Goal: Task Accomplishment & Management: Manage account settings

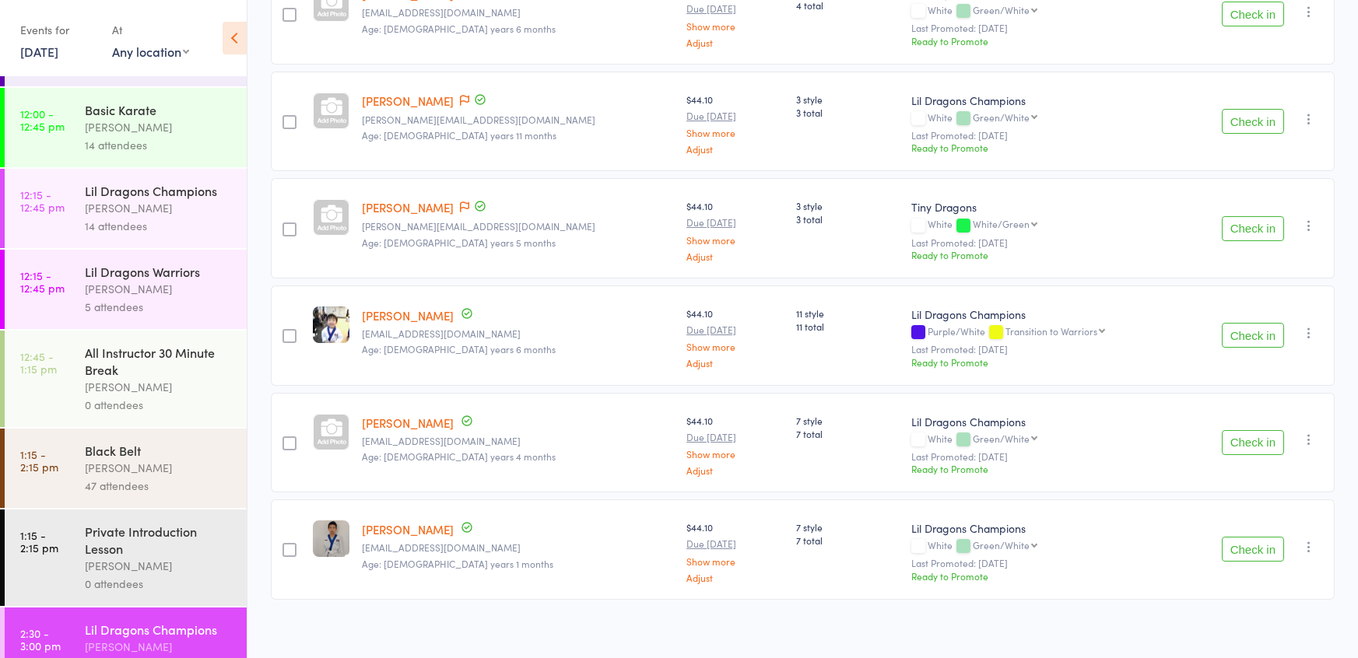
scroll to position [896, 0]
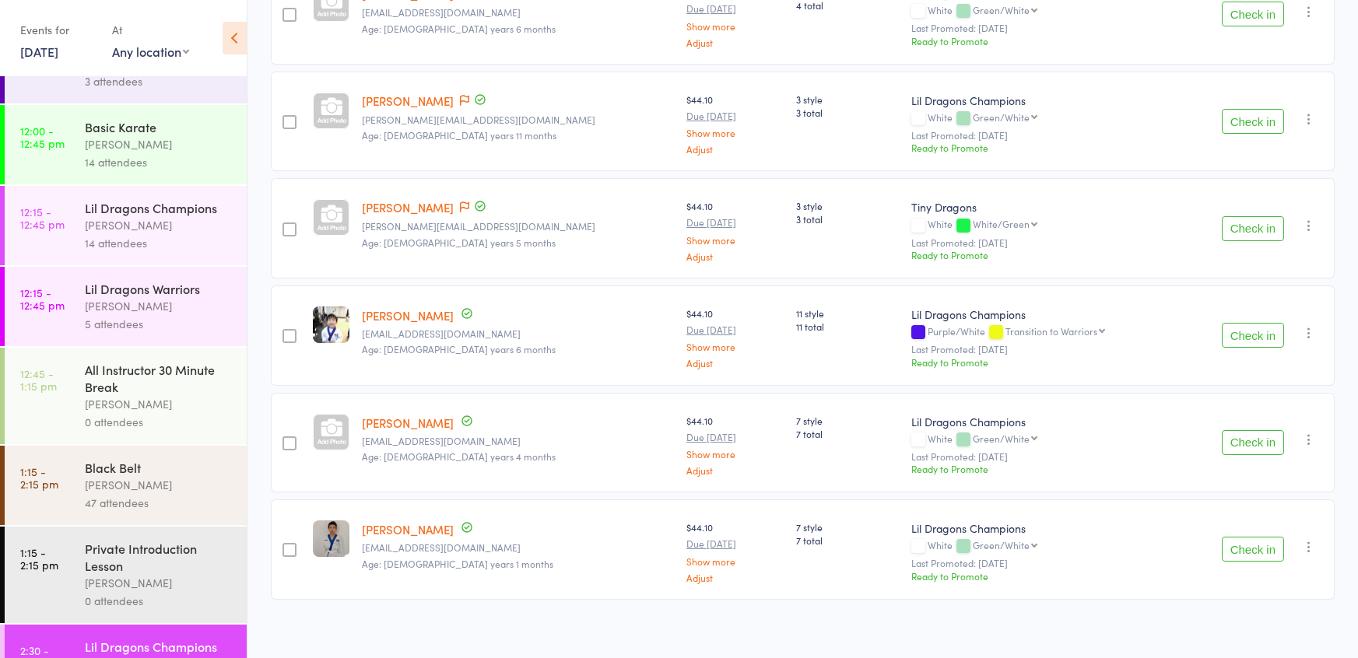
click at [128, 476] on div "[PERSON_NAME]" at bounding box center [159, 485] width 149 height 18
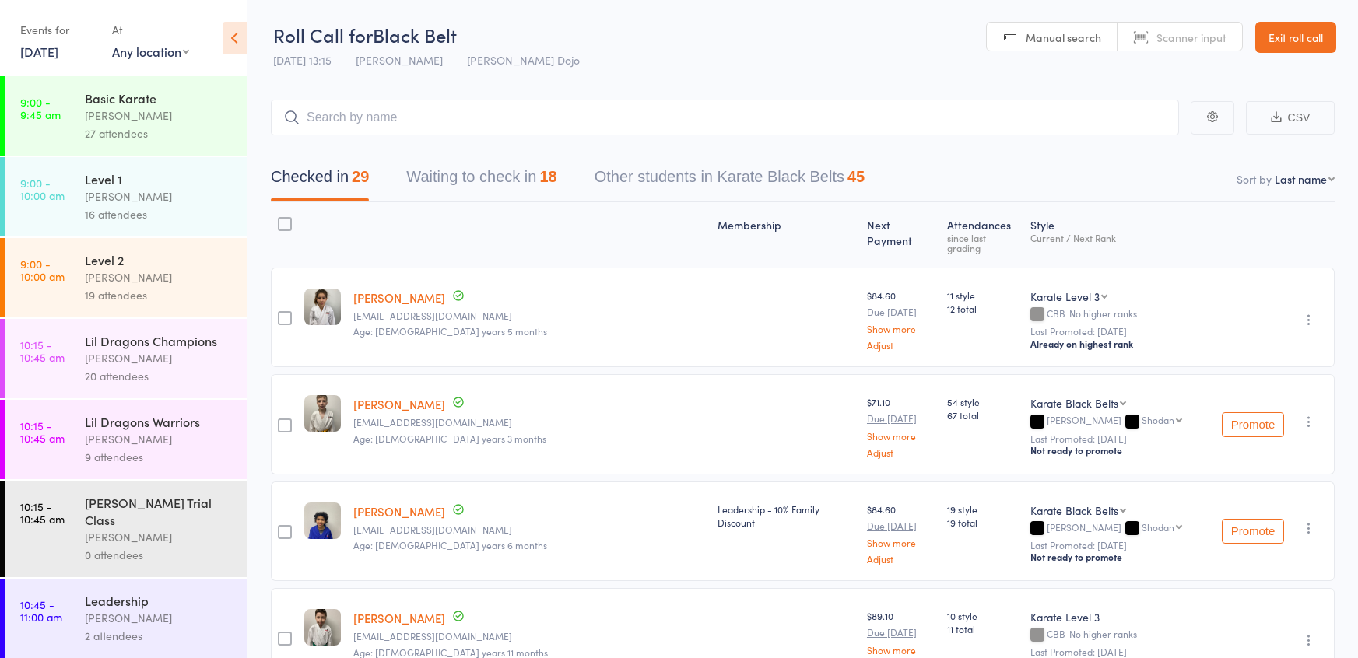
click at [469, 180] on button "Waiting to check in 18" at bounding box center [481, 180] width 150 height 41
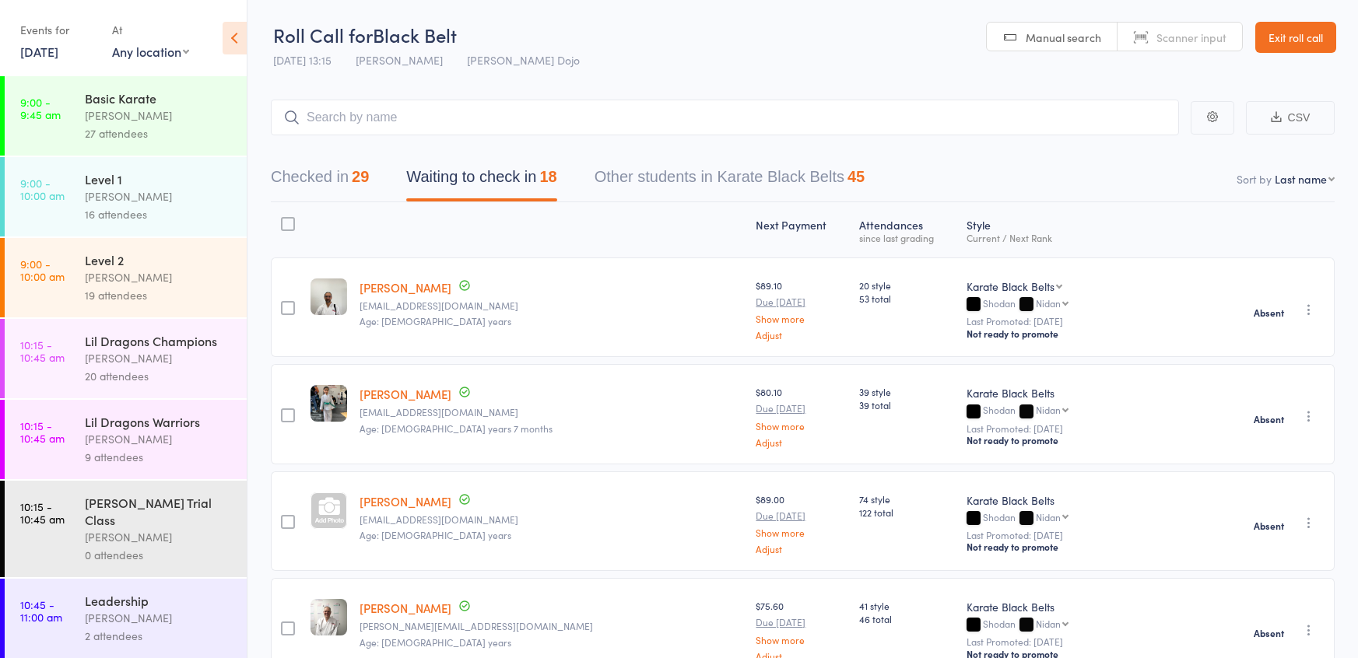
click at [350, 176] on button "Checked in 29" at bounding box center [320, 180] width 98 height 41
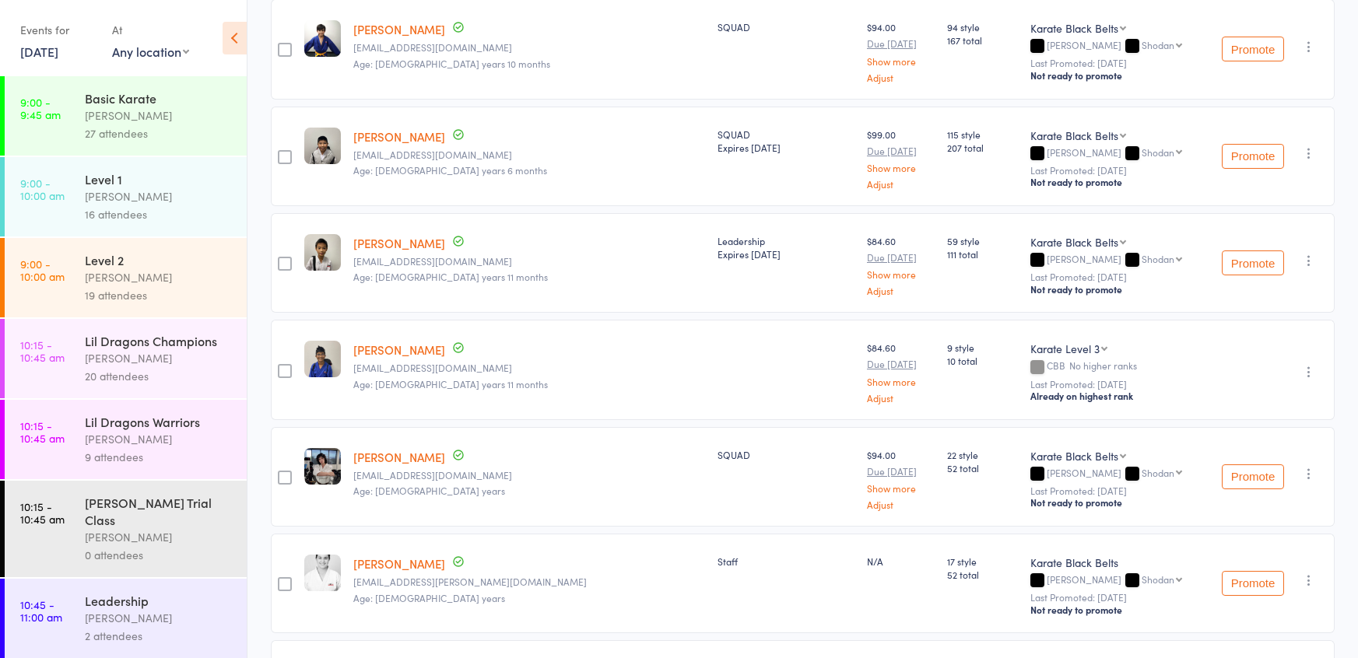
scroll to position [2194, 0]
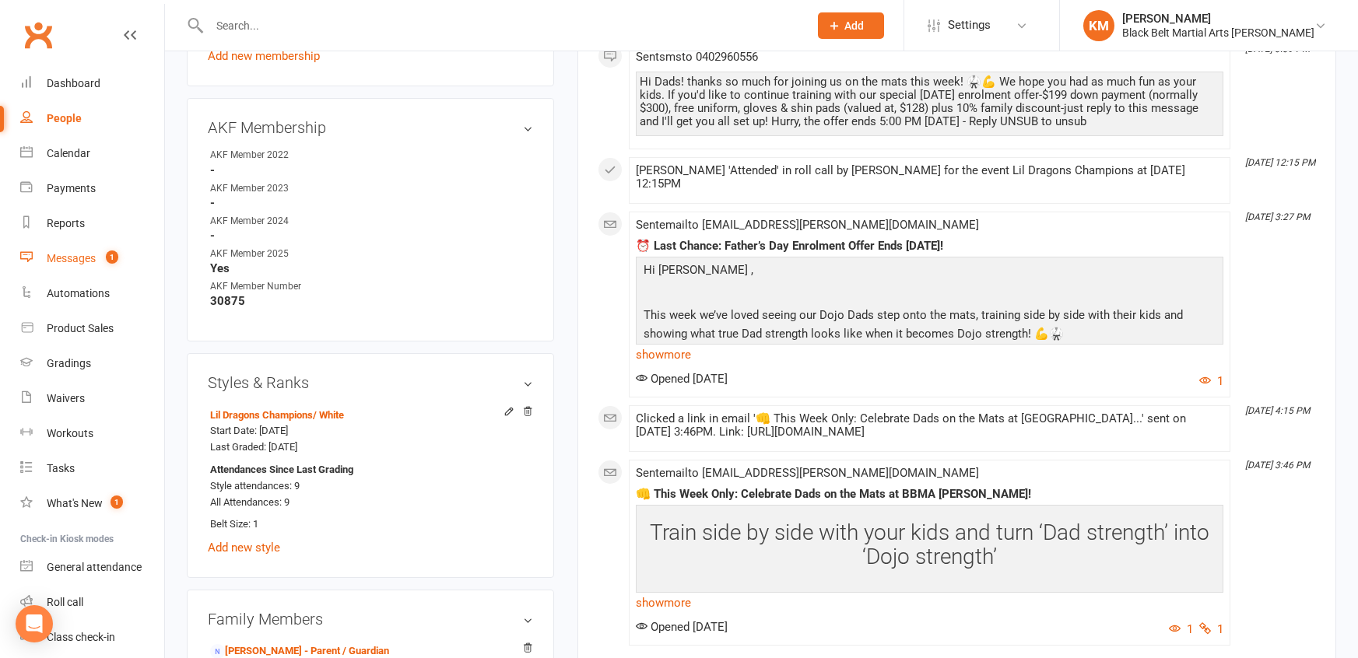
click at [96, 252] on div "Messages" at bounding box center [71, 258] width 49 height 12
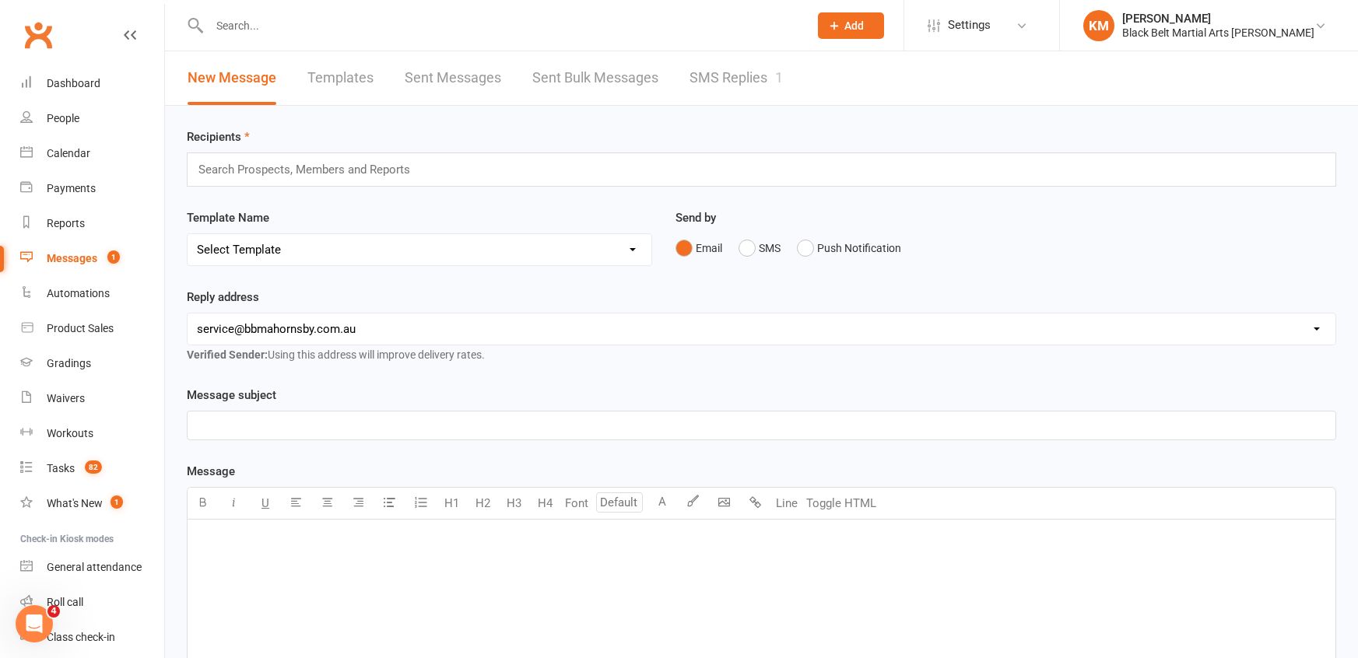
click at [741, 86] on link "SMS Replies 1" at bounding box center [736, 78] width 93 height 54
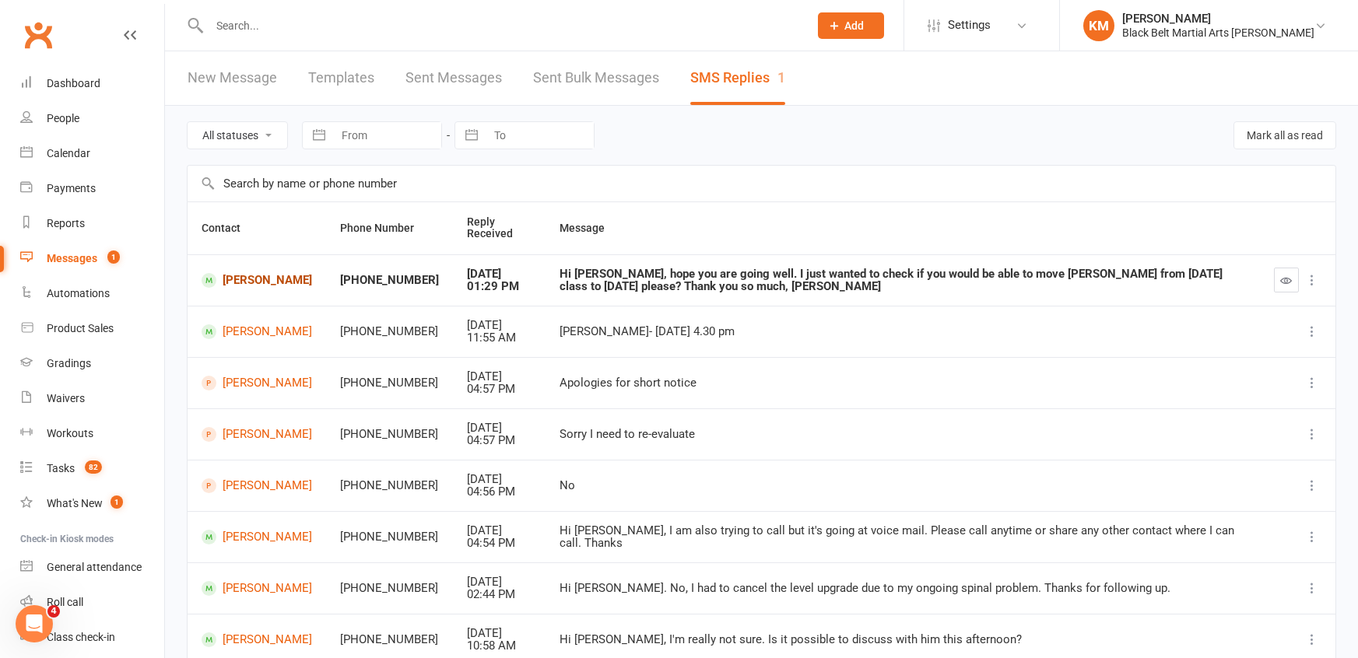
click at [234, 273] on link "Siddharth Kelvekar" at bounding box center [257, 280] width 111 height 15
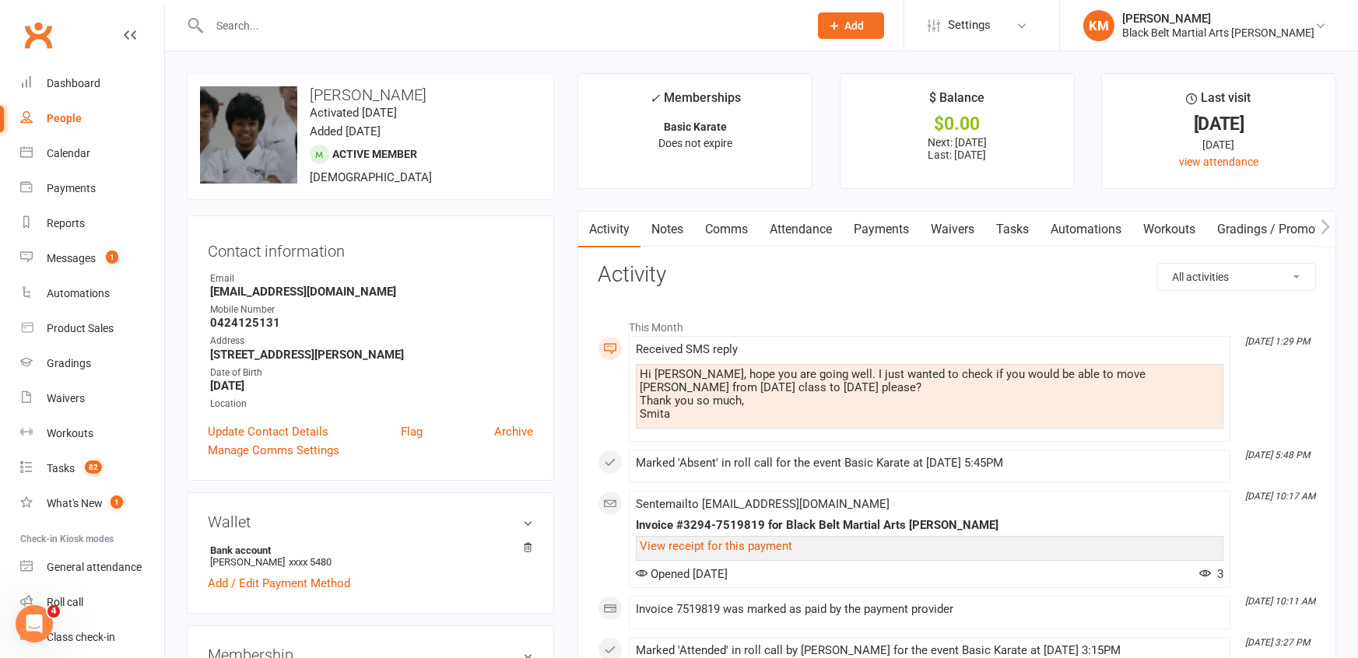
click at [734, 241] on link "Comms" at bounding box center [726, 230] width 65 height 36
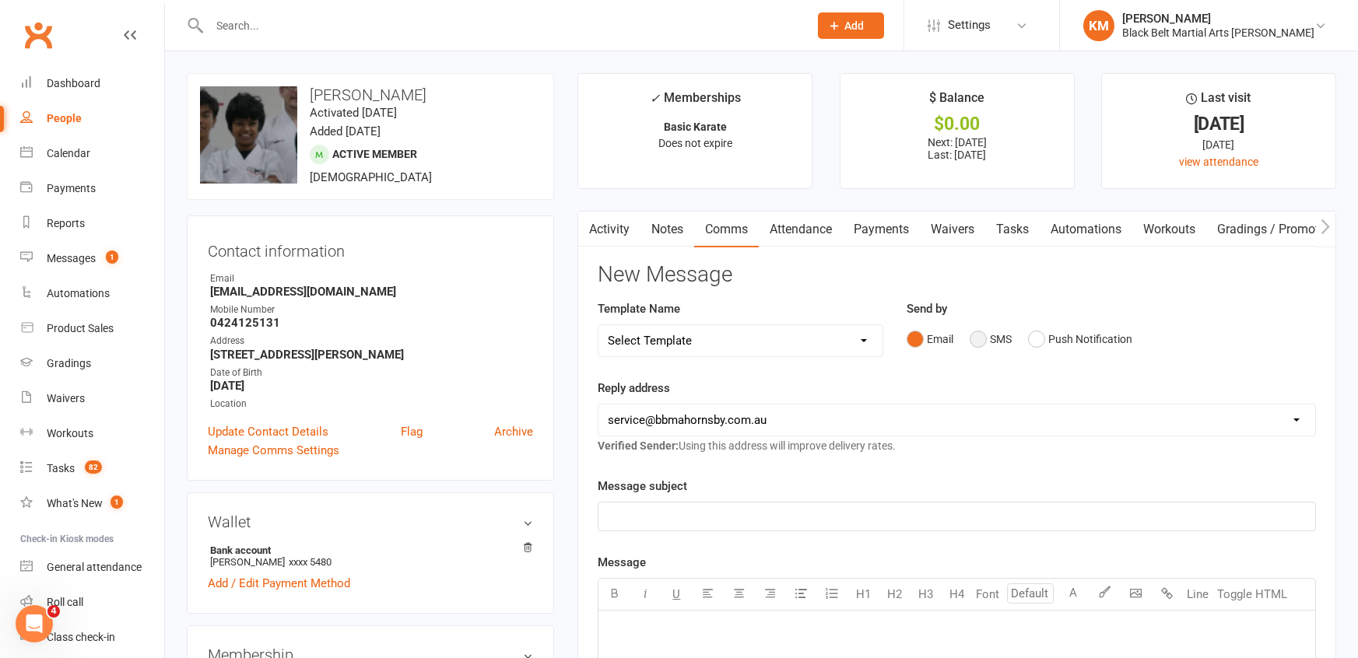
click at [981, 328] on button "SMS" at bounding box center [991, 340] width 42 height 30
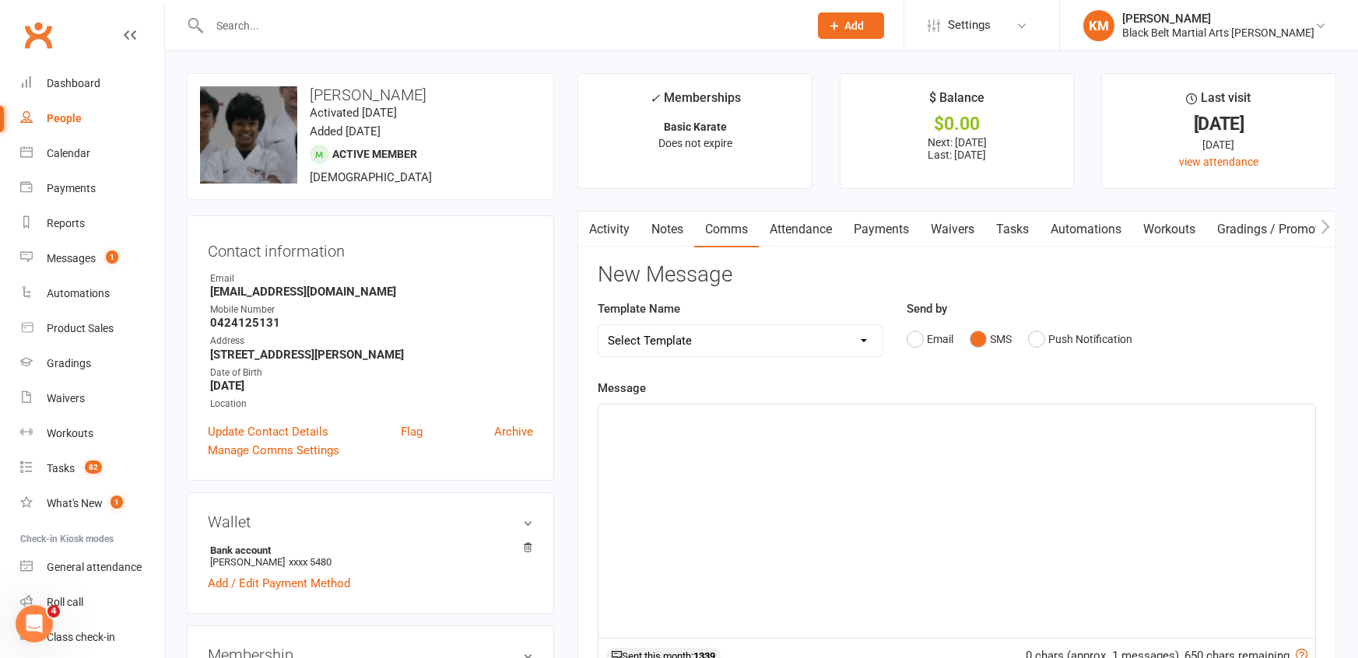
click at [946, 486] on div "﻿" at bounding box center [957, 521] width 717 height 233
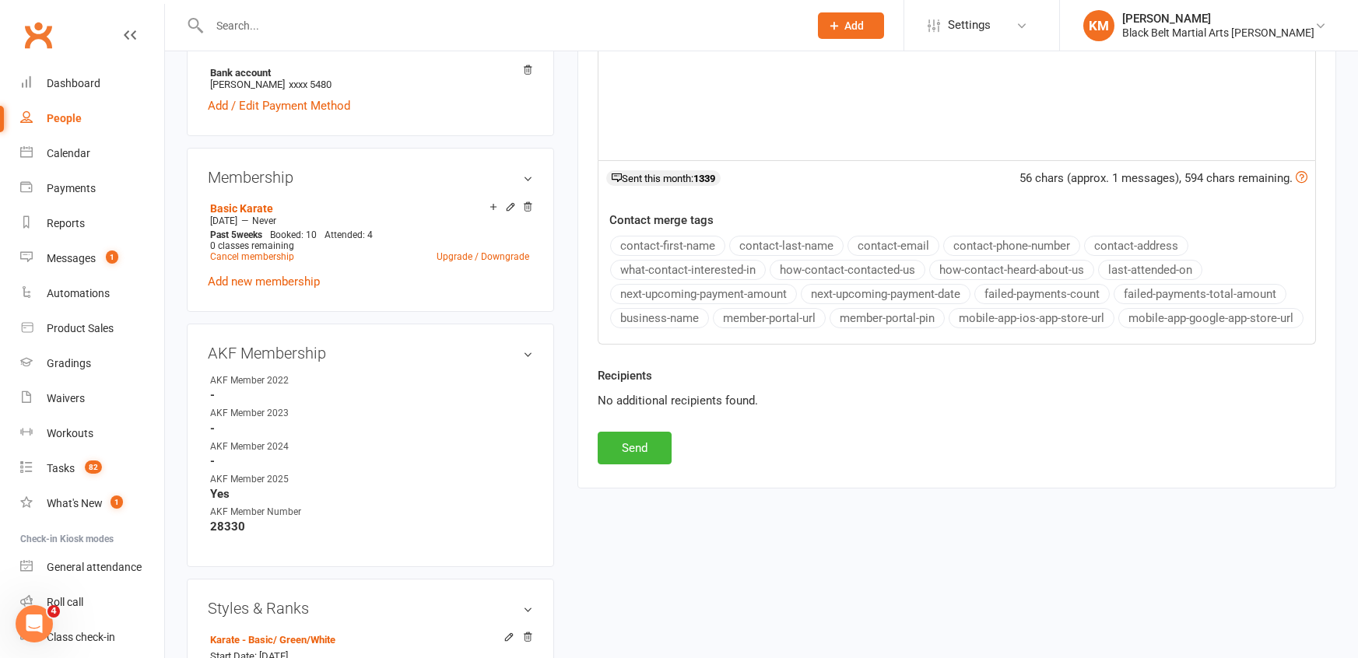
scroll to position [481, 0]
click at [632, 446] on button "Send" at bounding box center [635, 445] width 74 height 33
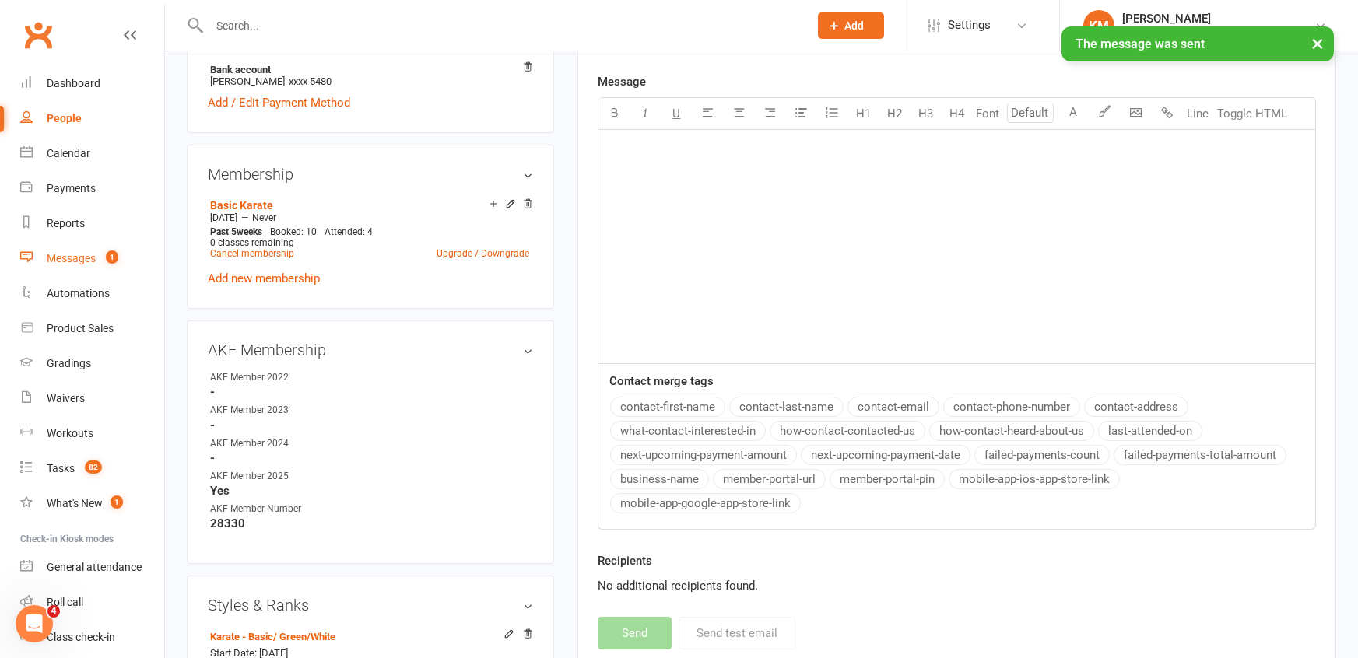
click at [67, 264] on div "Messages" at bounding box center [71, 258] width 49 height 12
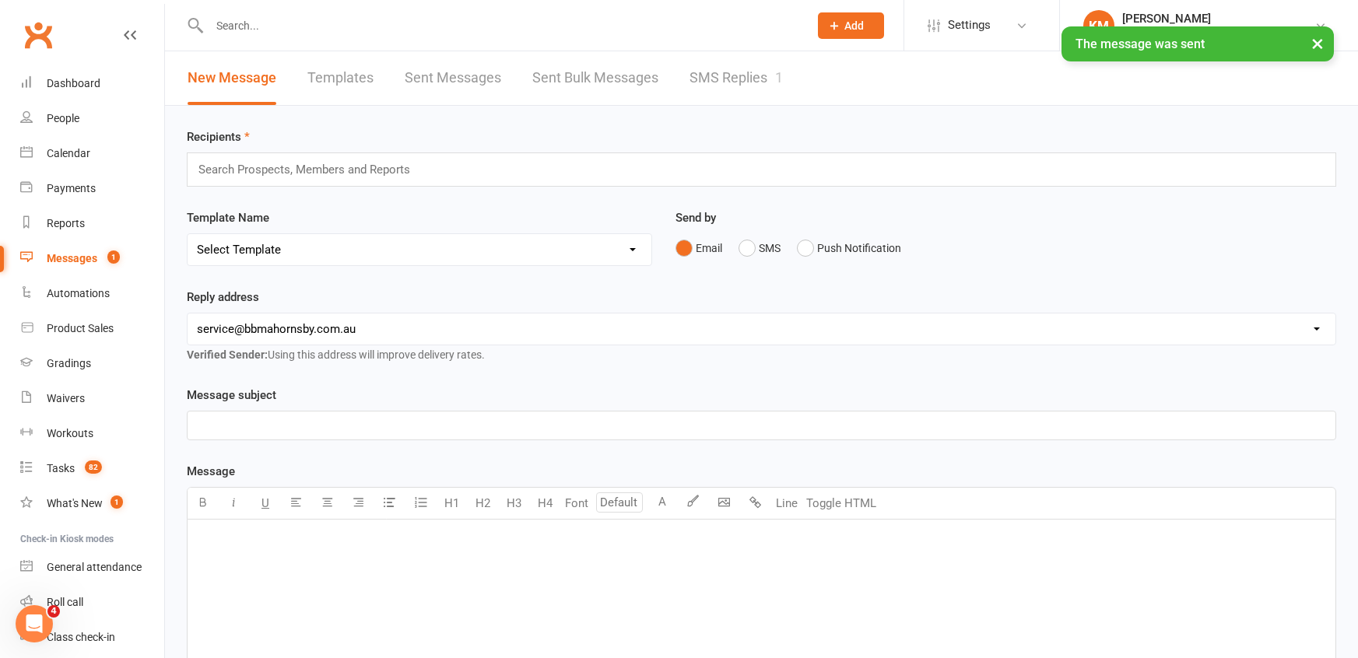
click at [717, 26] on div "× The message was sent" at bounding box center [669, 26] width 1338 height 0
click at [714, 75] on link "SMS Replies 1" at bounding box center [736, 78] width 93 height 54
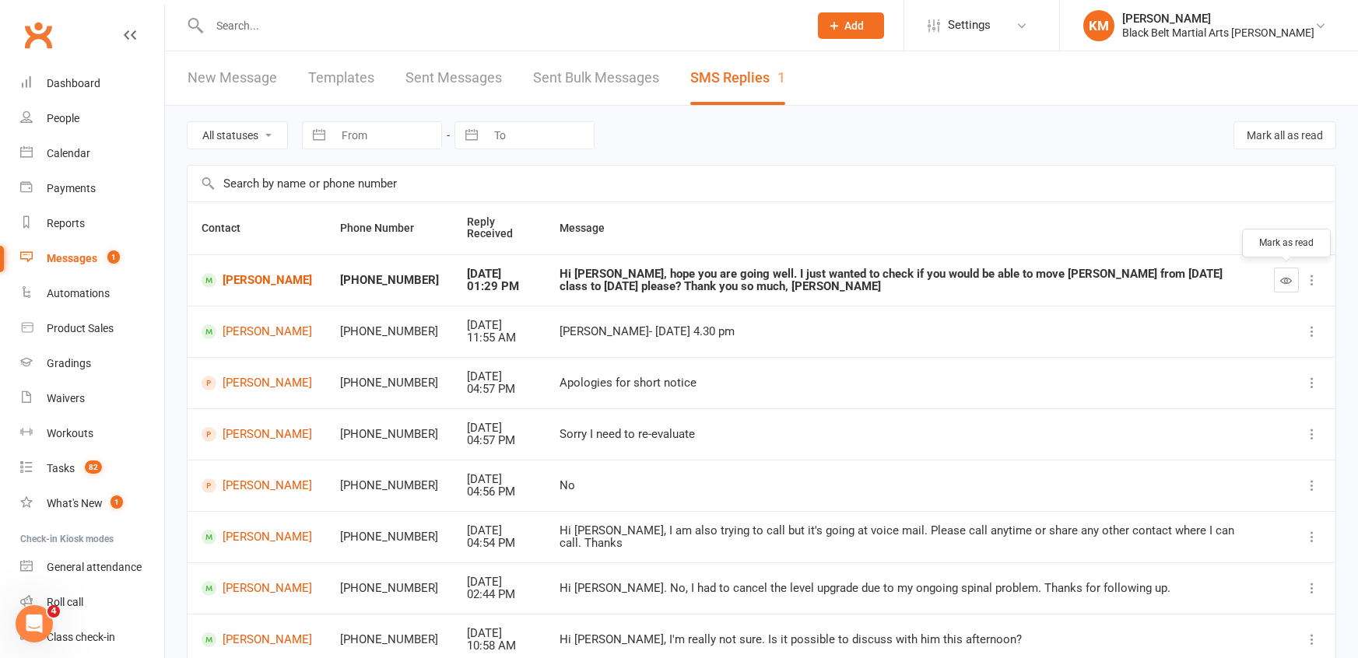
click at [1284, 291] on button "button" at bounding box center [1286, 280] width 25 height 25
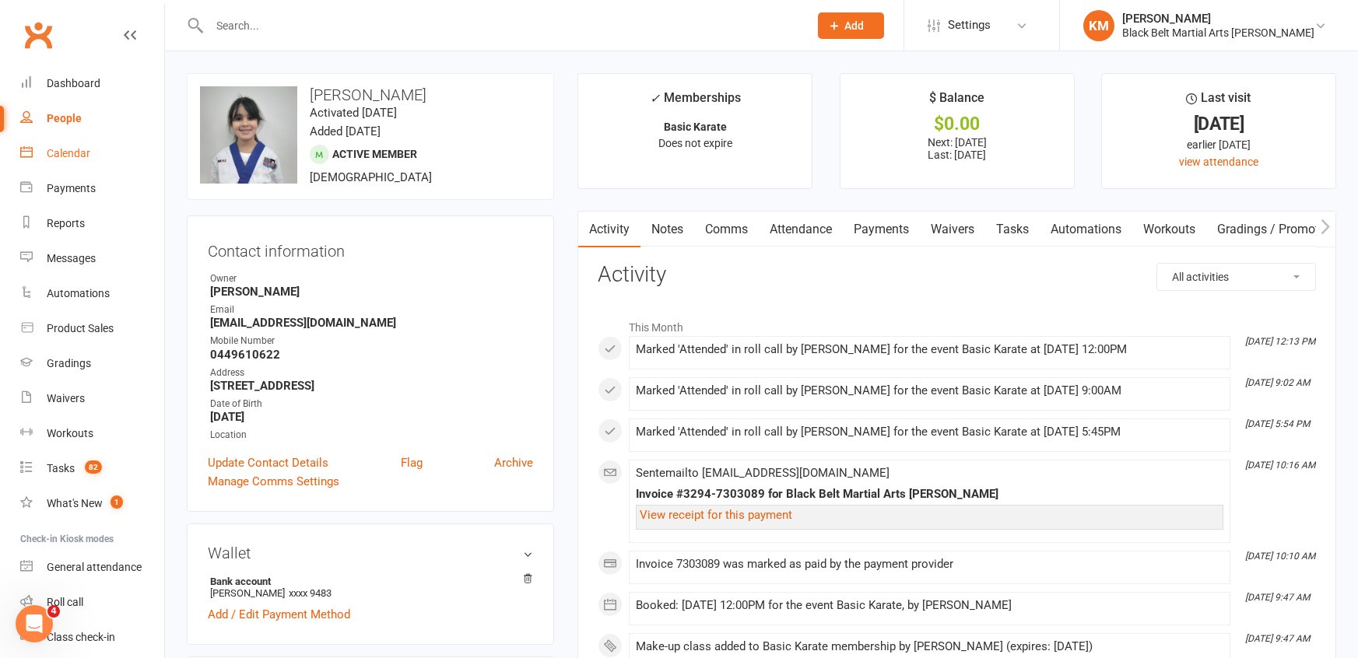
click at [75, 160] on link "Calendar" at bounding box center [92, 153] width 144 height 35
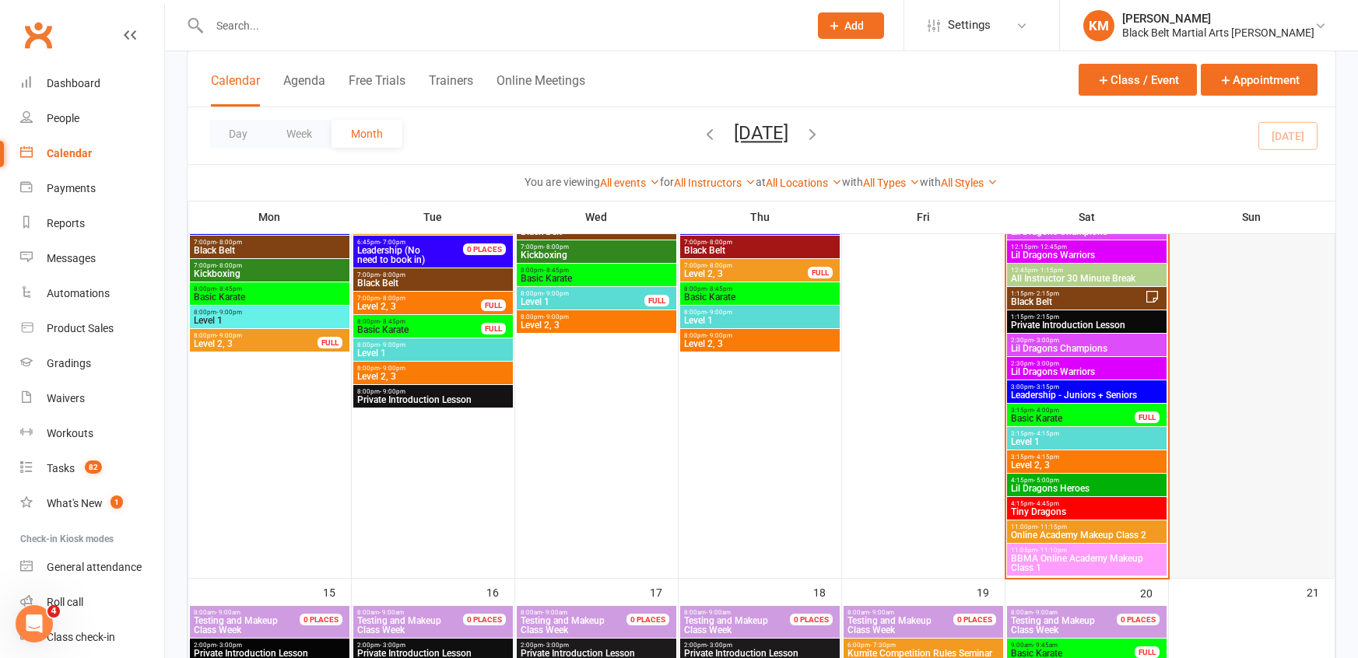
scroll to position [1124, 0]
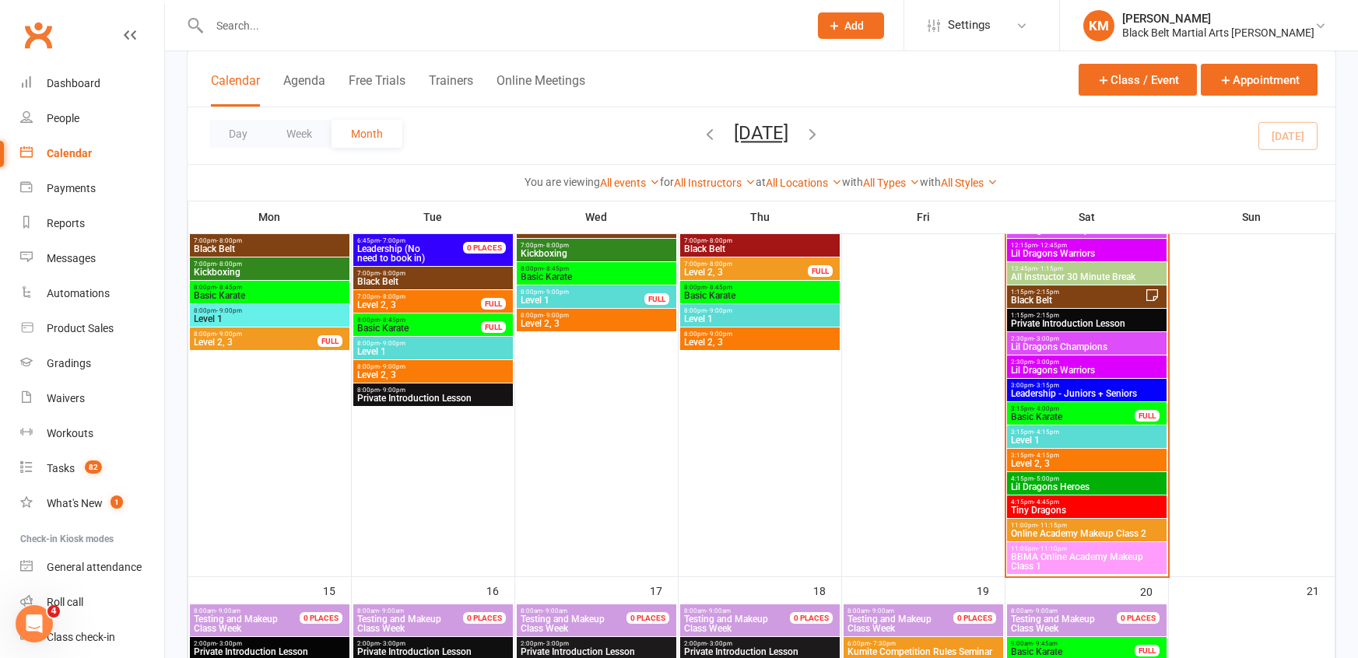
click at [1093, 342] on span "Lil Dragons Champions" at bounding box center [1086, 346] width 153 height 9
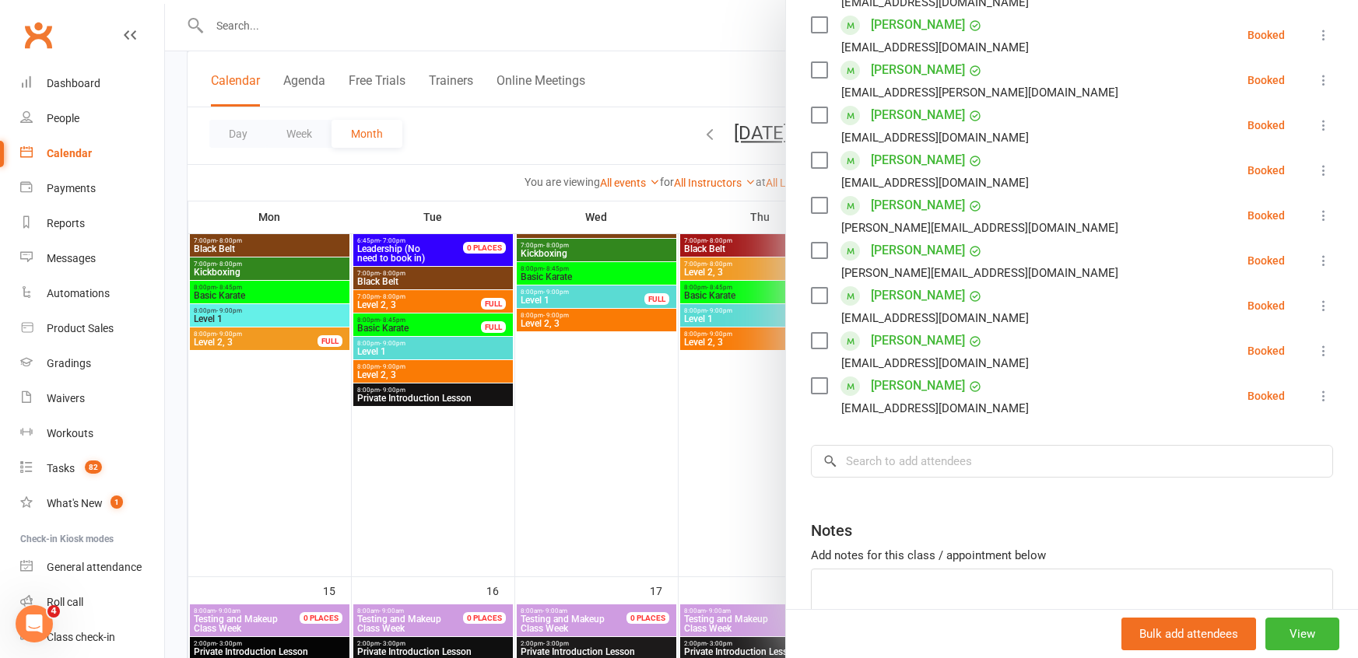
scroll to position [458, 0]
click at [647, 70] on div at bounding box center [761, 329] width 1193 height 658
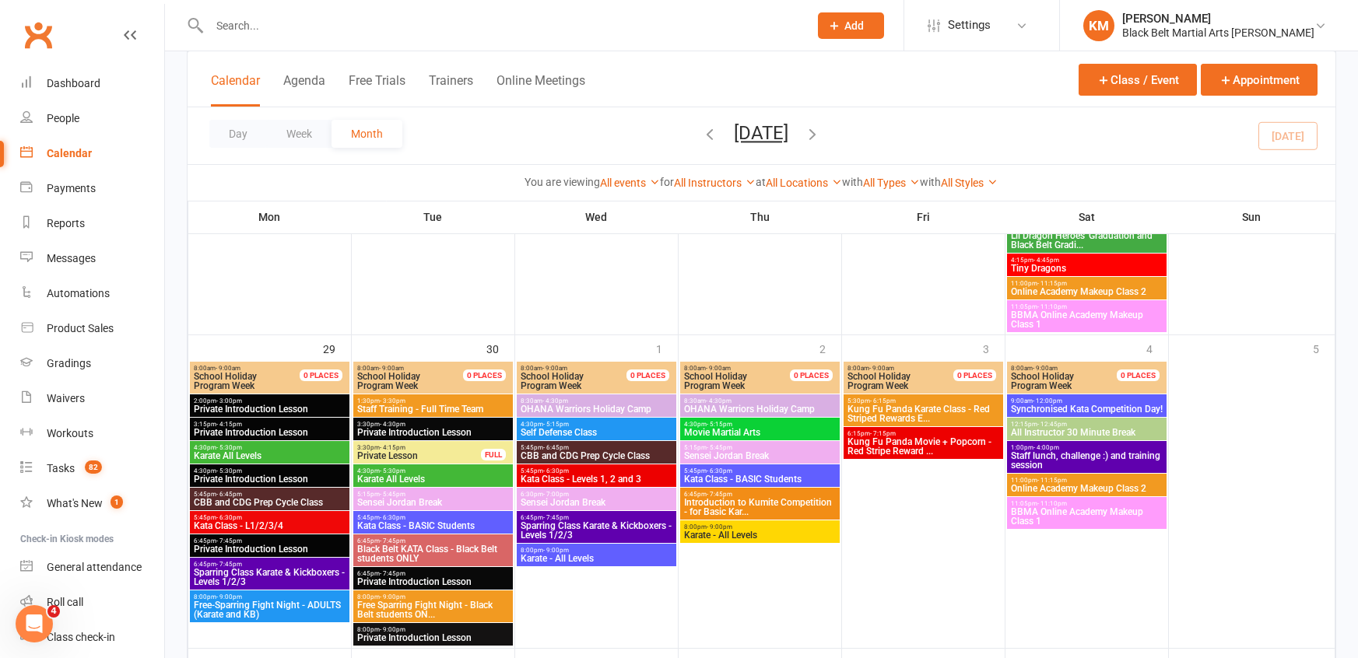
scroll to position [2444, 0]
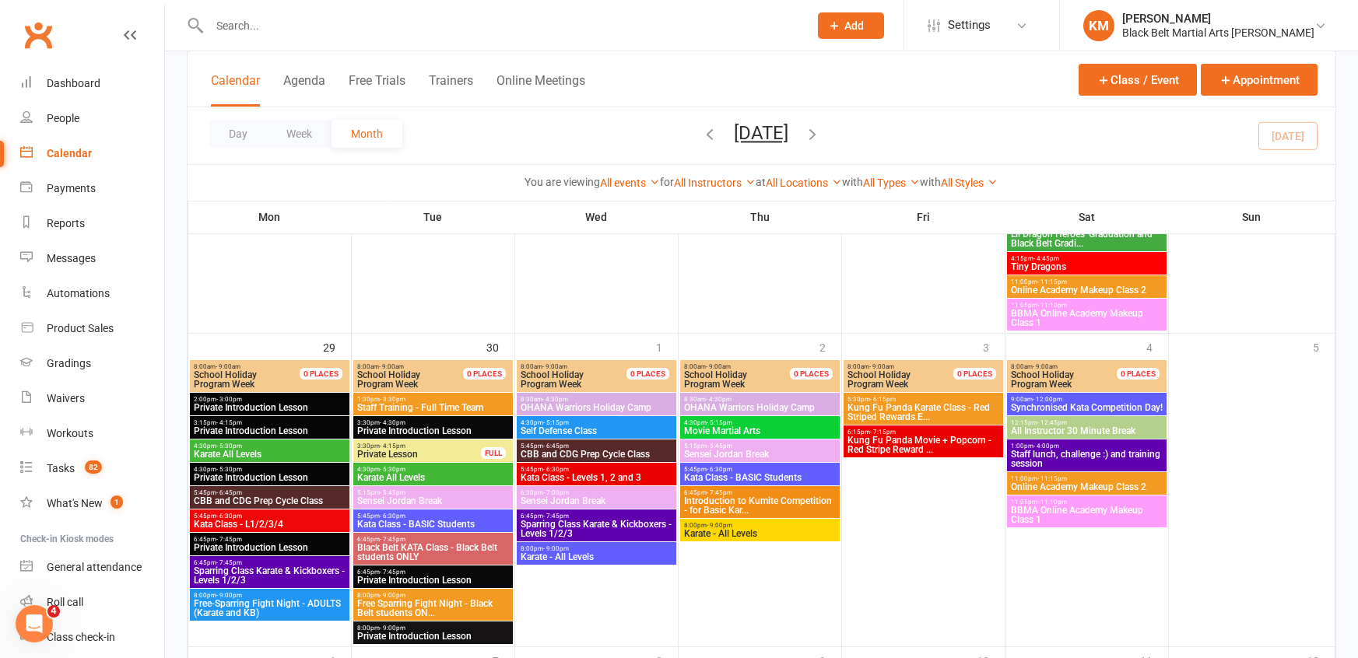
click at [662, 406] on span "OHANA Warriors Holiday Camp" at bounding box center [596, 407] width 153 height 9
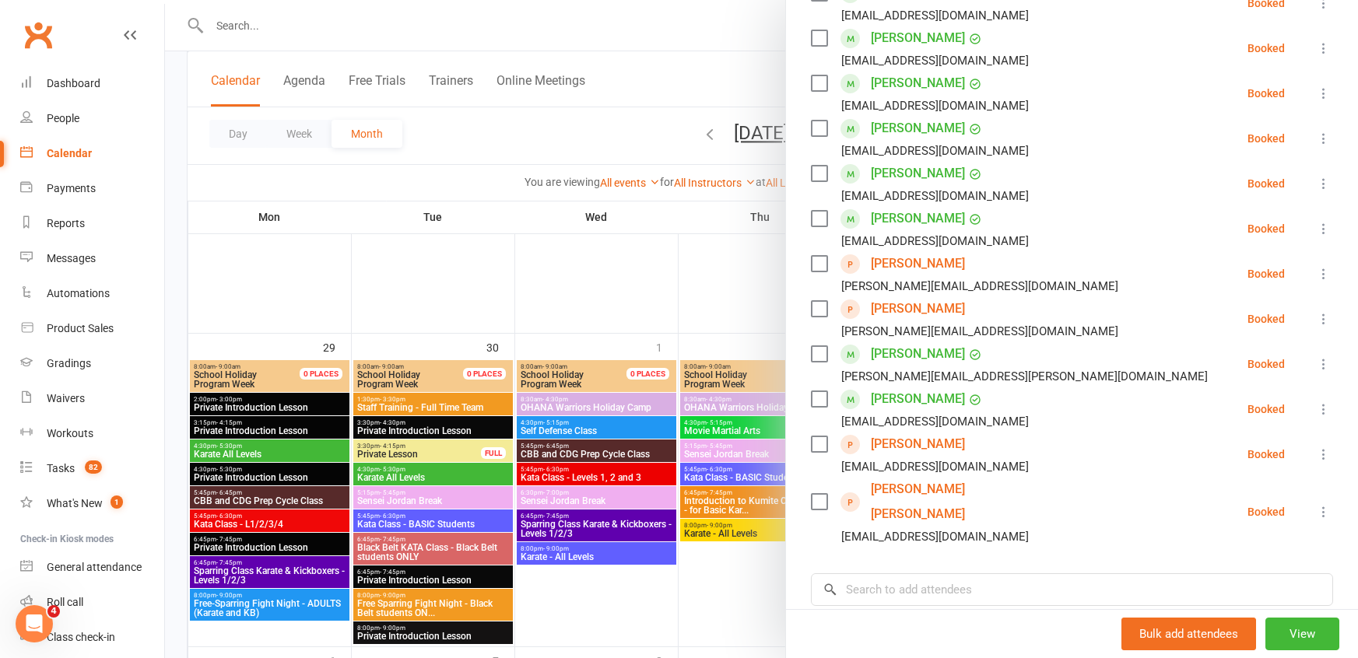
scroll to position [357, 0]
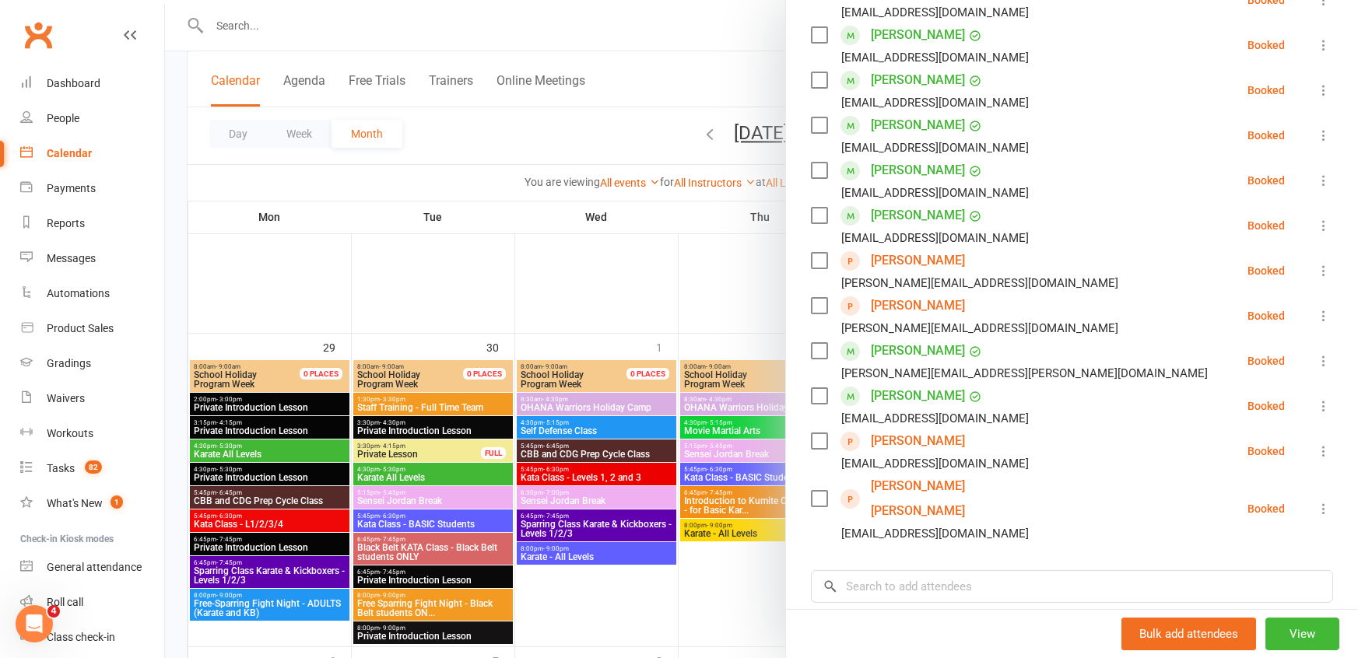
click at [737, 401] on div at bounding box center [761, 329] width 1193 height 658
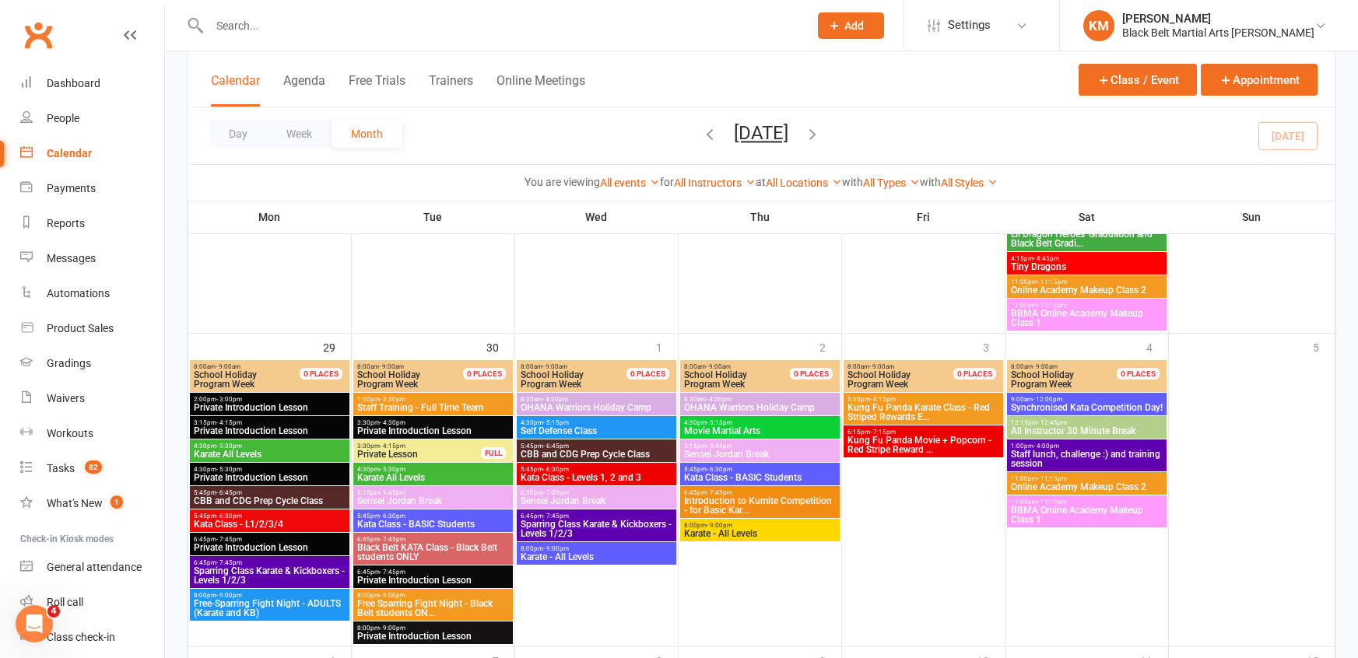
click at [737, 401] on div at bounding box center [761, 329] width 1193 height 658
click at [737, 403] on span "OHANA Warriors Holiday Camp" at bounding box center [759, 407] width 153 height 9
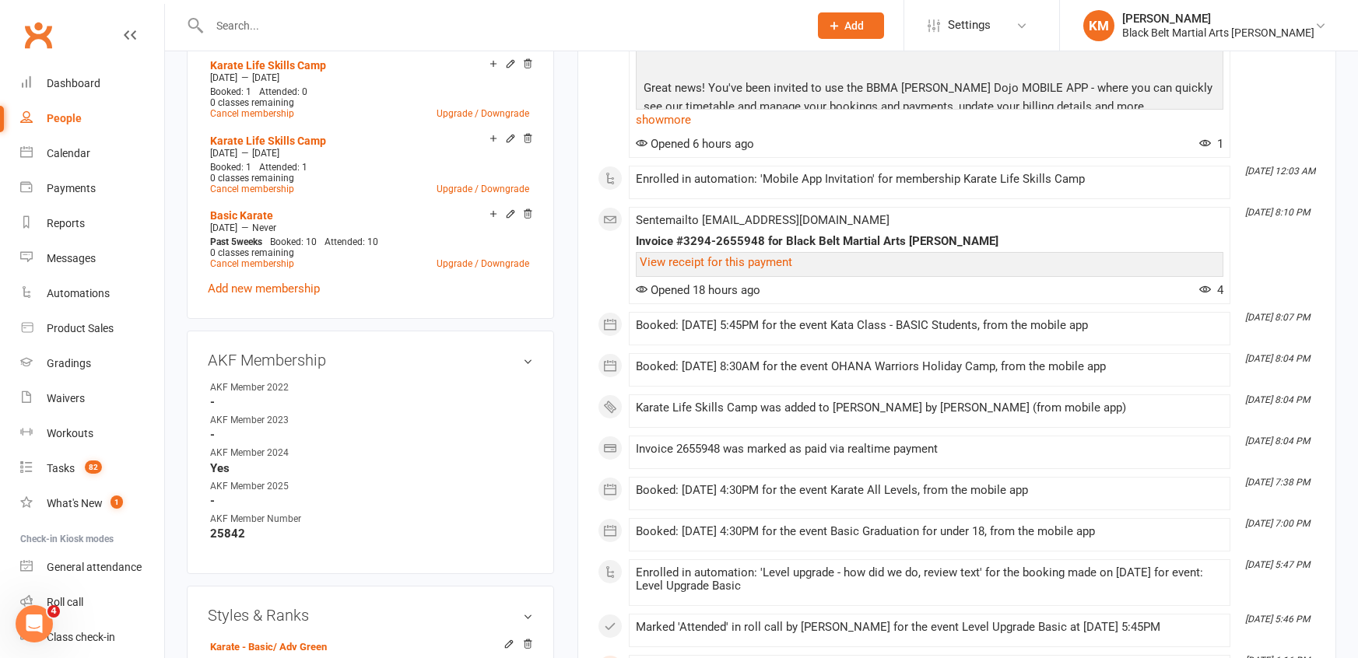
scroll to position [667, 0]
click at [711, 269] on link "View receipt for this payment" at bounding box center [716, 262] width 153 height 14
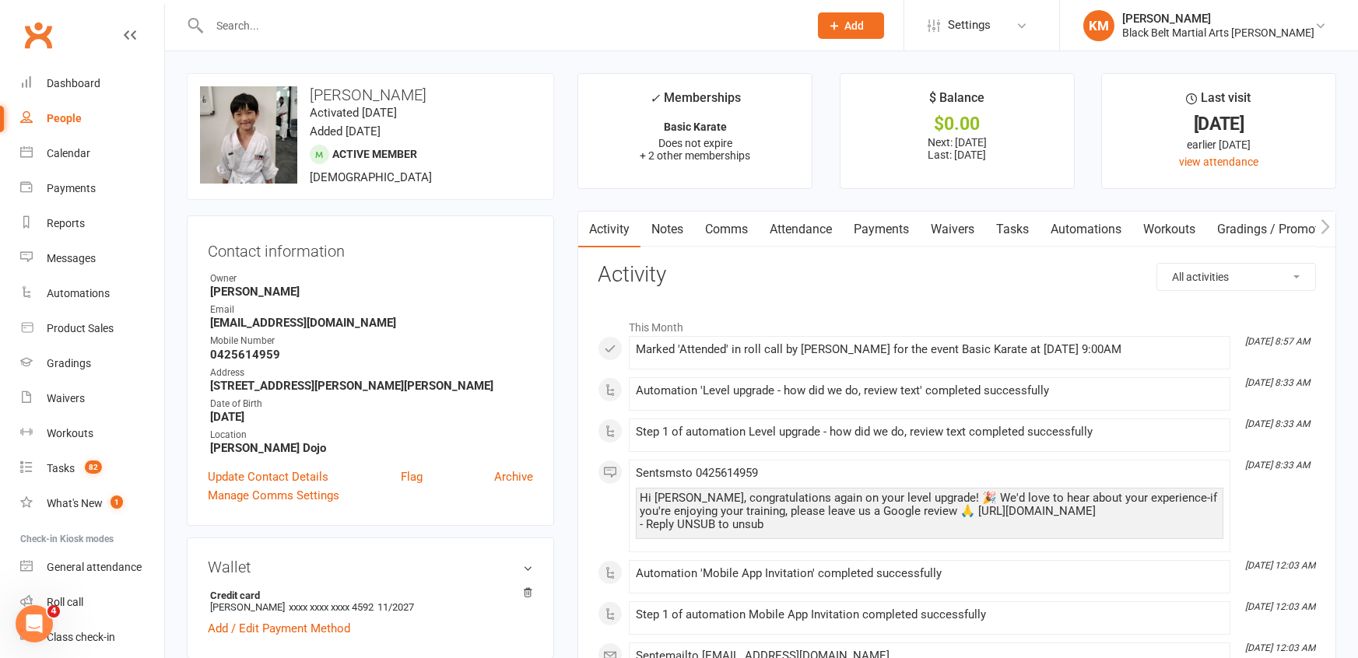
click at [714, 225] on link "Comms" at bounding box center [726, 230] width 65 height 36
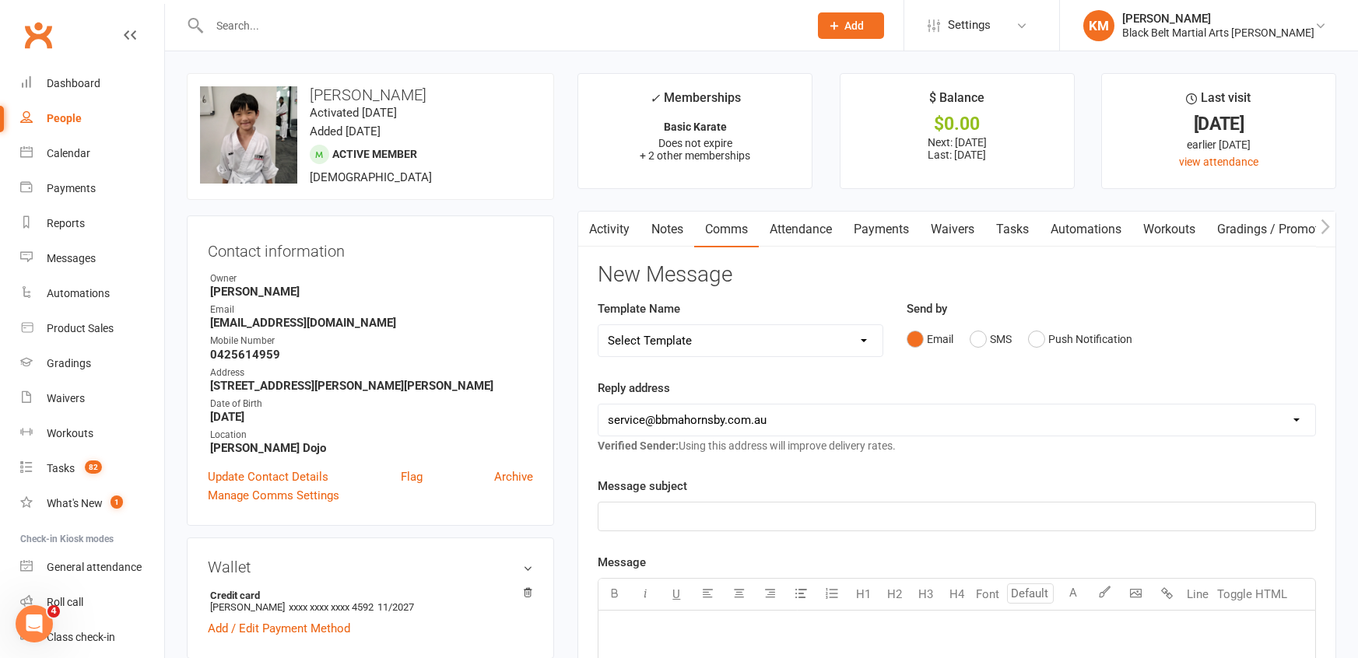
click at [722, 343] on select "Select Template [Email] Attendance follow up during HSC study period [Email] Aw…" at bounding box center [741, 340] width 284 height 31
select select "61"
click at [599, 325] on select "Select Template [Email] Attendance follow up during HSC study period [Email] Aw…" at bounding box center [741, 340] width 284 height 31
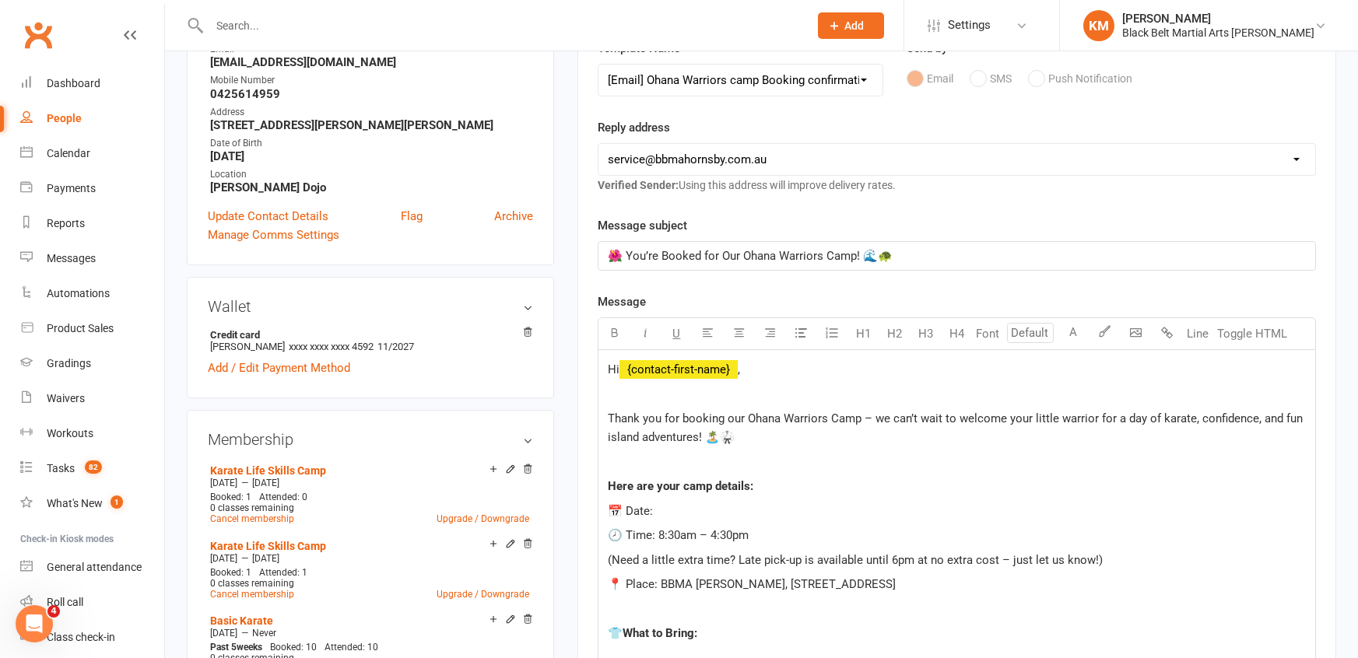
scroll to position [303, 0]
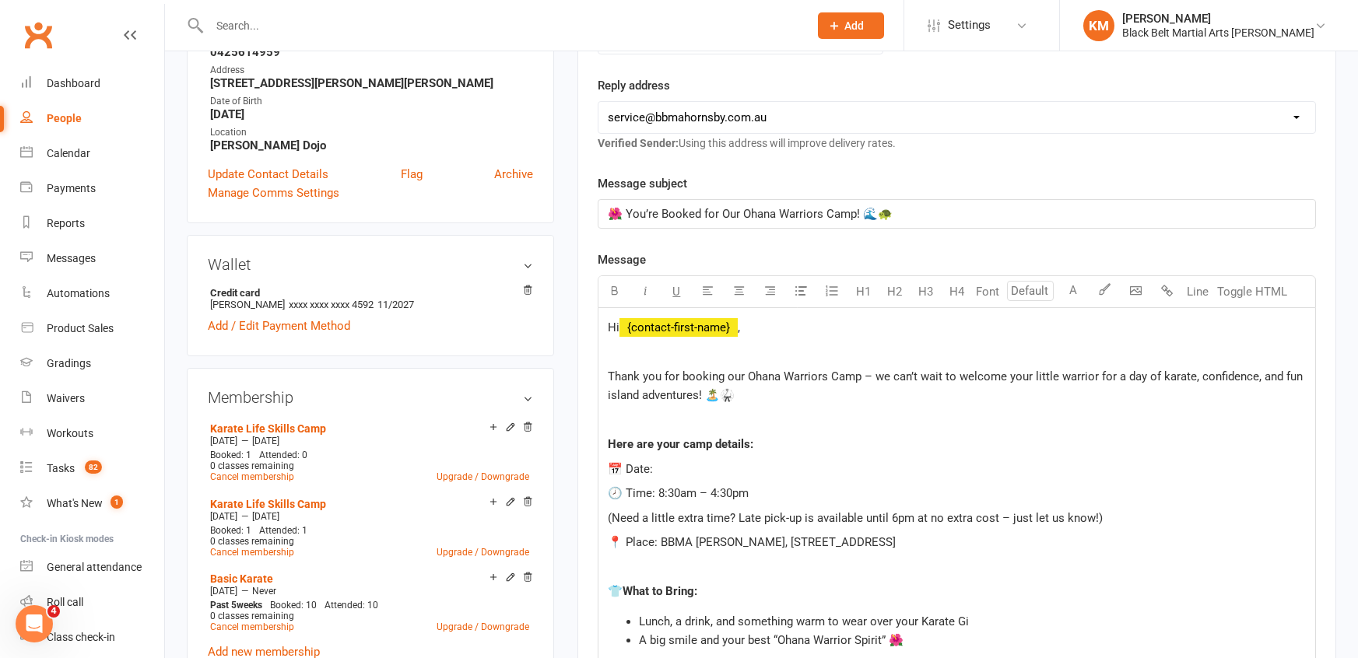
click at [734, 460] on p "📅 Date:" at bounding box center [957, 469] width 698 height 19
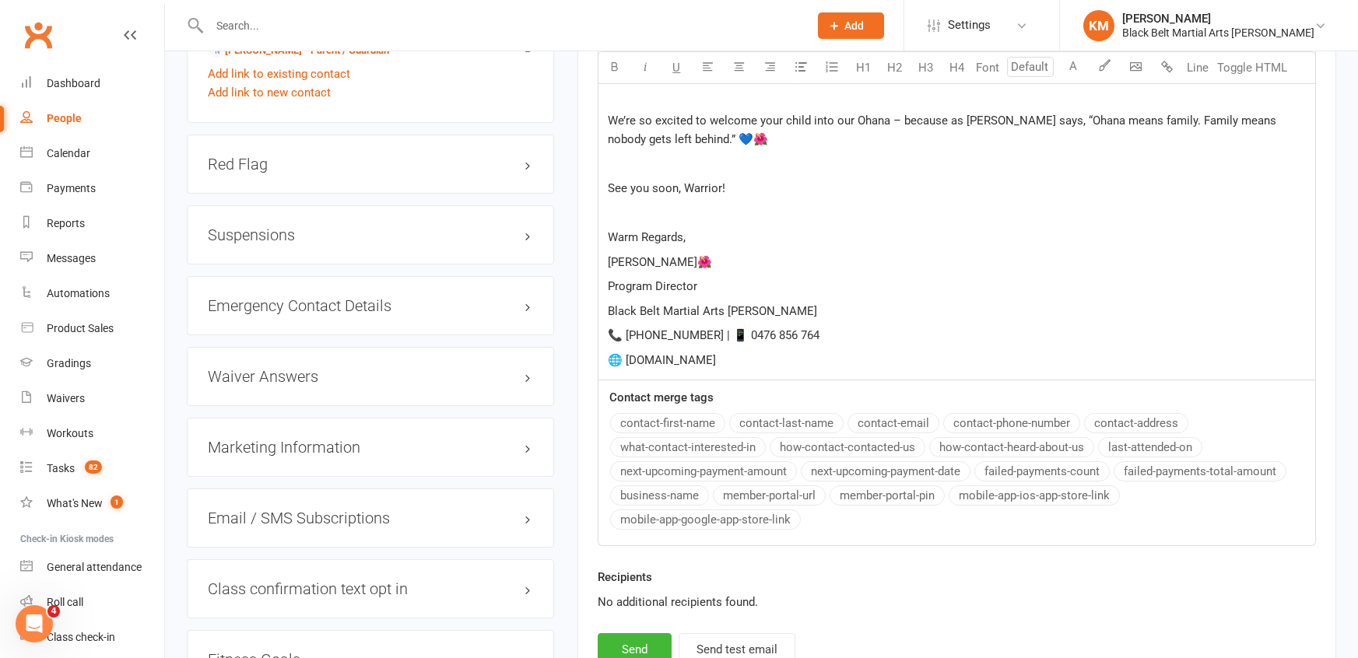
scroll to position [1518, 0]
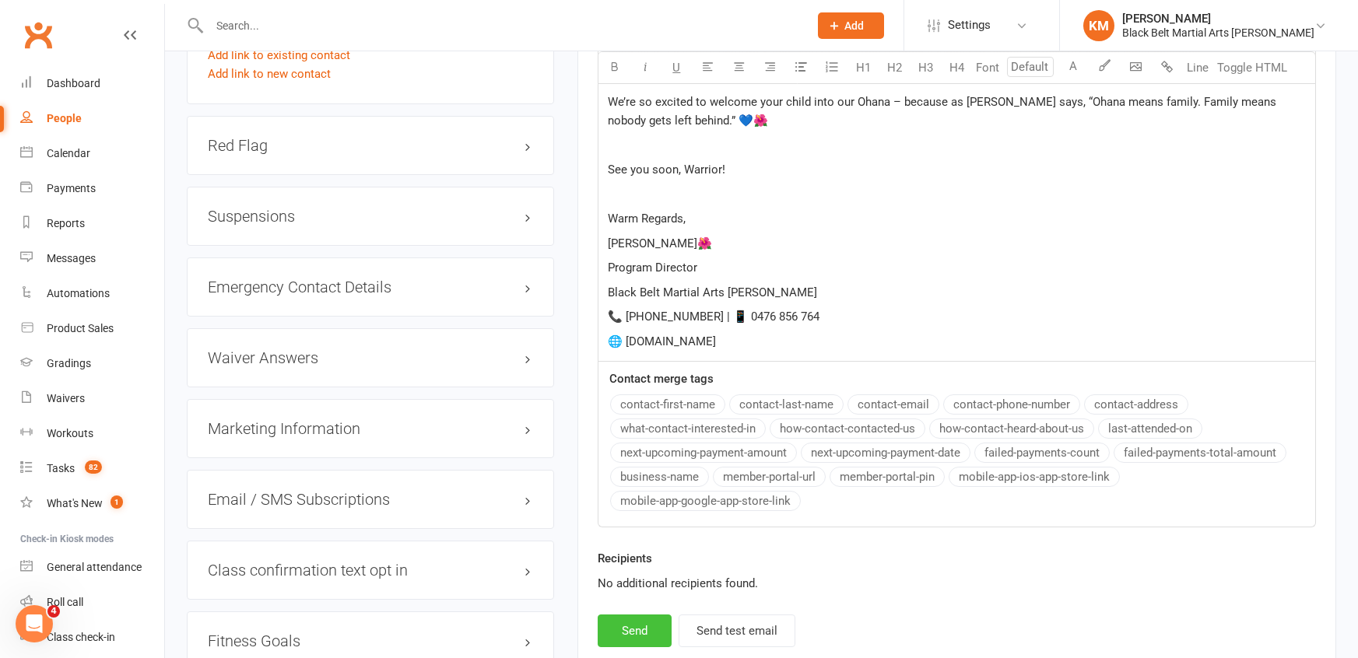
click at [635, 631] on button "Send" at bounding box center [635, 631] width 74 height 33
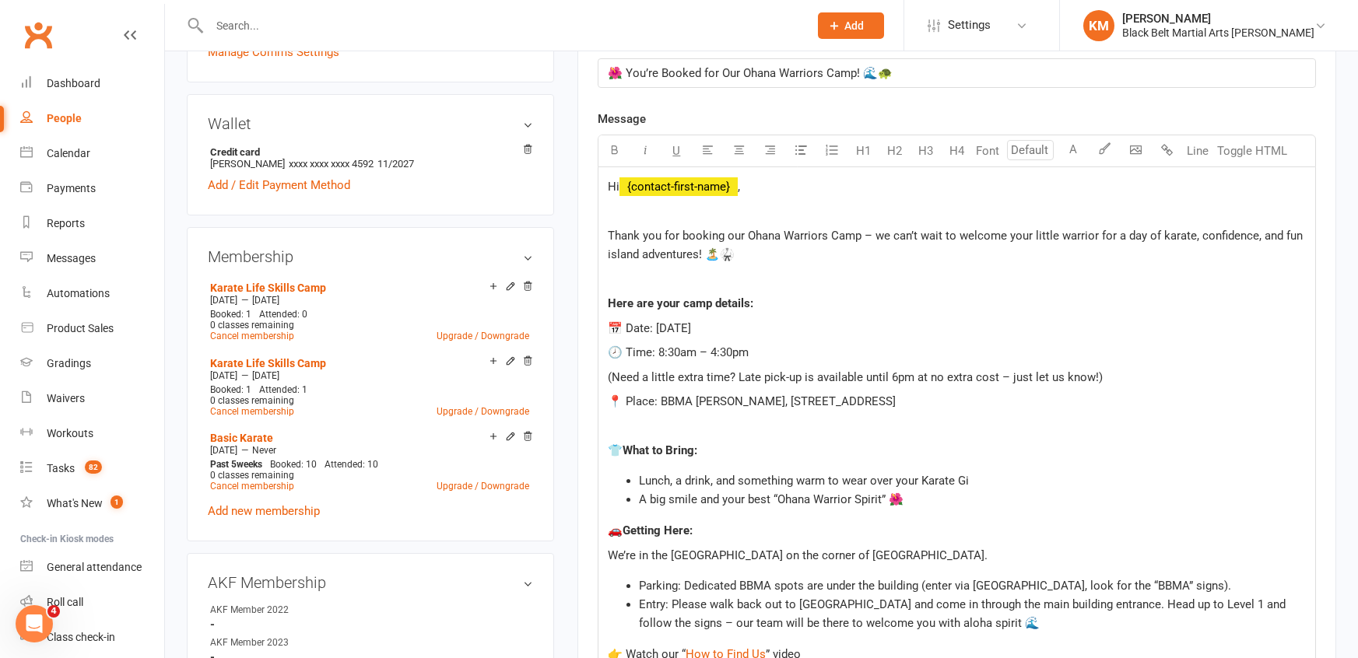
scroll to position [0, 0]
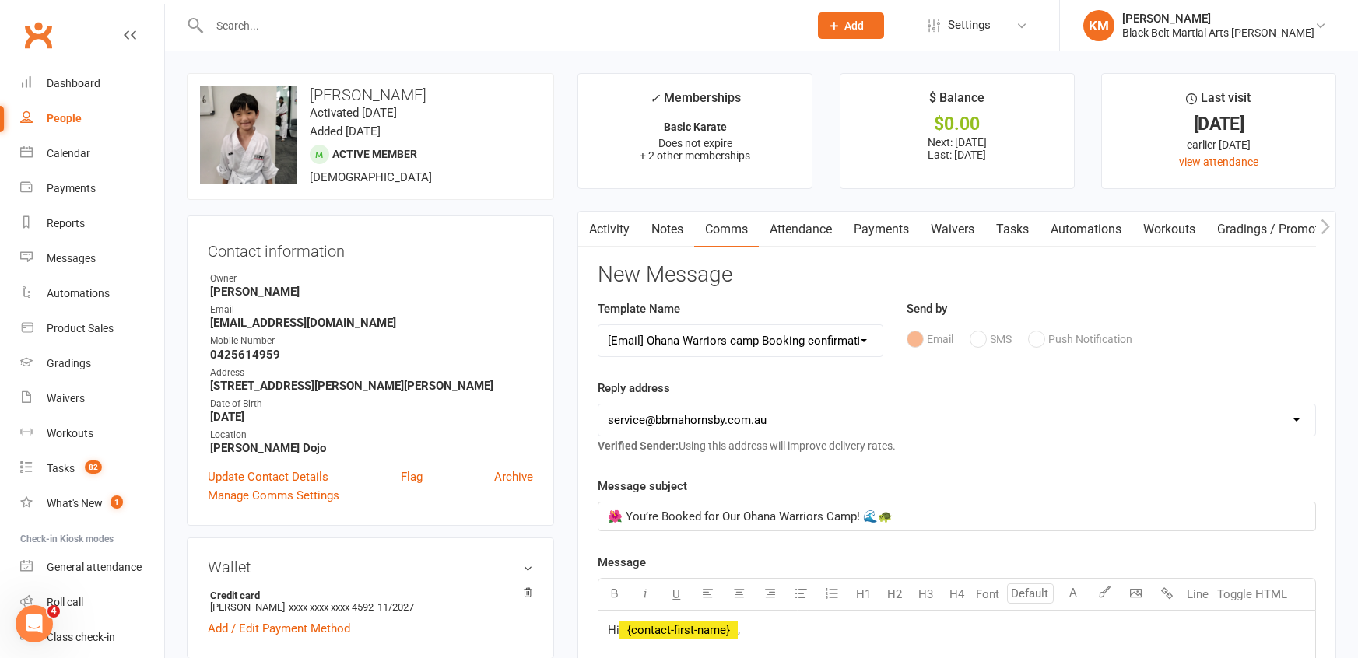
select select
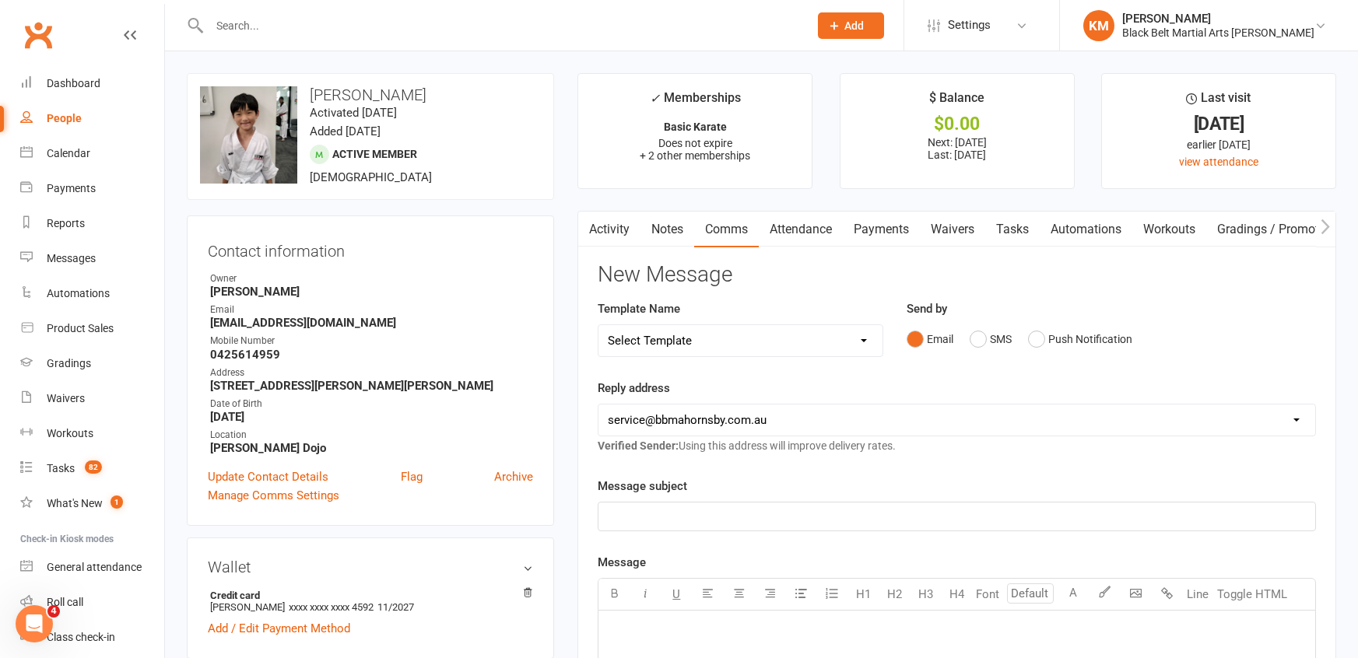
click at [617, 240] on link "Activity" at bounding box center [609, 230] width 62 height 36
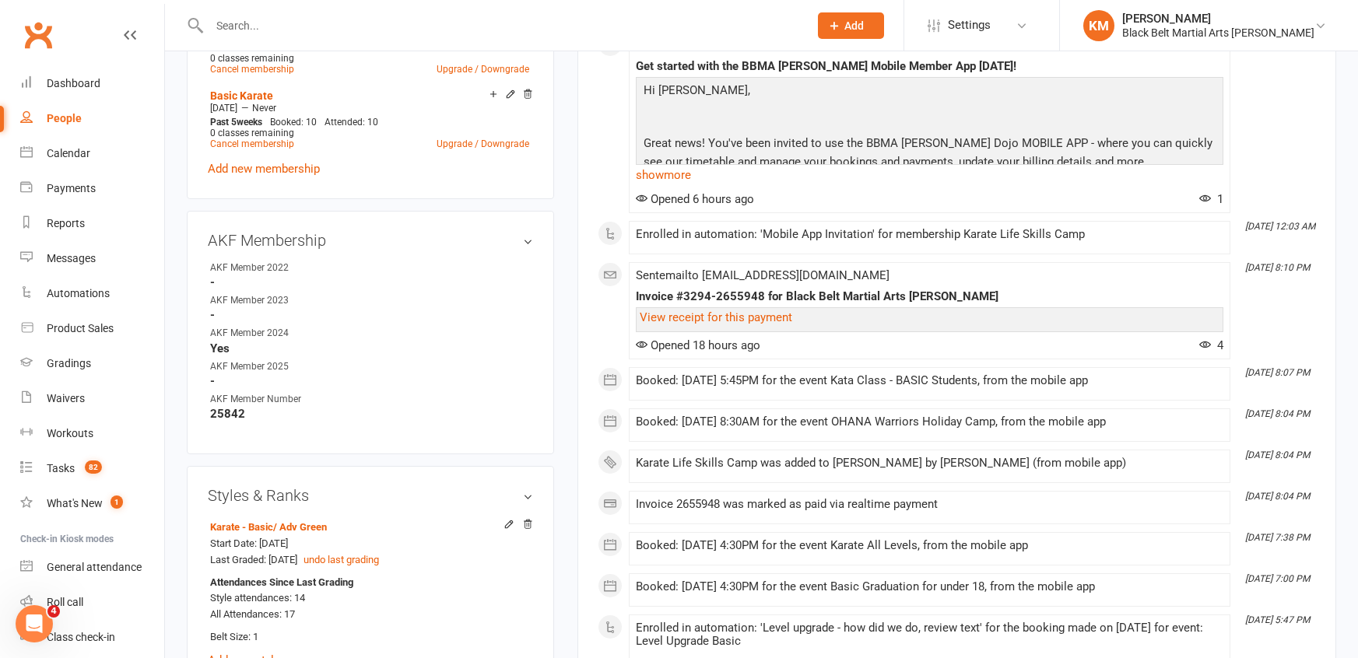
scroll to position [785, 0]
click at [75, 153] on div "Calendar" at bounding box center [69, 153] width 44 height 12
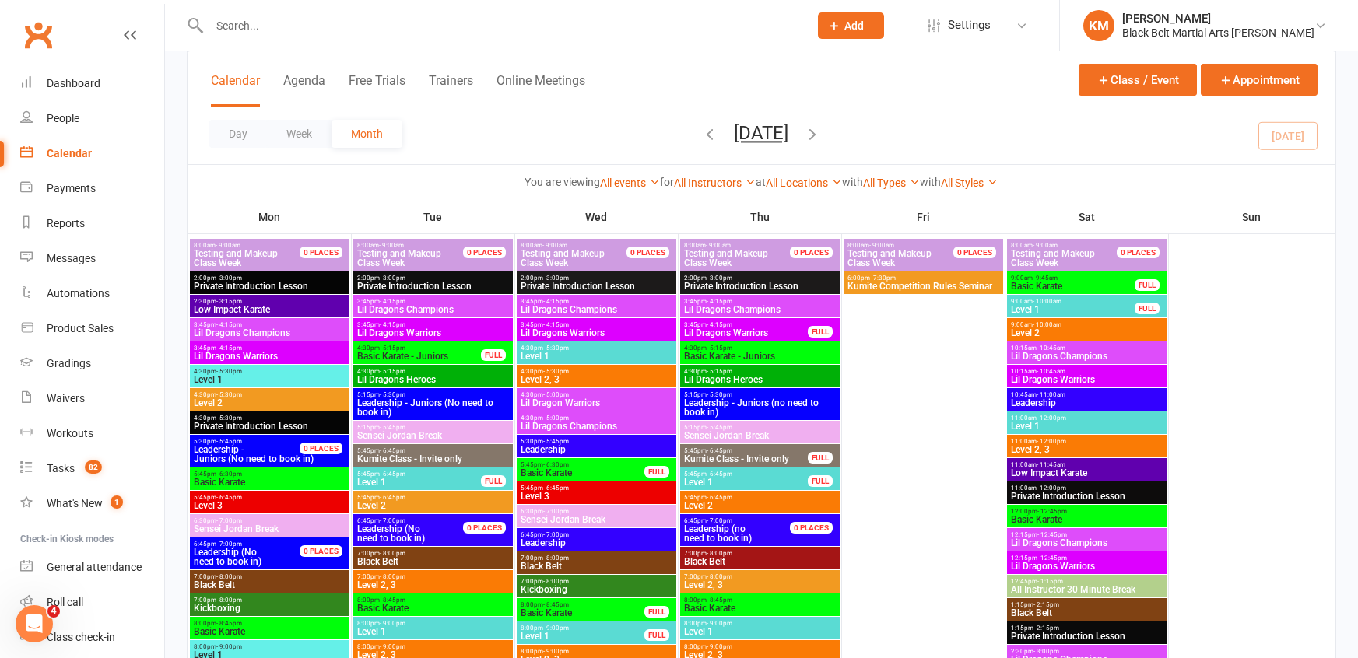
scroll to position [1486, 0]
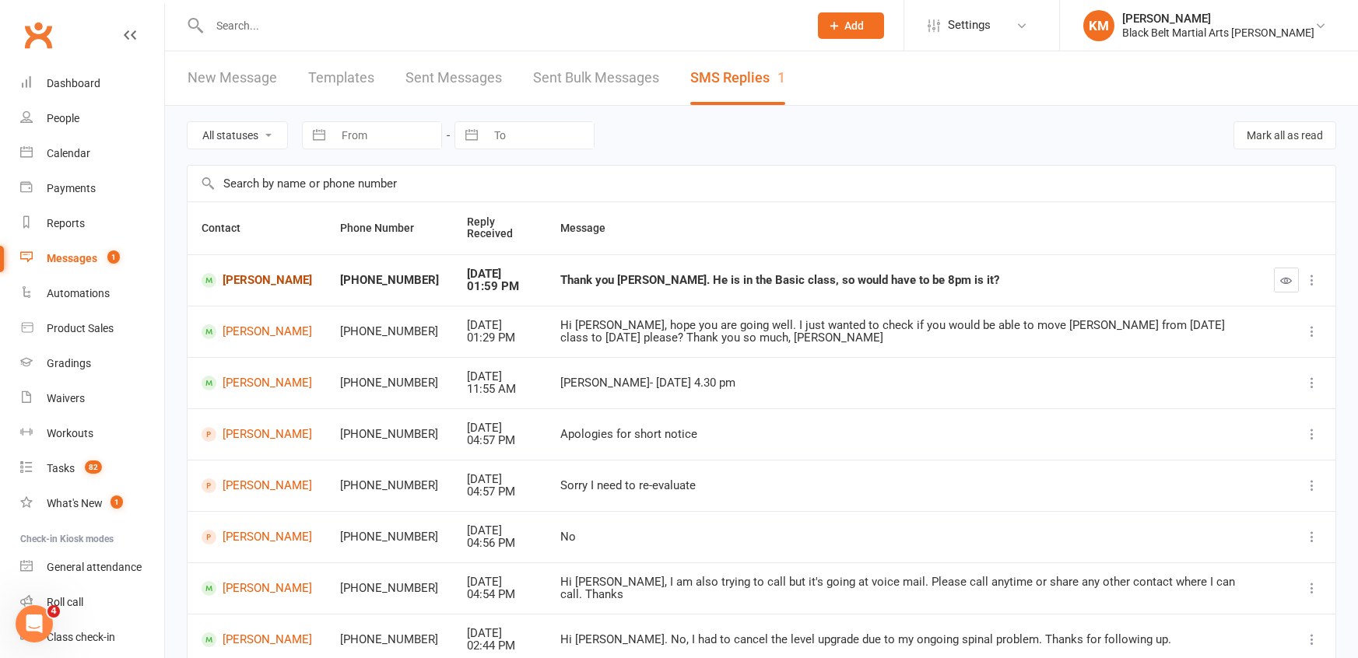
click at [233, 284] on link "[PERSON_NAME]" at bounding box center [257, 280] width 111 height 15
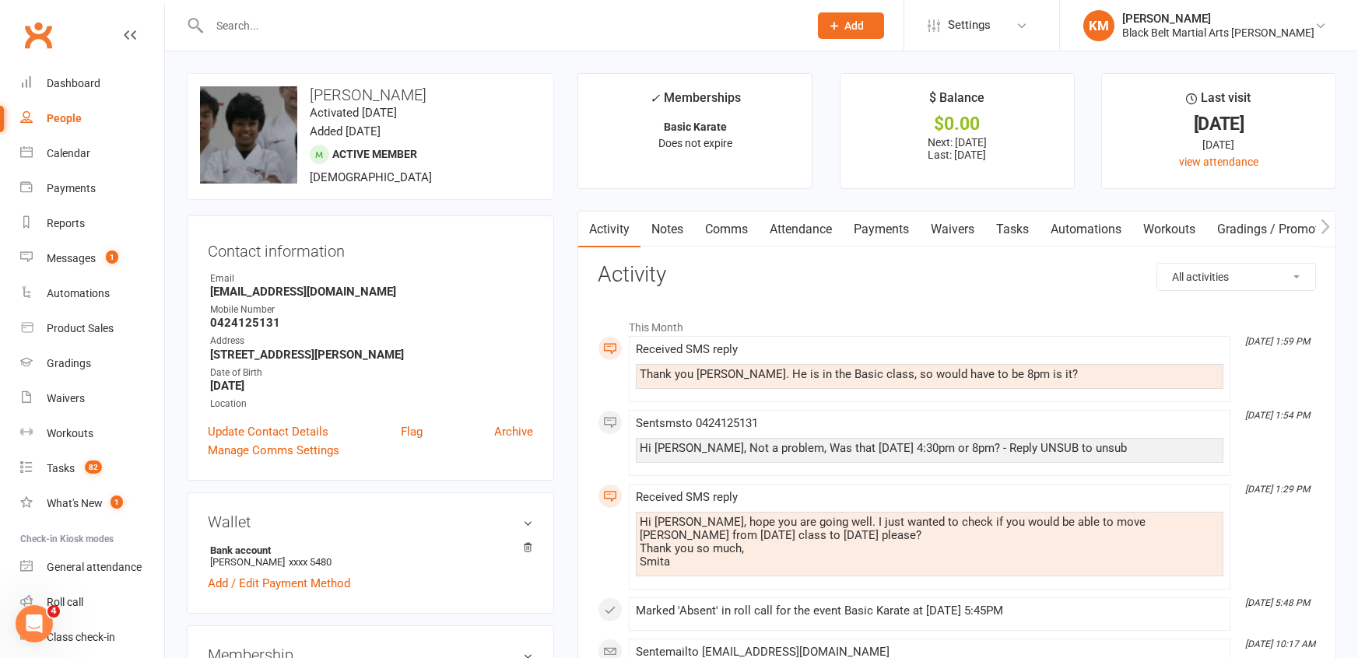
click at [721, 234] on link "Comms" at bounding box center [726, 230] width 65 height 36
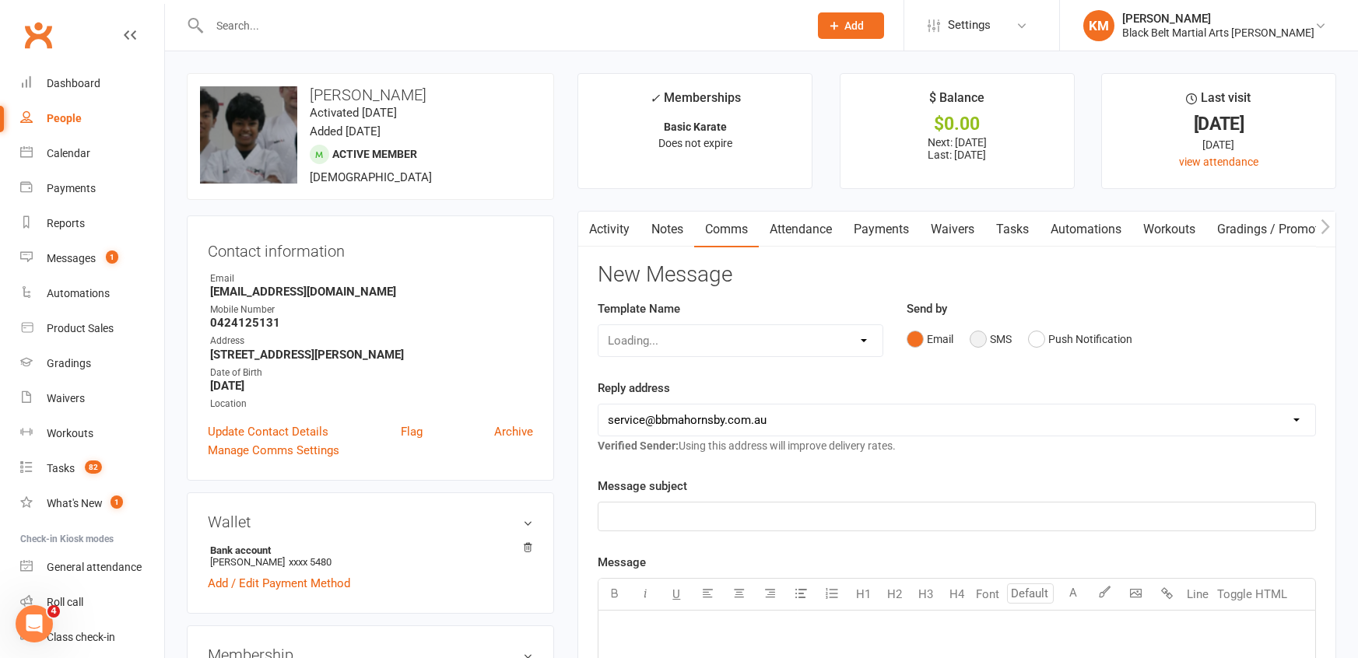
click at [997, 351] on button "SMS" at bounding box center [991, 340] width 42 height 30
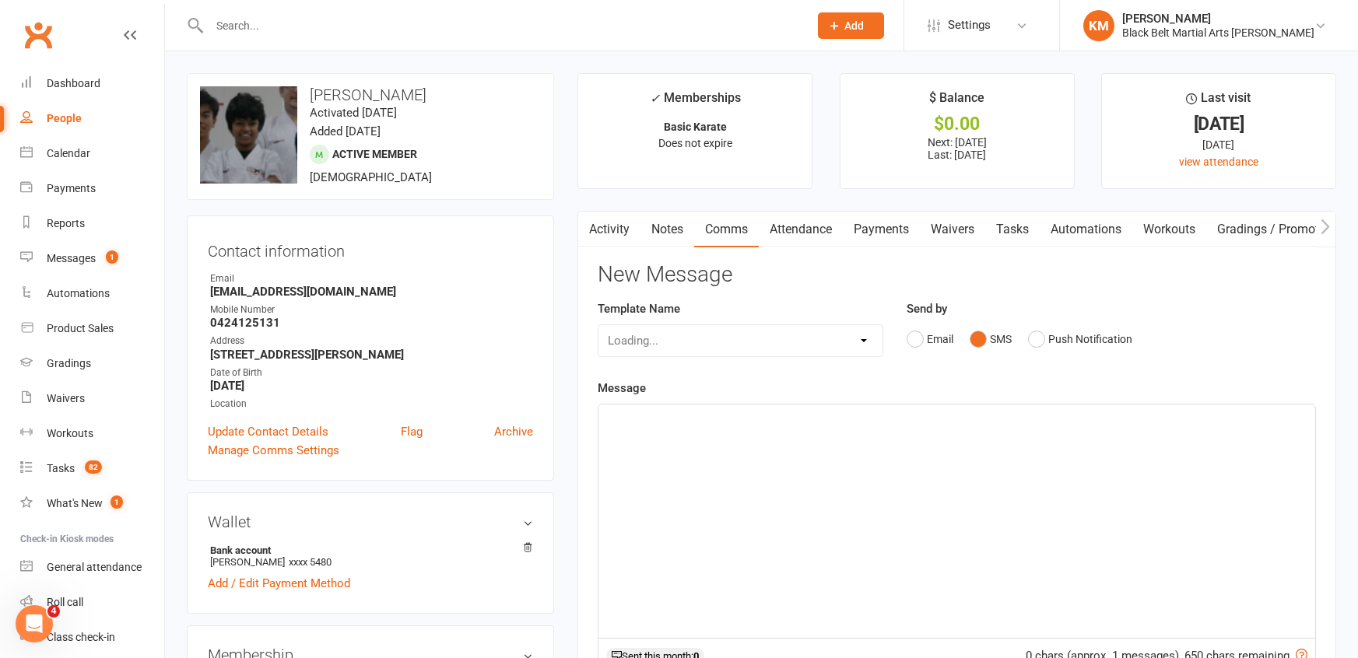
click at [961, 434] on div "﻿" at bounding box center [957, 521] width 717 height 233
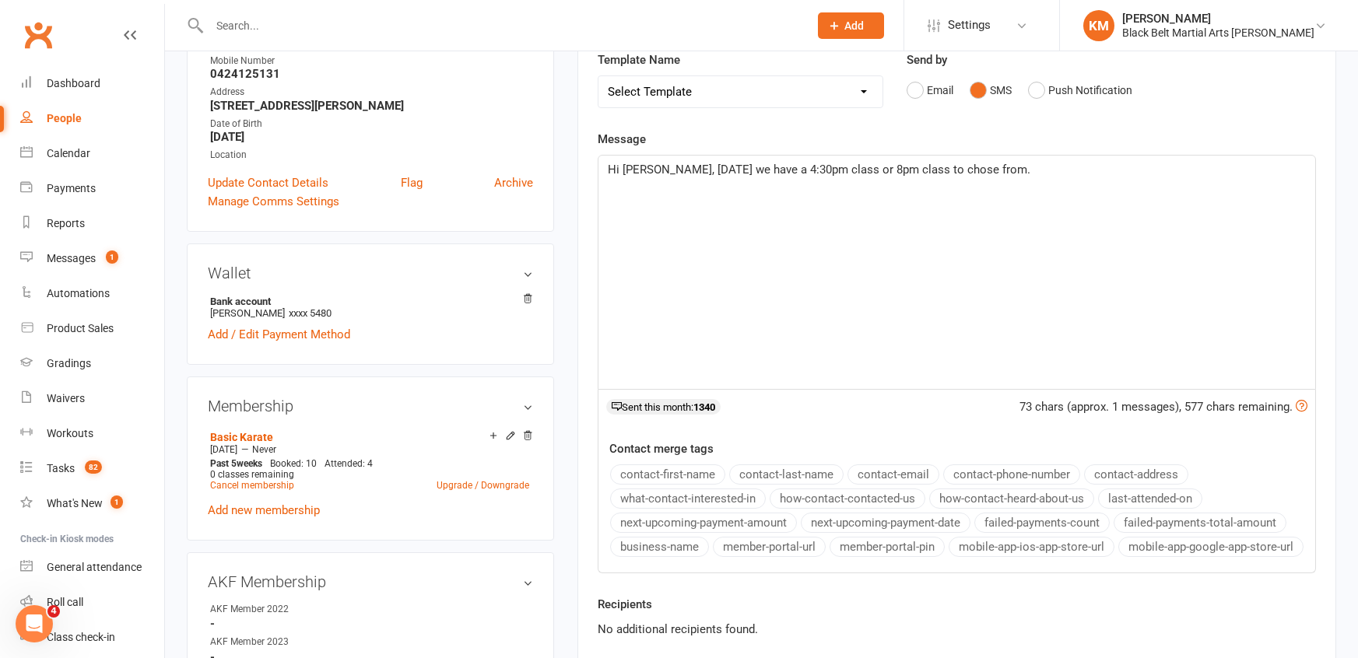
scroll to position [318, 0]
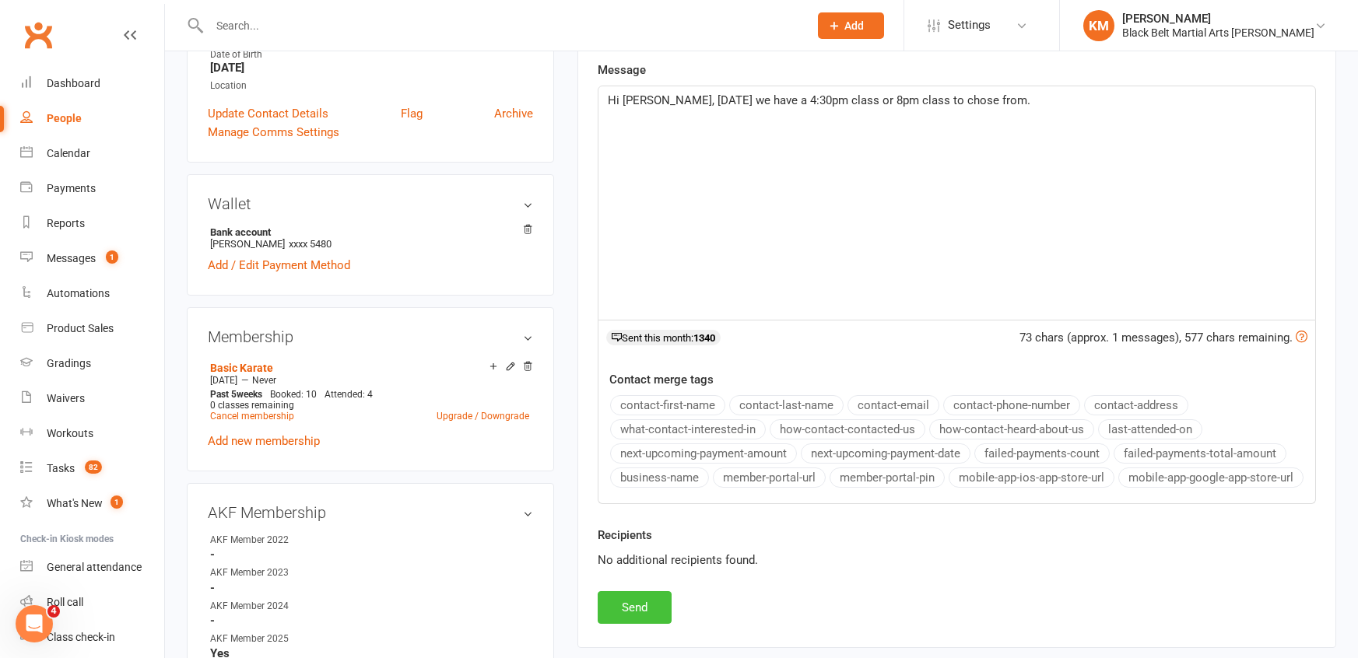
click at [649, 609] on button "Send" at bounding box center [635, 607] width 74 height 33
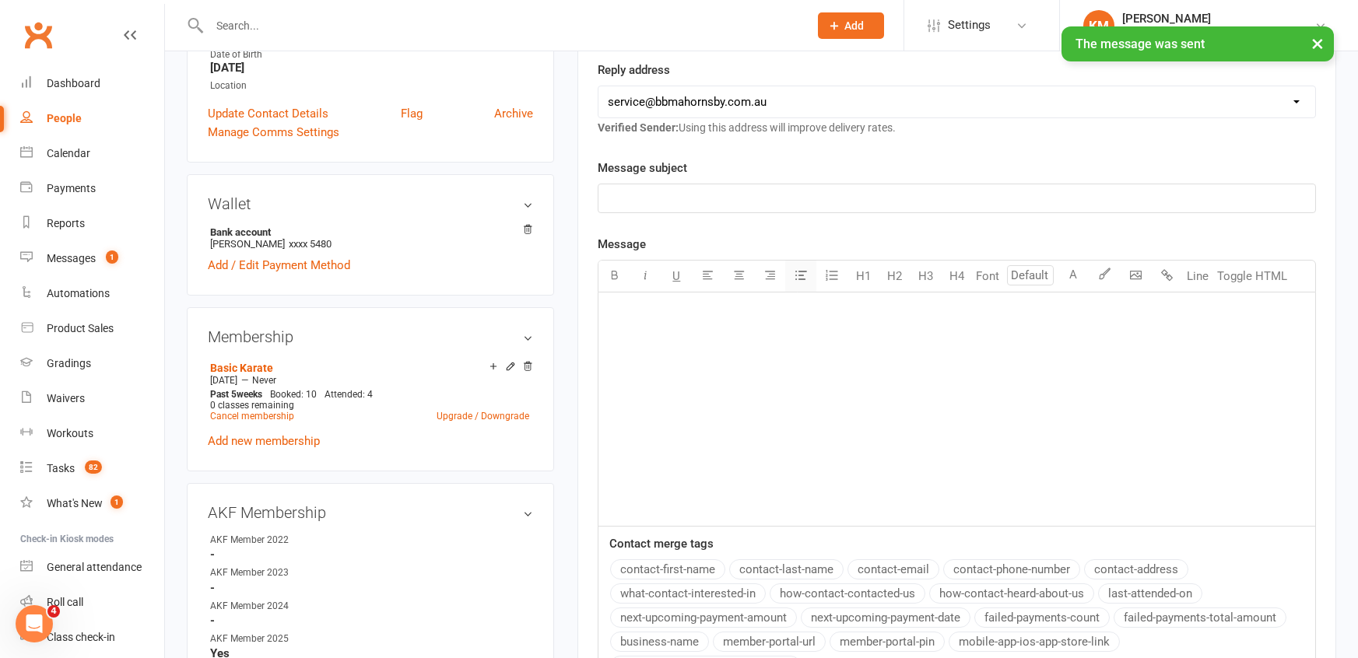
scroll to position [0, 0]
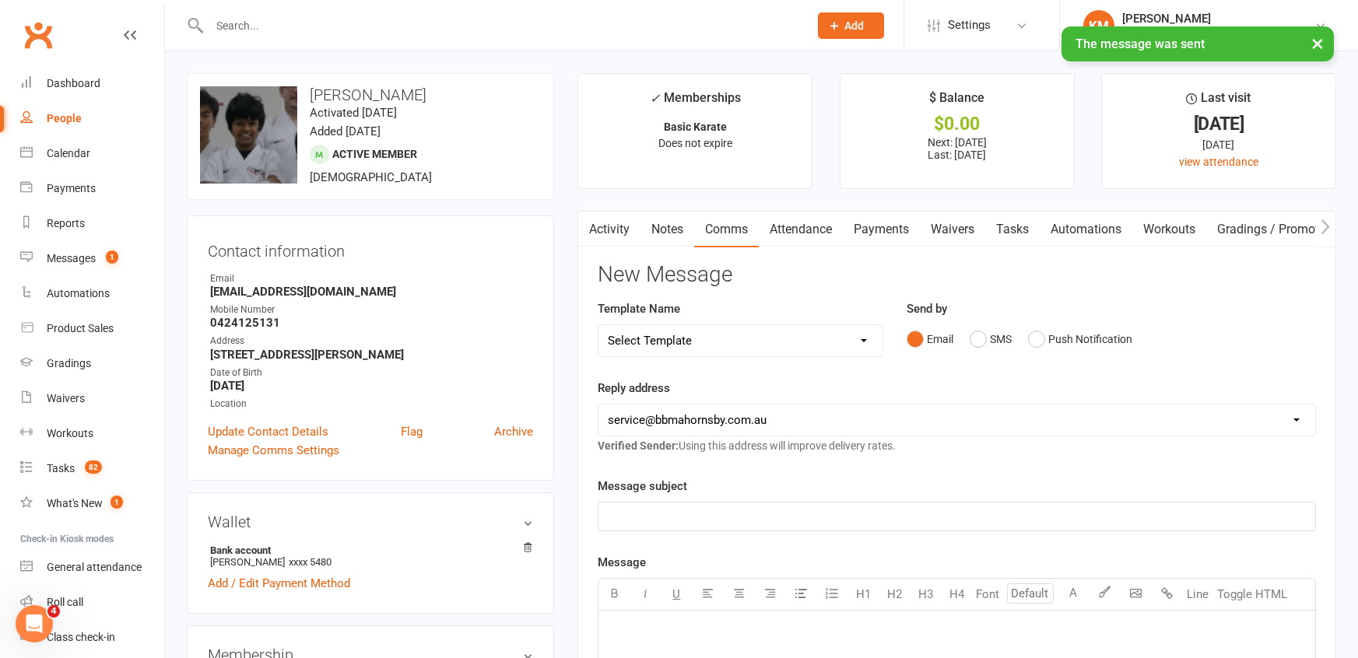
click at [813, 217] on link "Attendance" at bounding box center [801, 230] width 84 height 36
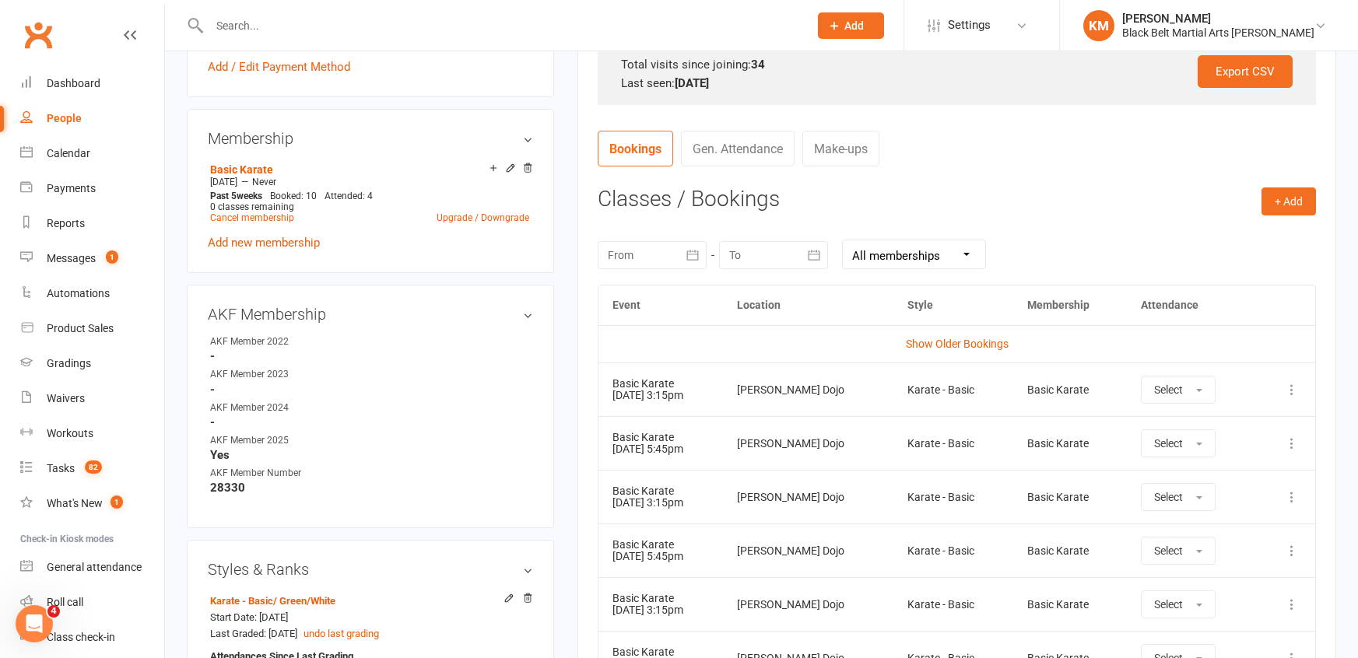
scroll to position [516, 0]
click at [90, 261] on div "Messages" at bounding box center [71, 258] width 49 height 12
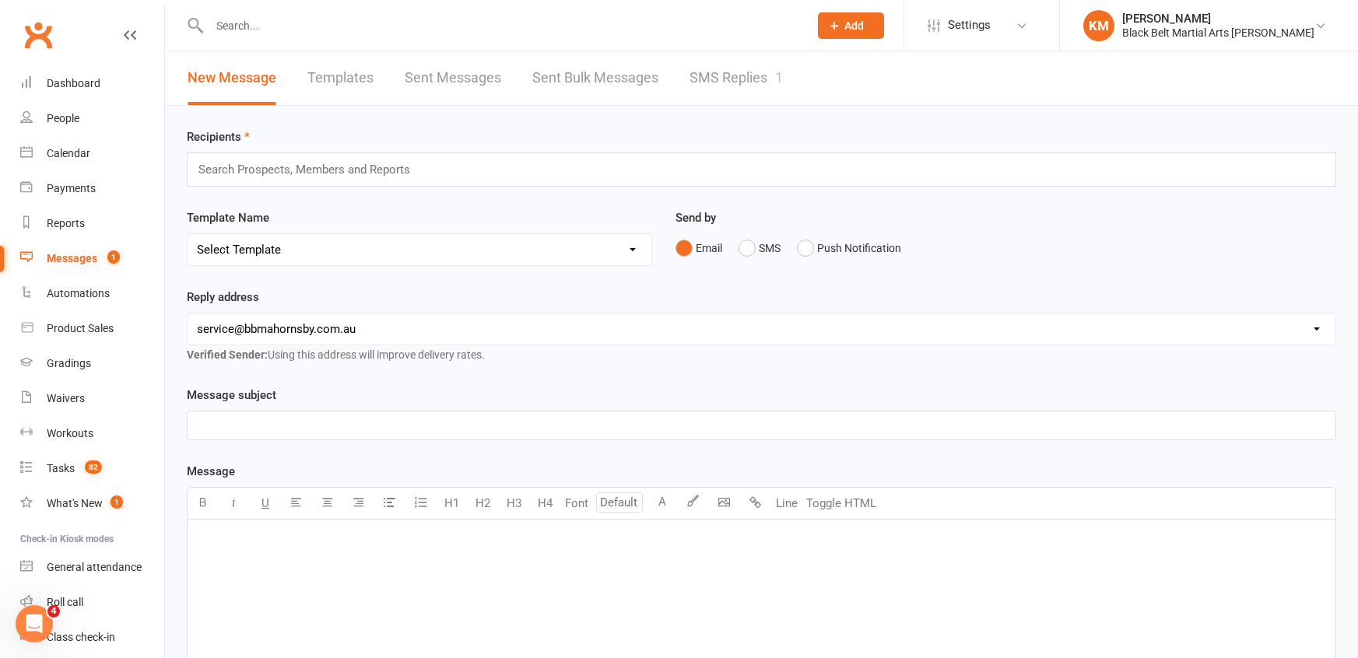
click at [724, 79] on link "SMS Replies 1" at bounding box center [736, 78] width 93 height 54
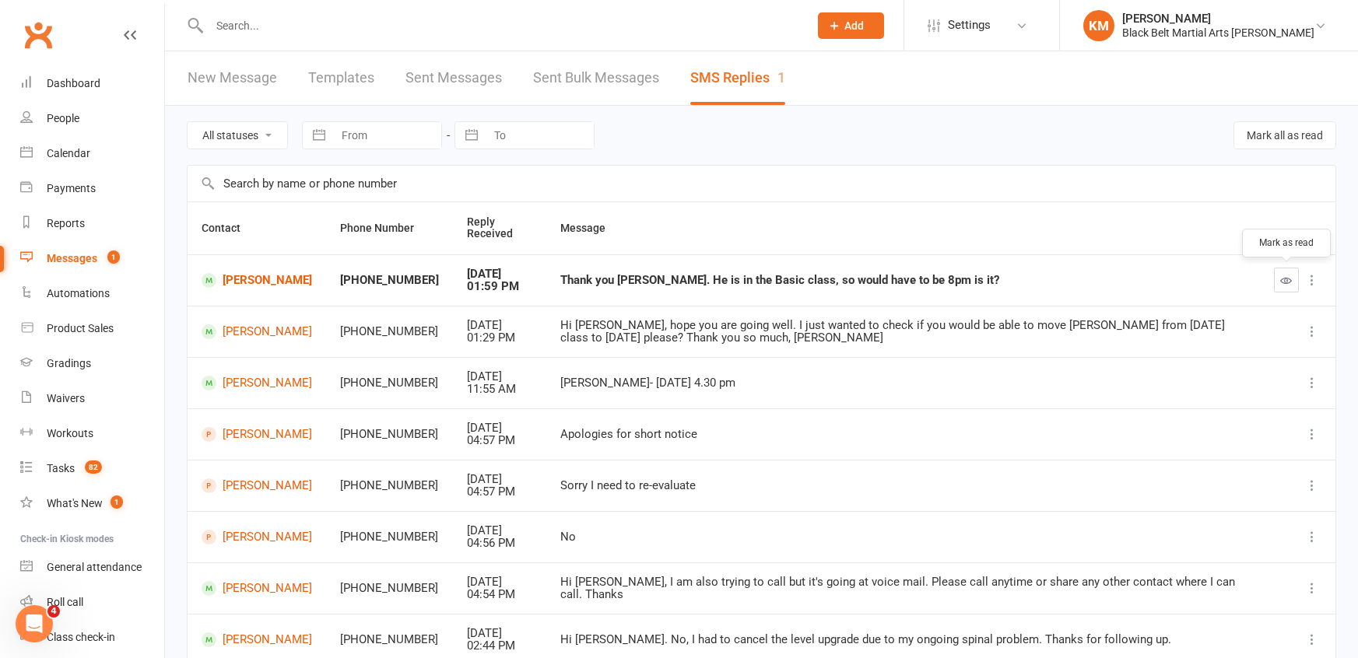
click at [1279, 285] on button "button" at bounding box center [1286, 280] width 25 height 25
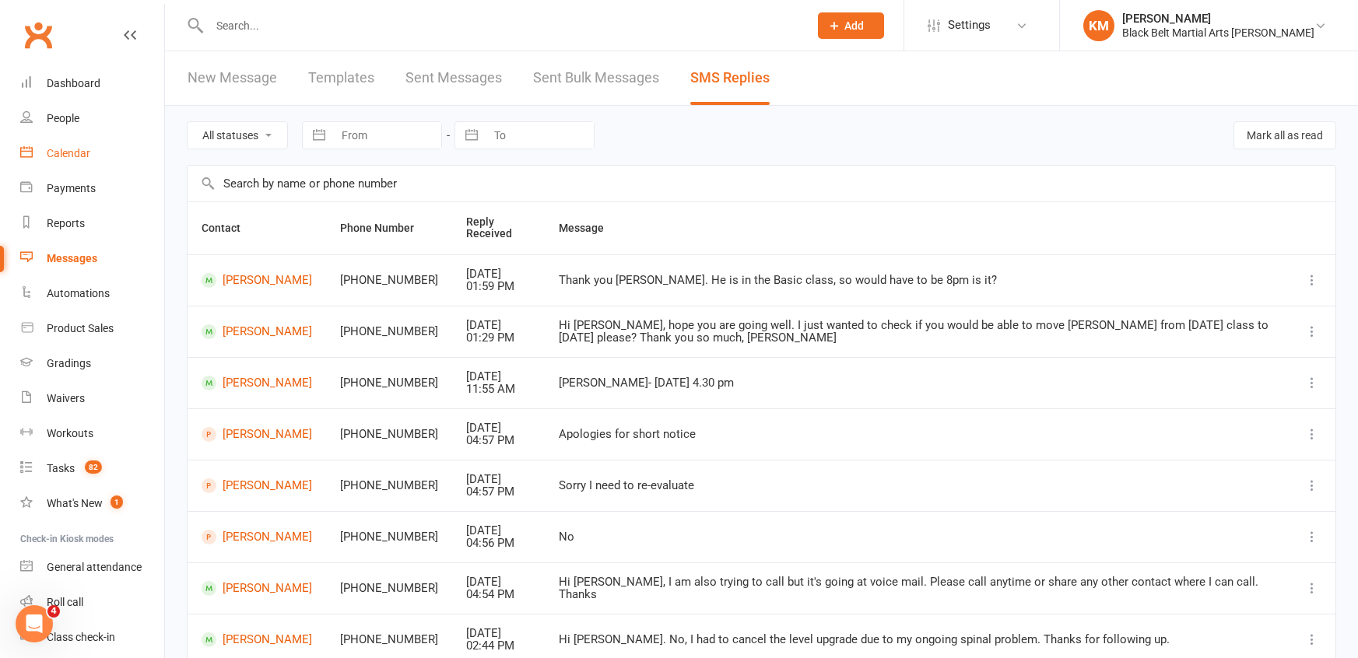
click at [64, 153] on div "Calendar" at bounding box center [69, 153] width 44 height 12
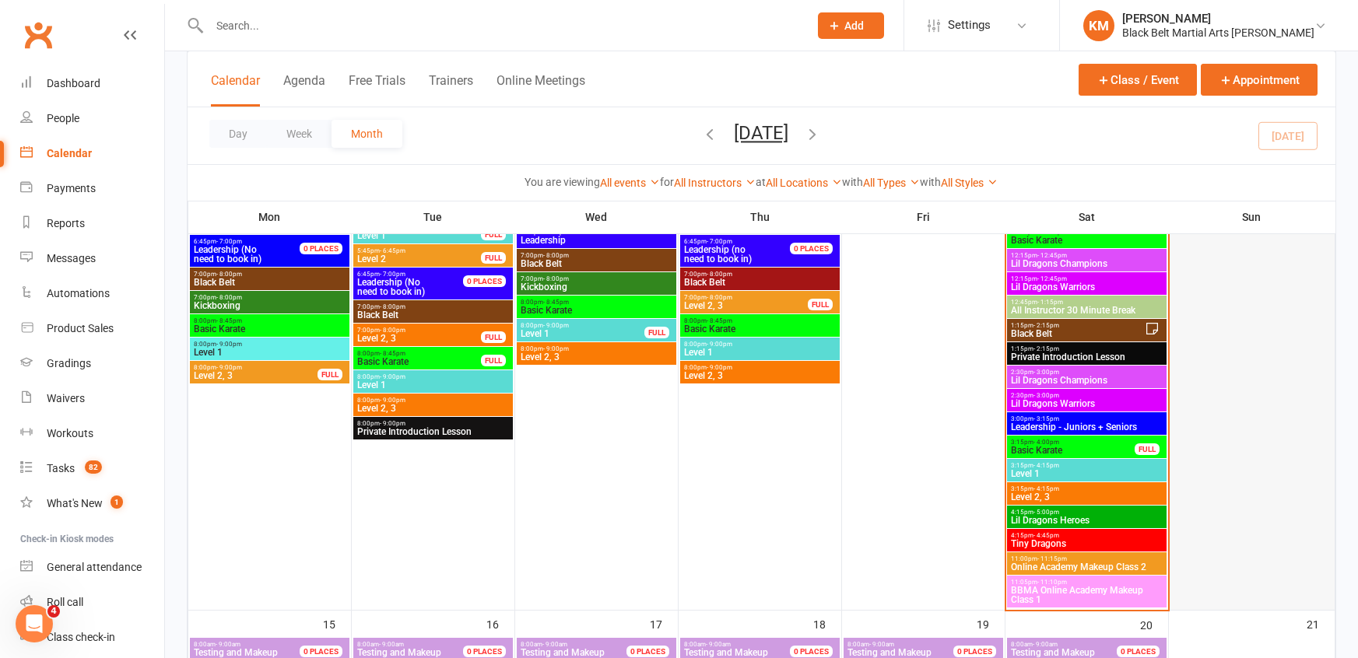
scroll to position [1091, 0]
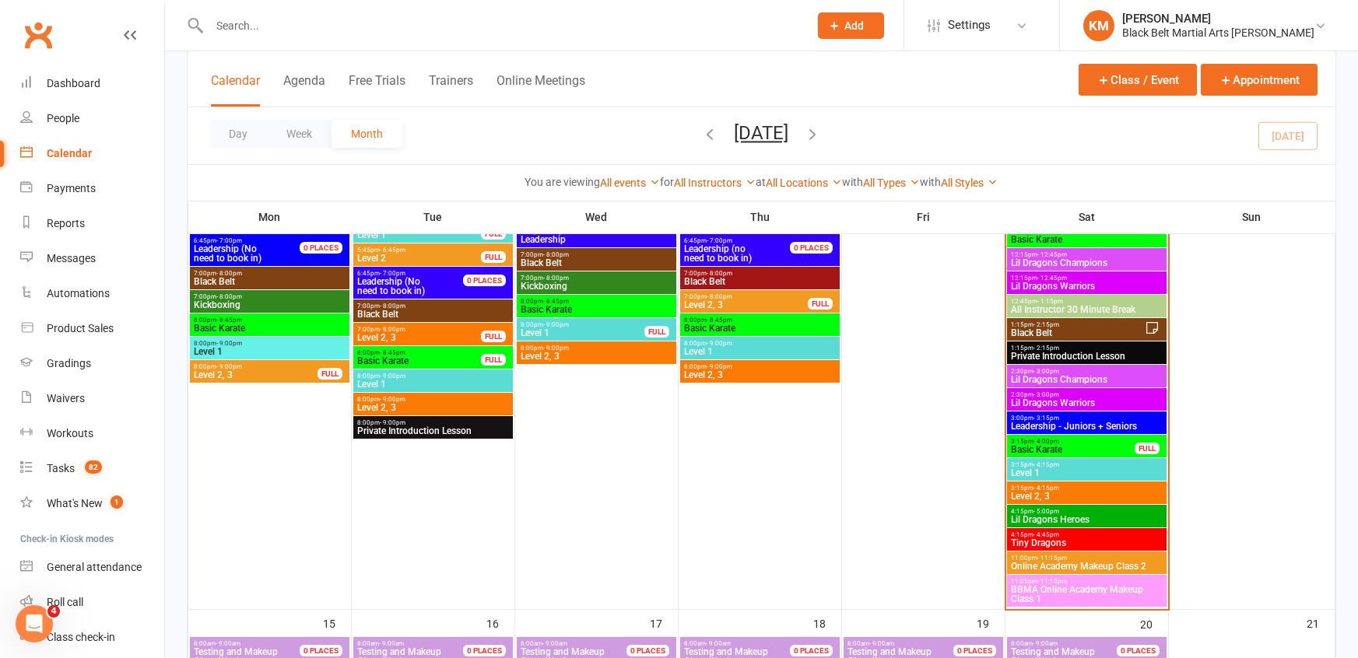
click at [227, 20] on input "text" at bounding box center [501, 26] width 593 height 22
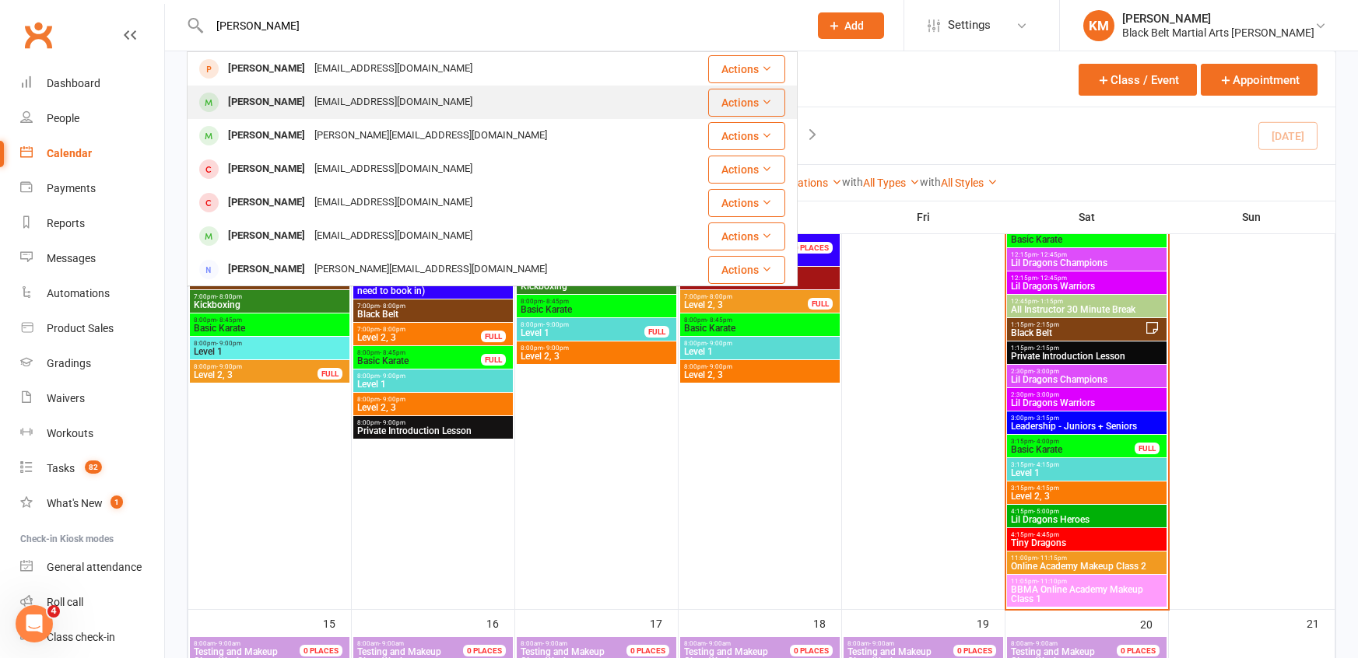
type input "harriet"
click at [270, 96] on div "Harriet Leung Morrow" at bounding box center [266, 102] width 86 height 23
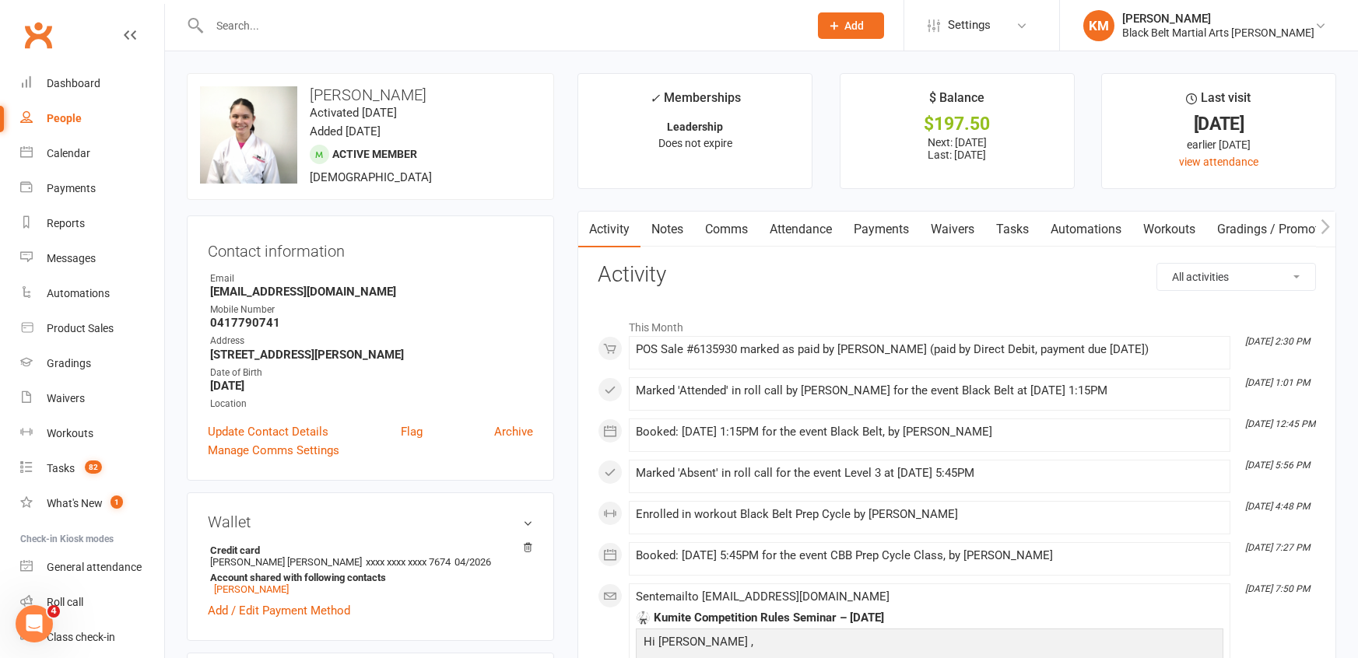
click at [896, 229] on link "Payments" at bounding box center [881, 230] width 77 height 36
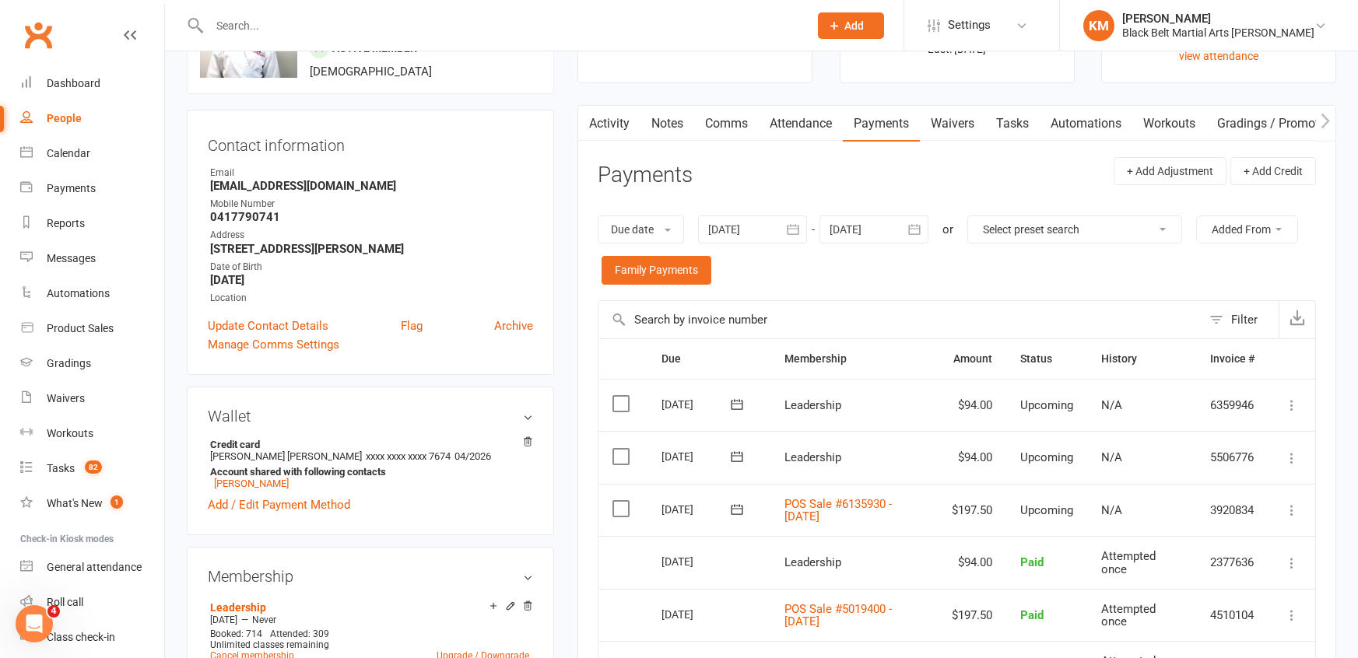
scroll to position [111, 0]
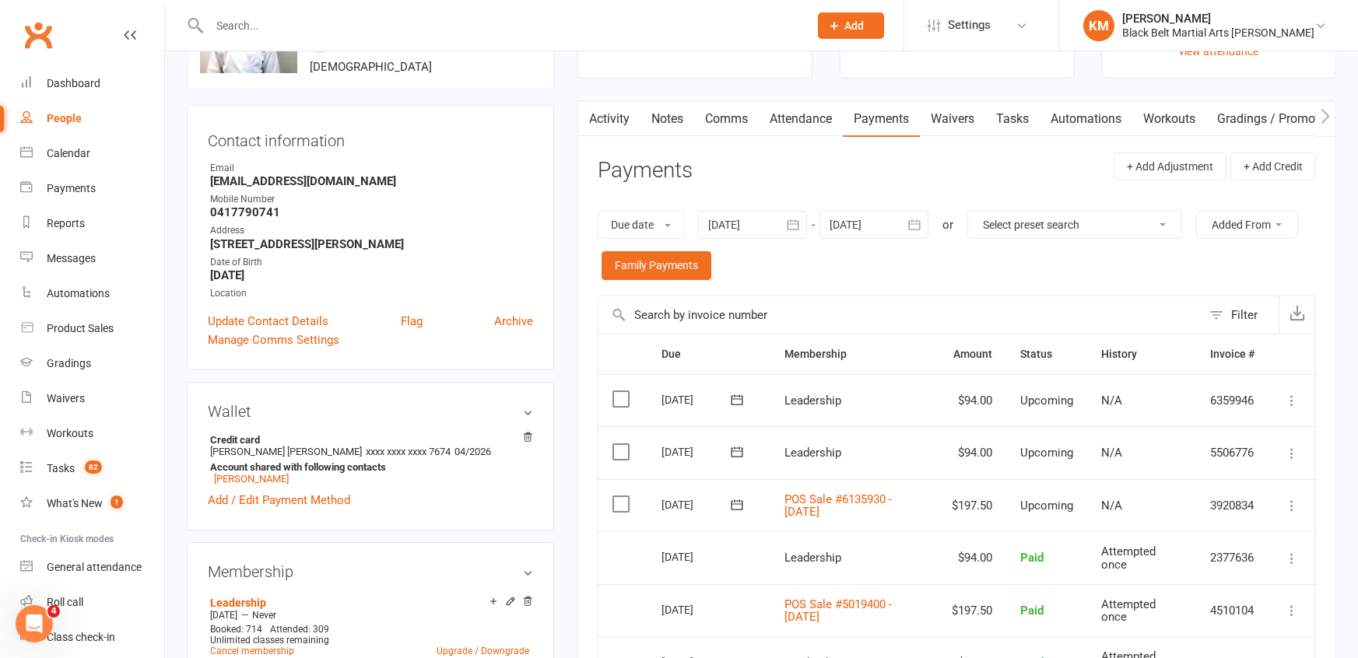
click at [1293, 504] on icon at bounding box center [1292, 506] width 16 height 16
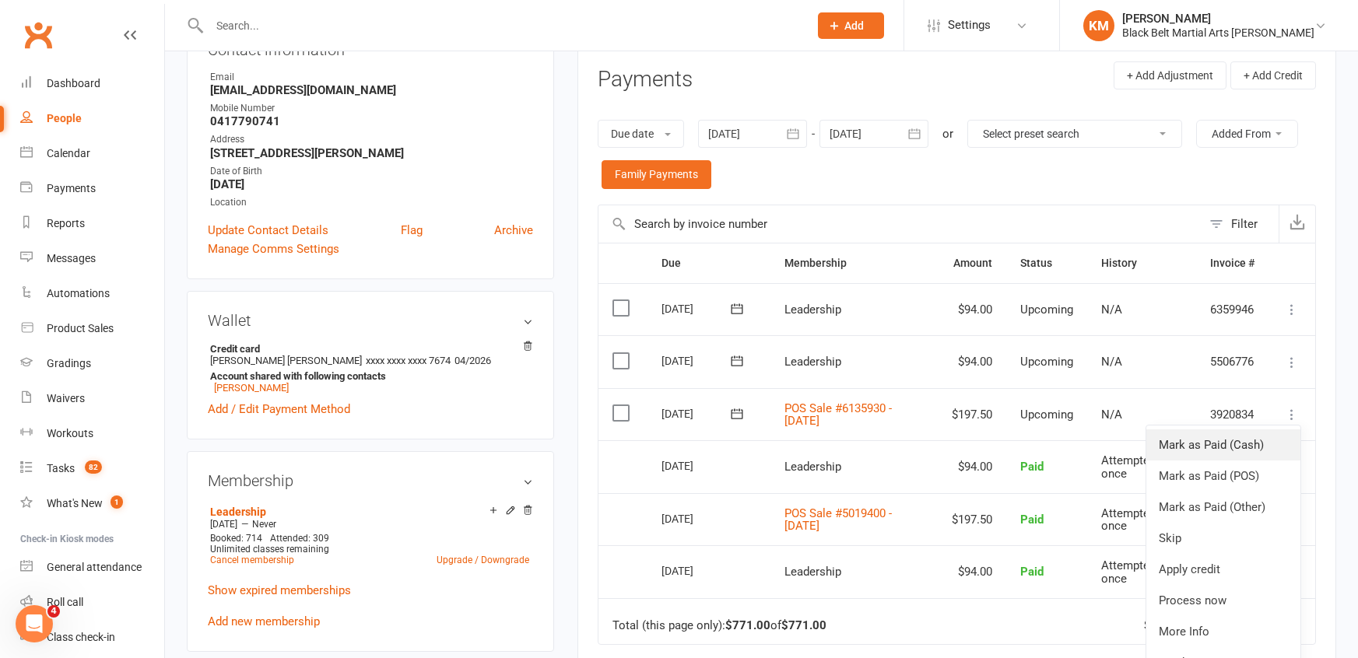
scroll to position [231, 0]
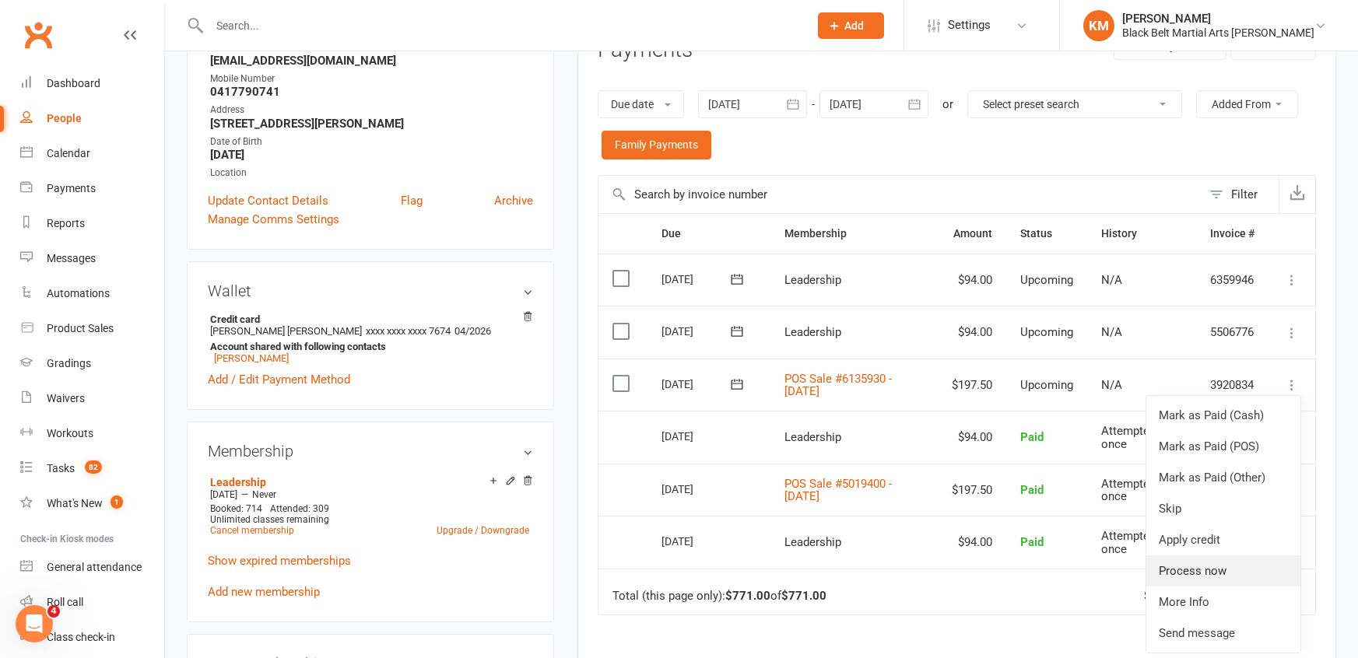
click at [1209, 573] on link "Process now" at bounding box center [1223, 571] width 154 height 31
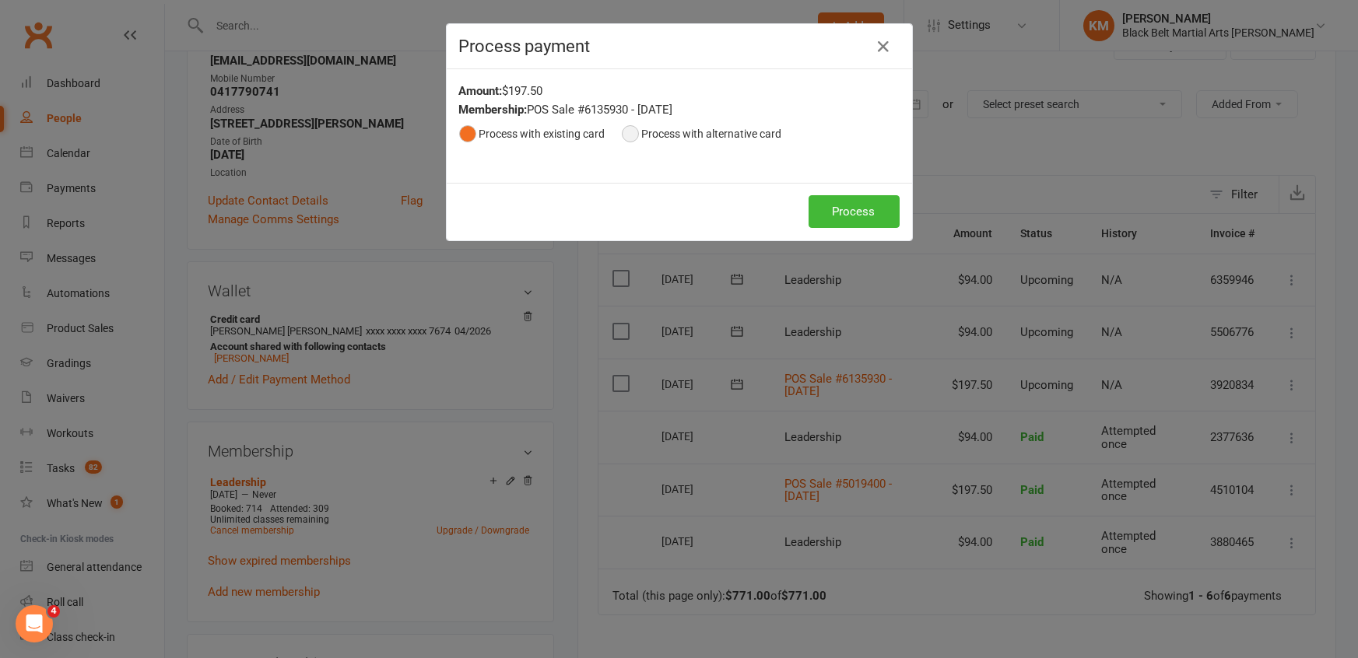
click at [647, 131] on button "Process with alternative card" at bounding box center [702, 134] width 160 height 30
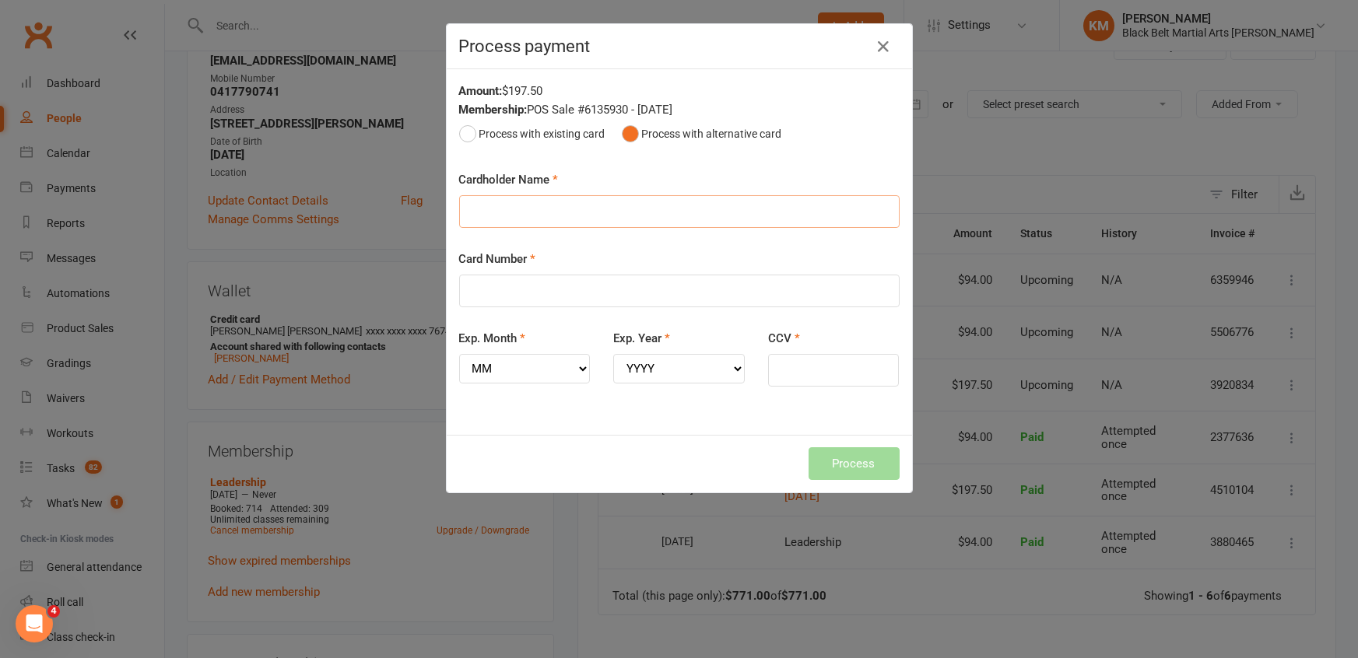
click at [602, 215] on input "Cardholder Name" at bounding box center [679, 211] width 441 height 33
type input "H L Leung Morrow"
type input "4585940022442885"
click at [520, 373] on select "MM 01 02 03 04 05 06 07 08 09 10 11 12" at bounding box center [525, 369] width 132 height 30
select select "03"
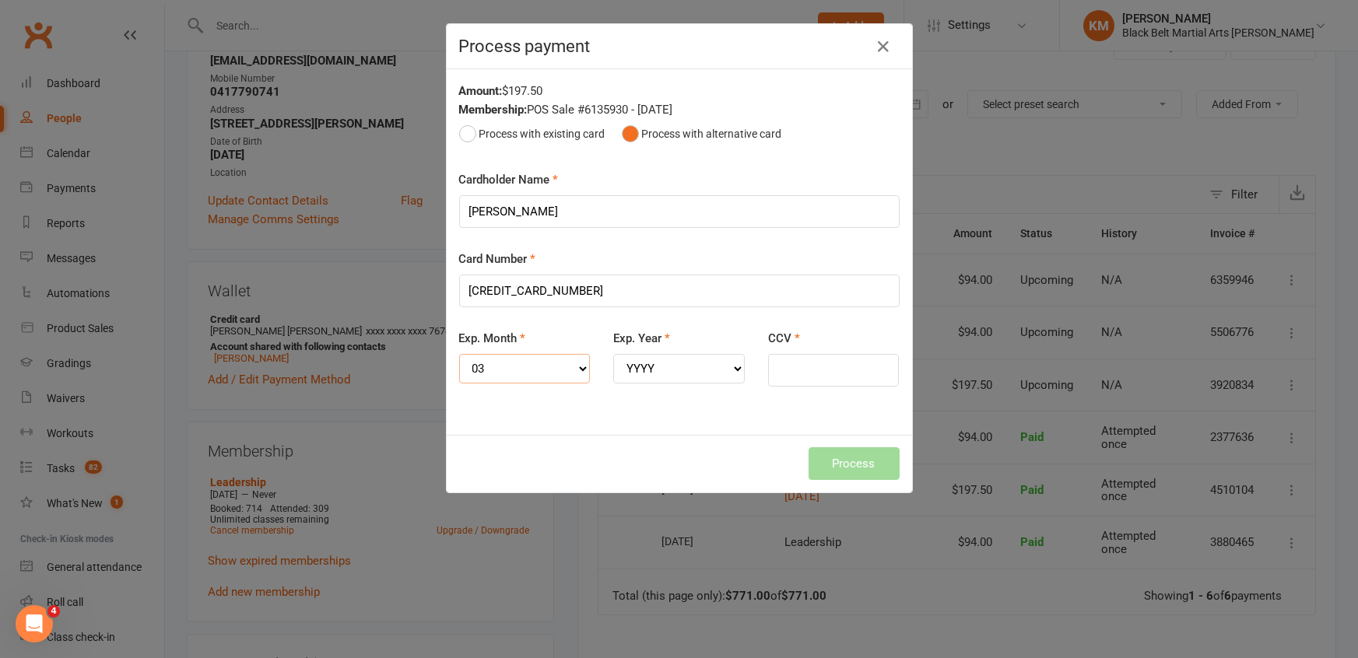
click at [459, 354] on select "MM 01 02 03 04 05 06 07 08 09 10 11 12" at bounding box center [525, 369] width 132 height 30
click at [630, 367] on select "YYYY 2025 2026 2027 2028 2029 2030 2031 2032 2033 2034" at bounding box center [679, 369] width 132 height 30
select select "2027"
click at [613, 354] on select "YYYY 2025 2026 2027 2028 2029 2030 2031 2032 2033 2034" at bounding box center [679, 369] width 132 height 30
click at [862, 360] on input "CCV" at bounding box center [834, 370] width 132 height 33
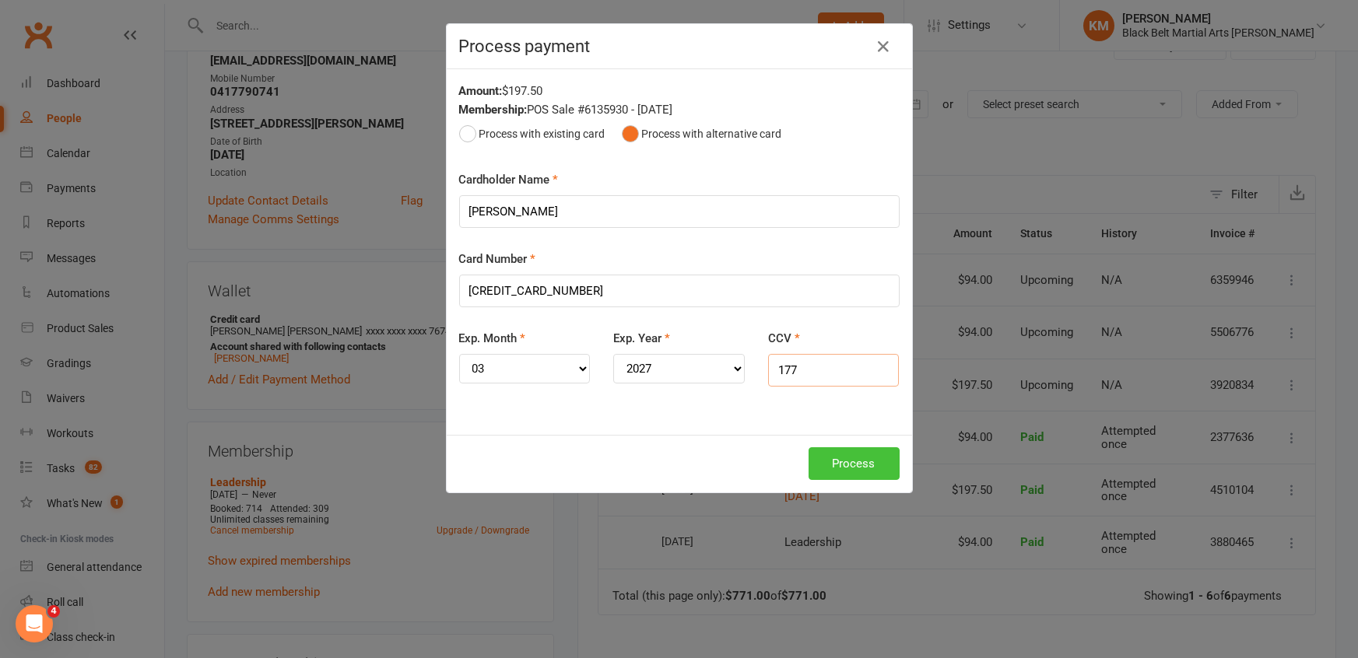
type input "177"
click at [886, 465] on button "Process" at bounding box center [854, 464] width 91 height 33
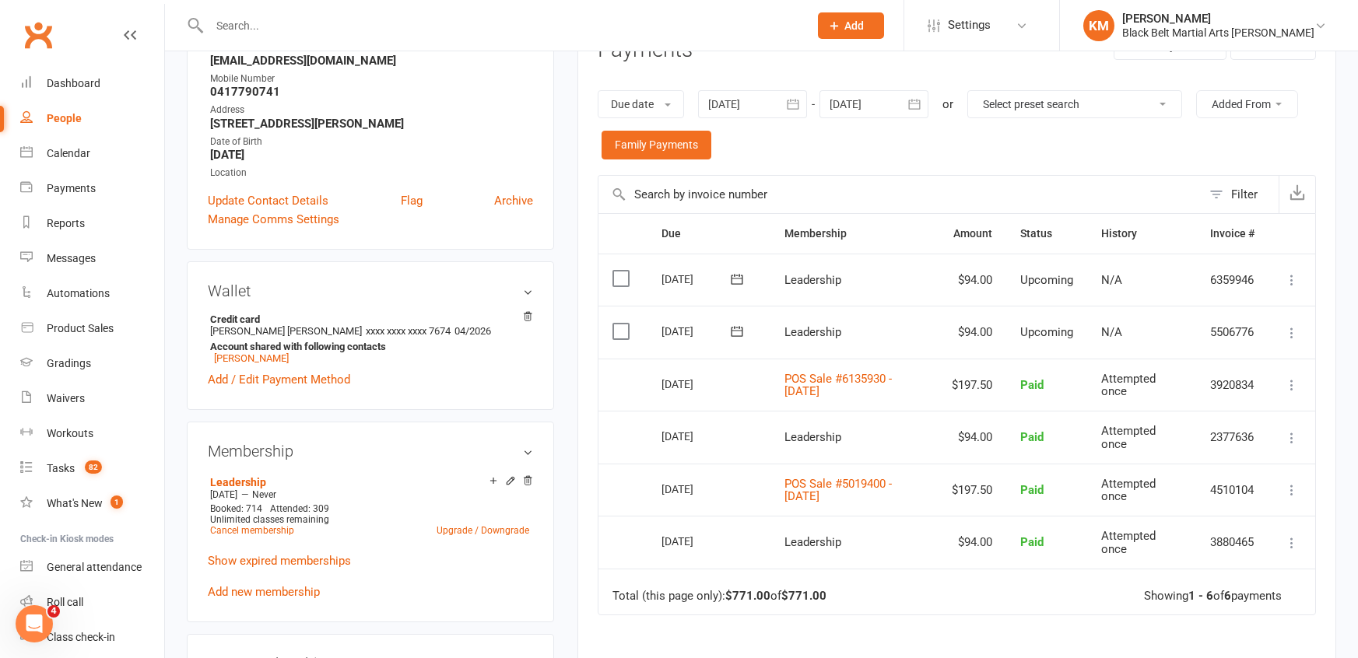
scroll to position [0, 0]
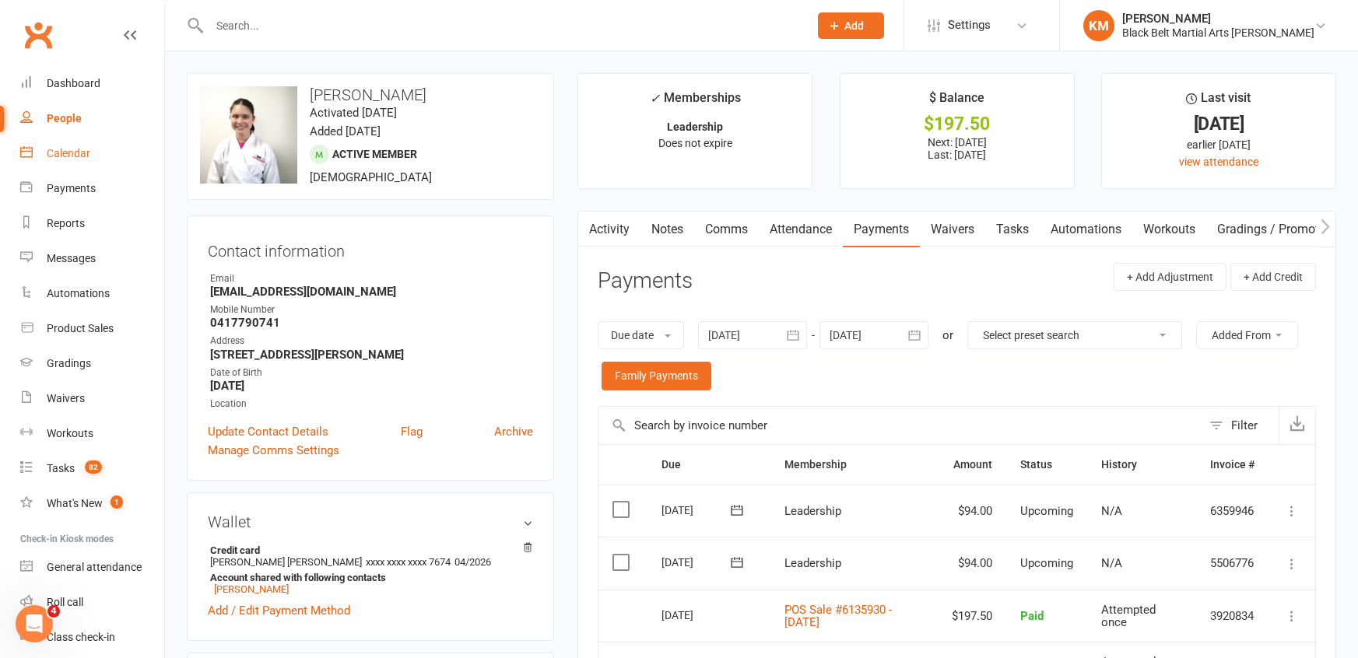
click at [70, 150] on div "Calendar" at bounding box center [69, 153] width 44 height 12
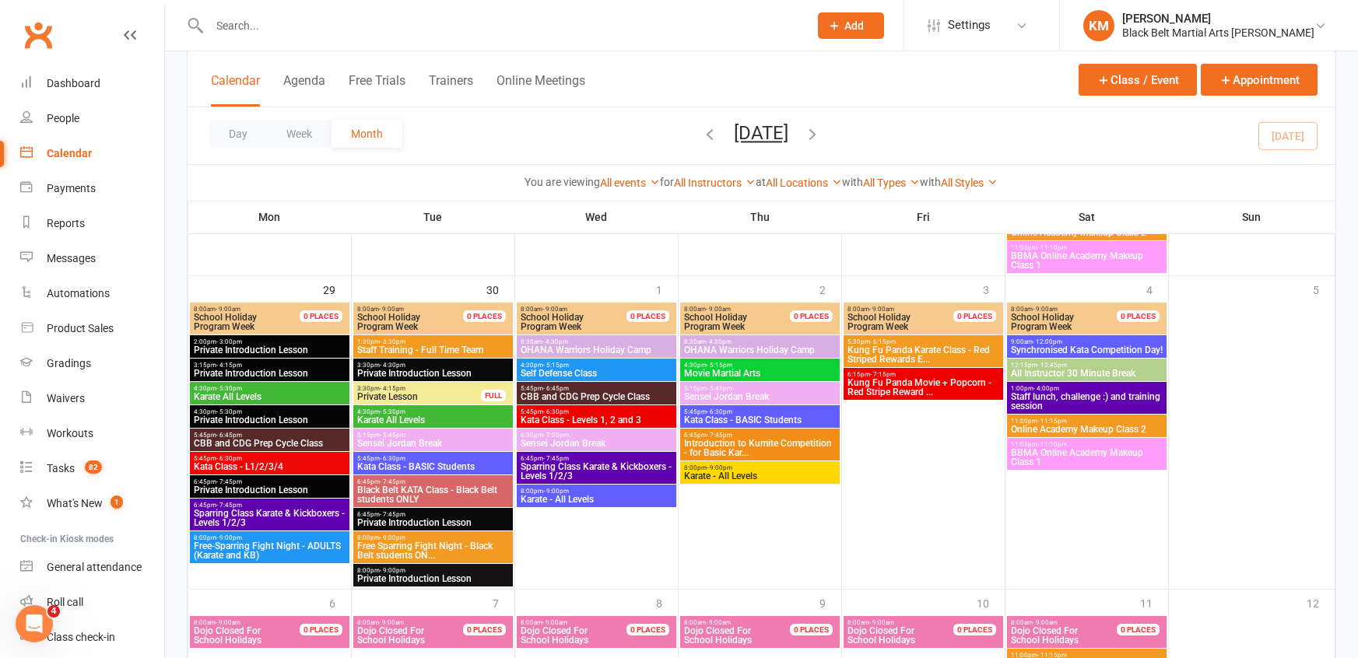
scroll to position [2498, 0]
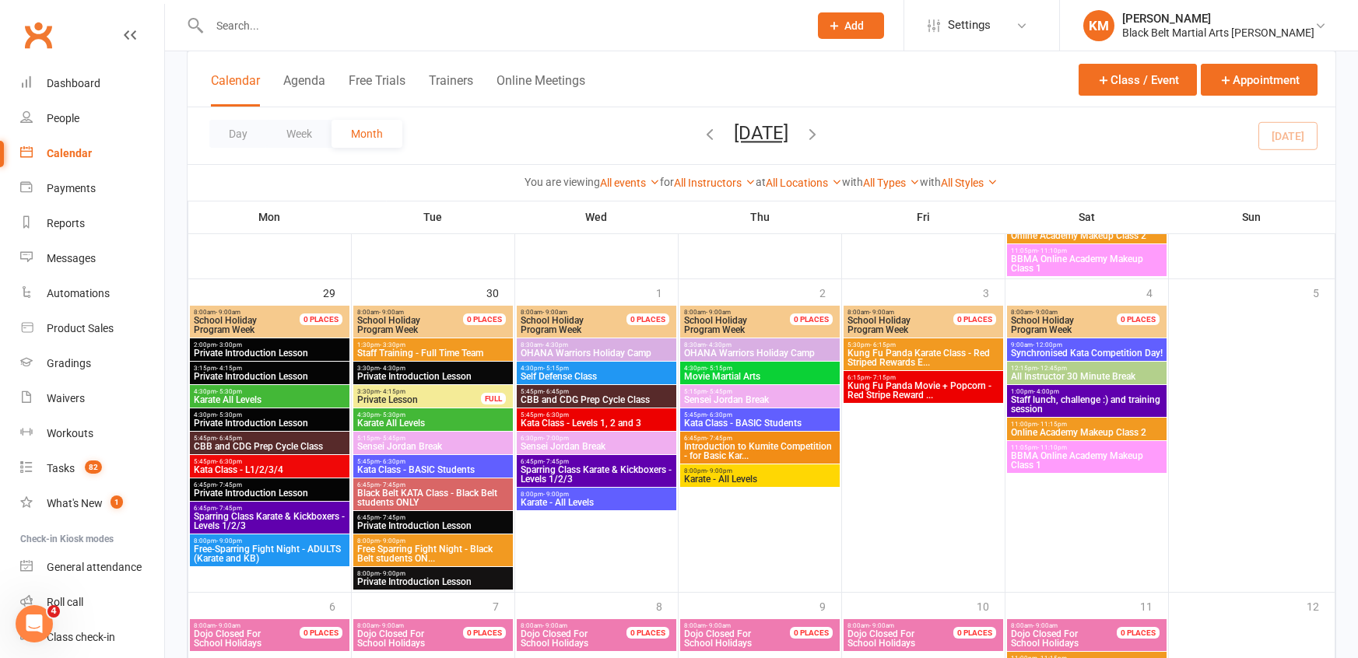
click at [749, 439] on span "6:45pm - 7:45pm" at bounding box center [759, 438] width 153 height 7
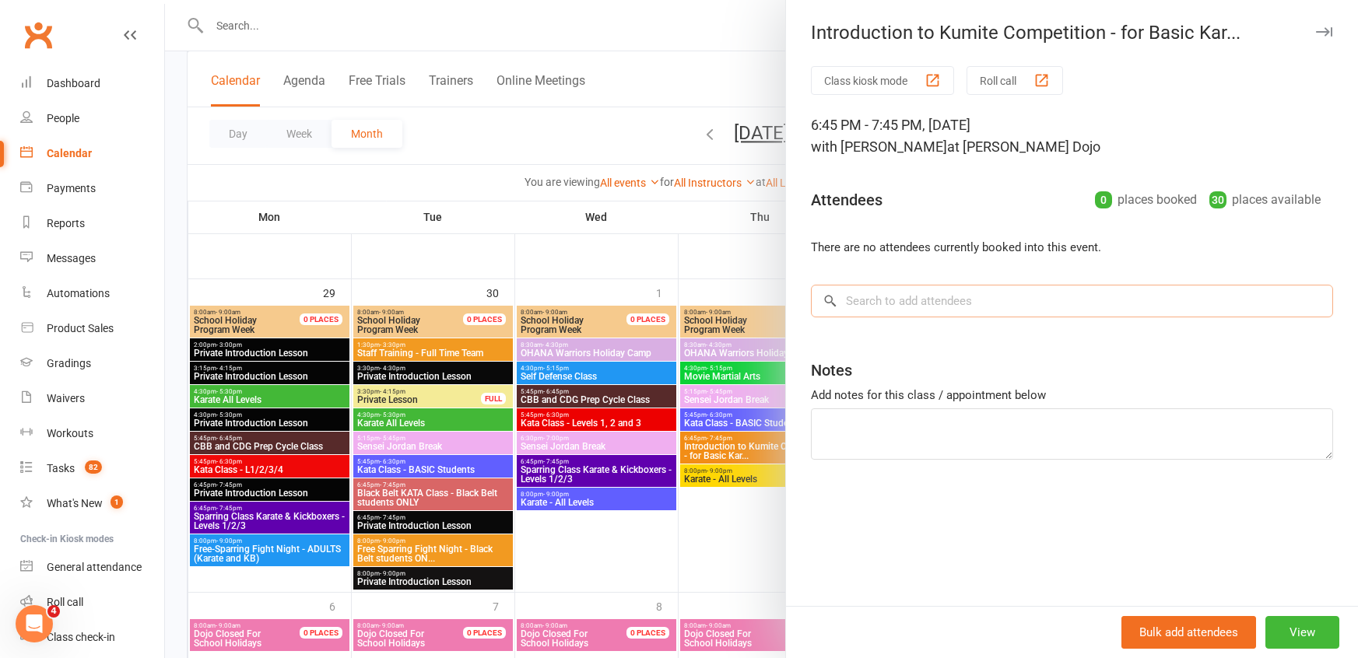
click at [883, 313] on input "search" at bounding box center [1072, 301] width 522 height 33
click at [483, 181] on div at bounding box center [761, 329] width 1193 height 658
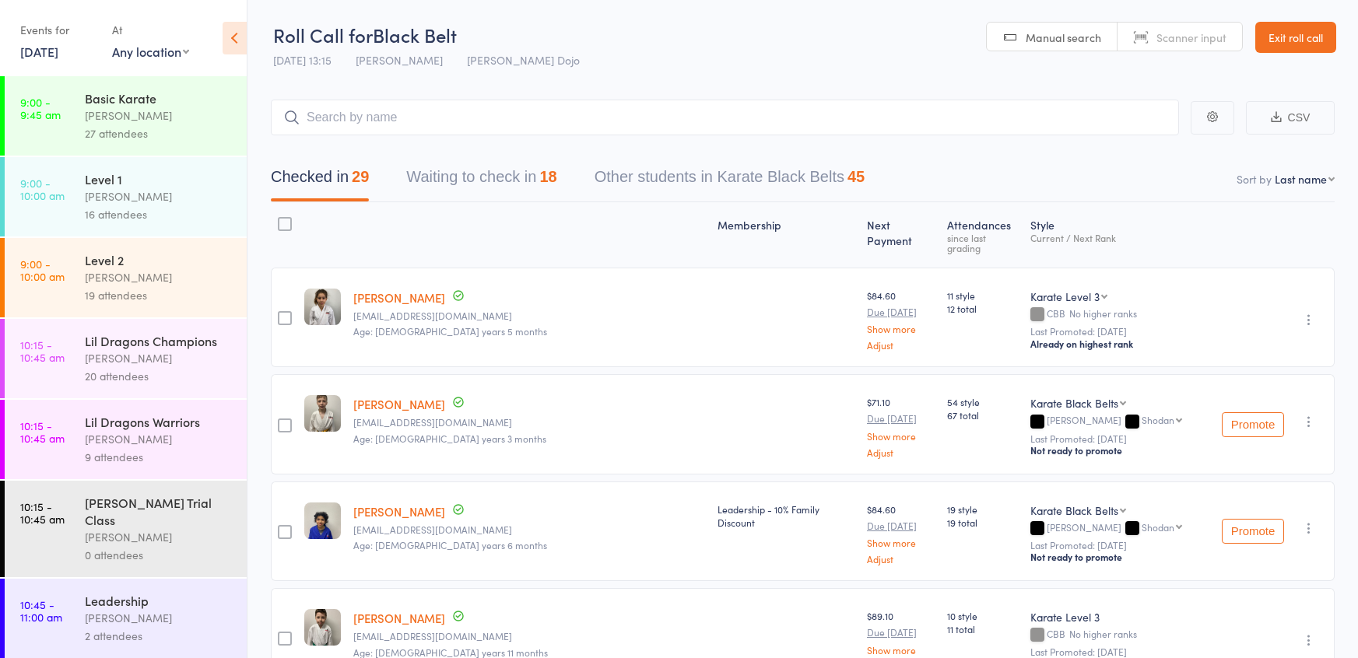
click at [480, 181] on button "Waiting to check in 18" at bounding box center [481, 180] width 150 height 41
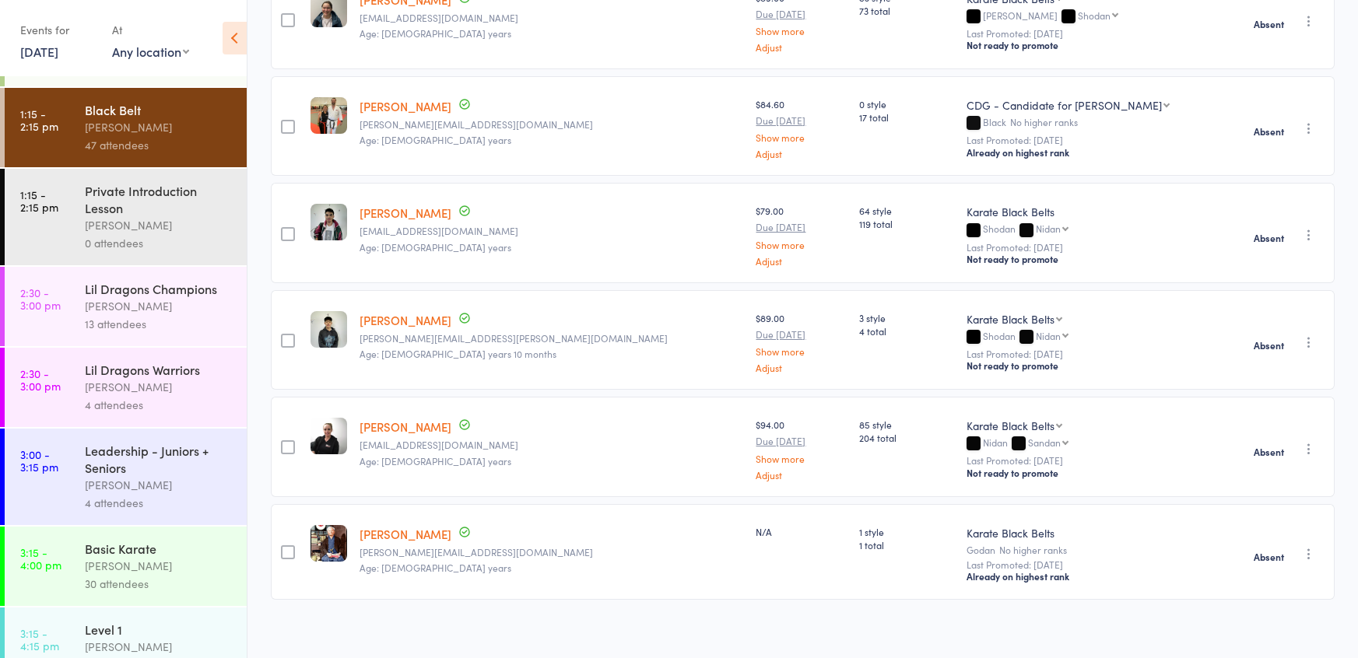
scroll to position [1256, 0]
click at [115, 313] on div "13 attendees" at bounding box center [159, 322] width 149 height 18
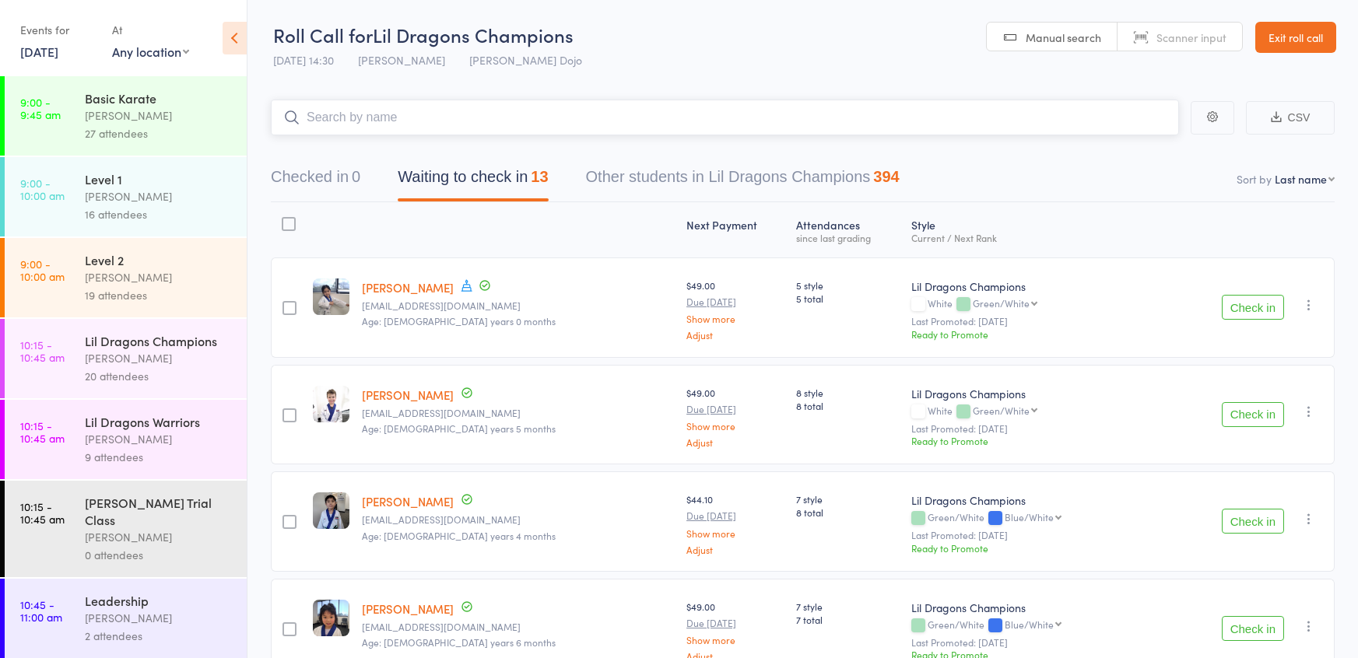
scroll to position [223, 0]
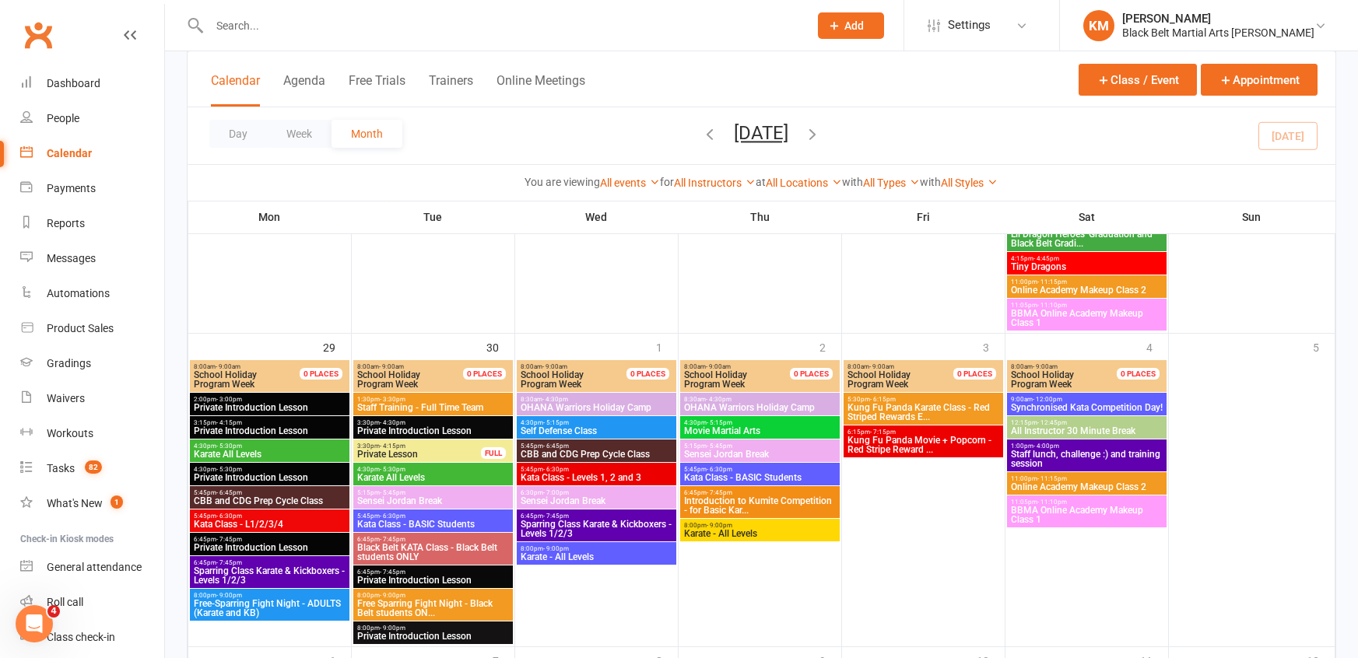
click at [318, 28] on input "text" at bounding box center [501, 26] width 593 height 22
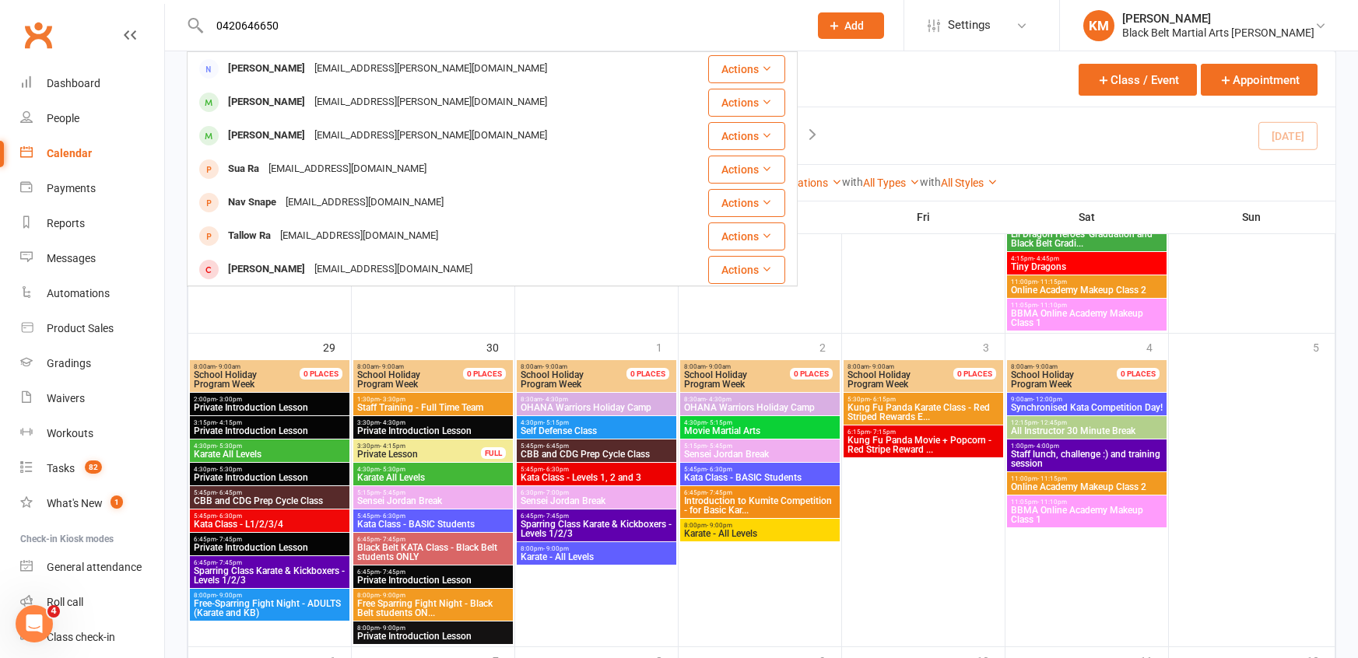
type input "0420646650"
click at [998, 123] on div "Day Week Month September 2025 September 2025 Sun Mon Tue Wed Thu Fri Sat 31 01 …" at bounding box center [762, 135] width 1148 height 57
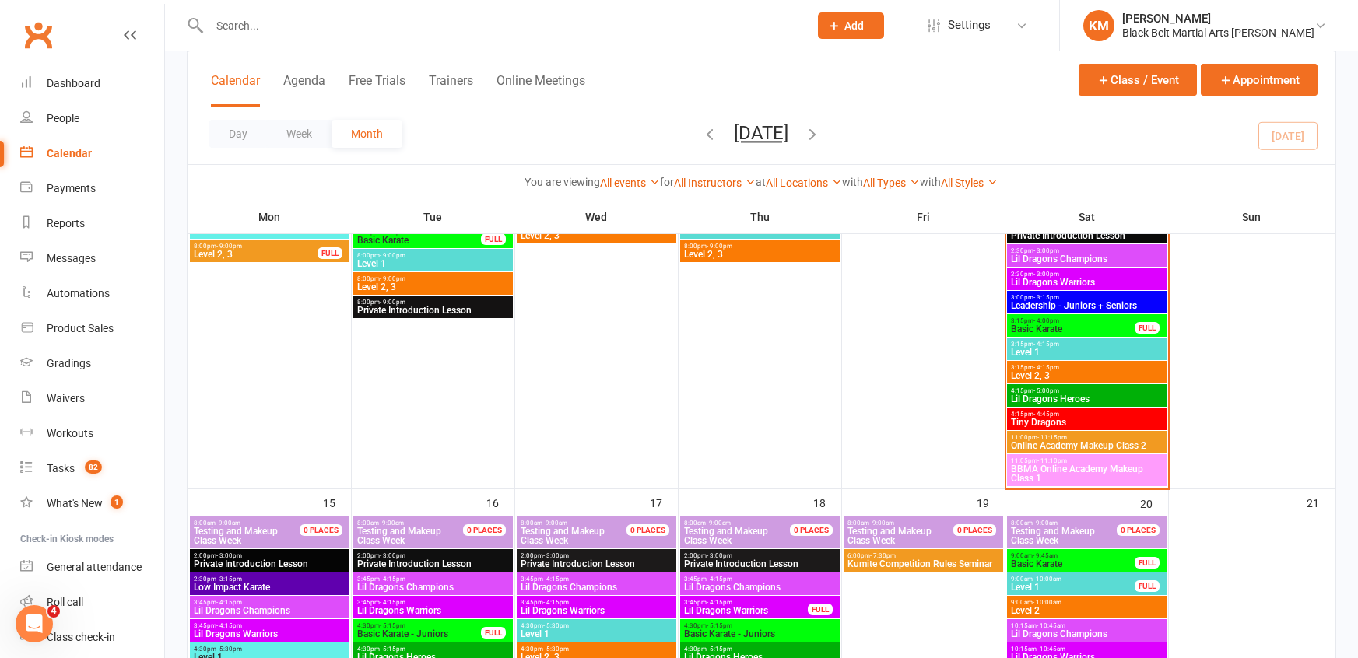
scroll to position [1211, 0]
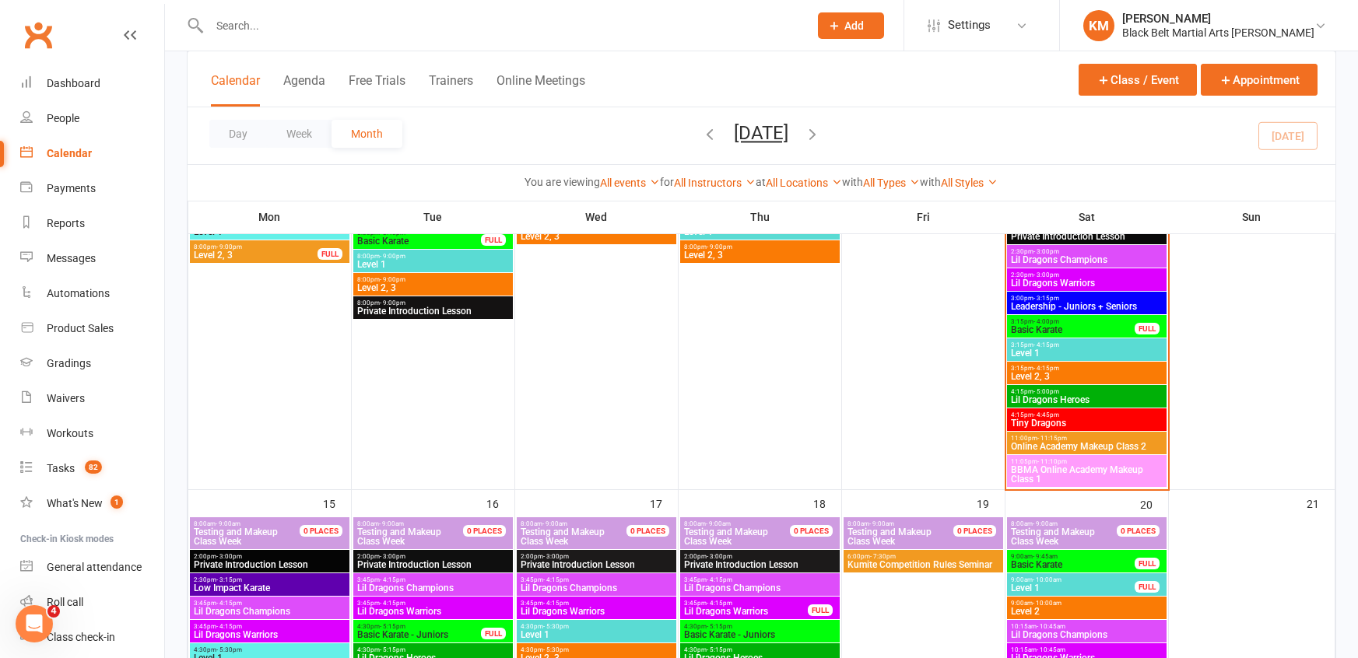
click at [1030, 325] on span "Basic Karate" at bounding box center [1072, 329] width 125 height 9
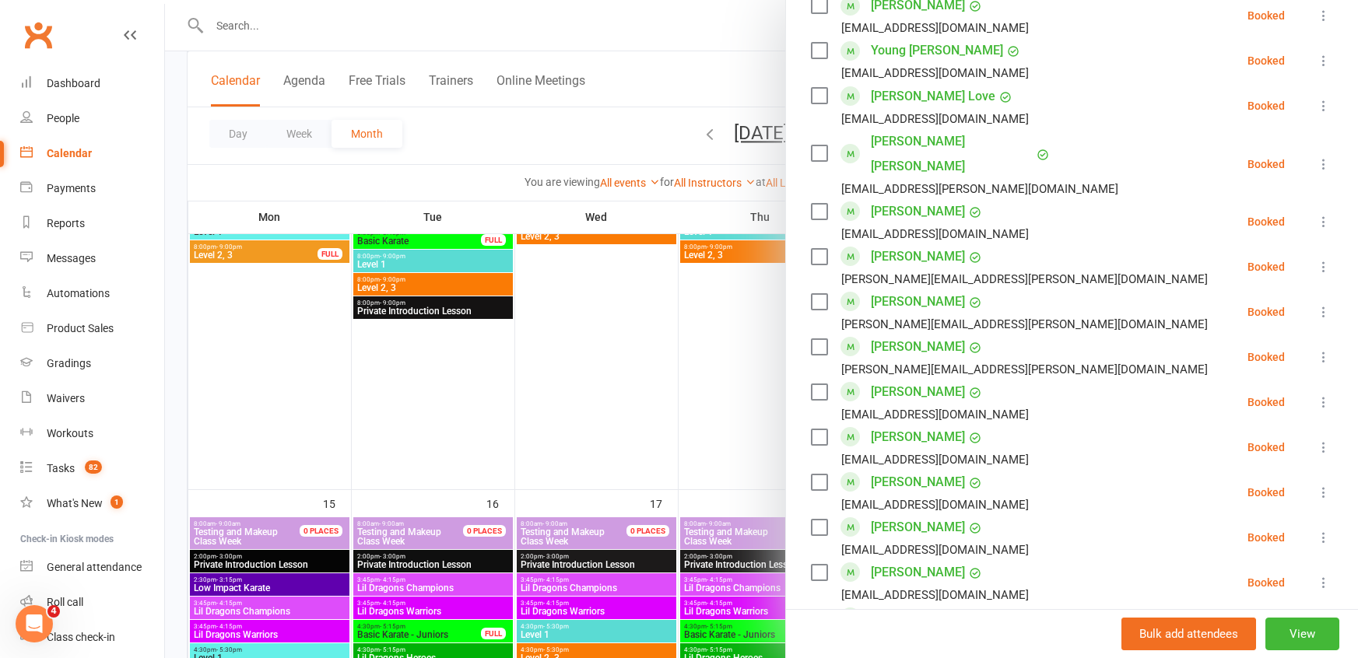
scroll to position [1438, 0]
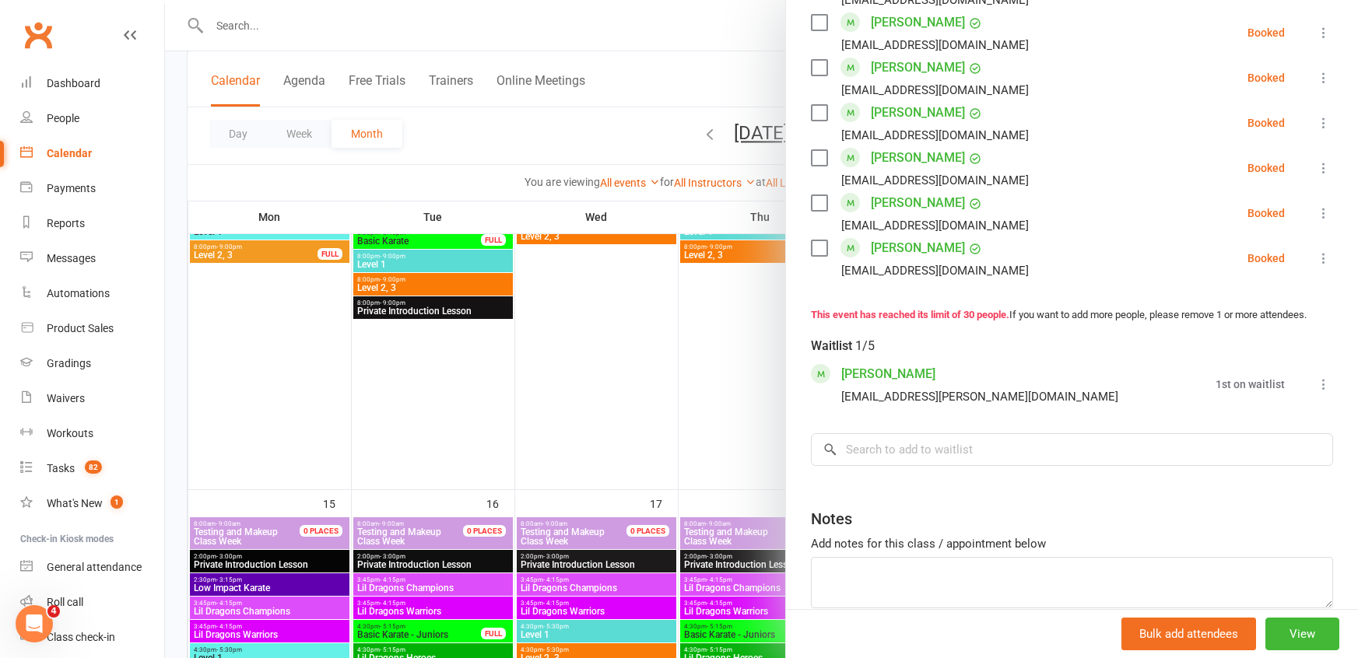
click at [1303, 637] on button "View" at bounding box center [1302, 634] width 74 height 33
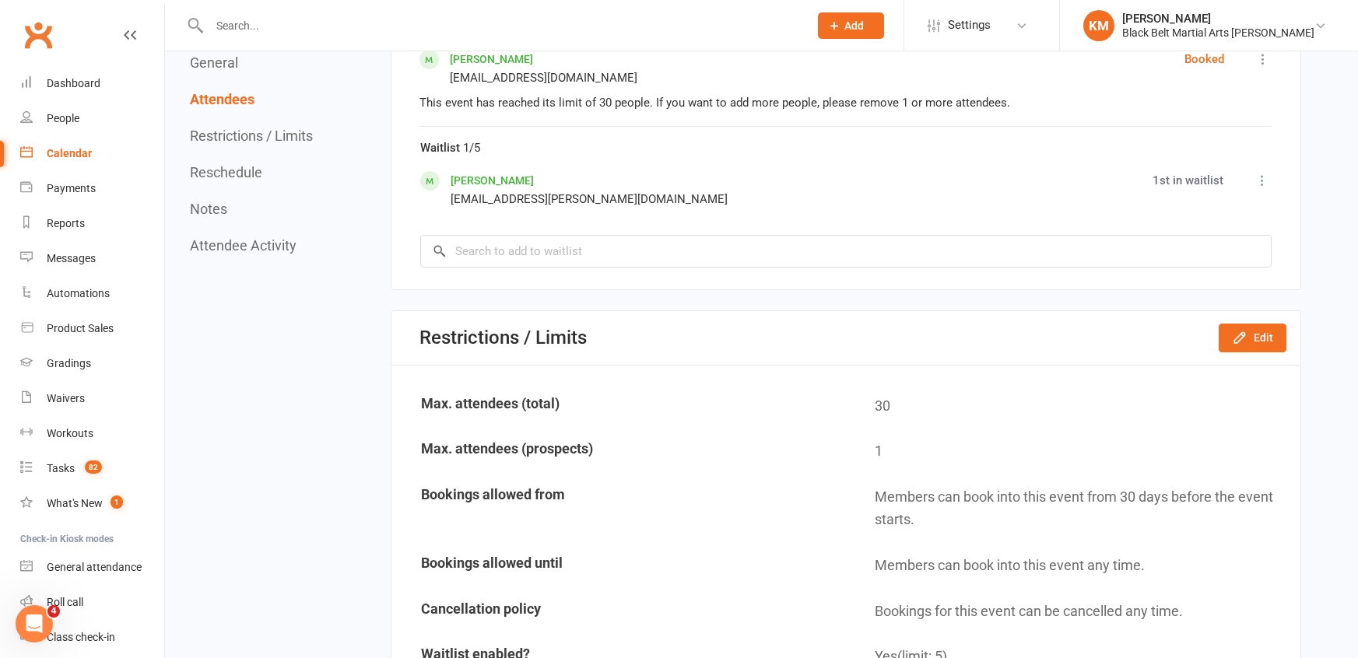
scroll to position [2663, 0]
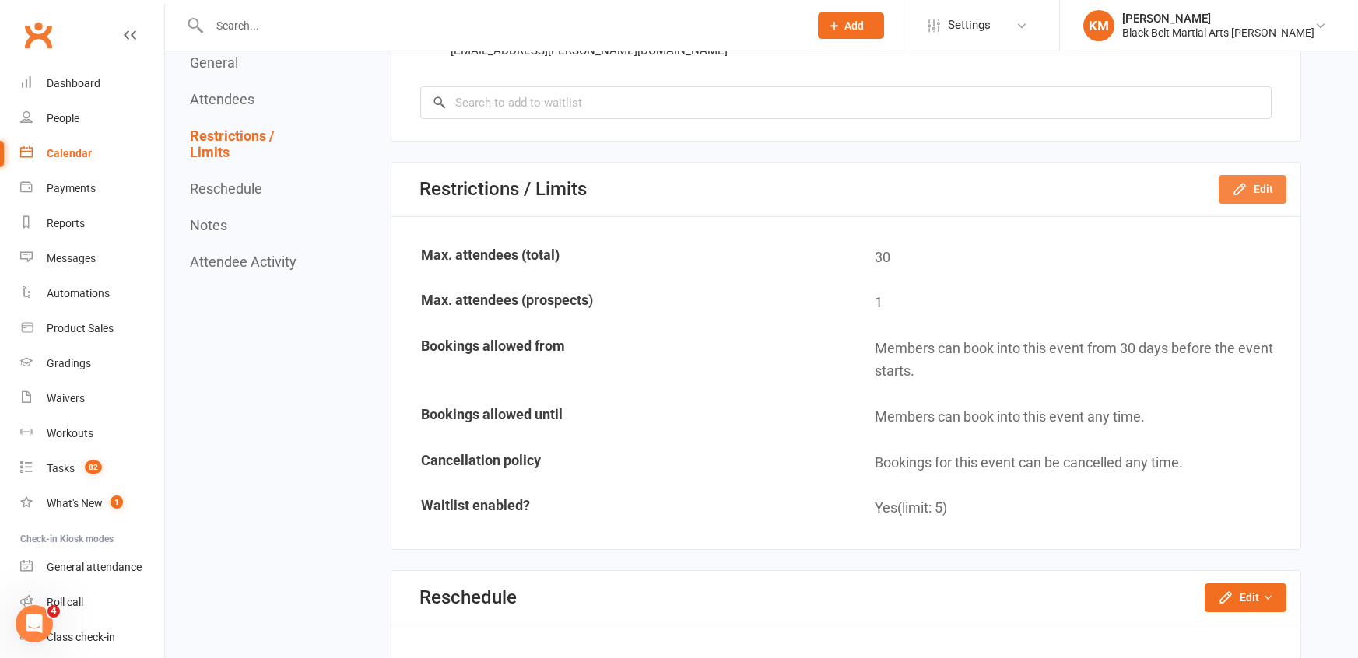
click at [1250, 197] on button "Edit" at bounding box center [1253, 189] width 68 height 28
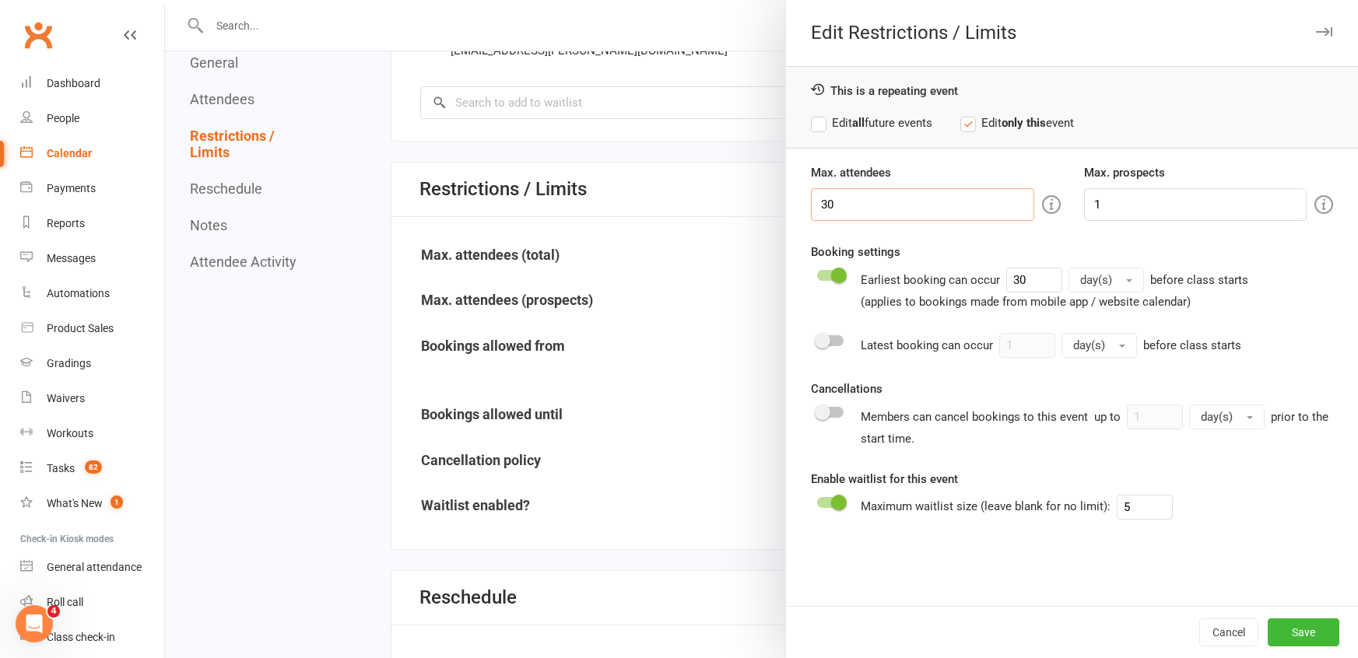
click at [926, 211] on input "30" at bounding box center [922, 204] width 223 height 33
type input "31"
click at [1311, 625] on button "Save" at bounding box center [1304, 633] width 72 height 28
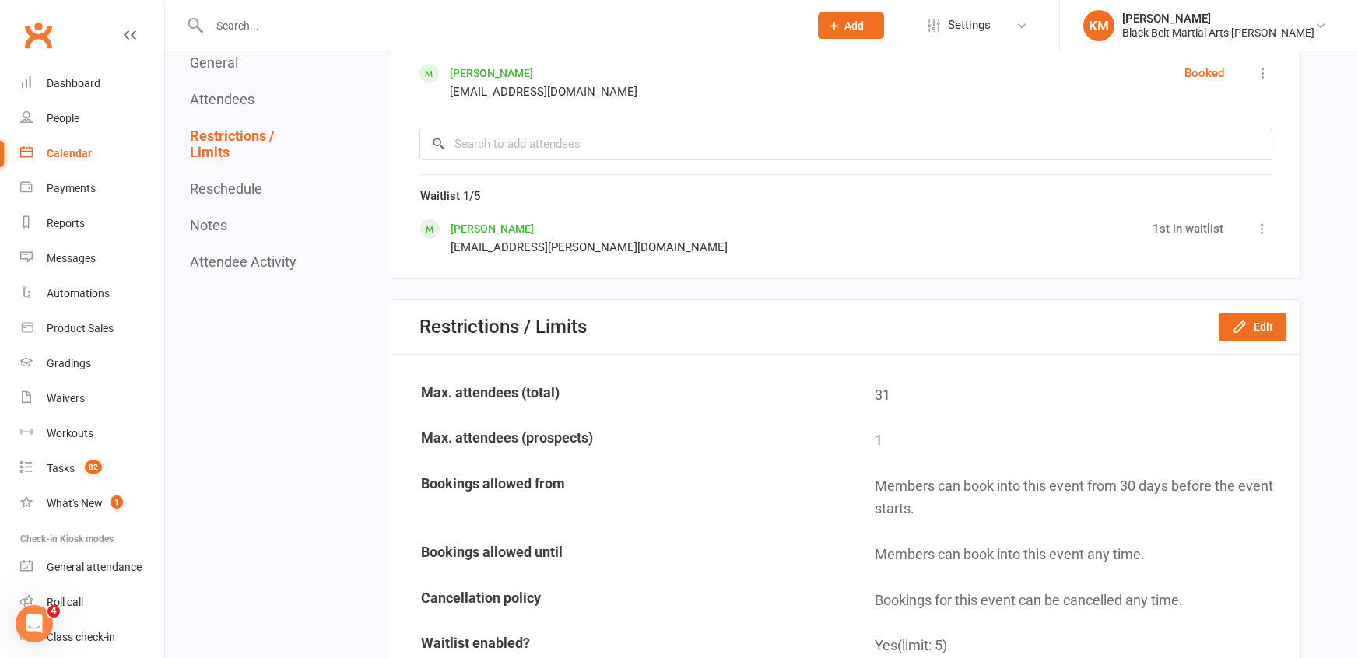
scroll to position [2500, 0]
click at [1258, 222] on icon at bounding box center [1263, 230] width 16 height 16
click at [1199, 279] on link "Book now" at bounding box center [1189, 278] width 163 height 31
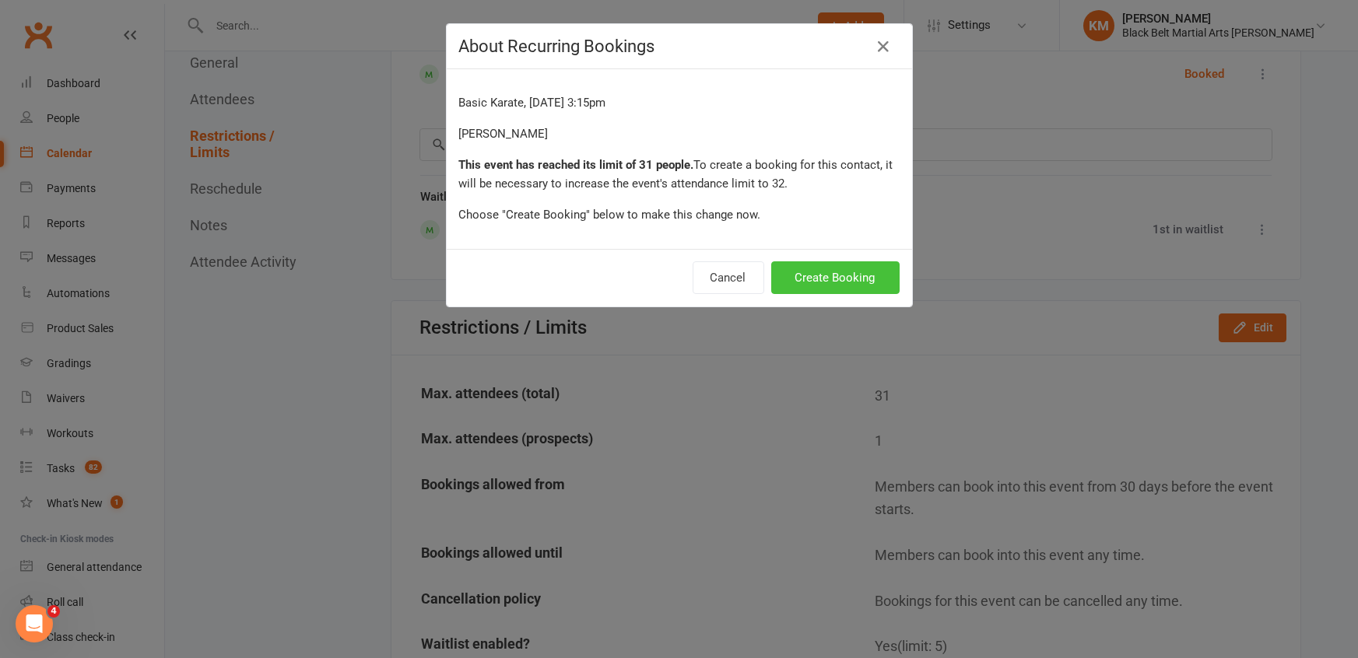
click at [821, 288] on button "Create Booking" at bounding box center [835, 278] width 128 height 33
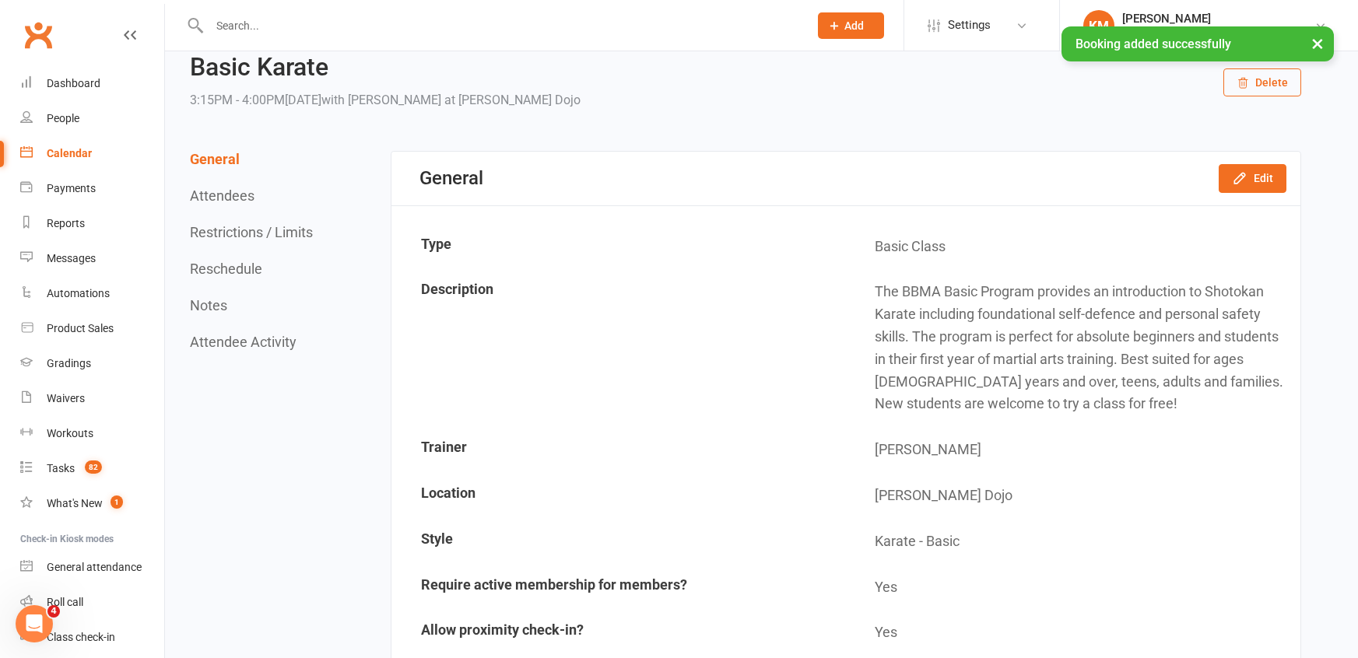
scroll to position [0, 0]
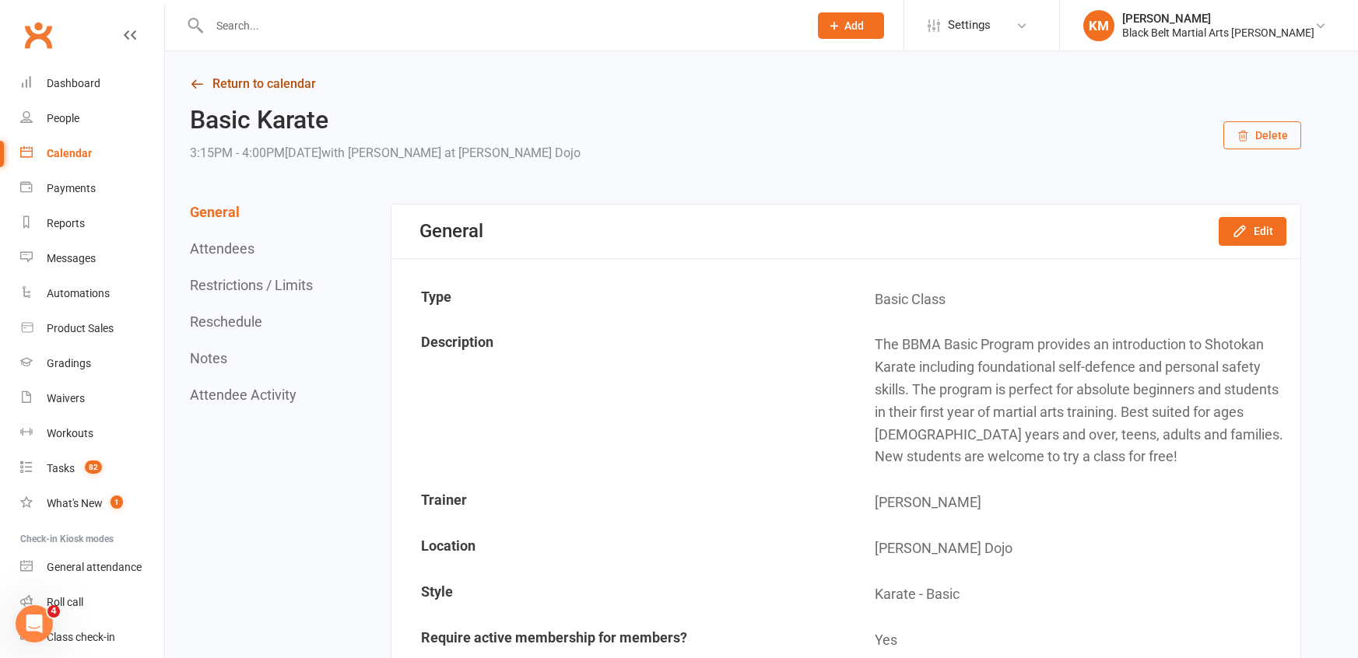
click at [212, 78] on link "Return to calendar" at bounding box center [745, 84] width 1111 height 22
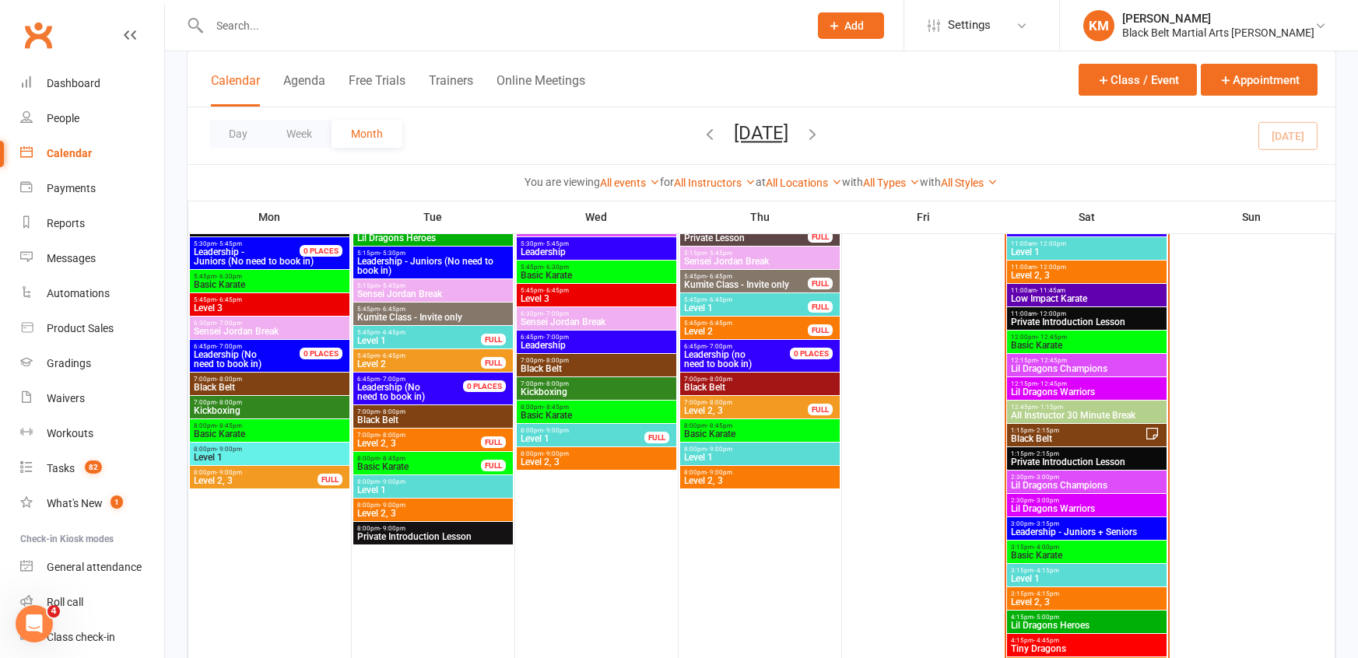
scroll to position [978, 0]
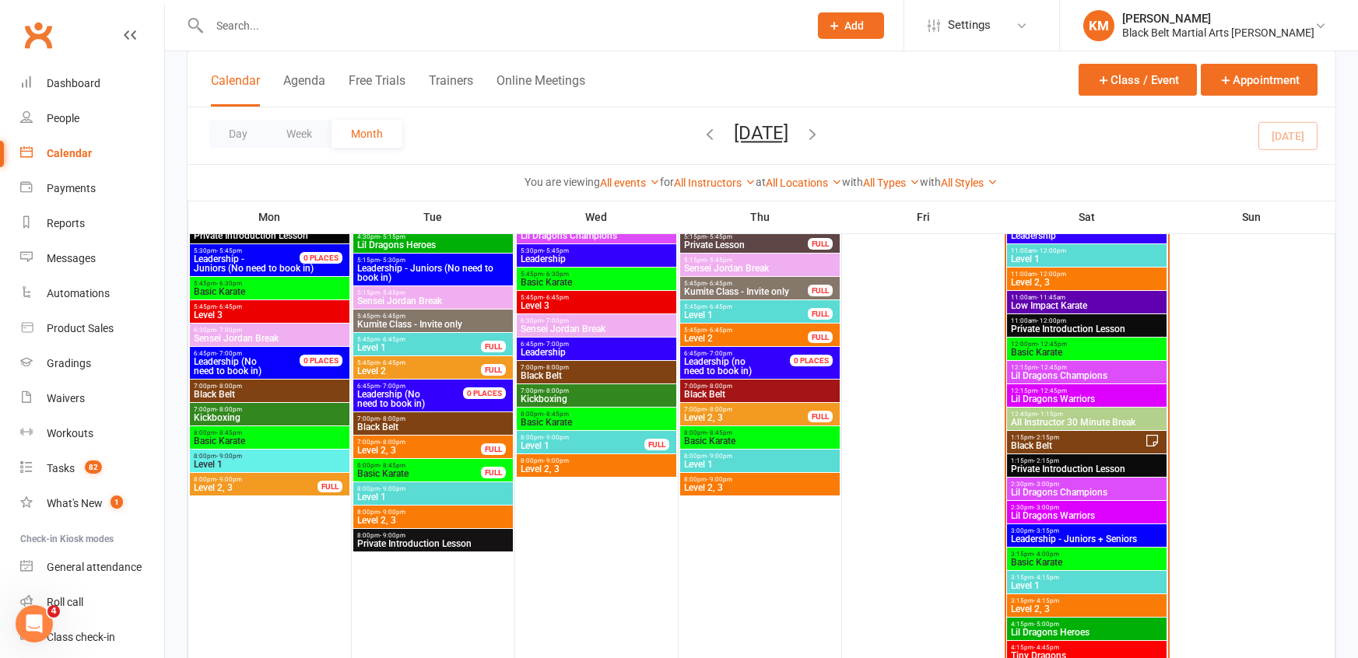
click at [1095, 486] on span "2:30pm - 3:00pm" at bounding box center [1086, 484] width 153 height 7
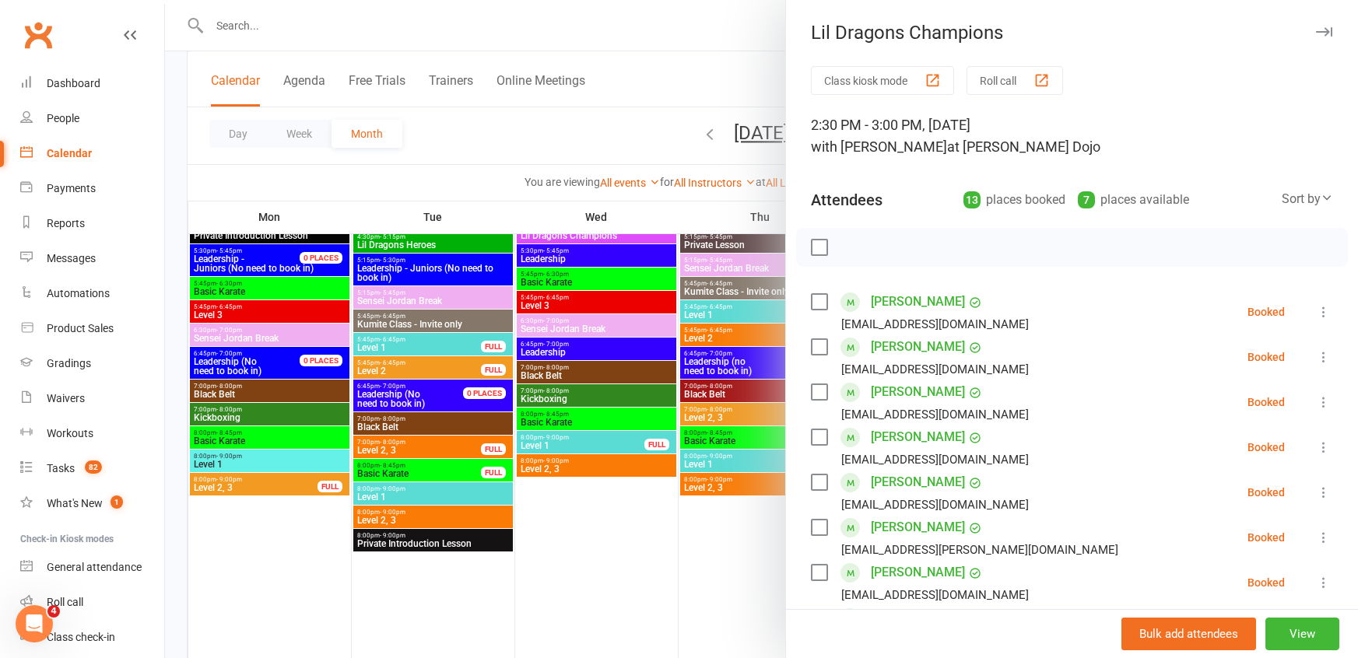
scroll to position [545, 0]
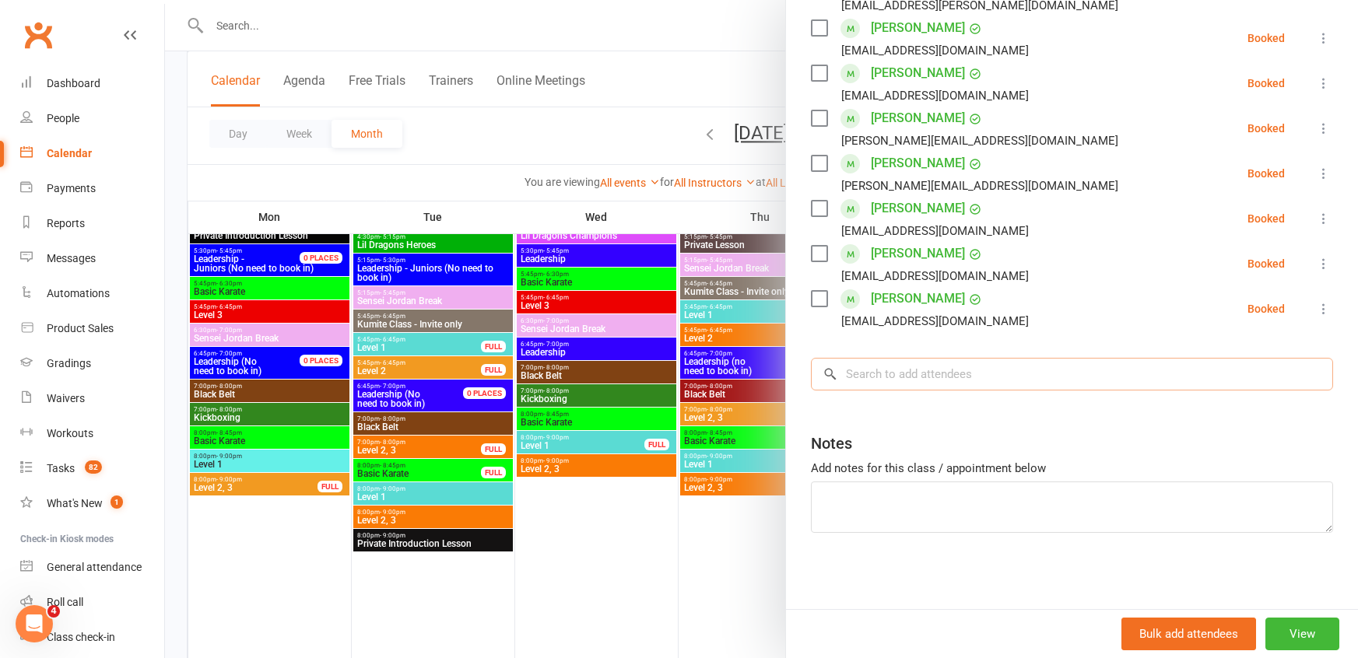
click at [975, 375] on input "search" at bounding box center [1072, 374] width 522 height 33
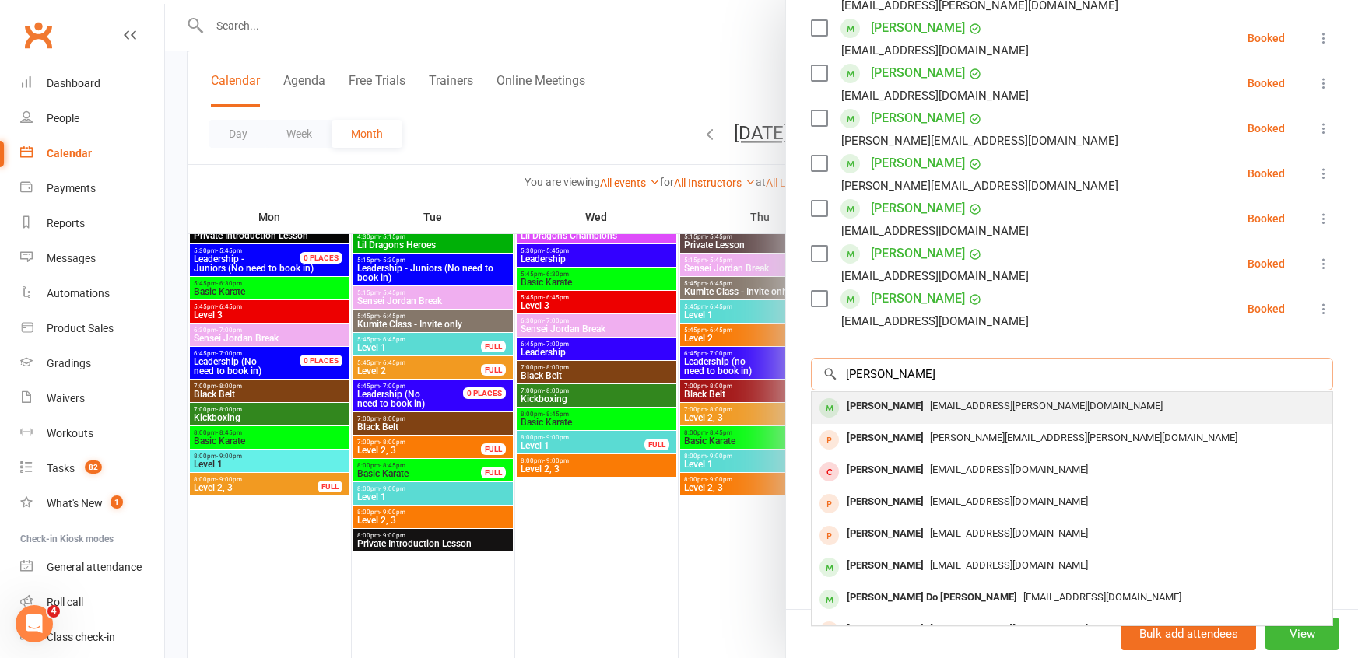
type input "[PERSON_NAME]"
click at [969, 402] on span "[EMAIL_ADDRESS][PERSON_NAME][DOMAIN_NAME]" at bounding box center [1046, 406] width 233 height 12
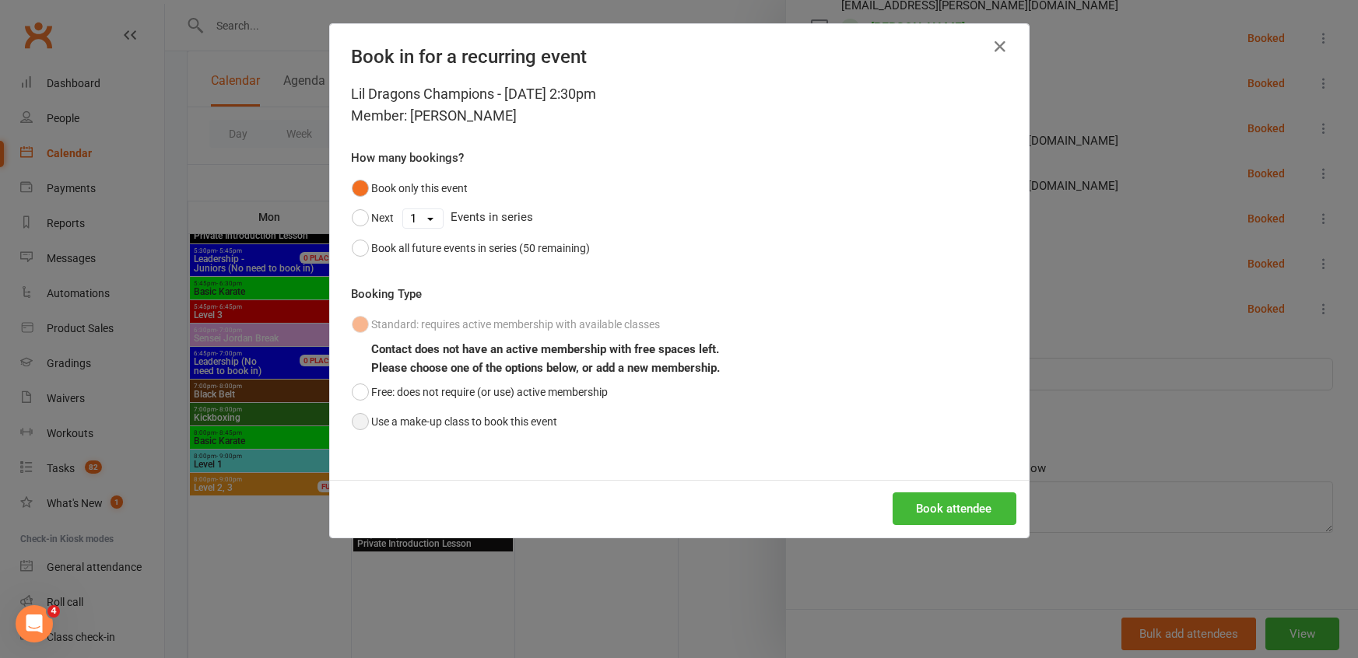
click at [515, 419] on button "Use a make-up class to book this event" at bounding box center [455, 422] width 206 height 30
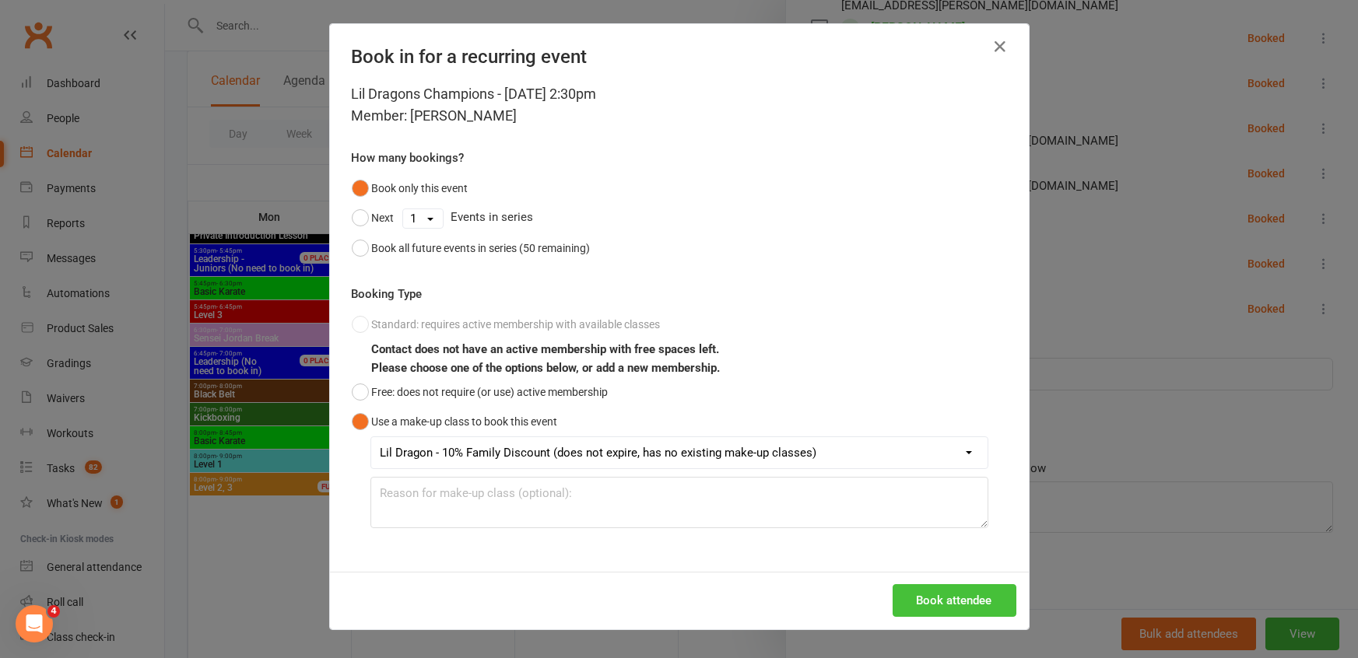
click at [982, 606] on button "Book attendee" at bounding box center [955, 600] width 124 height 33
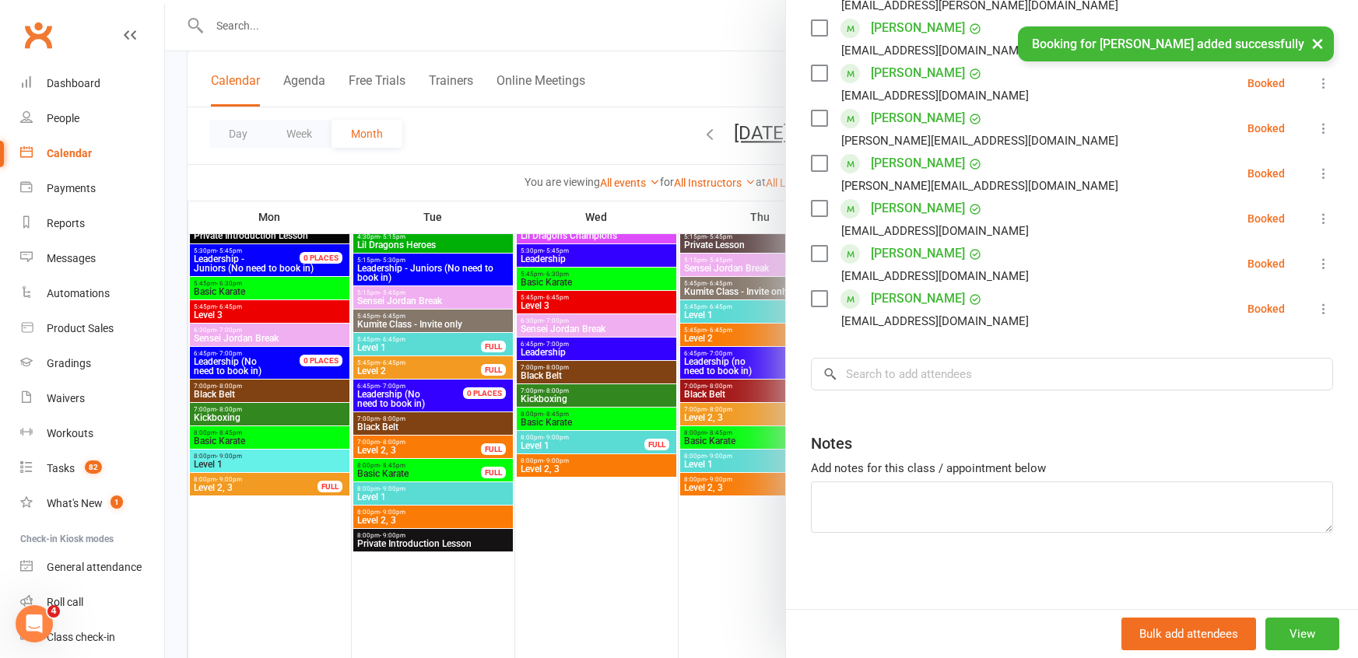
scroll to position [590, 0]
click at [762, 104] on div at bounding box center [761, 329] width 1193 height 658
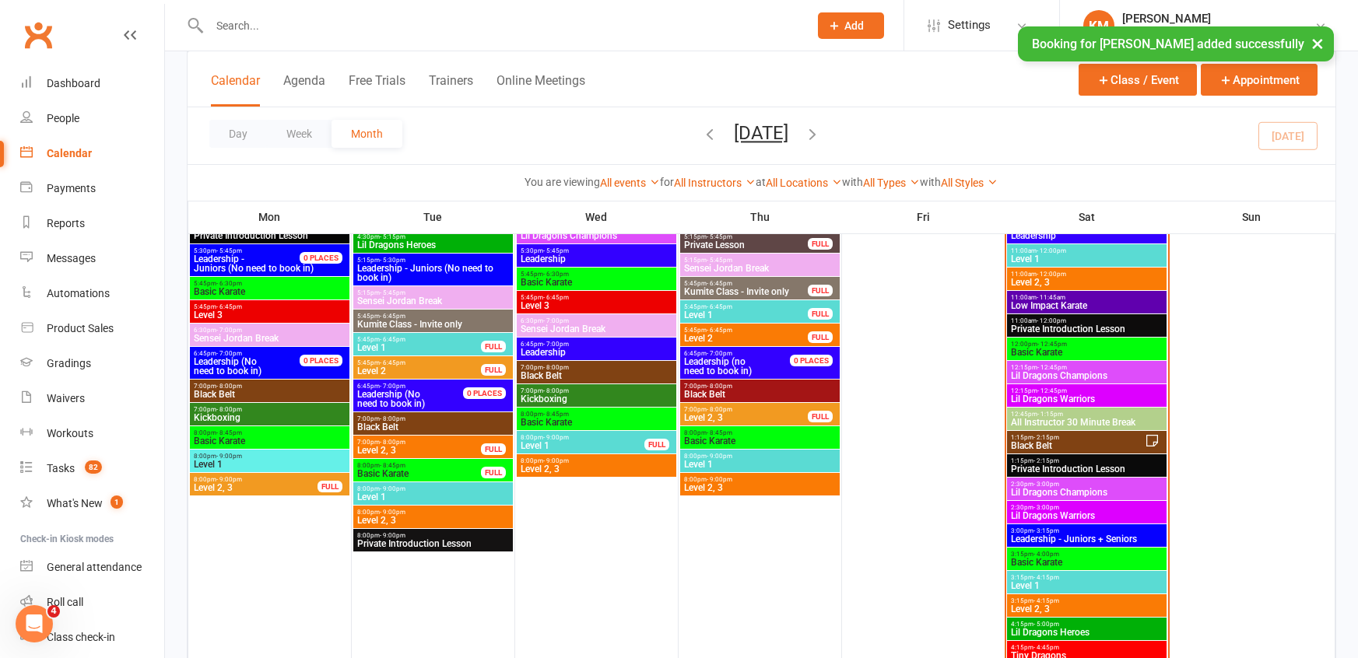
click at [1023, 548] on div "3:15pm - 4:00pm Basic Karate" at bounding box center [1087, 559] width 160 height 23
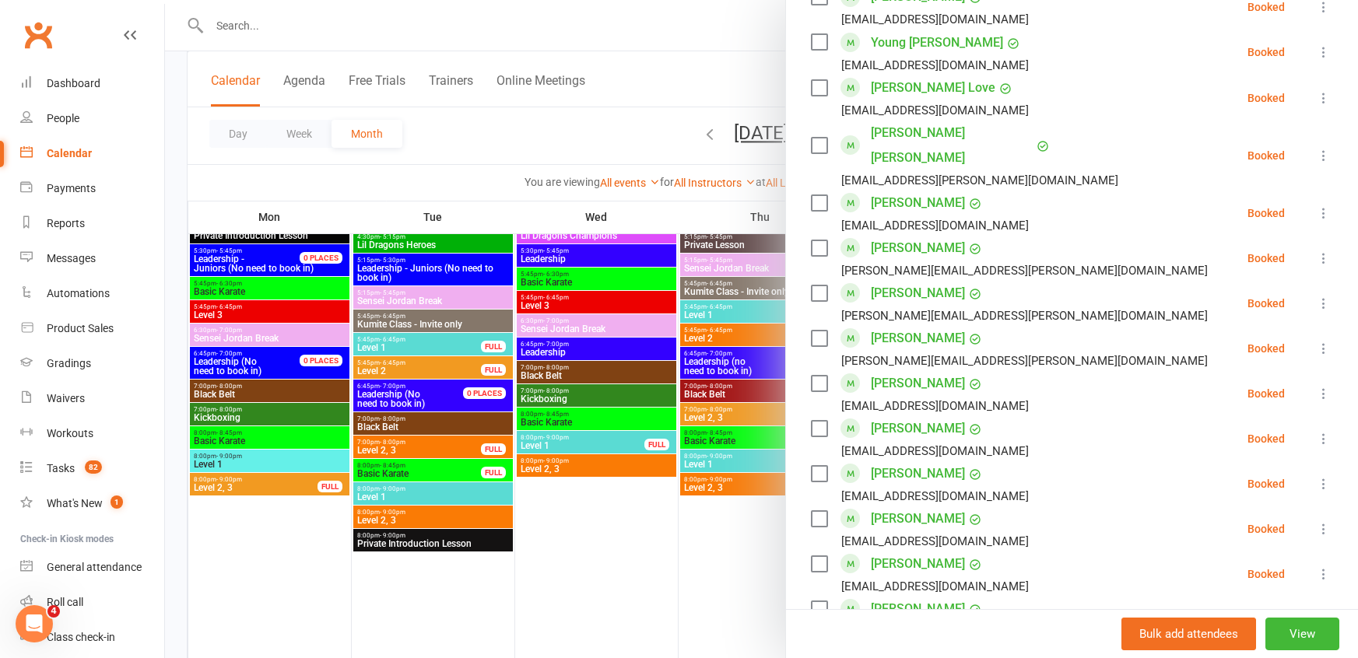
scroll to position [1097, 0]
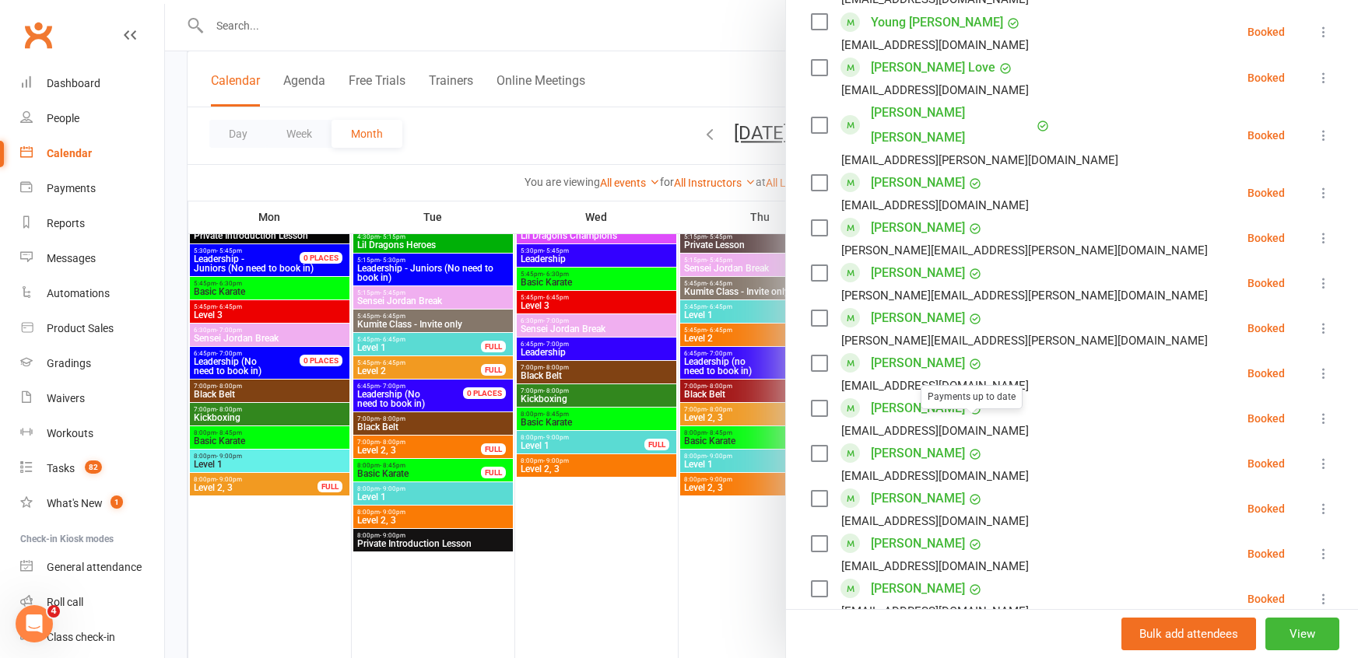
click at [672, 34] on div at bounding box center [761, 329] width 1193 height 658
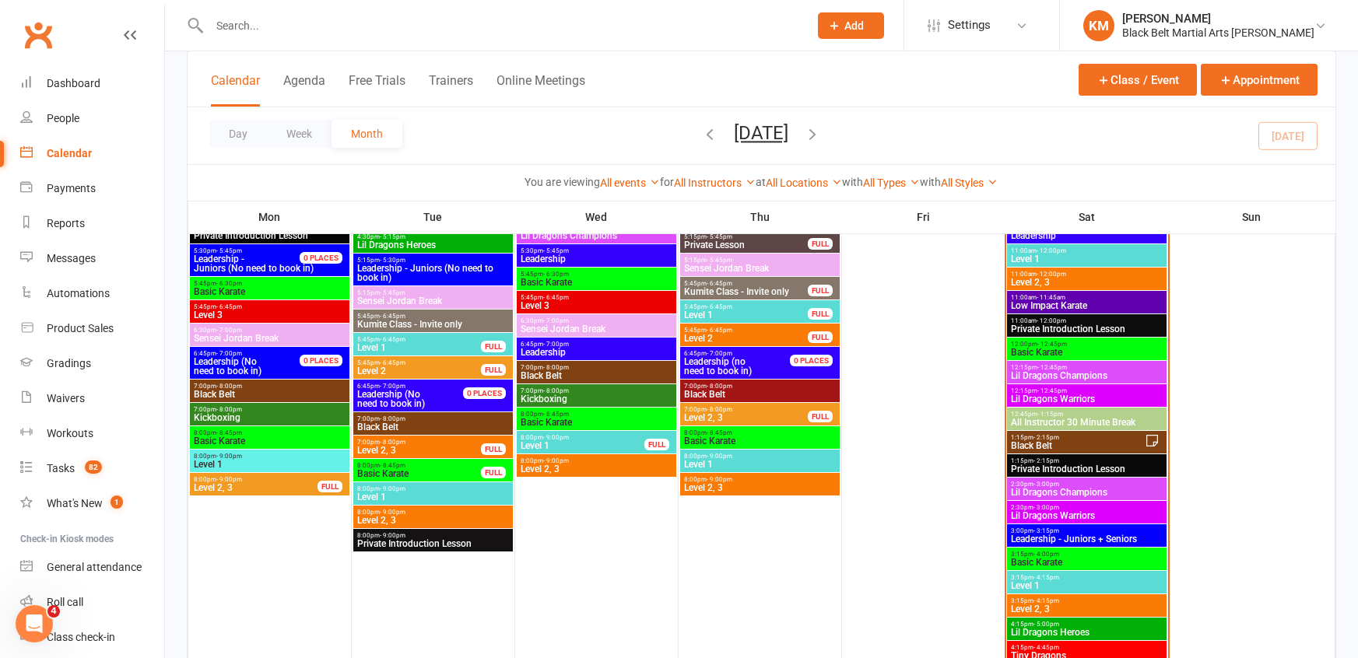
click at [219, 27] on input "text" at bounding box center [501, 26] width 593 height 22
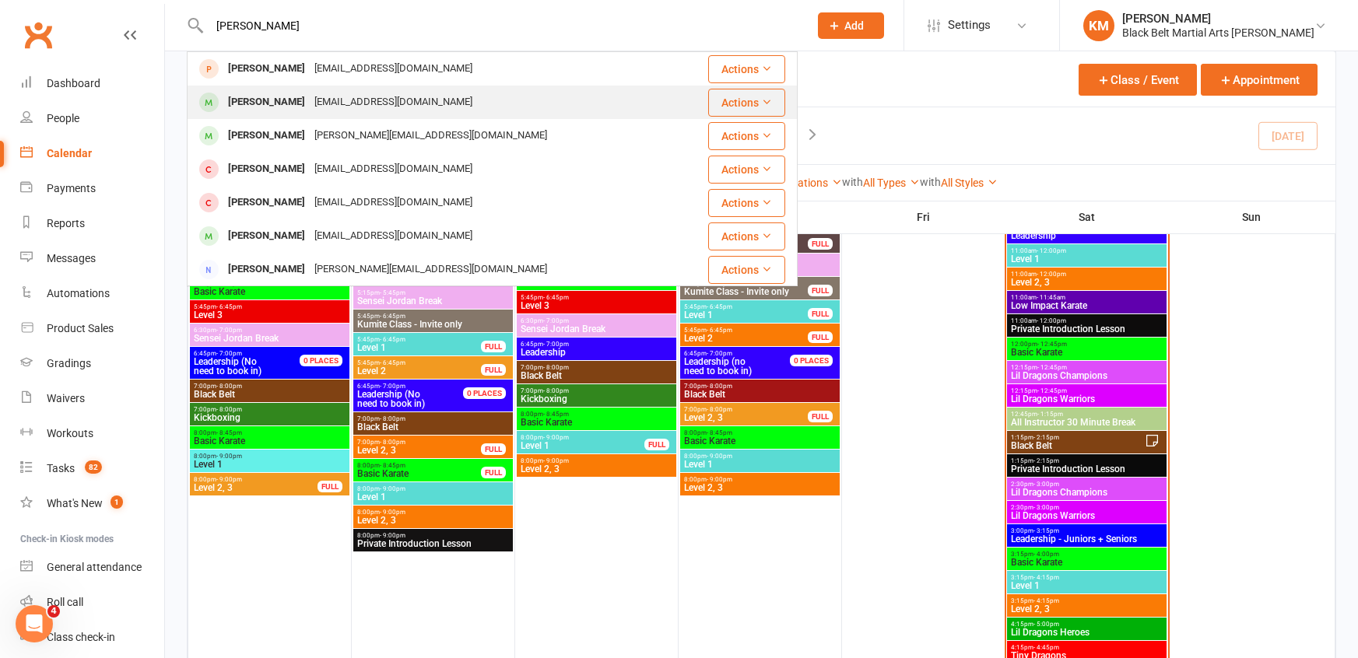
type input "harriet"
click at [245, 101] on div "Harriet Leung Morrow" at bounding box center [266, 102] width 86 height 23
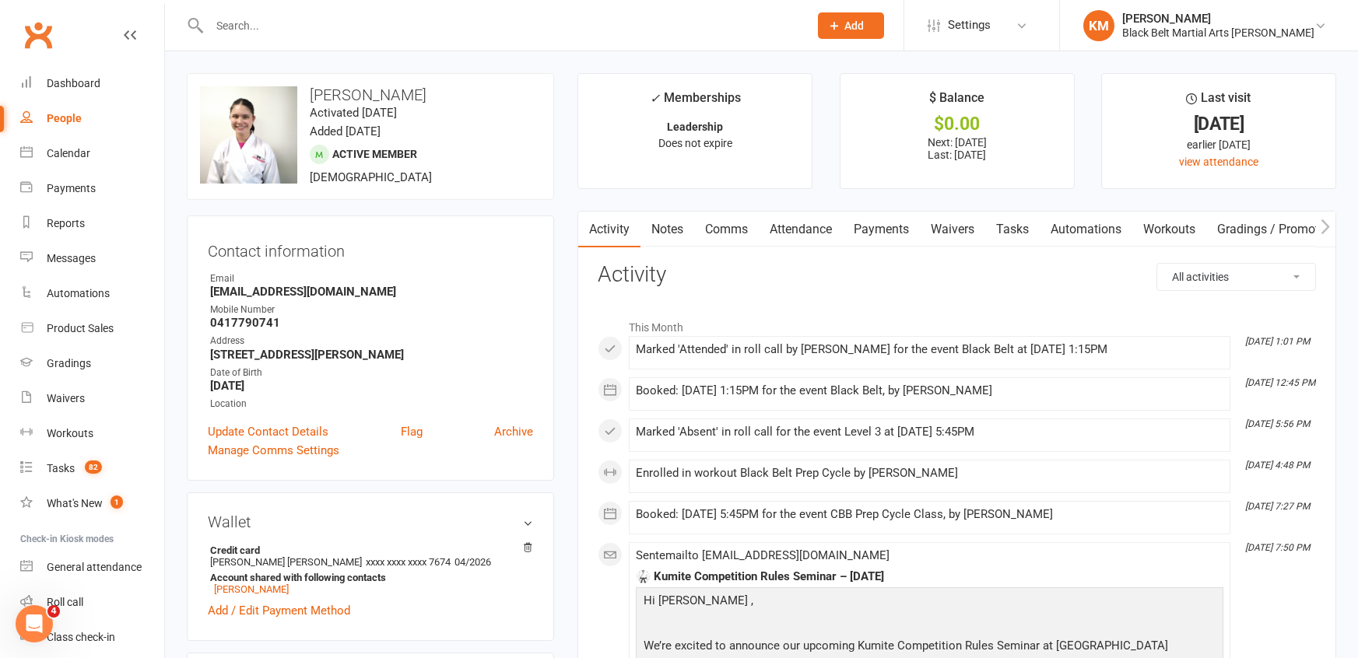
click at [688, 233] on link "Notes" at bounding box center [668, 230] width 54 height 36
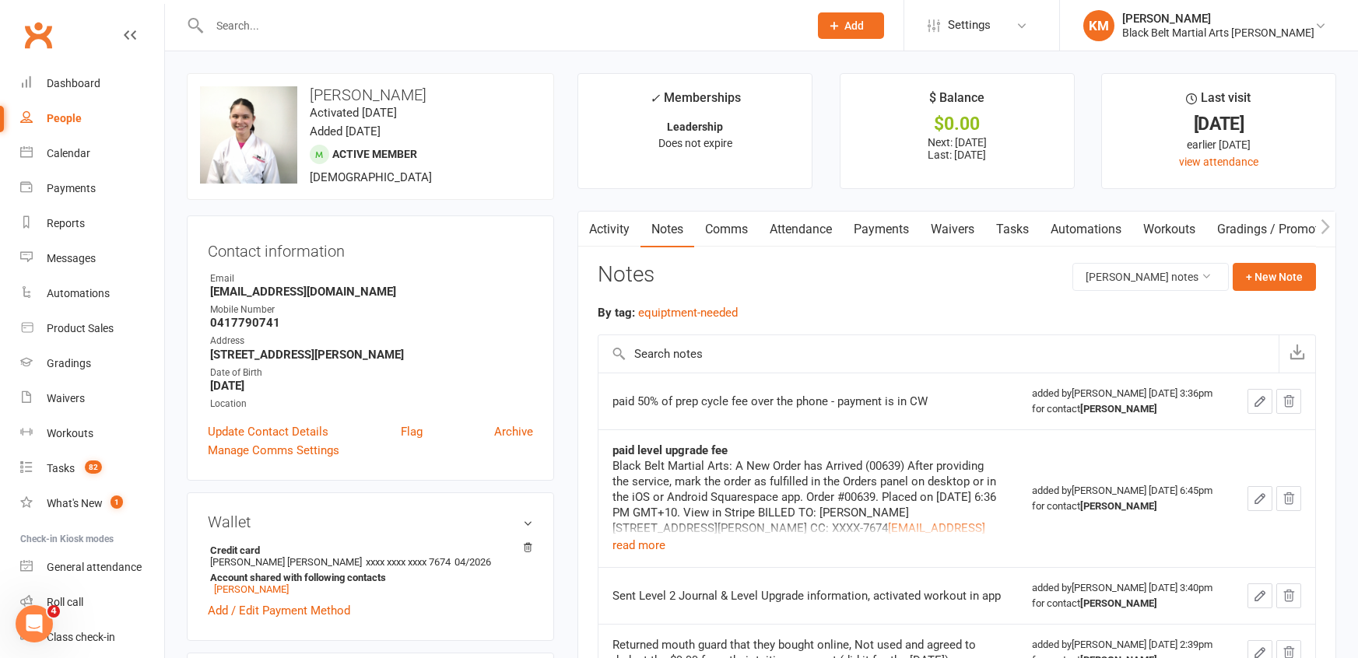
click at [714, 241] on link "Comms" at bounding box center [726, 230] width 65 height 36
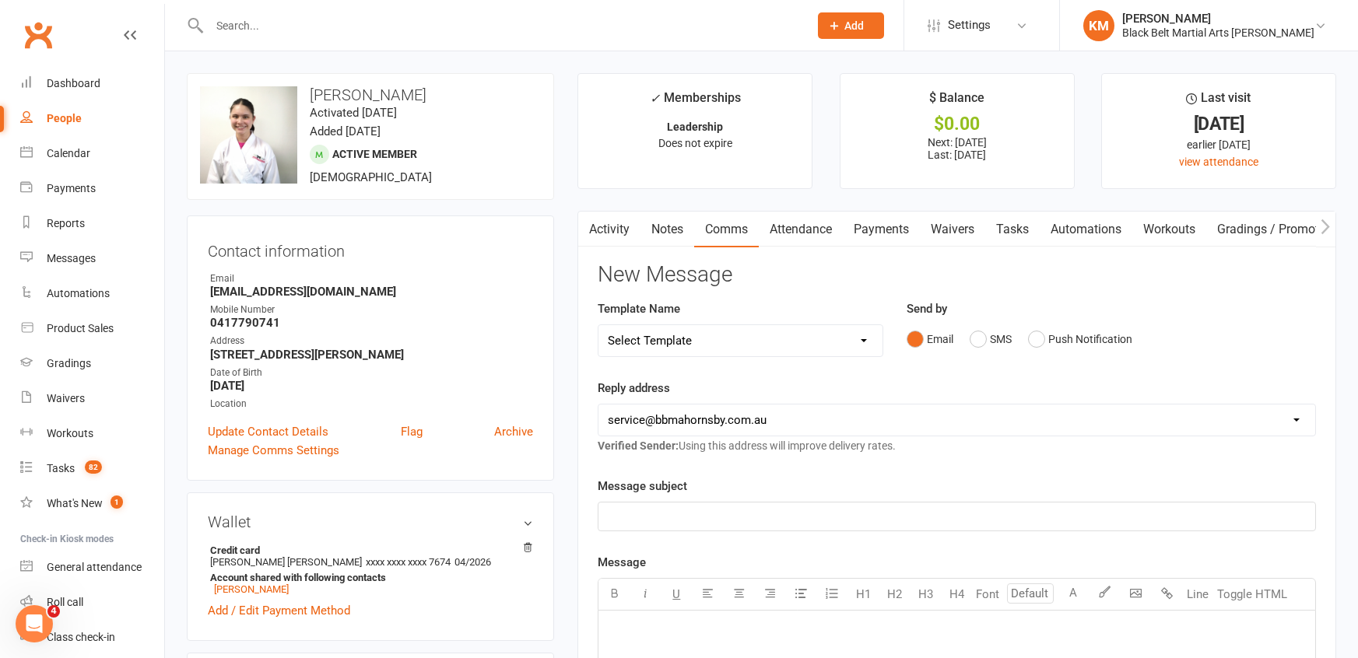
click at [673, 240] on link "Notes" at bounding box center [668, 230] width 54 height 36
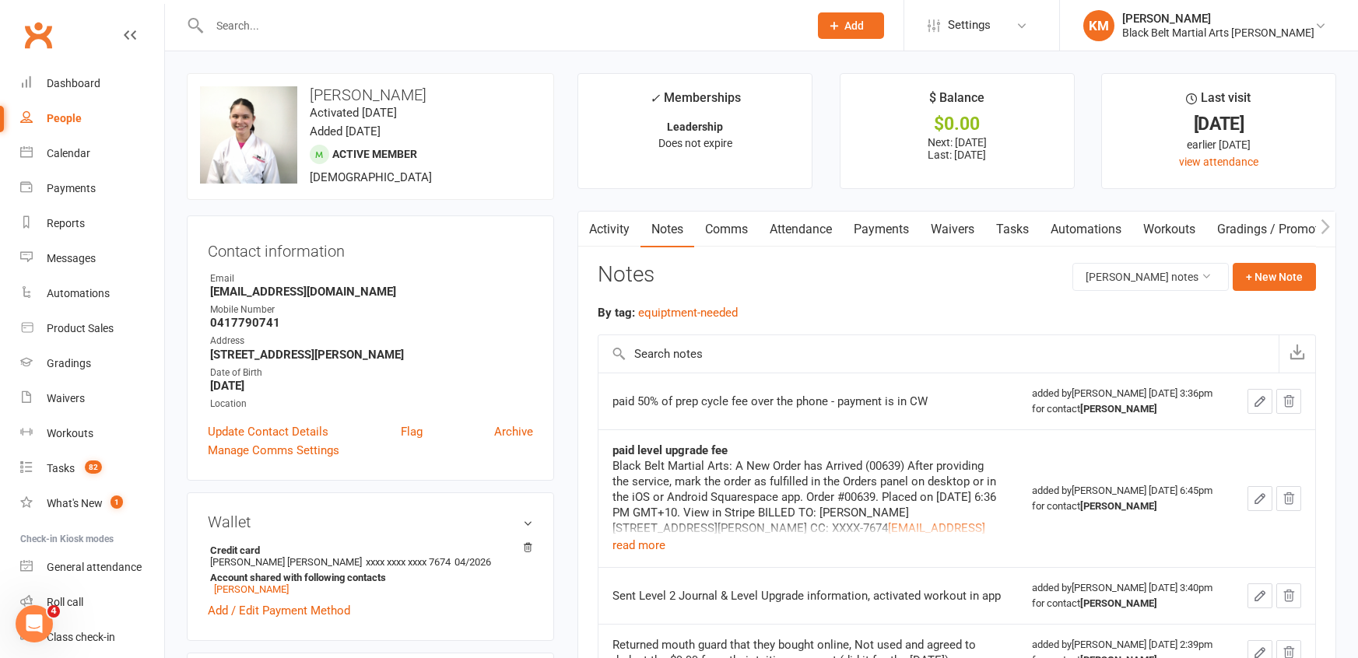
click at [869, 225] on link "Payments" at bounding box center [881, 230] width 77 height 36
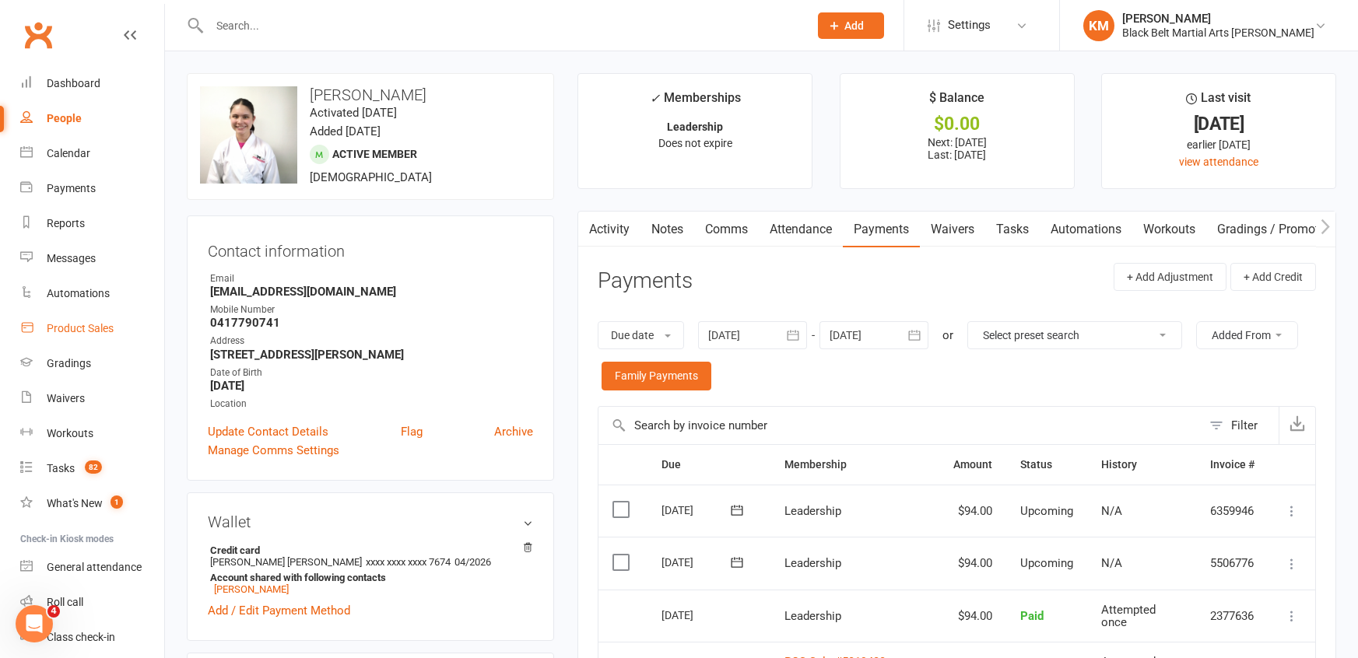
click at [124, 336] on link "Product Sales" at bounding box center [92, 328] width 144 height 35
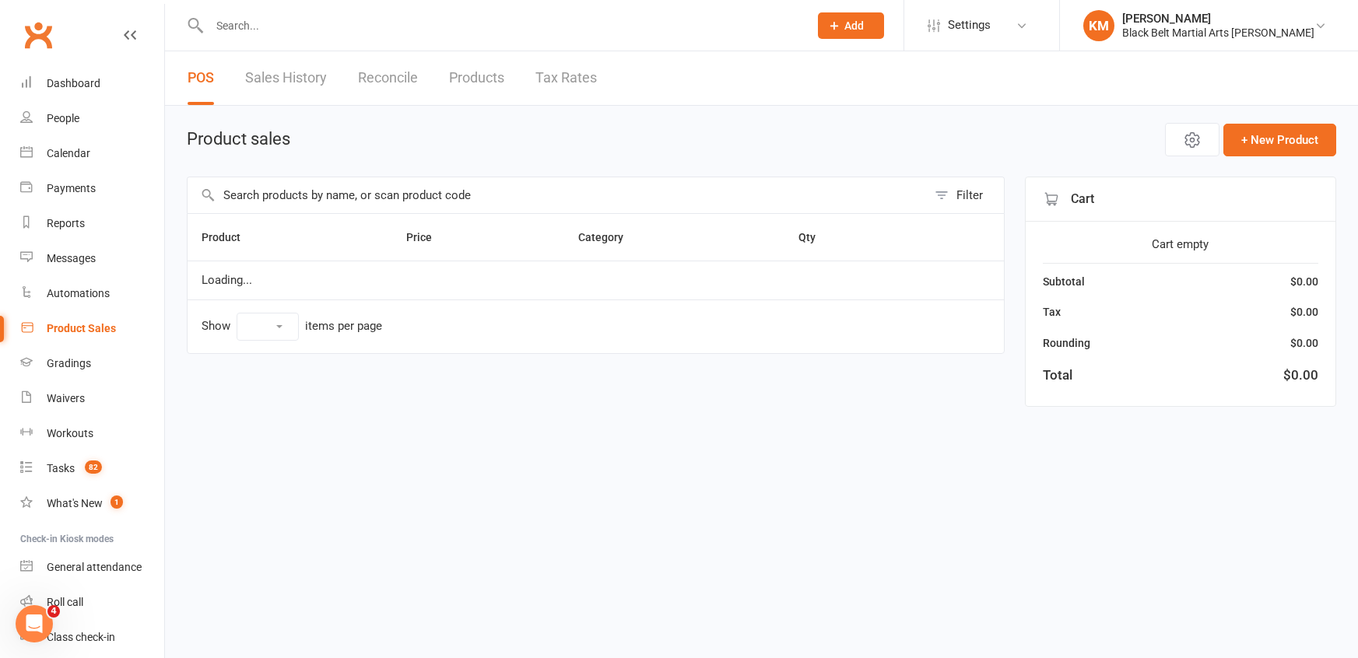
select select "10"
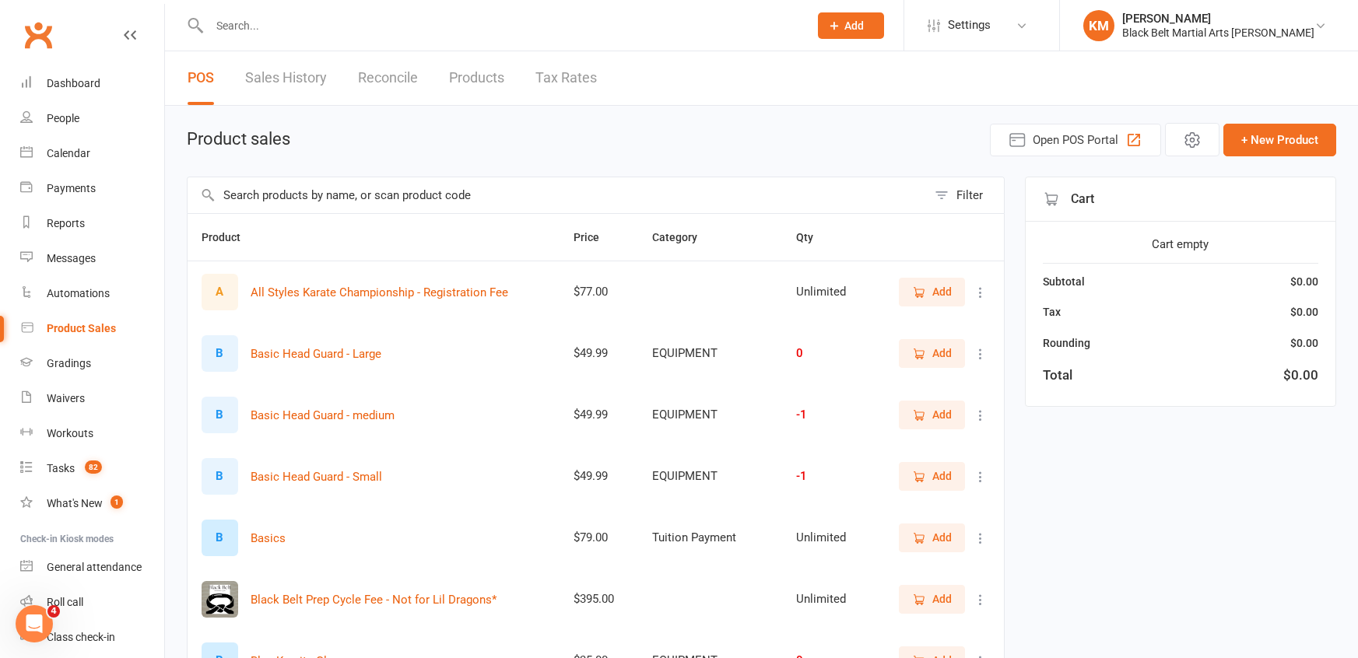
click at [675, 195] on input "text" at bounding box center [557, 195] width 739 height 36
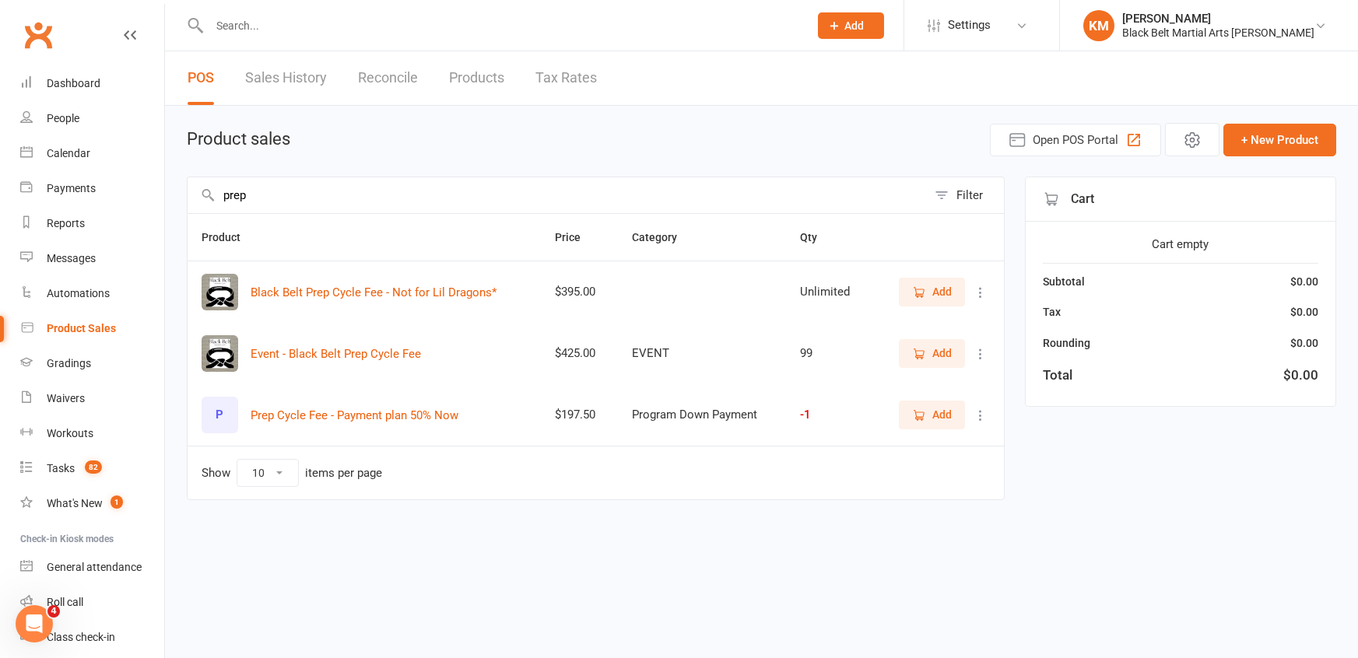
type input "prep"
click at [925, 416] on icon "button" at bounding box center [919, 416] width 14 height 14
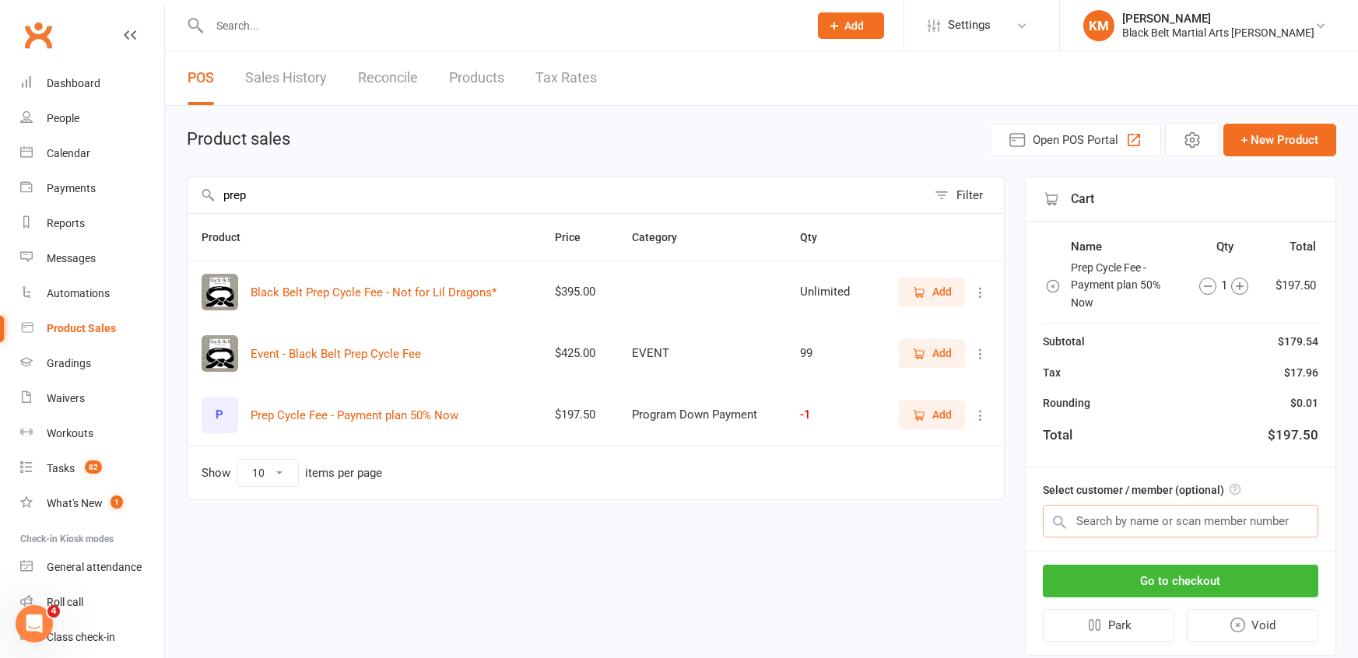
click at [1090, 521] on input "text" at bounding box center [1181, 521] width 276 height 33
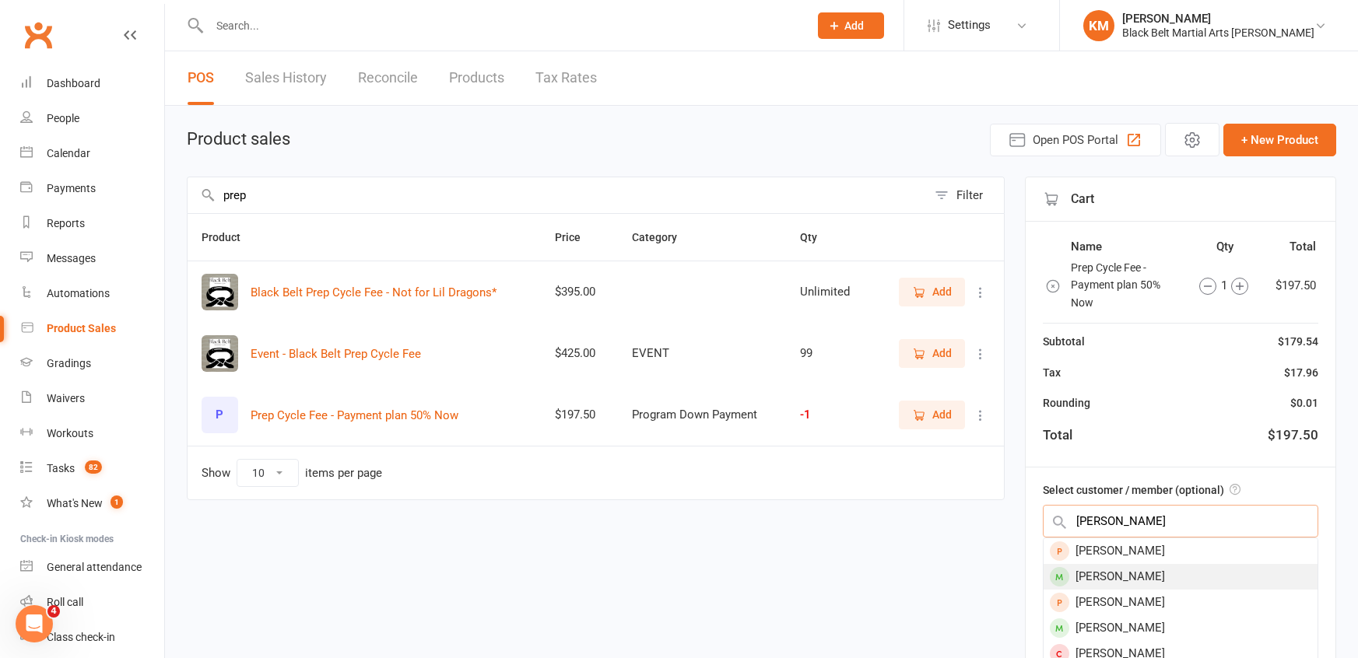
type input "harriet"
click at [1125, 575] on div "Harriet Leung Morrow" at bounding box center [1181, 577] width 274 height 26
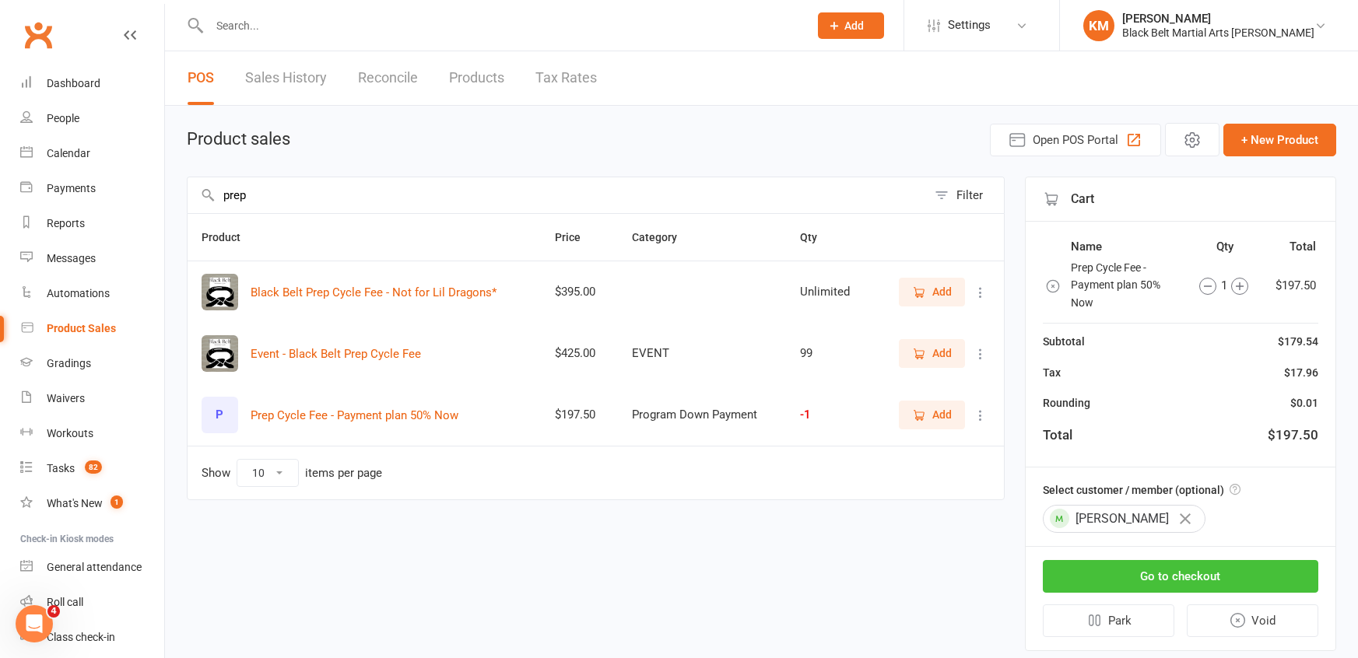
click at [1125, 572] on button "Go to checkout" at bounding box center [1181, 576] width 276 height 33
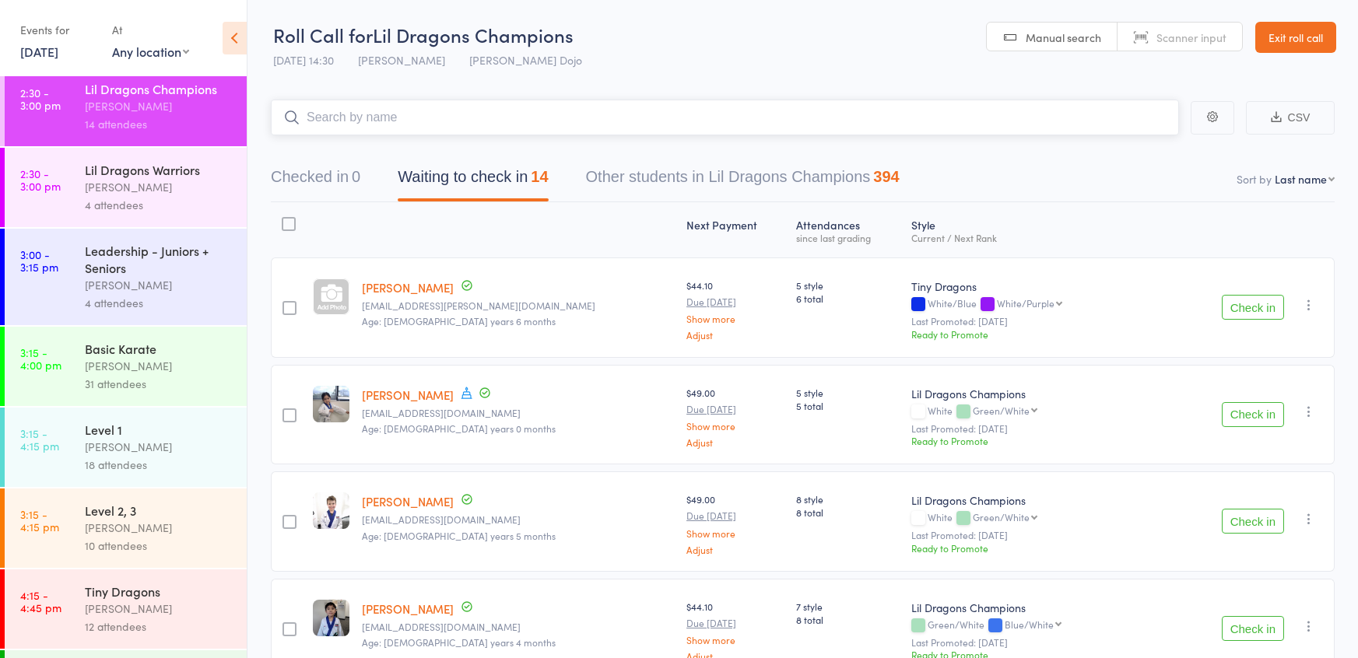
scroll to position [1459, 0]
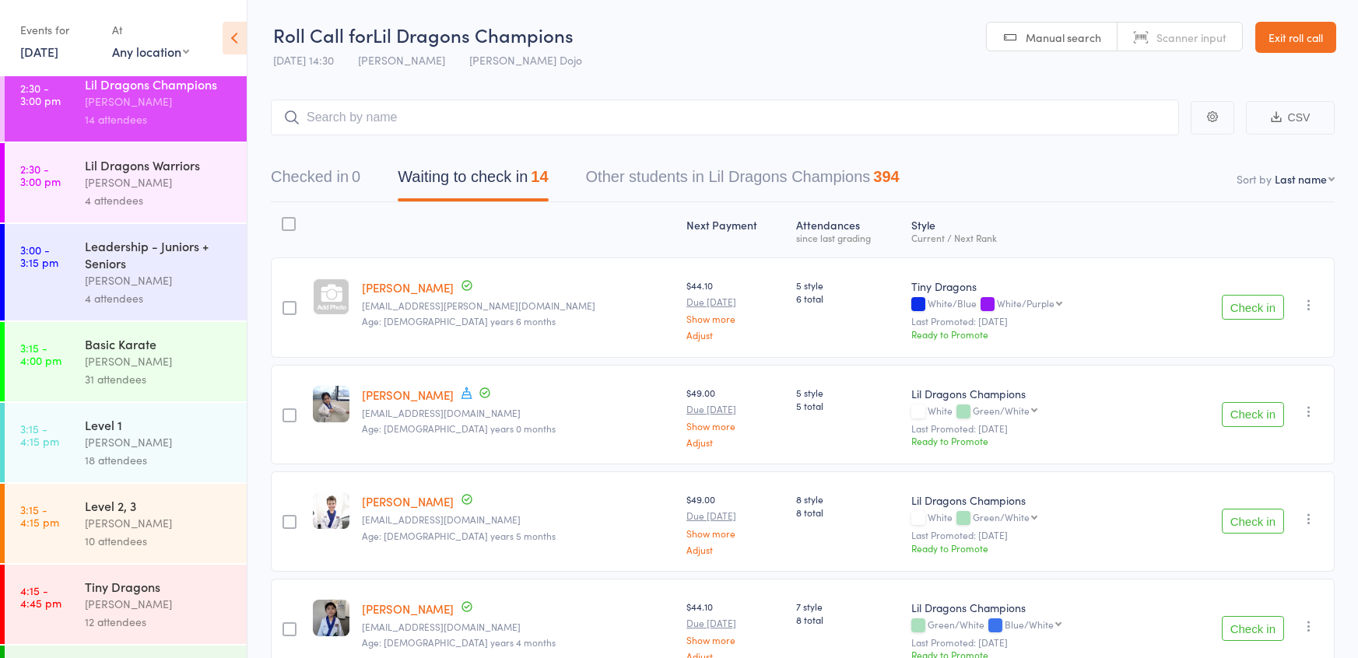
click at [135, 184] on div "[PERSON_NAME]" at bounding box center [159, 183] width 149 height 18
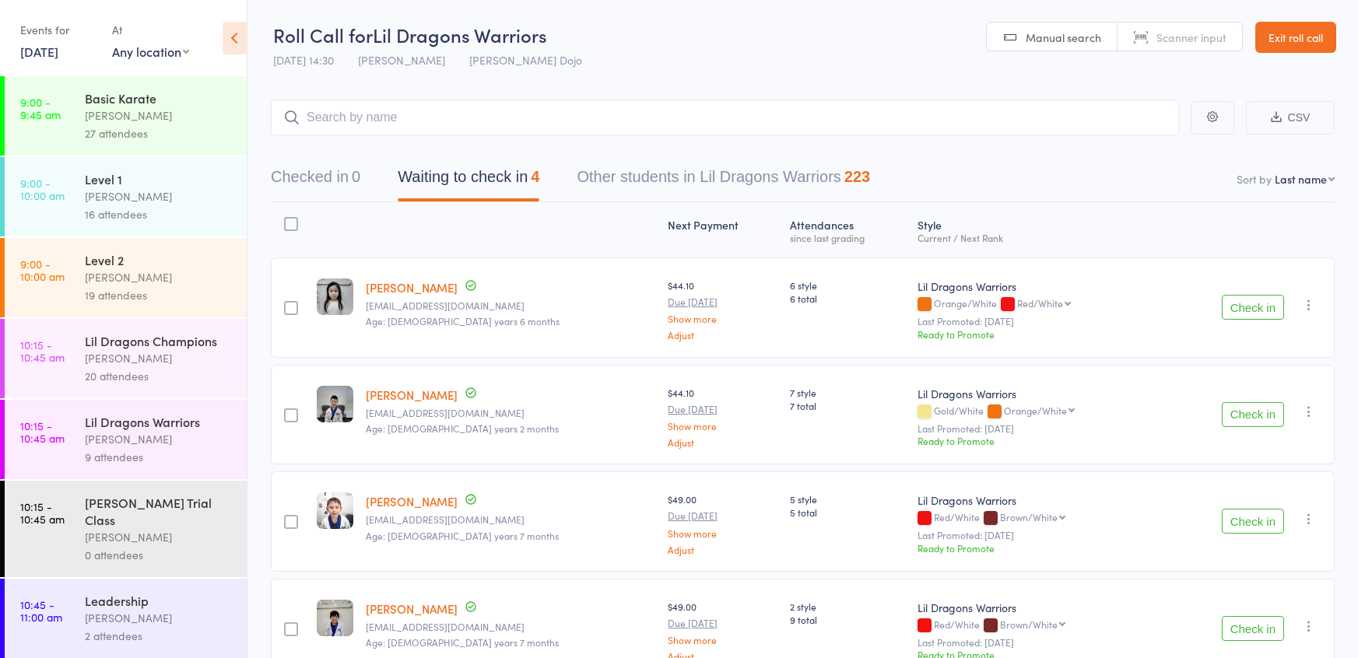
click at [453, 185] on button "Waiting to check in 4" at bounding box center [469, 180] width 142 height 41
click at [1234, 416] on button "Check in" at bounding box center [1253, 414] width 62 height 25
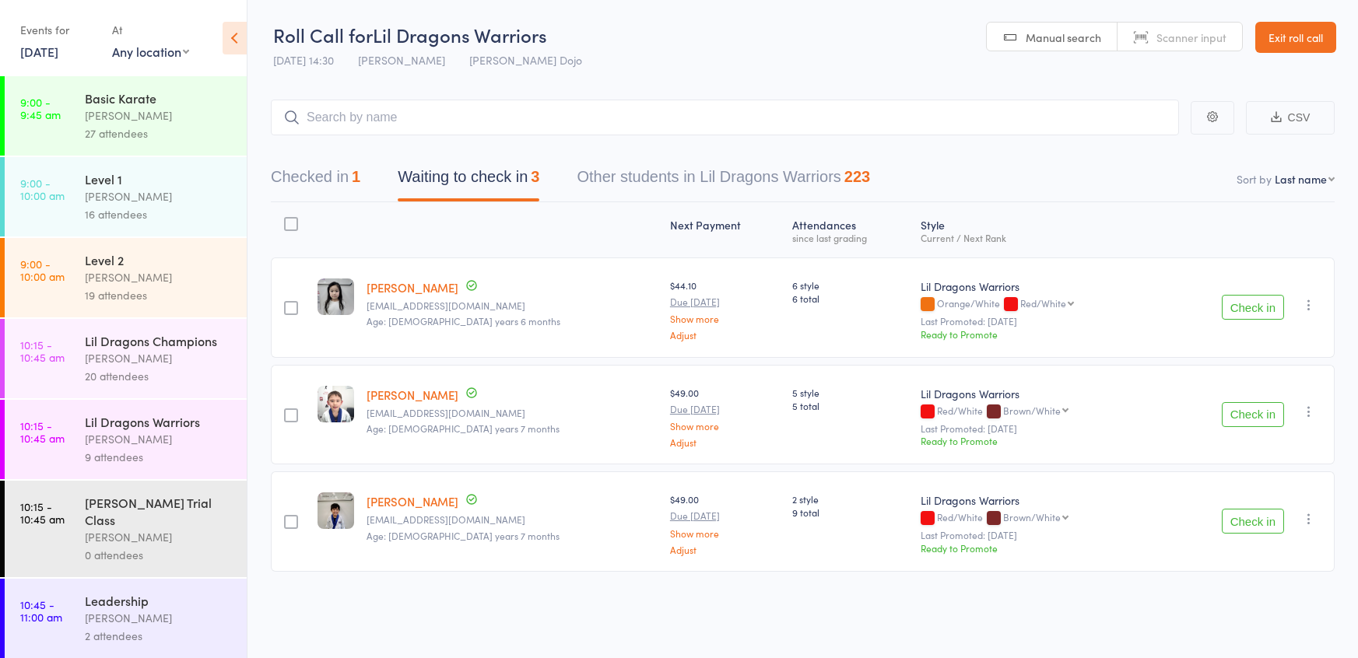
click at [1253, 318] on button "Check in" at bounding box center [1253, 307] width 62 height 25
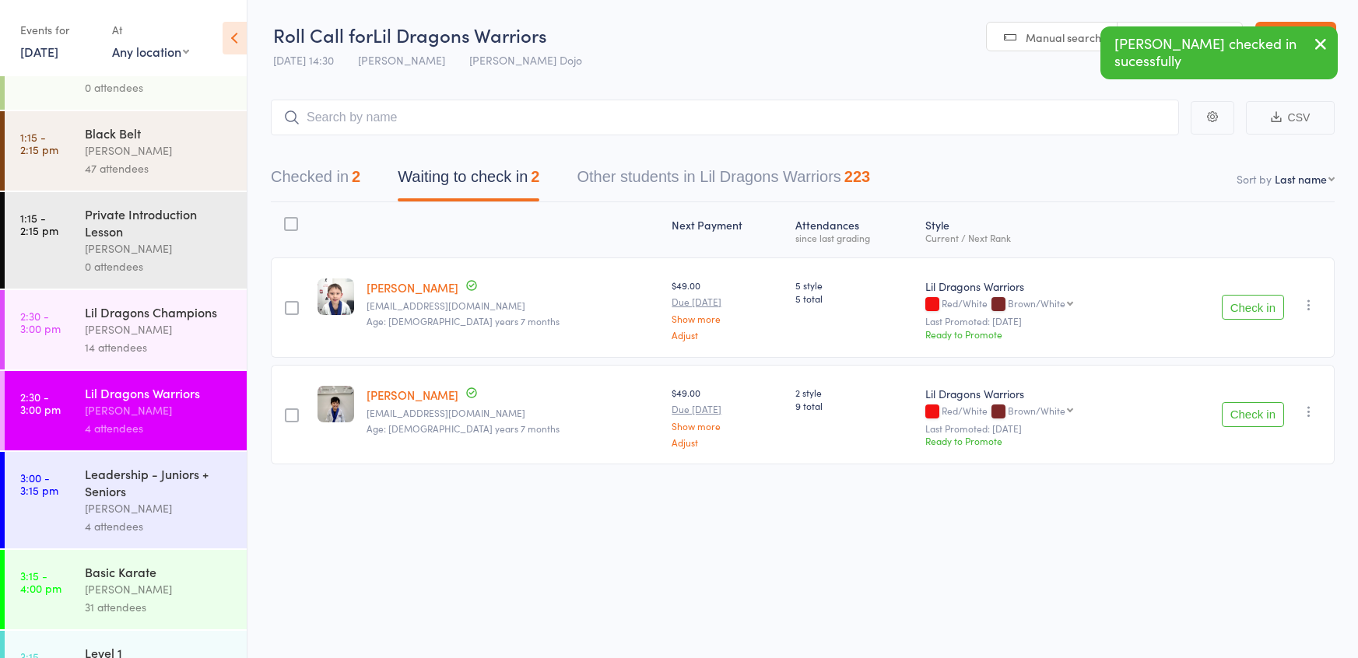
scroll to position [1231, 0]
click at [117, 313] on div "Lil Dragons Champions" at bounding box center [159, 311] width 149 height 17
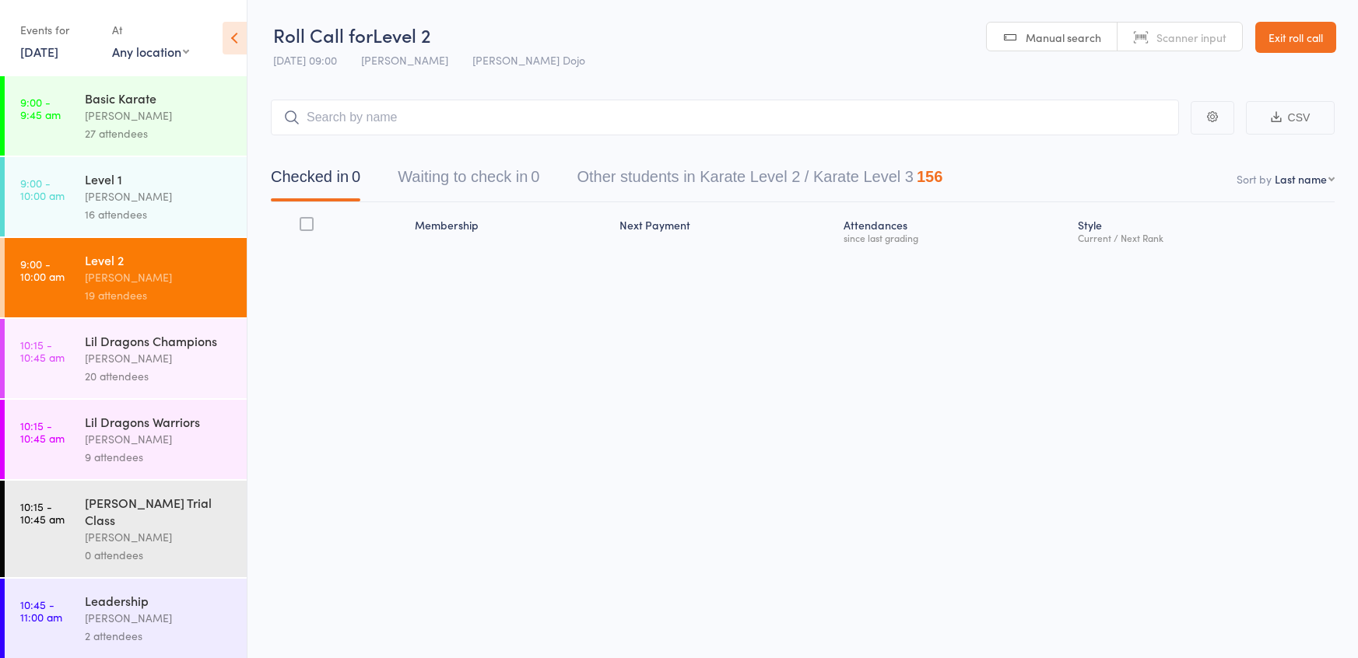
click at [146, 335] on div "Lil Dragons Champions" at bounding box center [159, 340] width 149 height 17
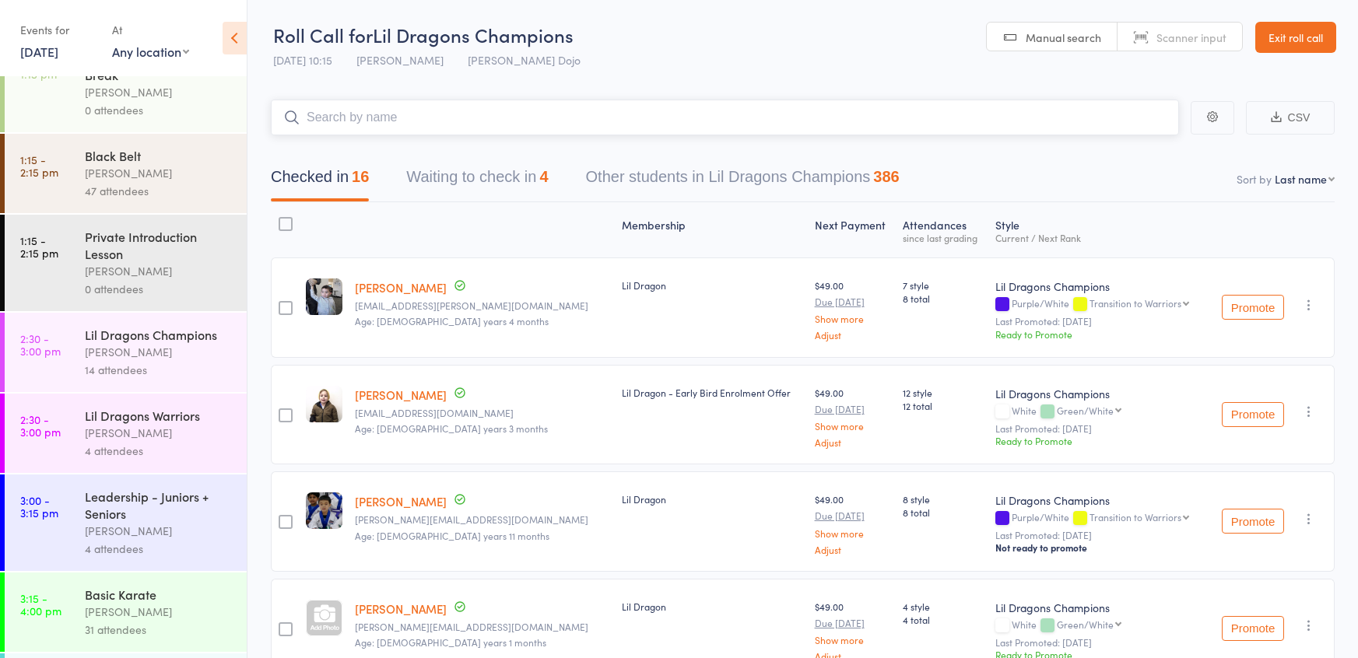
scroll to position [1204, 0]
click at [48, 363] on link "2:30 - 3:00 pm Lil Dragons Champions [PERSON_NAME] 14 attendees" at bounding box center [126, 356] width 242 height 79
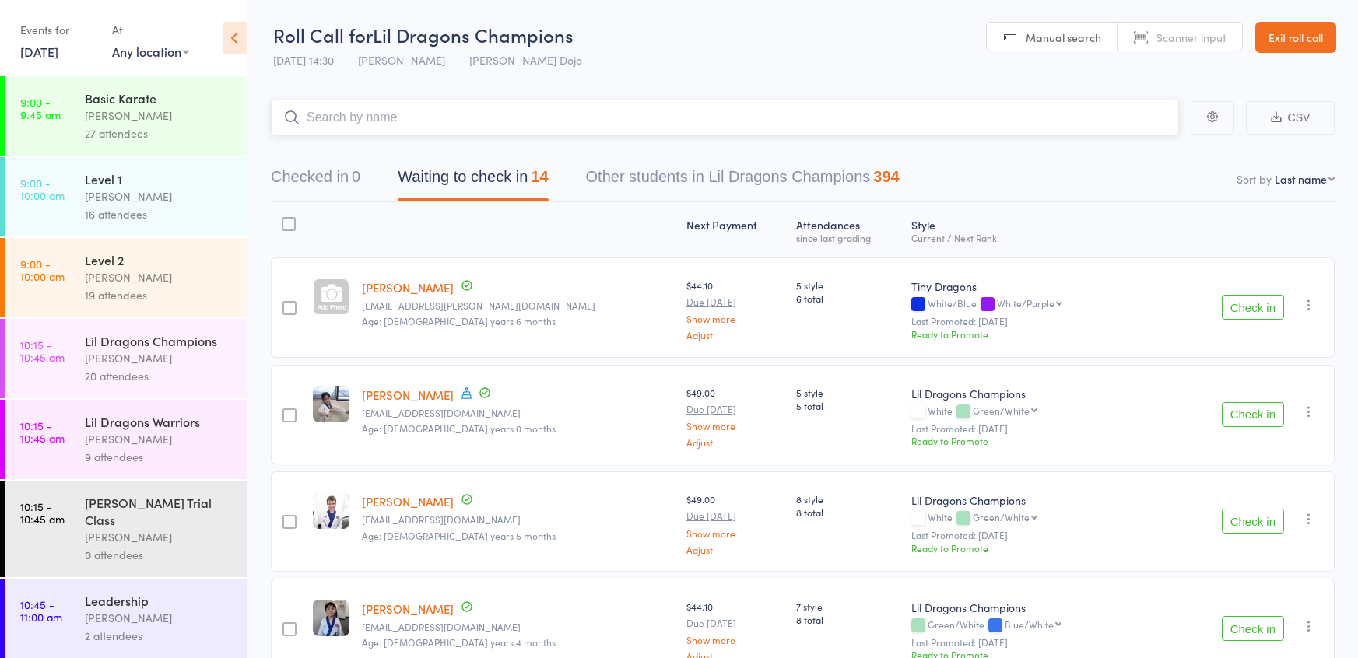
click at [461, 174] on button "Waiting to check in 14" at bounding box center [473, 180] width 150 height 41
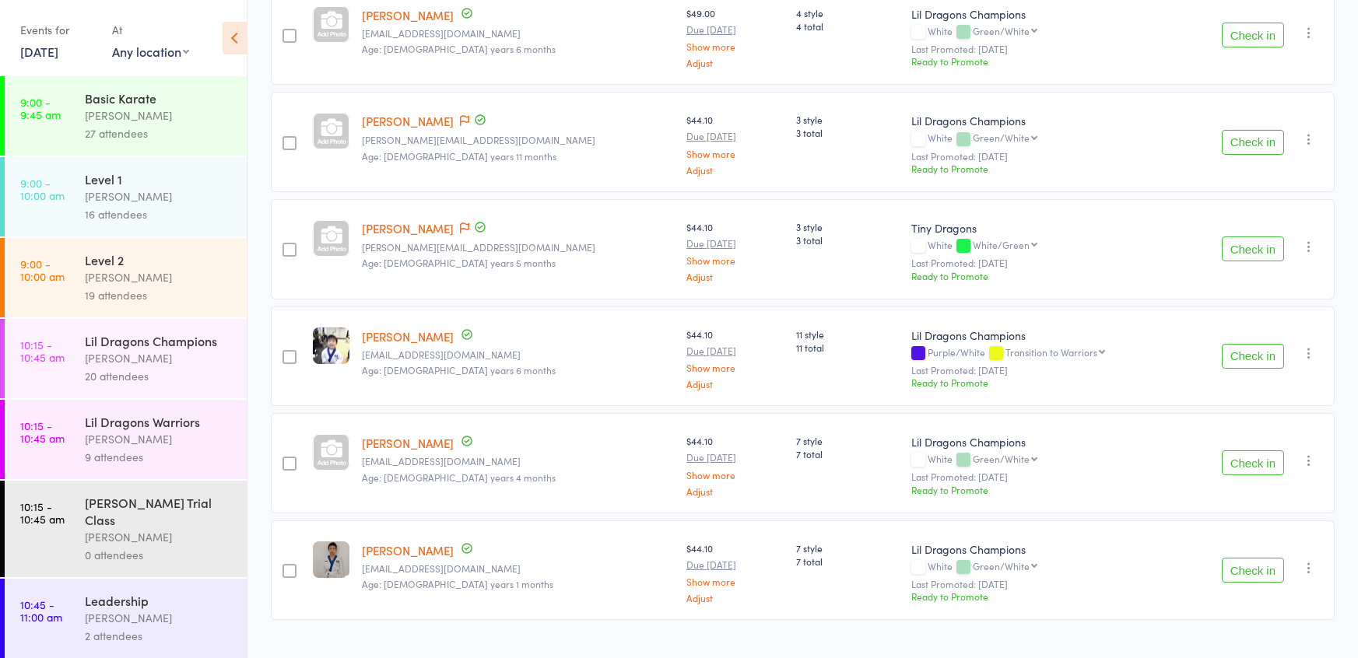
scroll to position [1148, 0]
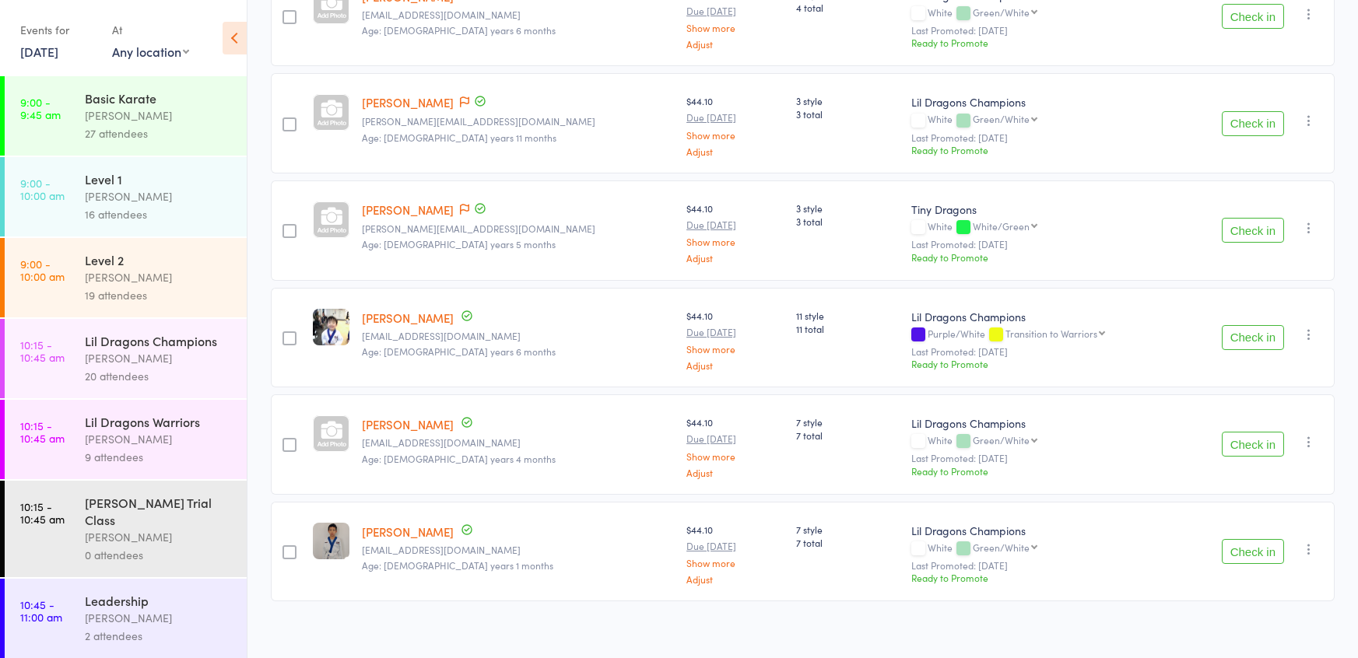
click at [1241, 437] on button "Check in" at bounding box center [1253, 444] width 62 height 25
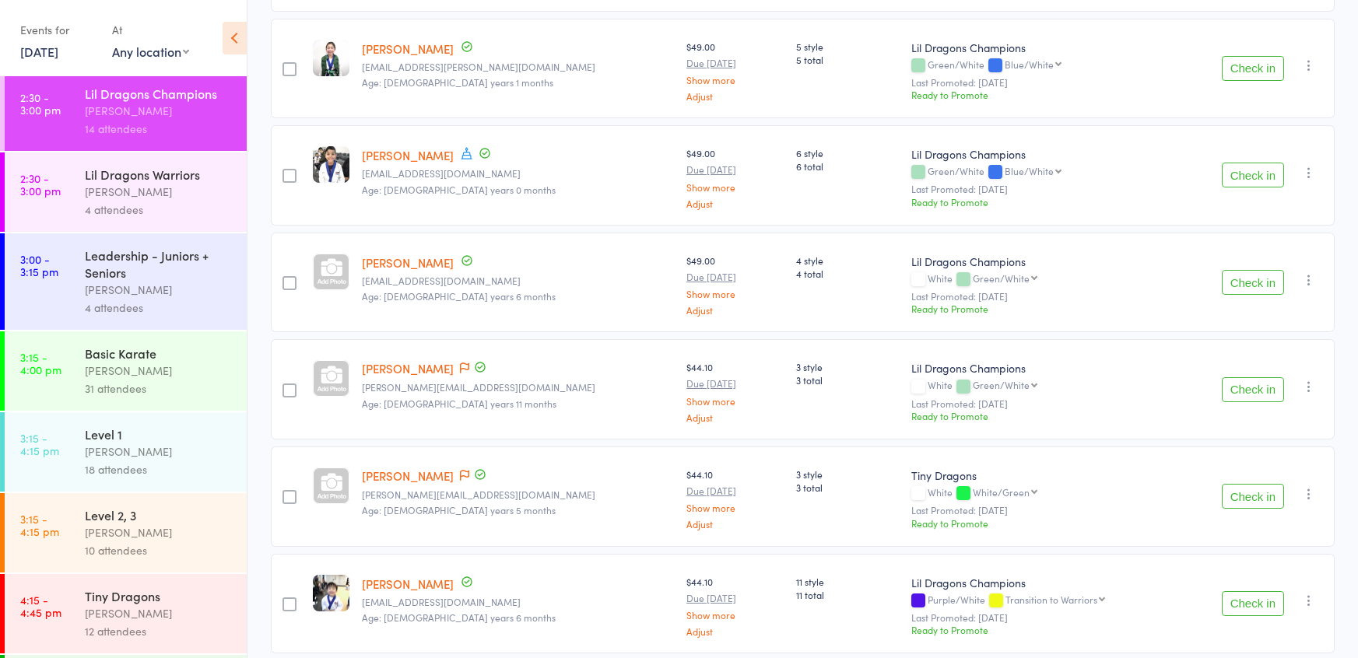
scroll to position [0, 0]
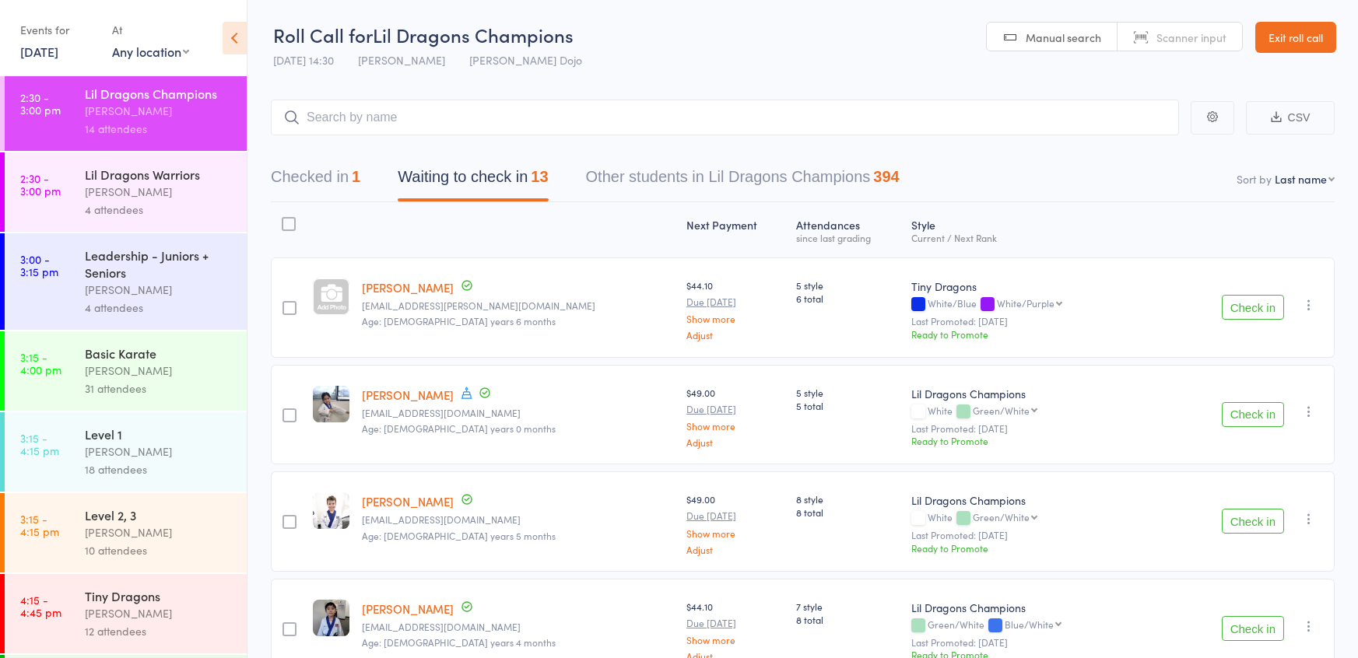
click at [1234, 412] on button "Check in" at bounding box center [1253, 414] width 62 height 25
click at [1231, 402] on button "Check in" at bounding box center [1253, 414] width 62 height 25
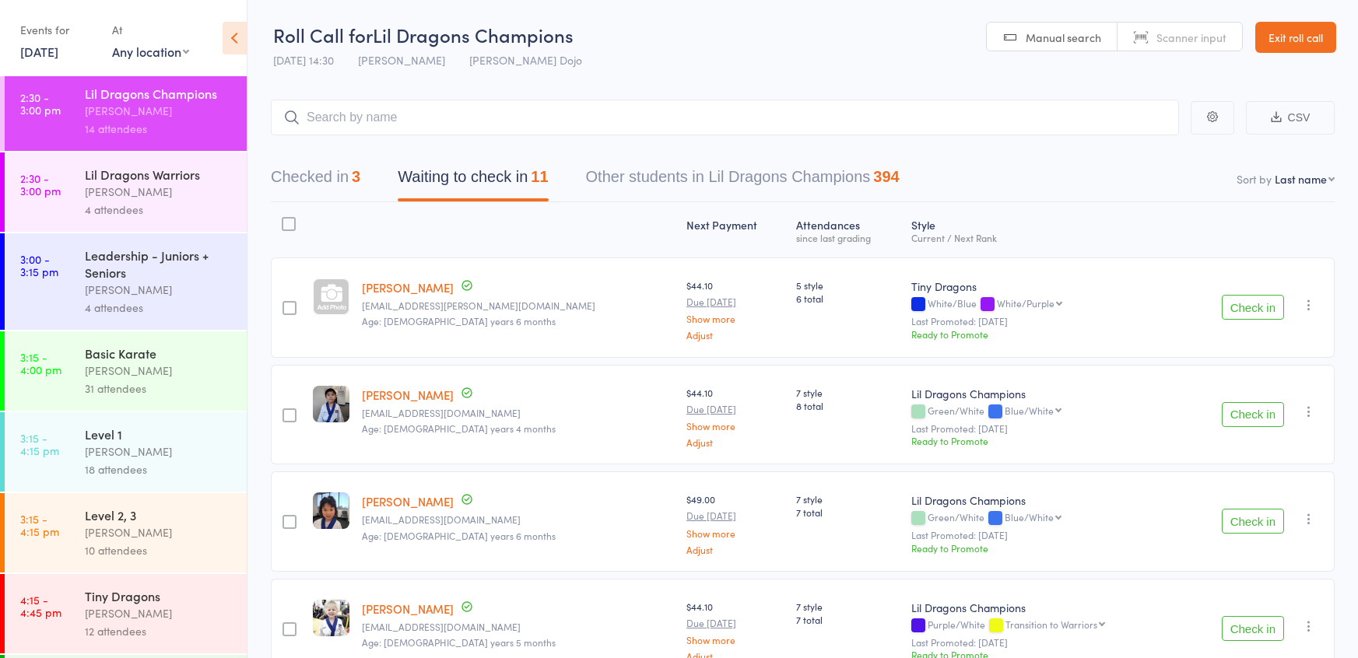
click at [1229, 295] on button "Check in" at bounding box center [1253, 307] width 62 height 25
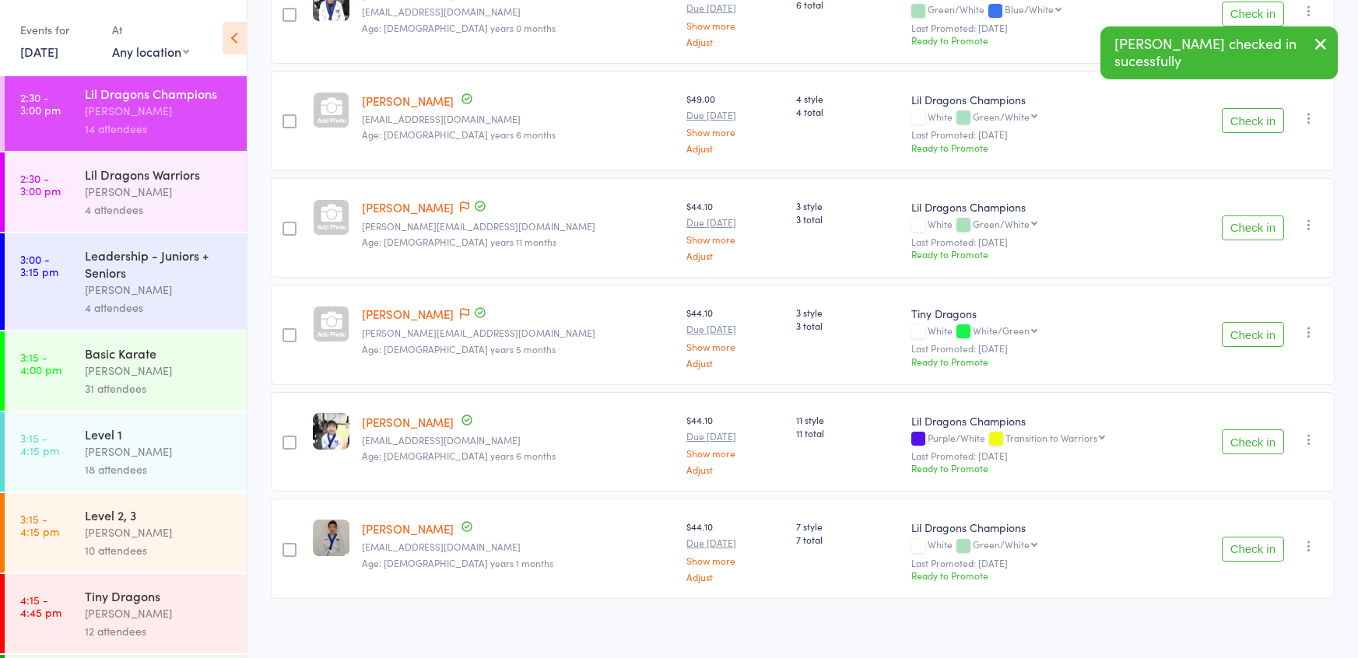
scroll to position [723, 0]
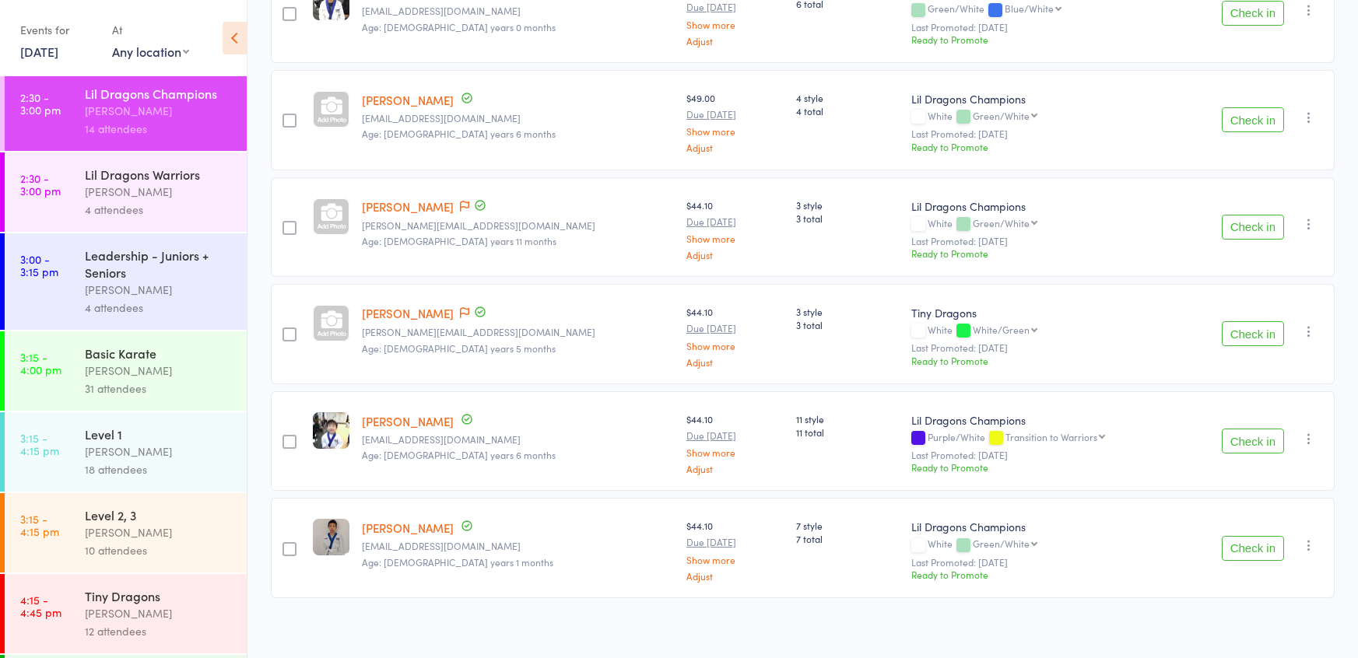
click at [233, 226] on div "Lil Dragons Warriors [PERSON_NAME] 4 attendees" at bounding box center [166, 192] width 162 height 79
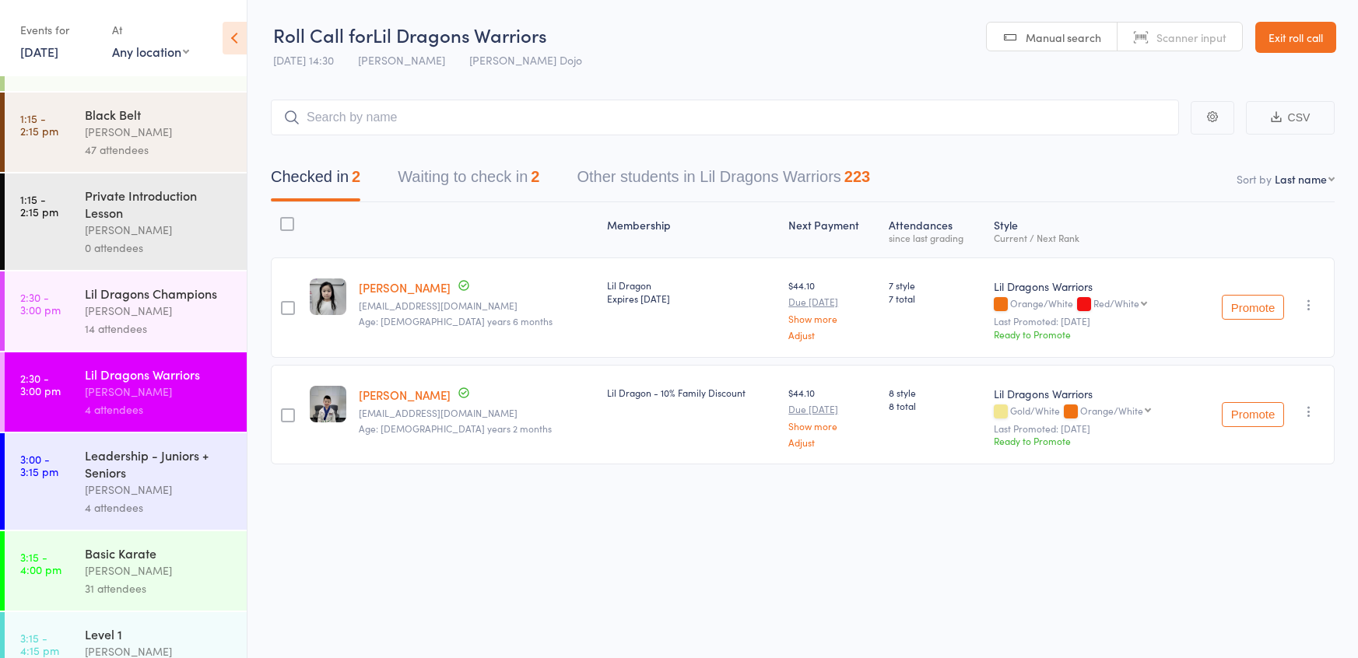
scroll to position [1234, 0]
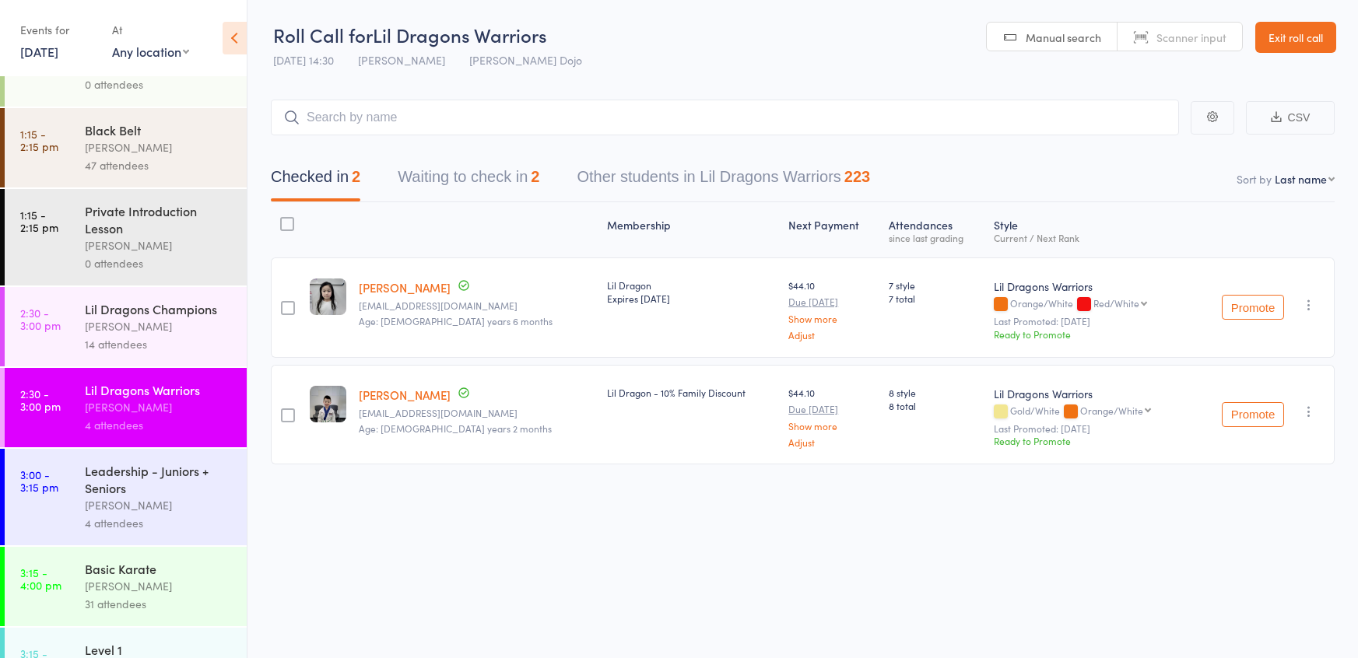
click at [493, 178] on button "Waiting to check in 2" at bounding box center [469, 180] width 142 height 41
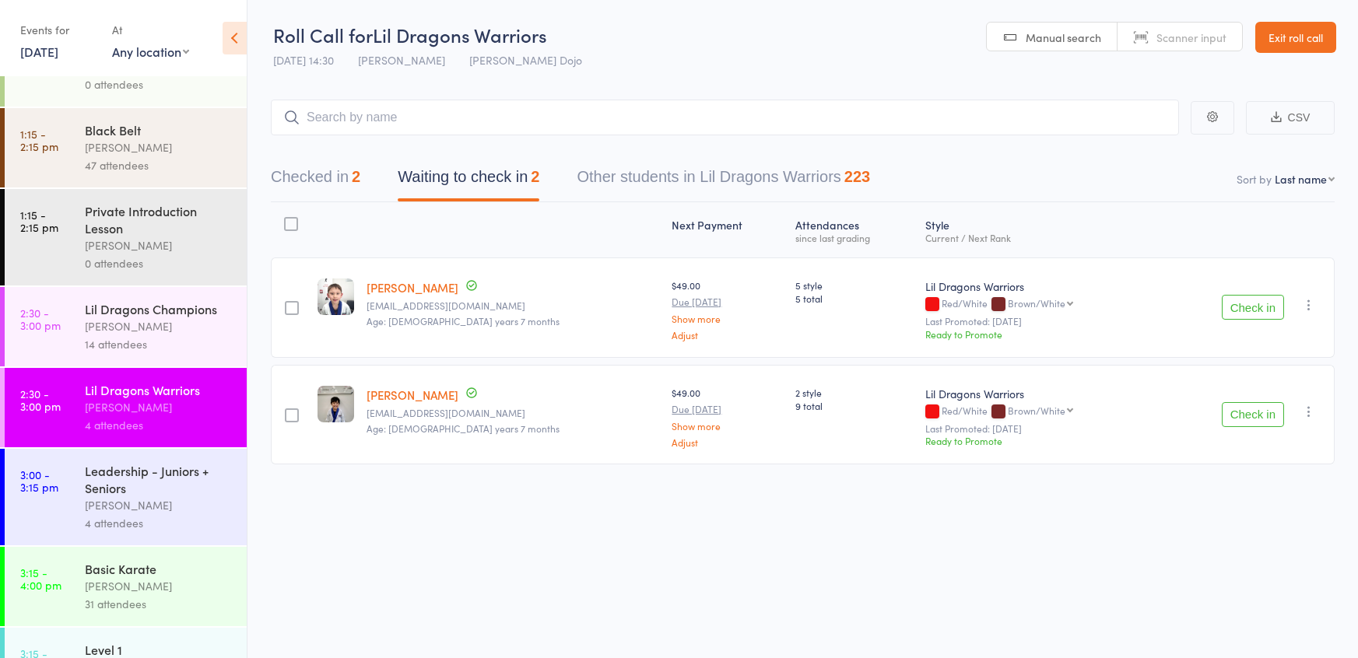
click at [1255, 300] on button "Check in" at bounding box center [1253, 307] width 62 height 25
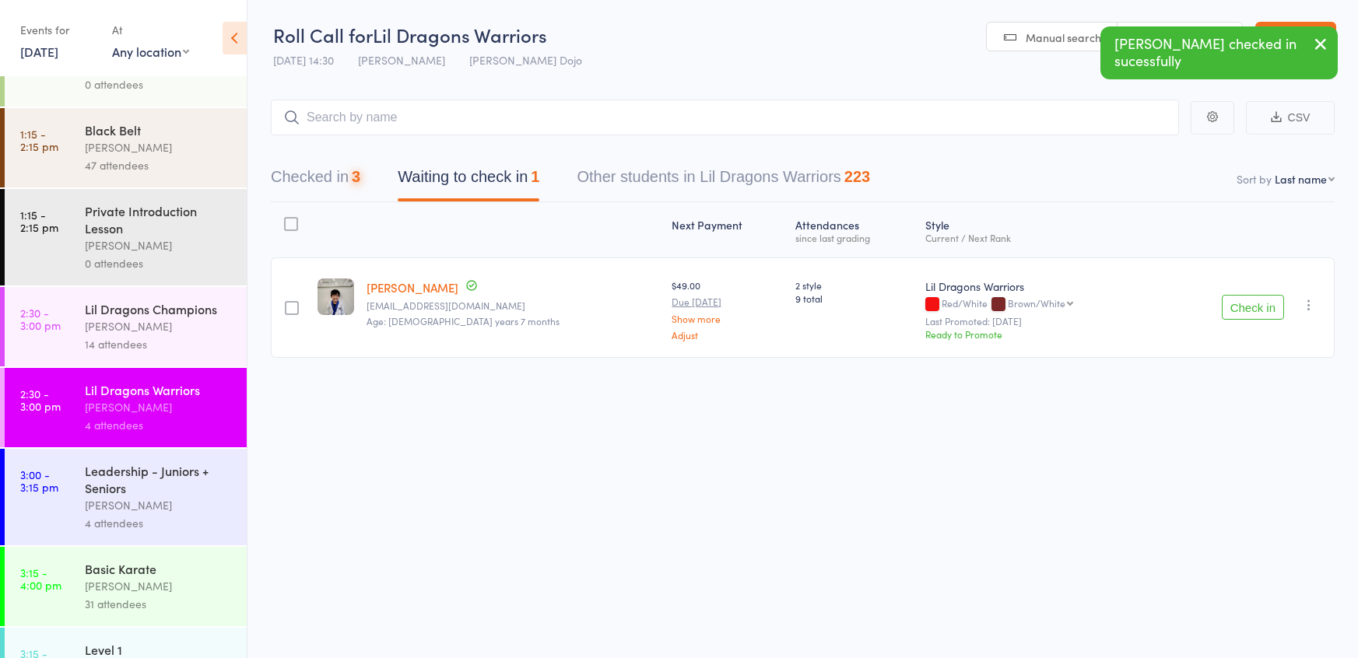
click at [156, 325] on div "[PERSON_NAME]" at bounding box center [159, 327] width 149 height 18
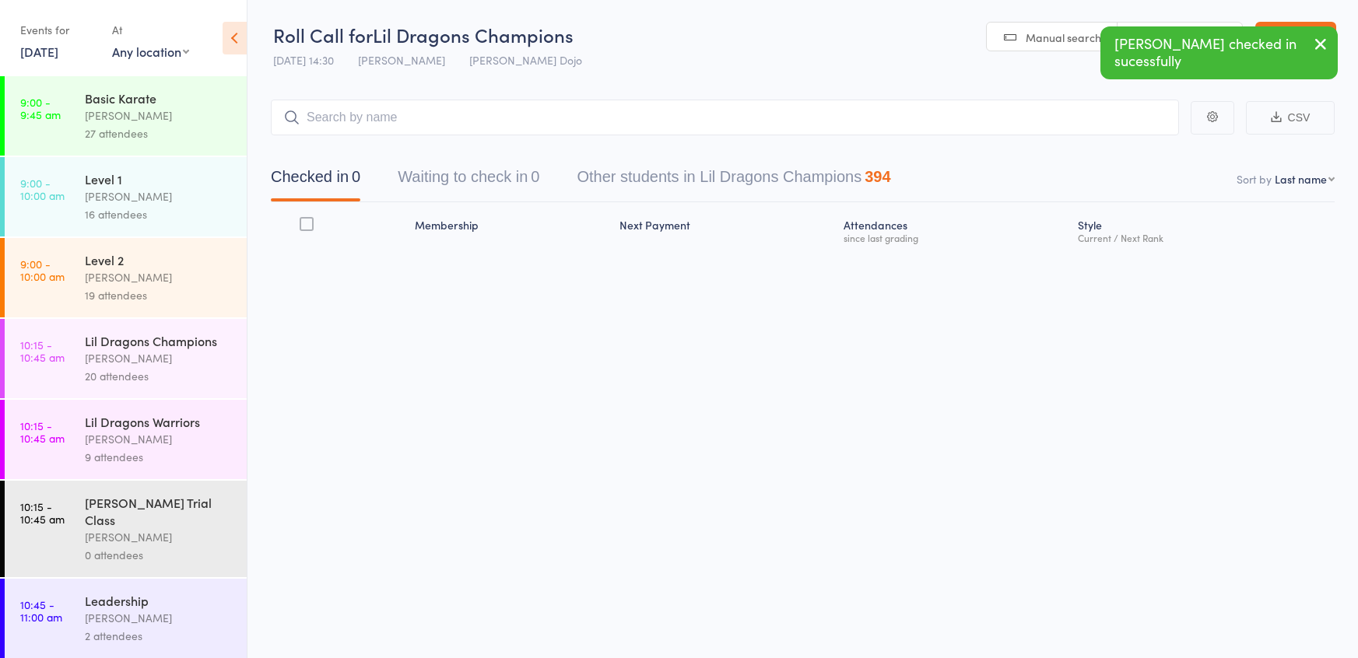
click at [418, 178] on button "Waiting to check in 0" at bounding box center [469, 180] width 142 height 41
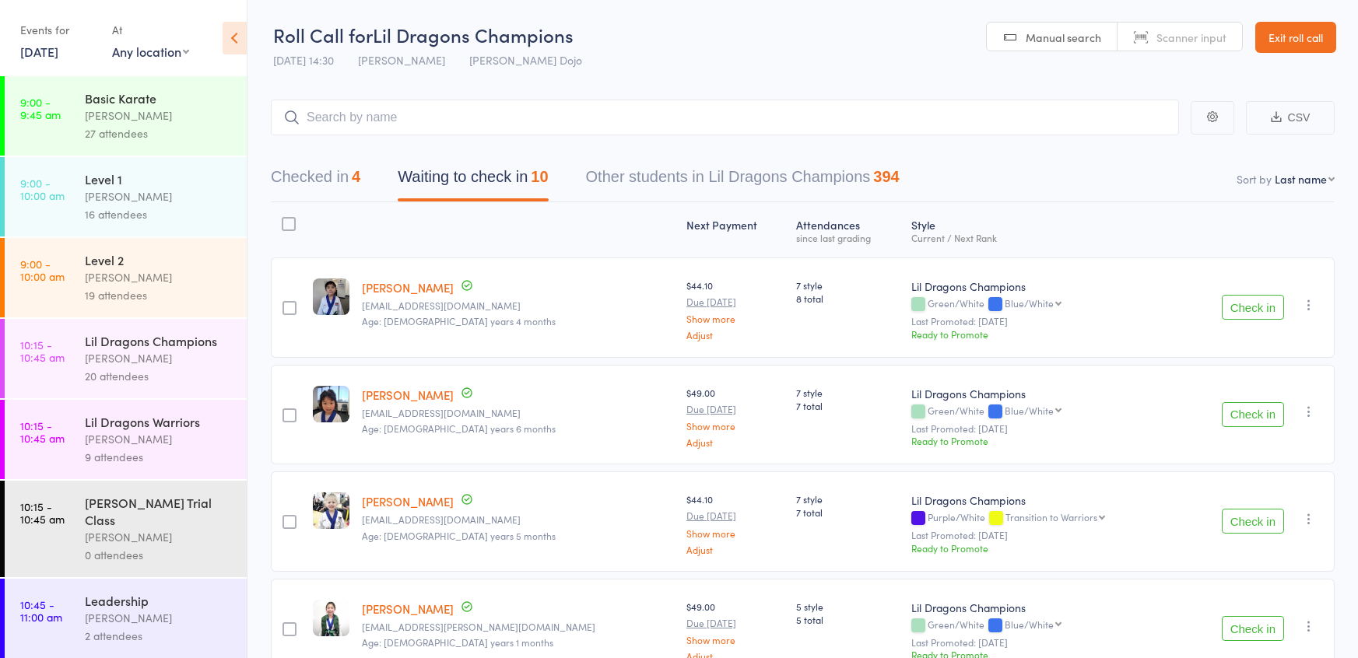
click at [1243, 419] on button "Check in" at bounding box center [1253, 414] width 62 height 25
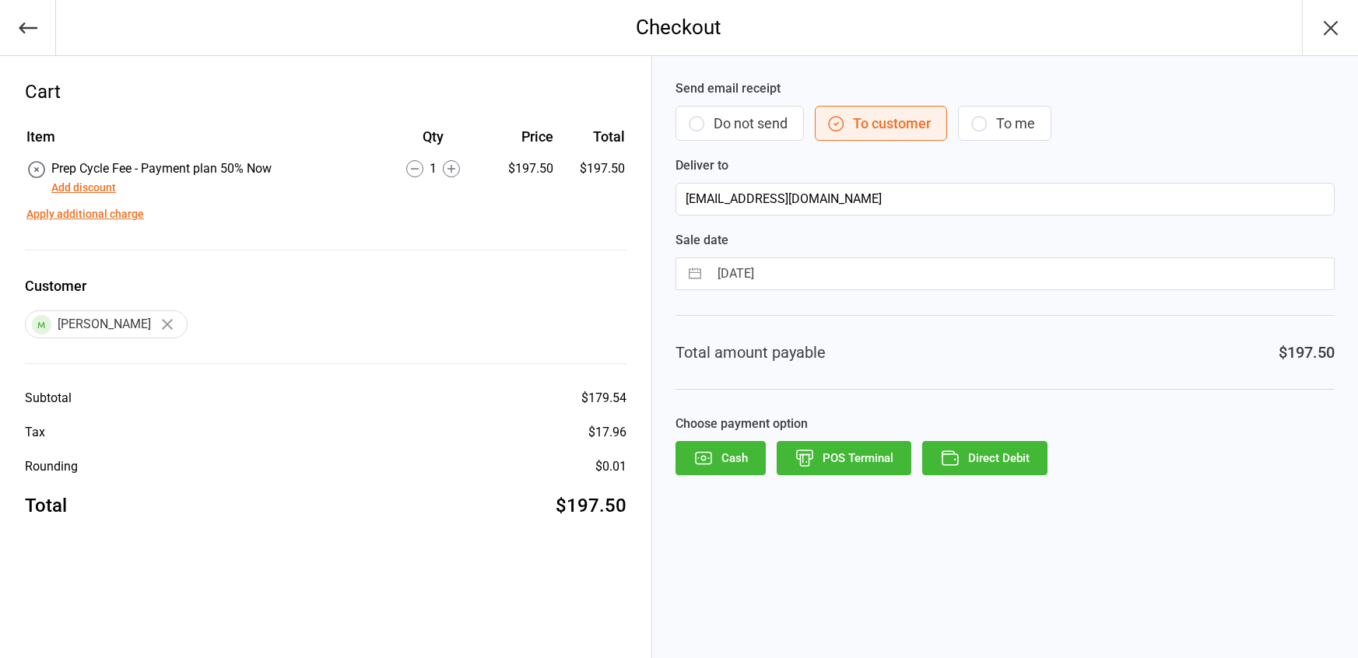
click at [943, 453] on icon "button" at bounding box center [946, 452] width 7 height 3
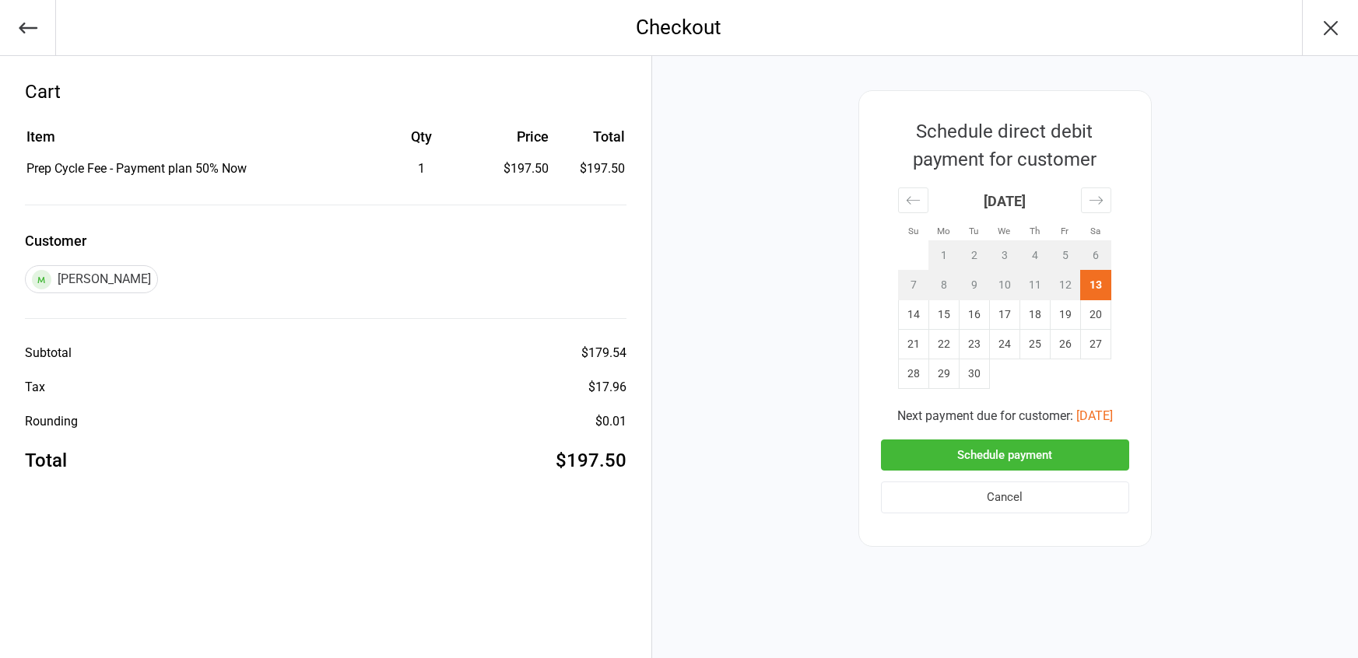
click at [964, 451] on button "Schedule payment" at bounding box center [1005, 456] width 248 height 32
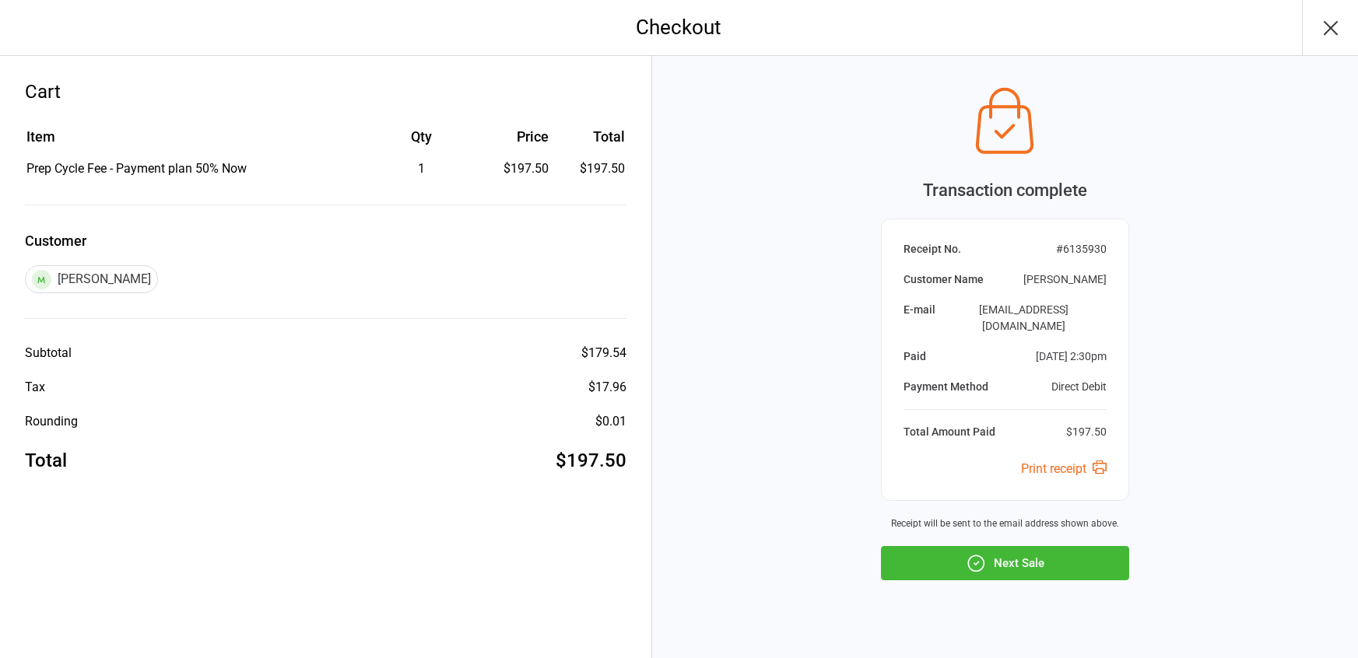
click at [996, 546] on button "Next Sale" at bounding box center [1005, 563] width 248 height 34
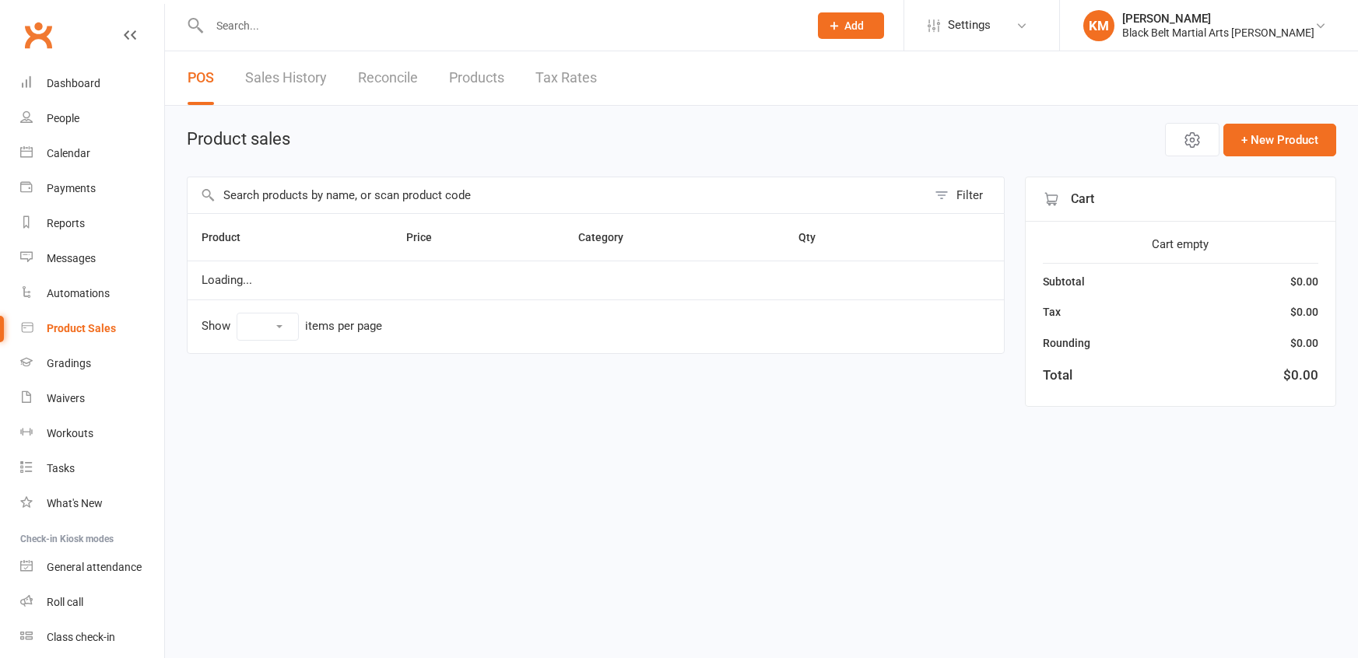
select select "10"
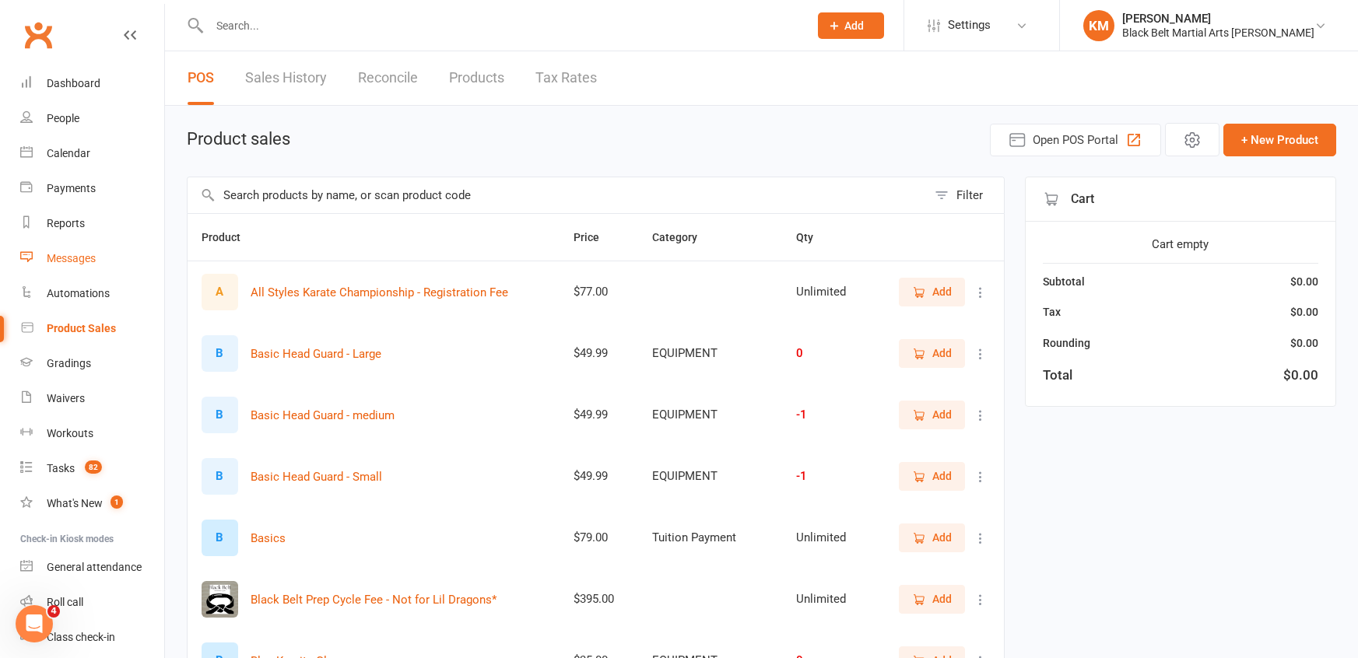
click at [94, 246] on link "Messages" at bounding box center [92, 258] width 144 height 35
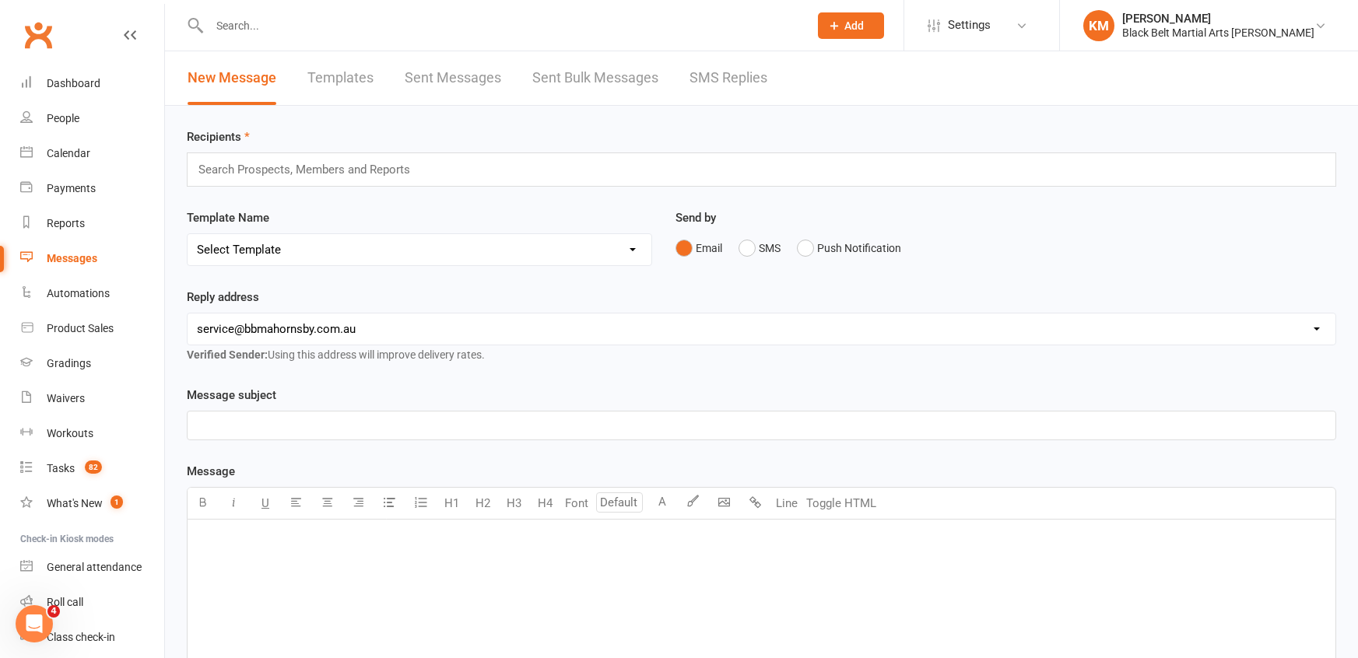
click at [756, 85] on link "SMS Replies" at bounding box center [729, 78] width 78 height 54
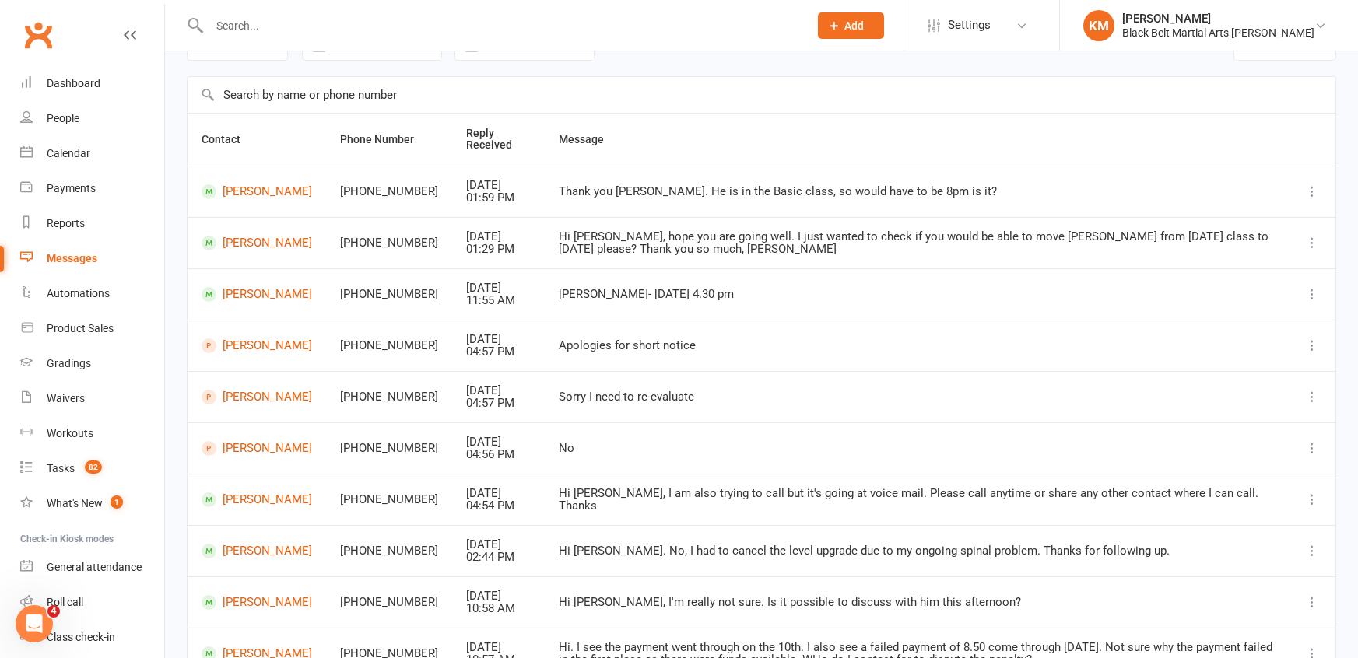
scroll to position [92, 0]
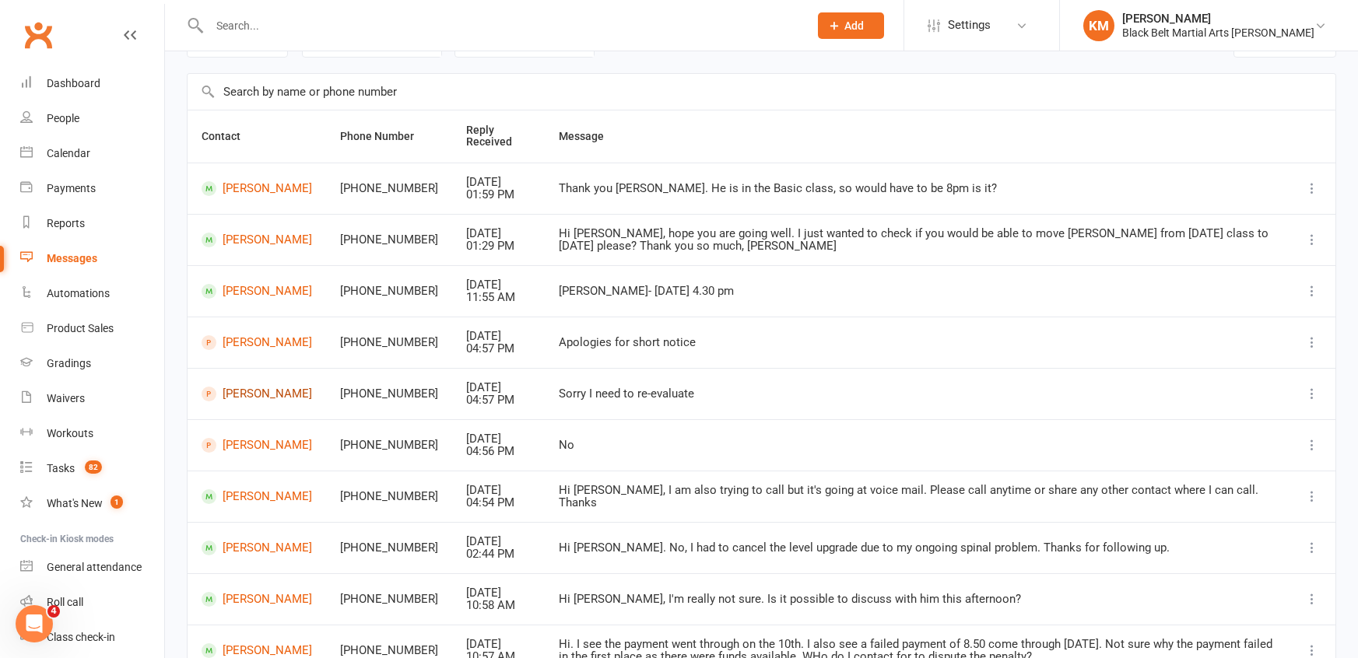
click at [266, 394] on link "[PERSON_NAME]" at bounding box center [257, 394] width 111 height 15
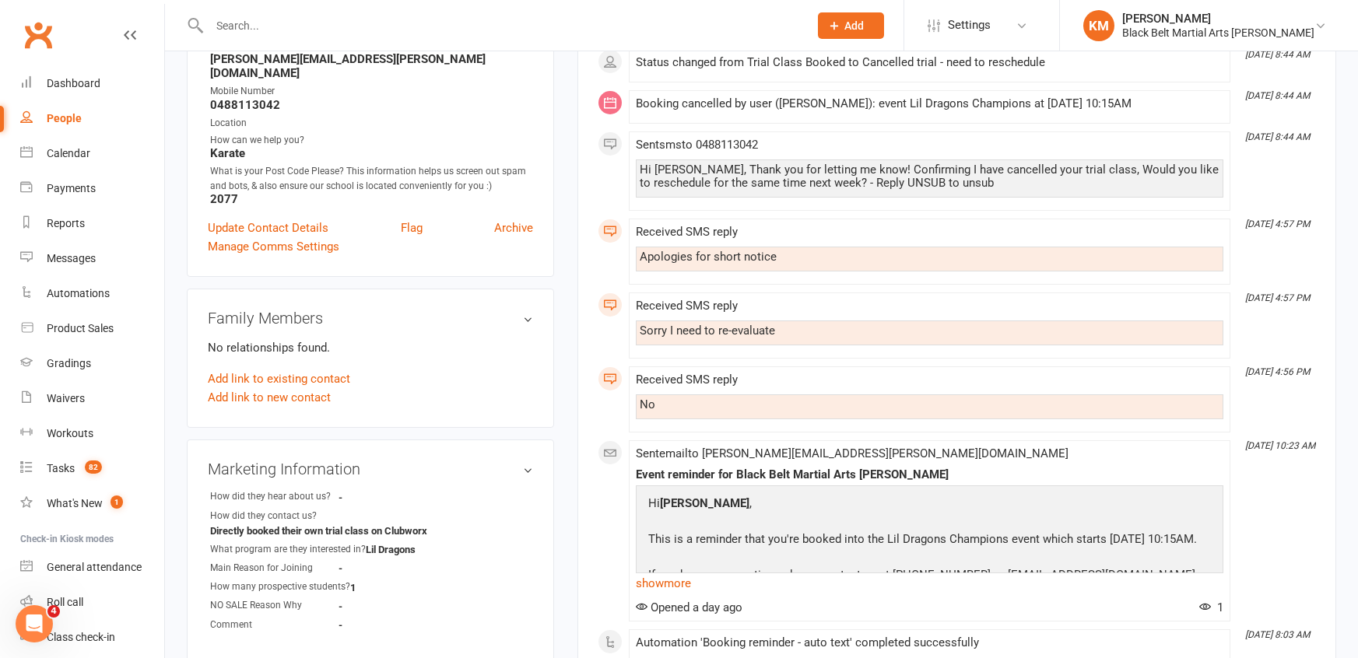
scroll to position [266, 0]
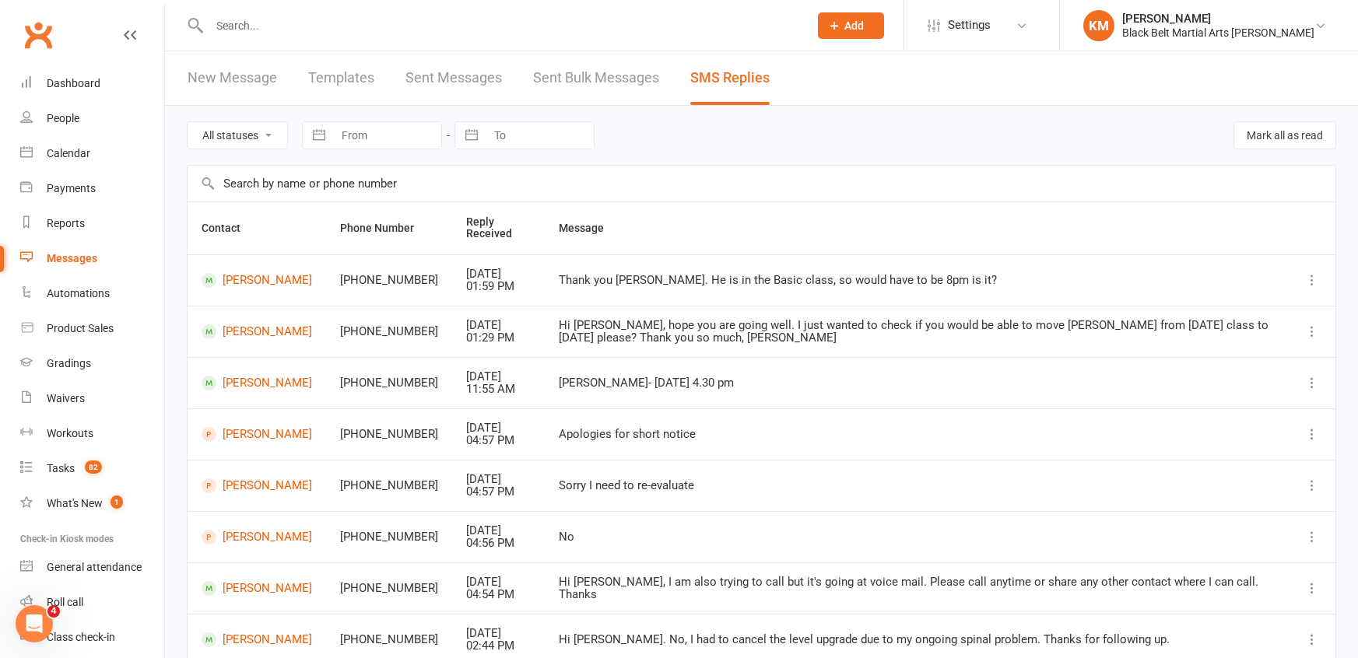
click at [260, 36] on input "text" at bounding box center [501, 26] width 593 height 22
type input "A"
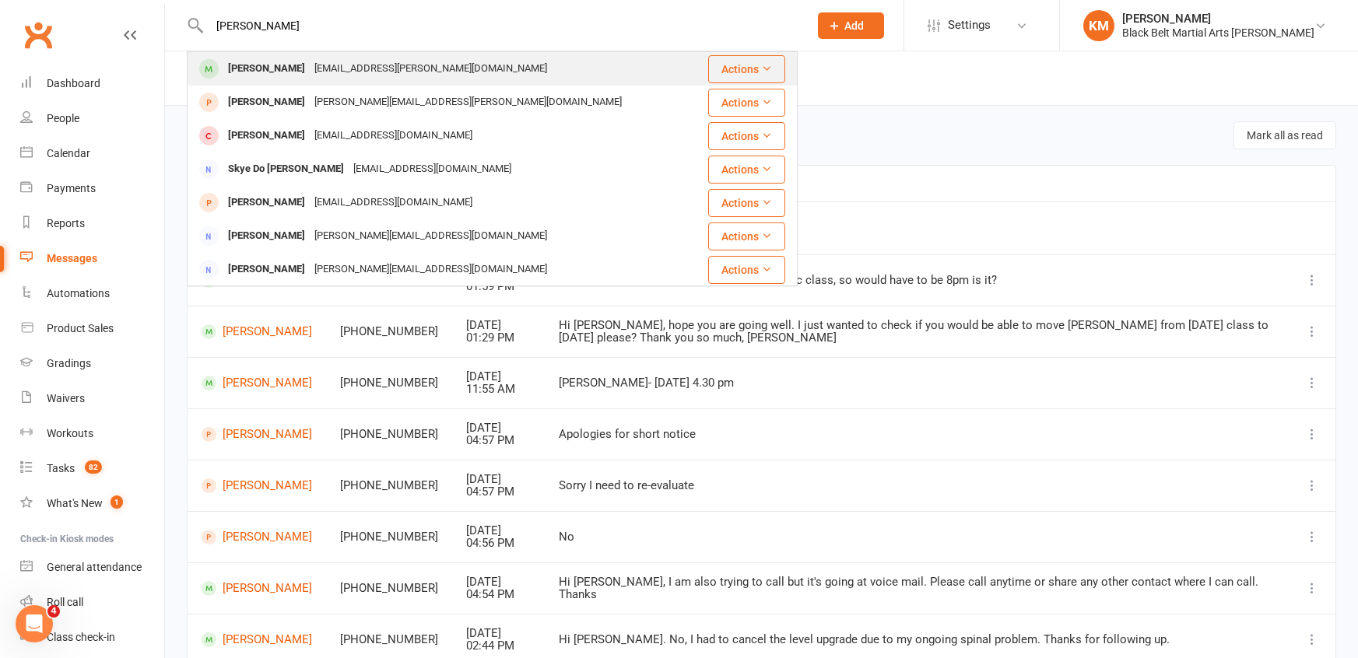
type input "Dario"
click at [262, 62] on div "[PERSON_NAME]" at bounding box center [266, 69] width 86 height 23
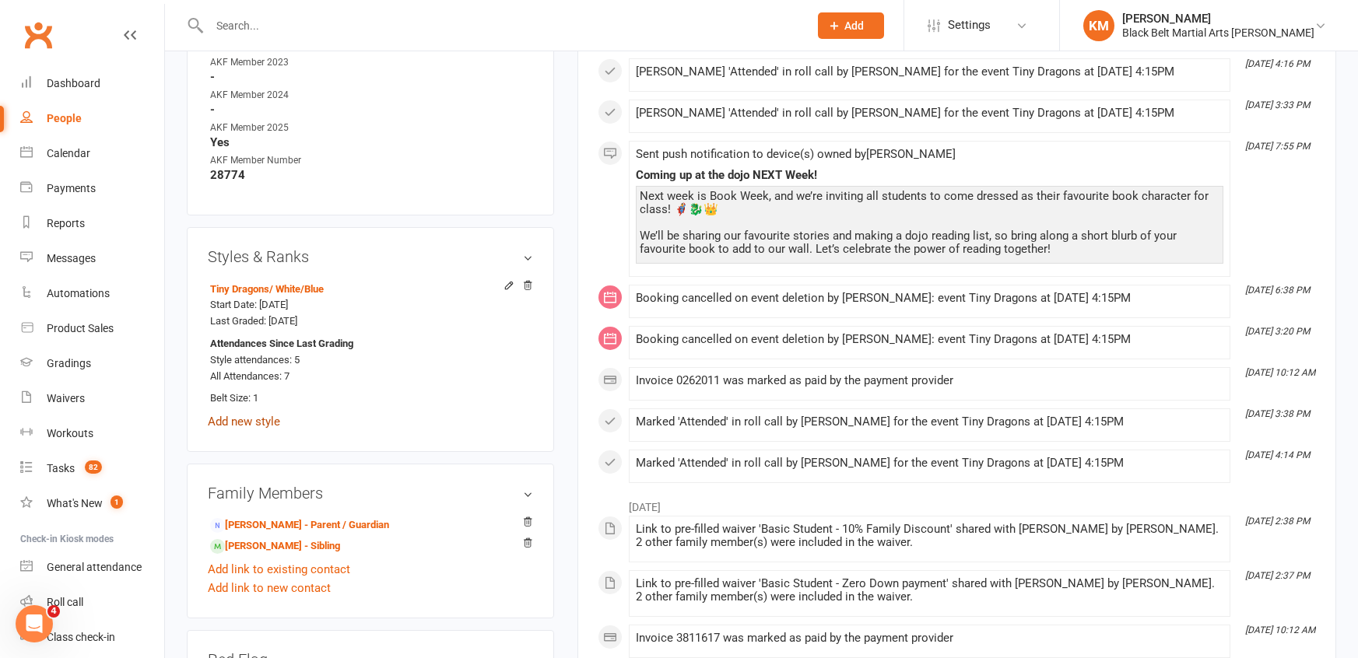
click at [255, 415] on link "Add new style" at bounding box center [244, 422] width 72 height 14
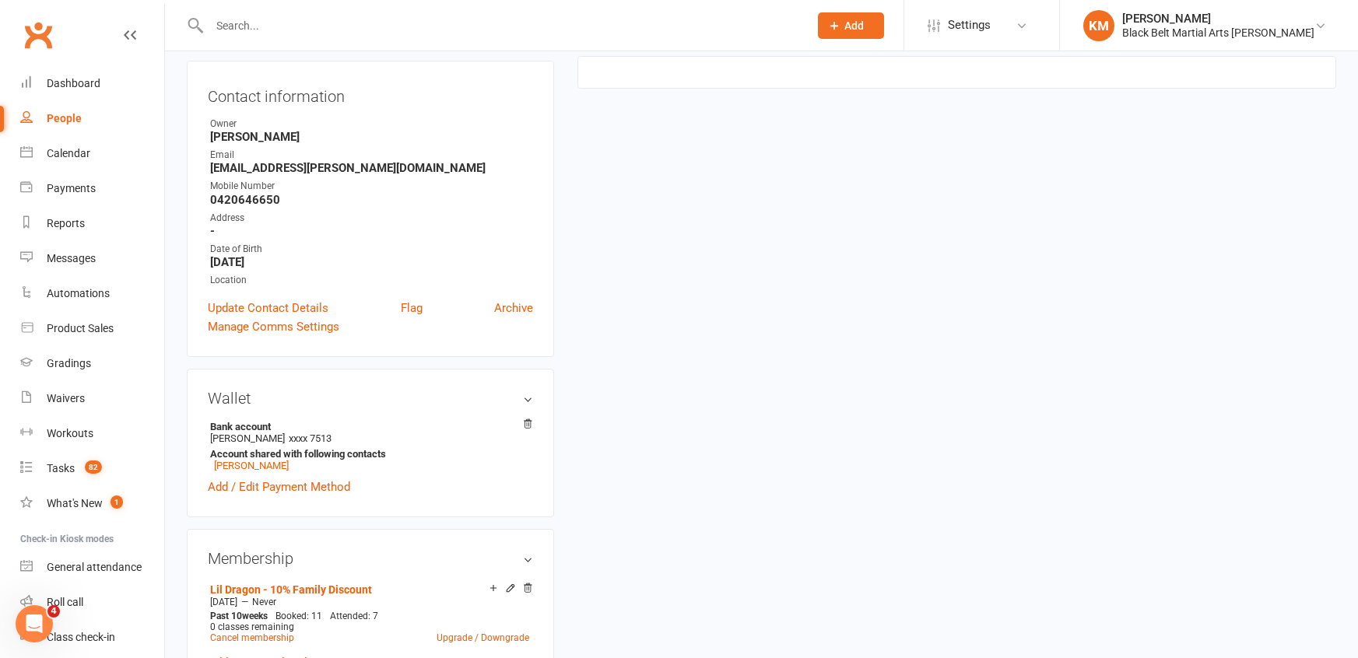
scroll to position [132, 0]
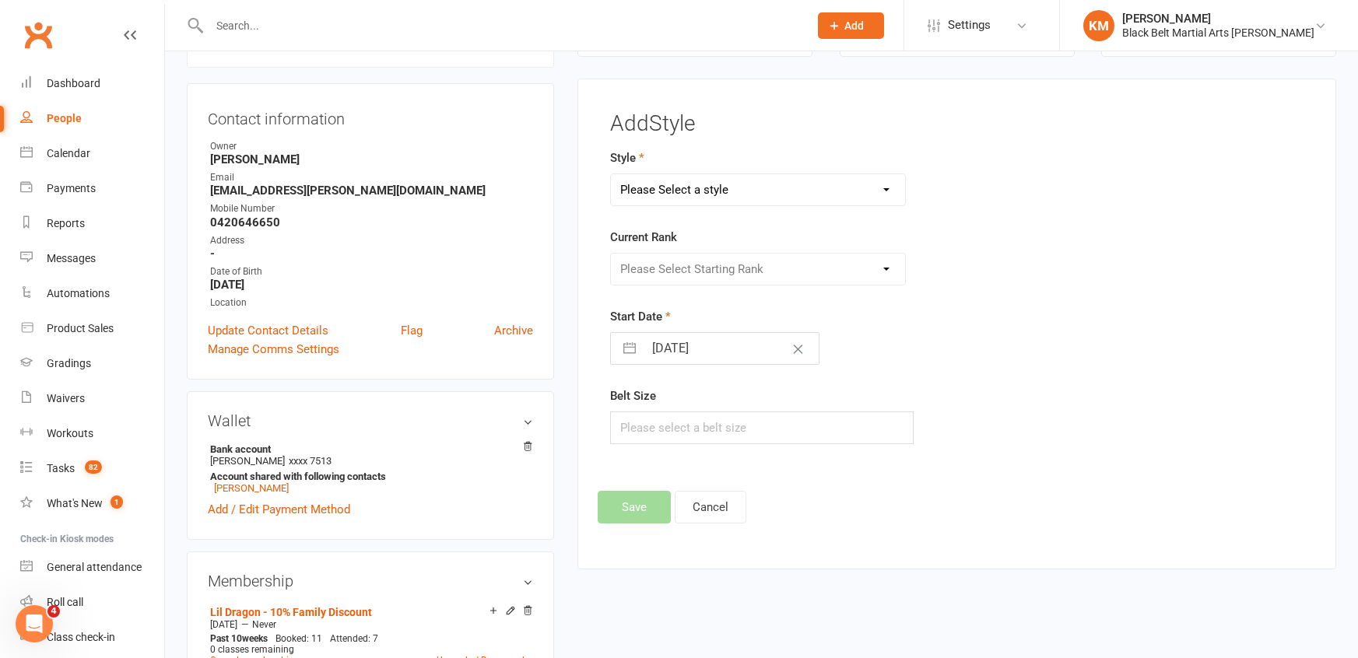
click at [683, 187] on select "Please Select a style All Grades Karate CDG - Candidate for Dan Grade Grand Mas…" at bounding box center [757, 189] width 293 height 31
select select "900"
click at [611, 174] on select "Please Select a style All Grades Karate CDG - Candidate for Dan Grade Grand Mas…" at bounding box center [757, 189] width 293 height 31
click at [672, 258] on select "Please Select Starting Rank White Green/White Blue/White Purple/White Transitio…" at bounding box center [757, 269] width 293 height 31
select select "8284"
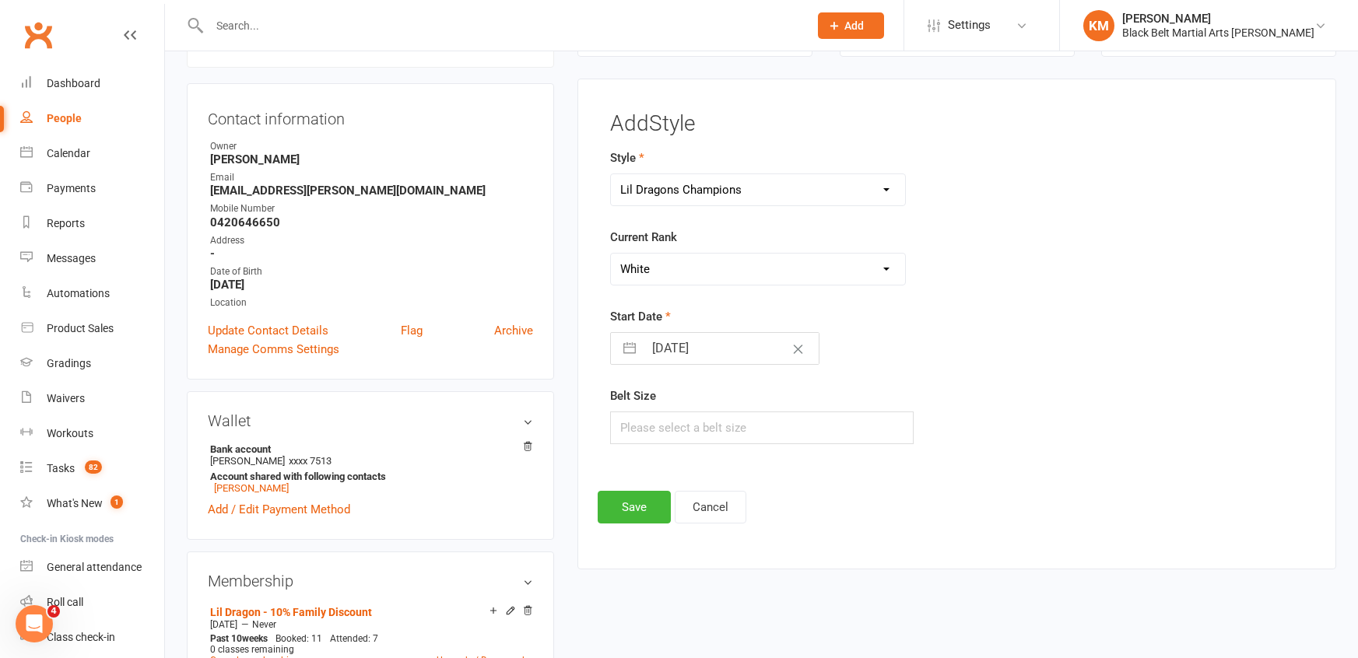
click at [611, 254] on select "Please Select Starting Rank White Green/White Blue/White Purple/White Transitio…" at bounding box center [757, 269] width 293 height 31
click at [665, 349] on input "13 Sep 2025" at bounding box center [731, 348] width 175 height 31
select select "7"
select select "2025"
select select "8"
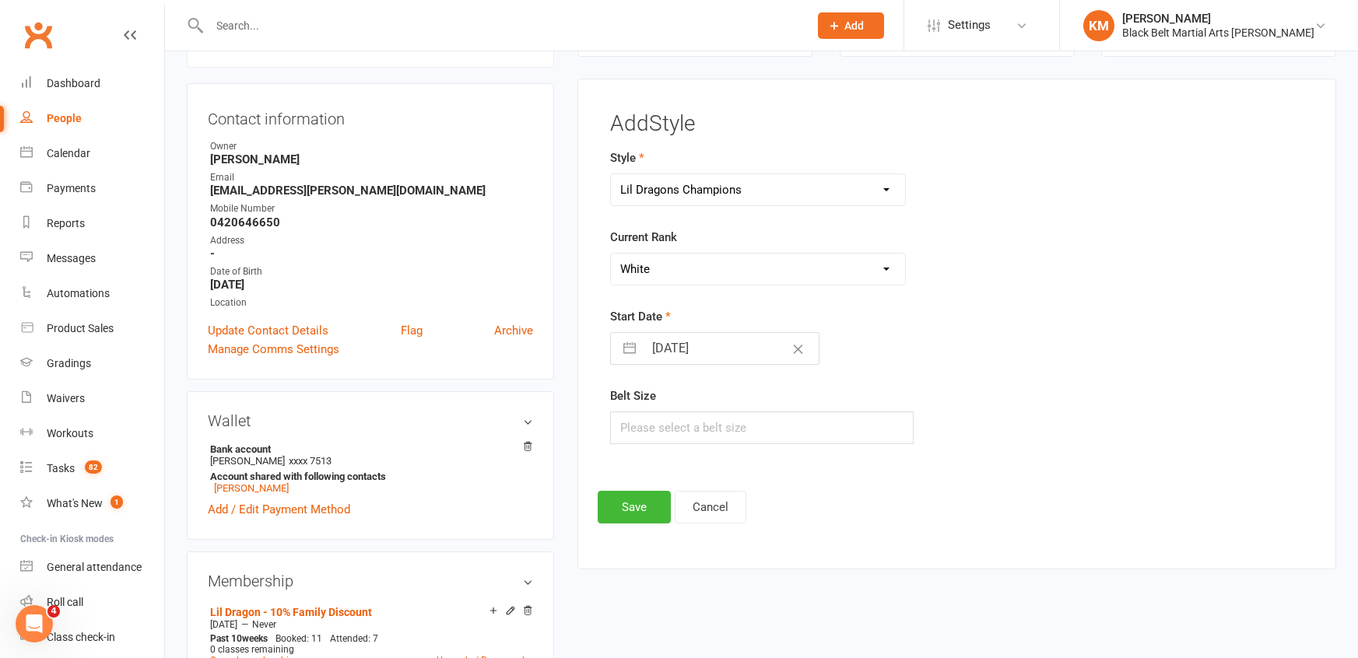
select select "2025"
select select "9"
select select "2025"
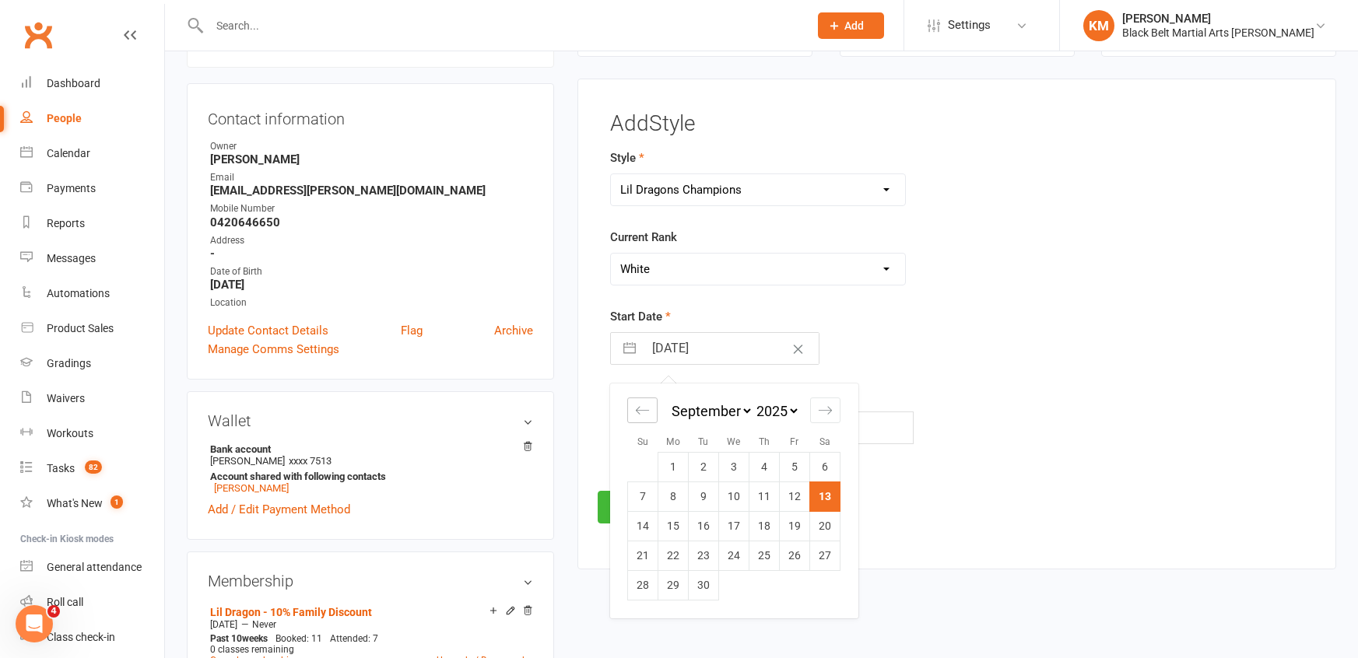
click at [642, 406] on icon "Move backward to switch to the previous month." at bounding box center [642, 410] width 15 height 15
select select "6"
select select "2025"
click at [642, 406] on icon "Move backward to switch to the previous month." at bounding box center [642, 410] width 15 height 15
select select "5"
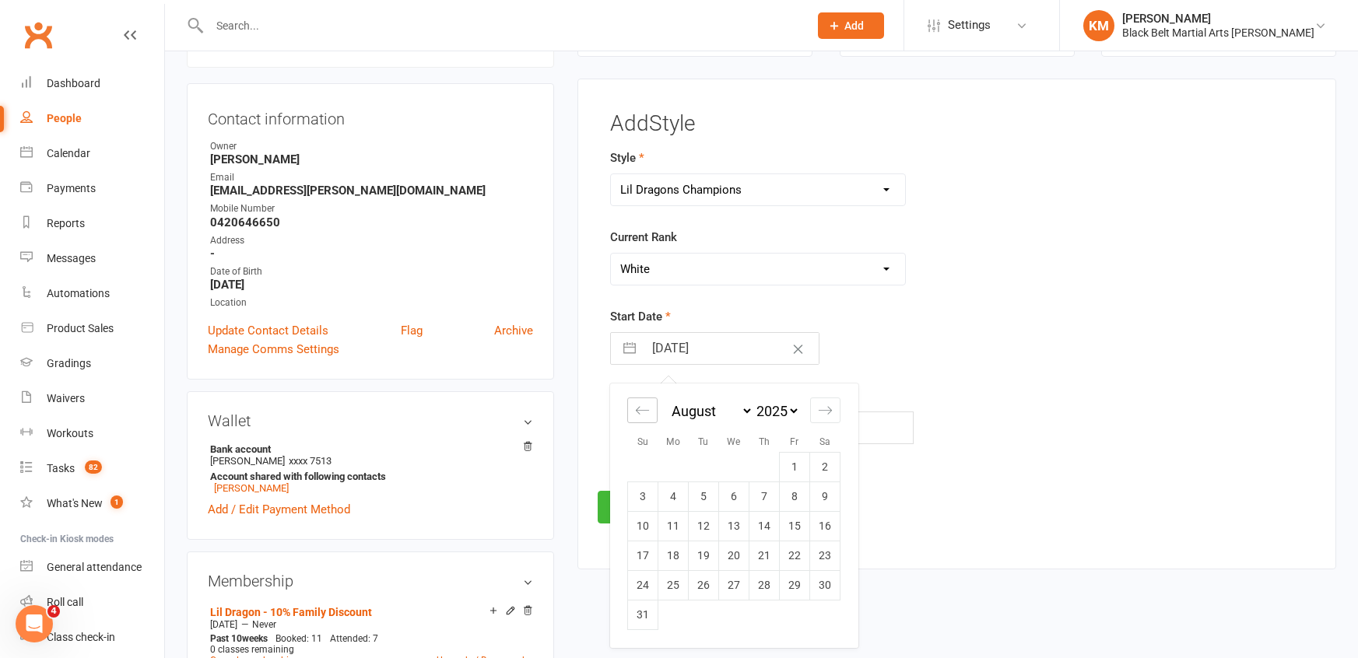
select select "2025"
click at [669, 521] on td "14" at bounding box center [673, 526] width 30 height 30
type input "14 Jul 2025"
click at [660, 434] on input "text" at bounding box center [761, 428] width 303 height 33
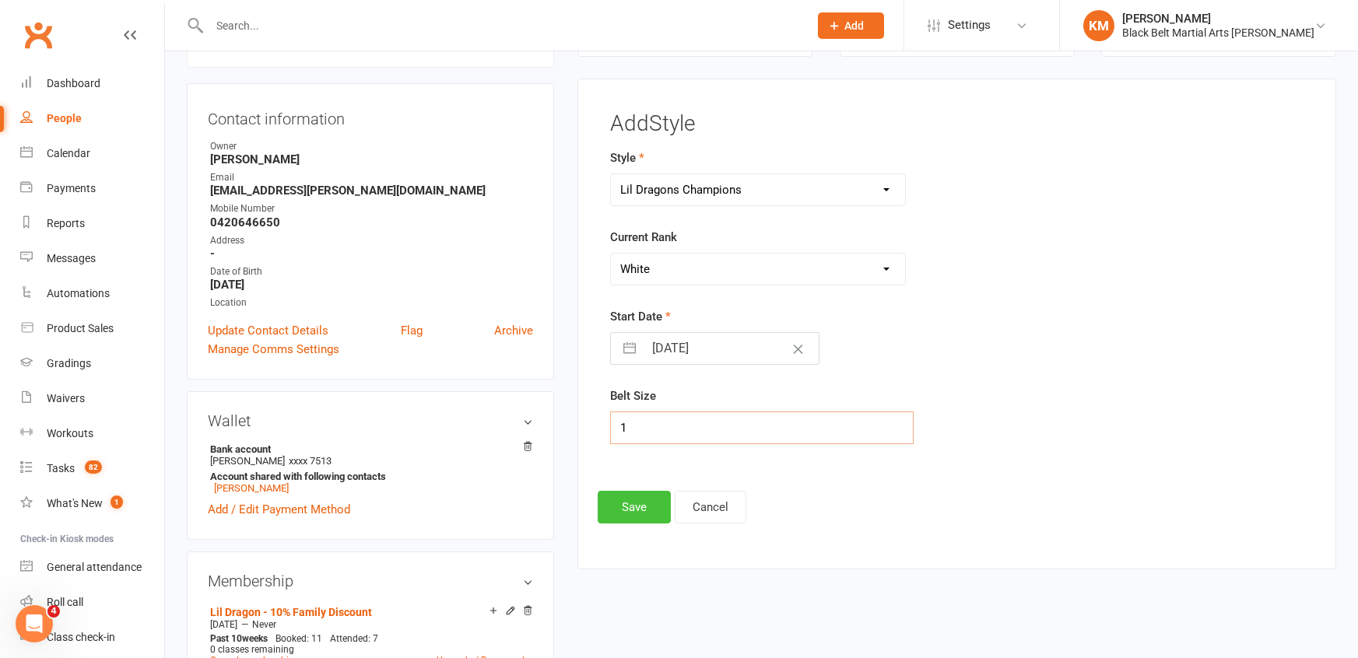
type input "1"
click at [644, 514] on button "Save" at bounding box center [634, 507] width 73 height 33
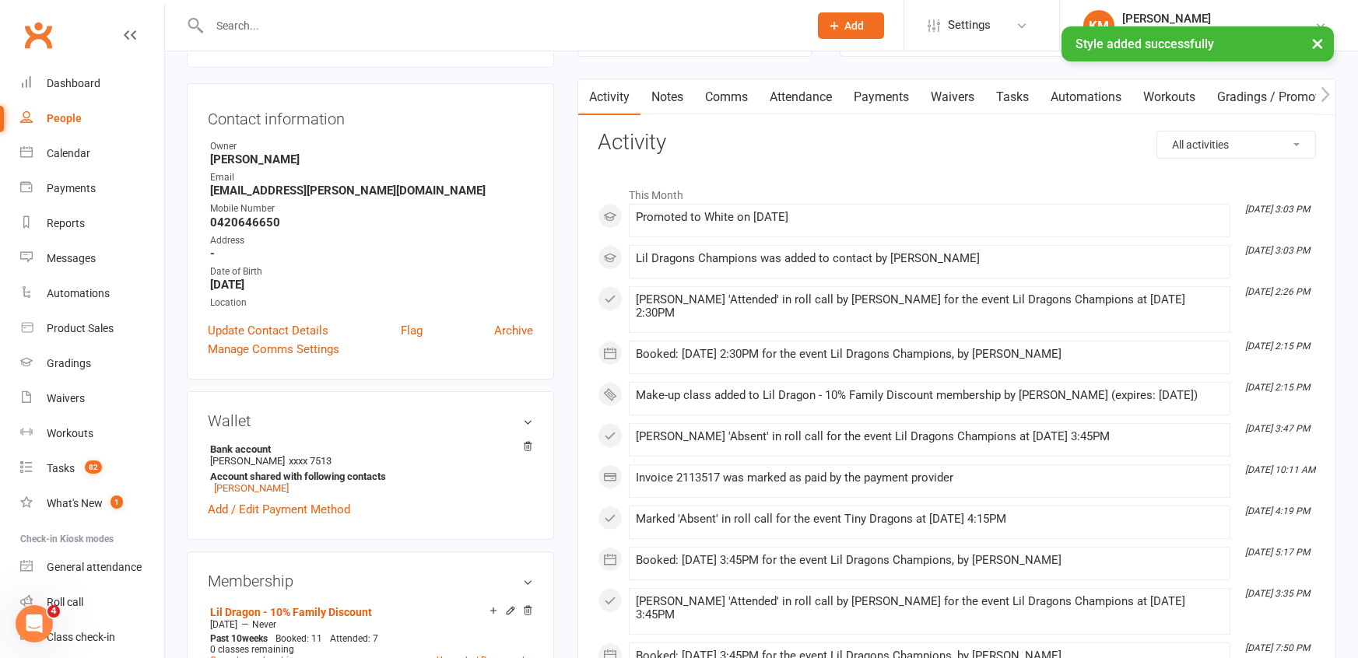
click at [814, 93] on link "Attendance" at bounding box center [801, 97] width 84 height 36
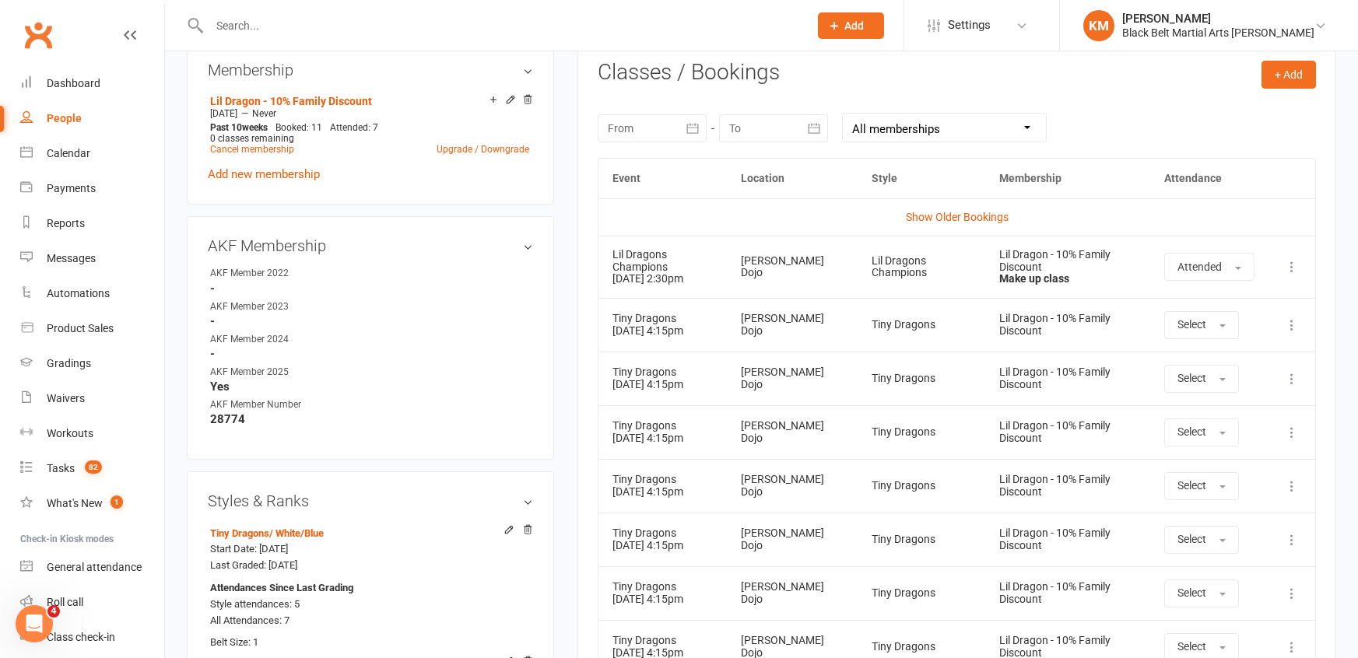
scroll to position [644, 0]
click at [1290, 330] on icon at bounding box center [1292, 326] width 16 height 16
click at [1241, 420] on link "Remove booking" at bounding box center [1223, 417] width 154 height 31
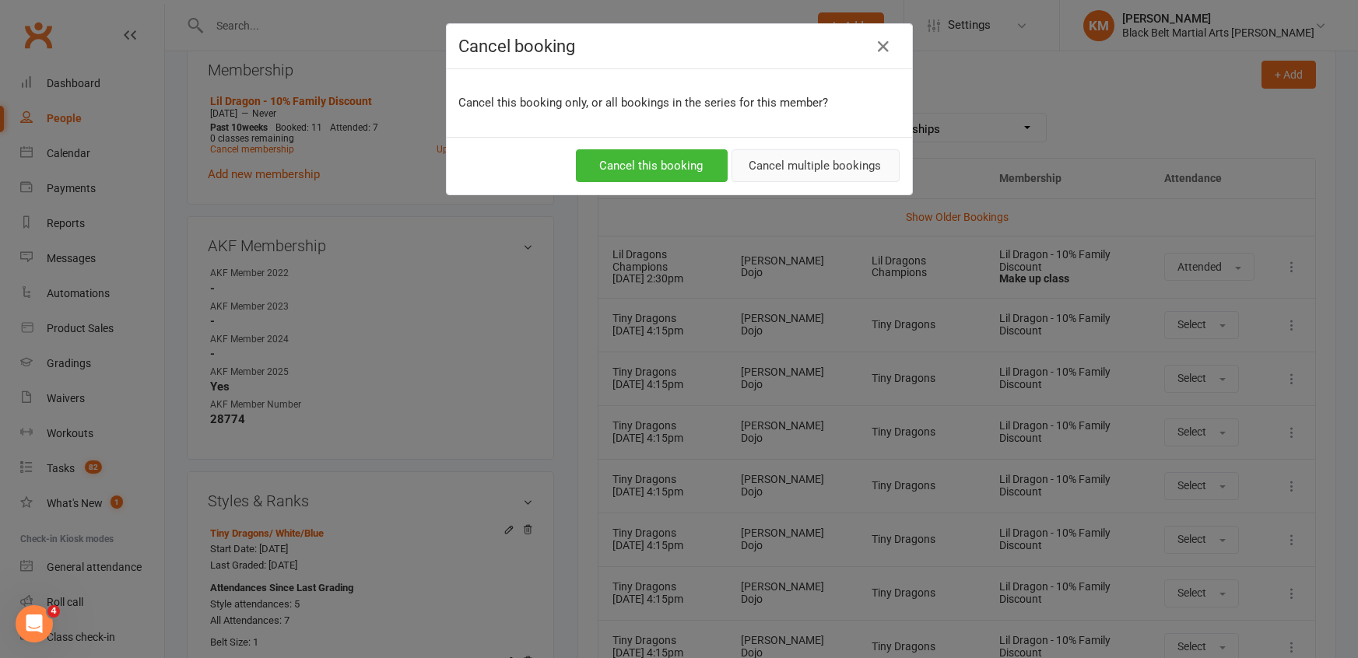
click at [756, 163] on button "Cancel multiple bookings" at bounding box center [816, 165] width 168 height 33
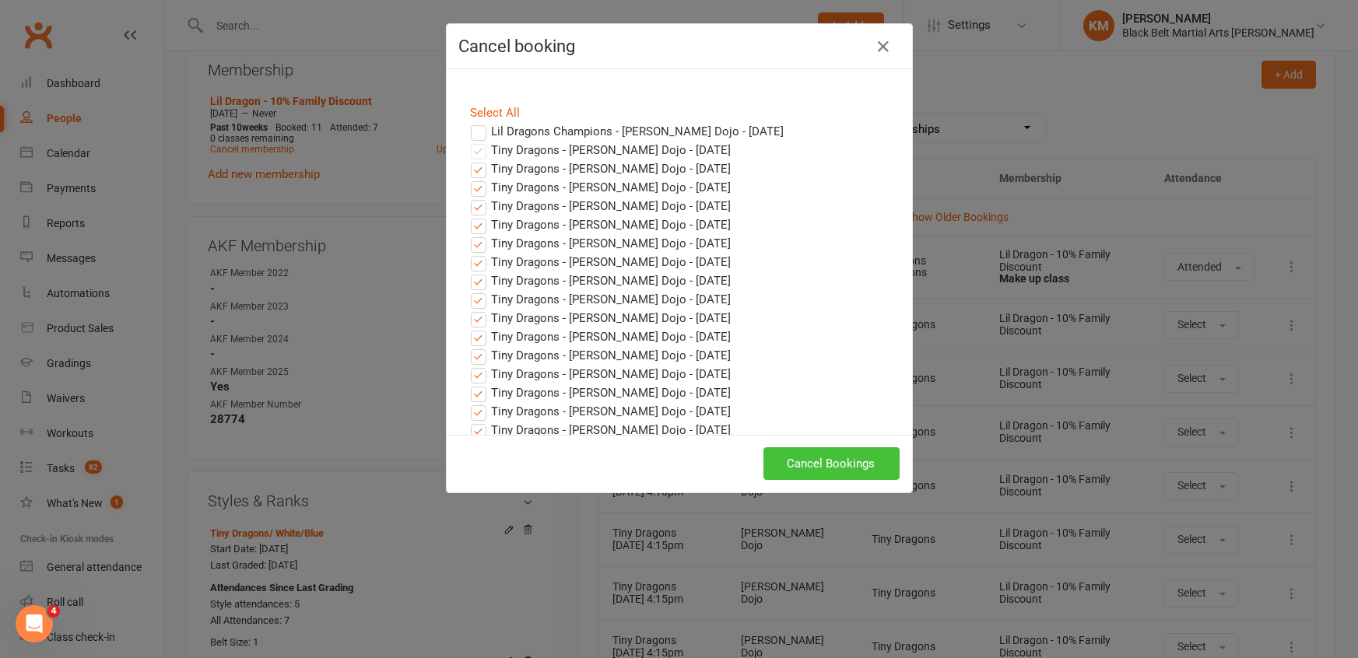
click at [806, 472] on button "Cancel Bookings" at bounding box center [832, 464] width 136 height 33
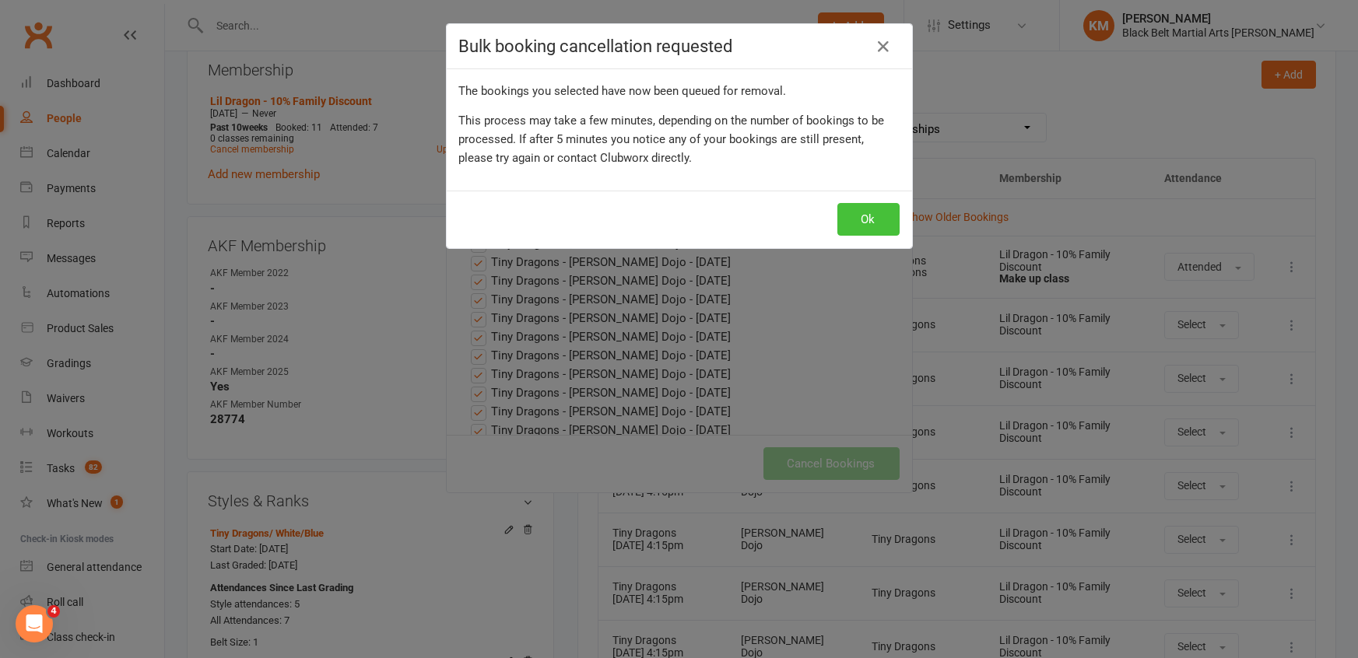
click at [872, 221] on button "Ok" at bounding box center [868, 219] width 62 height 33
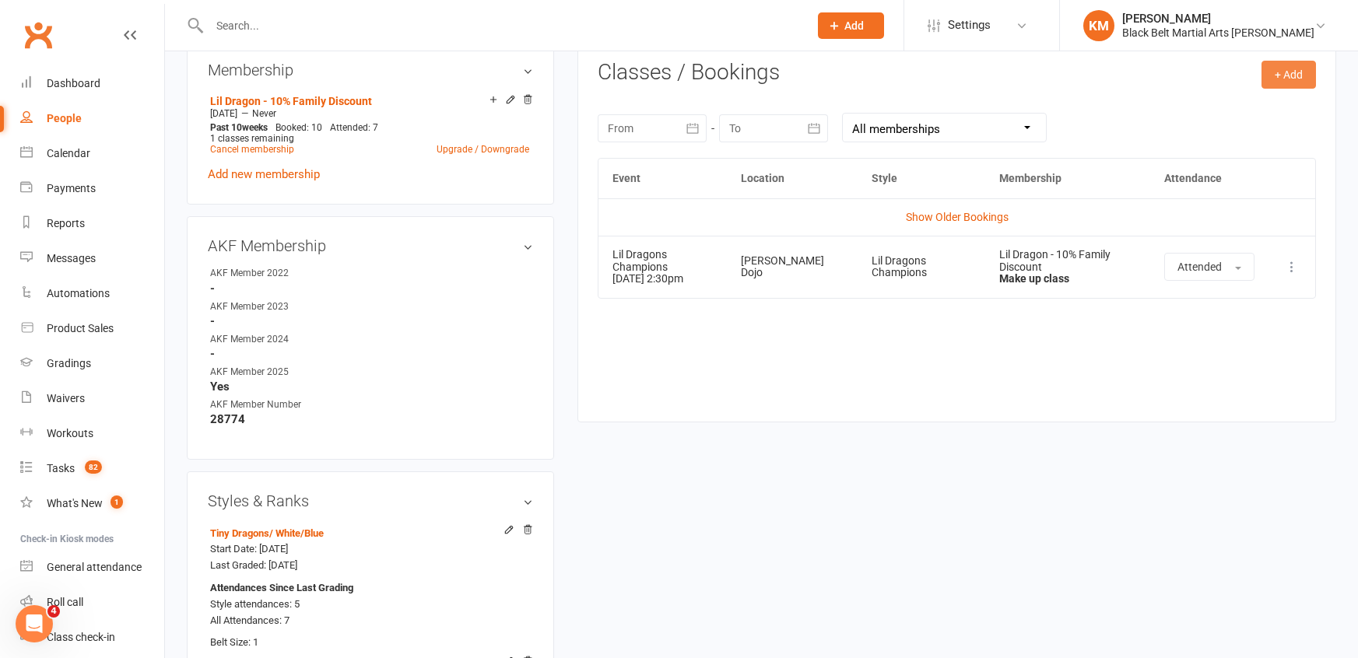
click at [1295, 61] on button "+ Add" at bounding box center [1289, 75] width 54 height 28
click at [1255, 98] on link "Book Event" at bounding box center [1238, 109] width 154 height 31
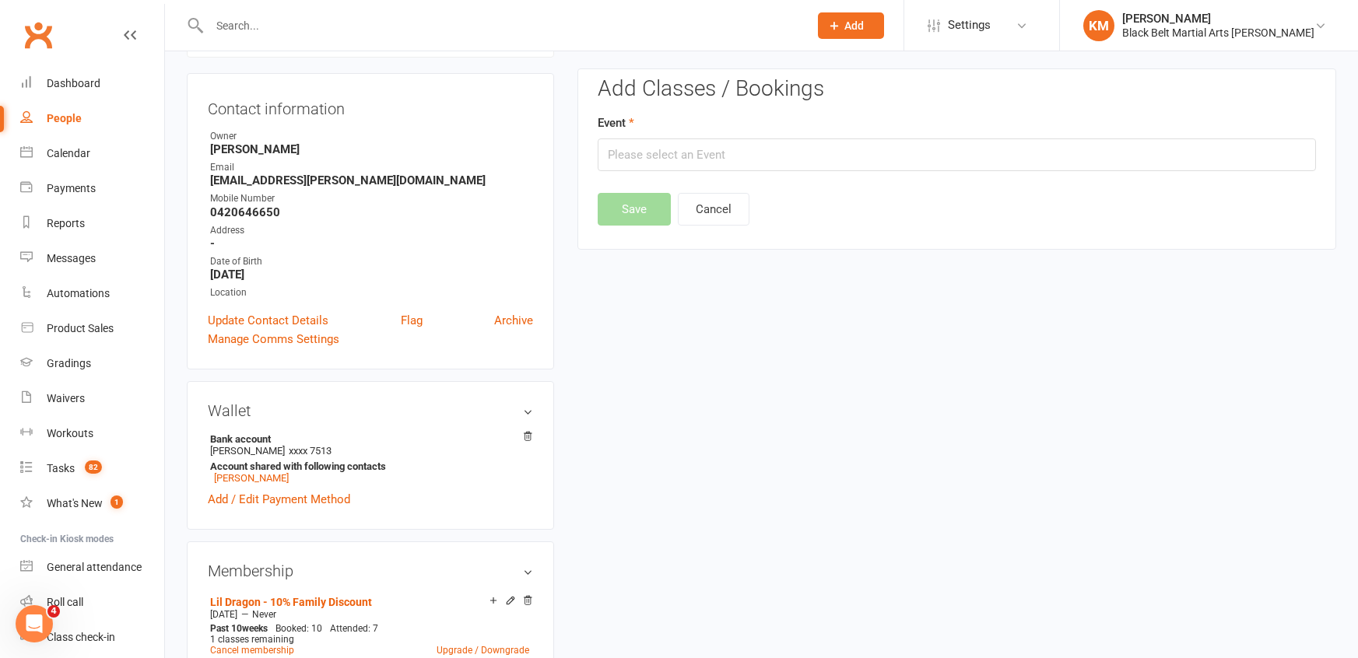
scroll to position [132, 0]
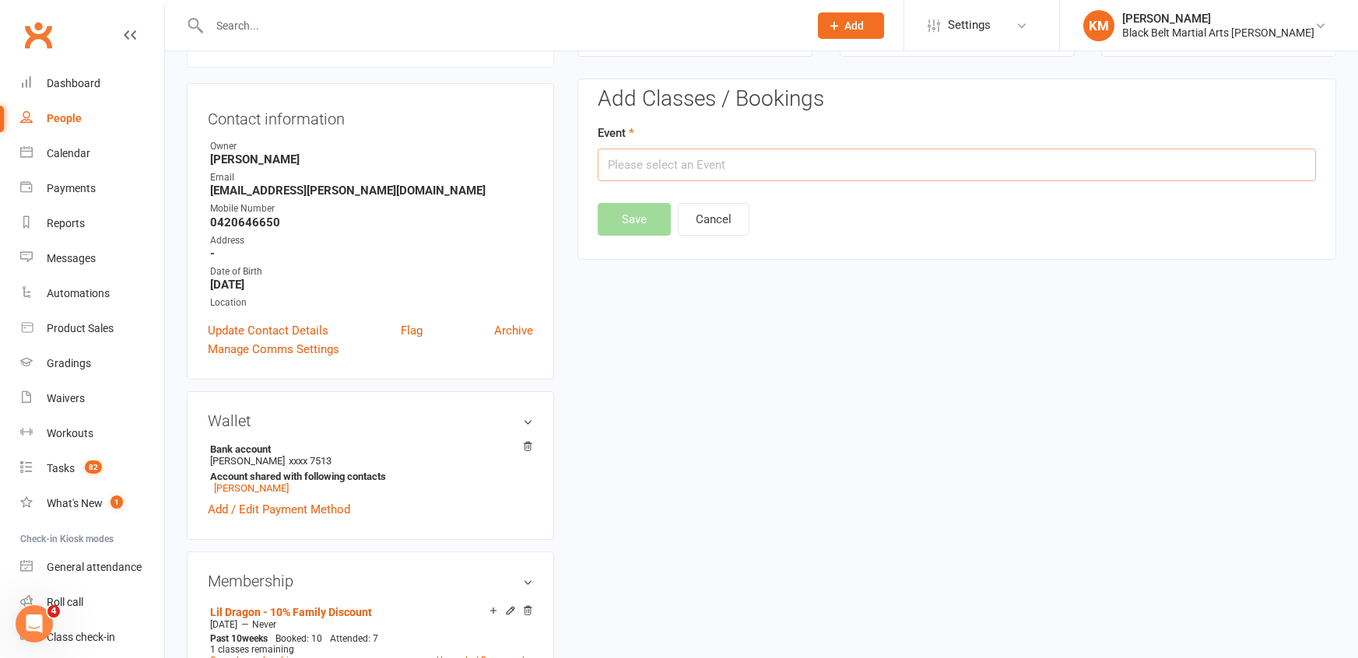
click at [950, 154] on input "text" at bounding box center [957, 165] width 718 height 33
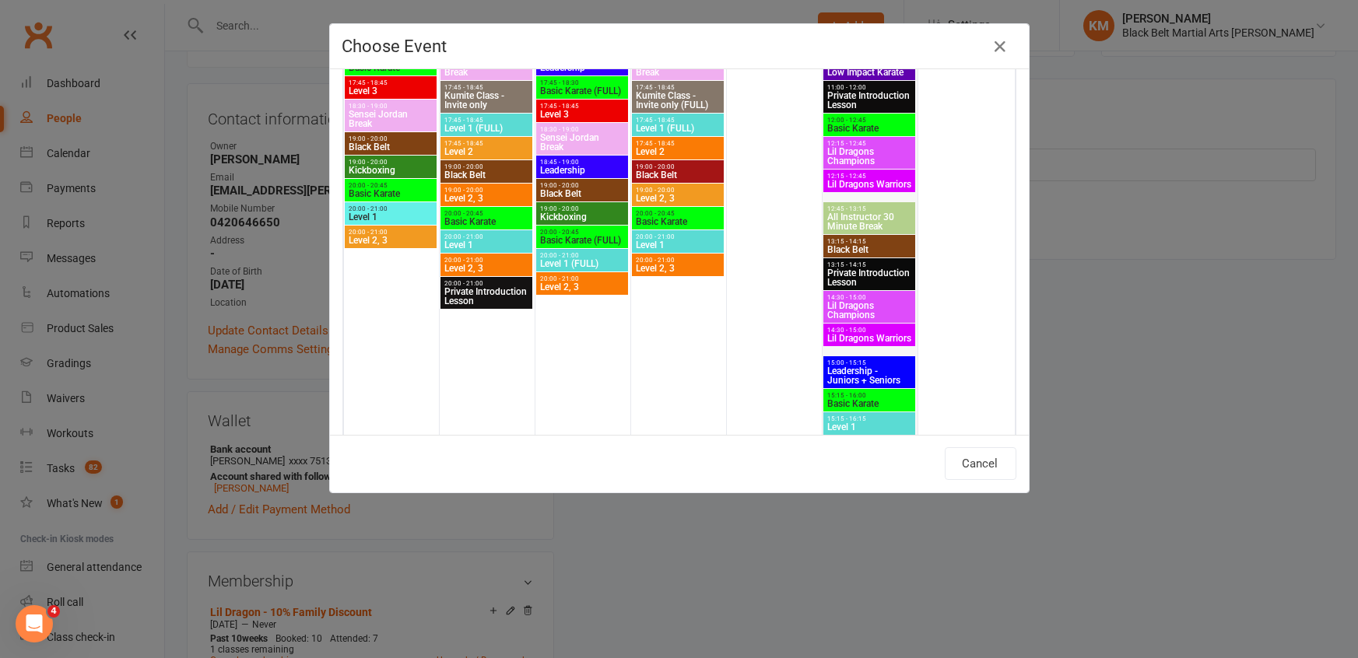
scroll to position [1941, 0]
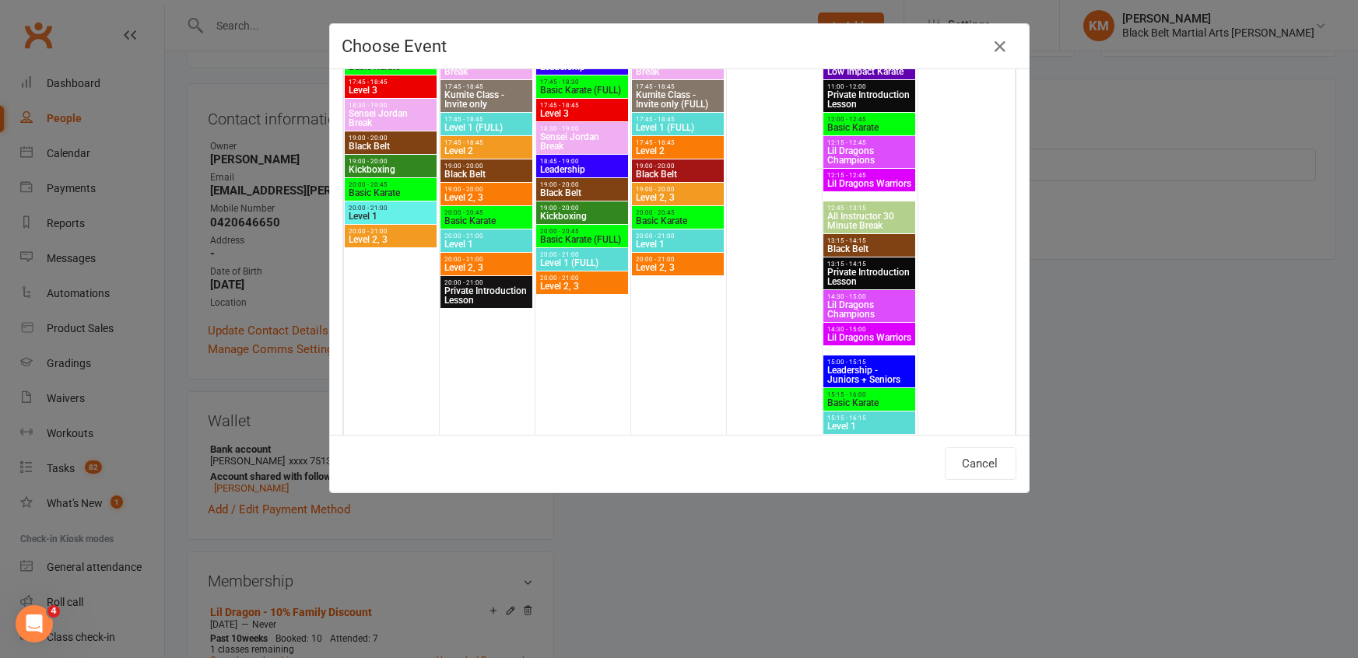
click at [886, 298] on span "14:30 - 15:00" at bounding box center [870, 296] width 86 height 7
type input "Lil Dragons Champions - Sep 20, 2025 2:30:00 PM"
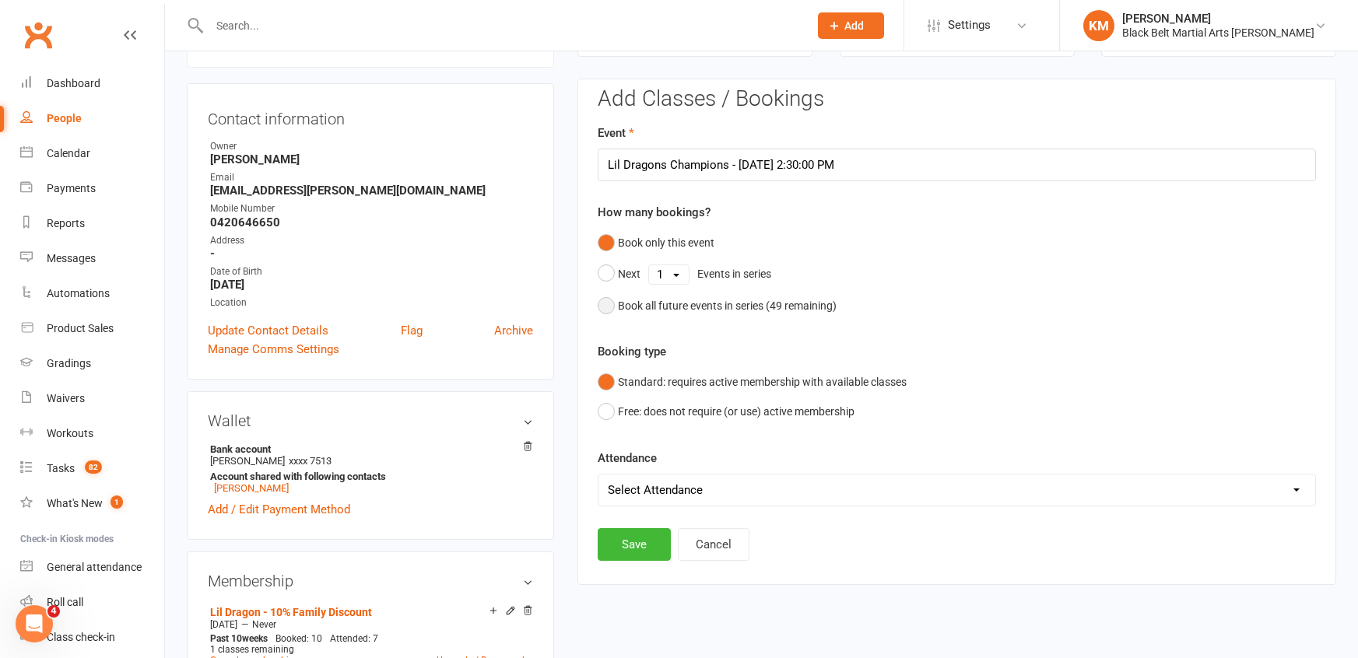
click at [726, 294] on button "Book all future events in series ( 49 remaining)" at bounding box center [717, 306] width 239 height 30
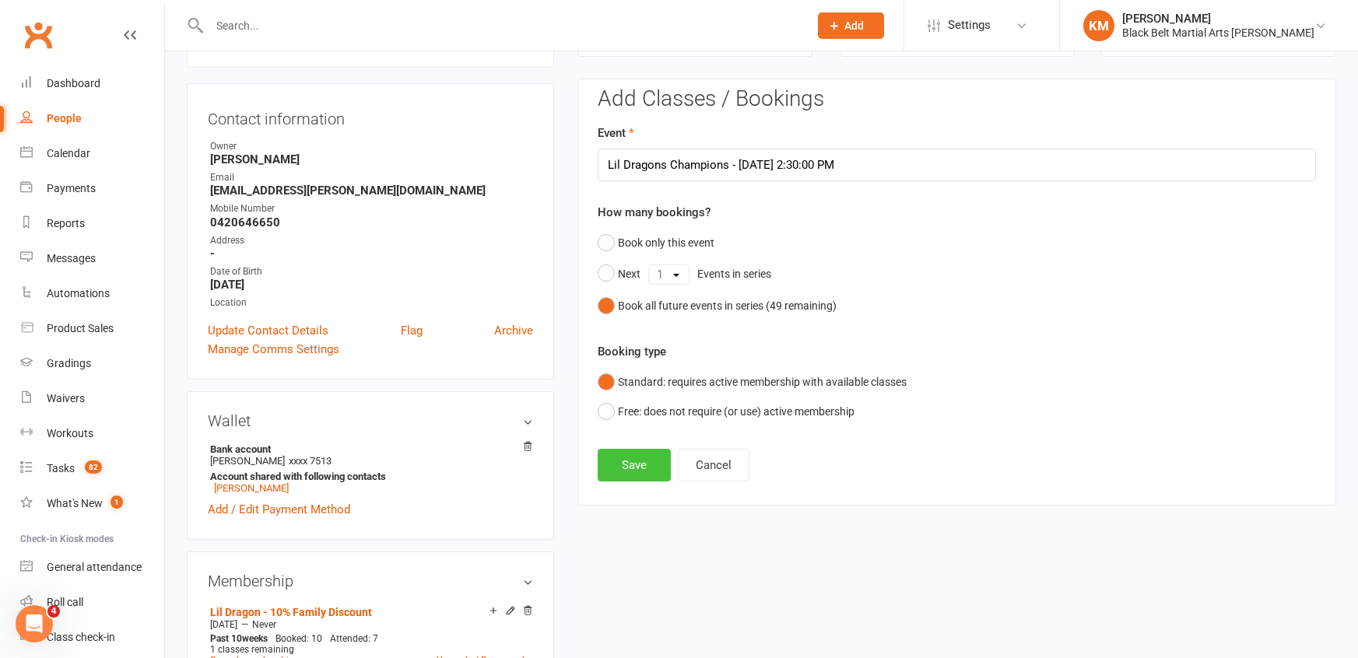
click at [620, 474] on button "Save" at bounding box center [634, 465] width 73 height 33
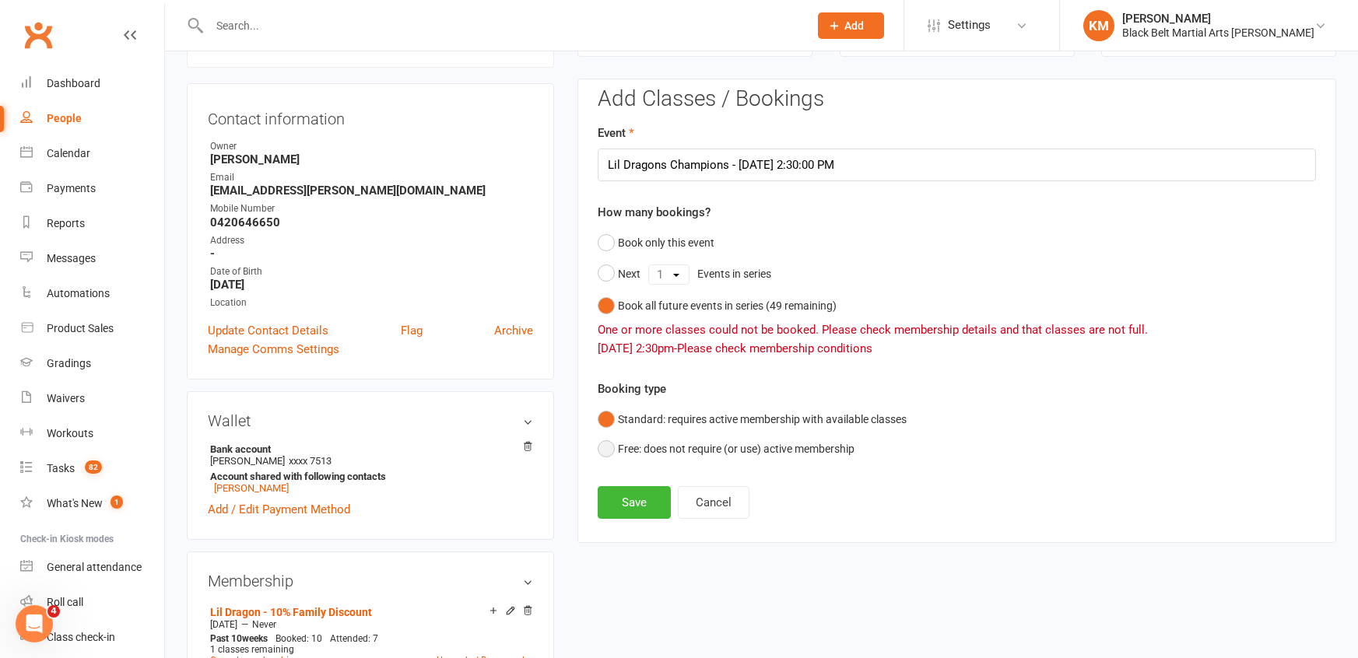
click at [635, 448] on button "Free: does not require (or use) active membership" at bounding box center [726, 449] width 257 height 30
click at [606, 504] on button "Save" at bounding box center [634, 502] width 73 height 33
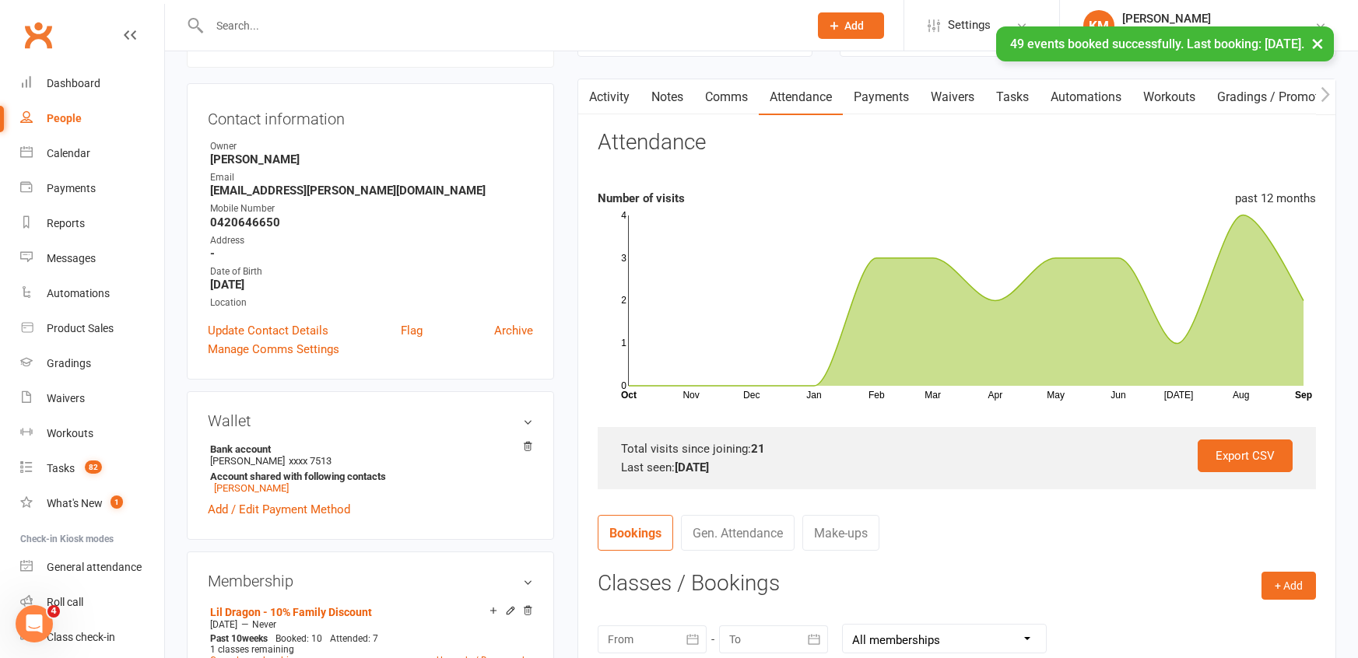
scroll to position [0, 0]
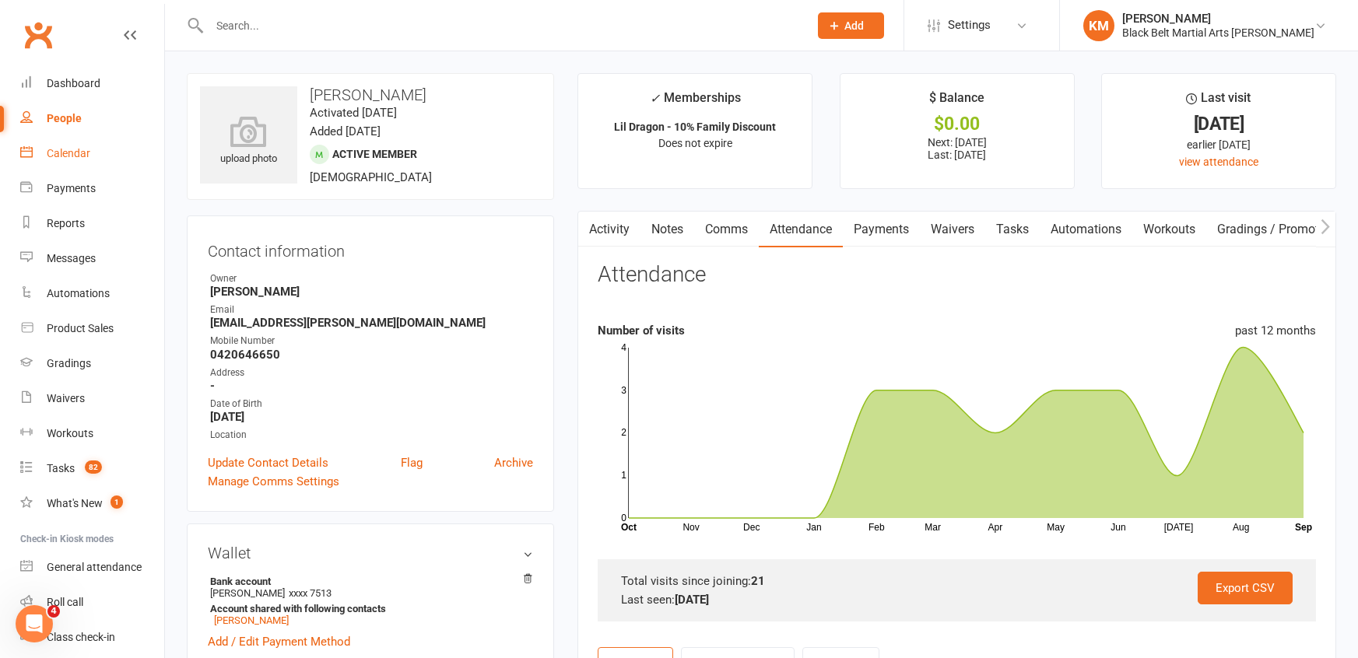
click at [83, 151] on div "Calendar" at bounding box center [69, 153] width 44 height 12
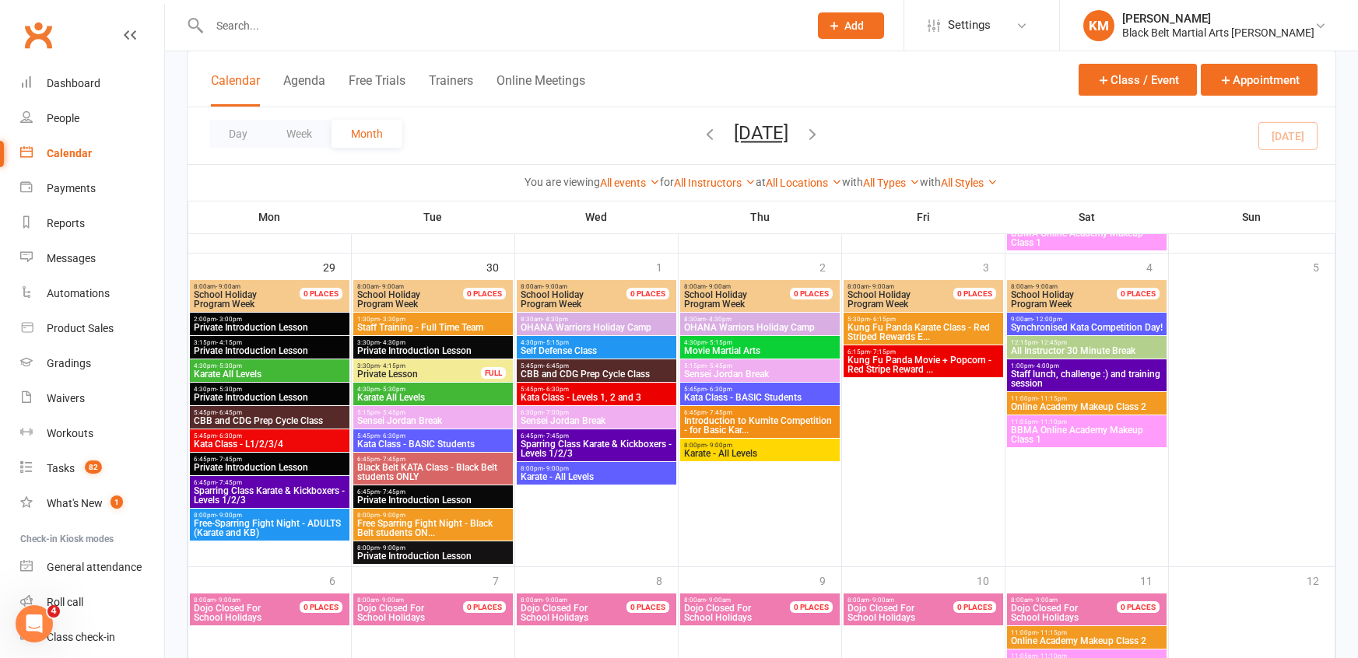
scroll to position [2520, 0]
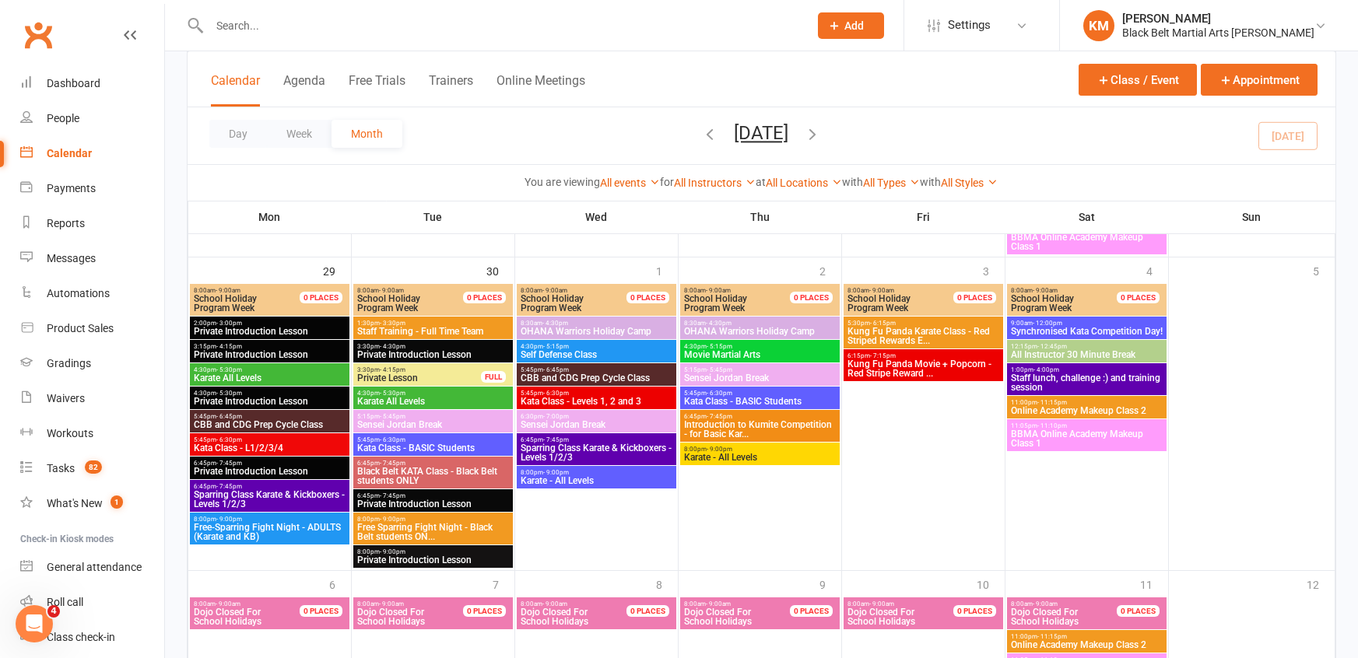
click at [919, 331] on span "Kung Fu Panda Karate Class - Red Striped Rewards E..." at bounding box center [923, 336] width 153 height 19
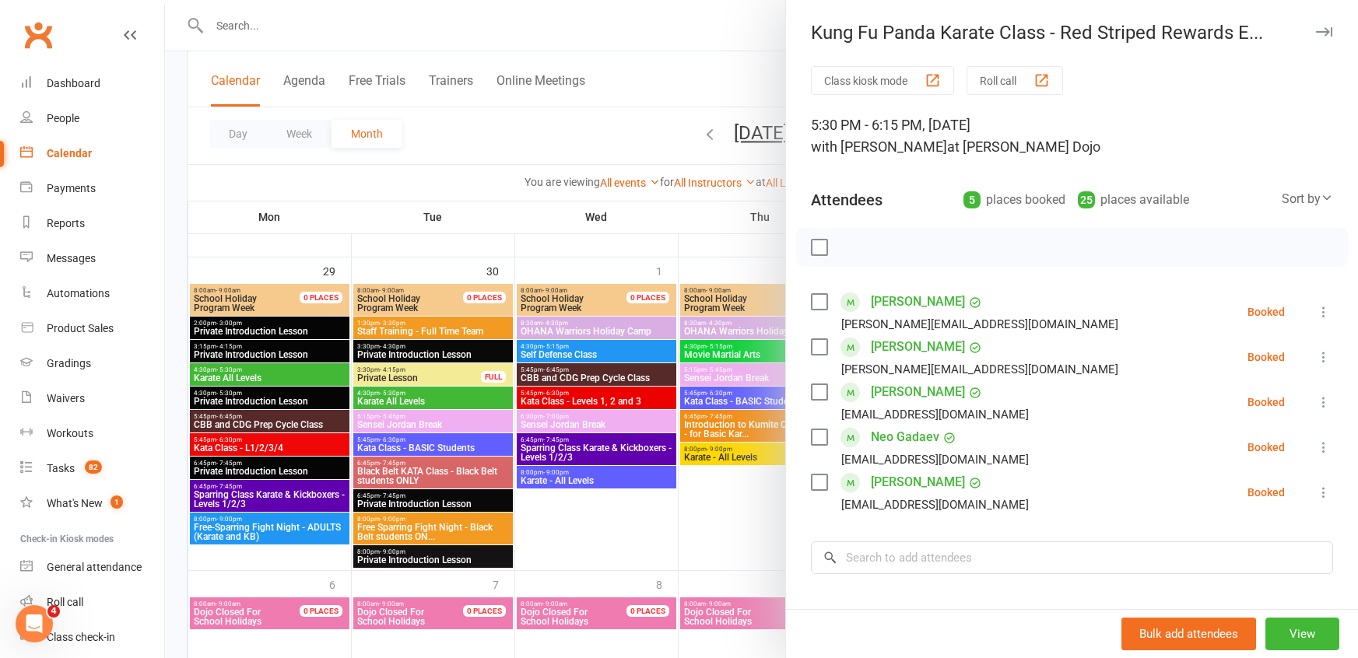
scroll to position [184, 0]
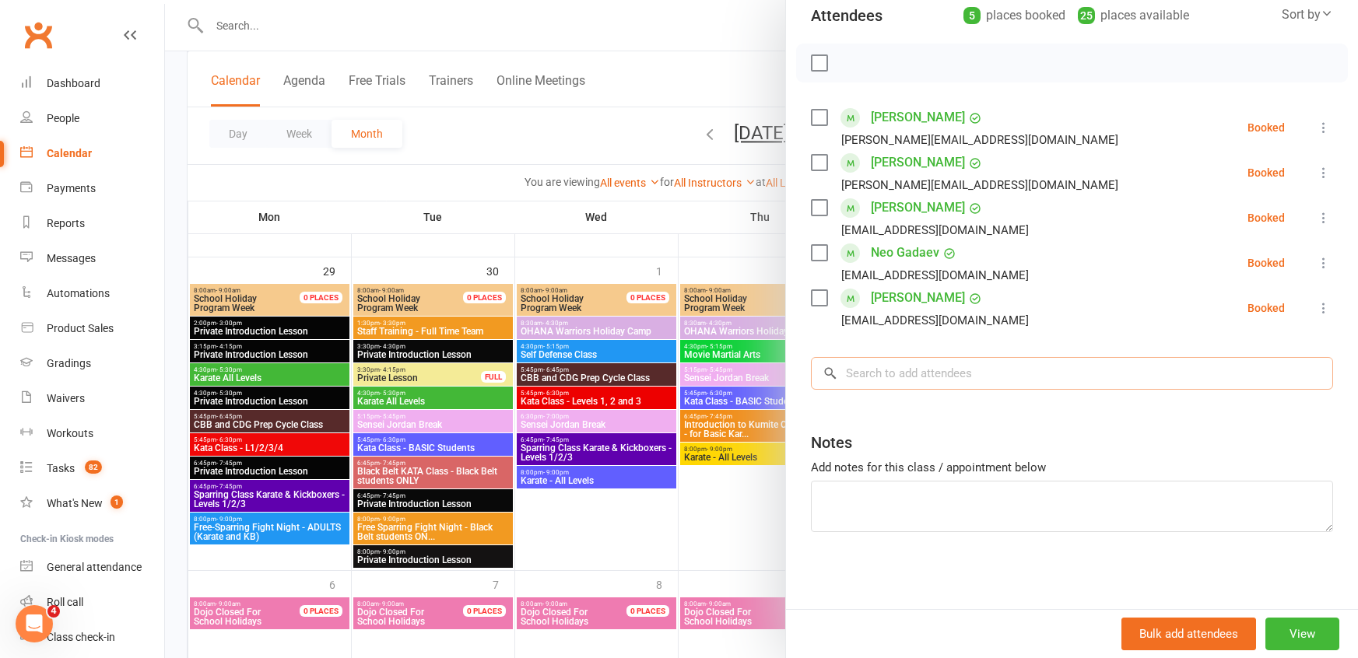
click at [890, 371] on input "search" at bounding box center [1072, 373] width 522 height 33
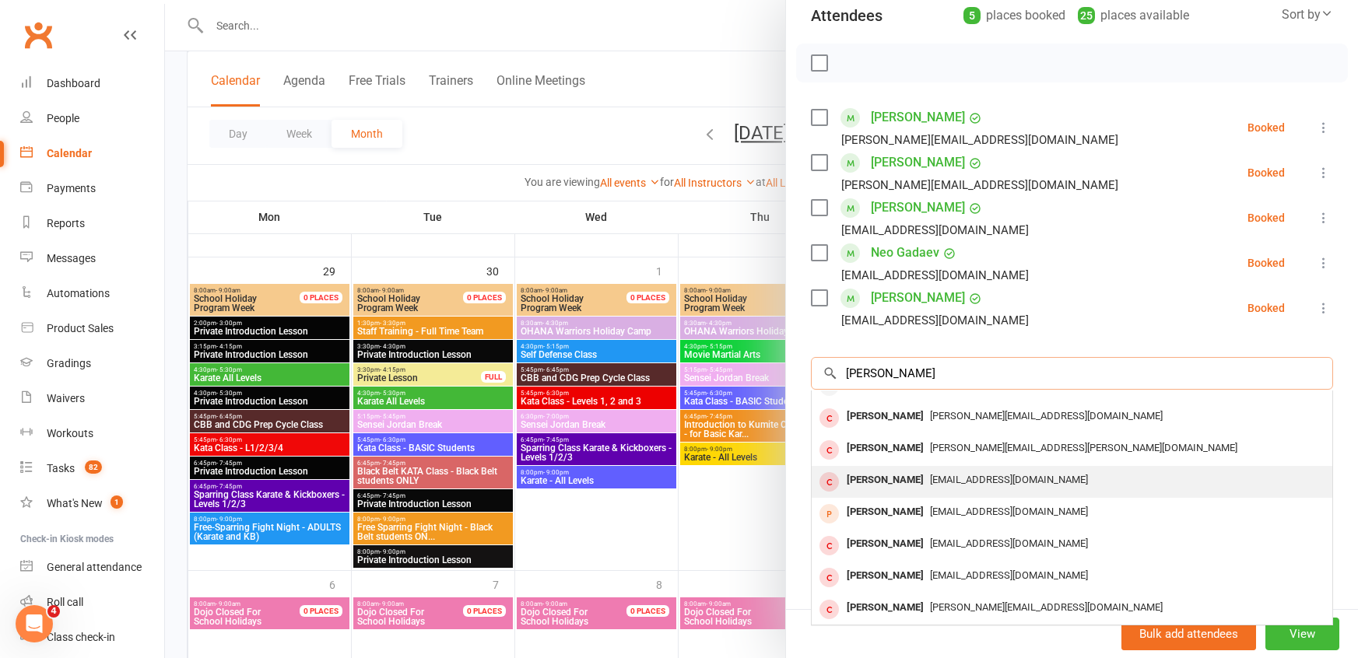
scroll to position [0, 0]
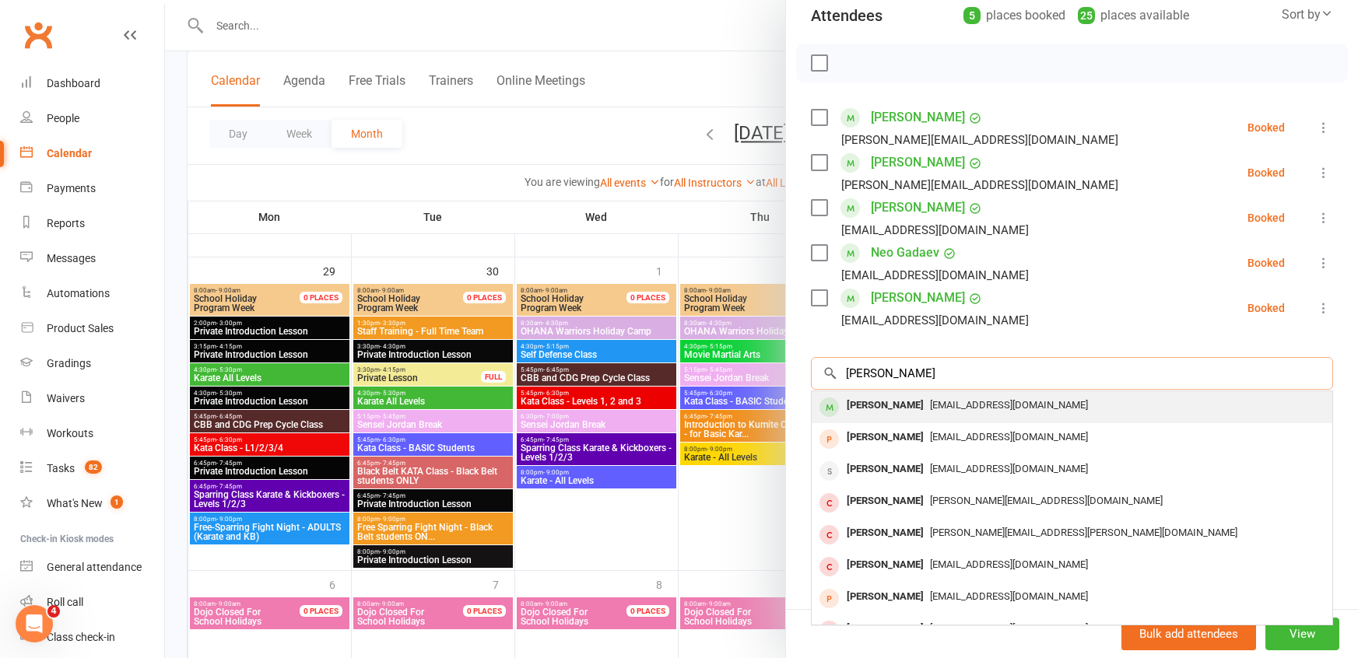
type input "Lachlan cameron"
click at [898, 405] on div "Lachlan Cameron" at bounding box center [886, 406] width 90 height 23
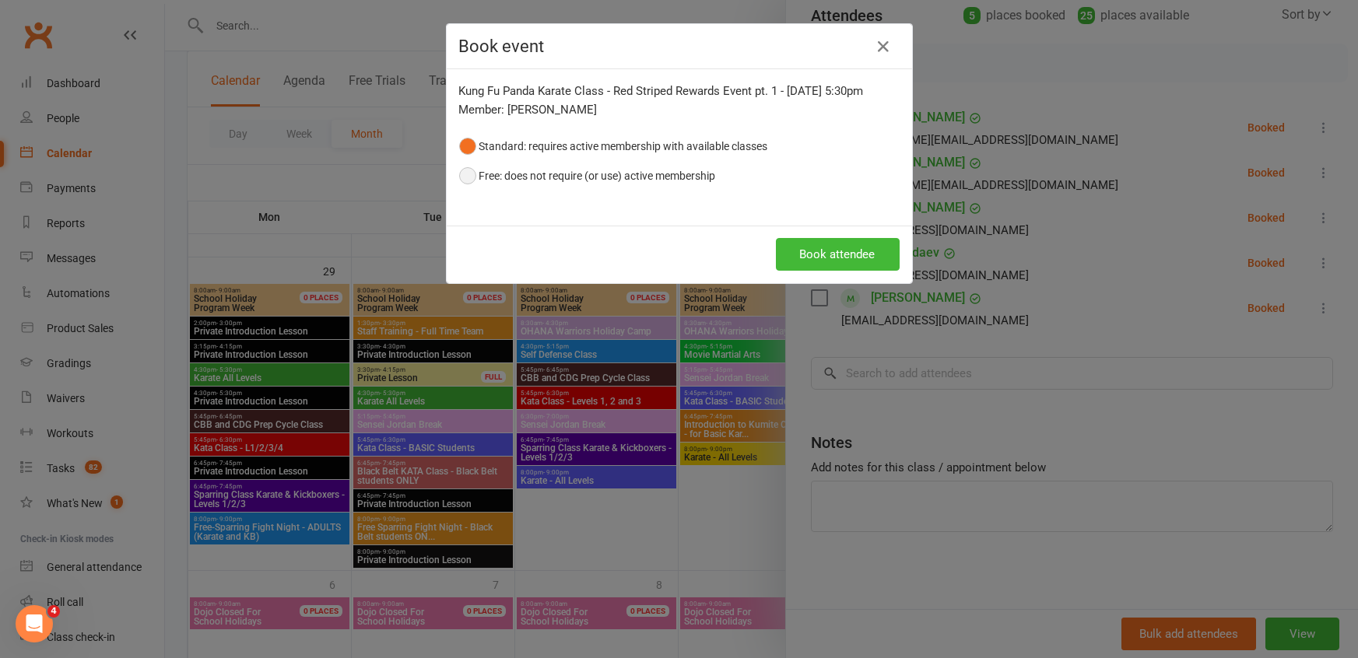
click at [690, 166] on button "Free: does not require (or use) active membership" at bounding box center [587, 176] width 257 height 30
click at [831, 248] on button "Book attendee" at bounding box center [838, 254] width 124 height 33
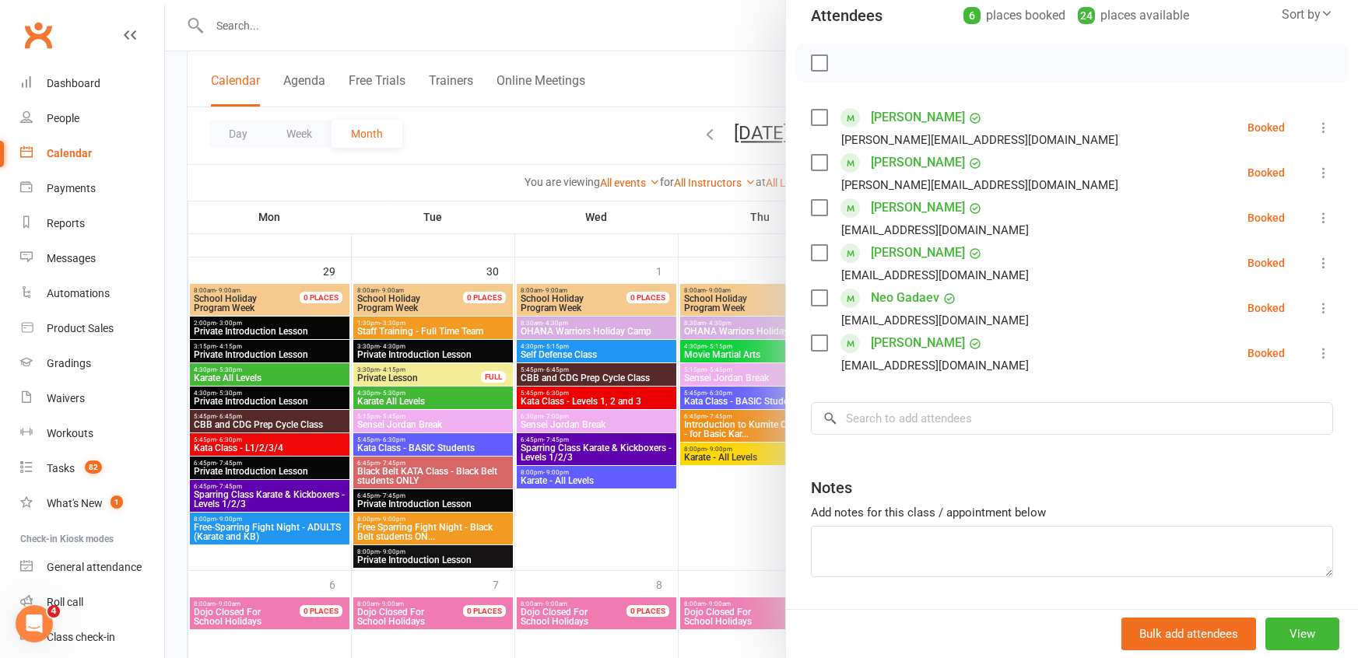
click at [890, 207] on link "Lachlan Cameron" at bounding box center [918, 207] width 94 height 25
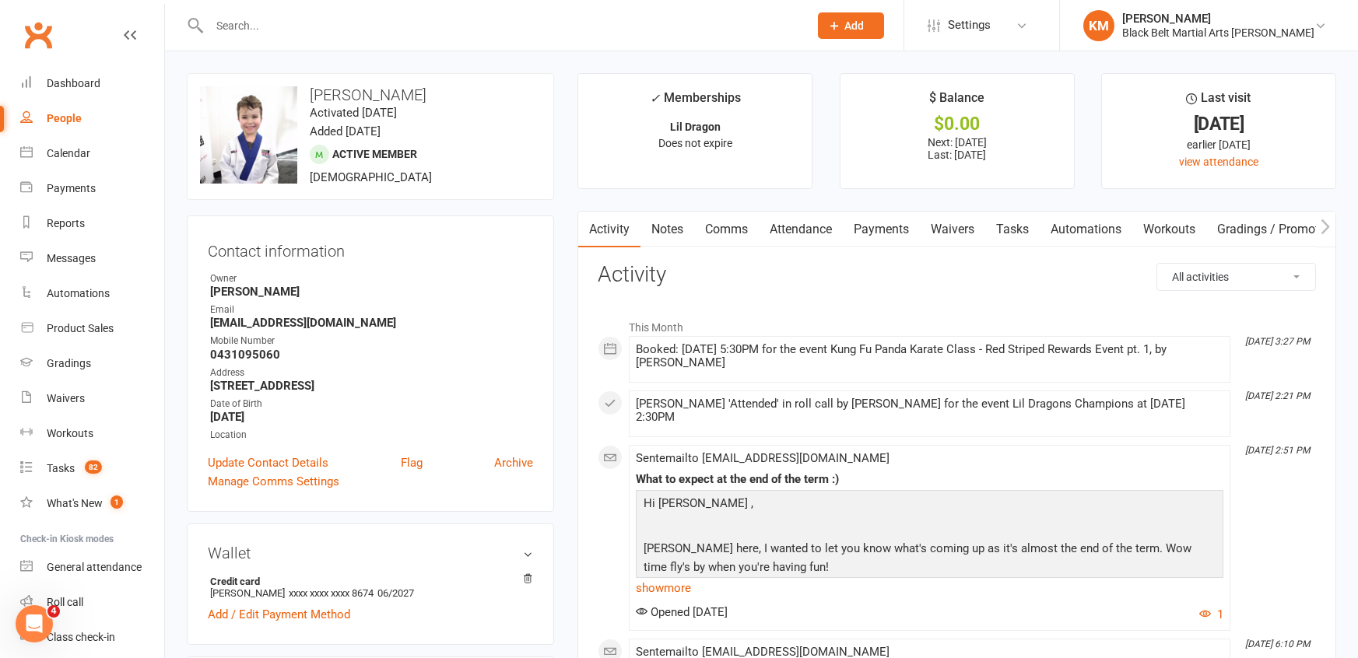
click at [795, 220] on link "Attendance" at bounding box center [801, 230] width 84 height 36
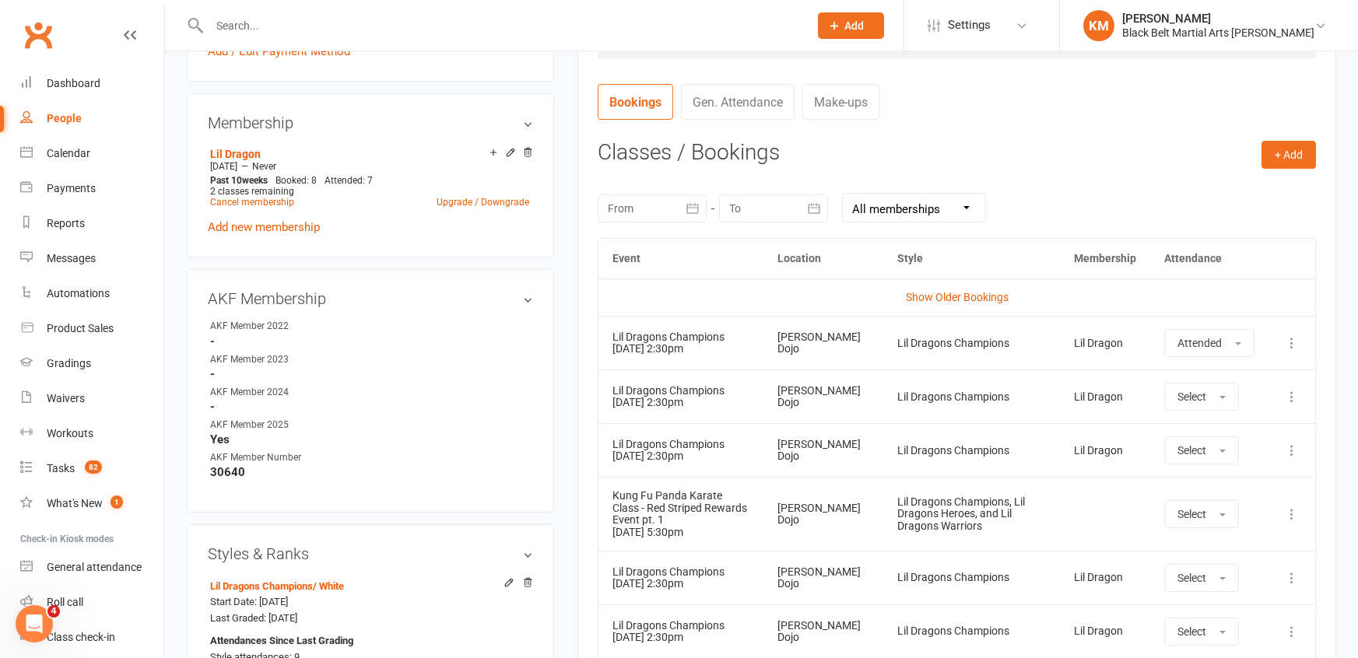
scroll to position [591, 0]
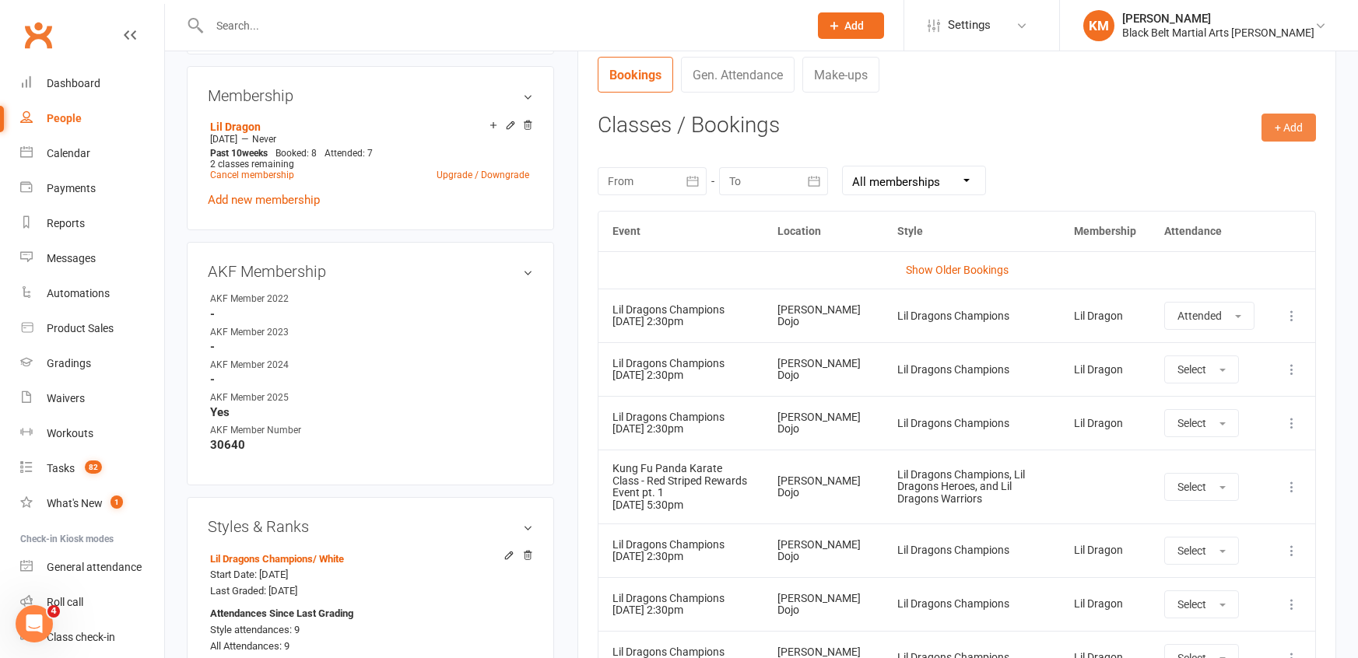
click at [1280, 124] on button "+ Add" at bounding box center [1289, 128] width 54 height 28
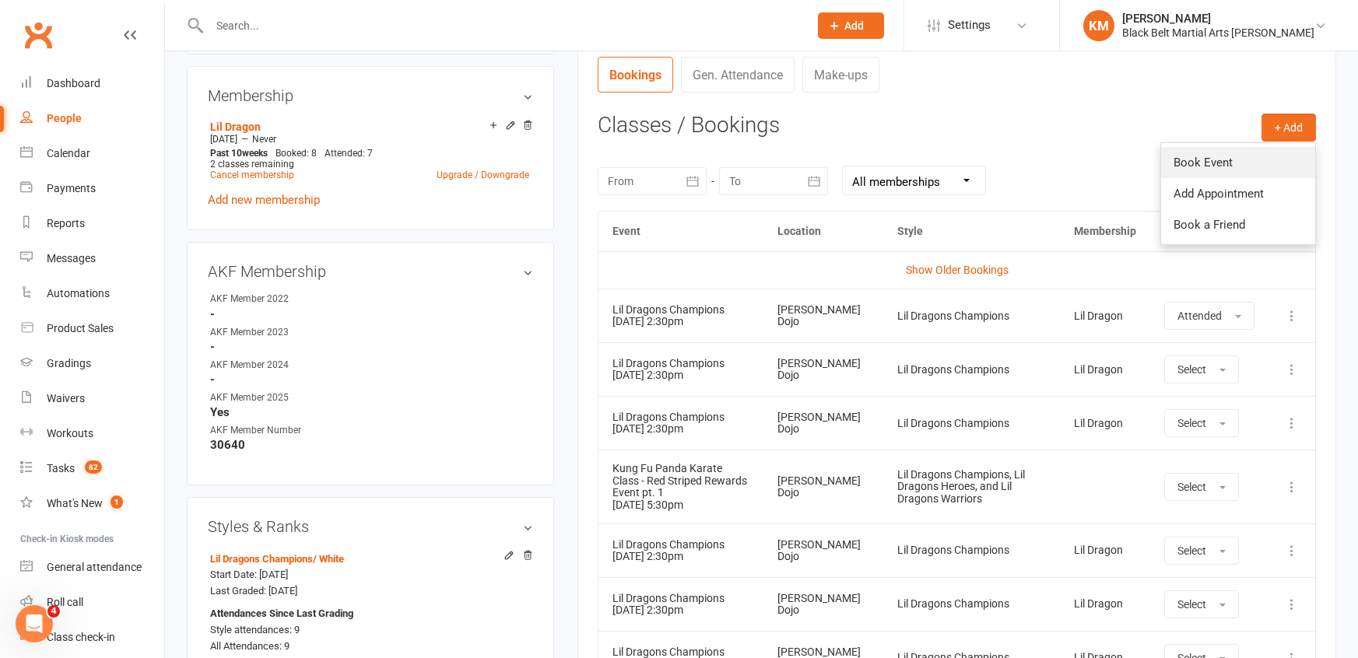
click at [1244, 153] on link "Book Event" at bounding box center [1238, 162] width 154 height 31
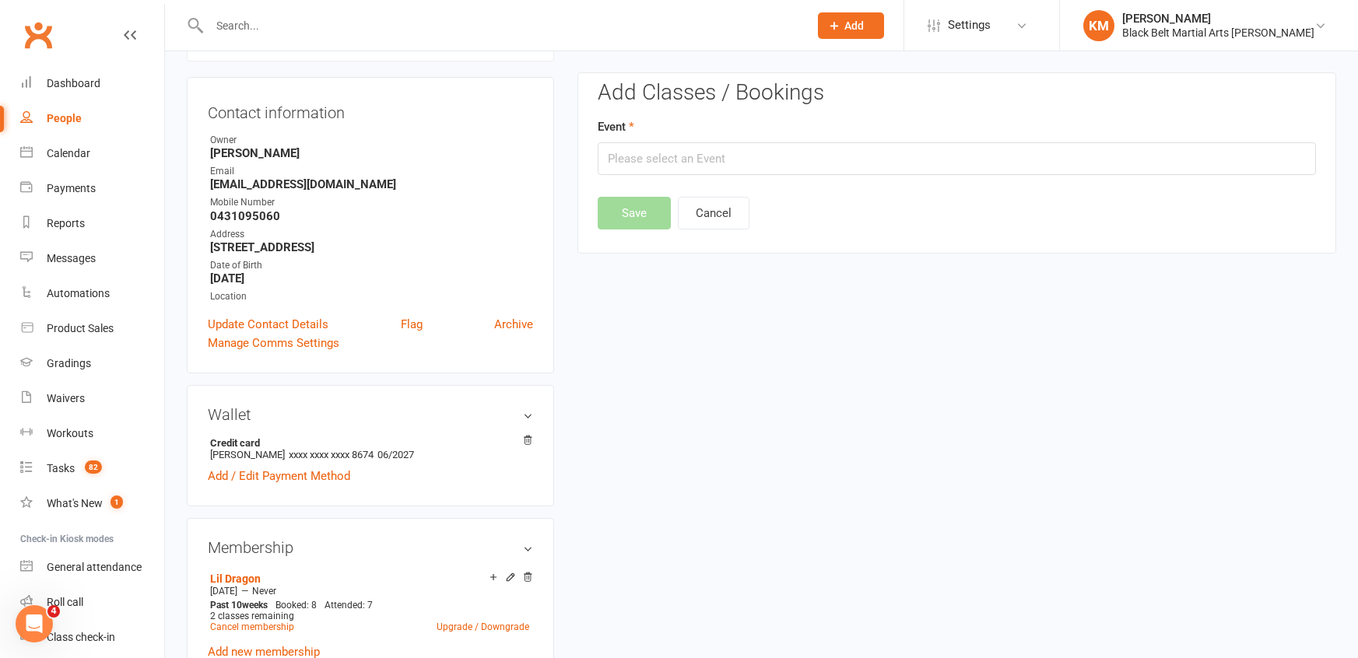
scroll to position [132, 0]
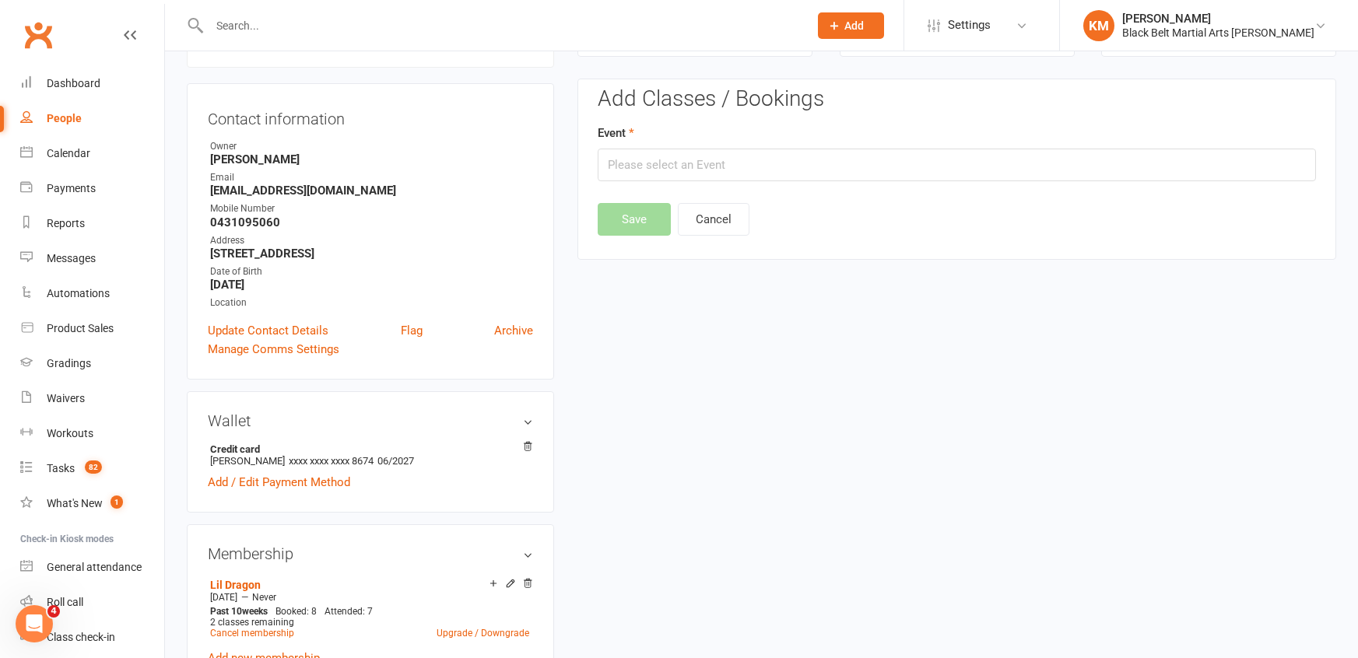
click at [1222, 146] on div "Event" at bounding box center [957, 153] width 718 height 58
click at [1217, 157] on input "text" at bounding box center [957, 165] width 718 height 33
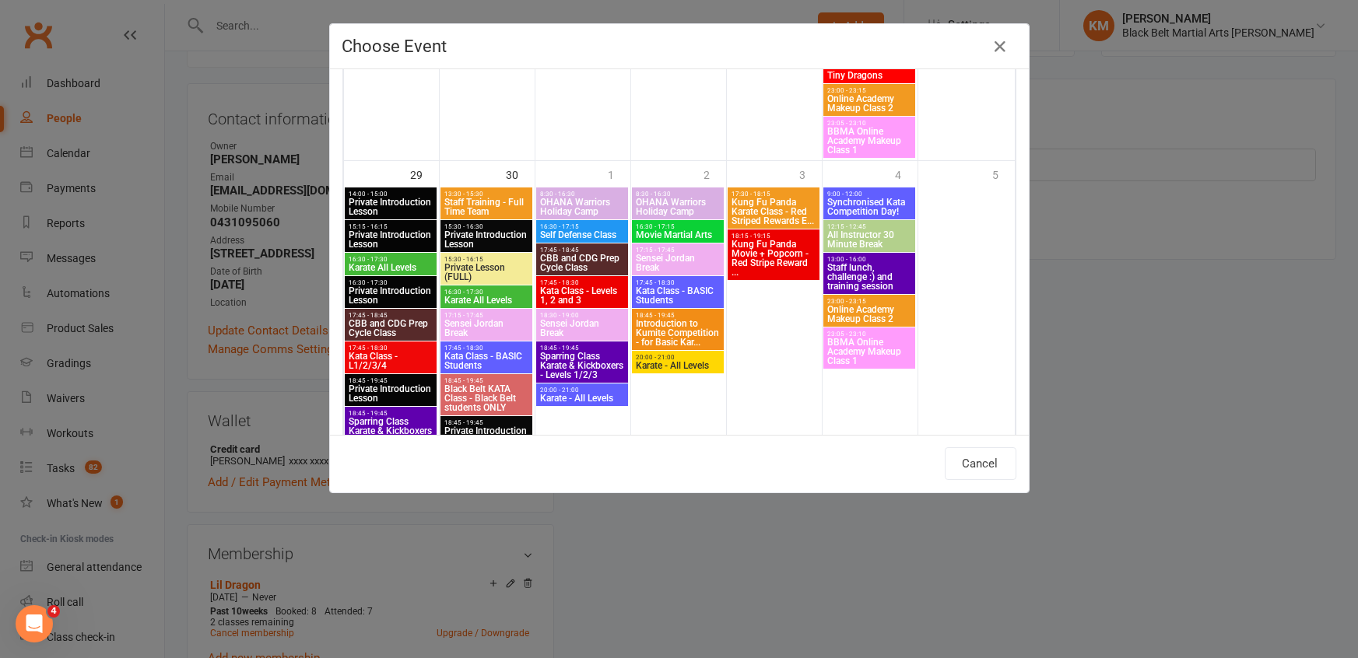
scroll to position [2859, 0]
click at [806, 244] on span "Kung Fu Panda Movie + Popcorn - Red Stripe Reward ..." at bounding box center [774, 257] width 86 height 37
type input "Kung Fu Panda Movie + Popcorn - Red Stripe Reward ... - Oct 3, 2025 6:15:00 PM"
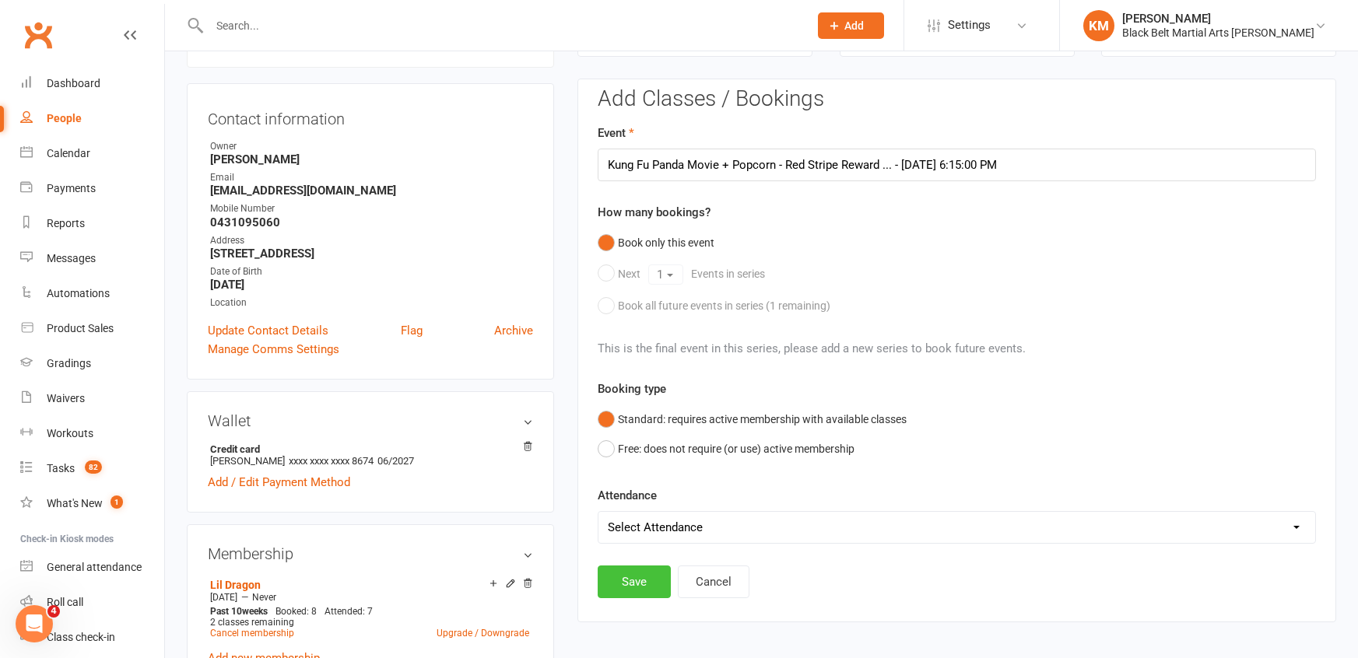
click at [653, 574] on button "Save" at bounding box center [634, 582] width 73 height 33
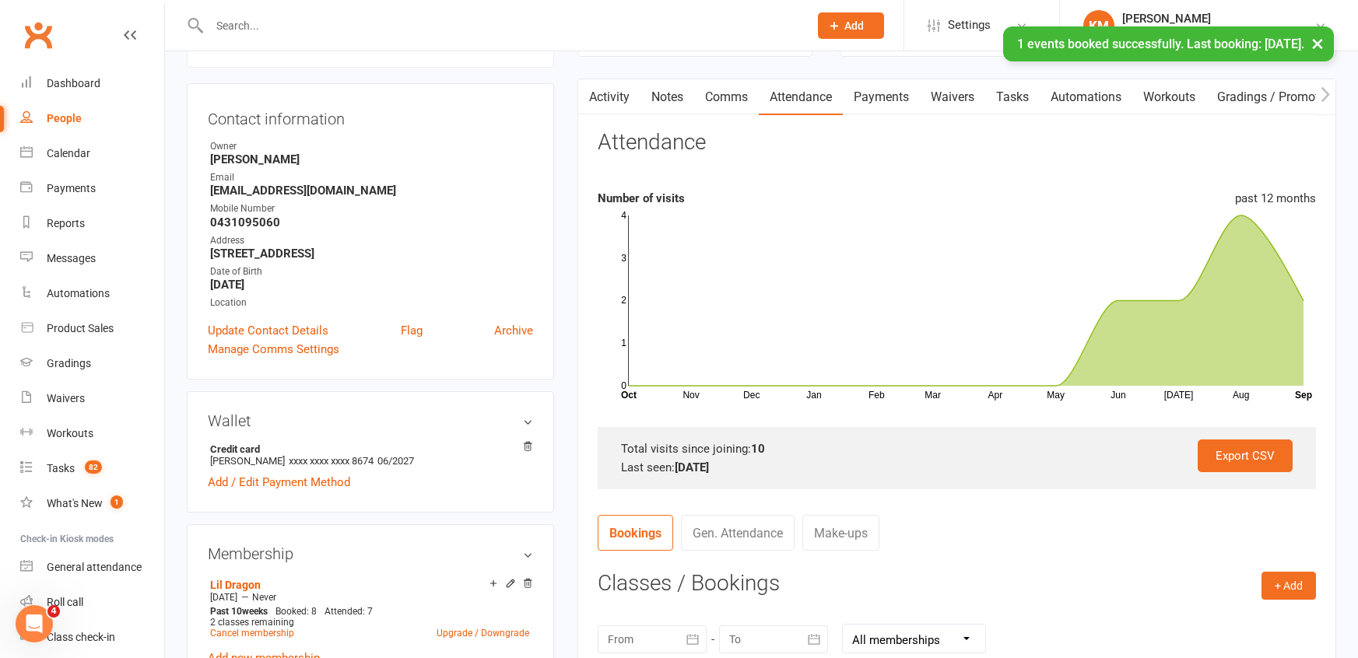
click at [714, 95] on link "Comms" at bounding box center [726, 97] width 65 height 36
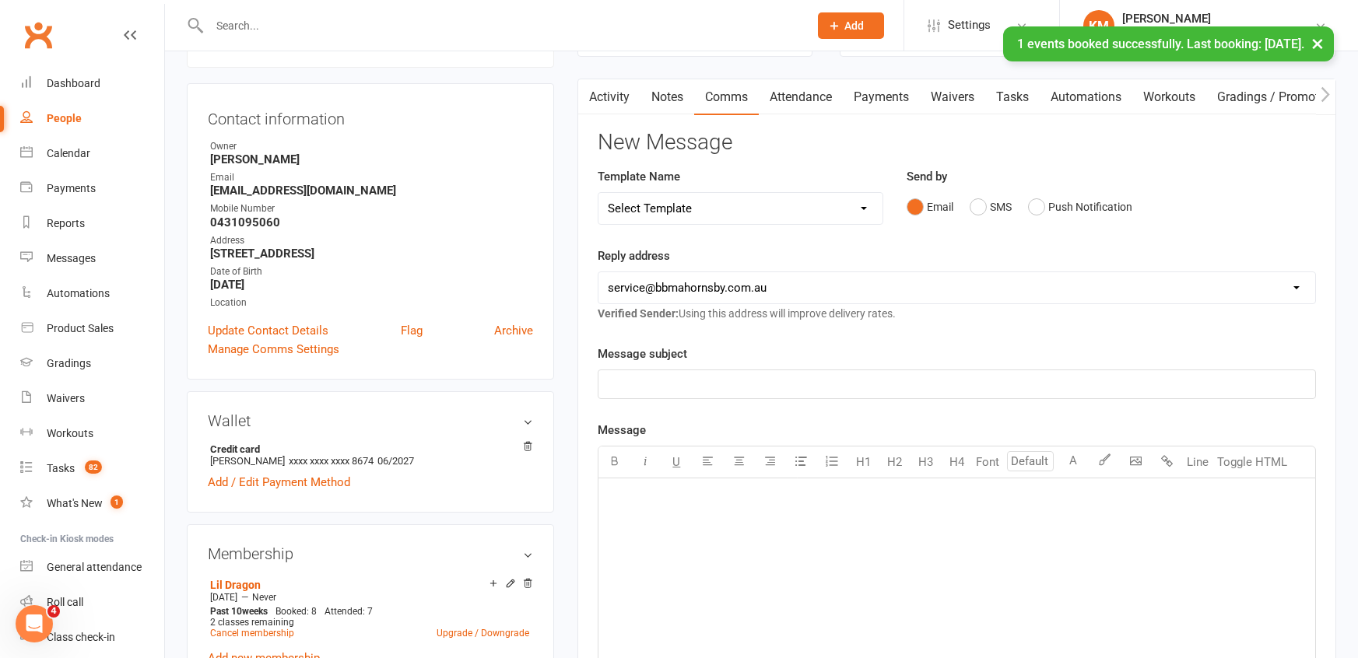
click at [687, 203] on select "Select Template [Email] Attendance follow up during HSC study period [Email] Aw…" at bounding box center [741, 208] width 284 height 31
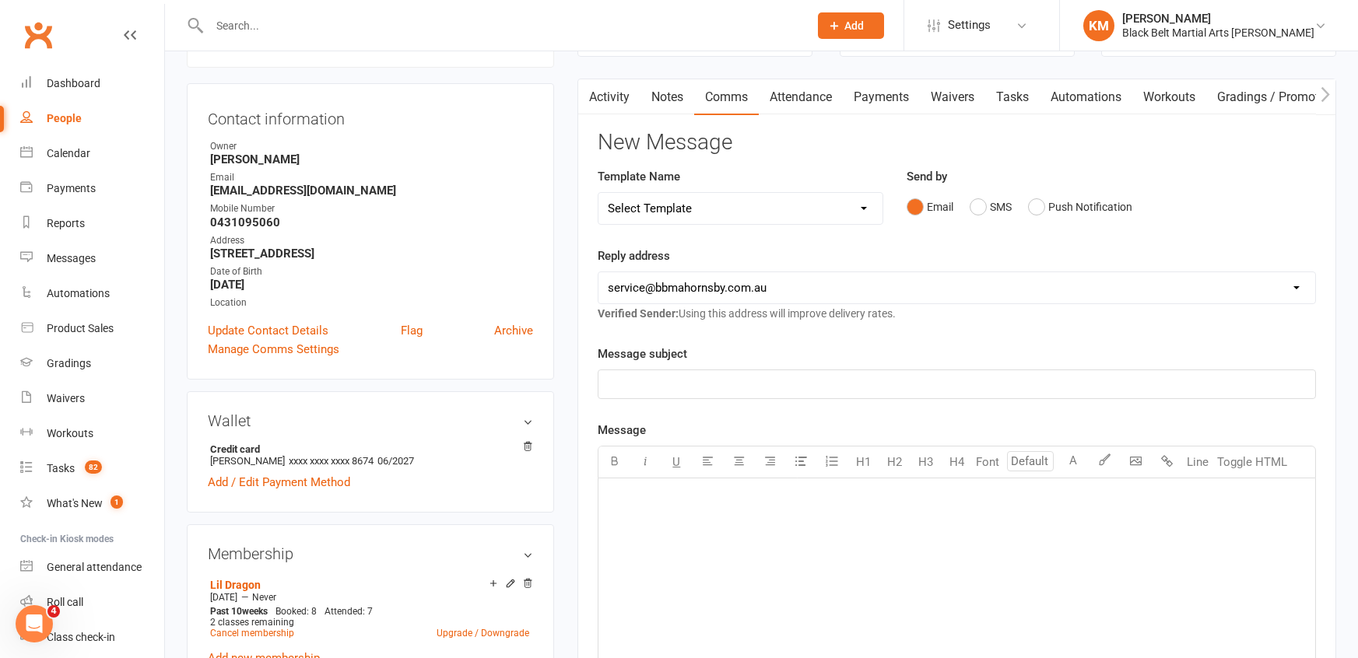
select select "17"
click at [599, 193] on select "Select Template [Email] Attendance follow up during HSC study period [Email] Aw…" at bounding box center [741, 208] width 284 height 31
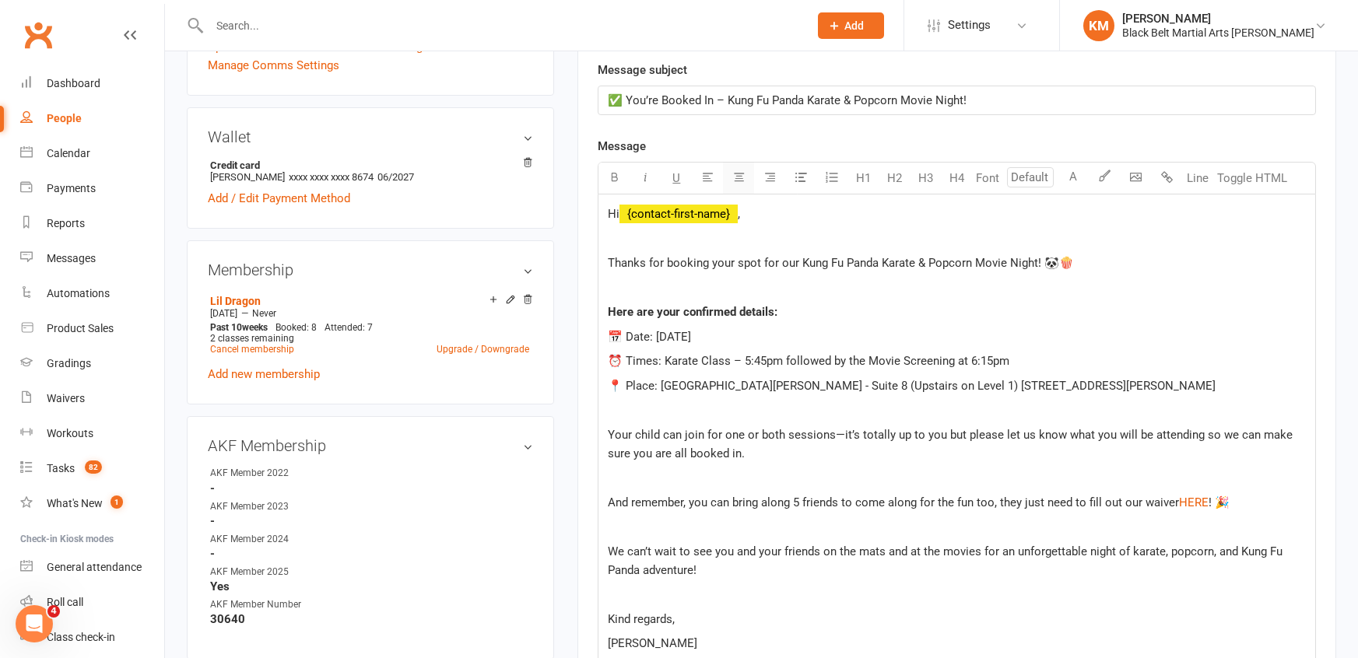
scroll to position [421, 0]
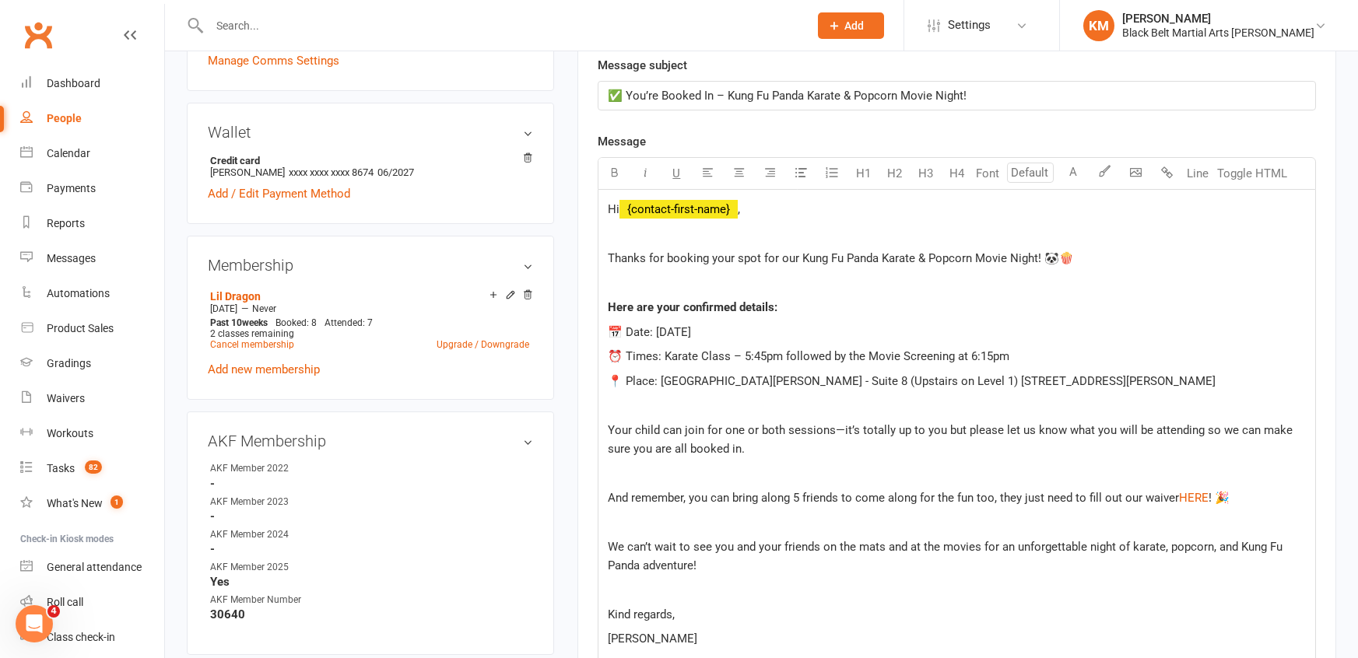
click at [767, 356] on span "⏰ Times: Karate Class – 5:45pm followed by the Movie Screening at 6:15pm" at bounding box center [809, 356] width 402 height 14
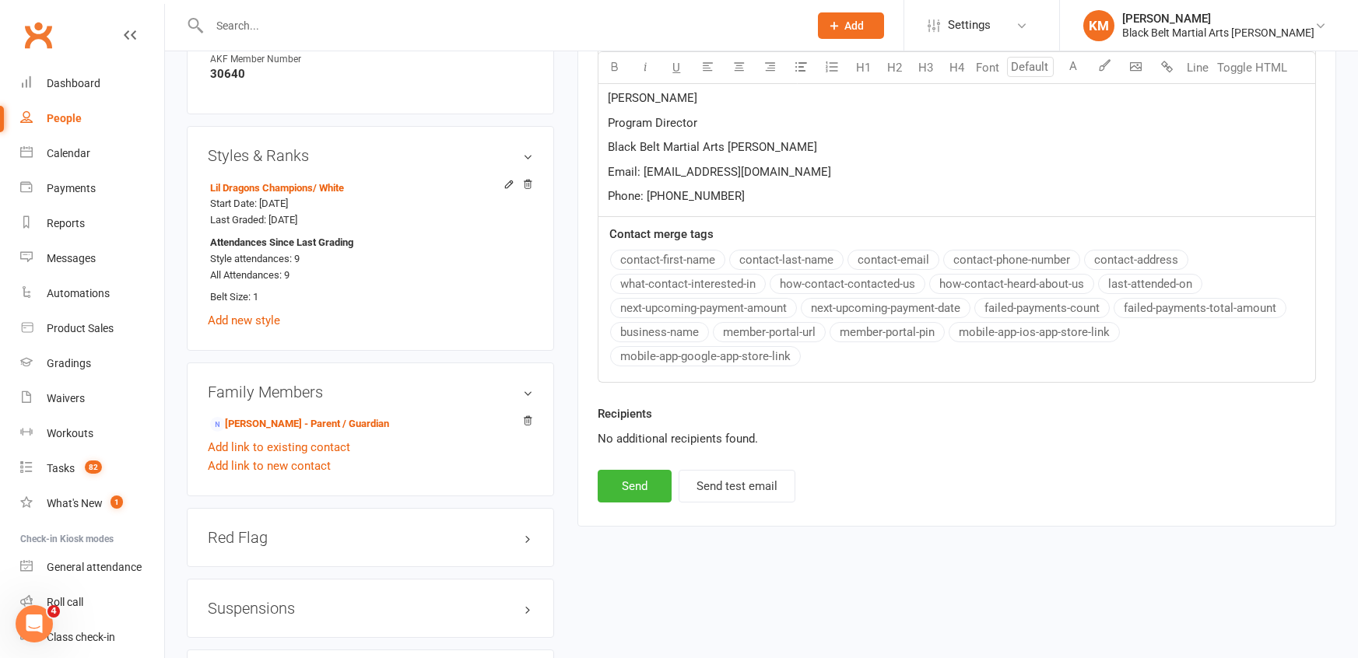
scroll to position [1006, 0]
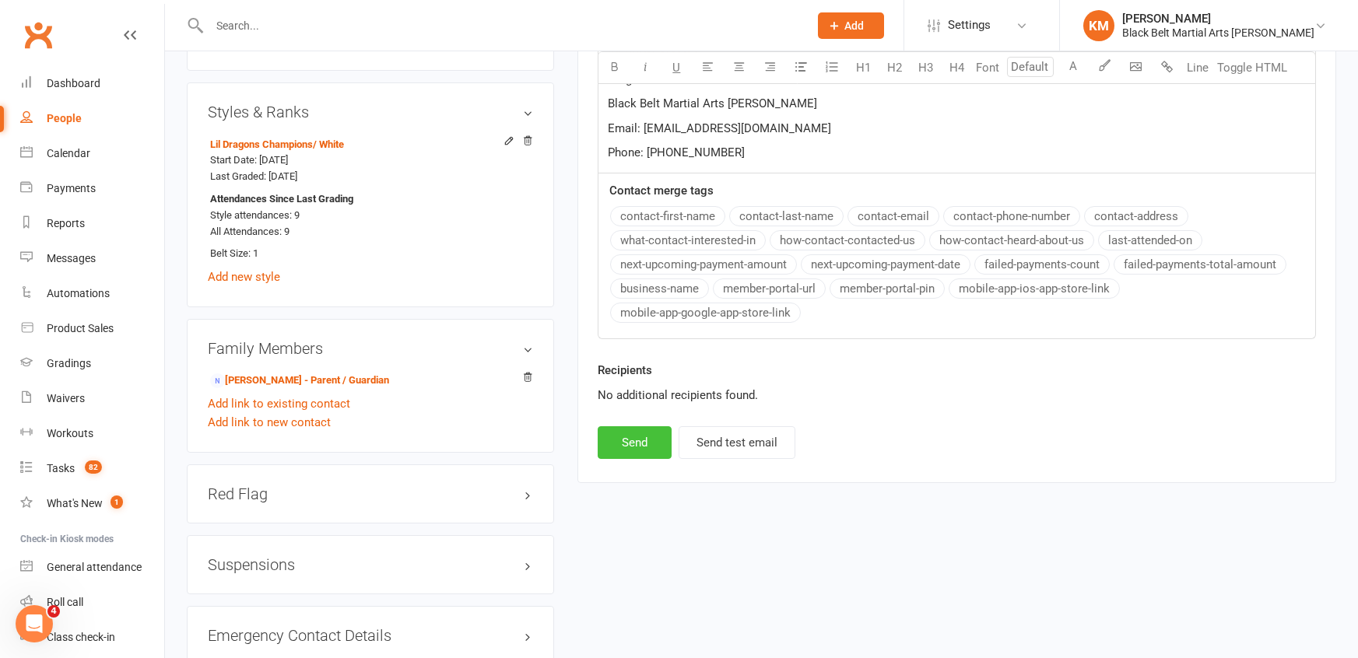
click at [623, 435] on button "Send" at bounding box center [635, 443] width 74 height 33
select select
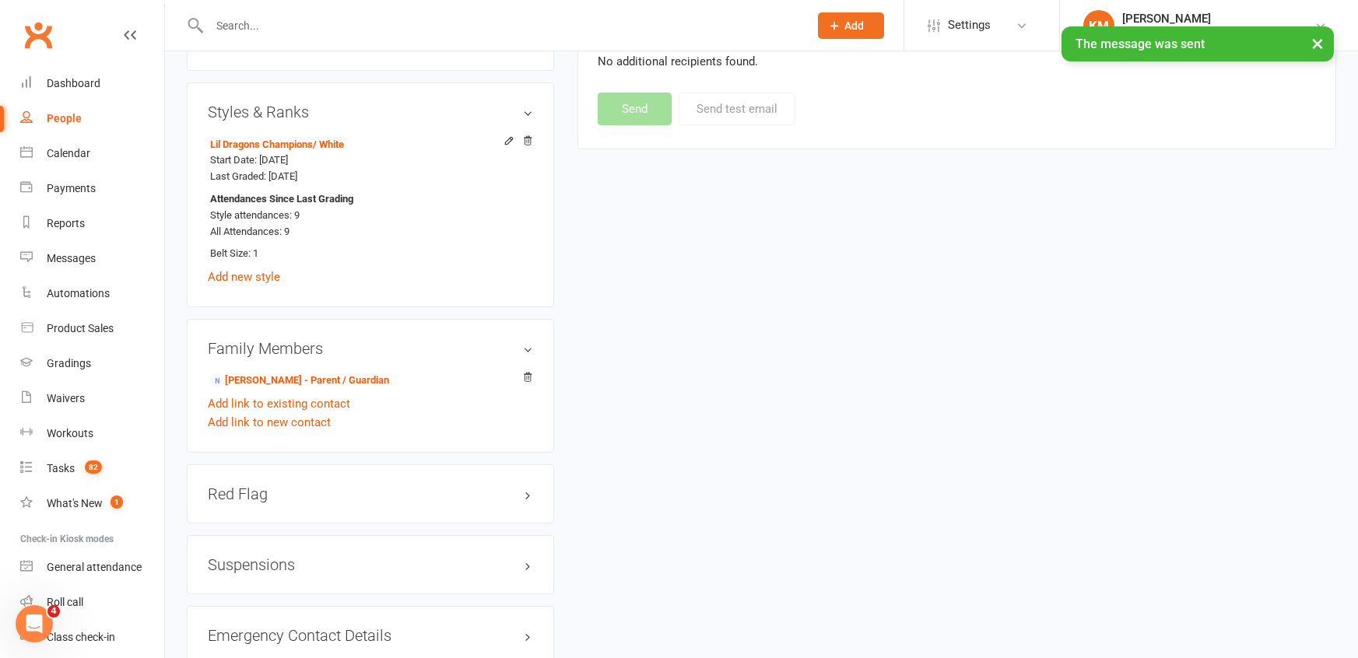
scroll to position [0, 0]
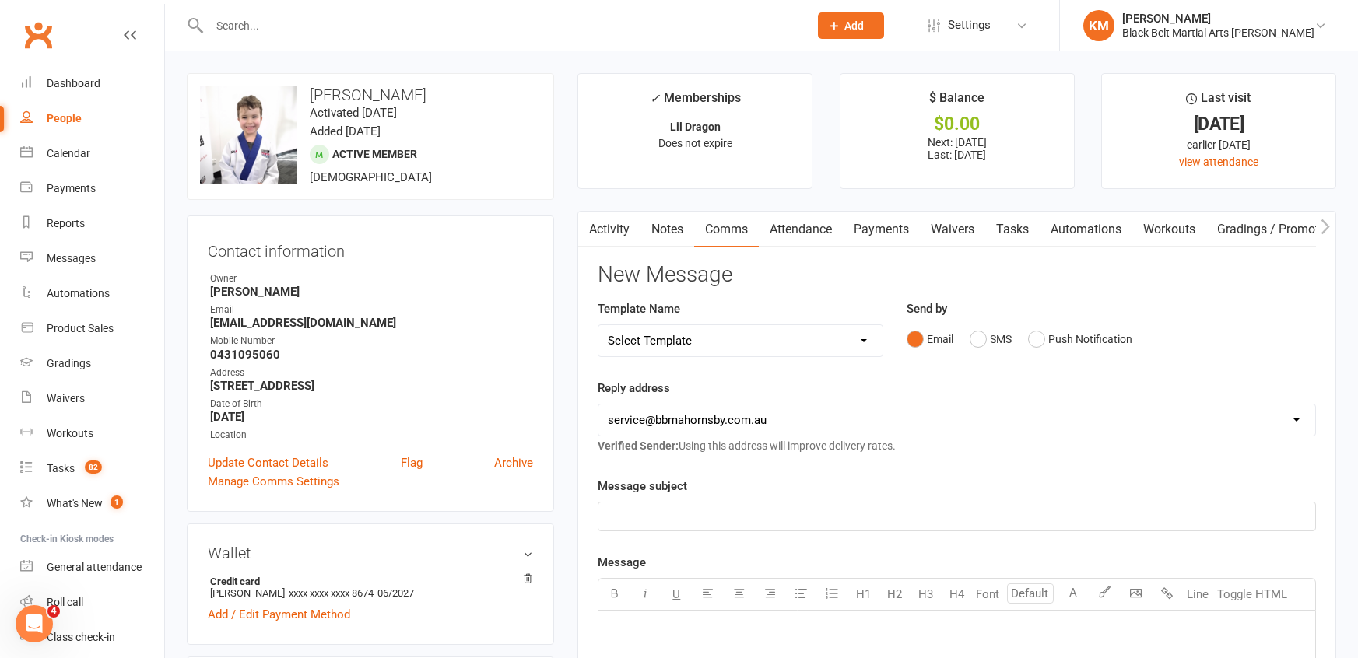
click at [285, 36] on input "text" at bounding box center [501, 26] width 593 height 22
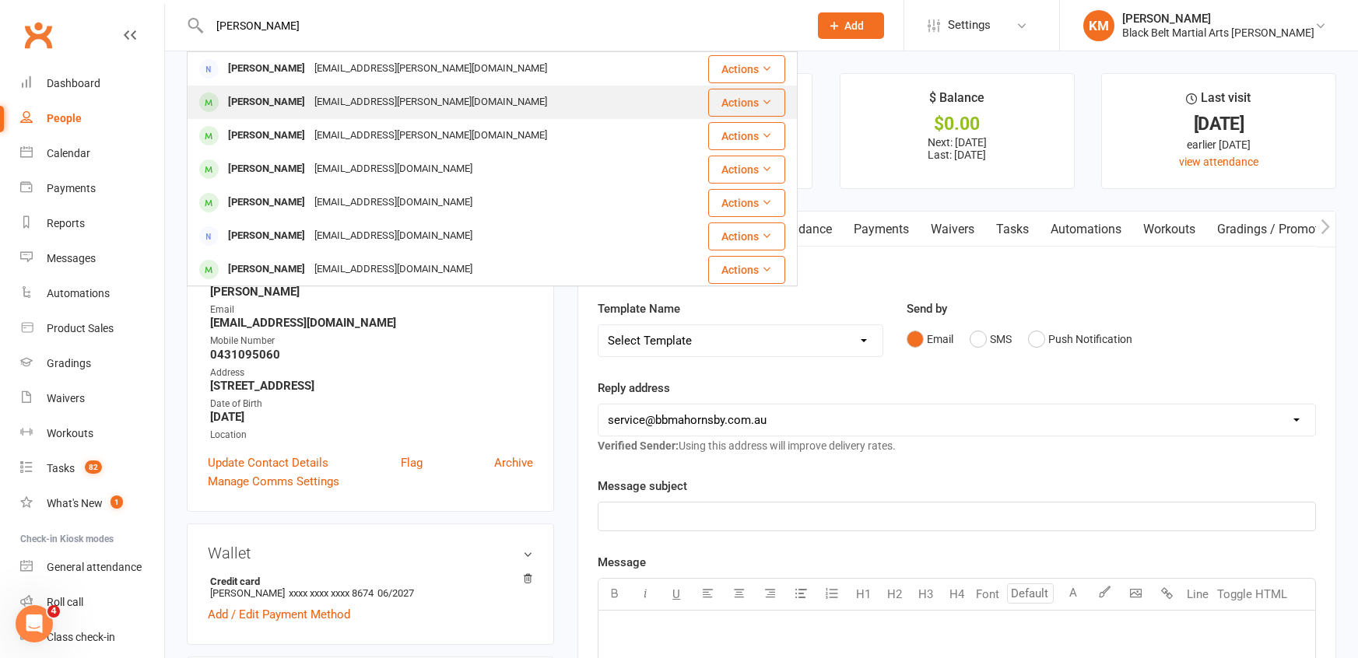
type input "Sam Abbasi"
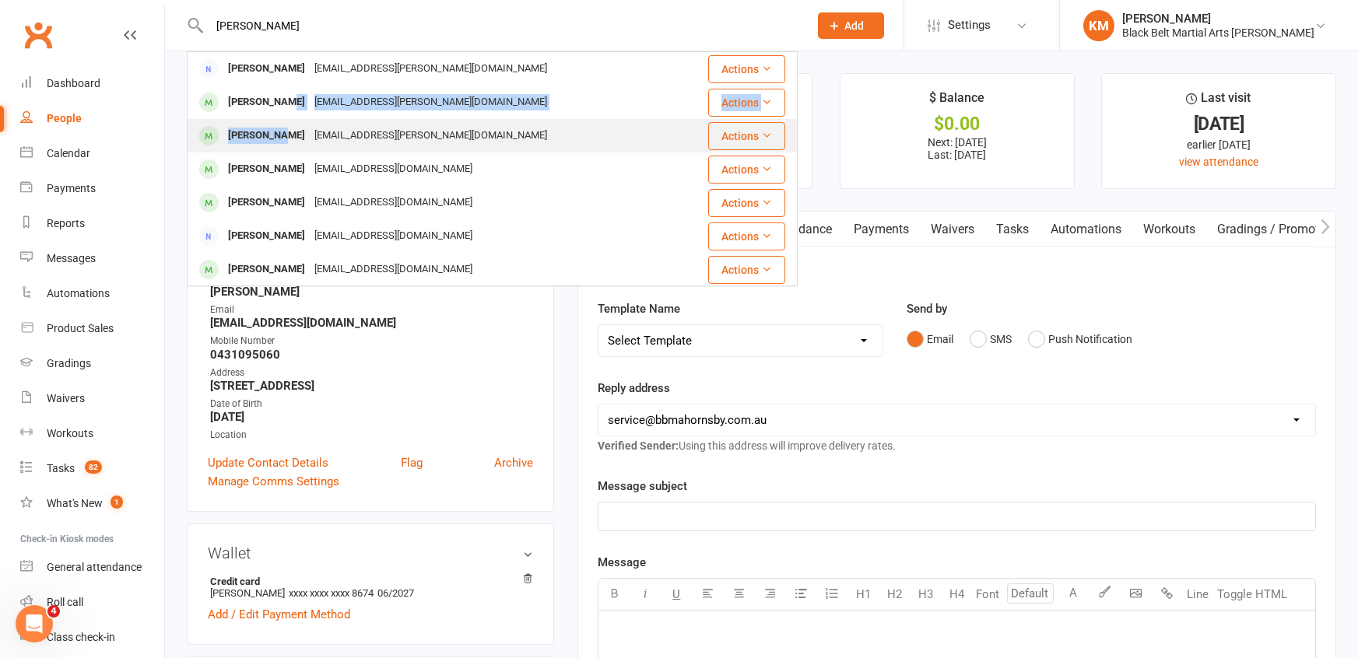
drag, startPoint x: 284, startPoint y: 109, endPoint x: 286, endPoint y: 140, distance: 31.2
click at [286, 140] on tbody "Sam Abbasi abbasi.sam@gmail.com Actions Dario Abbasi abbasi.sam@gmail.com Actio…" at bounding box center [492, 396] width 609 height 689
click at [286, 140] on div "[PERSON_NAME]" at bounding box center [266, 136] width 86 height 23
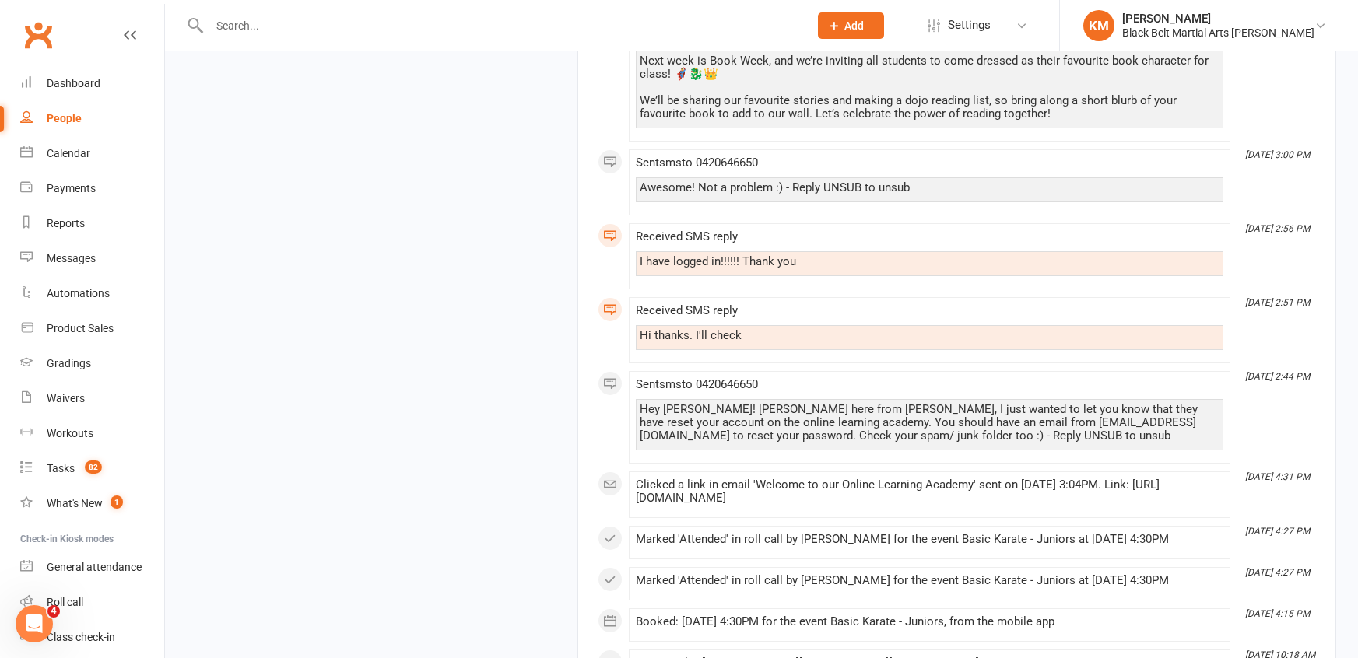
scroll to position [2814, 0]
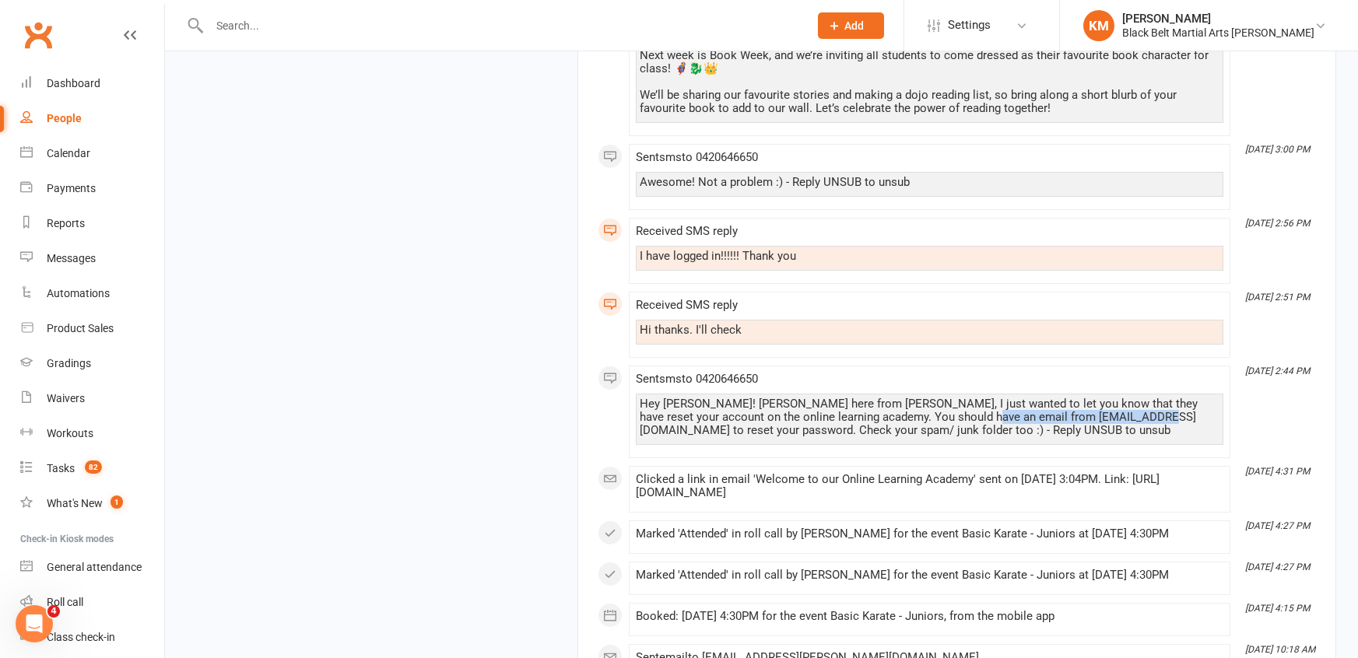
drag, startPoint x: 951, startPoint y: 412, endPoint x: 1119, endPoint y: 407, distance: 168.2
click at [1119, 407] on div "Hey Sam! Kathryn here from BBMA Hornsby, I just wanted to let you know that the…" at bounding box center [930, 418] width 580 height 40
copy div "bbma.online.portal@gmail.com"
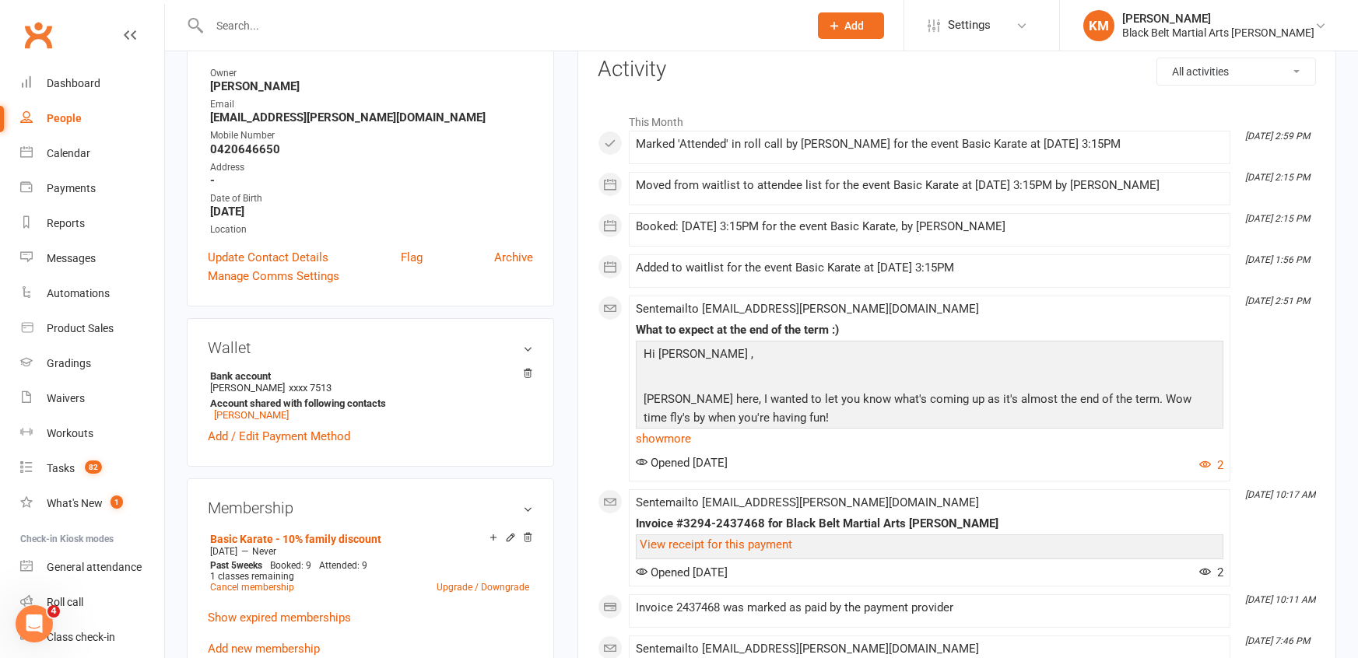
scroll to position [0, 0]
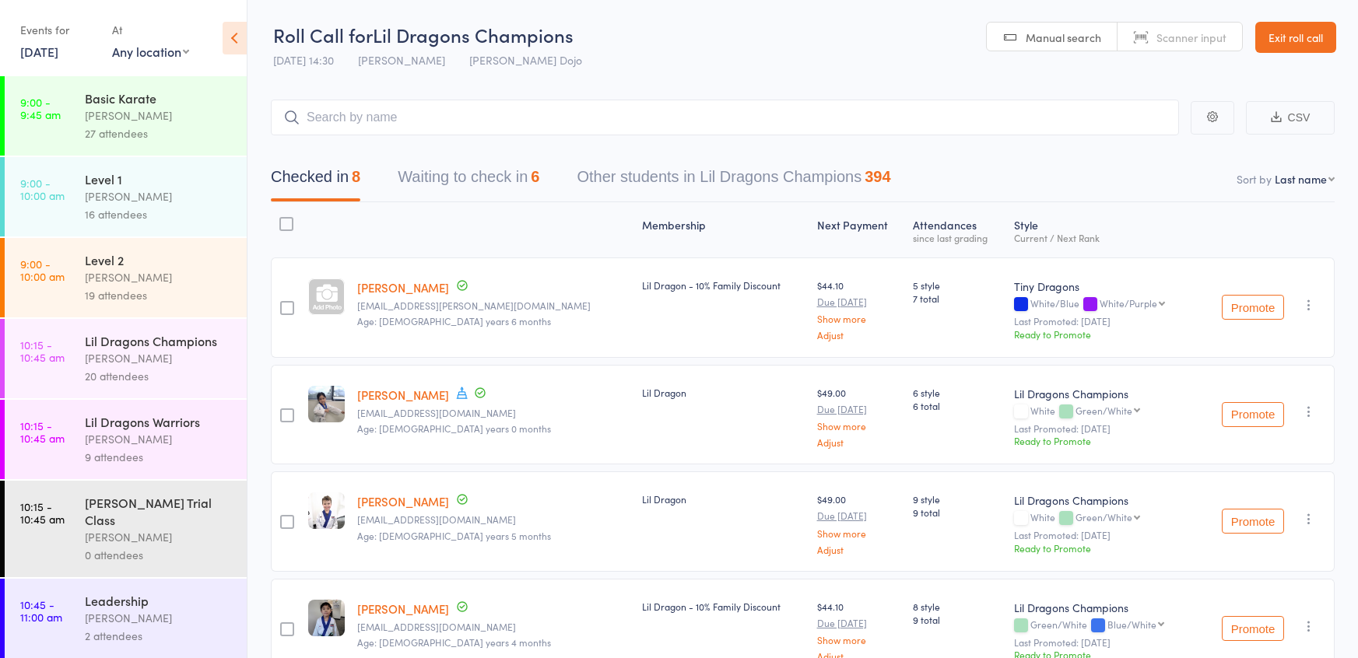
click at [1317, 37] on link "Exit roll call" at bounding box center [1295, 37] width 81 height 31
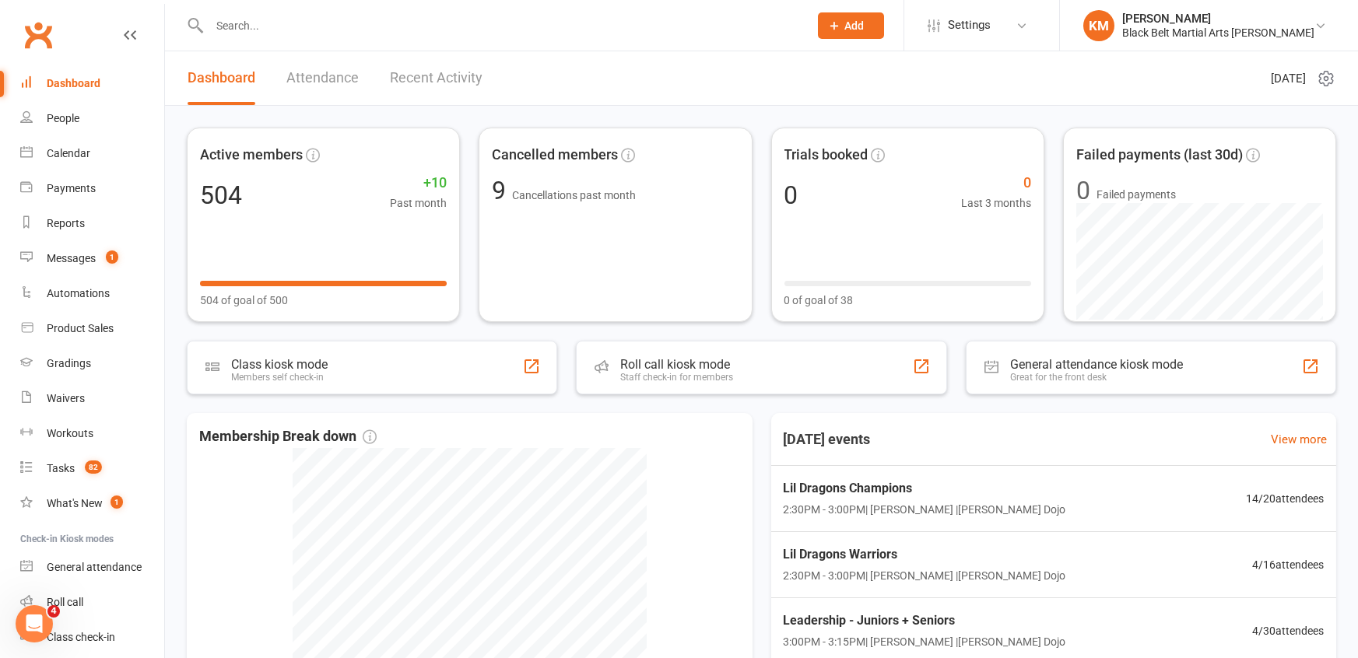
click at [370, 34] on input "text" at bounding box center [501, 26] width 593 height 22
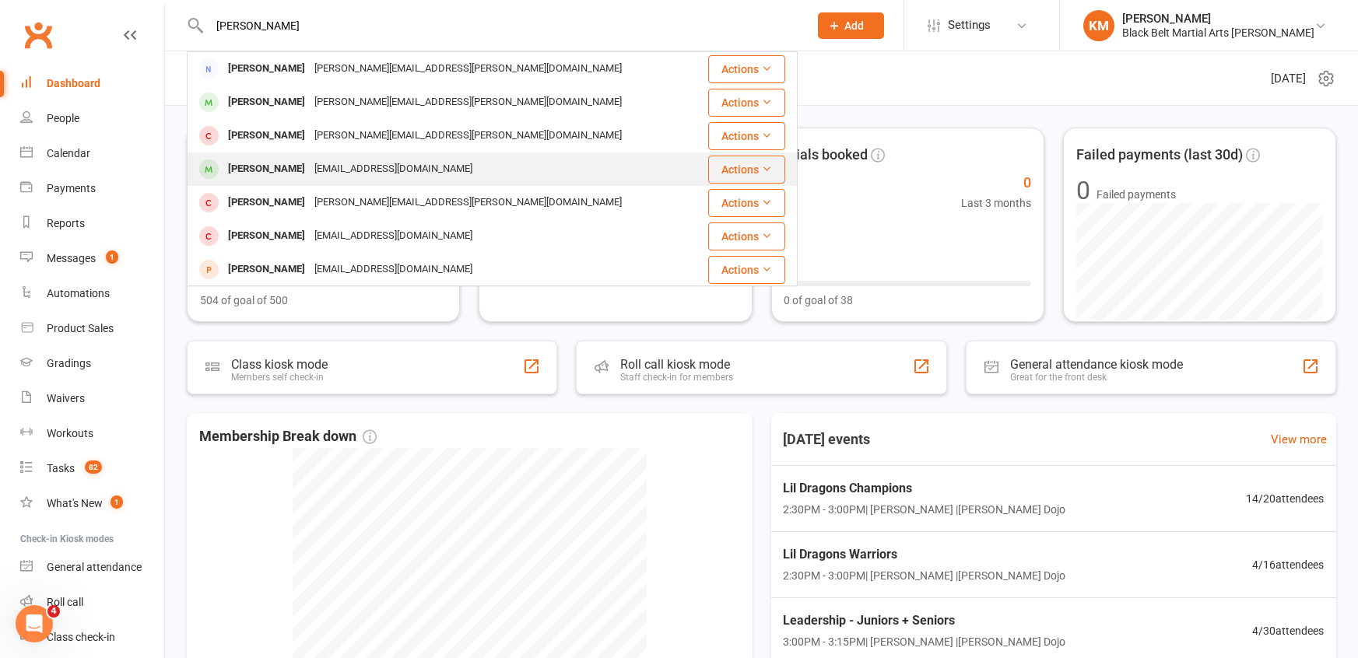
type input "[PERSON_NAME]"
click at [357, 174] on div "[EMAIL_ADDRESS][DOMAIN_NAME]" at bounding box center [393, 169] width 167 height 23
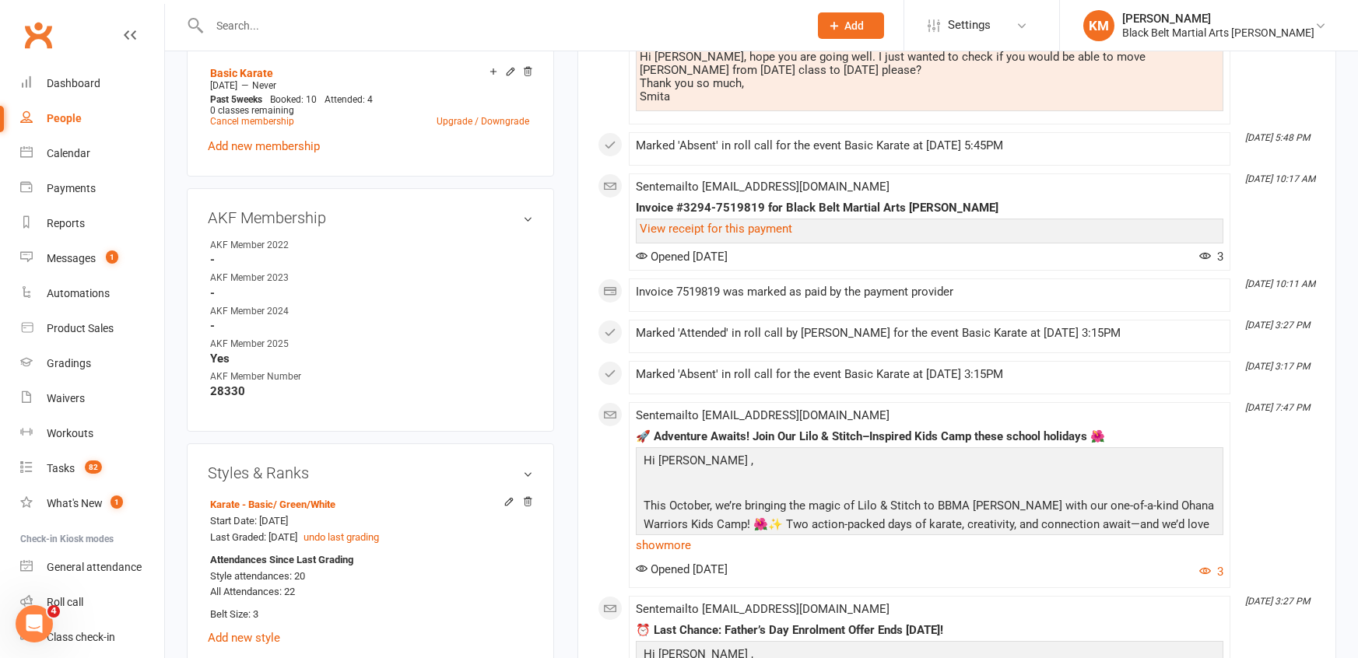
scroll to position [643, 0]
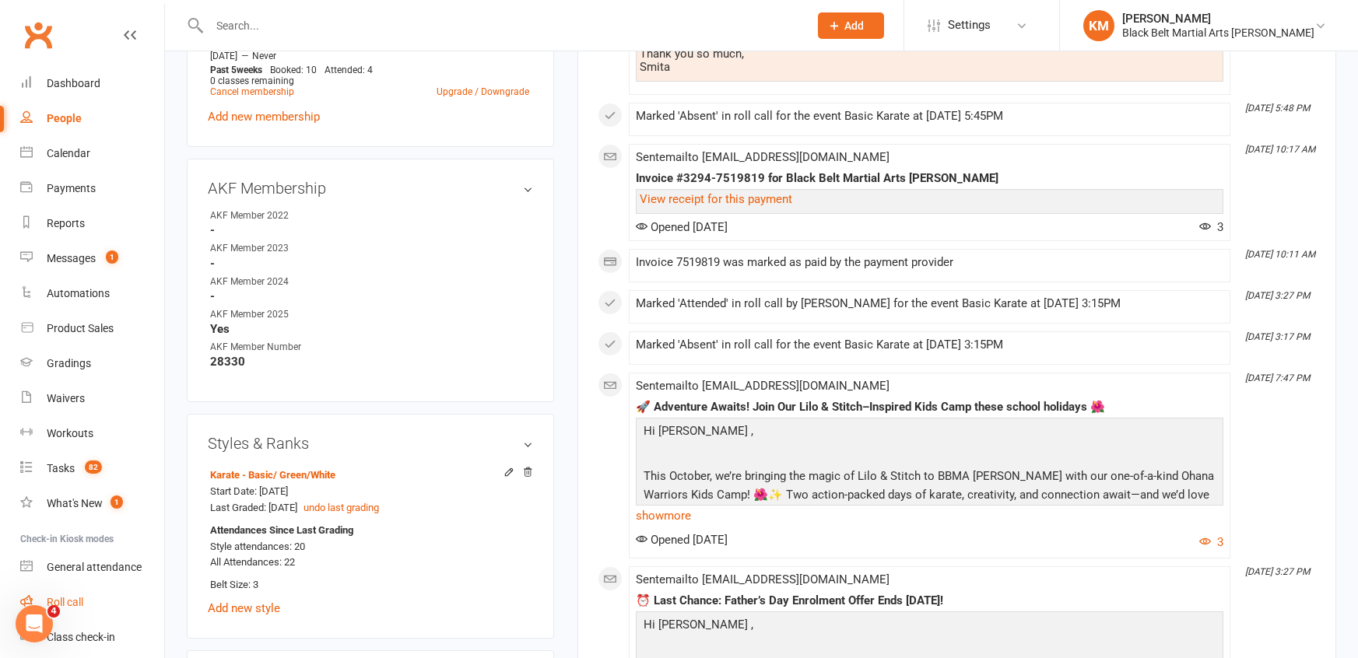
click at [85, 607] on link "Roll call" at bounding box center [92, 602] width 144 height 35
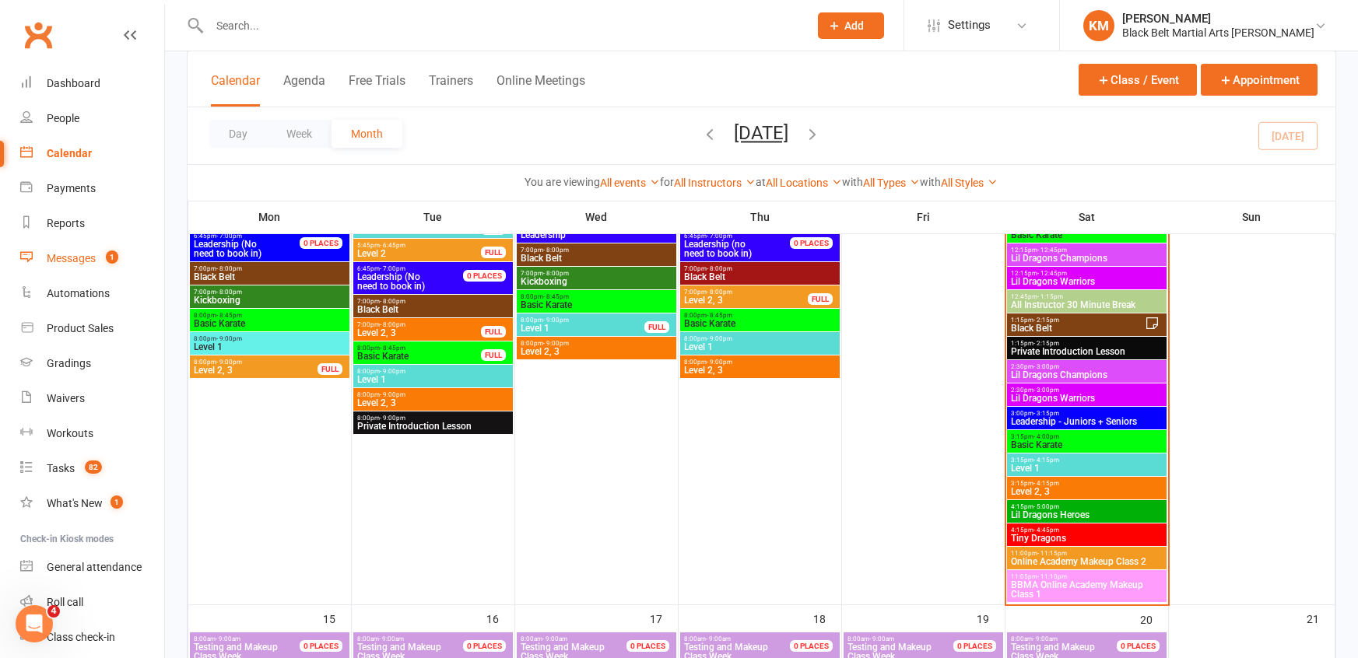
click at [103, 245] on link "Messages 1" at bounding box center [92, 258] width 144 height 35
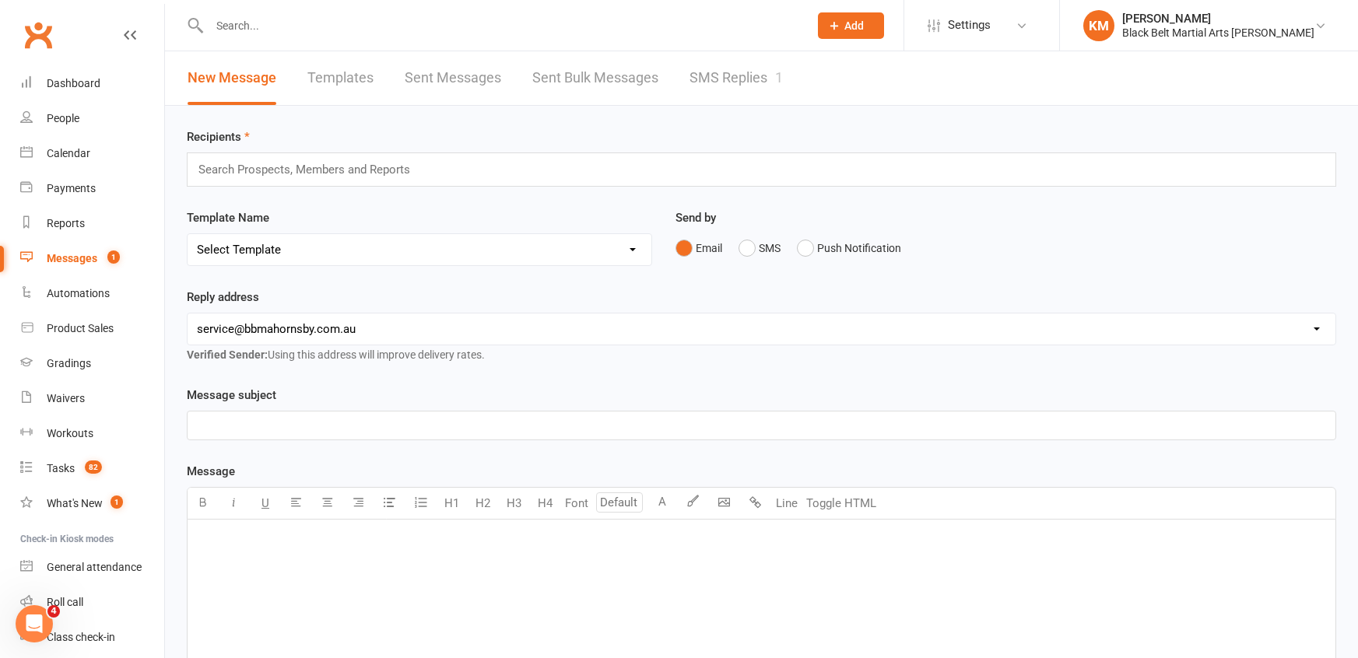
click at [698, 84] on link "SMS Replies 1" at bounding box center [736, 78] width 93 height 54
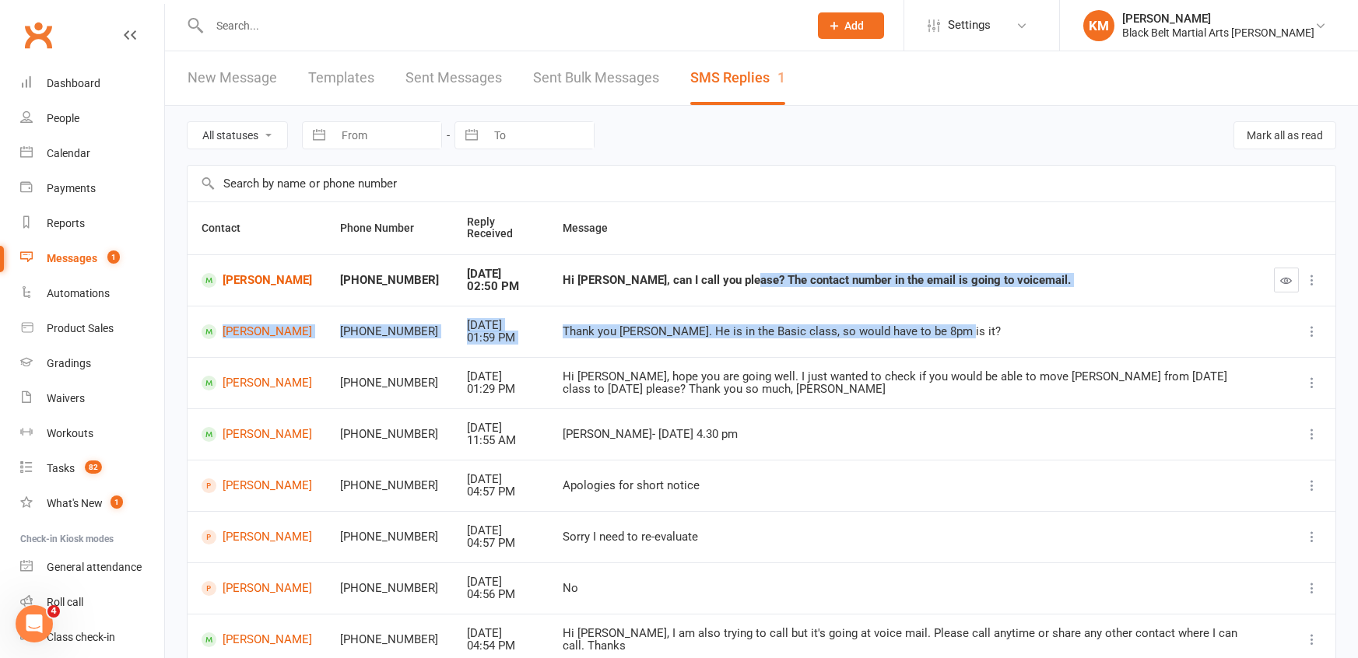
drag, startPoint x: 728, startPoint y: 279, endPoint x: 1076, endPoint y: 333, distance: 352.1
click at [1076, 333] on tbody "Siddharth Kelvekar +61424125131 Sep 13, 2025 02:50 PM Hi Kathryn, can I call yo…" at bounding box center [762, 512] width 1148 height 514
click at [251, 285] on link "[PERSON_NAME]" at bounding box center [257, 280] width 111 height 15
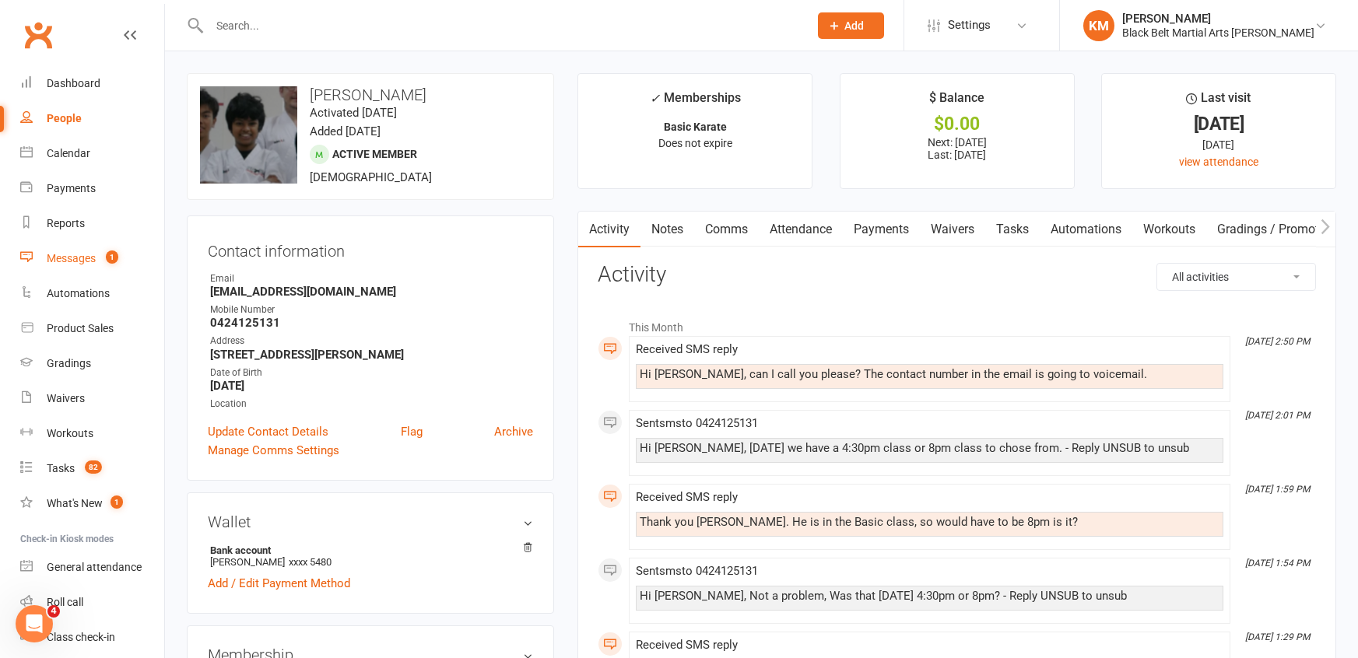
click at [47, 259] on div "Messages" at bounding box center [71, 258] width 49 height 12
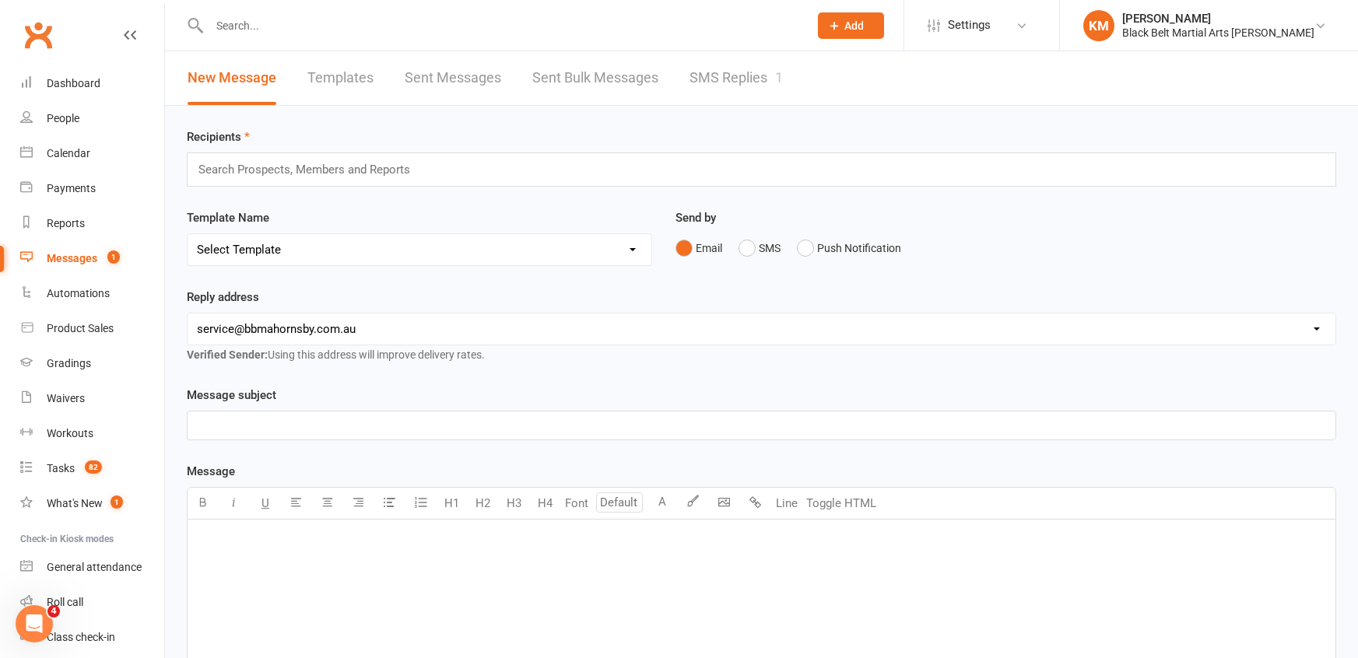
click at [778, 81] on div "1" at bounding box center [779, 77] width 8 height 16
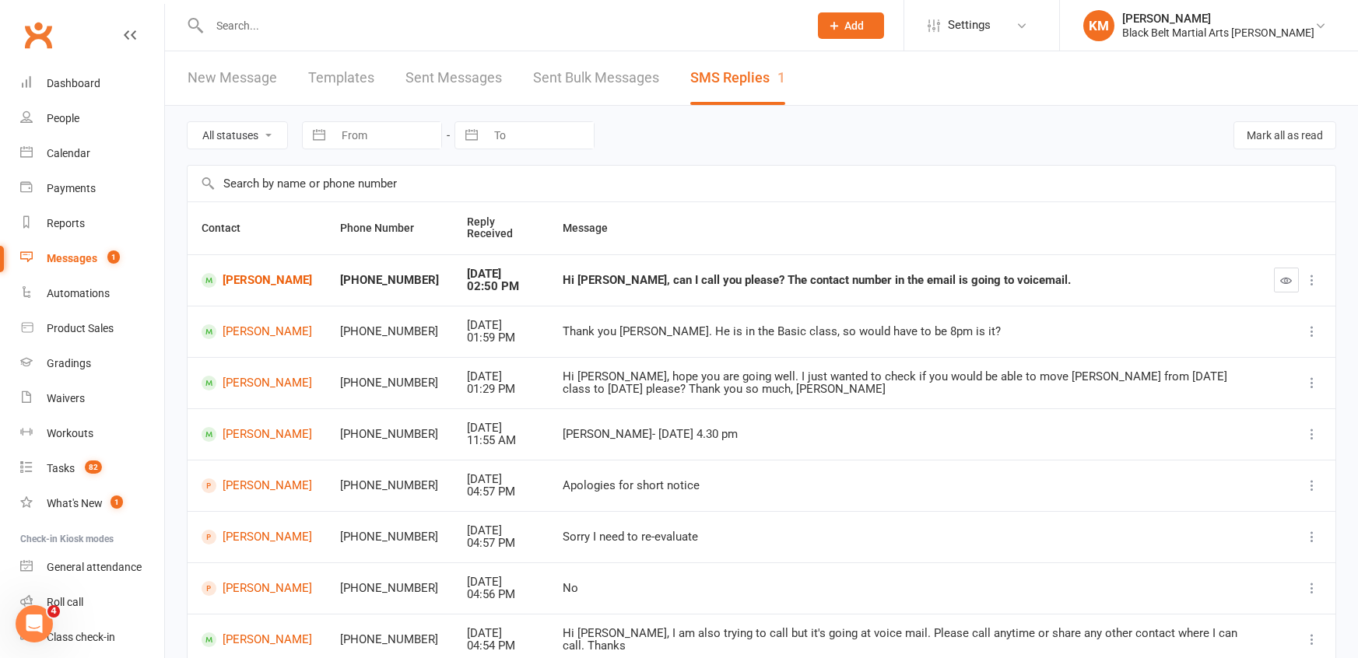
click at [1294, 284] on button "button" at bounding box center [1286, 280] width 25 height 25
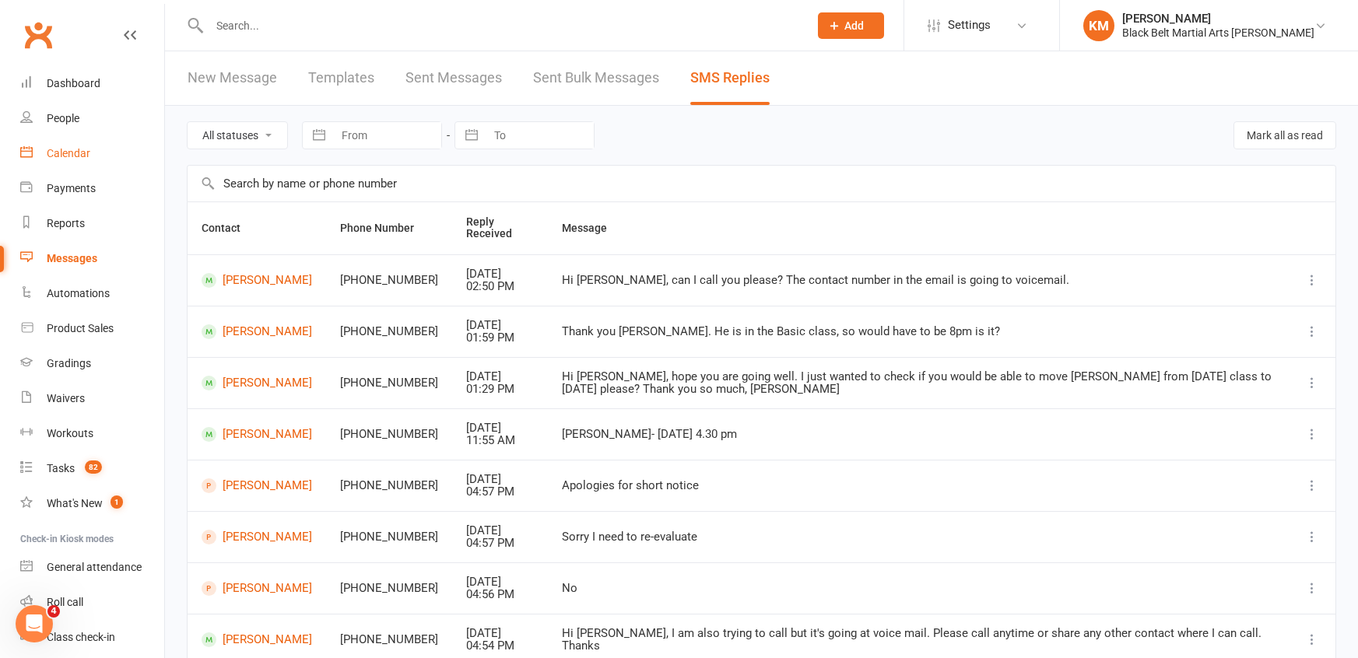
click at [57, 148] on div "Calendar" at bounding box center [69, 153] width 44 height 12
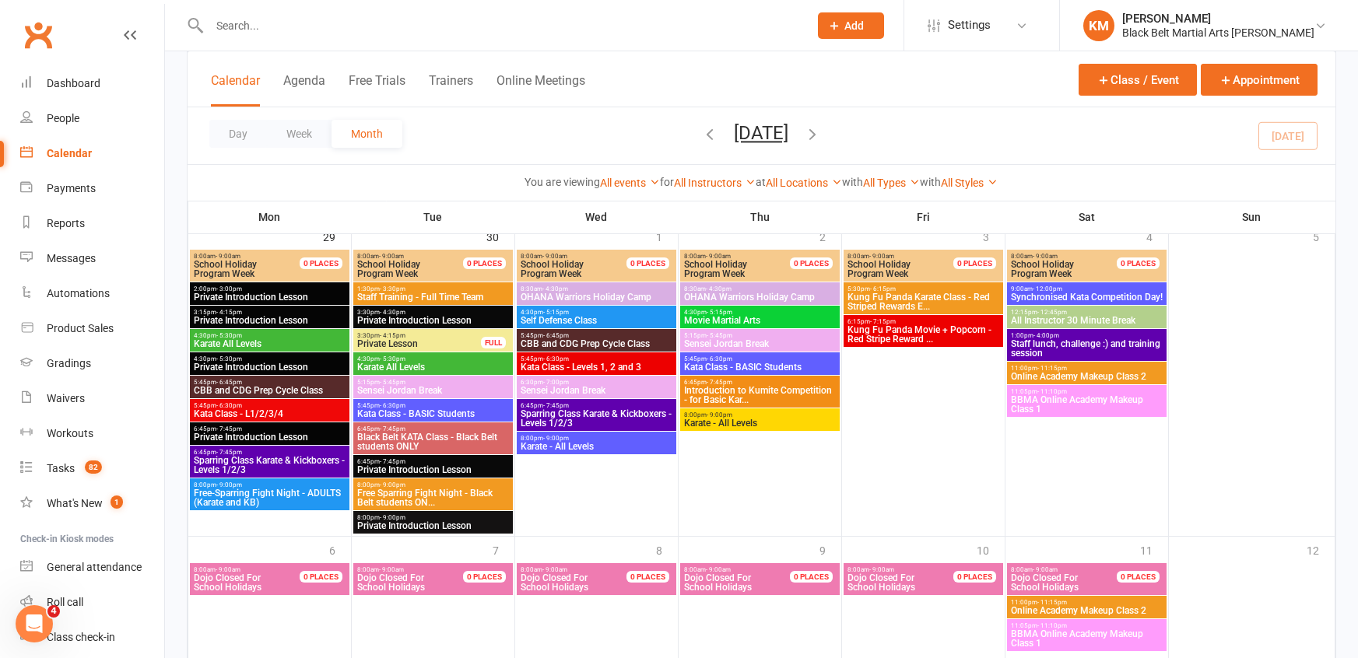
scroll to position [2529, 0]
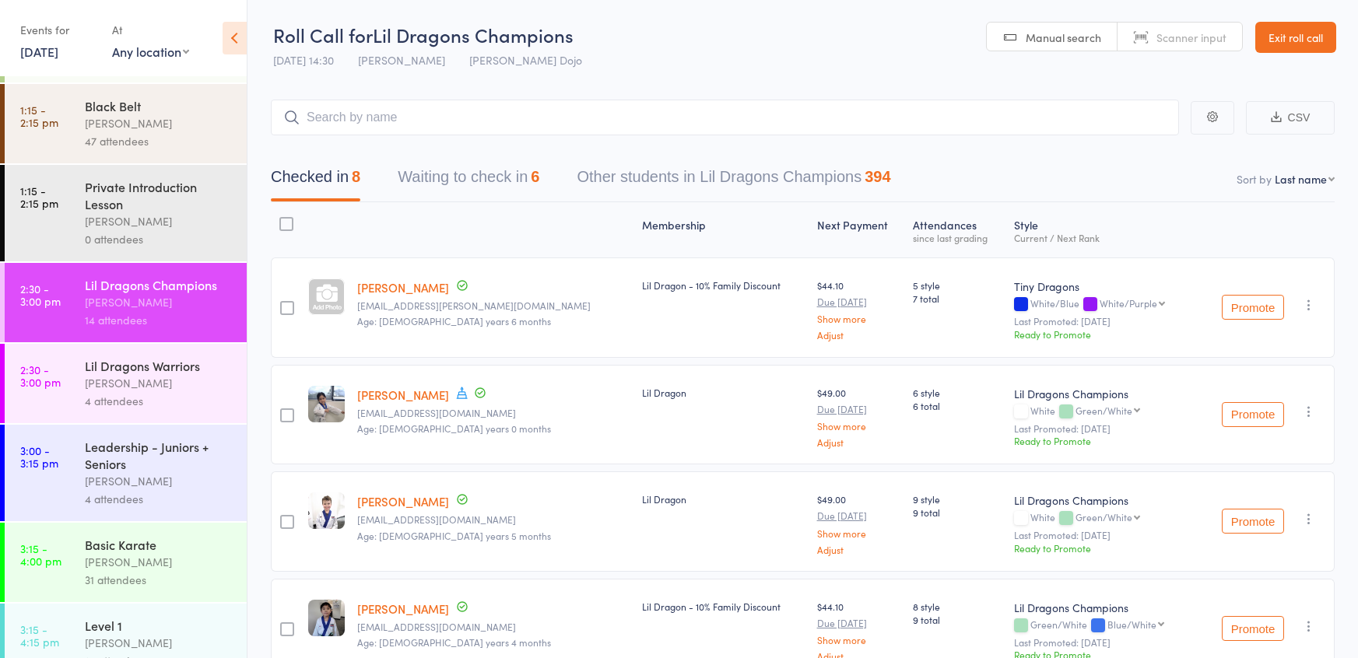
scroll to position [1250, 0]
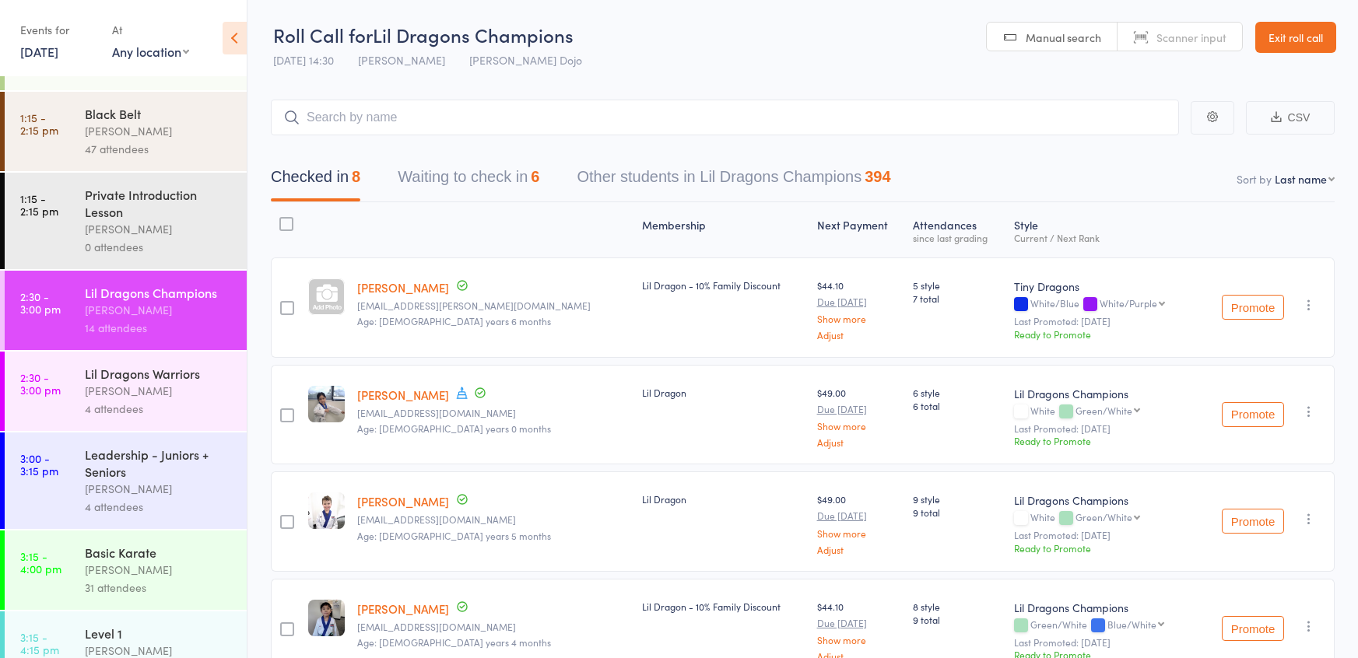
click at [451, 182] on button "Waiting to check in 6" at bounding box center [469, 180] width 142 height 41
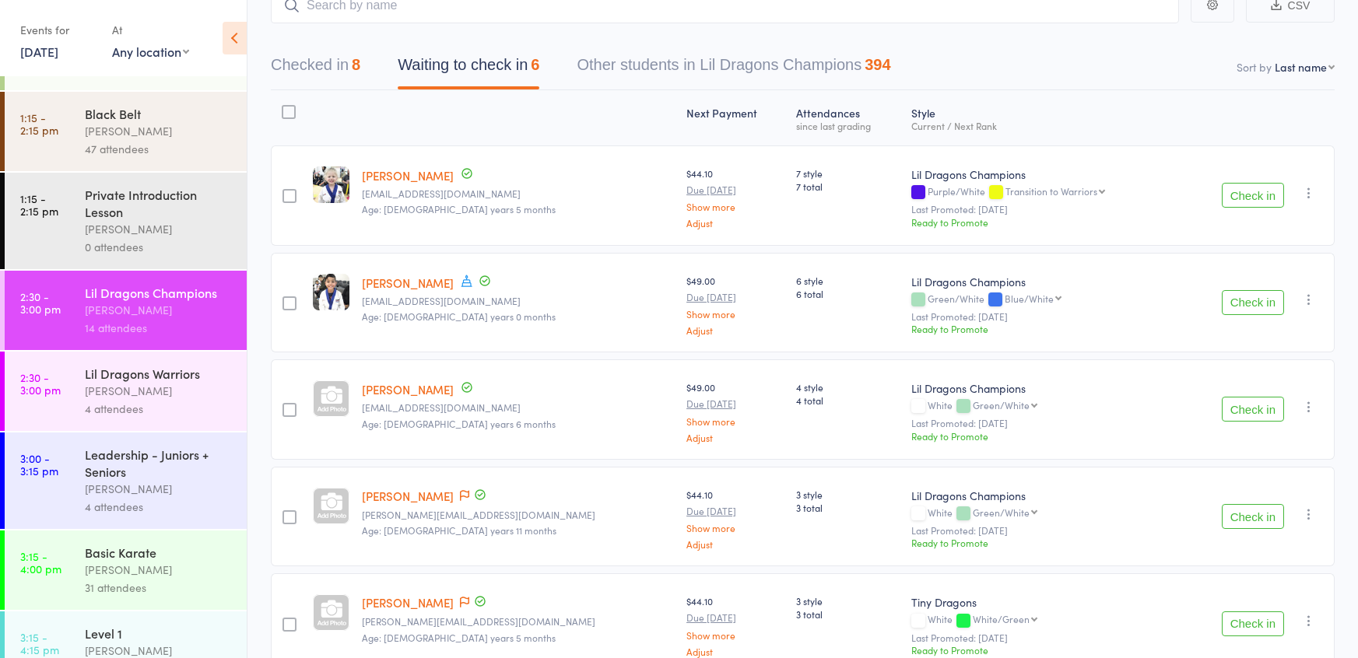
scroll to position [109, 0]
click at [296, 117] on div at bounding box center [289, 115] width 14 height 14
click at [285, 111] on input "checkbox" at bounding box center [285, 111] width 0 height 0
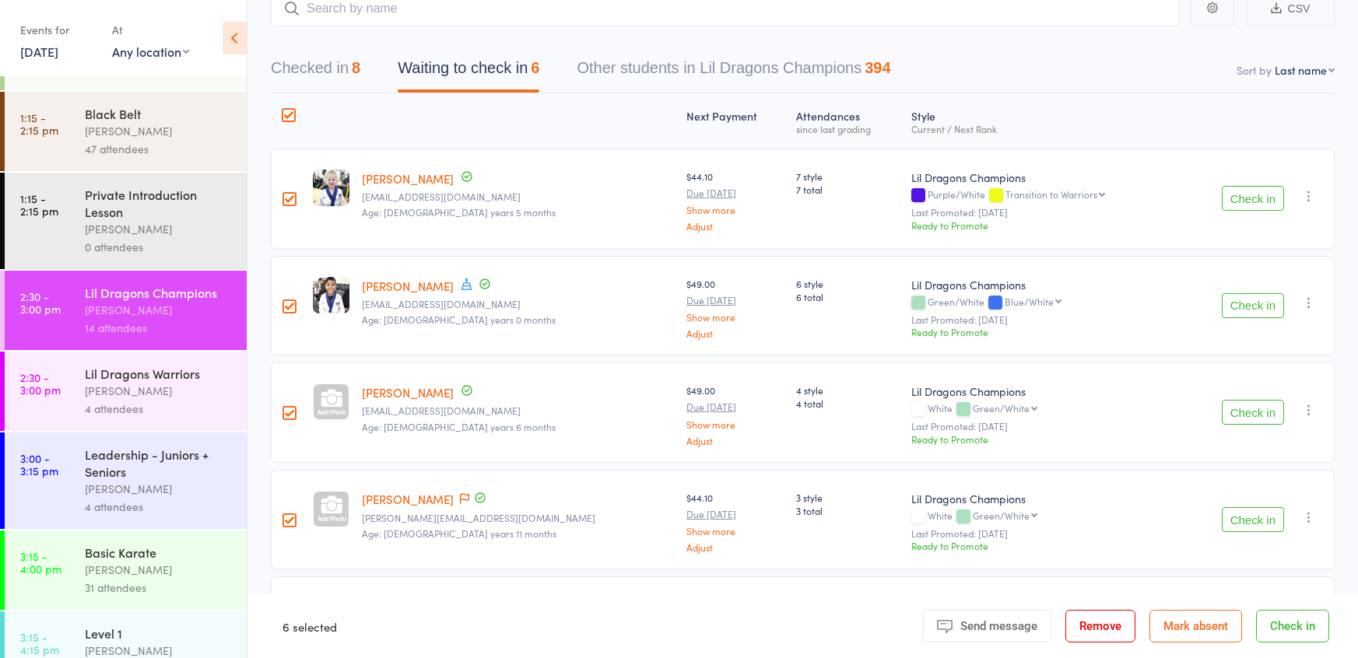
click at [1218, 638] on button "Mark absent" at bounding box center [1196, 626] width 93 height 33
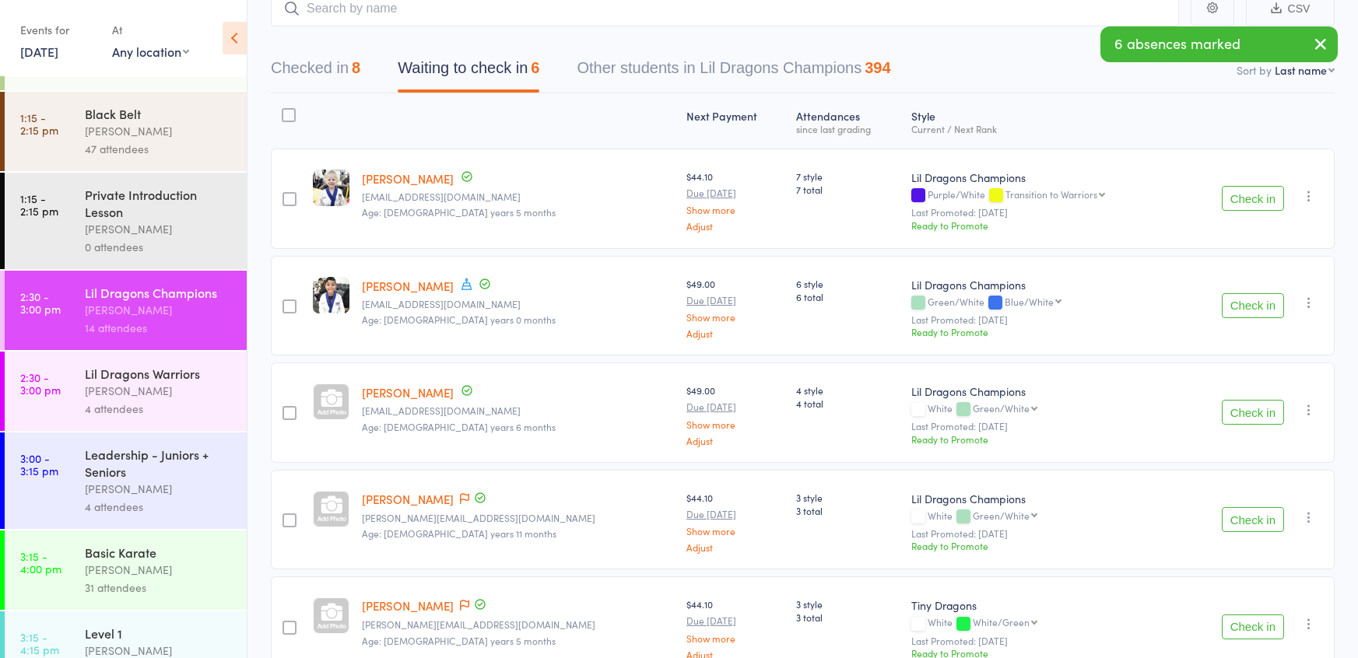
click at [105, 591] on div "31 attendees" at bounding box center [159, 588] width 149 height 18
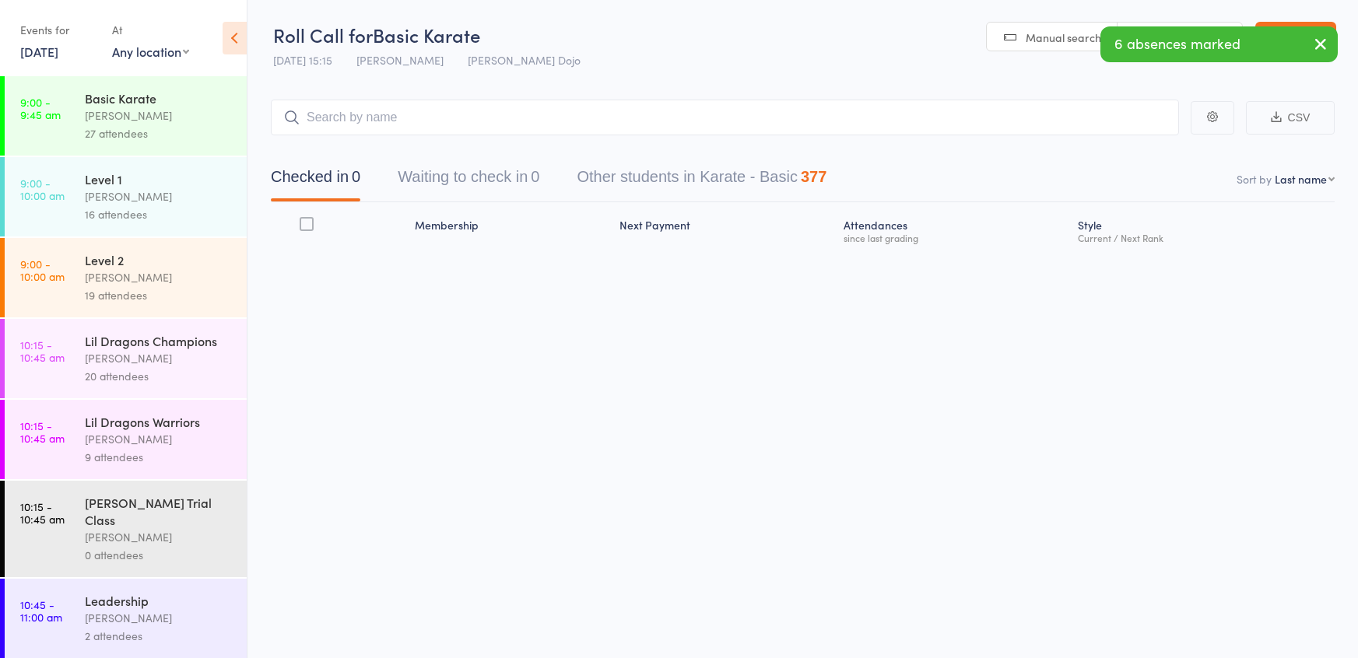
click at [504, 163] on button "Waiting to check in 0" at bounding box center [469, 180] width 142 height 41
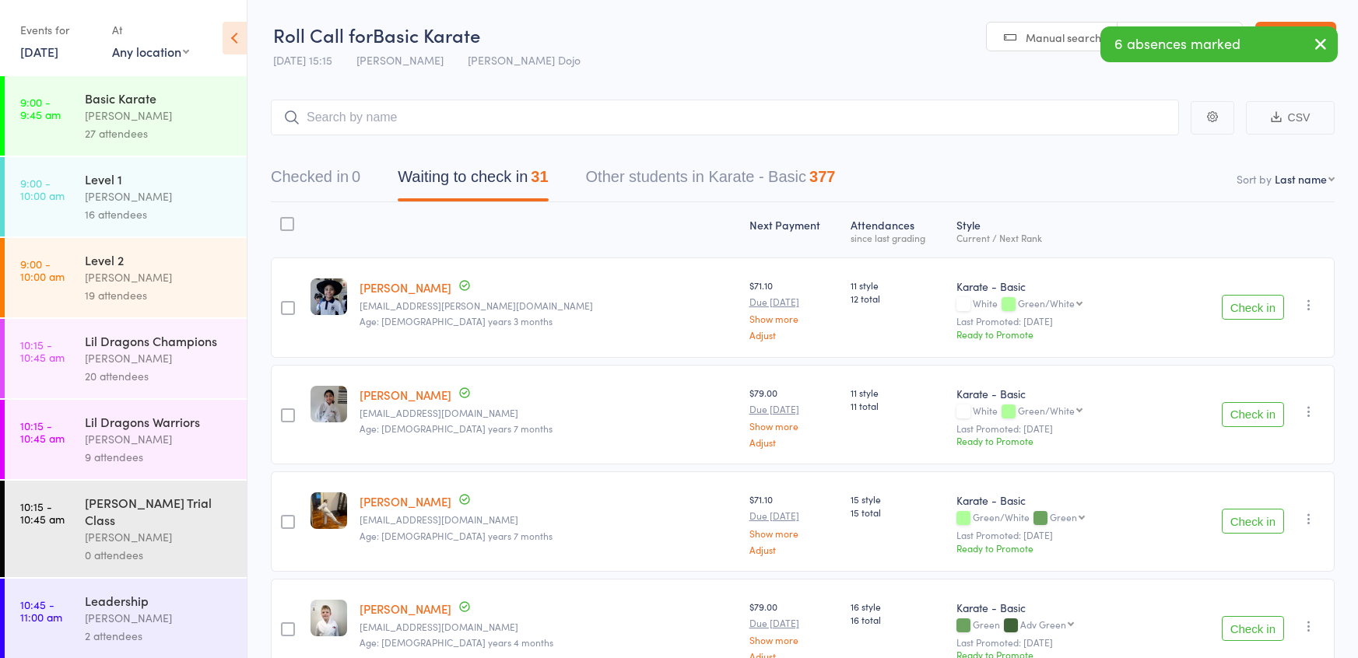
click at [1269, 311] on button "Check in" at bounding box center [1253, 307] width 62 height 25
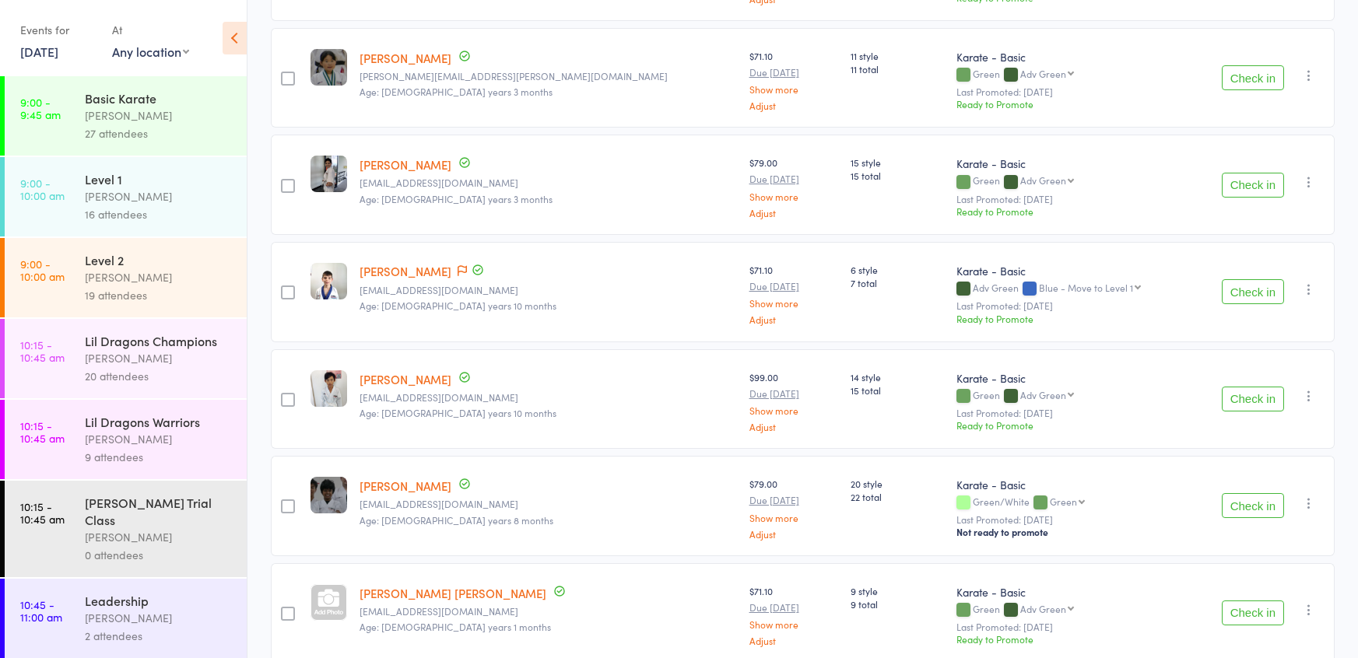
scroll to position [1086, 0]
click at [1248, 395] on button "Check in" at bounding box center [1253, 399] width 62 height 25
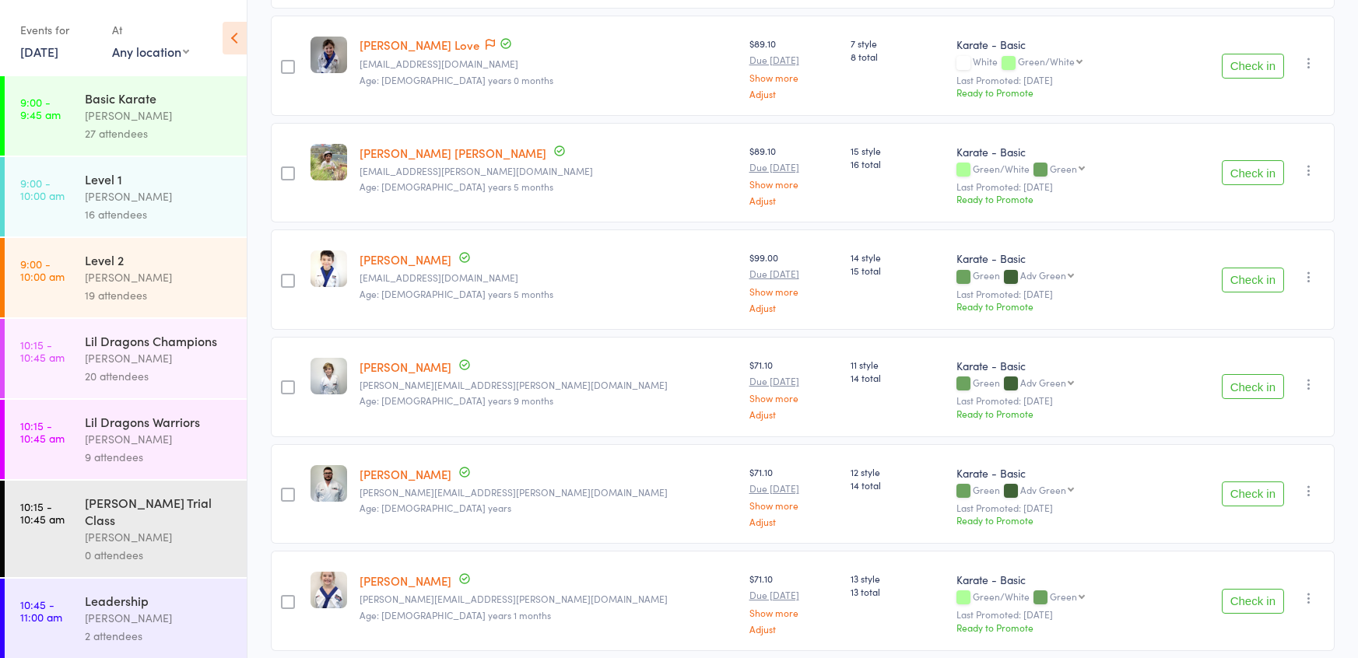
scroll to position [1961, 0]
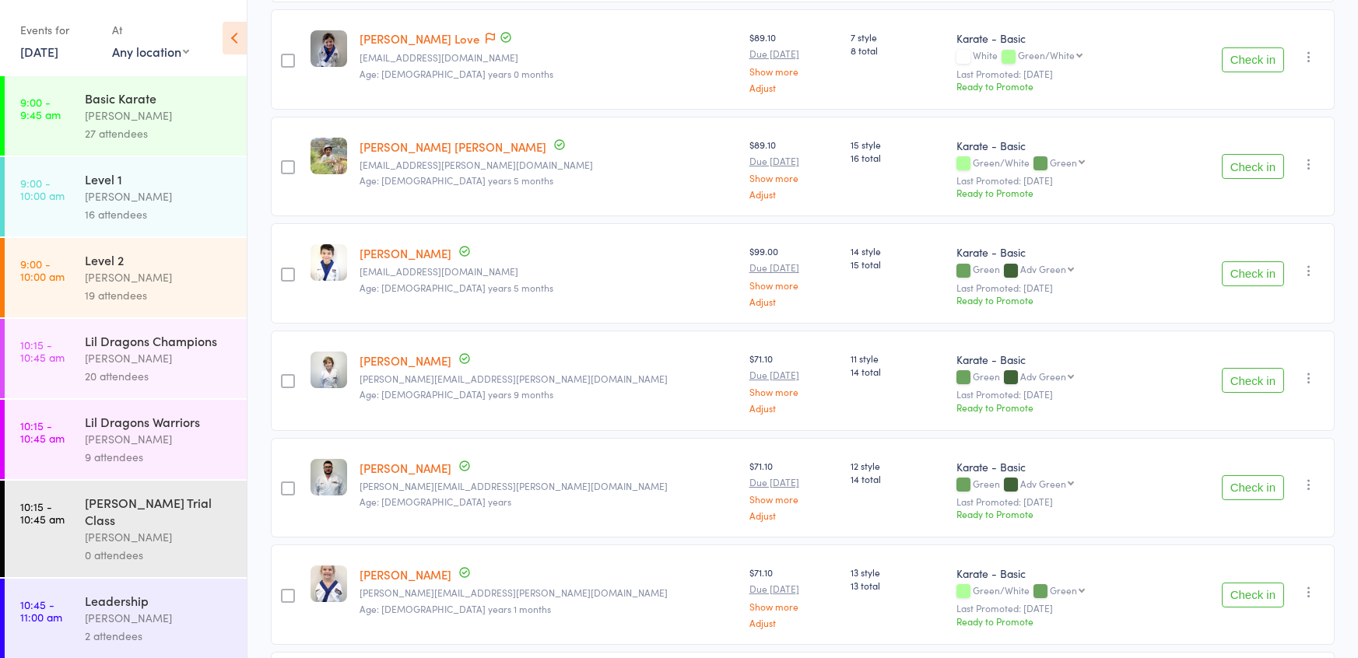
click at [1239, 262] on button "Check in" at bounding box center [1253, 274] width 62 height 25
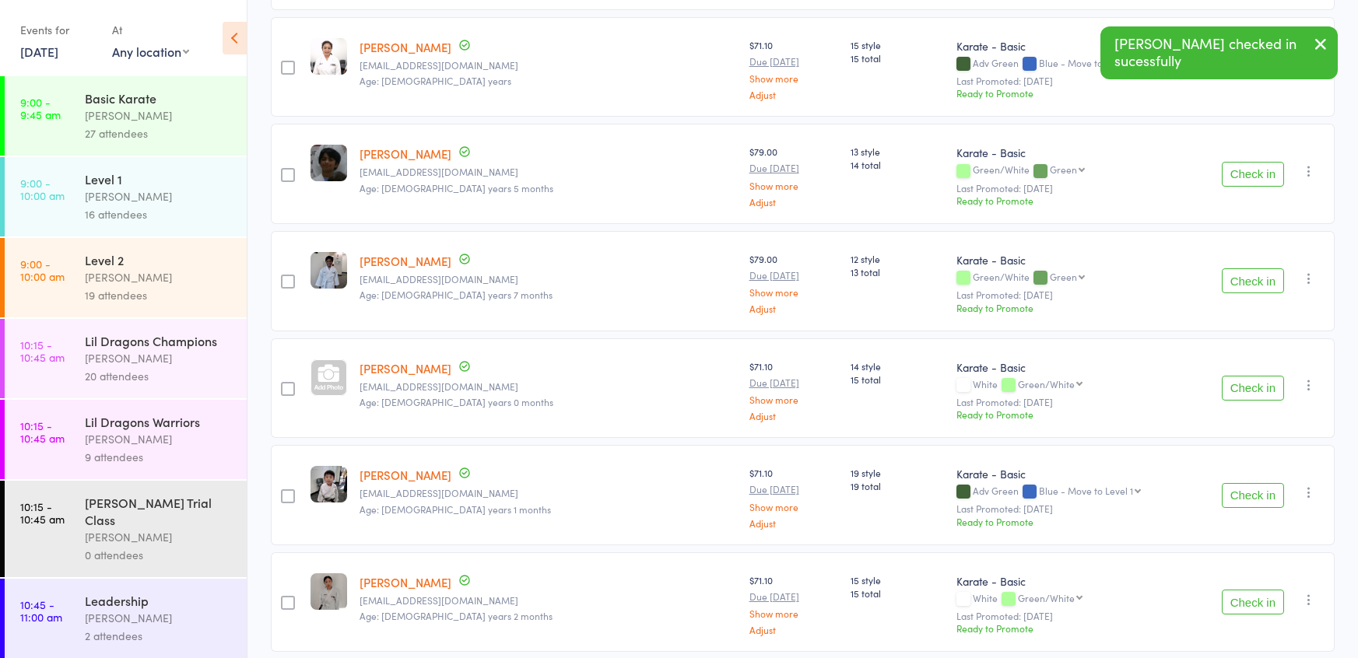
scroll to position [2598, 0]
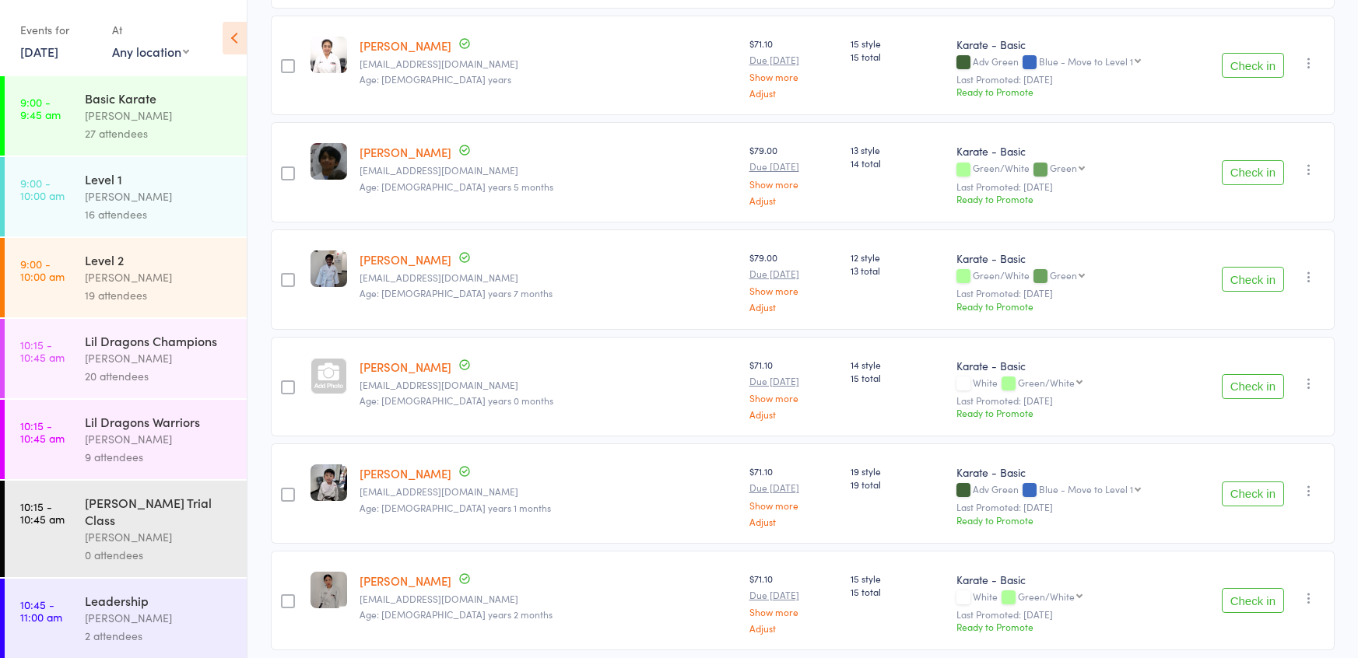
click at [1242, 588] on button "Check in" at bounding box center [1253, 600] width 62 height 25
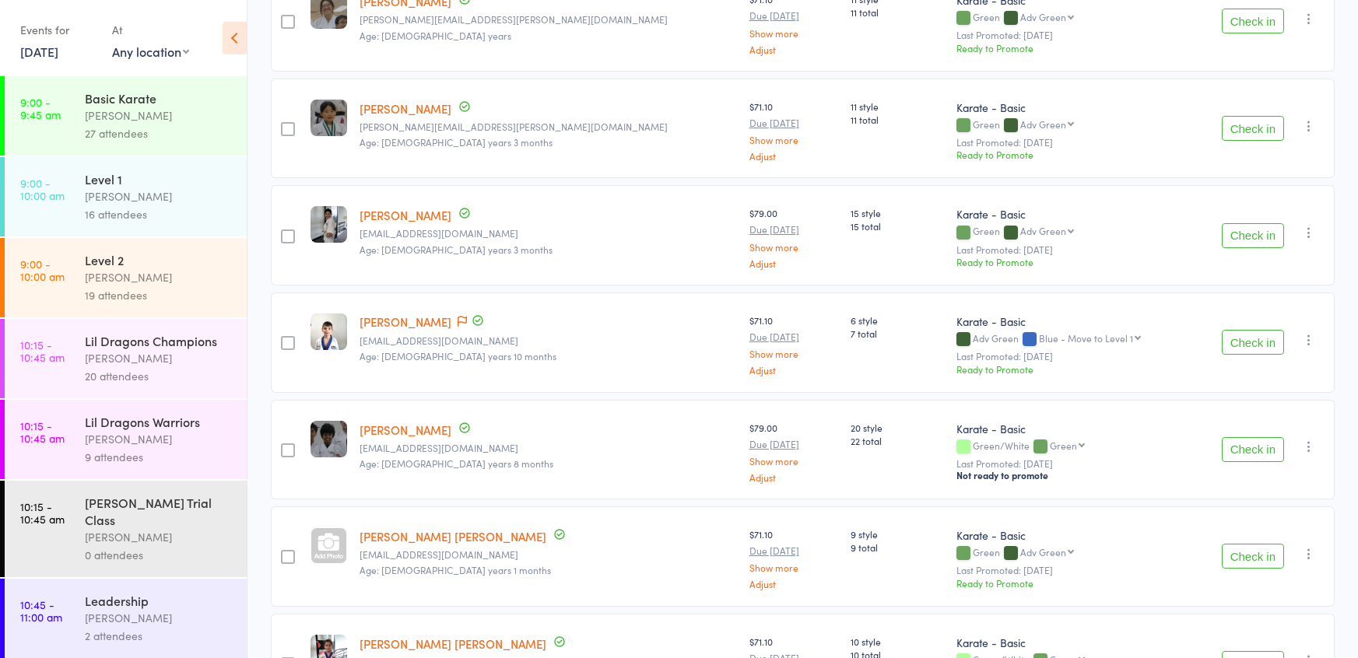
scroll to position [1043, 0]
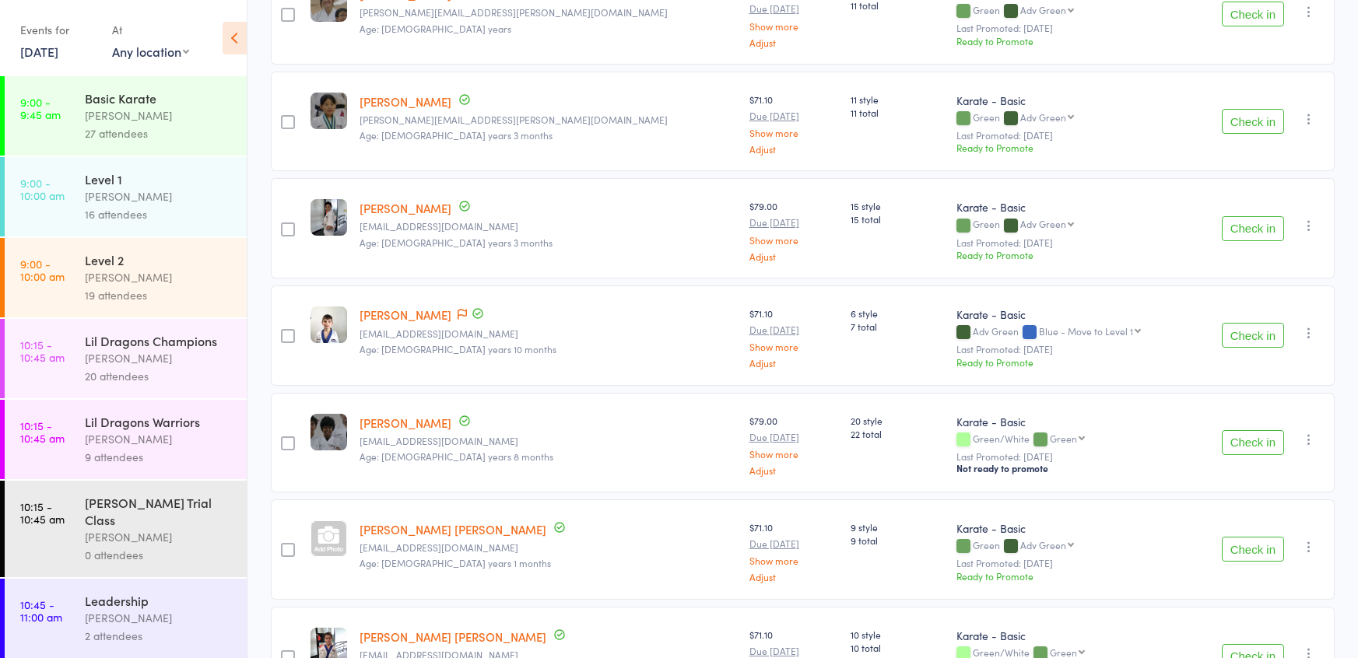
click at [1245, 223] on button "Check in" at bounding box center [1253, 228] width 62 height 25
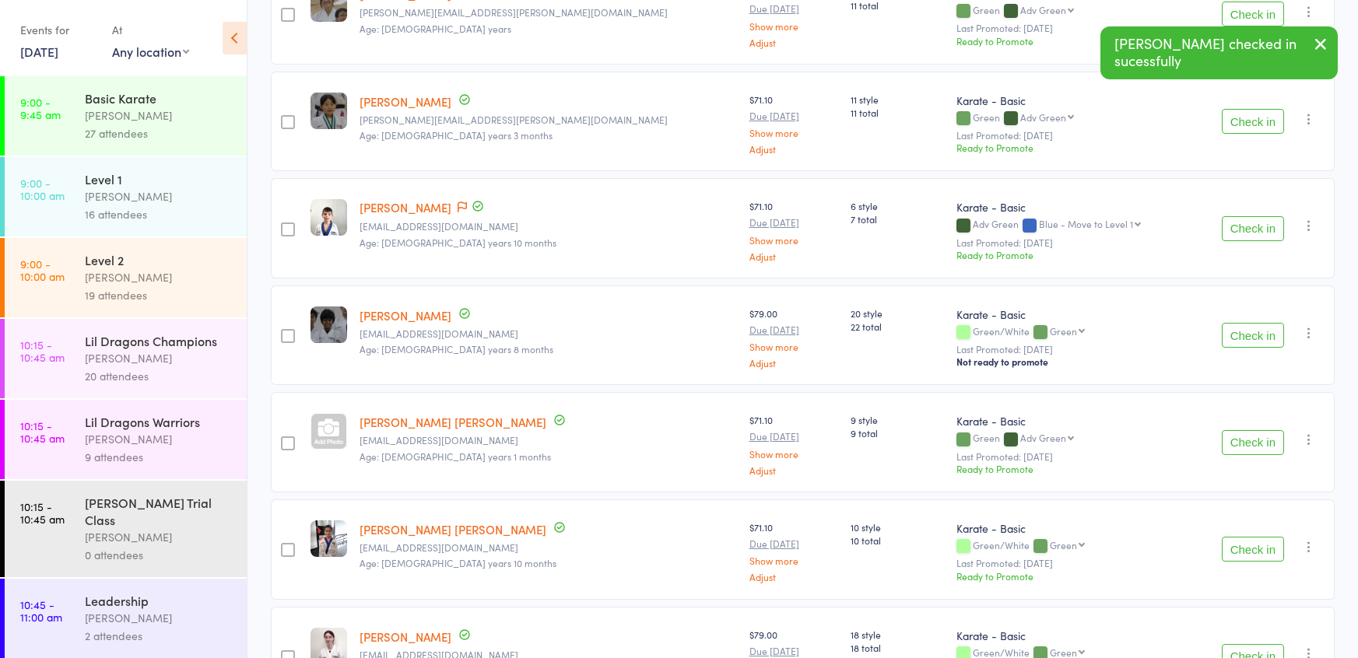
click at [1241, 227] on button "Check in" at bounding box center [1253, 228] width 62 height 25
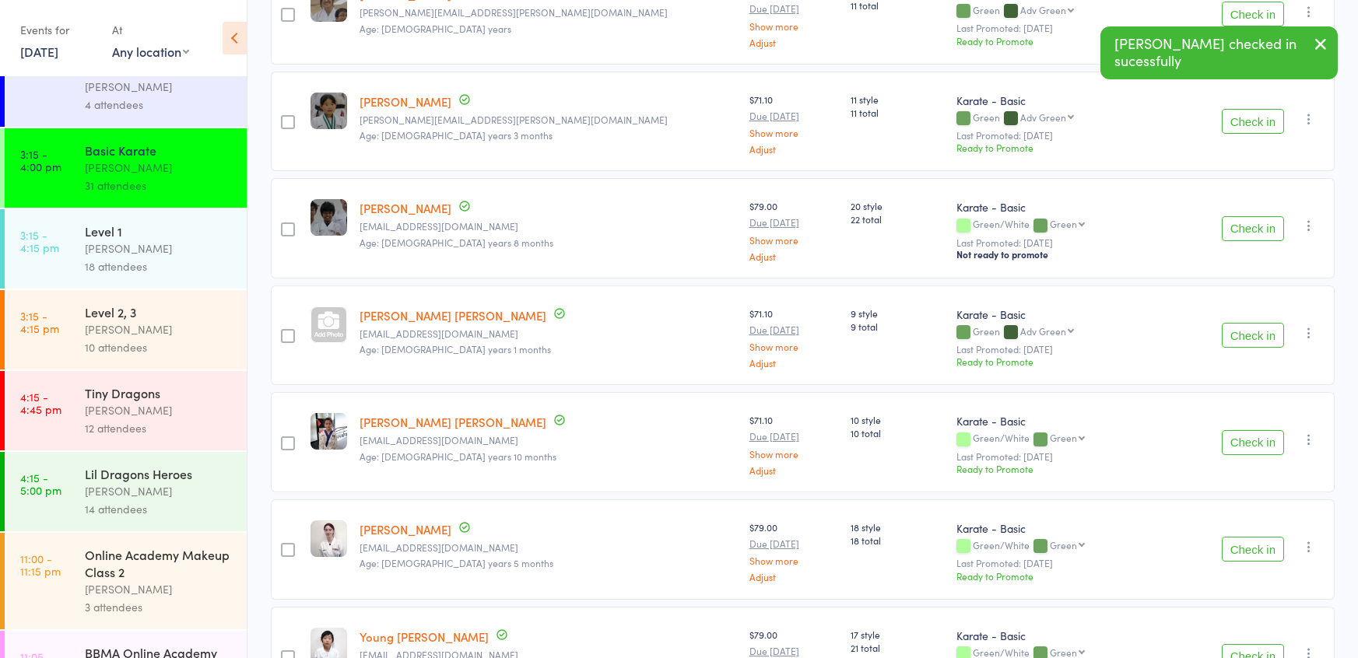
scroll to position [1724, 0]
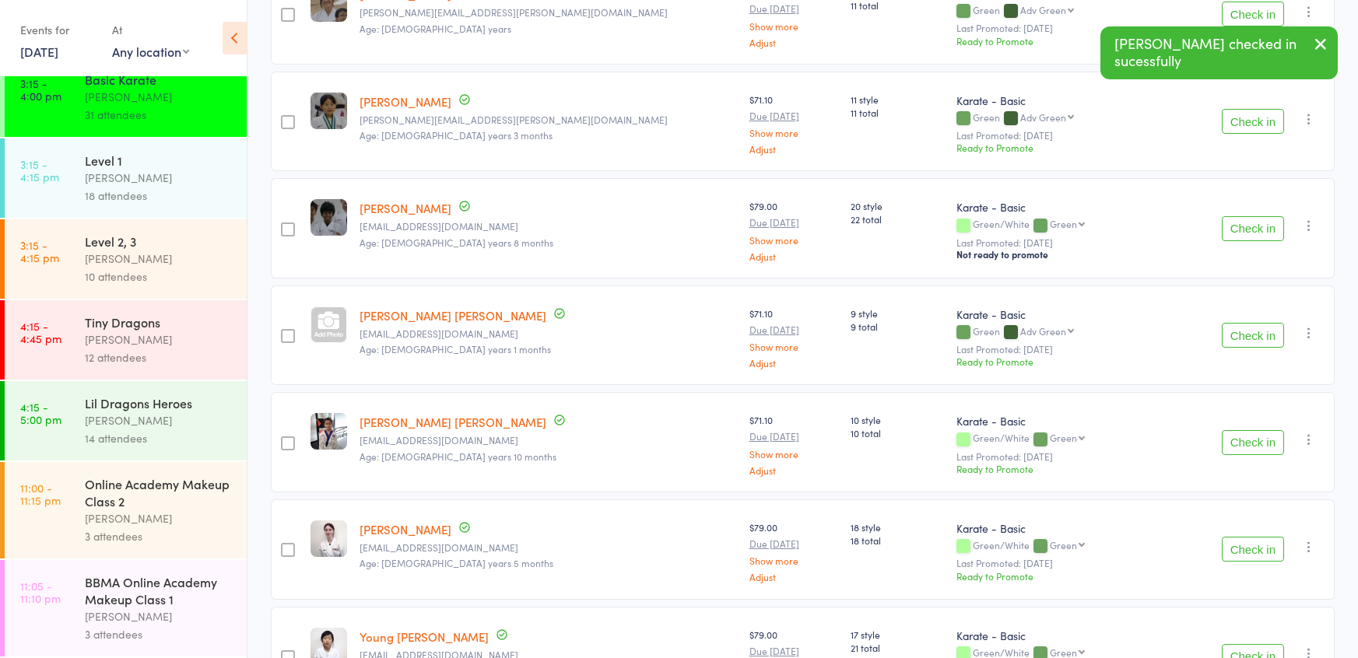
click at [89, 170] on div "[PERSON_NAME]" at bounding box center [159, 178] width 149 height 18
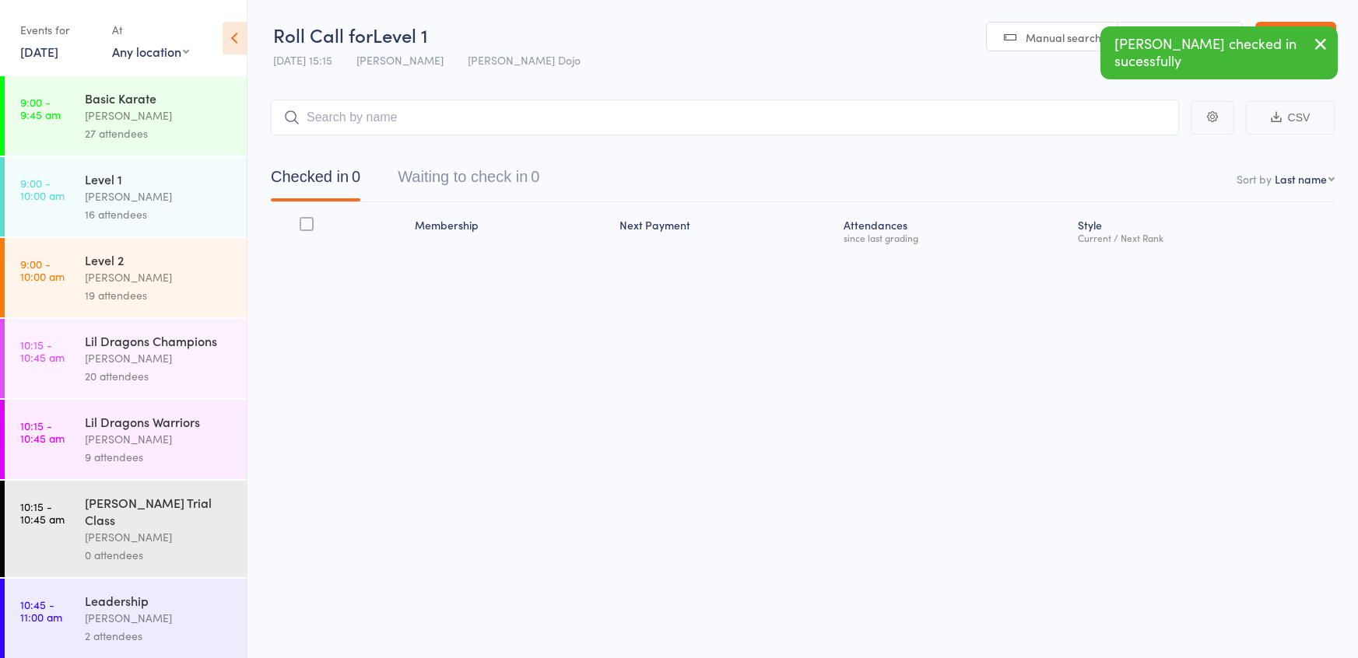
click at [437, 169] on button "Waiting to check in 0" at bounding box center [469, 180] width 142 height 41
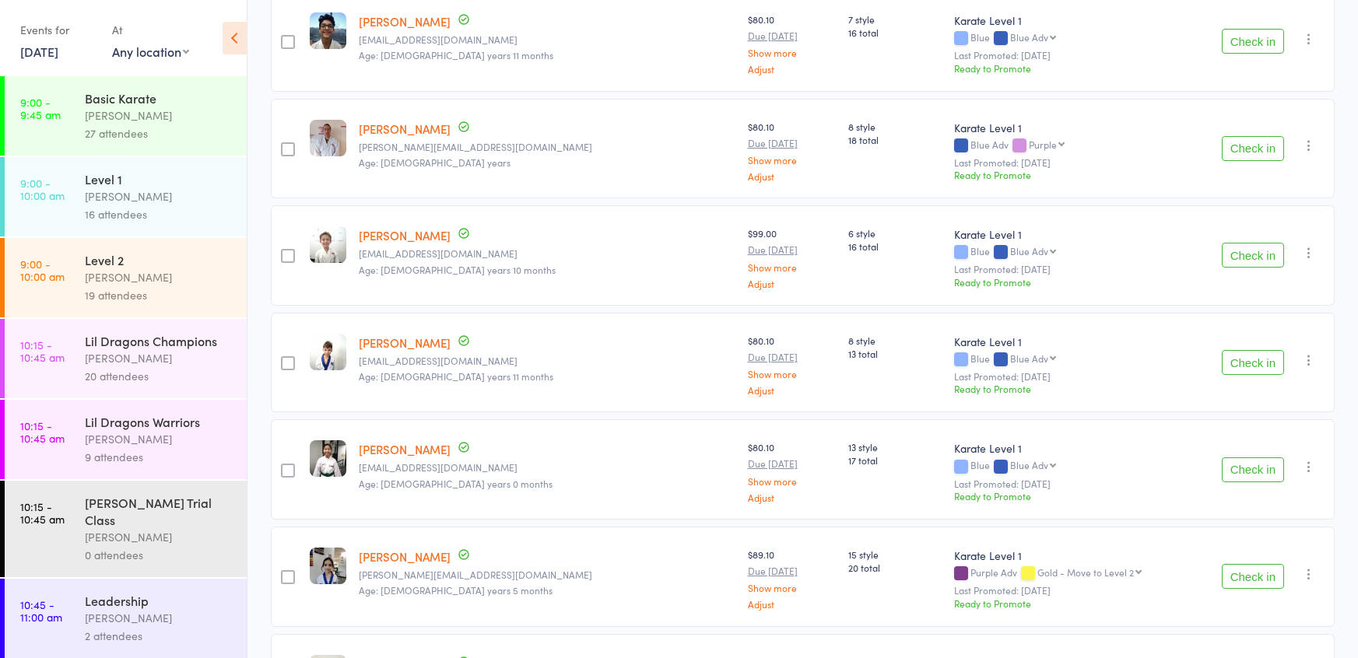
scroll to position [267, 0]
click at [1248, 365] on button "Check in" at bounding box center [1253, 361] width 62 height 25
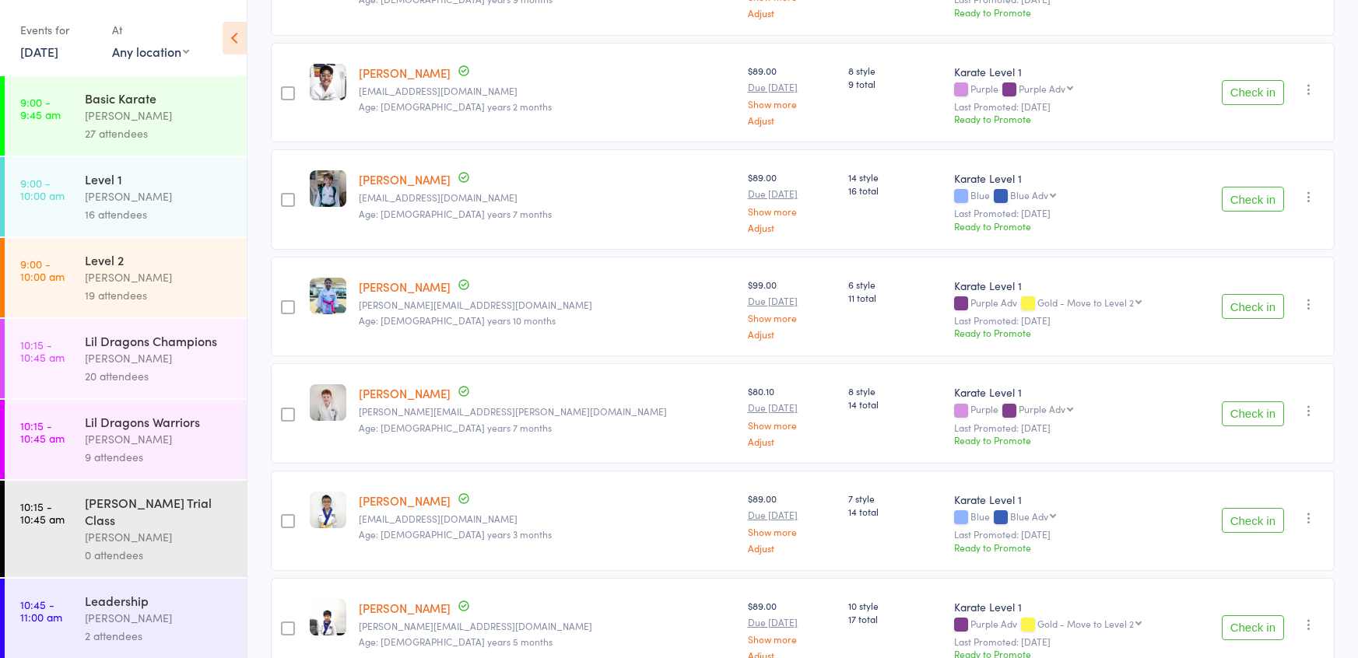
scroll to position [1468, 0]
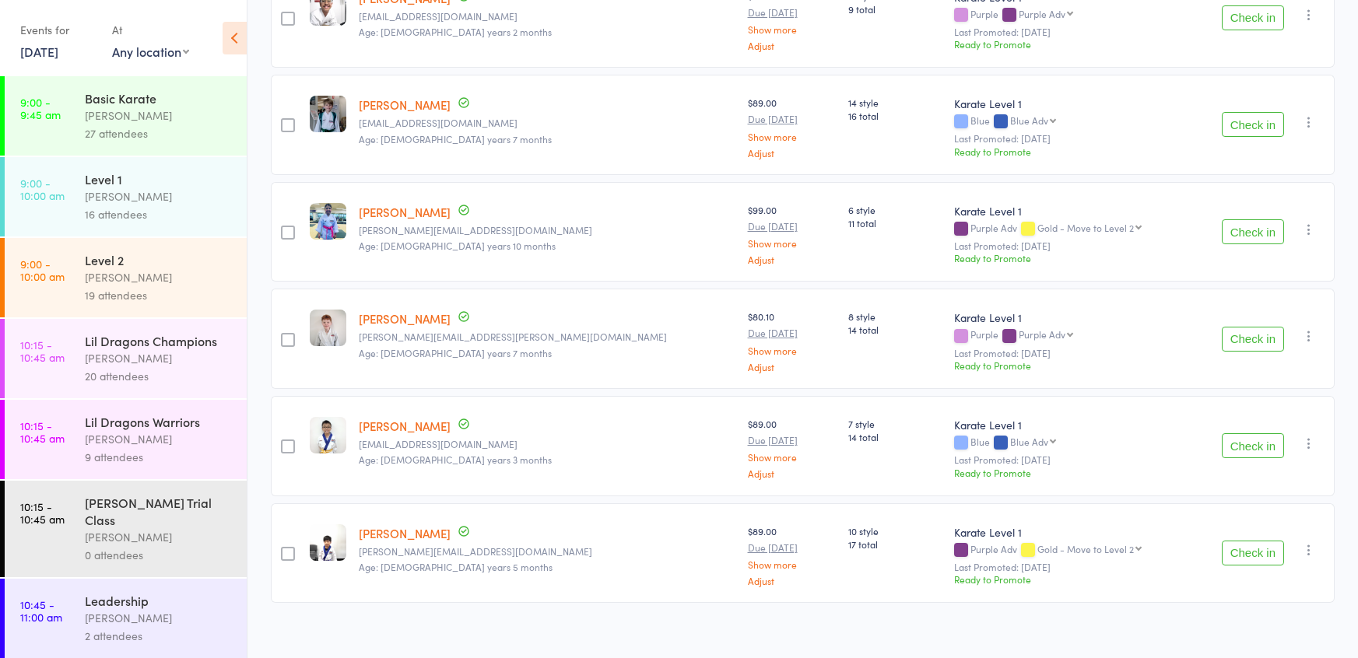
click at [1234, 542] on button "Check in" at bounding box center [1253, 553] width 62 height 25
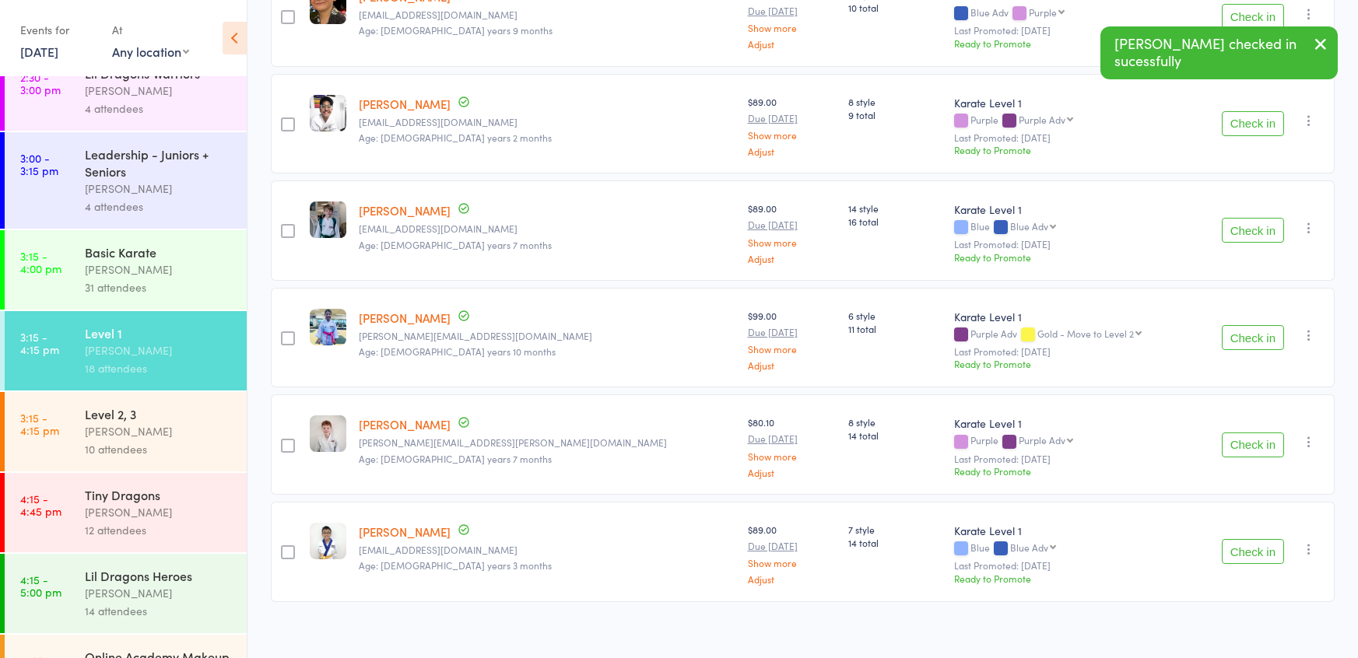
scroll to position [1724, 0]
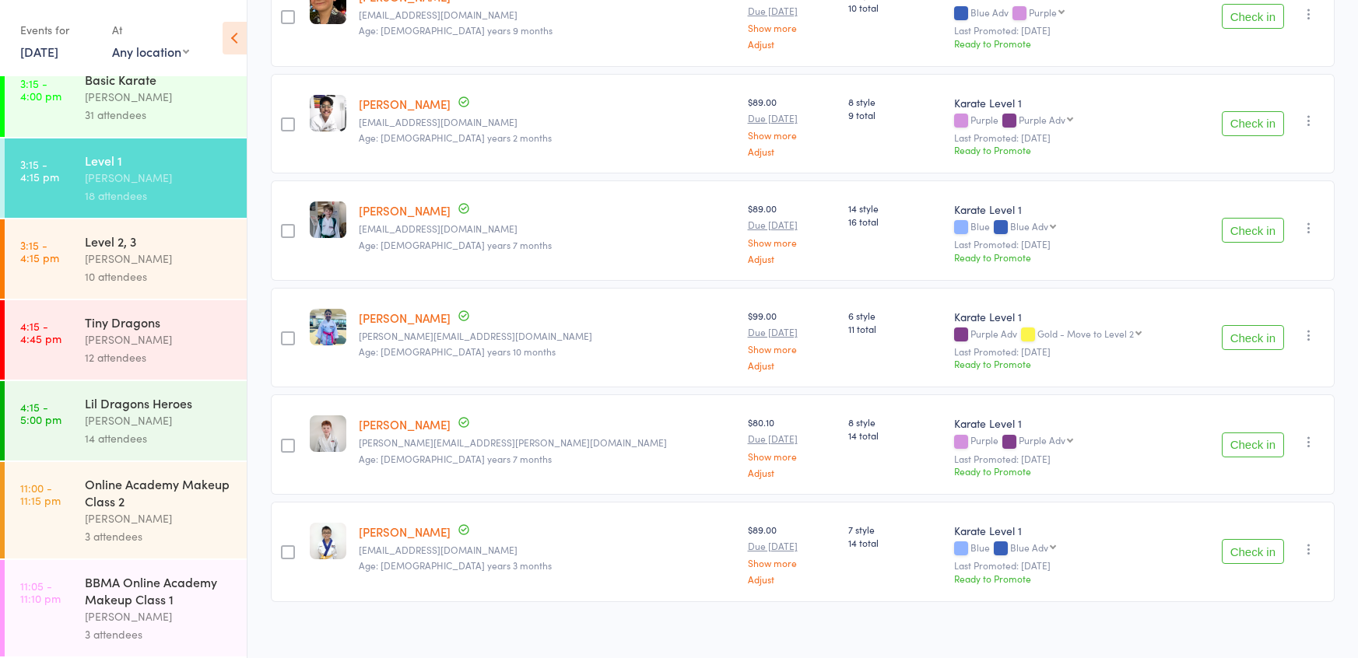
click at [173, 268] on div "10 attendees" at bounding box center [159, 277] width 149 height 18
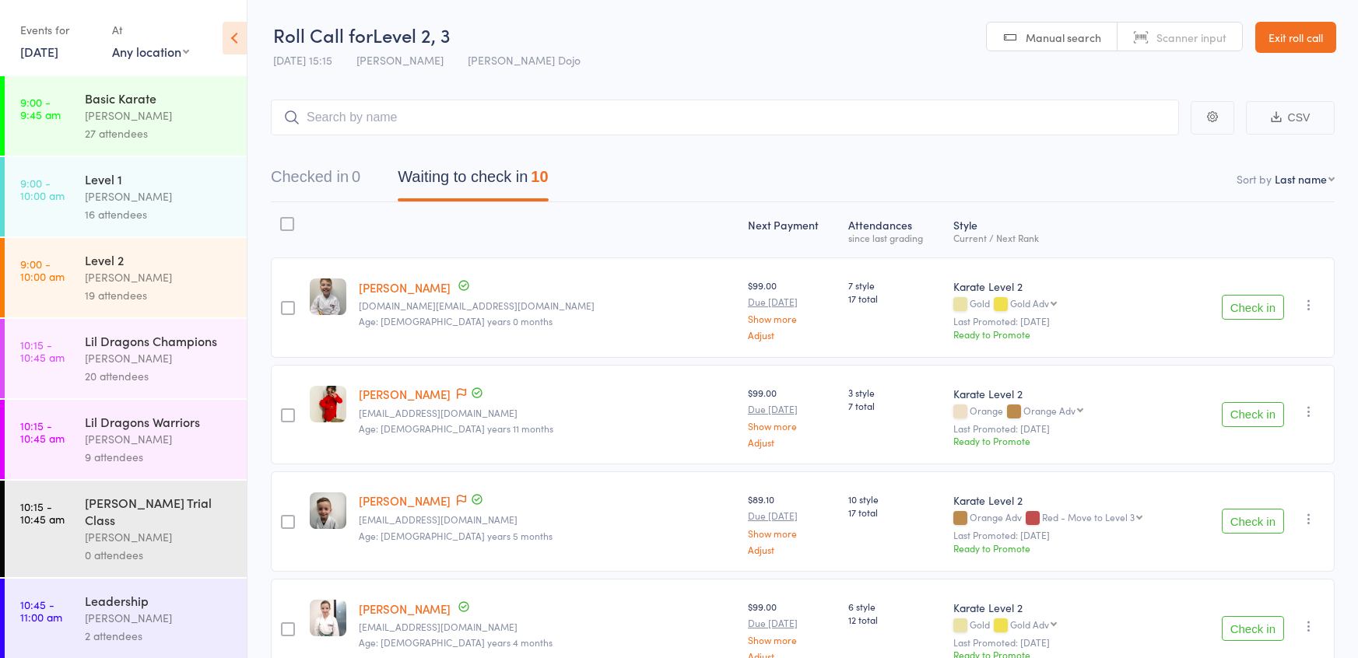
click at [1230, 301] on button "Check in" at bounding box center [1253, 307] width 62 height 25
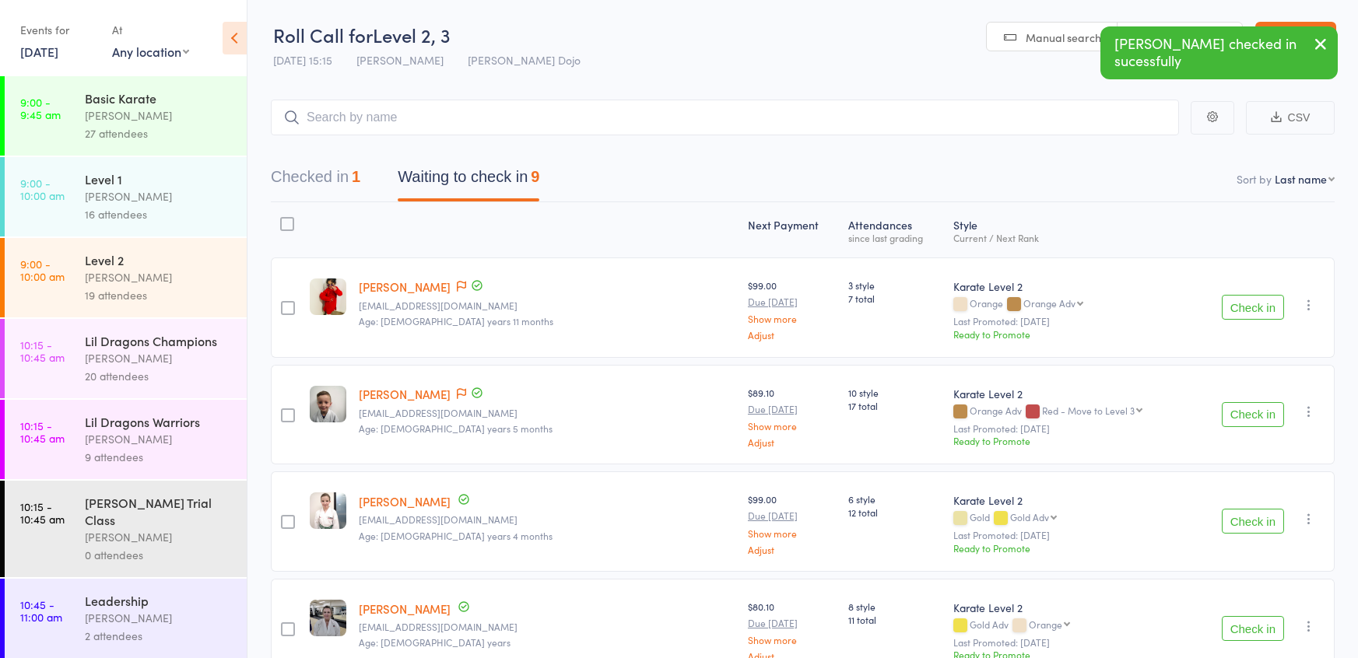
click at [1230, 301] on button "Check in" at bounding box center [1253, 307] width 62 height 25
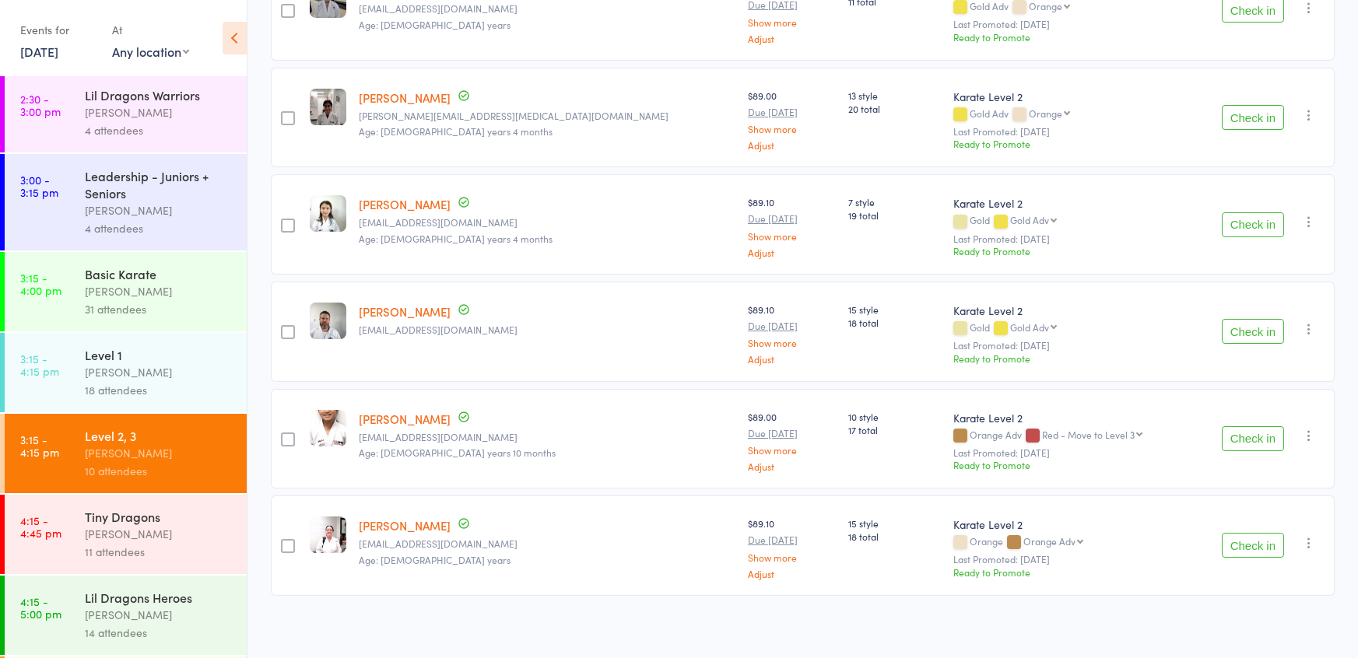
scroll to position [1534, 0]
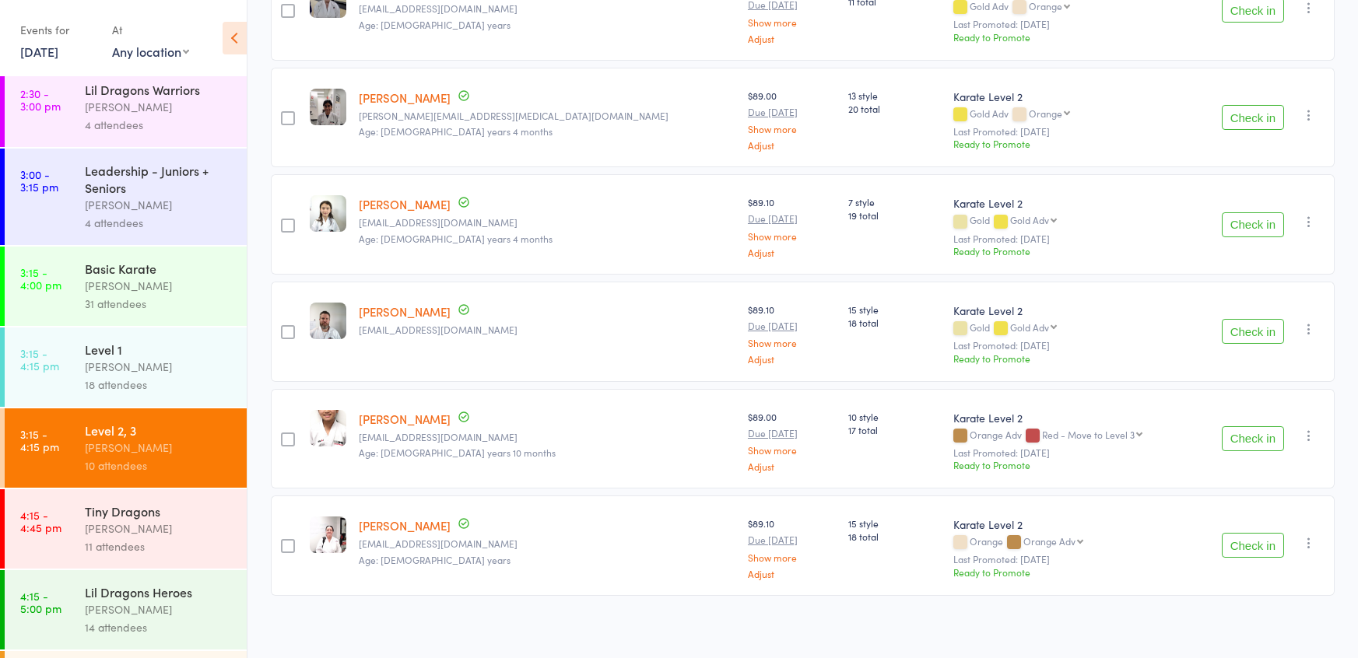
click at [124, 300] on div "31 attendees" at bounding box center [159, 304] width 149 height 18
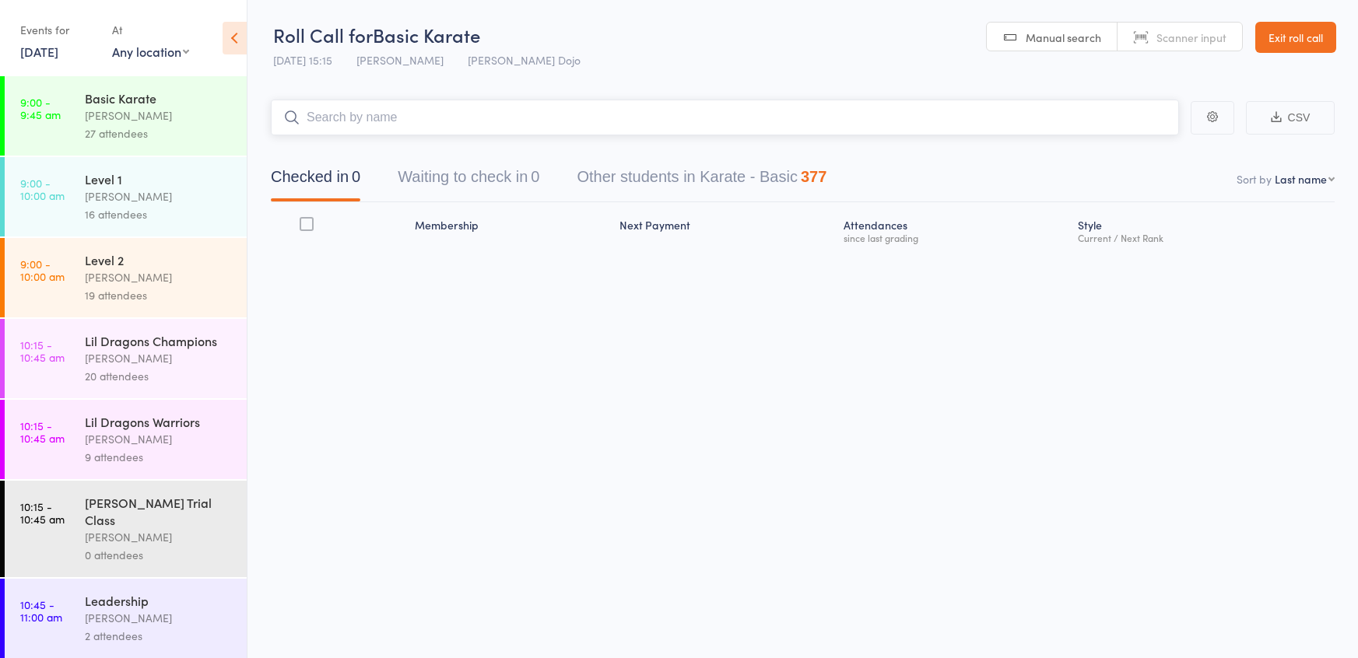
click at [511, 183] on button "Waiting to check in 0" at bounding box center [469, 180] width 142 height 41
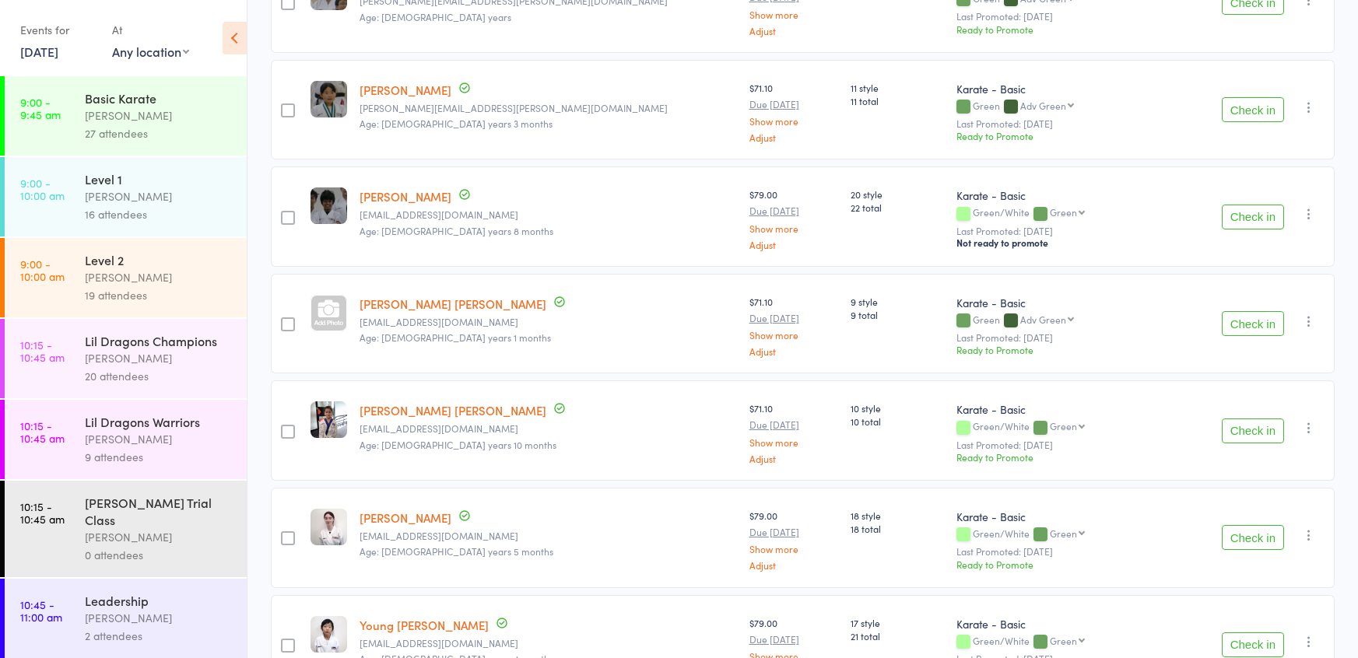
scroll to position [1062, 0]
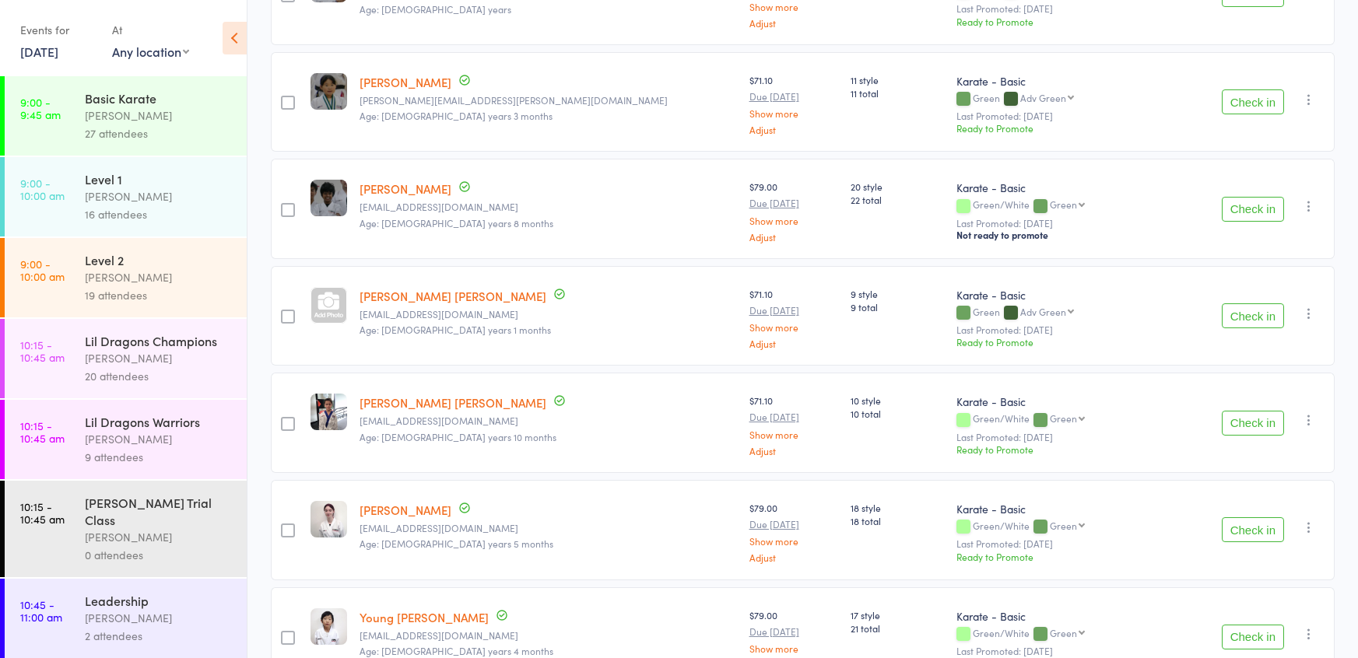
click at [1237, 311] on button "Check in" at bounding box center [1253, 316] width 62 height 25
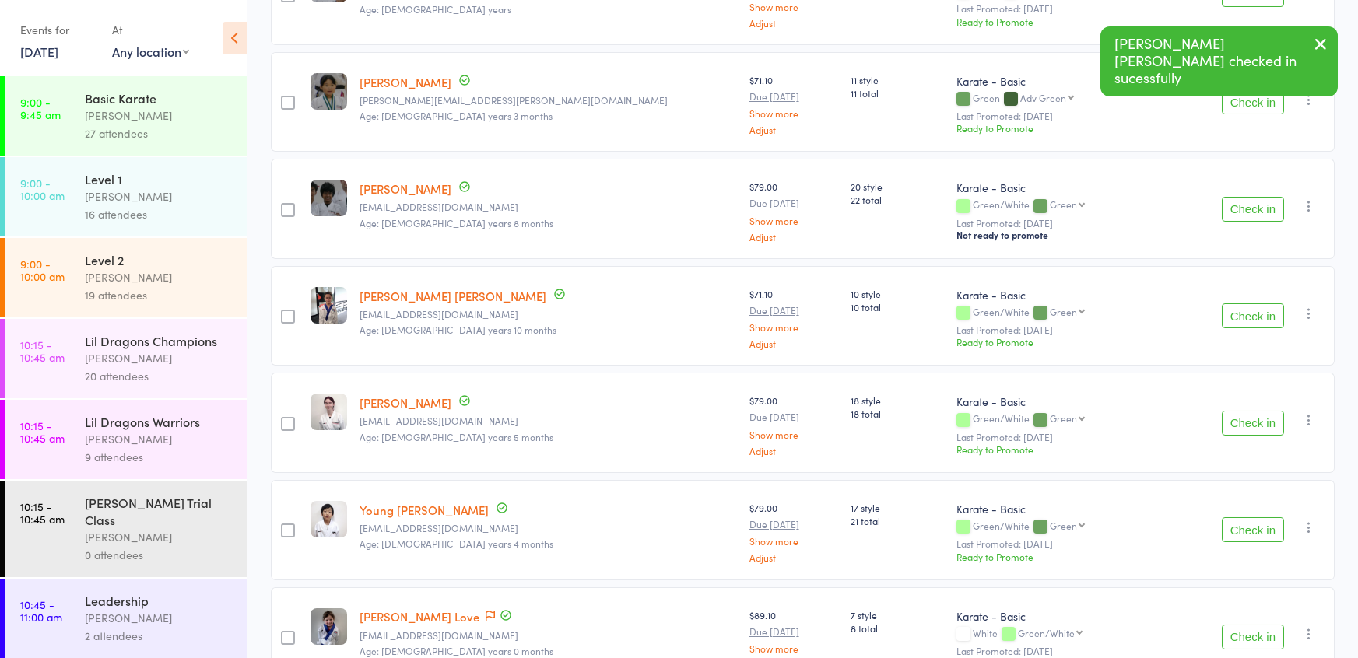
click at [1237, 311] on button "Check in" at bounding box center [1253, 316] width 62 height 25
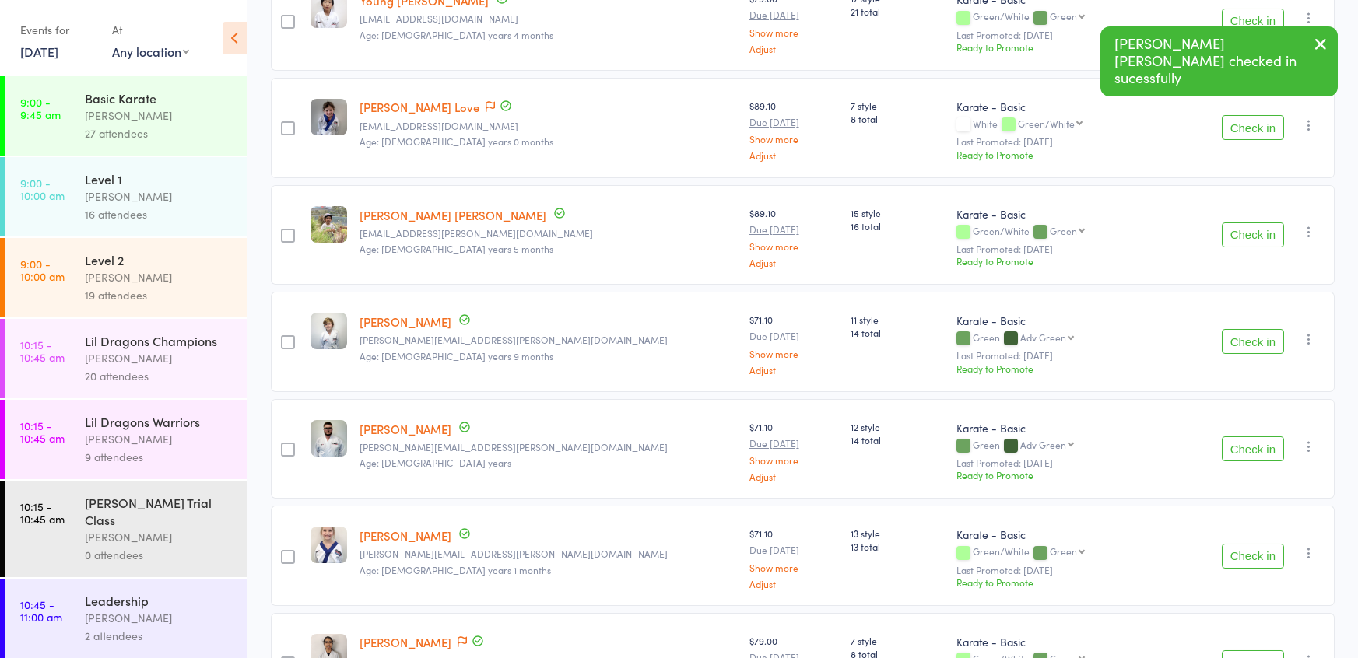
scroll to position [1474, 0]
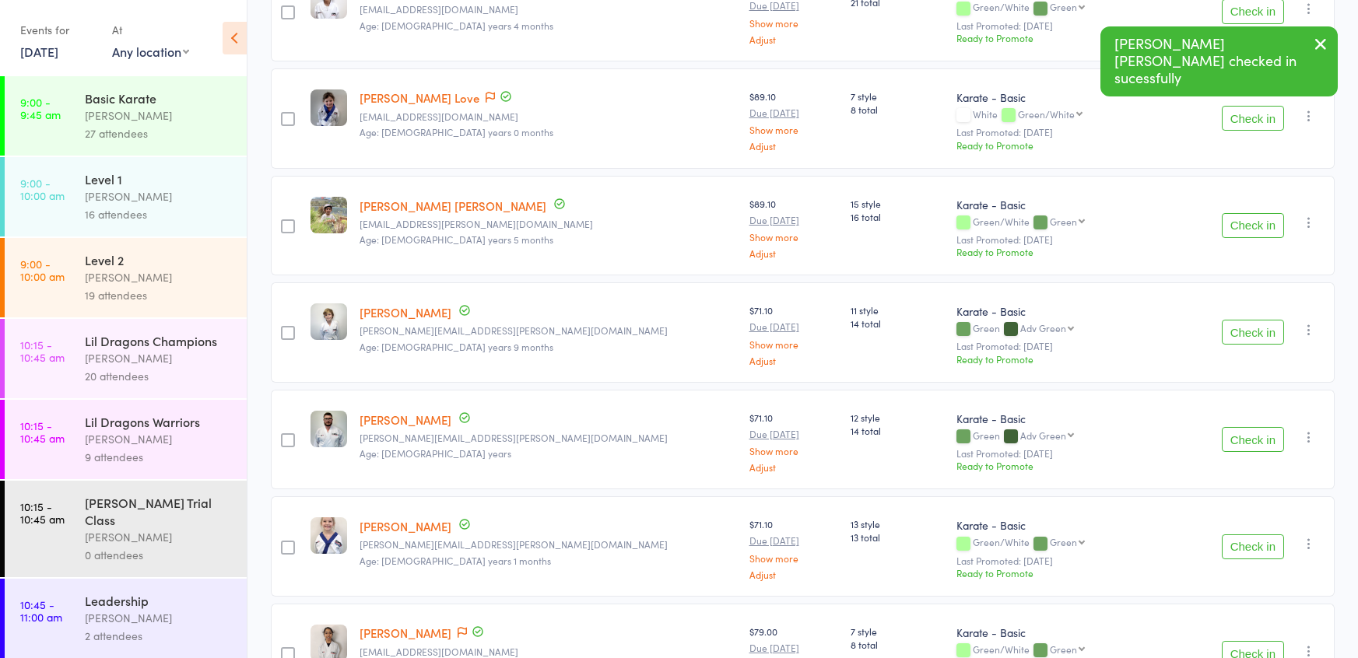
click at [1254, 535] on button "Check in" at bounding box center [1253, 547] width 62 height 25
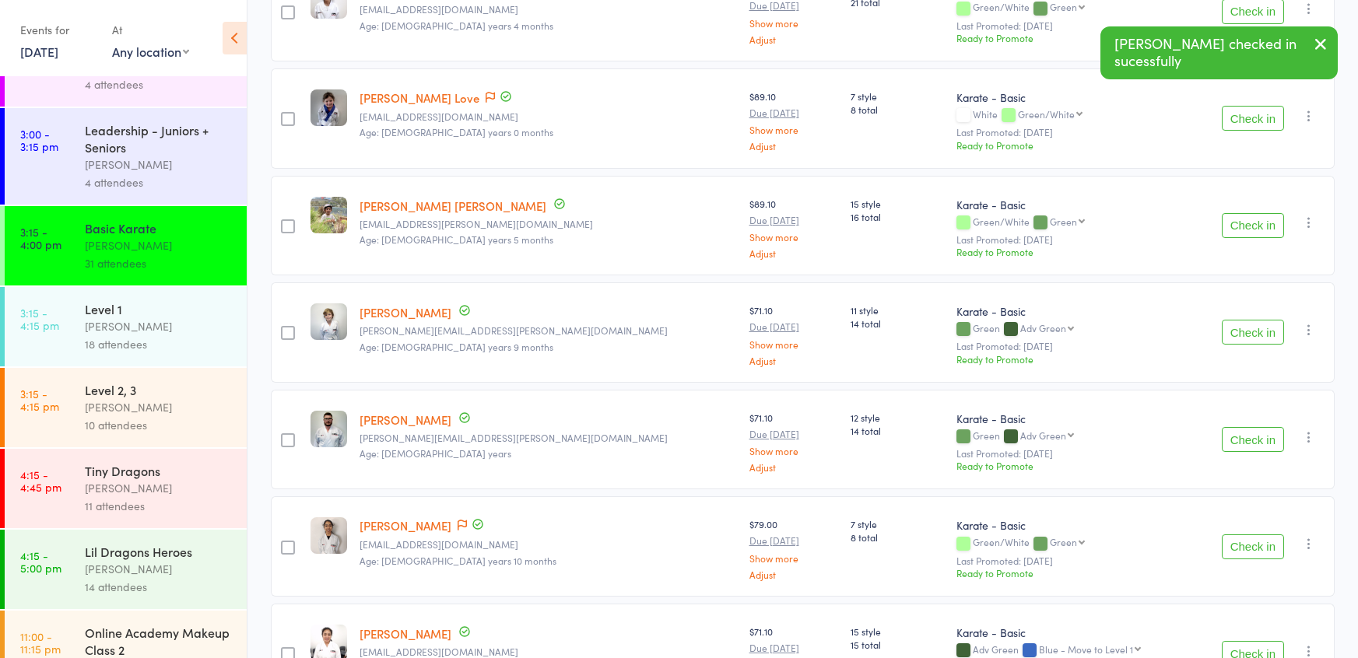
scroll to position [1595, 0]
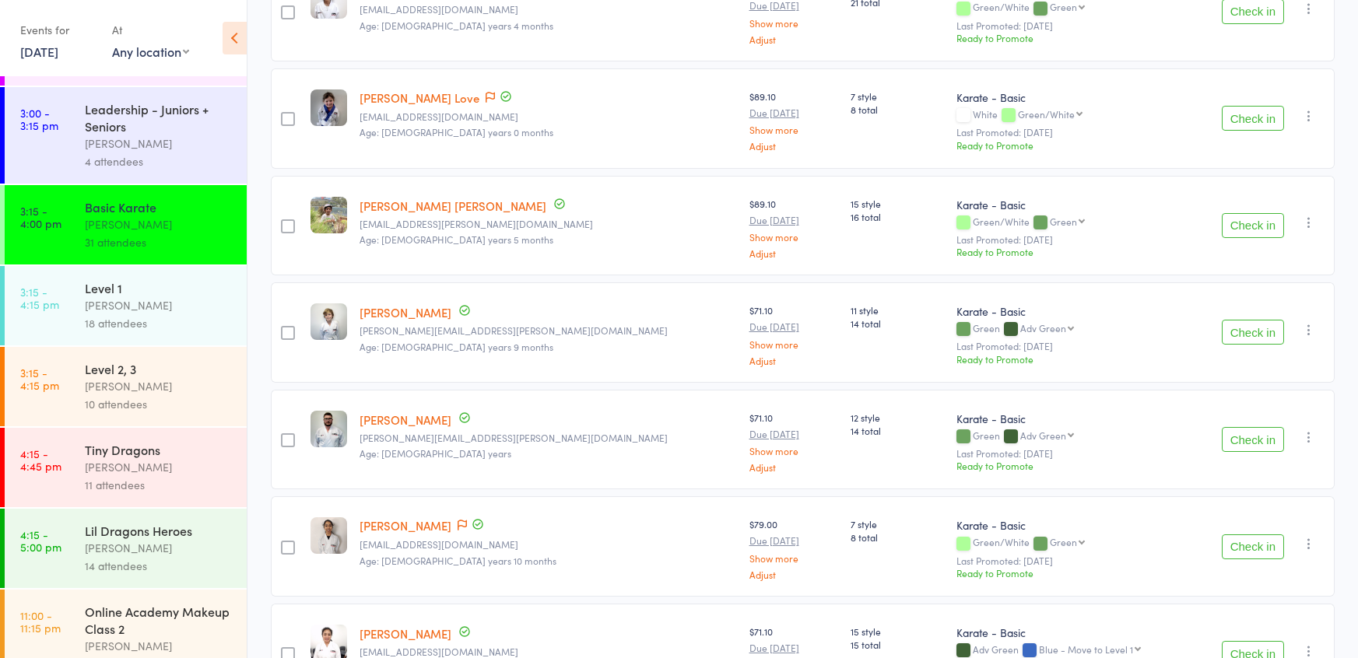
click at [82, 313] on link "3:15 - 4:15 pm Level 1 Jordan Grandlouis 18 attendees" at bounding box center [126, 305] width 242 height 79
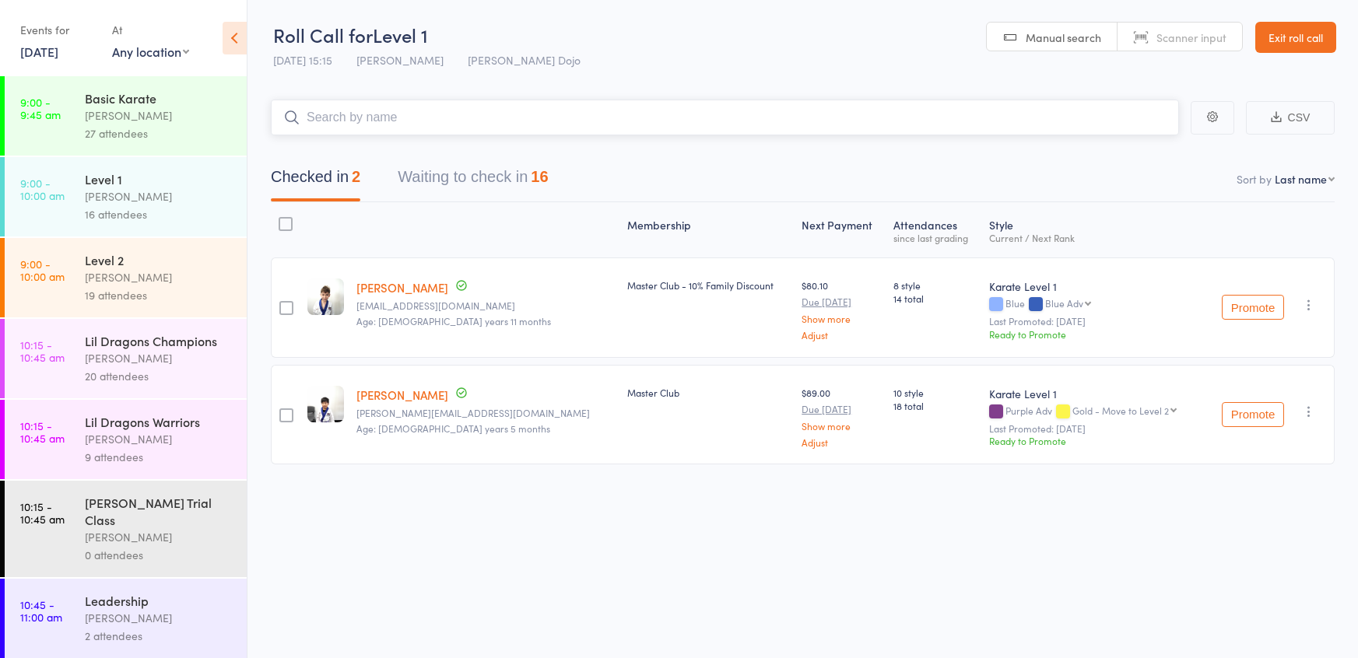
click at [438, 190] on button "Waiting to check in 16" at bounding box center [473, 180] width 150 height 41
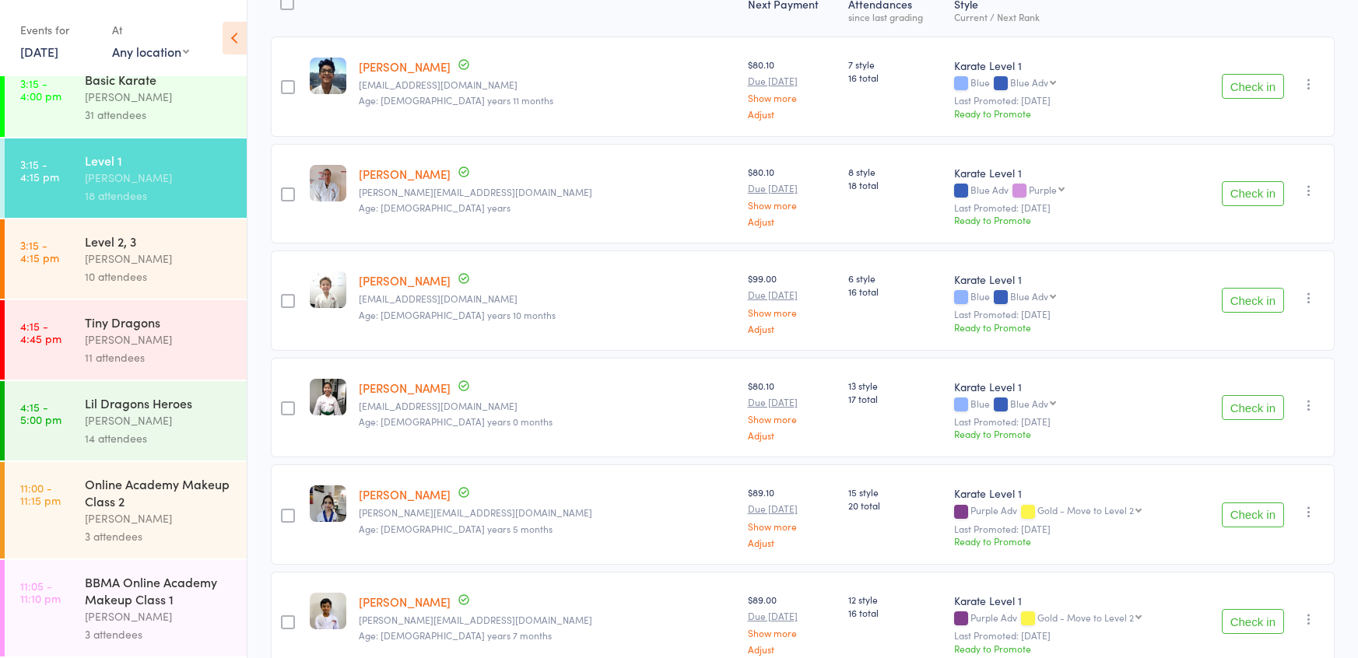
scroll to position [228, 0]
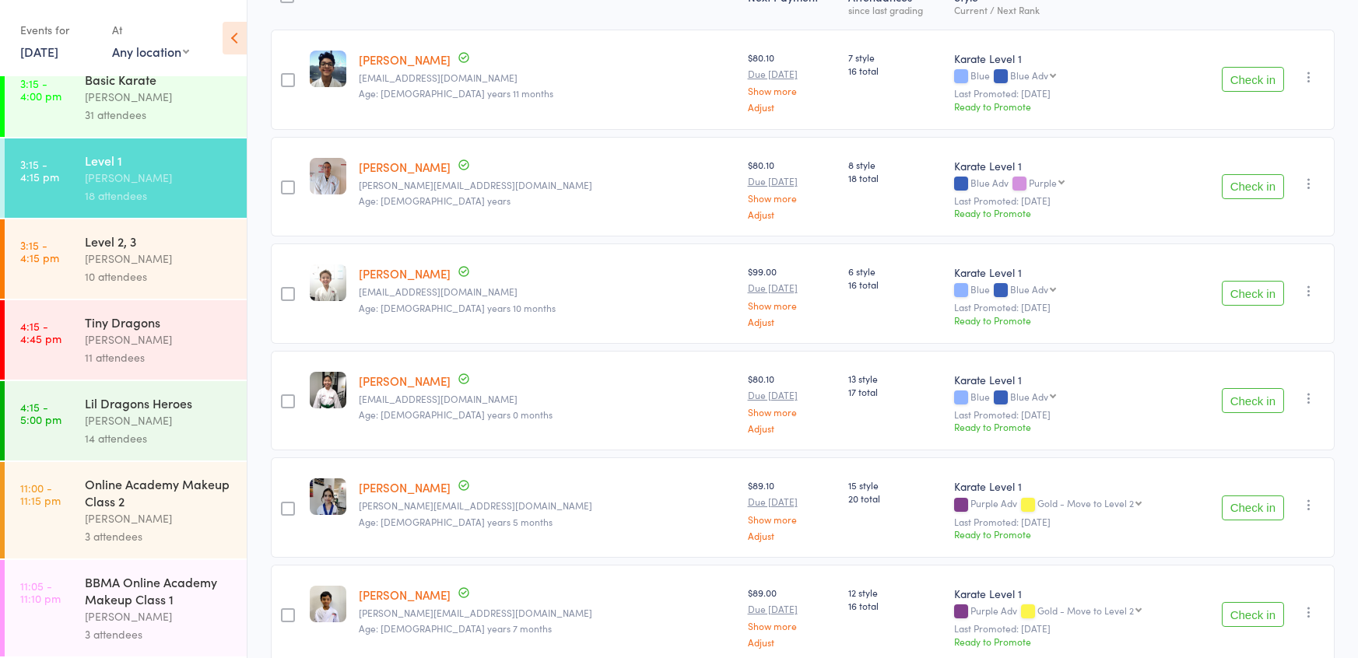
click at [1240, 506] on button "Check in" at bounding box center [1253, 508] width 62 height 25
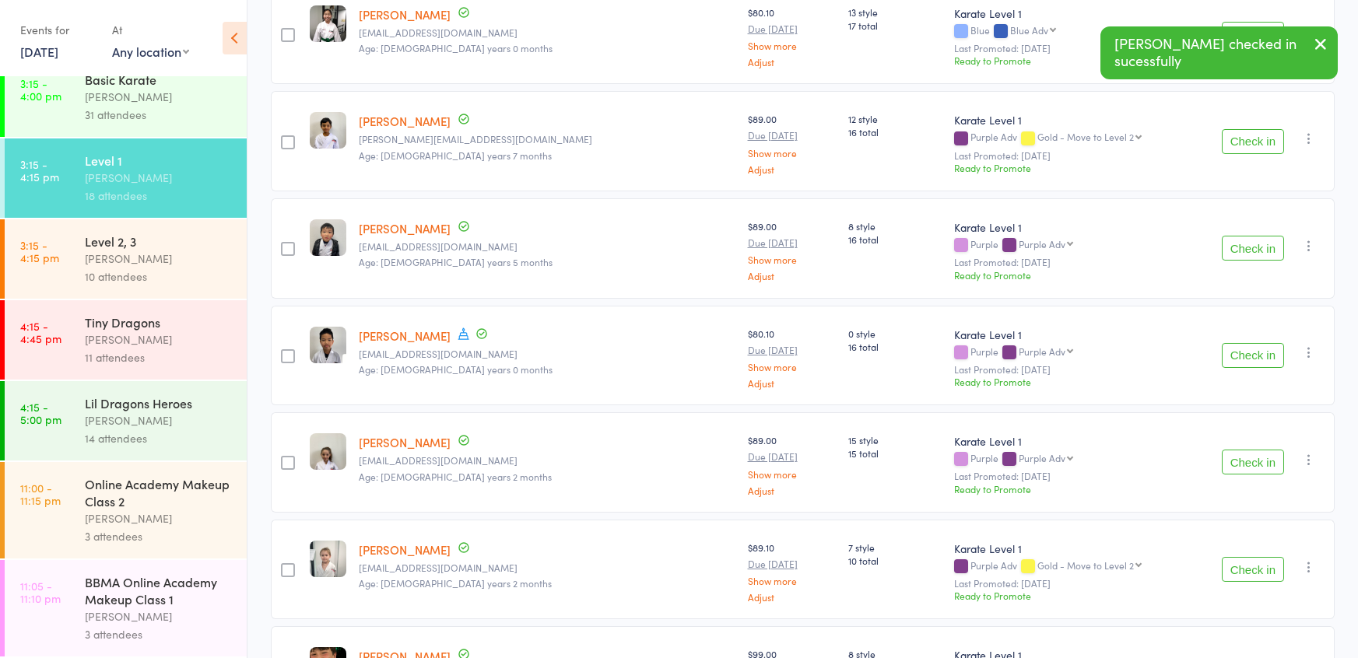
scroll to position [592, 0]
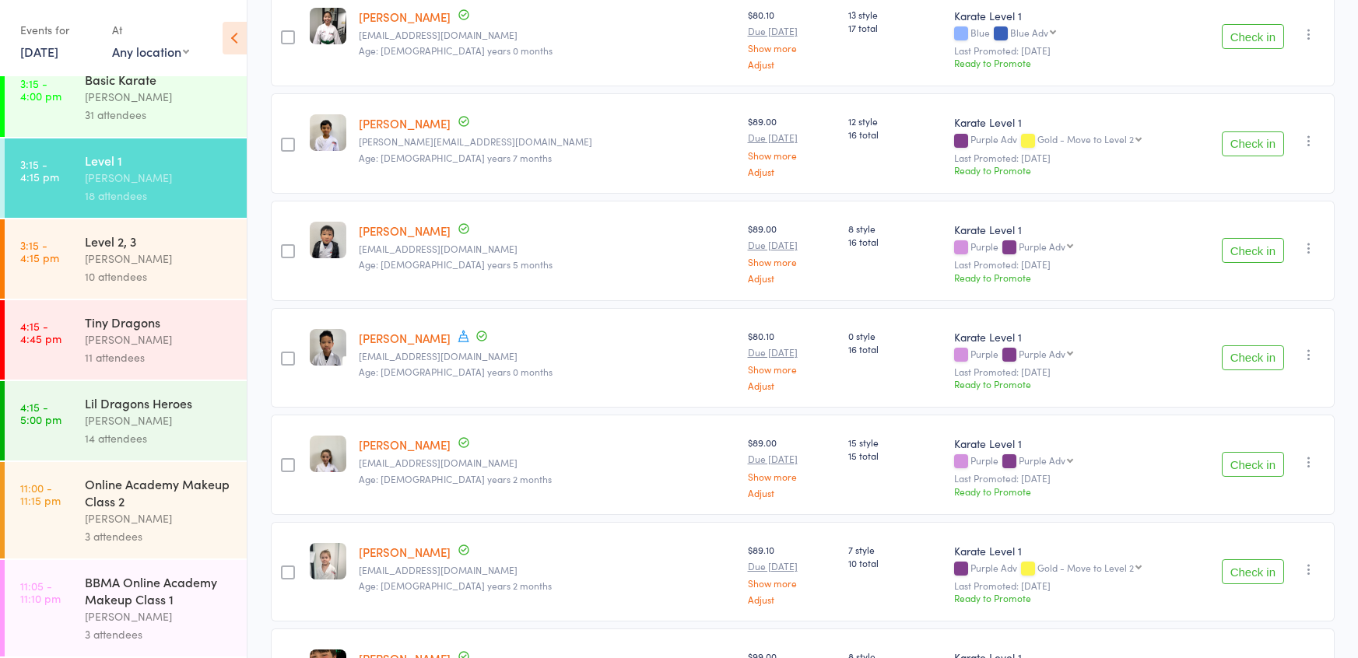
click at [146, 81] on div "Basic Karate" at bounding box center [159, 79] width 149 height 17
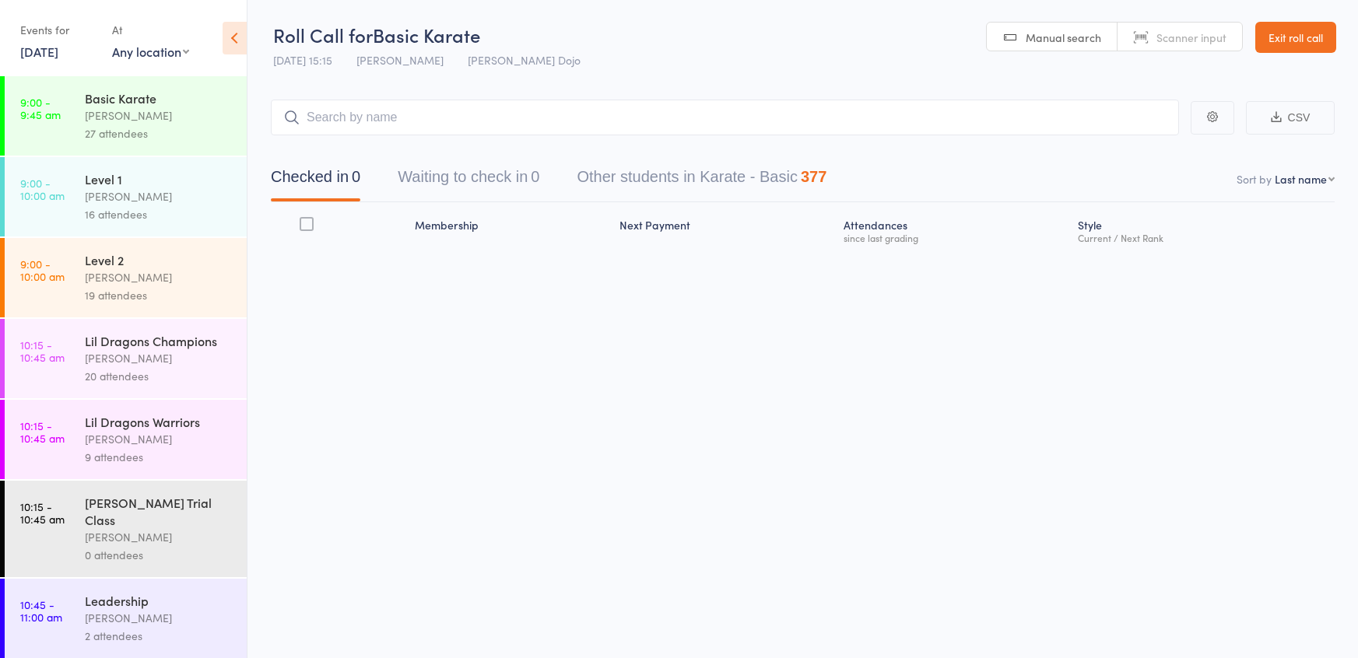
click at [523, 187] on button "Waiting to check in 0" at bounding box center [469, 180] width 142 height 41
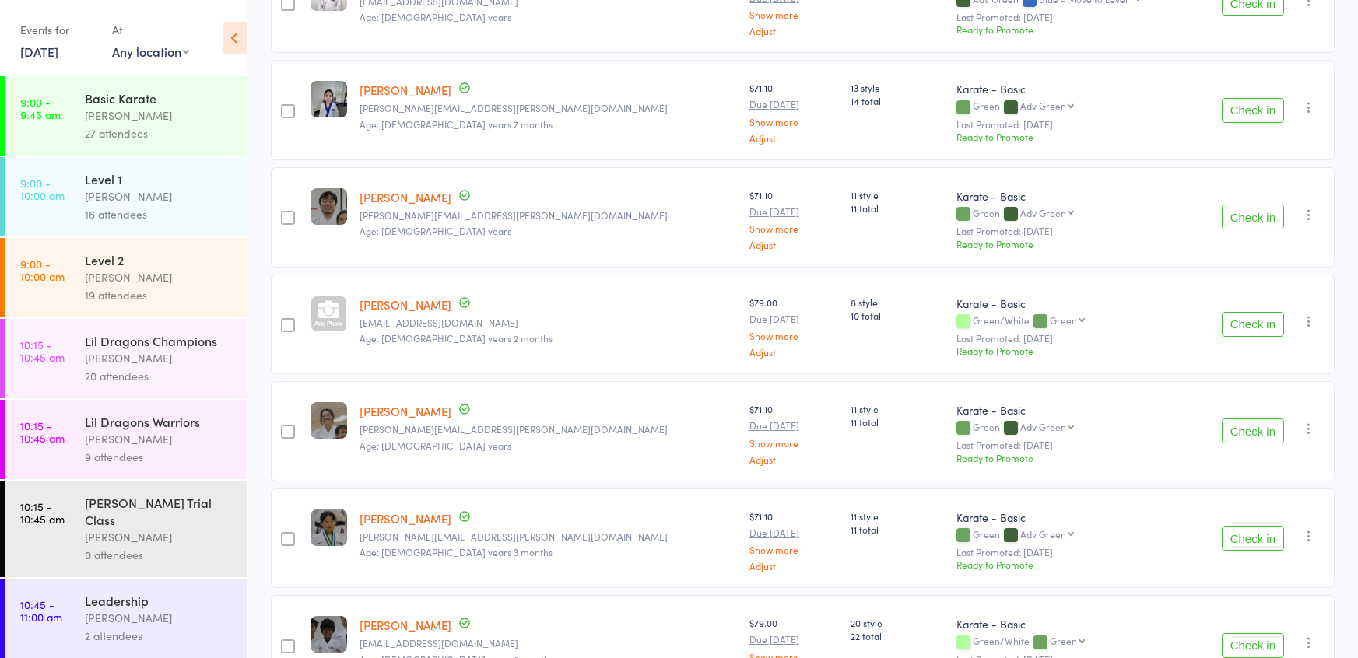
scroll to position [628, 0]
click at [1237, 422] on button "Check in" at bounding box center [1253, 428] width 62 height 25
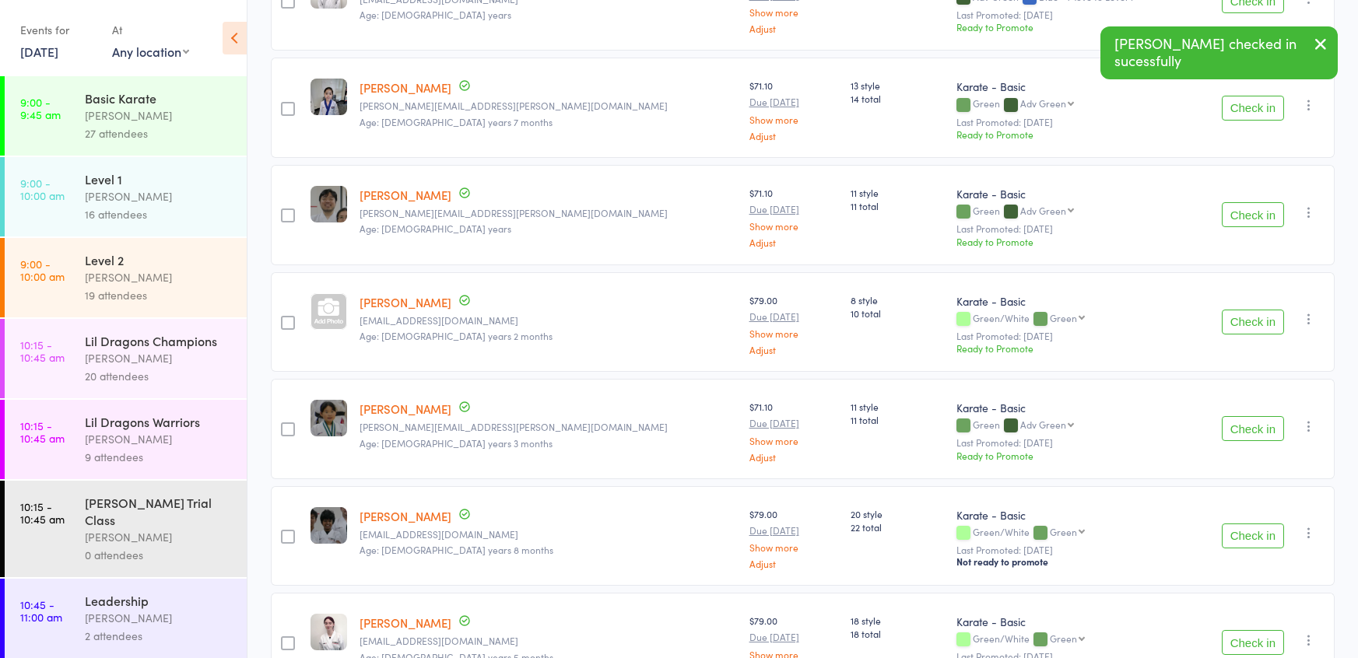
click at [1237, 423] on button "Check in" at bounding box center [1253, 428] width 62 height 25
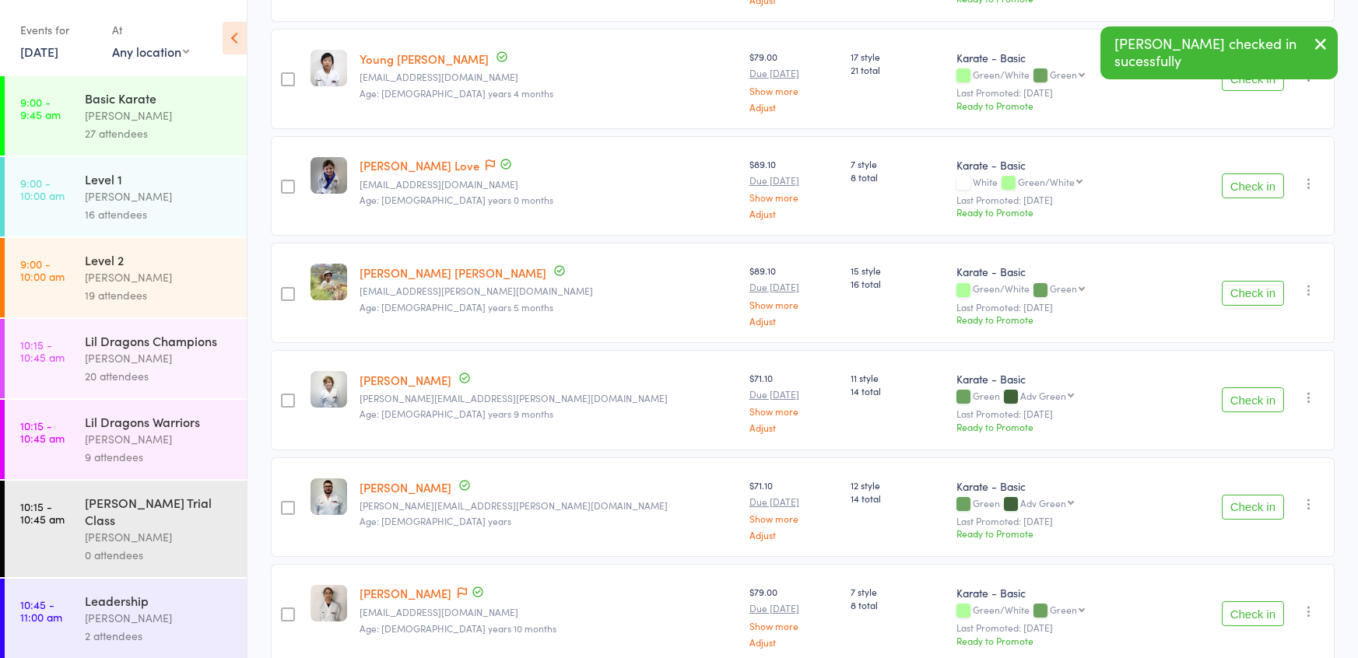
scroll to position [1200, 0]
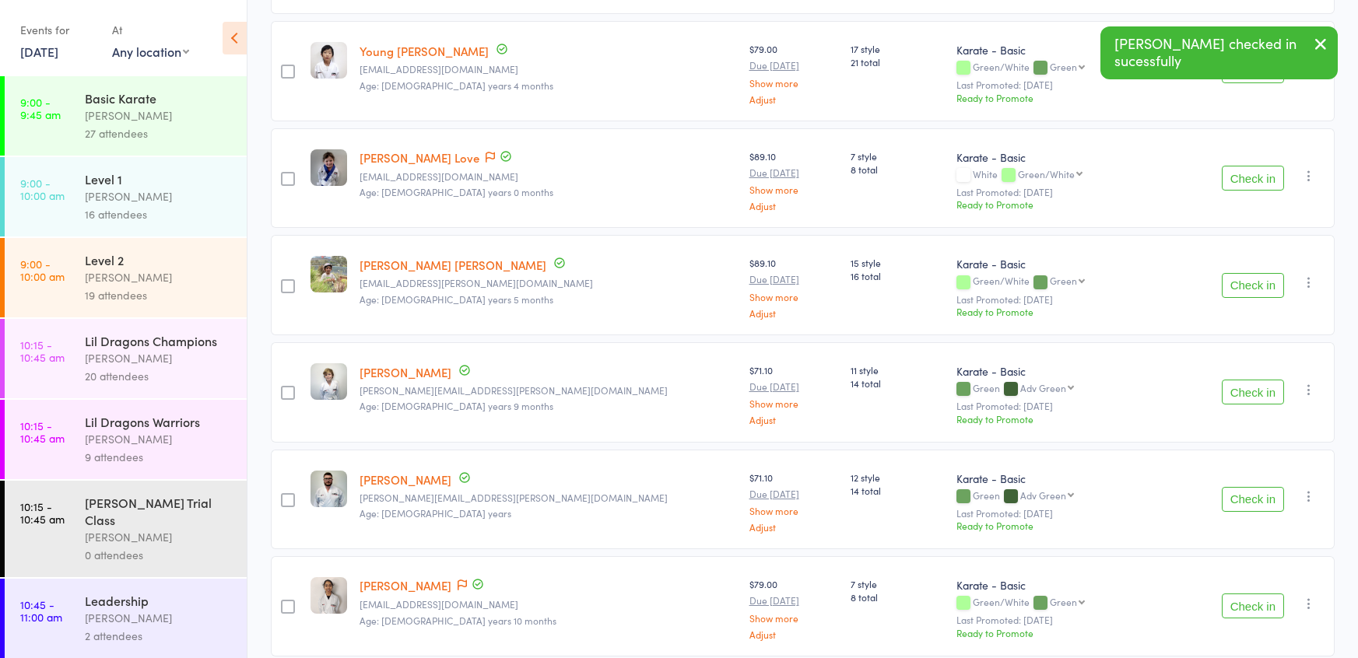
click at [1238, 388] on button "Check in" at bounding box center [1253, 392] width 62 height 25
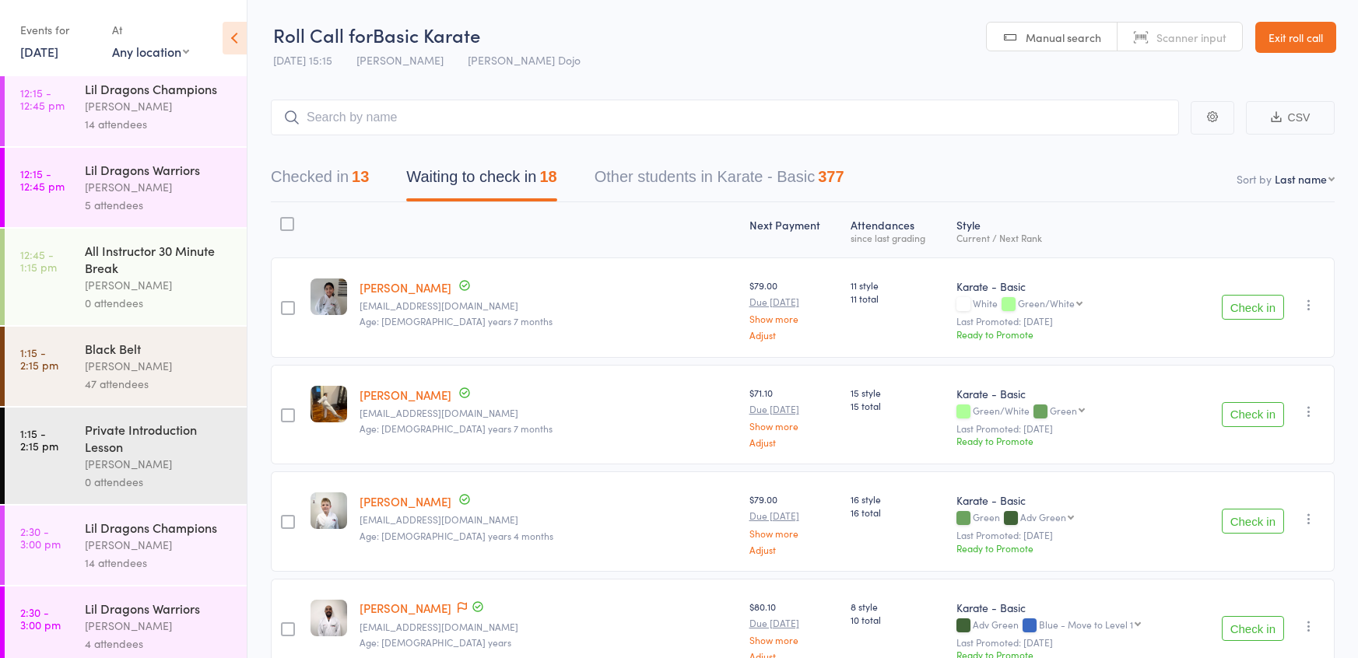
scroll to position [1724, 0]
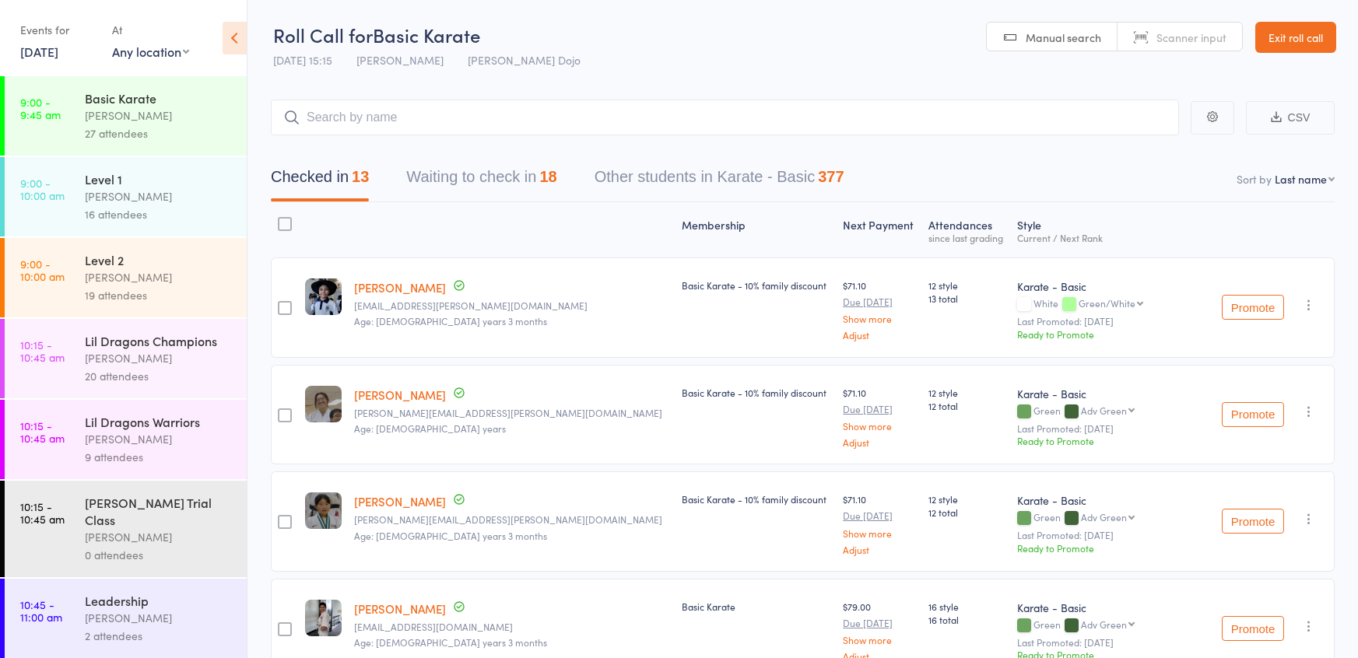
click at [453, 191] on button "Waiting to check in 18" at bounding box center [481, 180] width 150 height 41
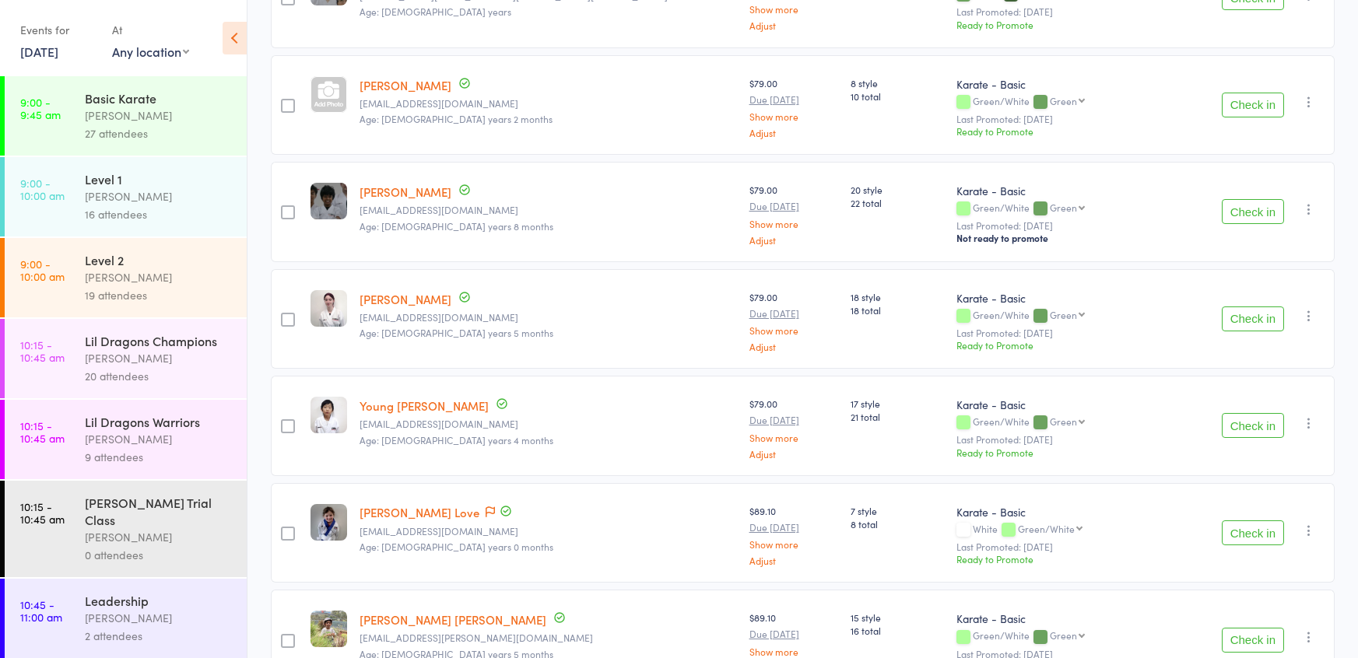
scroll to position [858, 0]
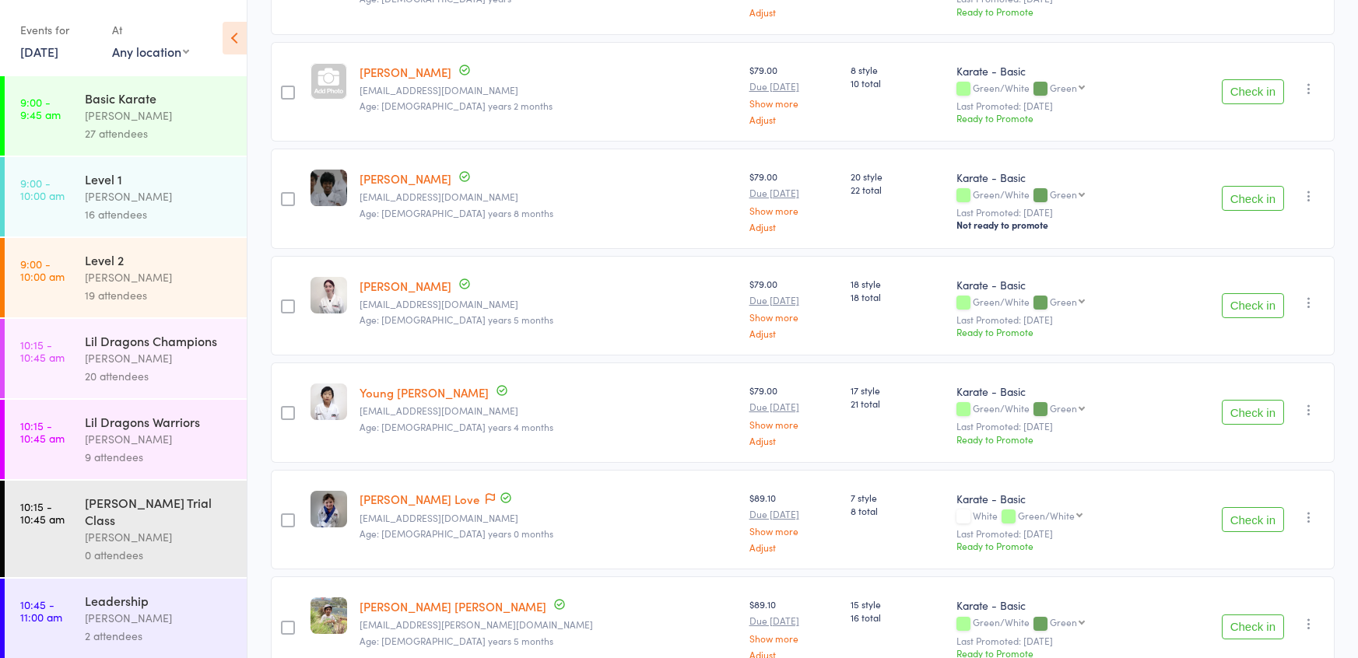
click at [1241, 299] on button "Check in" at bounding box center [1253, 305] width 62 height 25
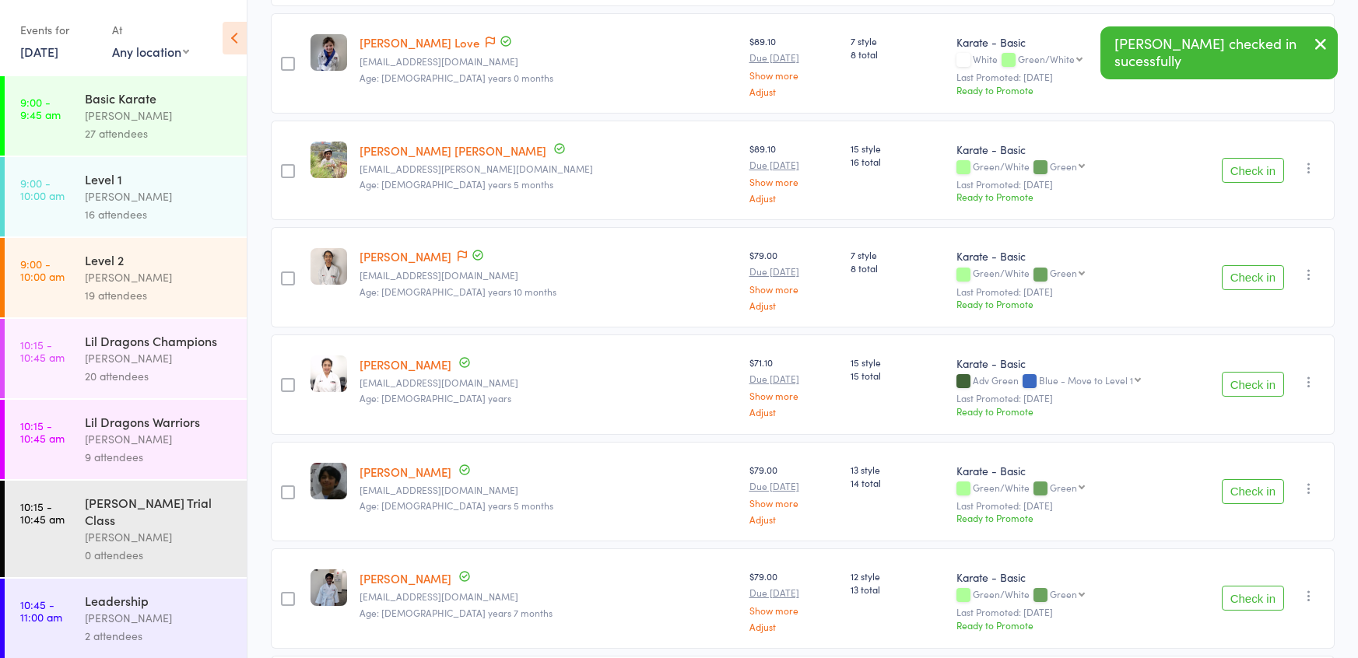
scroll to position [1209, 0]
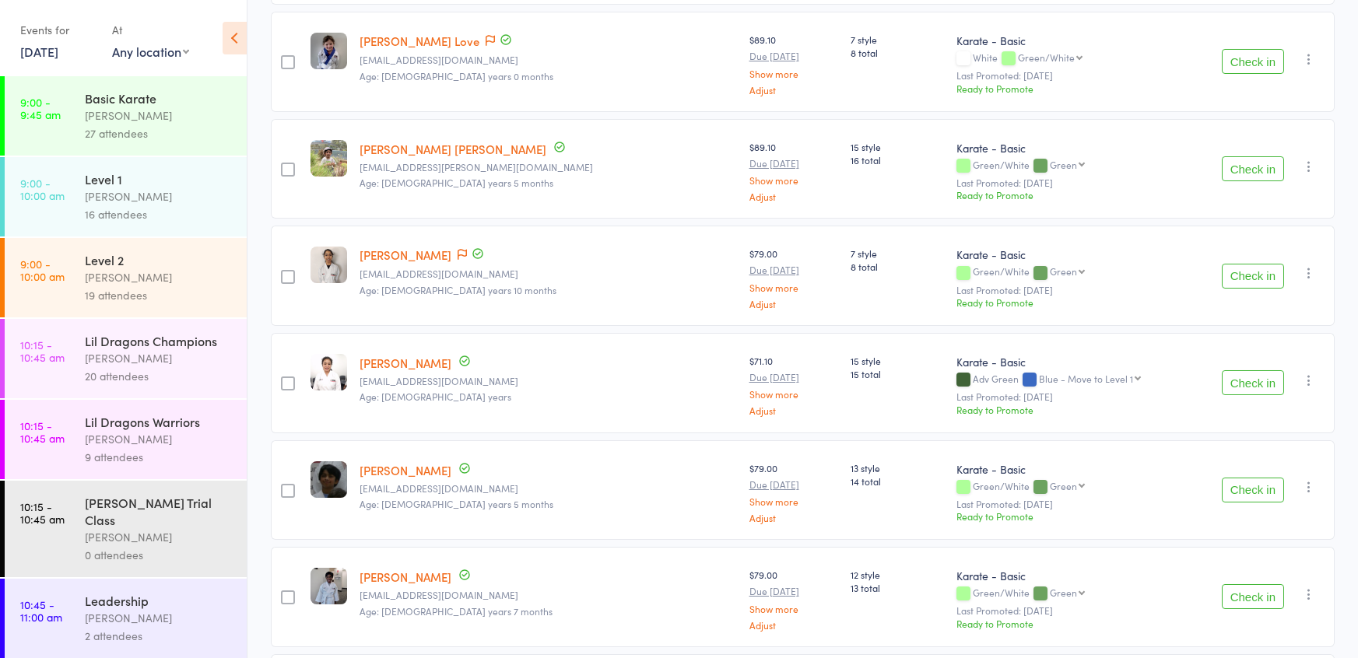
click at [1245, 478] on button "Check in" at bounding box center [1253, 490] width 62 height 25
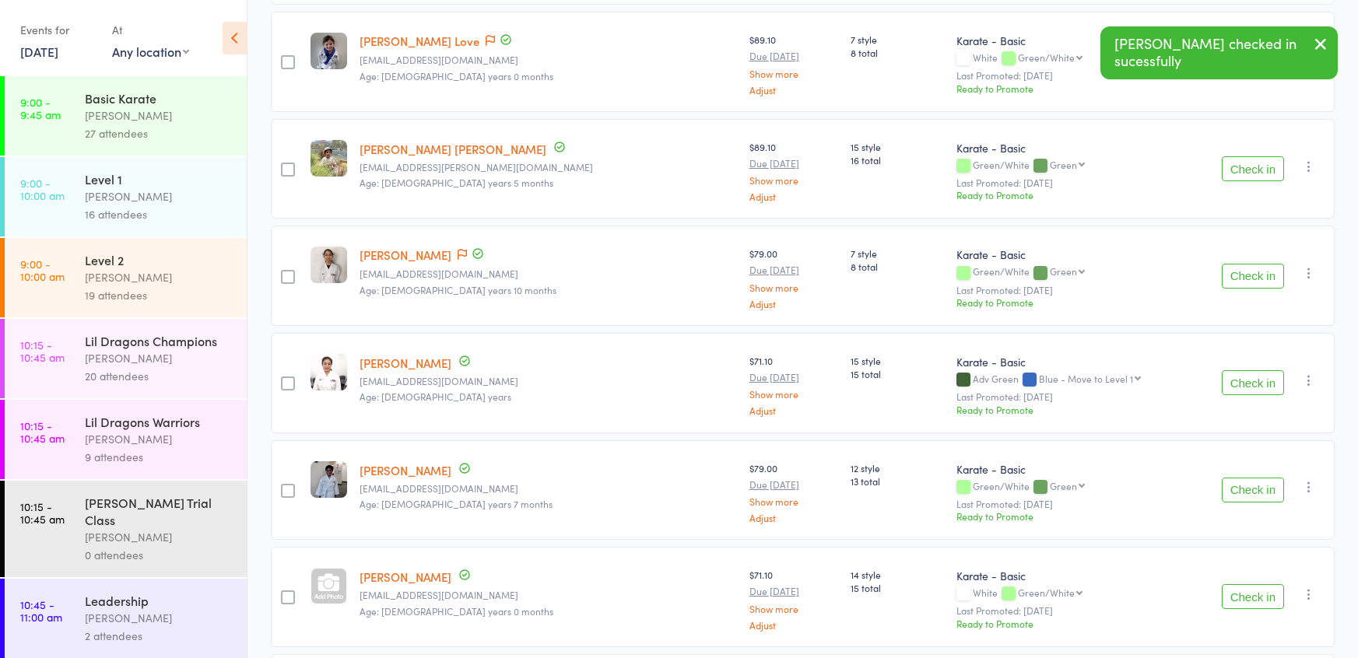
click at [1245, 478] on button "Check in" at bounding box center [1253, 490] width 62 height 25
click at [1228, 373] on button "Check in" at bounding box center [1253, 382] width 62 height 25
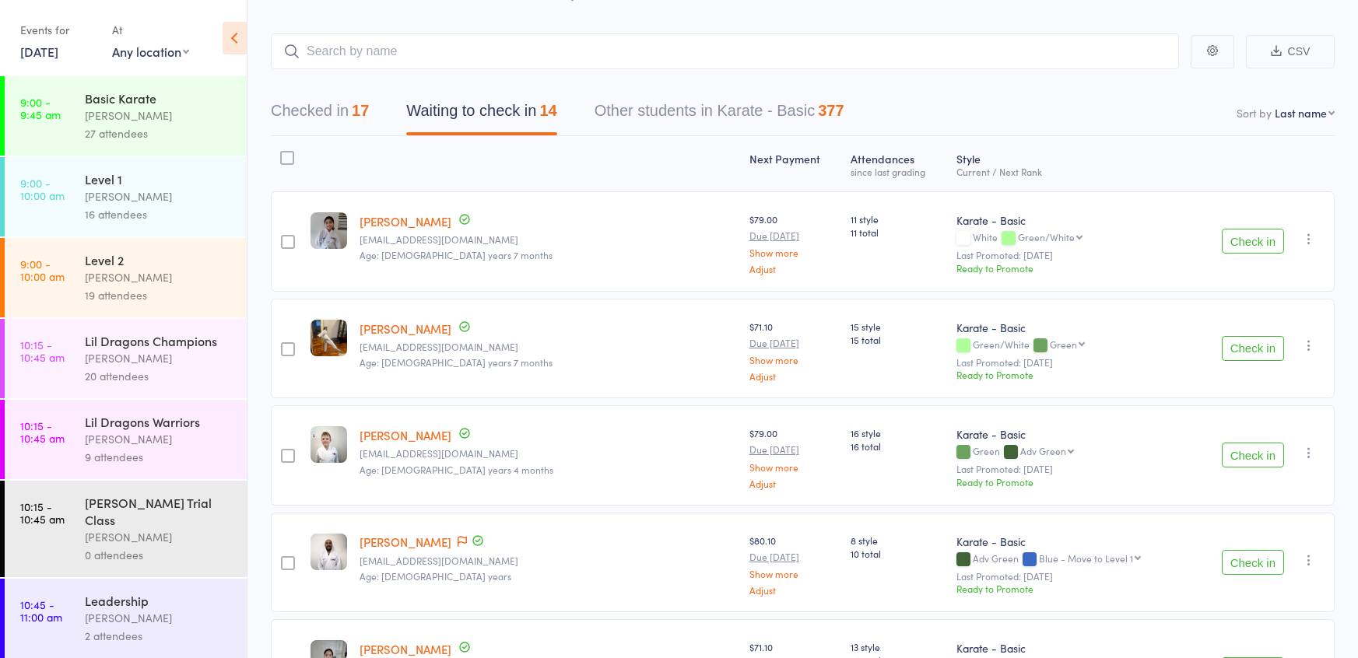
scroll to position [1724, 0]
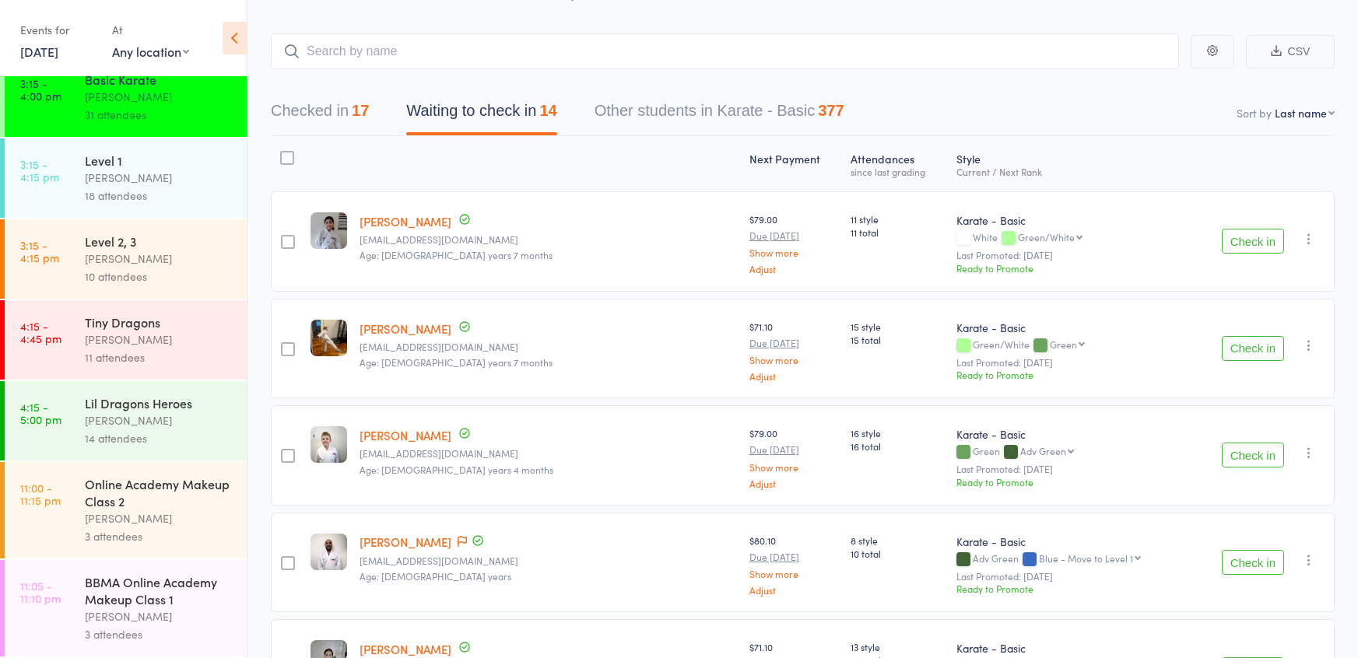
click at [108, 172] on div "[PERSON_NAME]" at bounding box center [159, 178] width 149 height 18
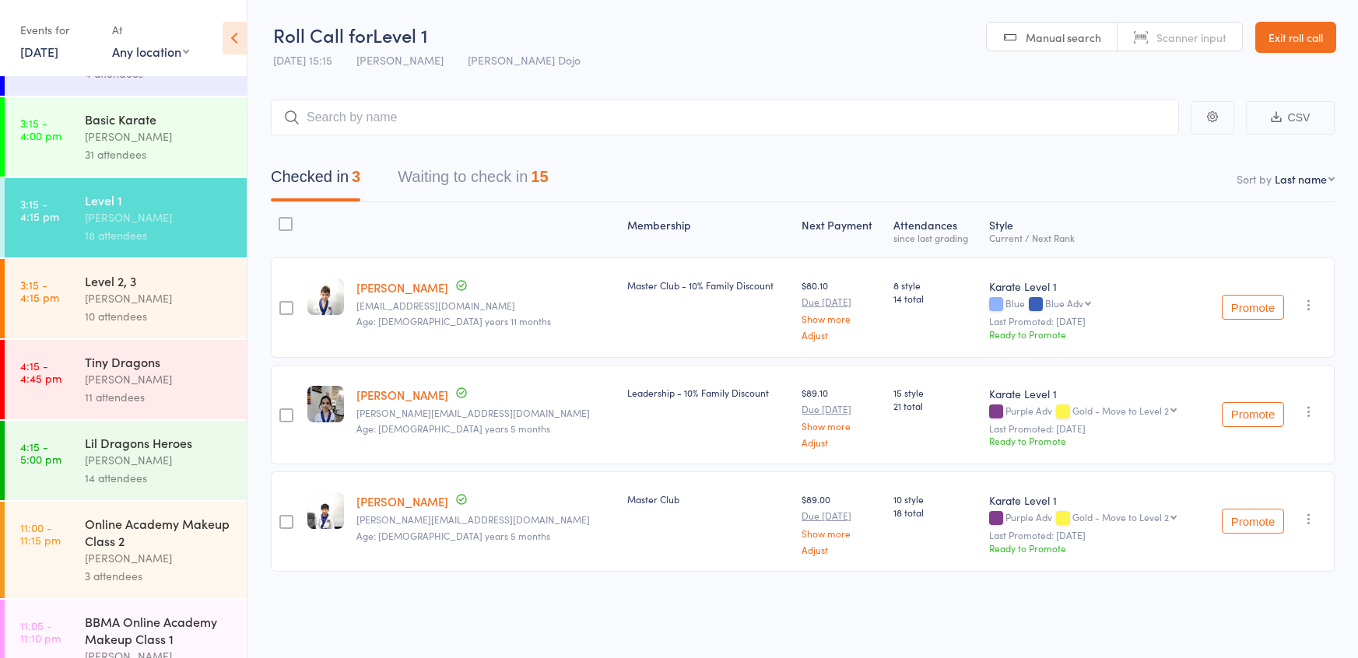
scroll to position [1711, 0]
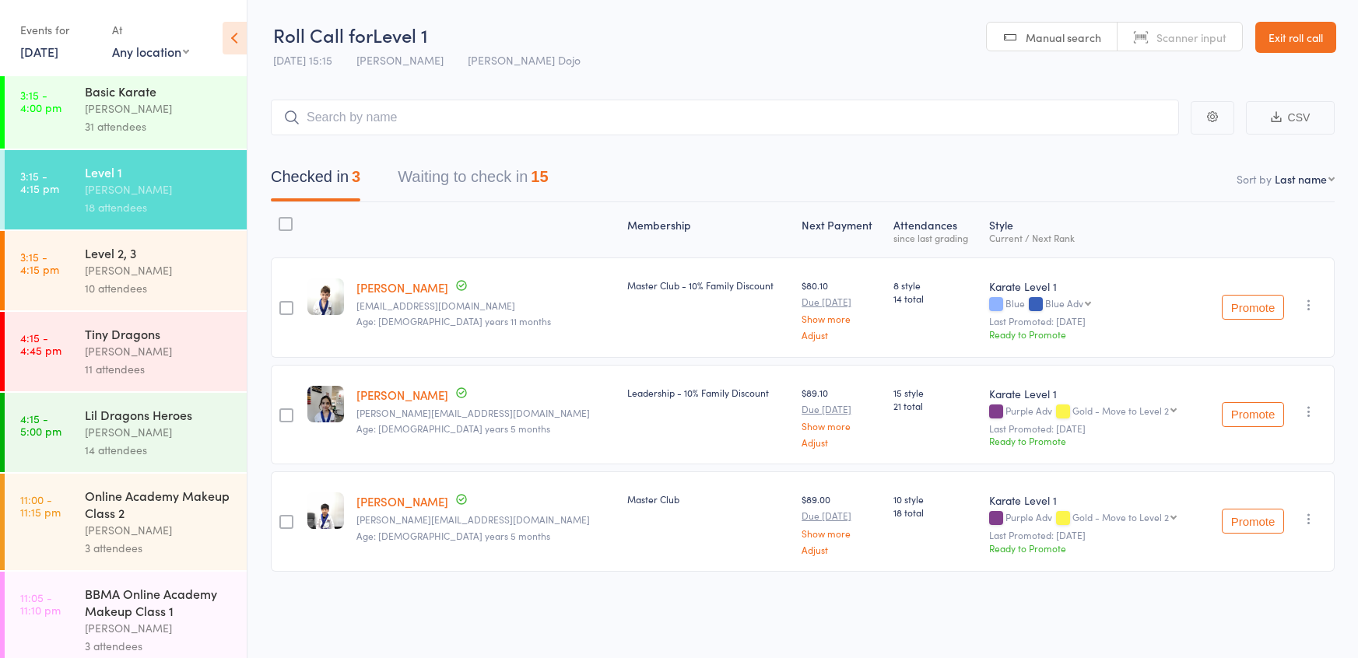
click at [132, 104] on div "[PERSON_NAME]" at bounding box center [159, 109] width 149 height 18
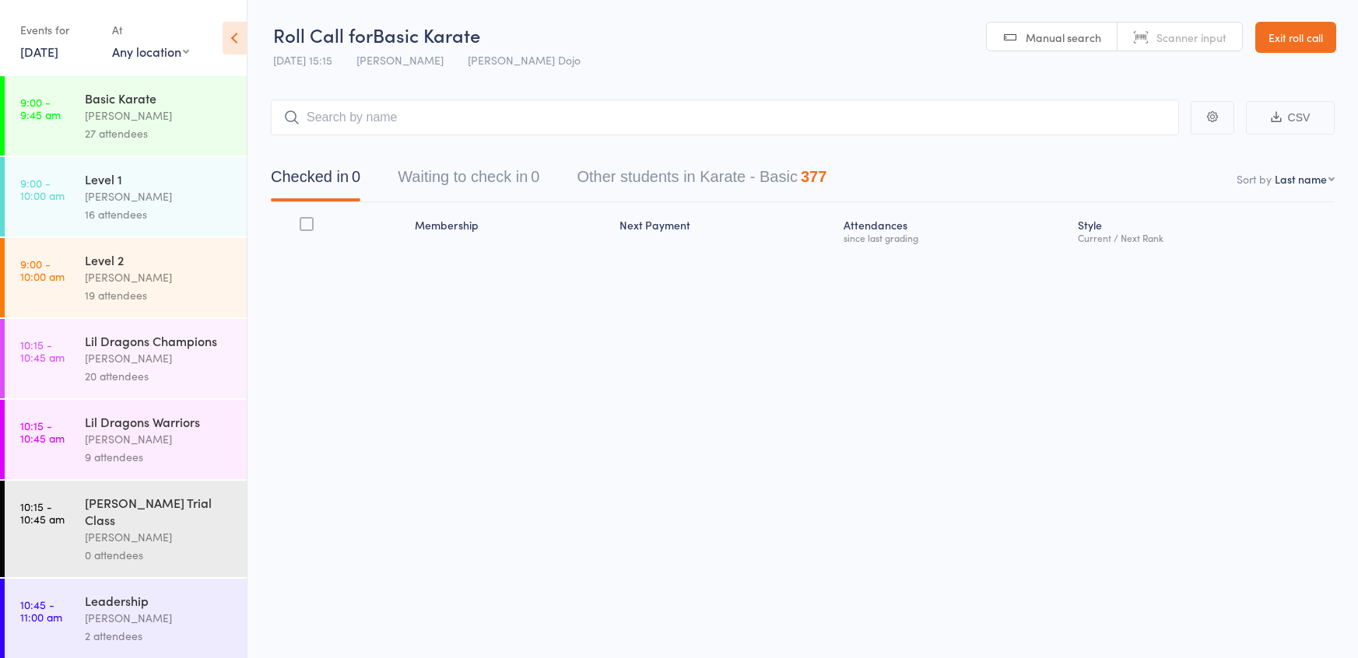
click at [463, 182] on button "Waiting to check in 0" at bounding box center [469, 180] width 142 height 41
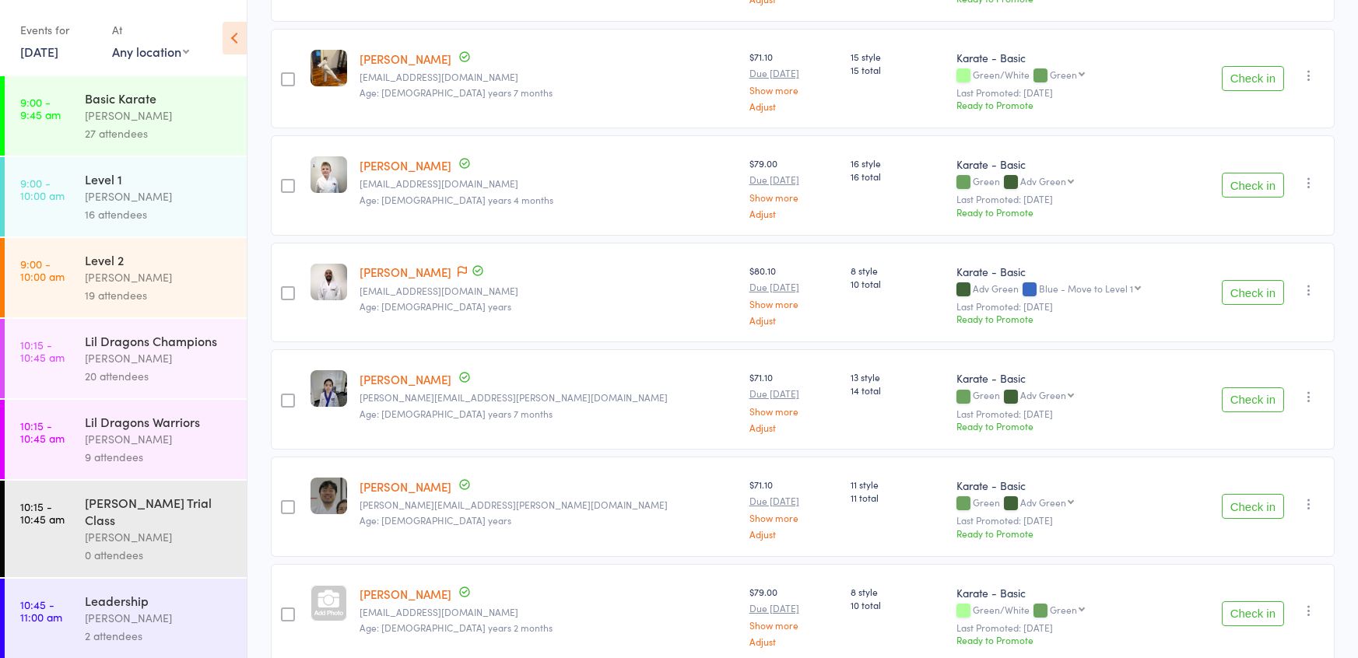
scroll to position [338, 0]
click at [1244, 398] on button "Check in" at bounding box center [1253, 398] width 62 height 25
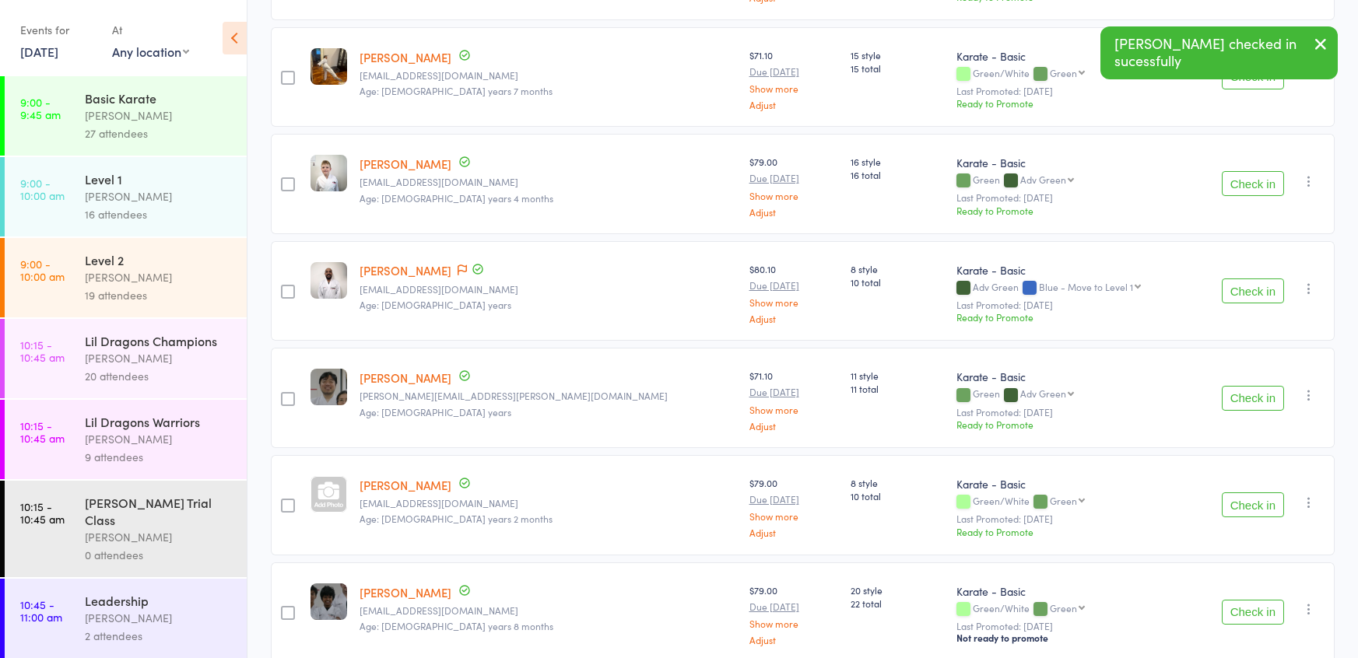
click at [1244, 398] on button "Check in" at bounding box center [1253, 398] width 62 height 25
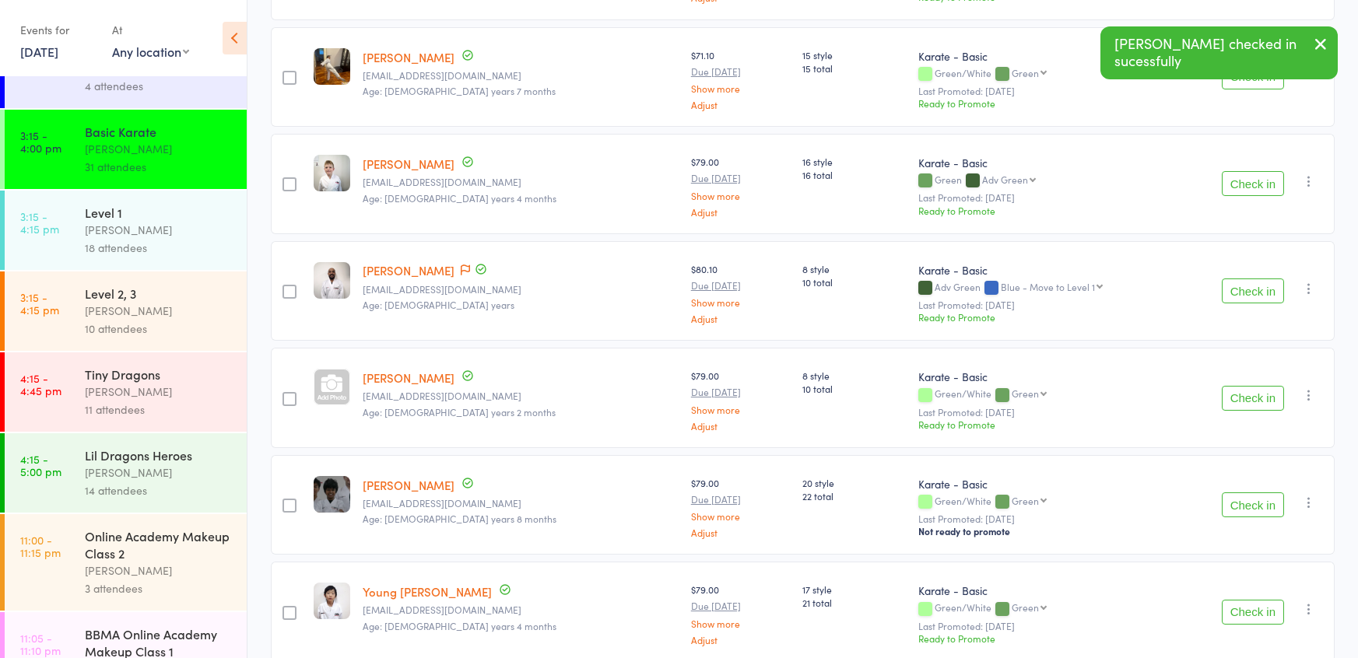
scroll to position [1724, 0]
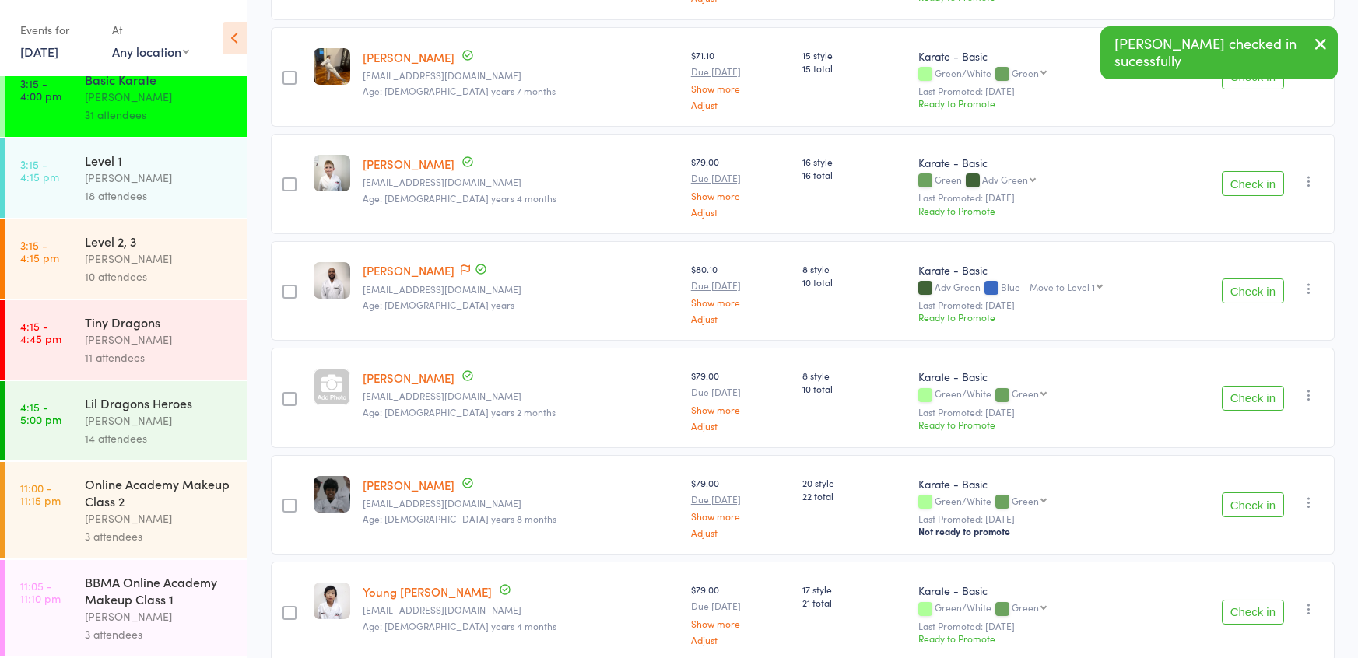
click at [159, 189] on div "18 attendees" at bounding box center [159, 196] width 149 height 18
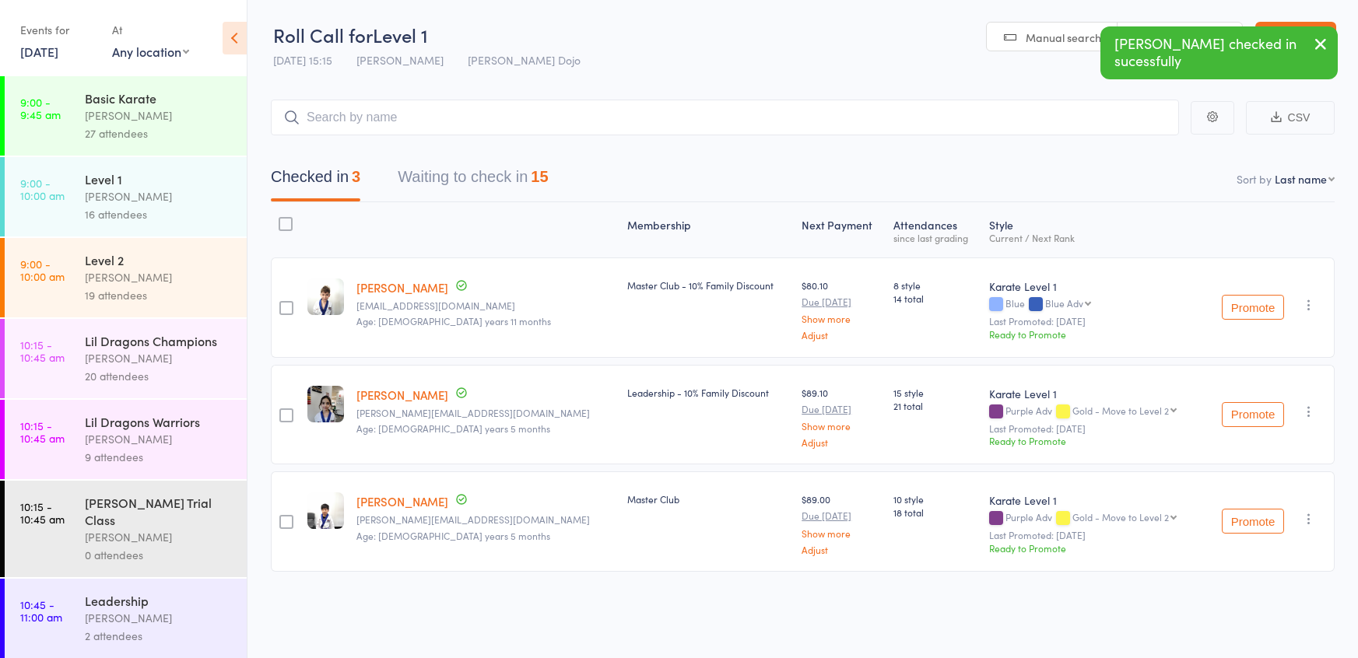
click at [468, 167] on button "Waiting to check in 15" at bounding box center [473, 180] width 150 height 41
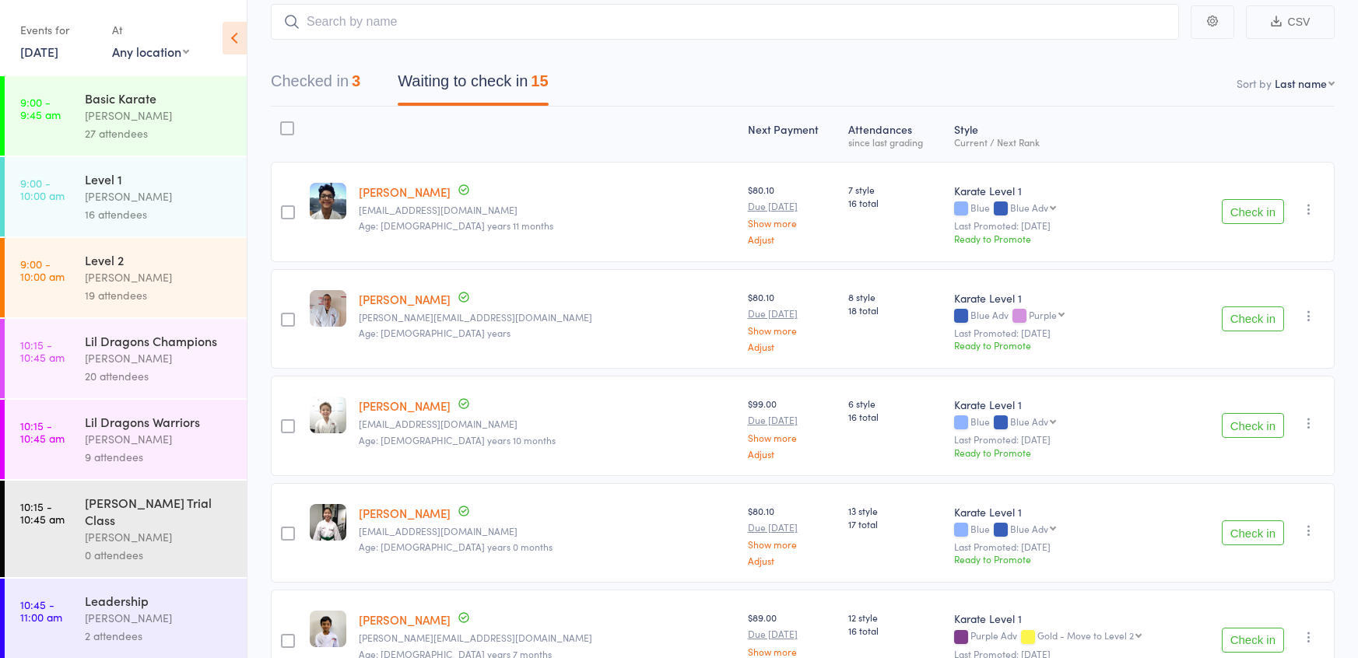
scroll to position [118, 0]
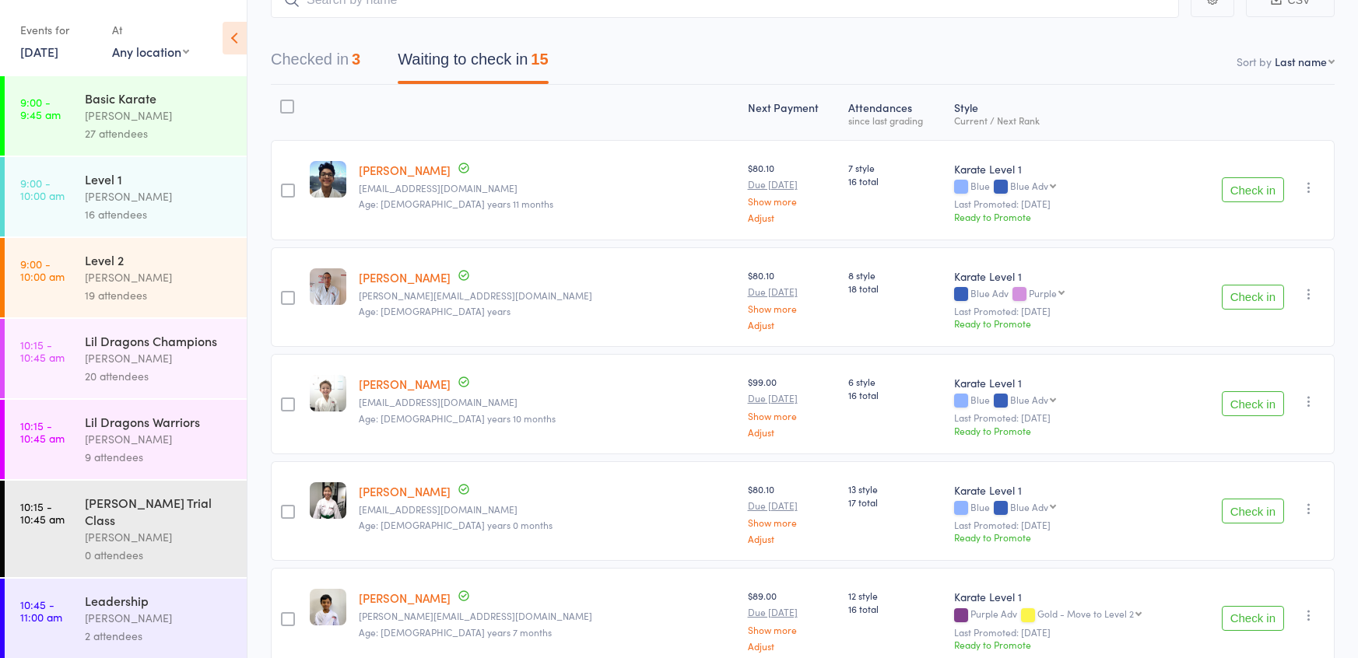
click at [1262, 405] on button "Check in" at bounding box center [1253, 403] width 62 height 25
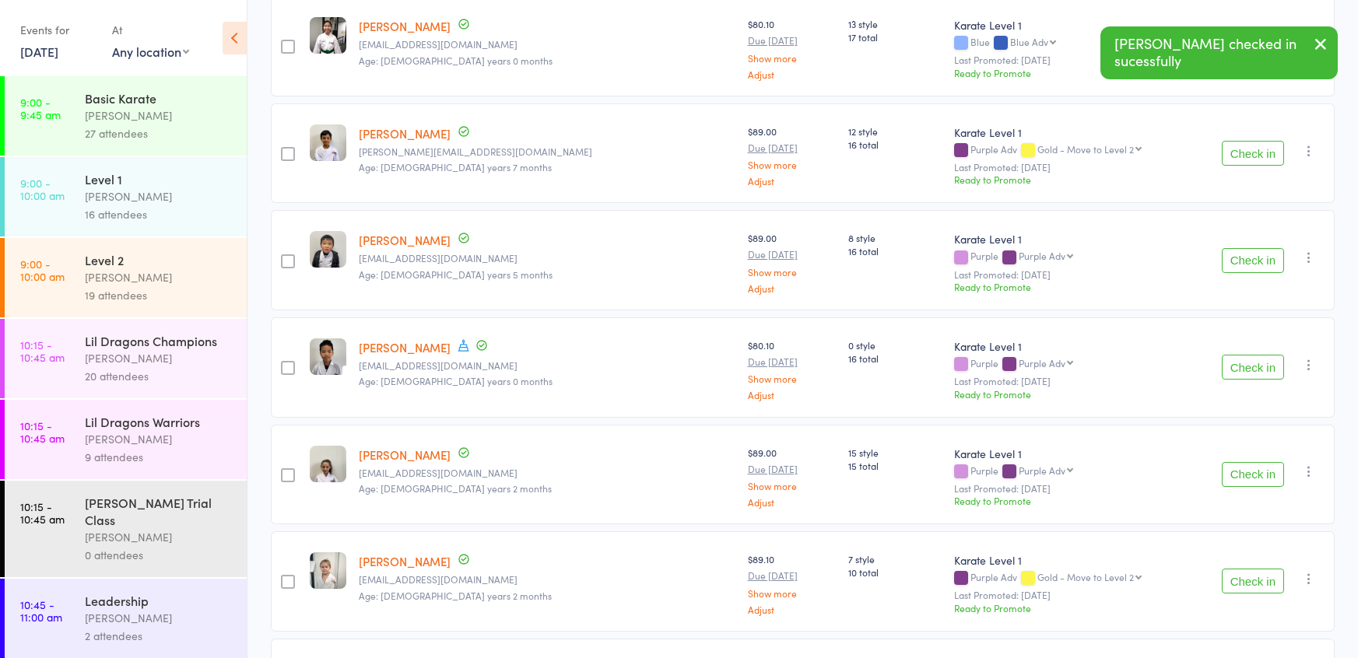
scroll to position [480, 0]
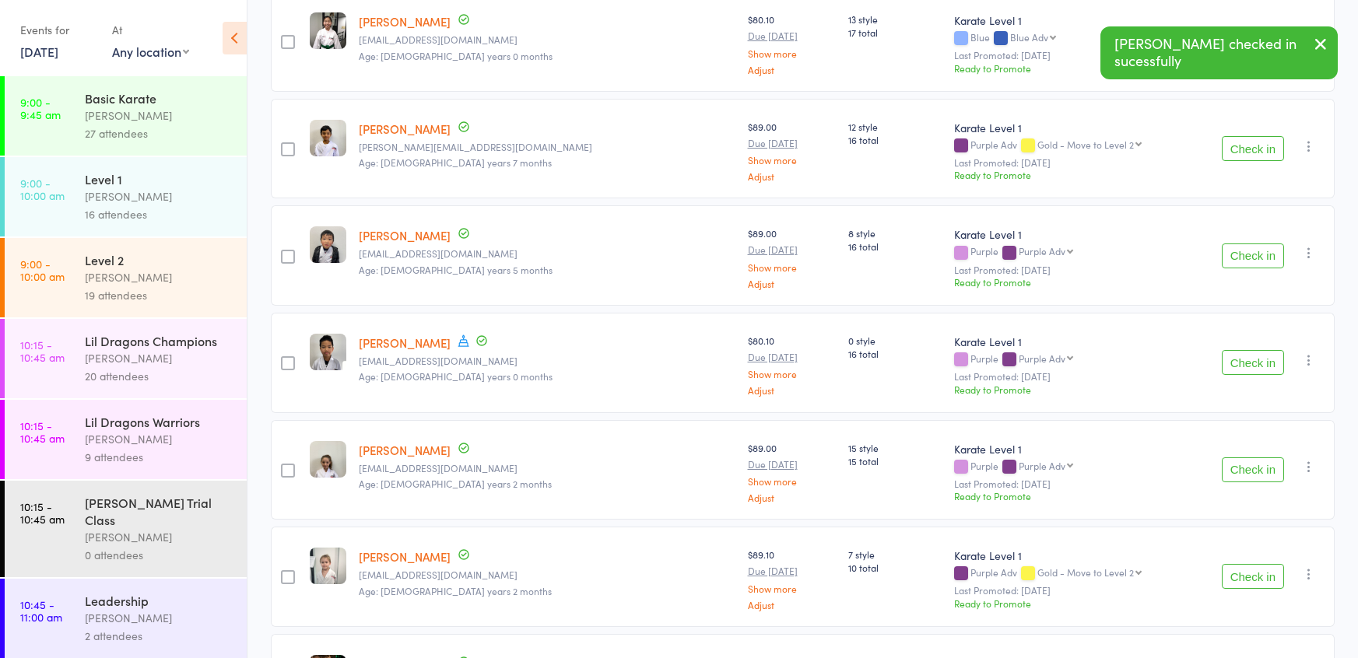
click at [1251, 462] on button "Check in" at bounding box center [1253, 470] width 62 height 25
click at [1255, 354] on button "Check in" at bounding box center [1253, 362] width 62 height 25
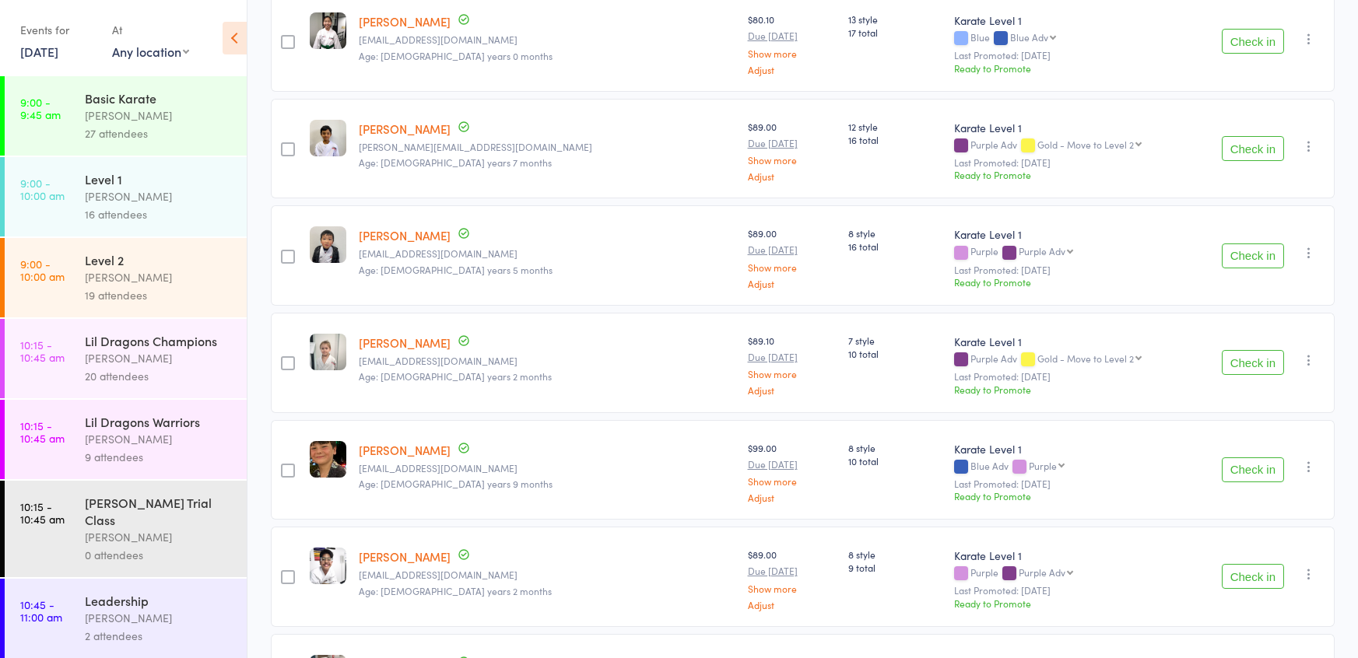
click at [1239, 142] on button "Check in" at bounding box center [1253, 148] width 62 height 25
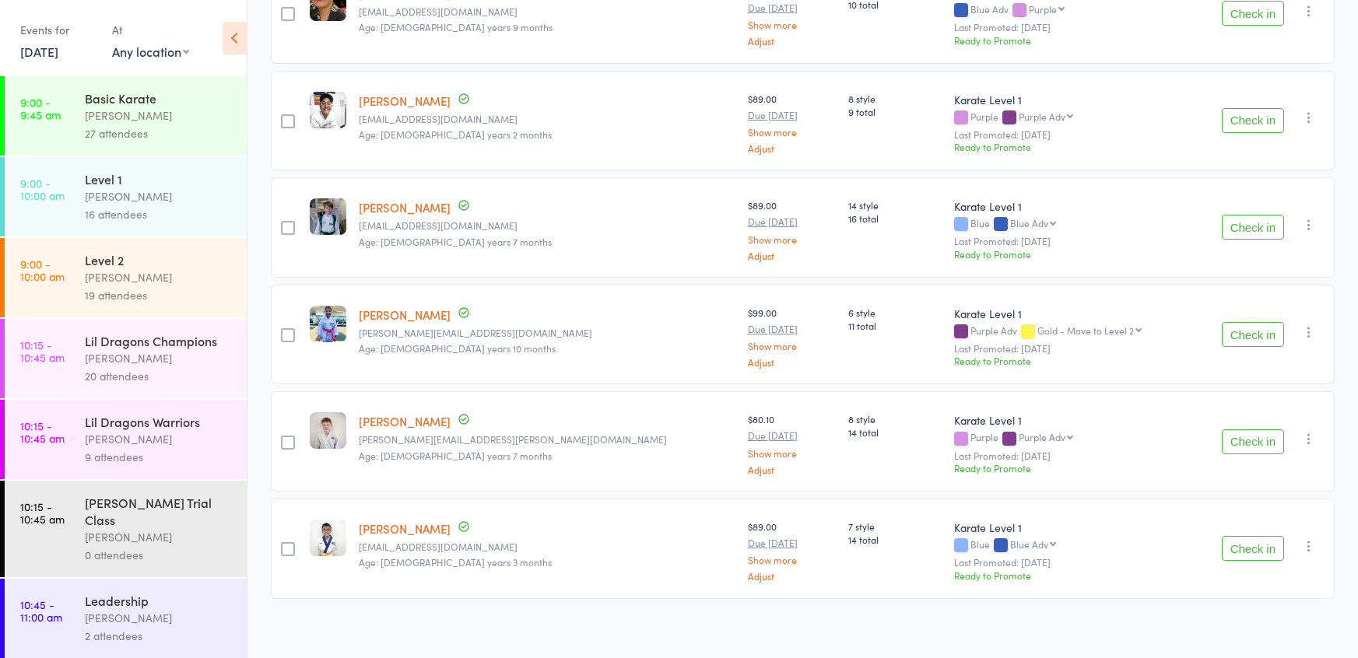
scroll to position [1724, 0]
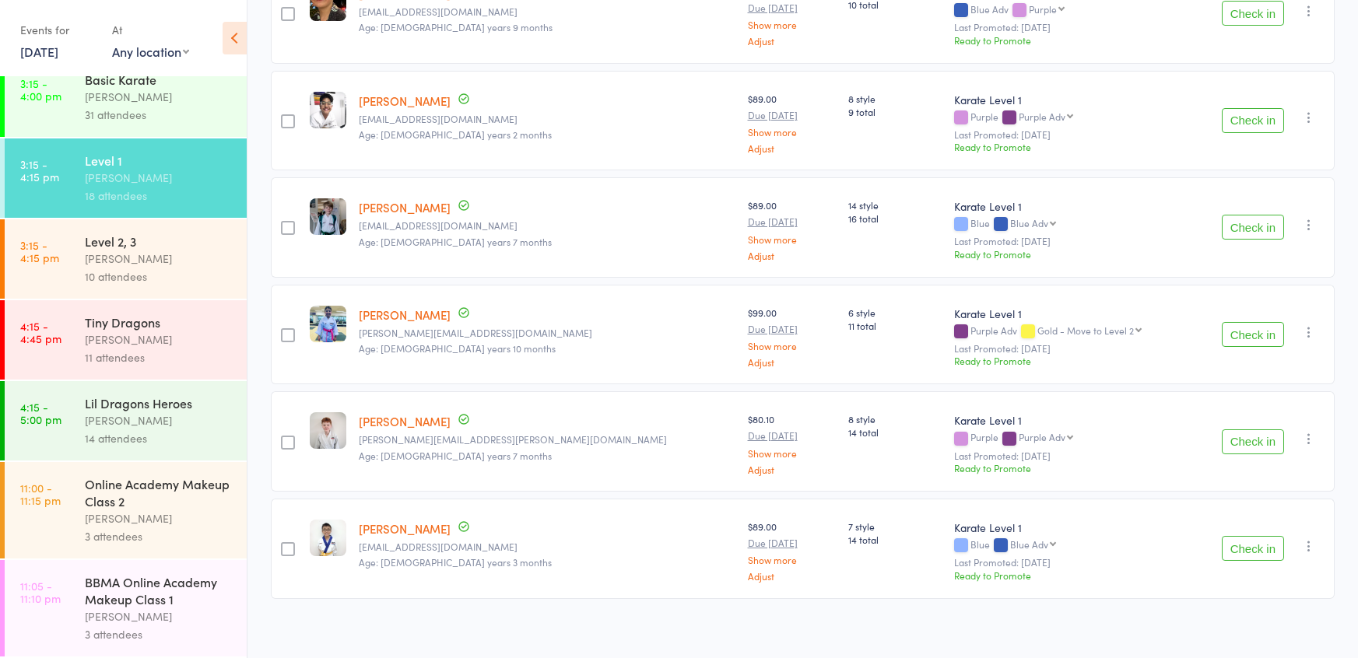
click at [107, 272] on div "10 attendees" at bounding box center [159, 277] width 149 height 18
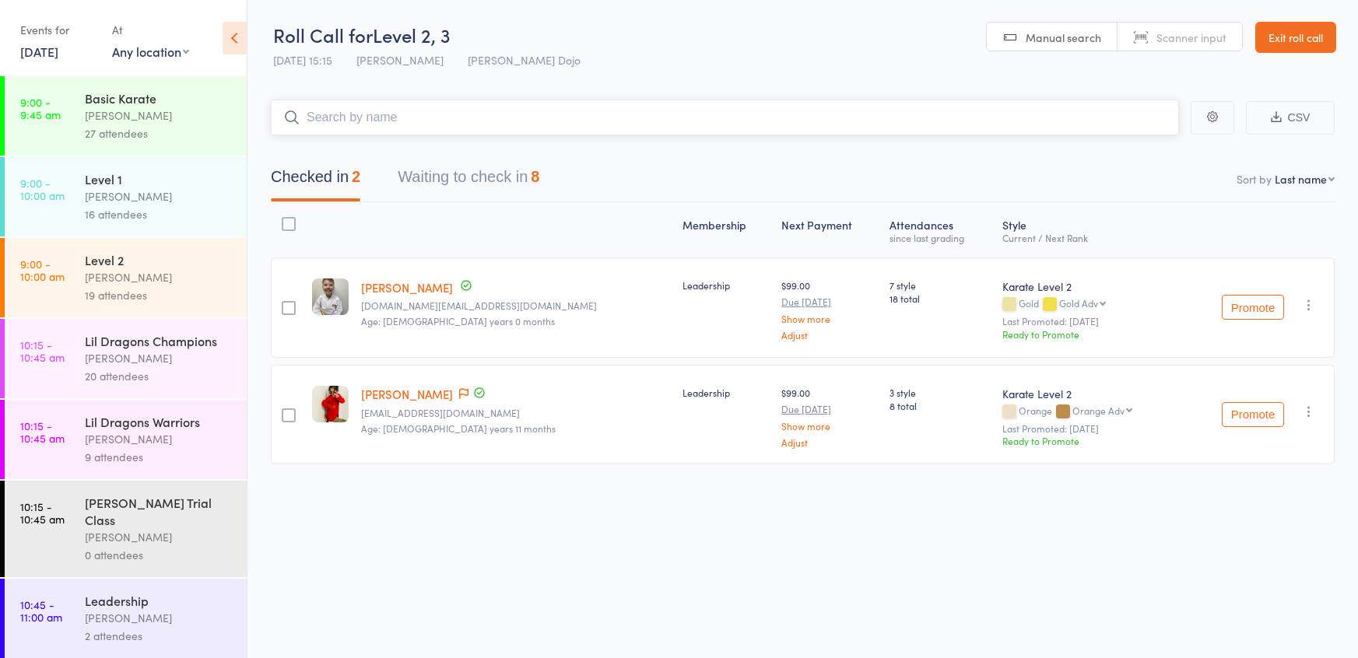
click at [448, 177] on button "Waiting to check in 8" at bounding box center [469, 180] width 142 height 41
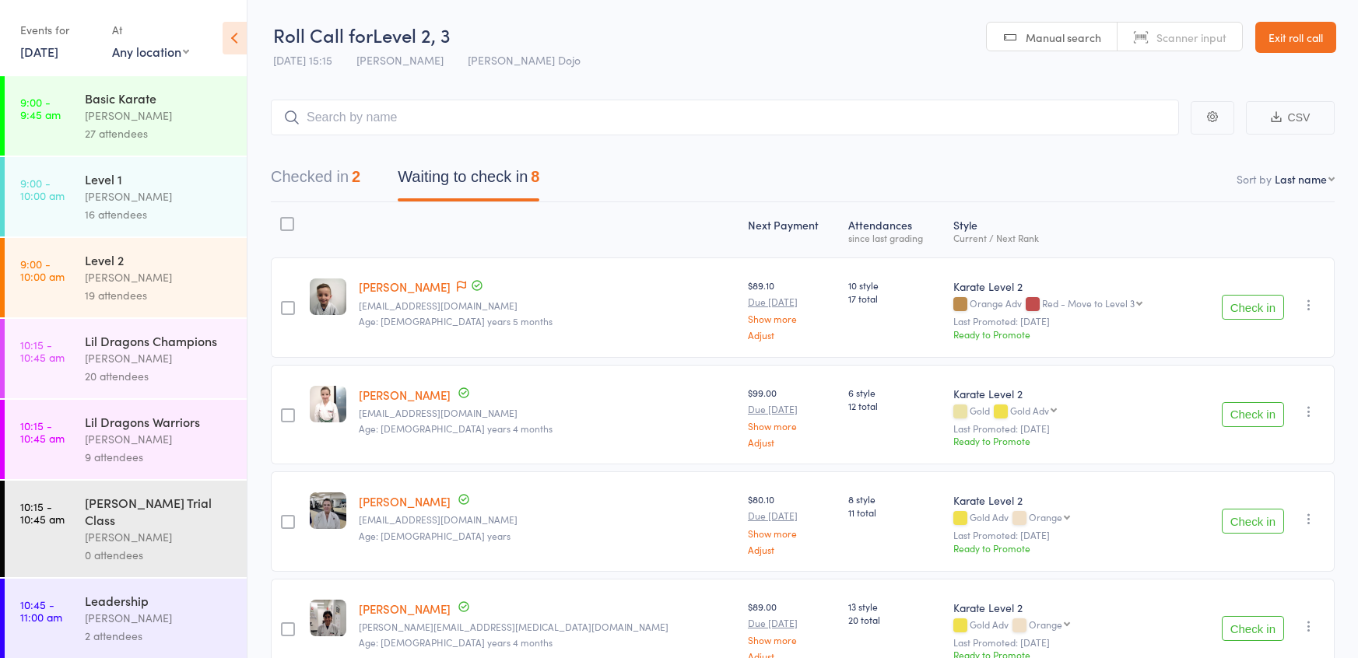
click at [1273, 408] on button "Check in" at bounding box center [1253, 414] width 62 height 25
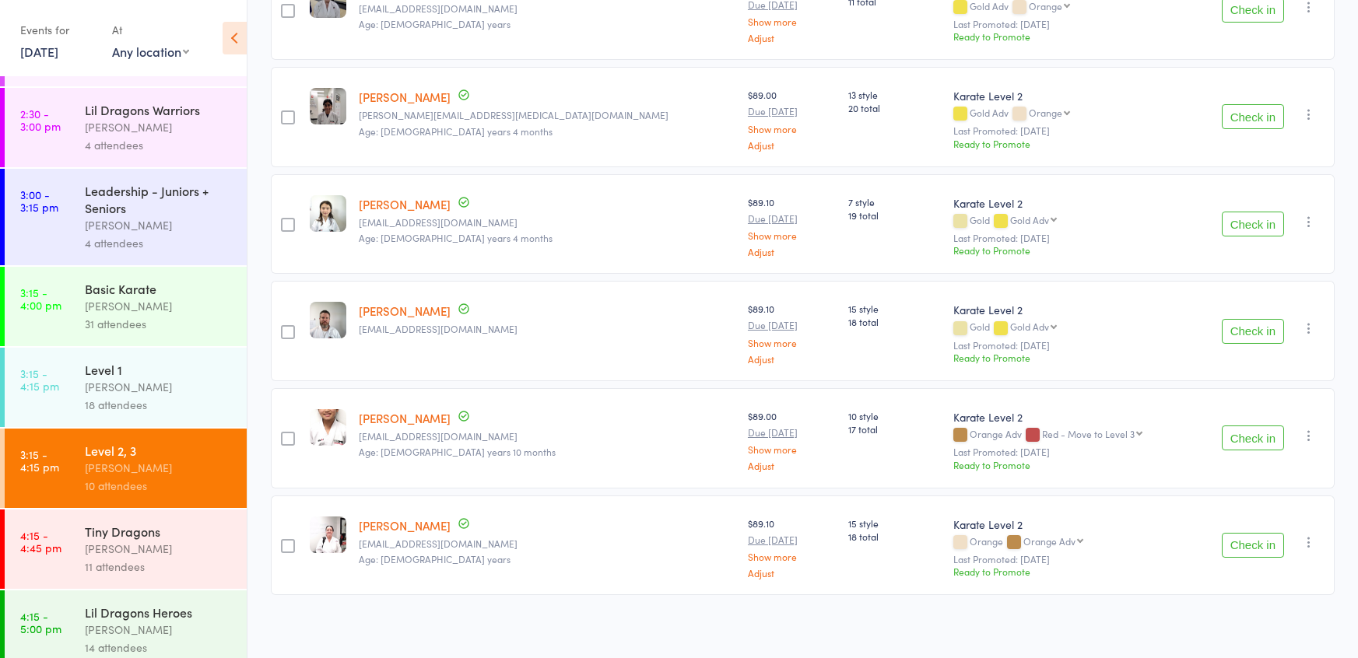
scroll to position [1529, 0]
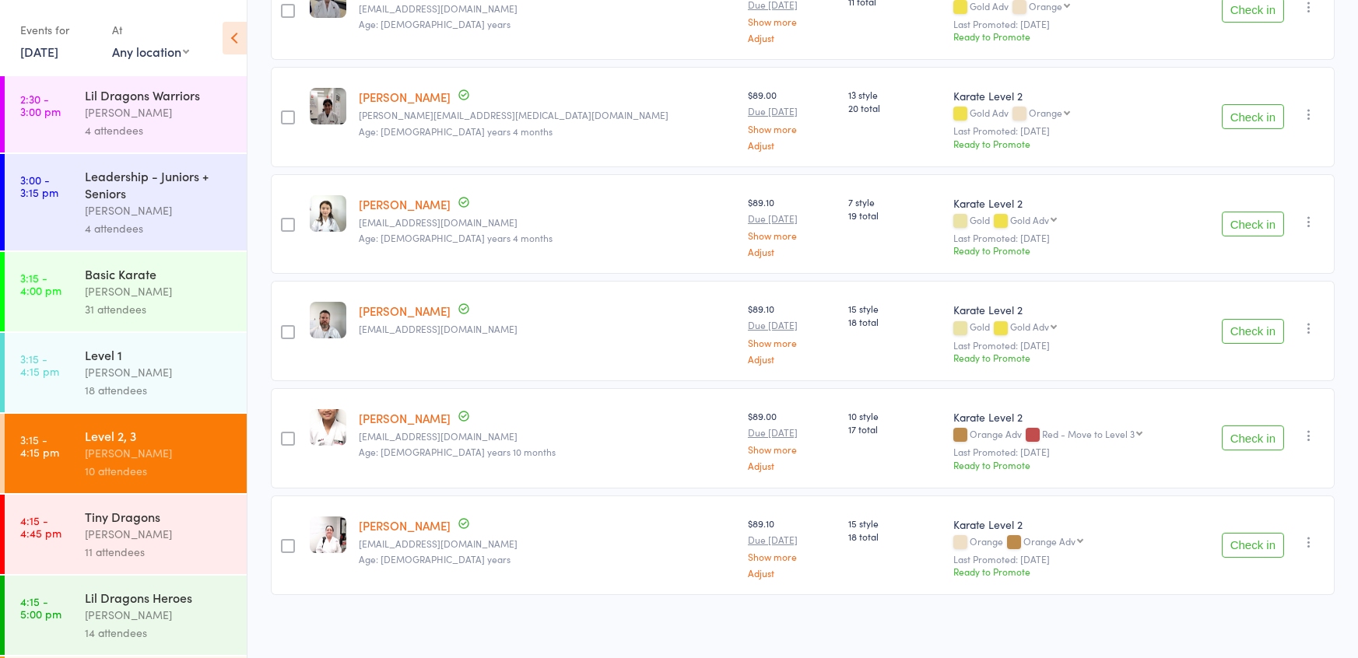
click at [140, 372] on div "[PERSON_NAME]" at bounding box center [159, 372] width 149 height 18
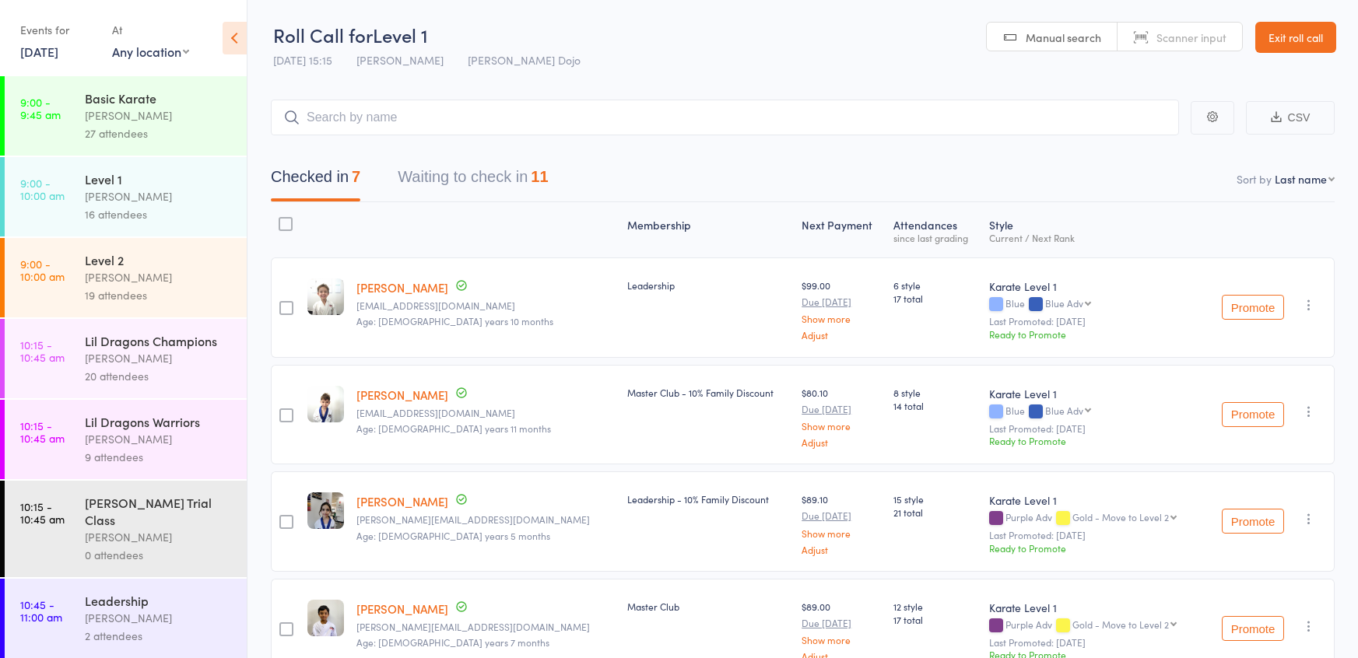
click at [457, 188] on button "Waiting to check in 11" at bounding box center [473, 180] width 150 height 41
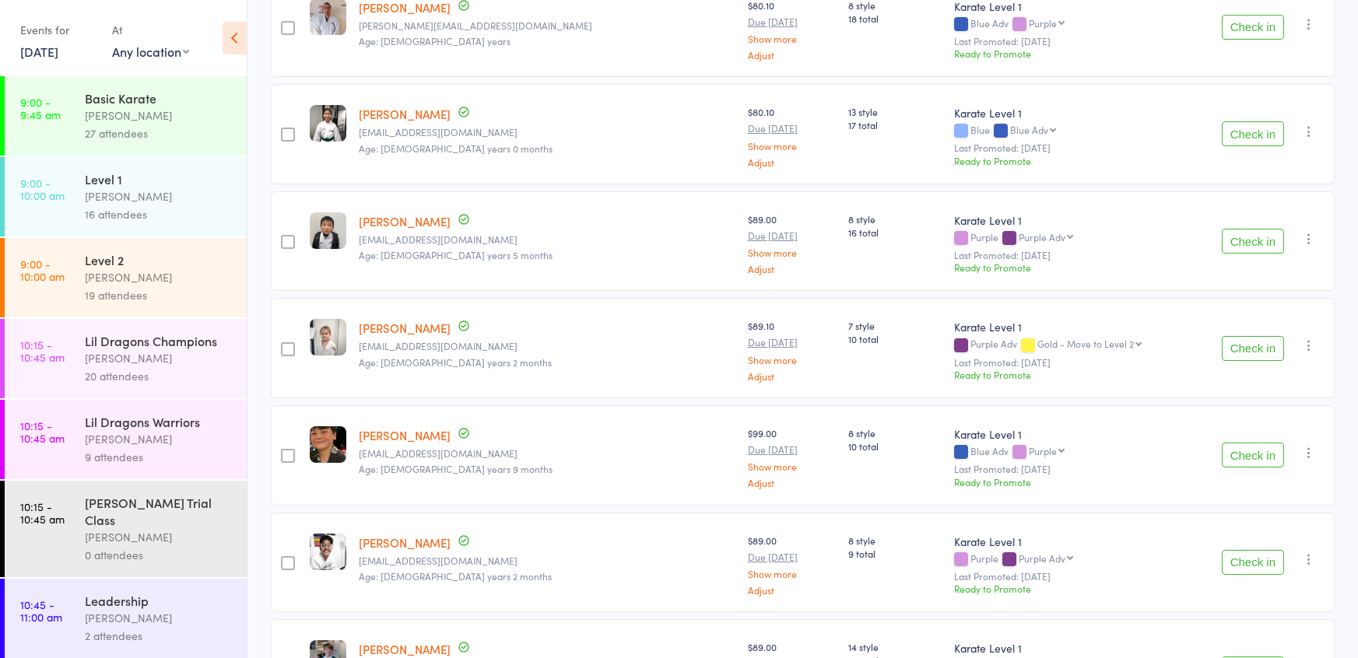
scroll to position [394, 0]
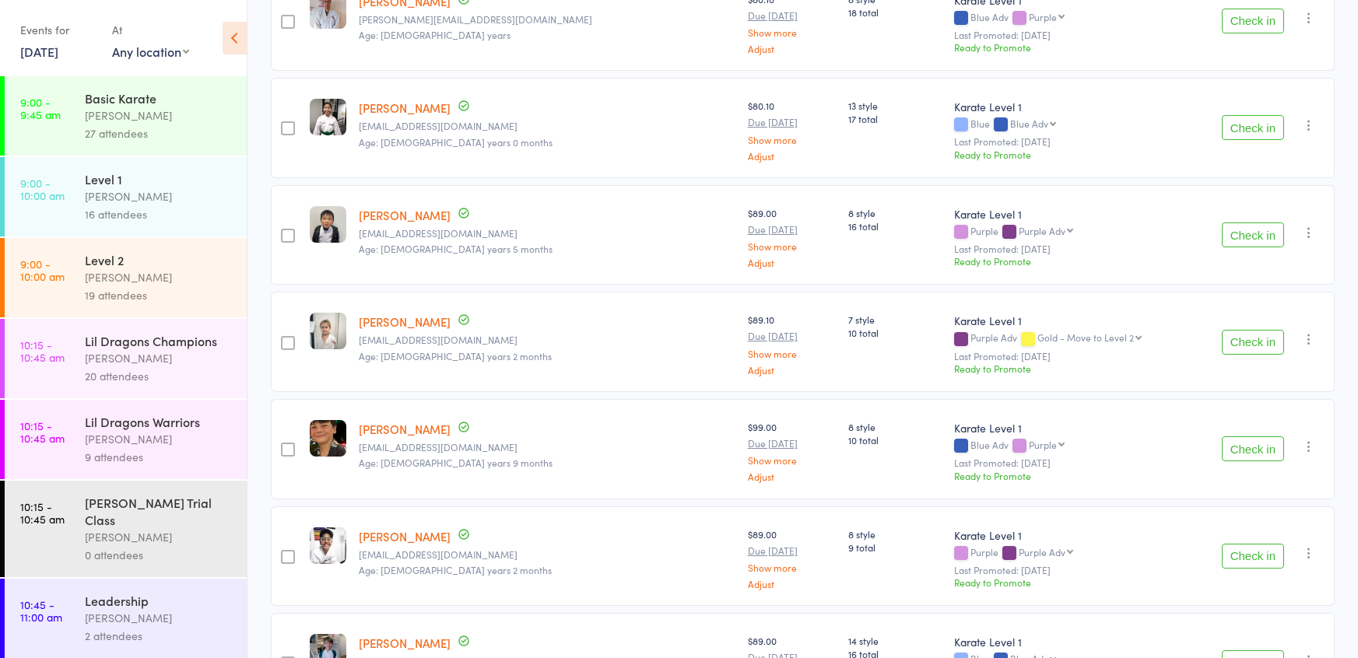
click at [1238, 334] on button "Check in" at bounding box center [1253, 342] width 62 height 25
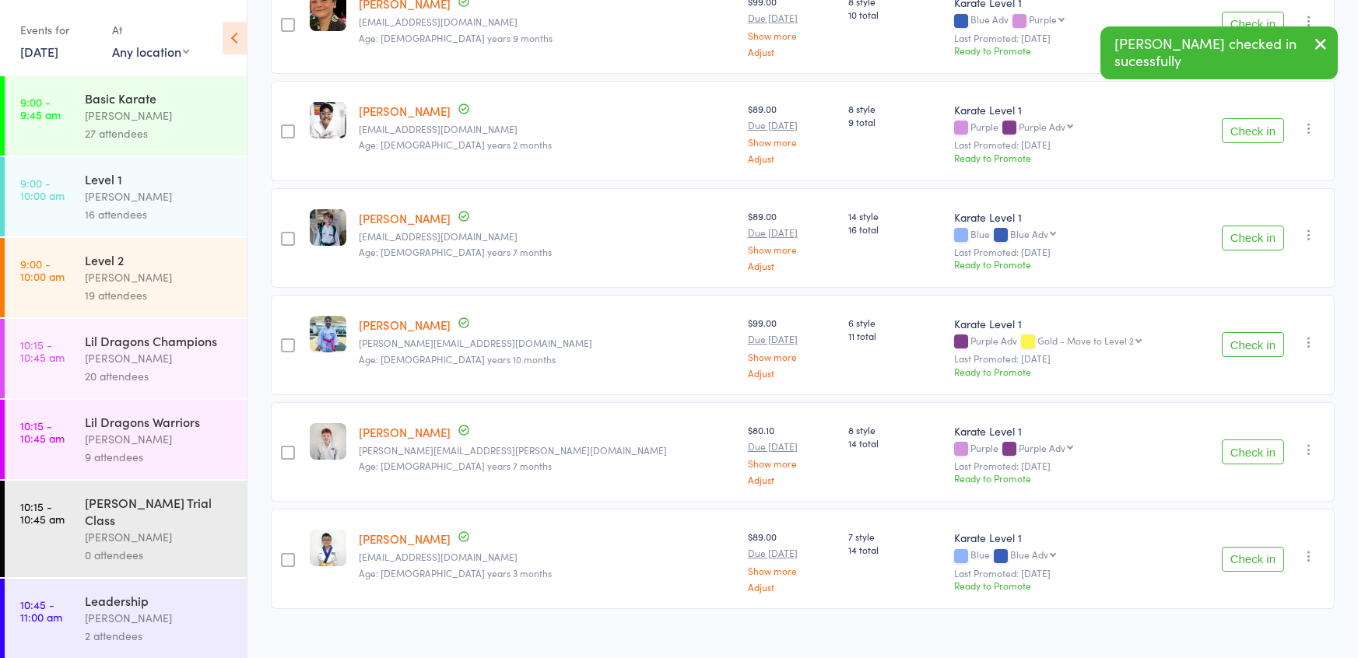
scroll to position [724, 0]
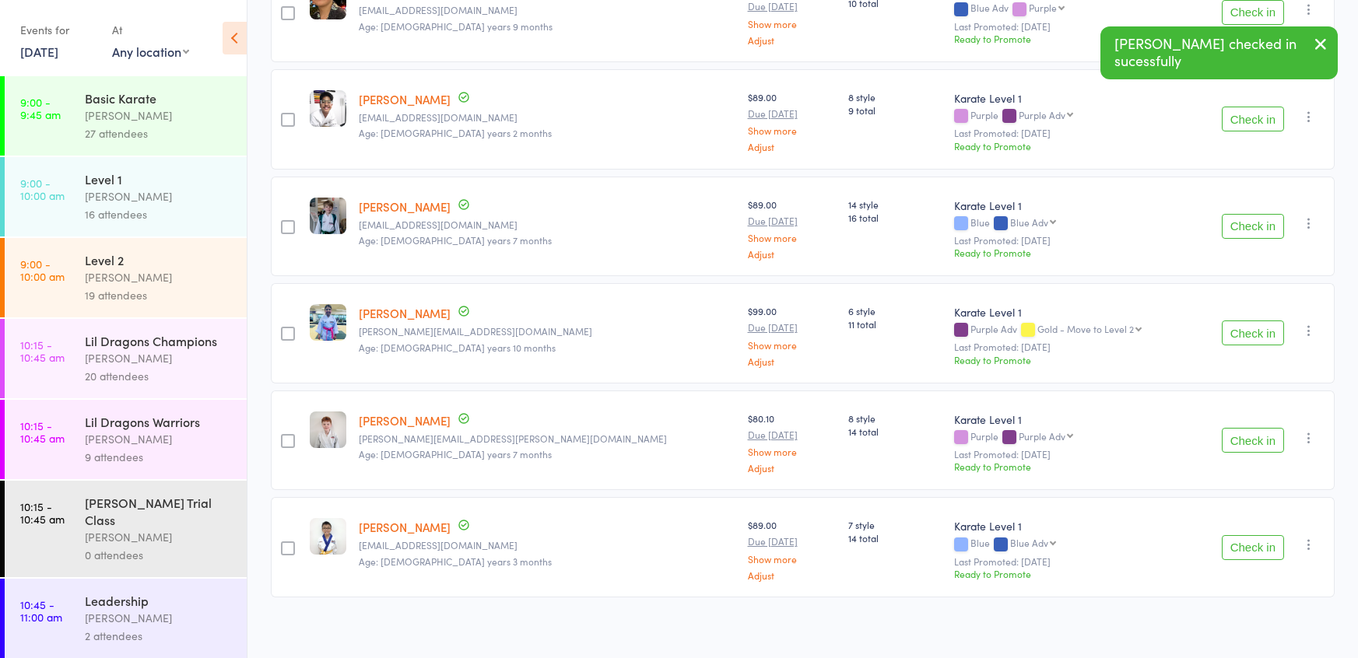
click at [1270, 537] on button "Check in" at bounding box center [1253, 547] width 62 height 25
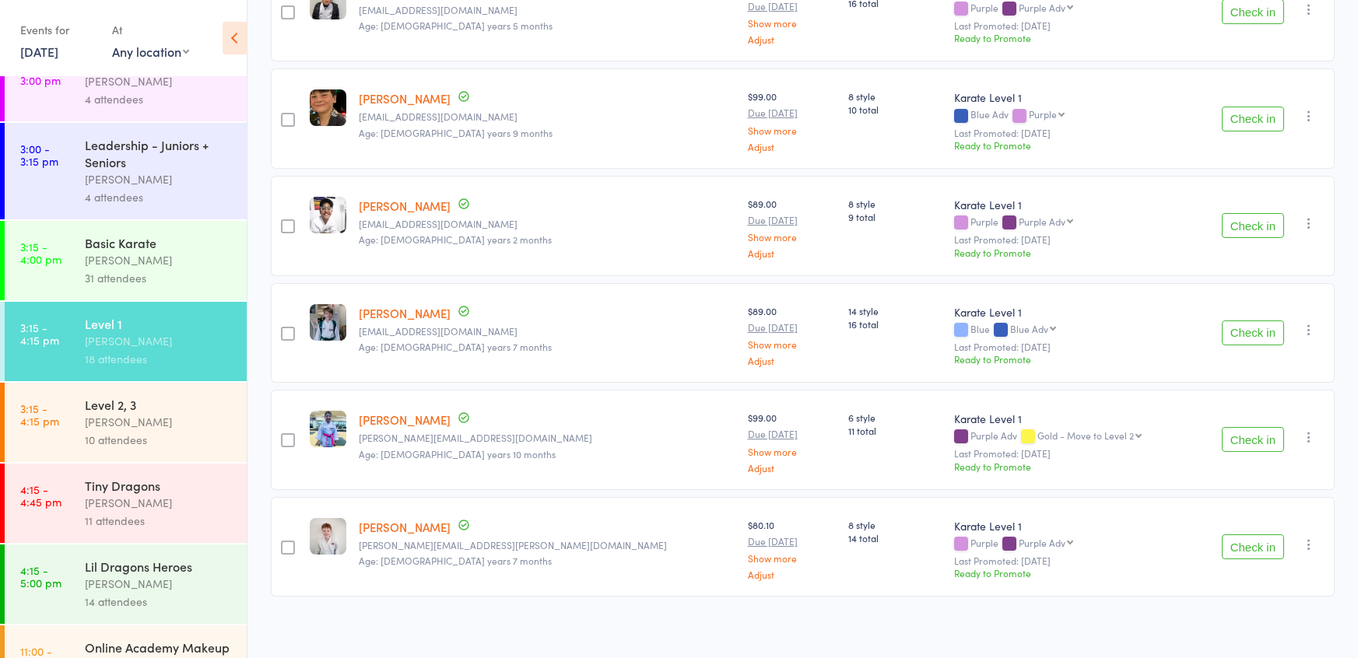
scroll to position [1558, 0]
click at [100, 230] on div "Basic Karate Jordan Grandlouis 31 attendees" at bounding box center [166, 262] width 162 height 79
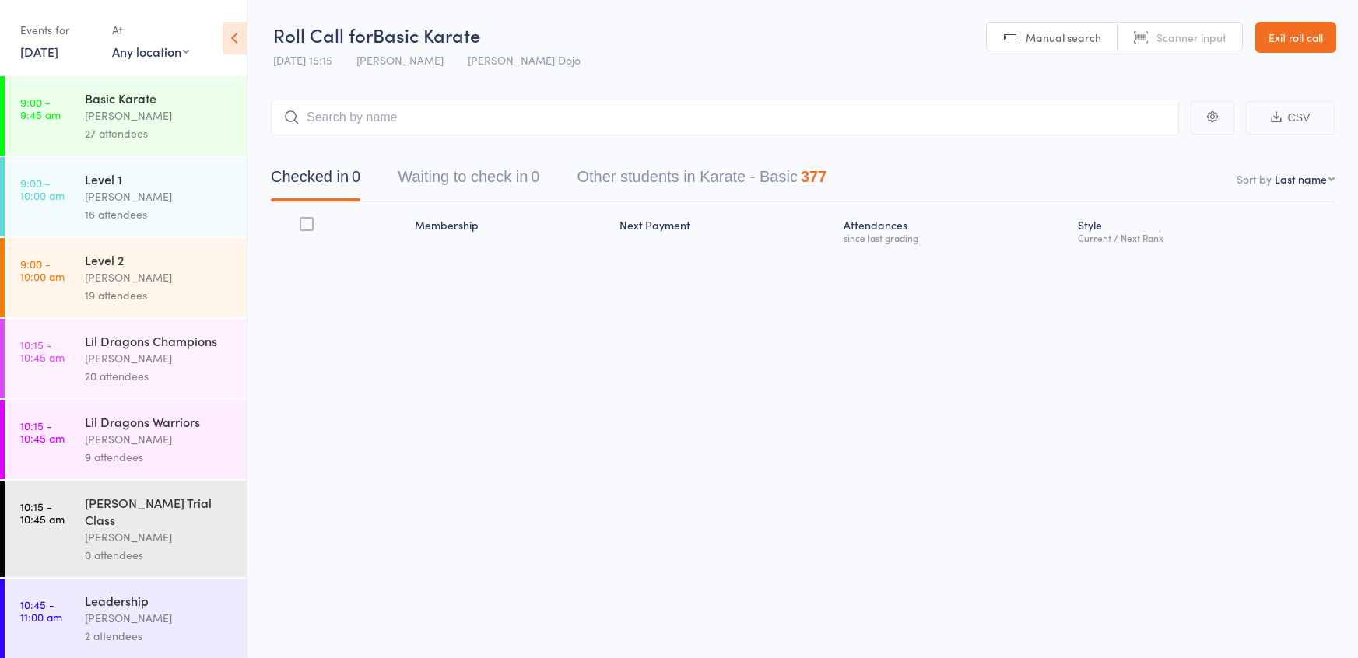
click at [474, 182] on button "Waiting to check in 0" at bounding box center [469, 180] width 142 height 41
click at [420, 180] on button "Waiting to check in 0" at bounding box center [469, 180] width 142 height 41
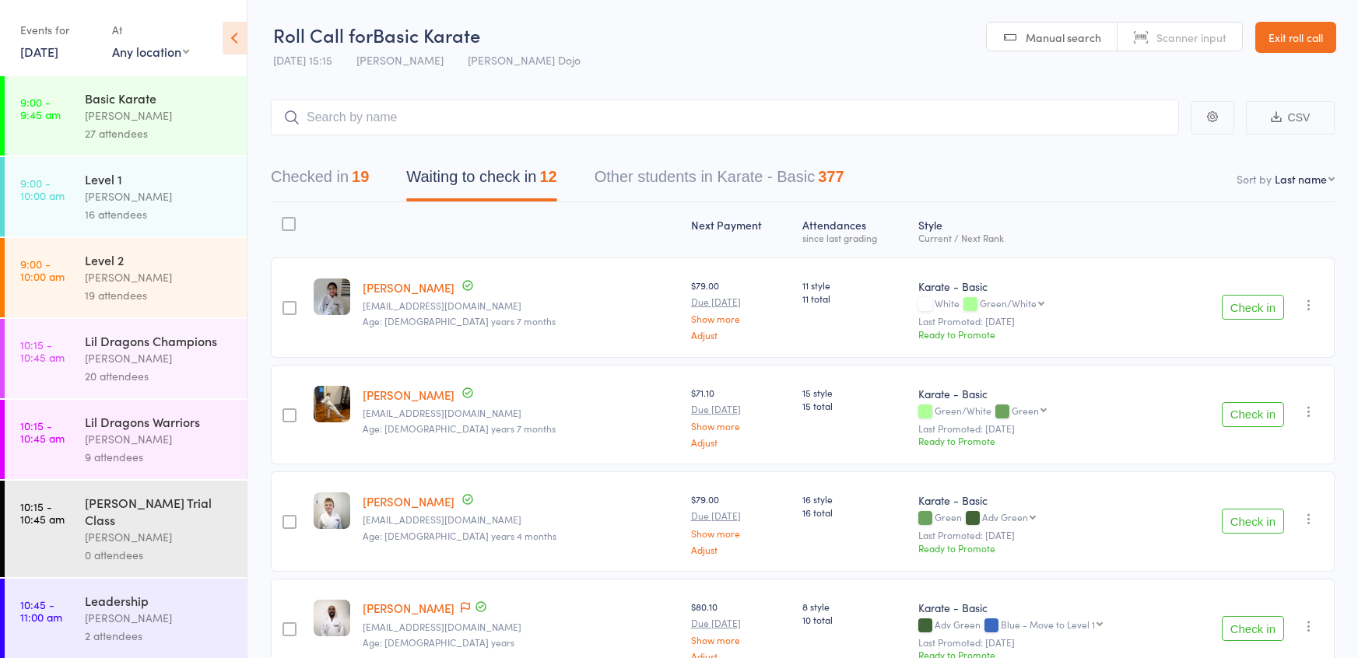
click at [291, 223] on div at bounding box center [289, 224] width 14 height 14
click at [285, 219] on input "checkbox" at bounding box center [285, 219] width 0 height 0
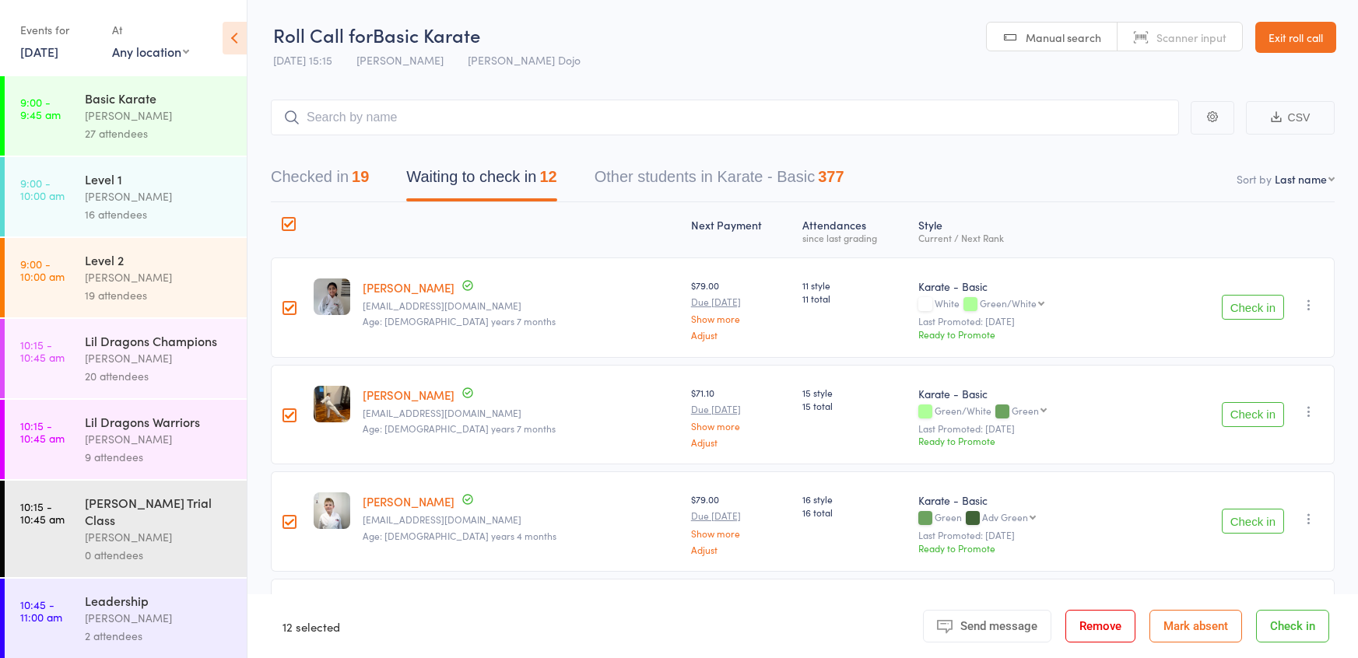
click at [1188, 611] on button "Mark absent" at bounding box center [1196, 626] width 93 height 33
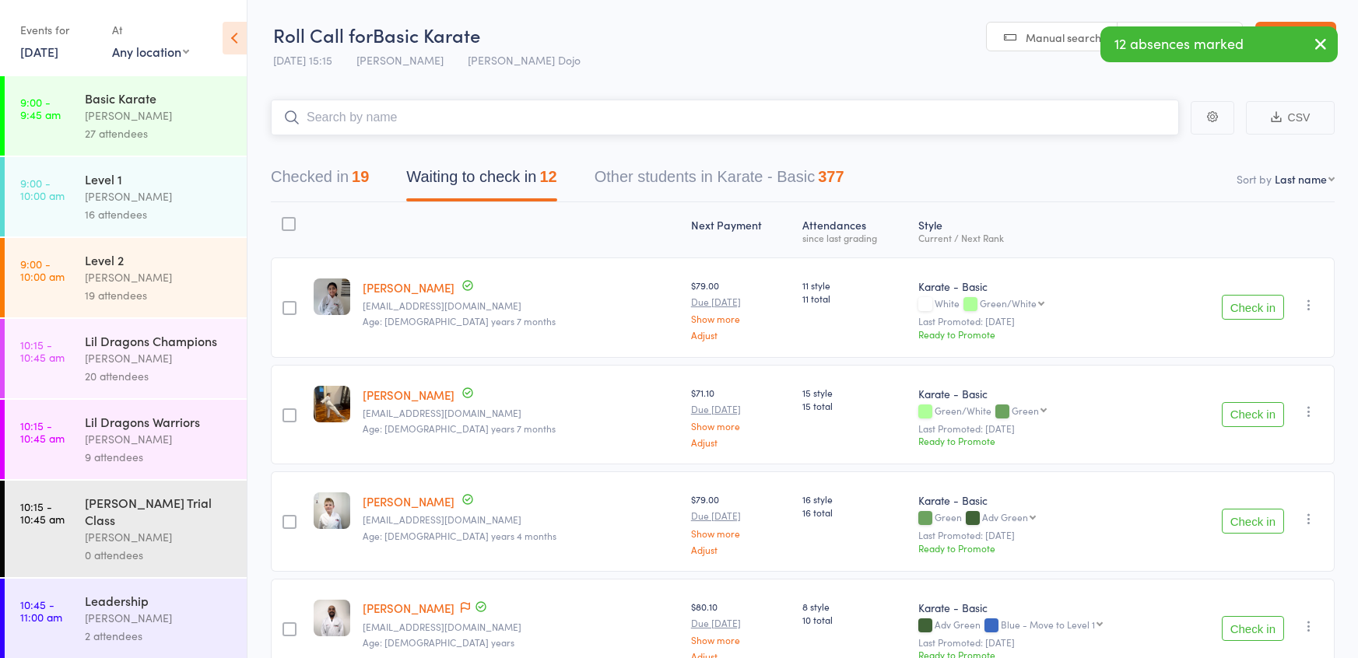
click at [511, 104] on input "search" at bounding box center [725, 118] width 908 height 36
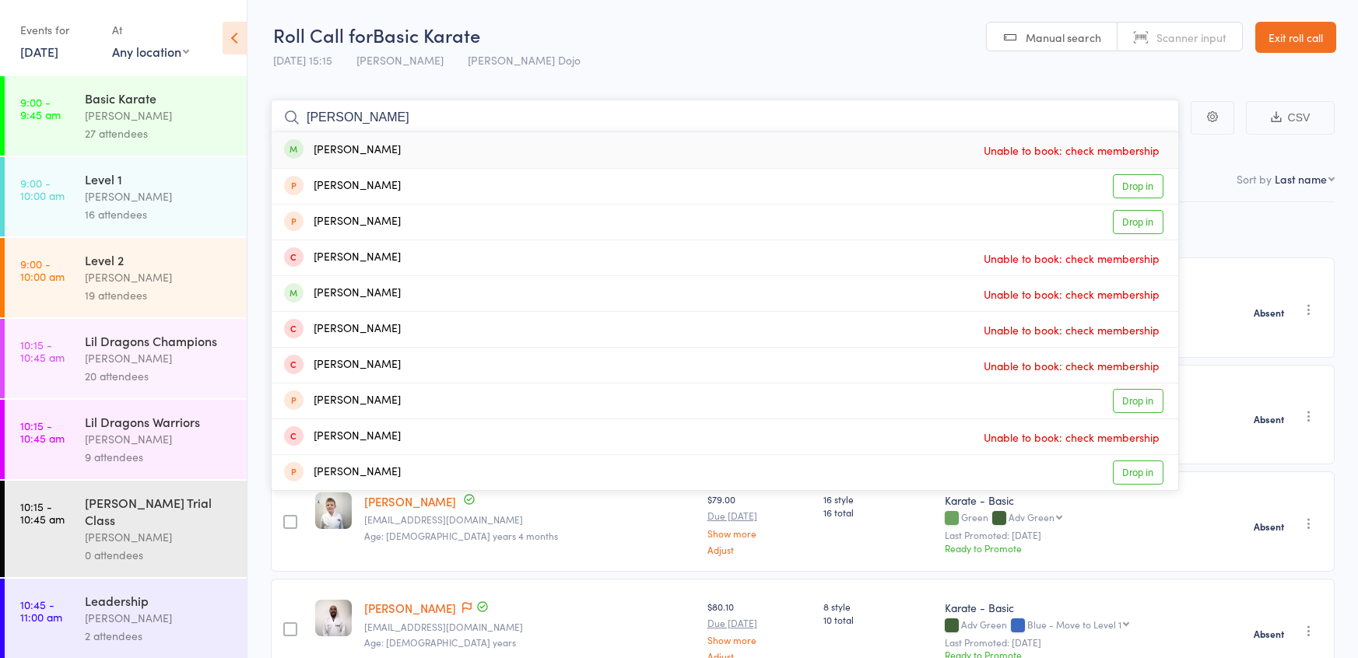
type input "[PERSON_NAME]"
click at [812, 69] on header "Roll Call for Basic Karate [DATE] 15:15 Jordan Grandlouis [PERSON_NAME] Dojo Ma…" at bounding box center [802, 38] width 1111 height 76
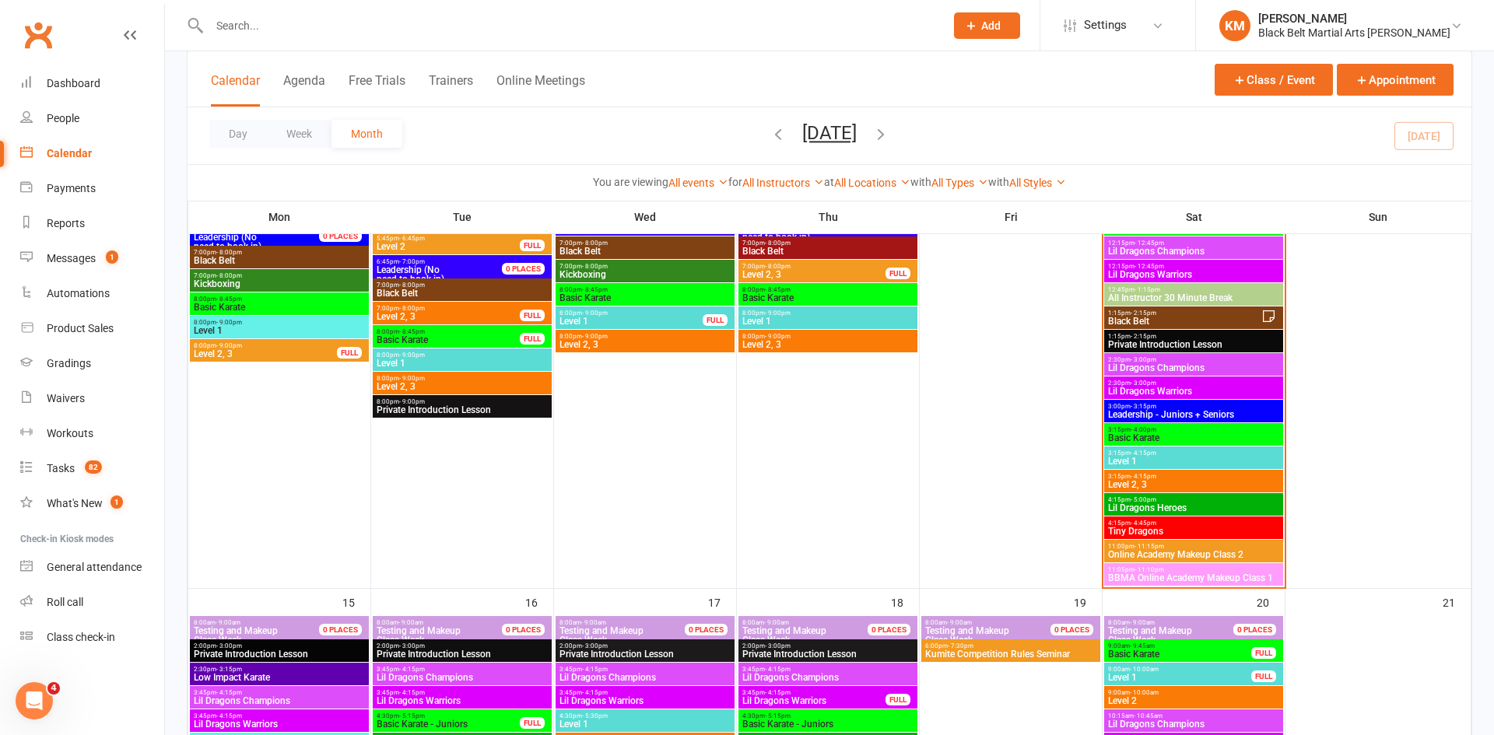
click at [1172, 440] on span "Basic Karate" at bounding box center [1194, 438] width 173 height 9
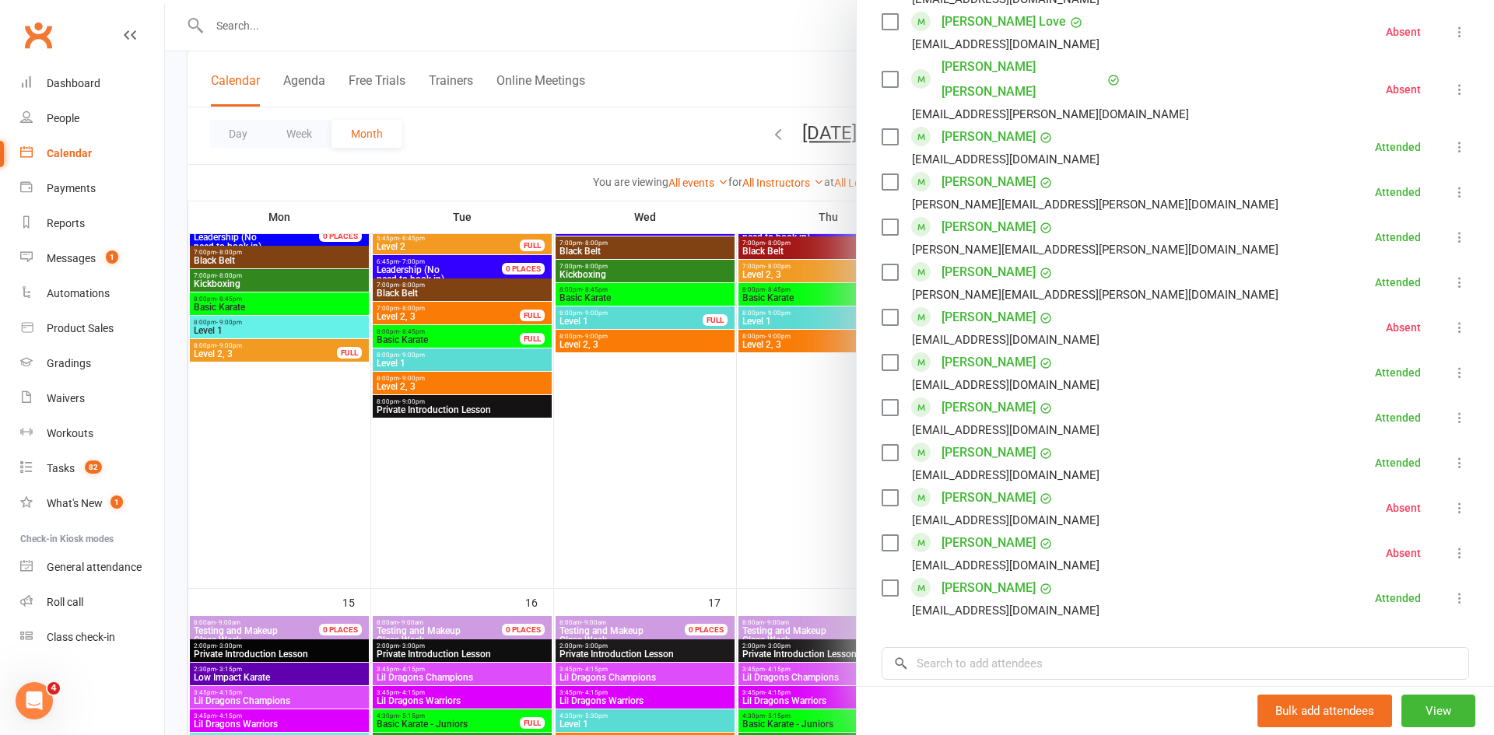
scroll to position [1283, 0]
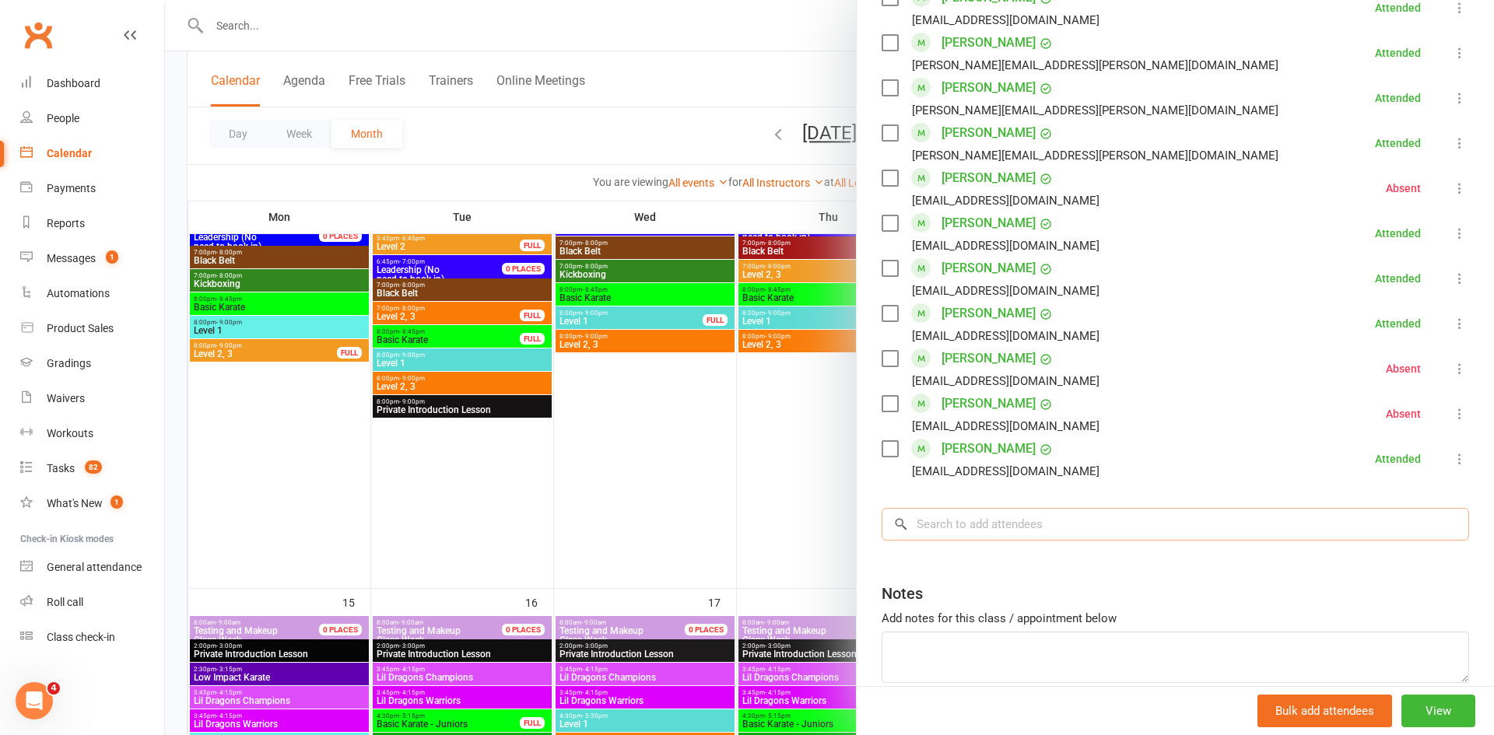
click at [1117, 508] on input "search" at bounding box center [1176, 524] width 588 height 33
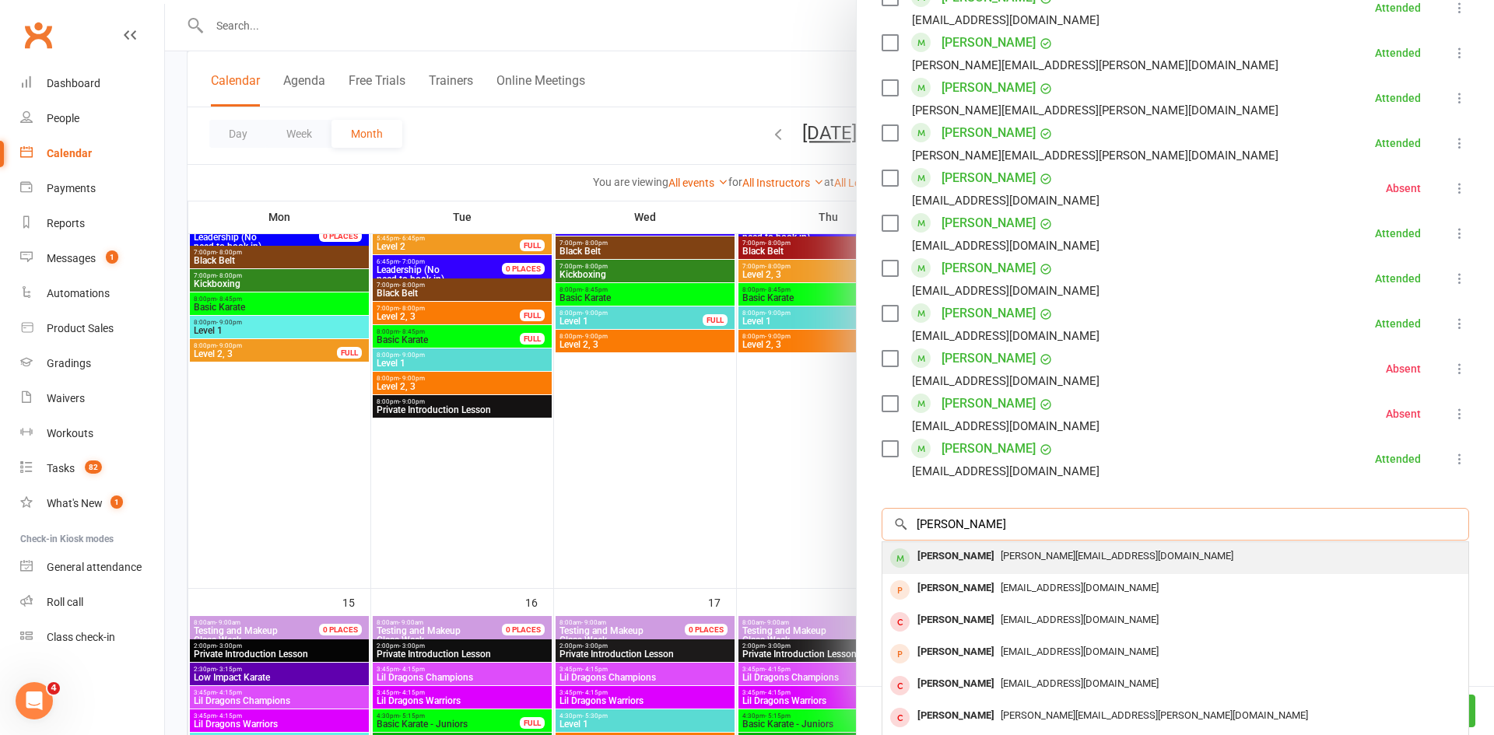
type input "[PERSON_NAME]"
click at [1110, 550] on span "[PERSON_NAME][EMAIL_ADDRESS][DOMAIN_NAME]" at bounding box center [1117, 556] width 233 height 12
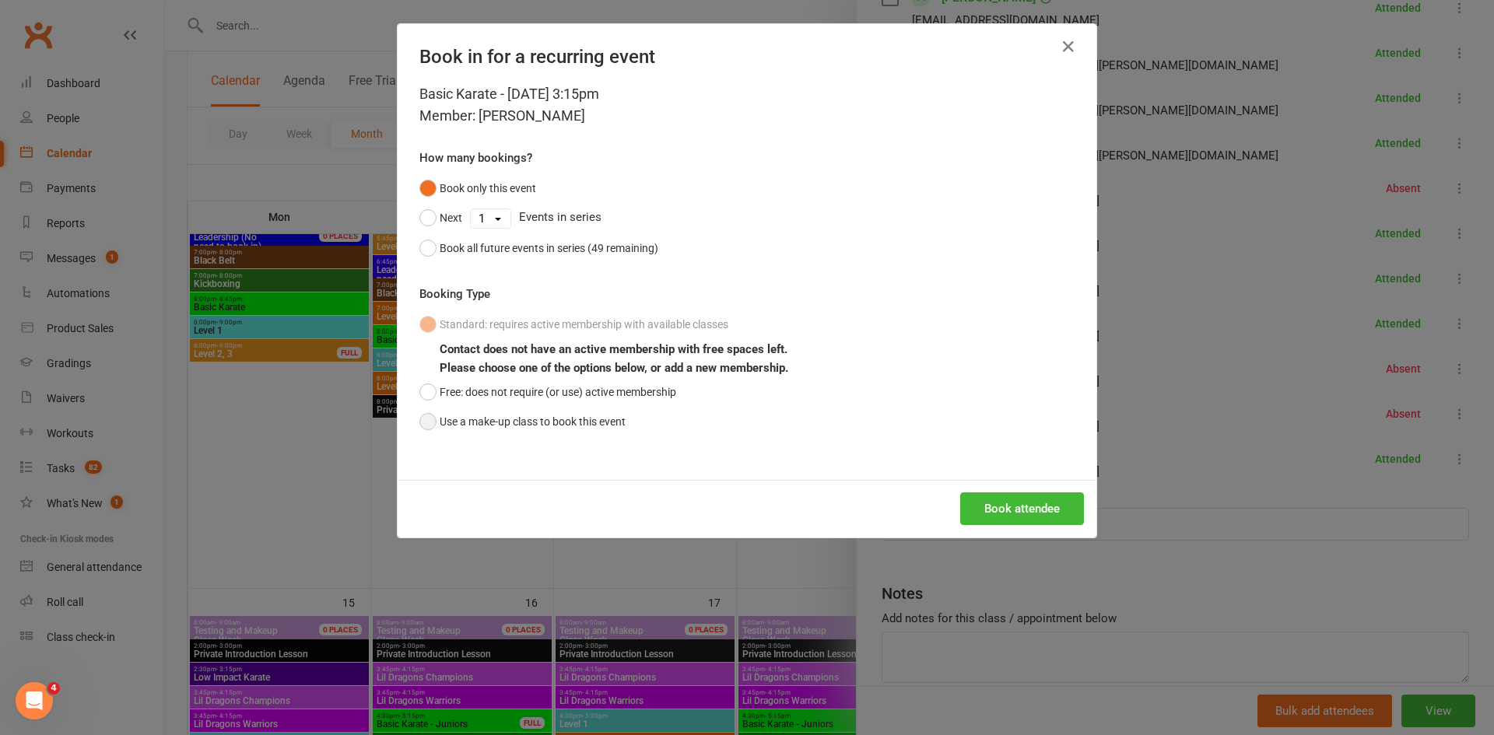
click at [600, 423] on button "Use a make-up class to book this event" at bounding box center [522, 422] width 206 height 30
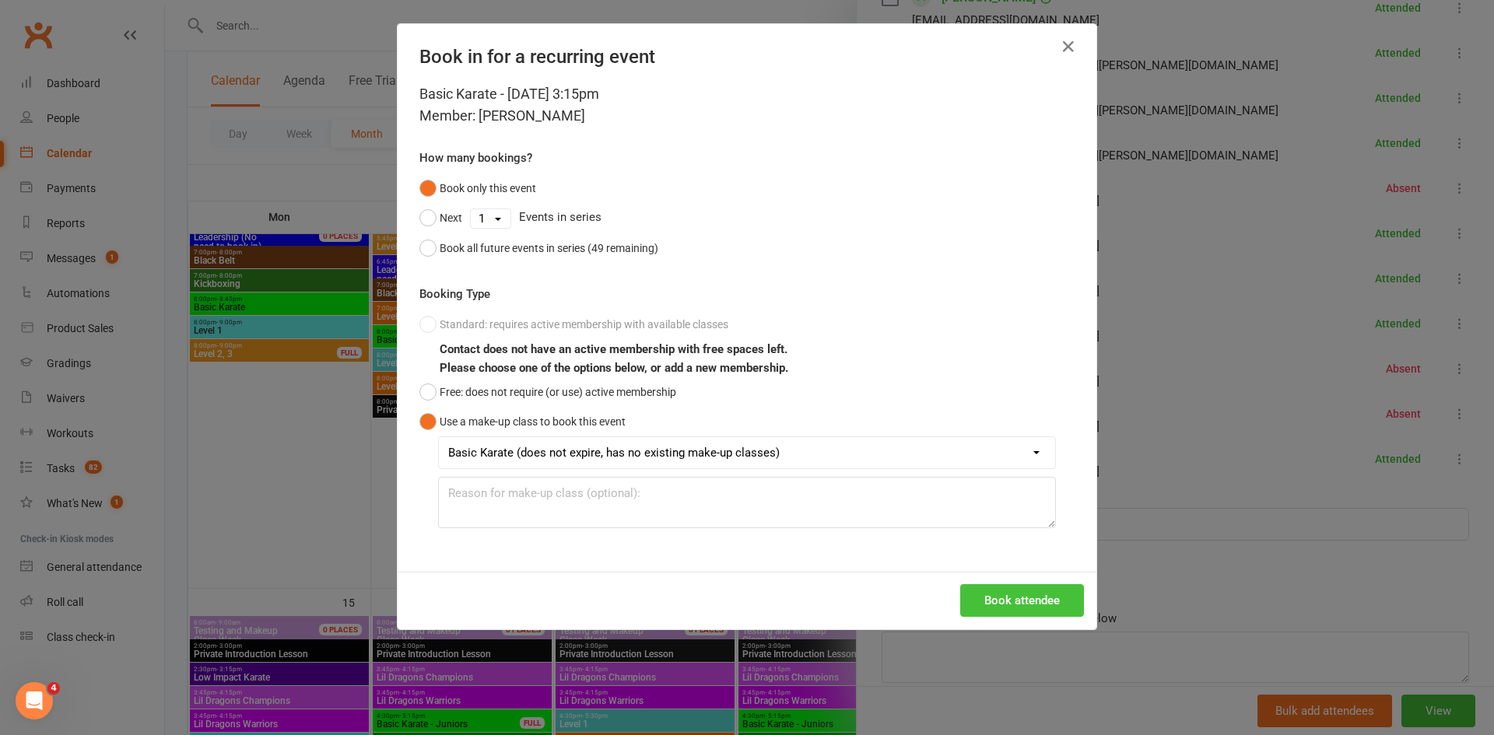
click at [1016, 595] on button "Book attendee" at bounding box center [1022, 600] width 124 height 33
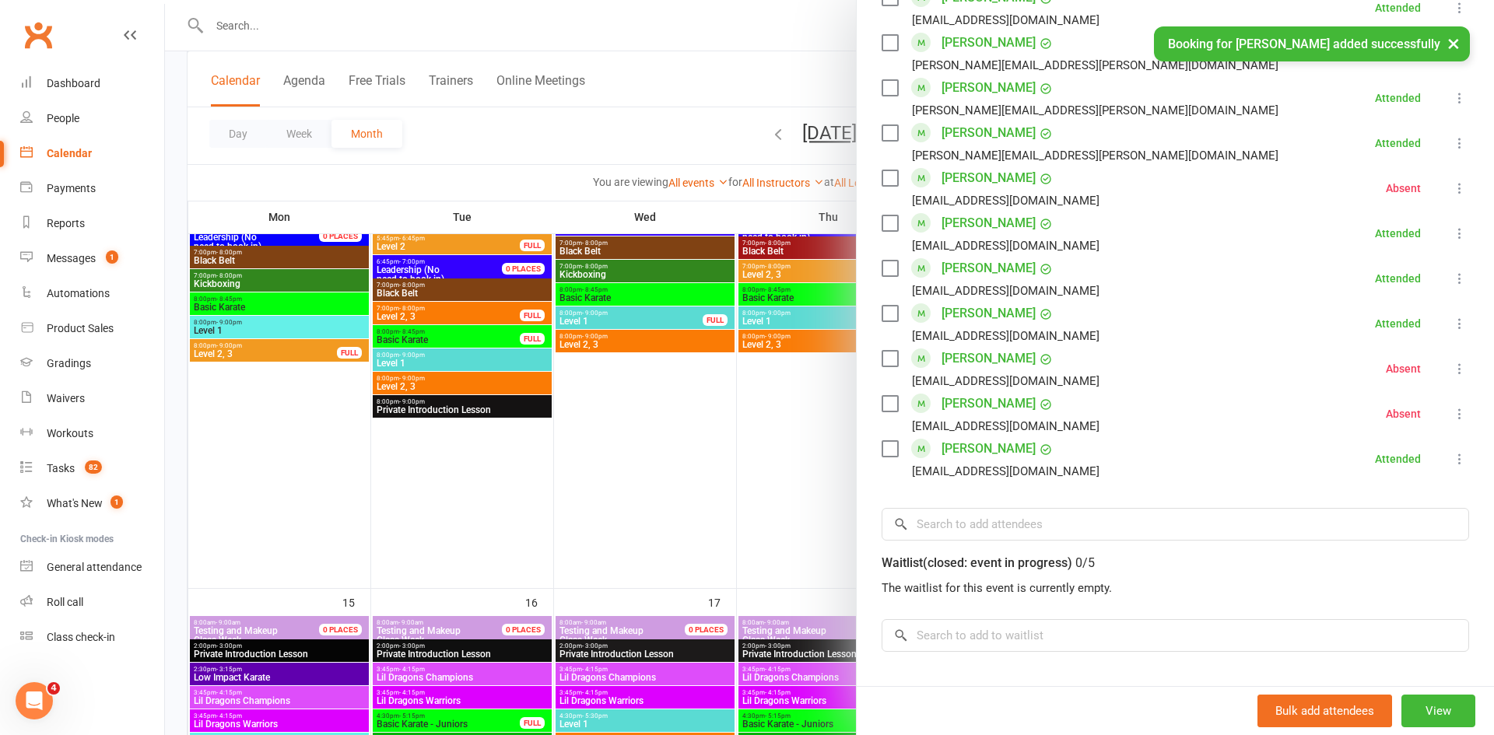
scroll to position [0, 0]
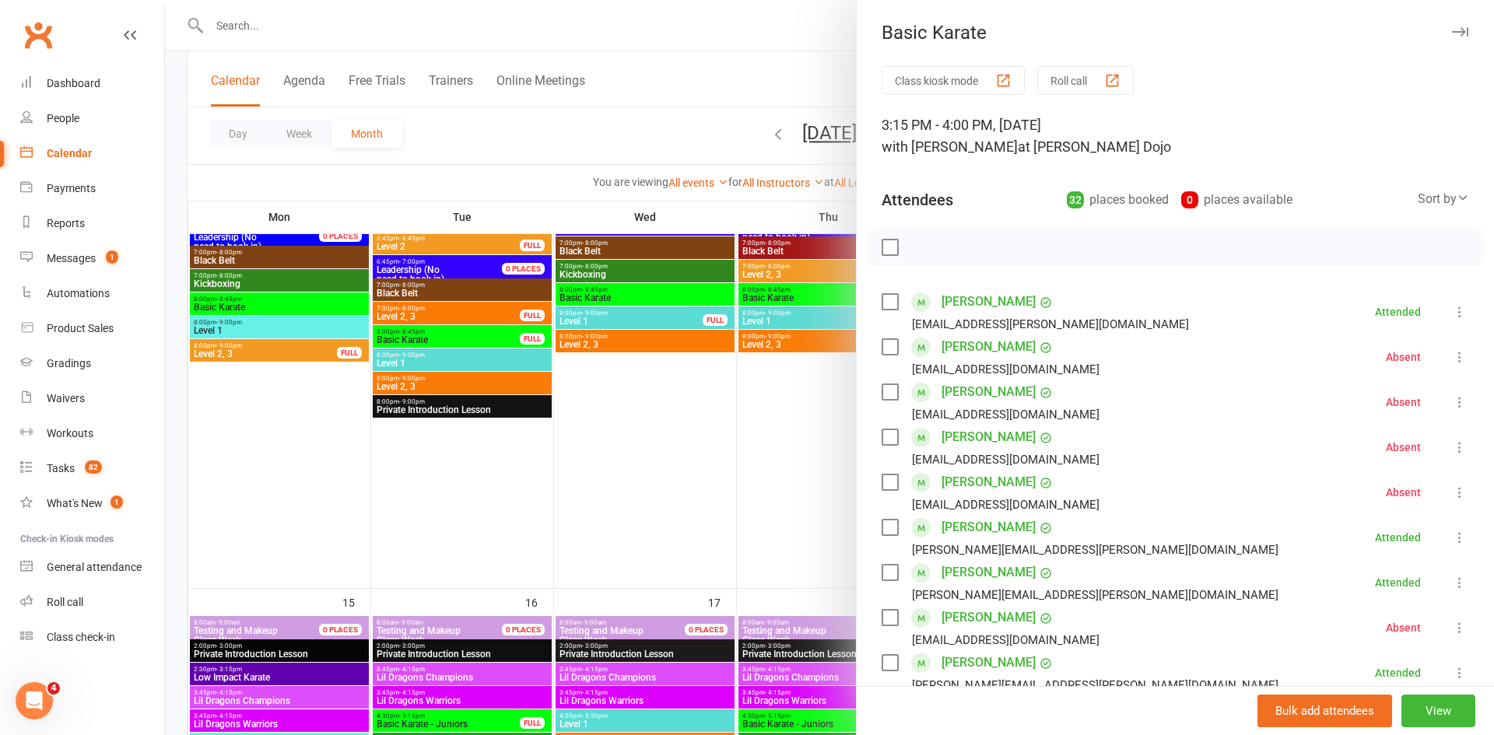
click at [1459, 360] on icon at bounding box center [1460, 357] width 16 height 16
click at [1406, 448] on link "Check in" at bounding box center [1384, 449] width 167 height 31
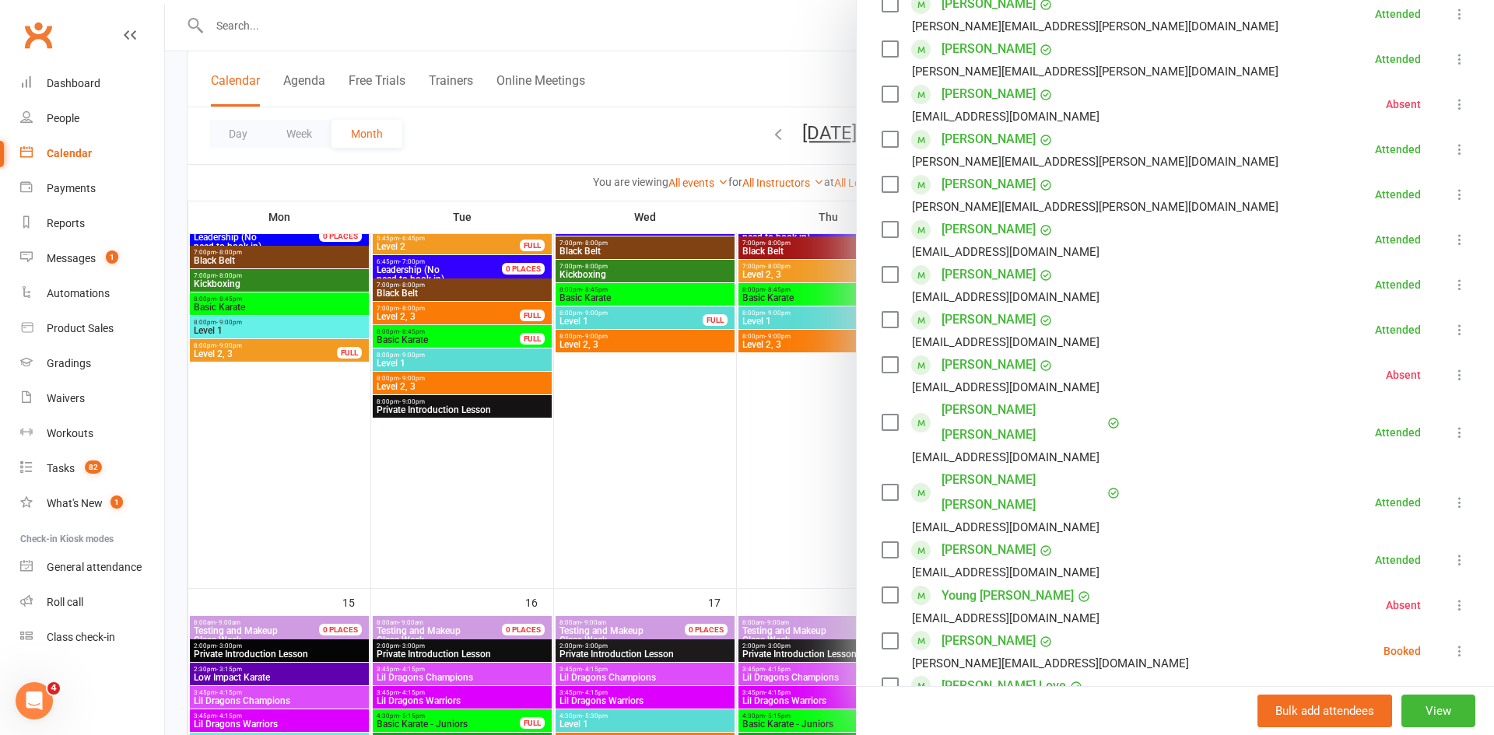
scroll to position [525, 0]
click at [1462, 643] on icon at bounding box center [1460, 651] width 16 height 16
click at [1384, 728] on link "Check in" at bounding box center [1384, 743] width 167 height 31
click at [665, 45] on div at bounding box center [829, 367] width 1329 height 735
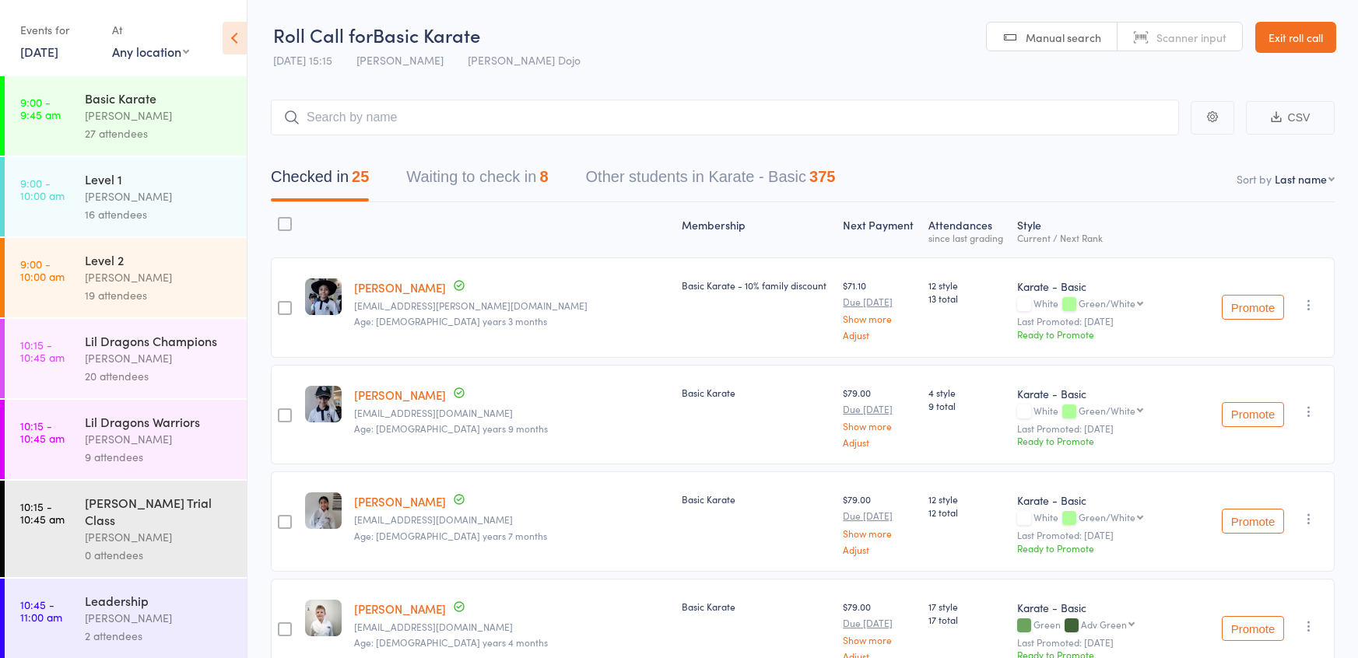
click at [454, 184] on button "Waiting to check in 8" at bounding box center [477, 180] width 142 height 41
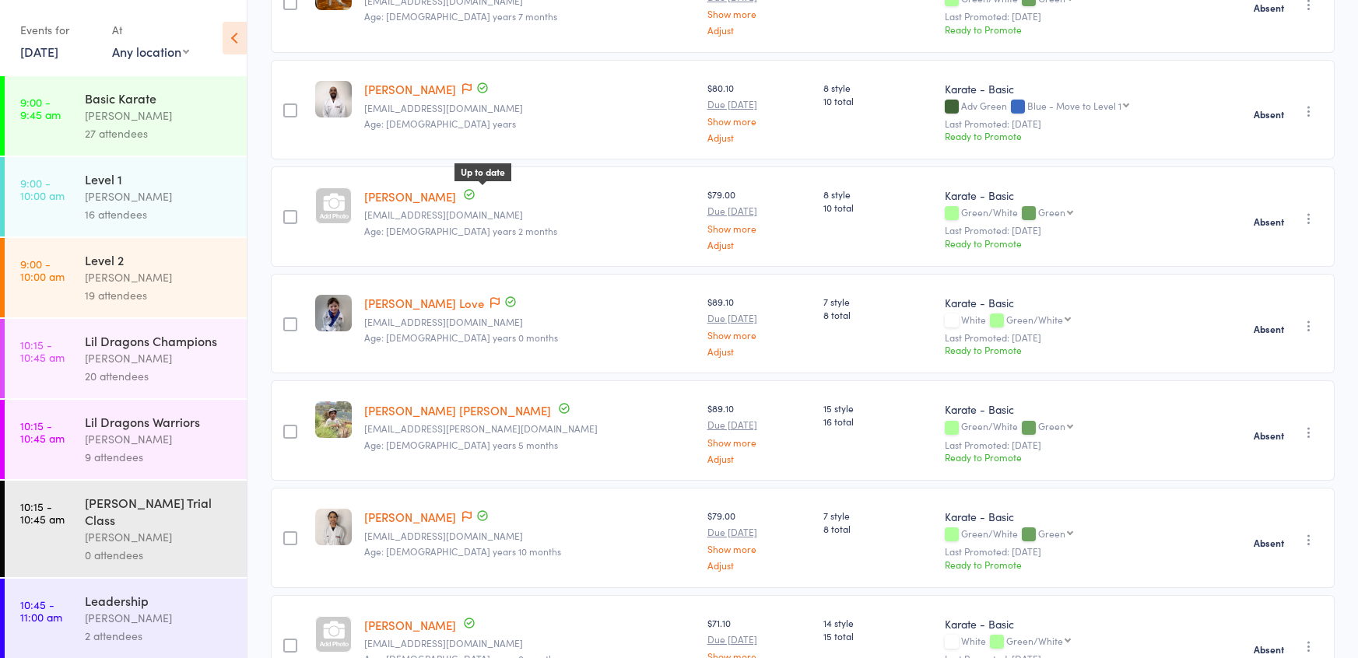
scroll to position [307, 0]
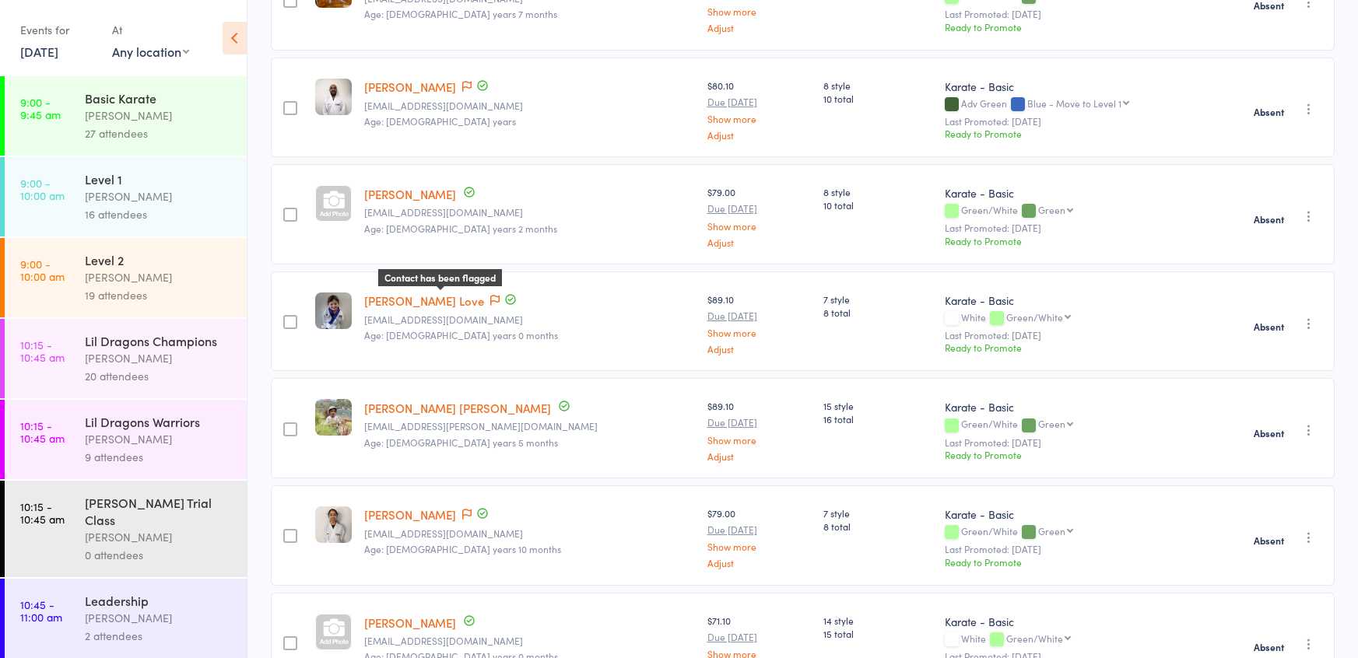
click at [490, 295] on icon at bounding box center [494, 300] width 9 height 11
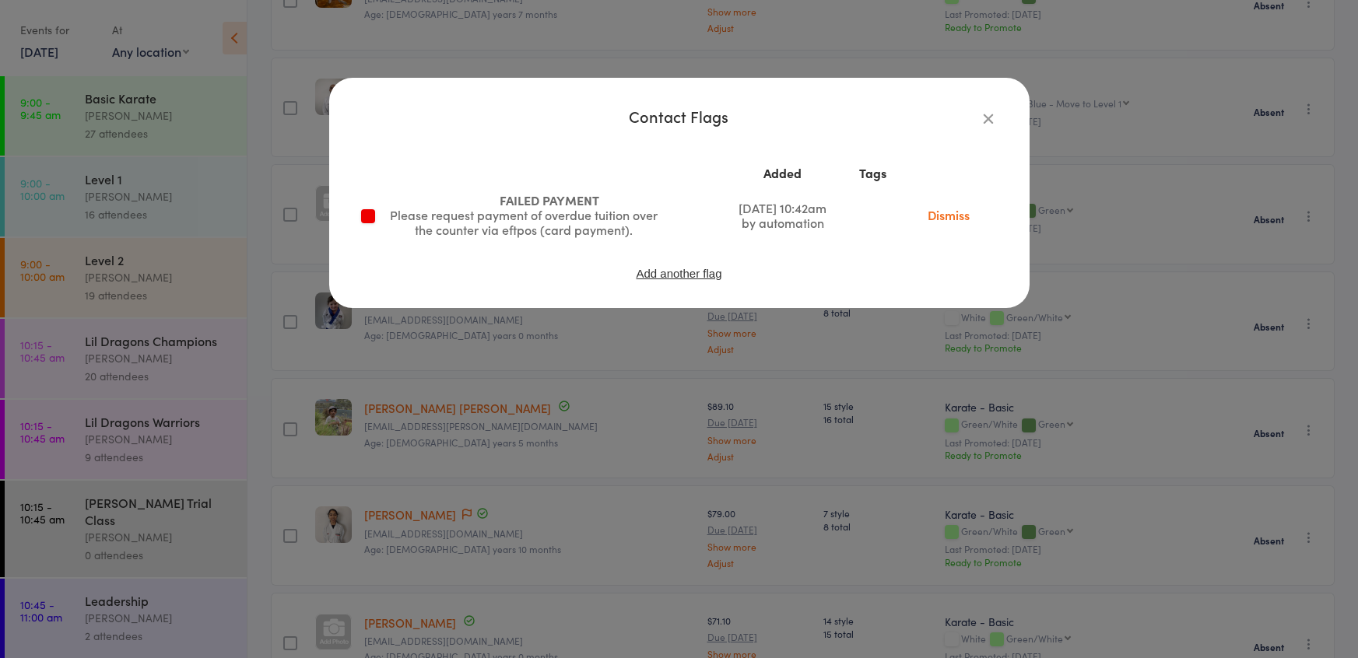
click at [967, 221] on link "Dismiss" at bounding box center [948, 214] width 65 height 17
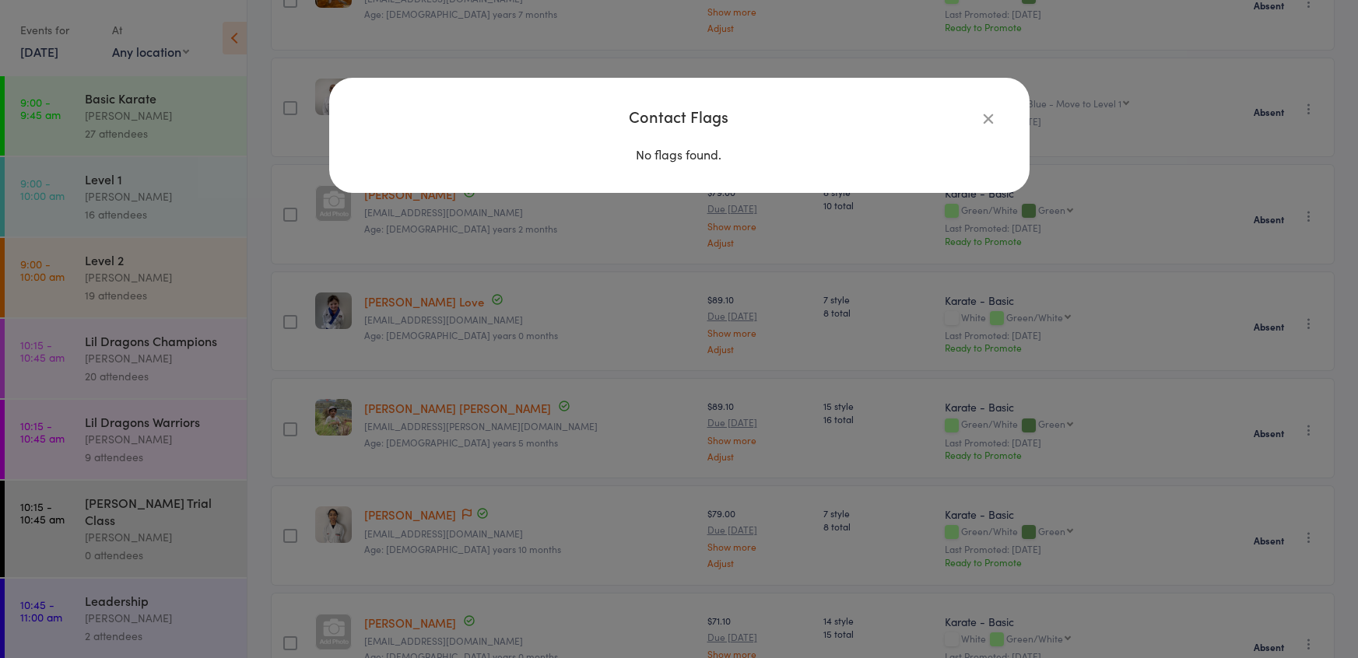
click at [608, 395] on div "Contact Flags No flags found." at bounding box center [679, 329] width 1358 height 658
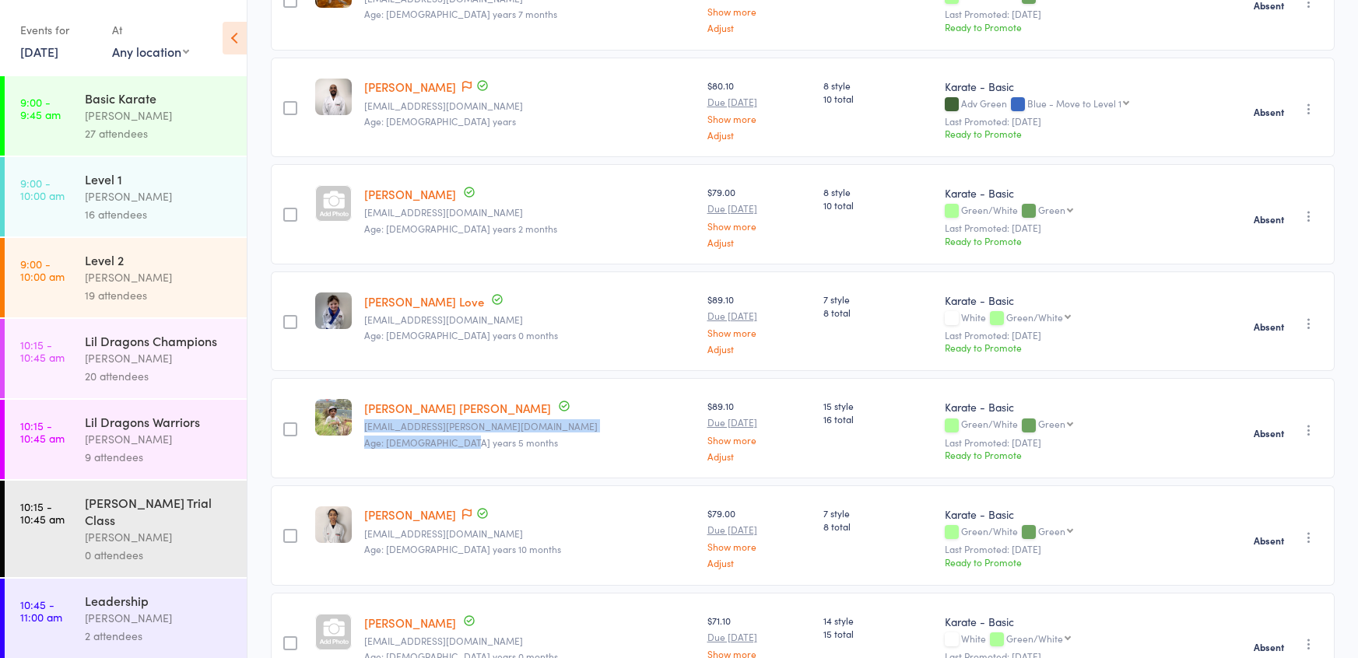
drag, startPoint x: 608, startPoint y: 395, endPoint x: 599, endPoint y: 468, distance: 73.0
click at [599, 468] on div "Ayman Aleem Mohammed asmafathima.mohammed@gmail.com Age: 7 years 5 months" at bounding box center [529, 428] width 343 height 100
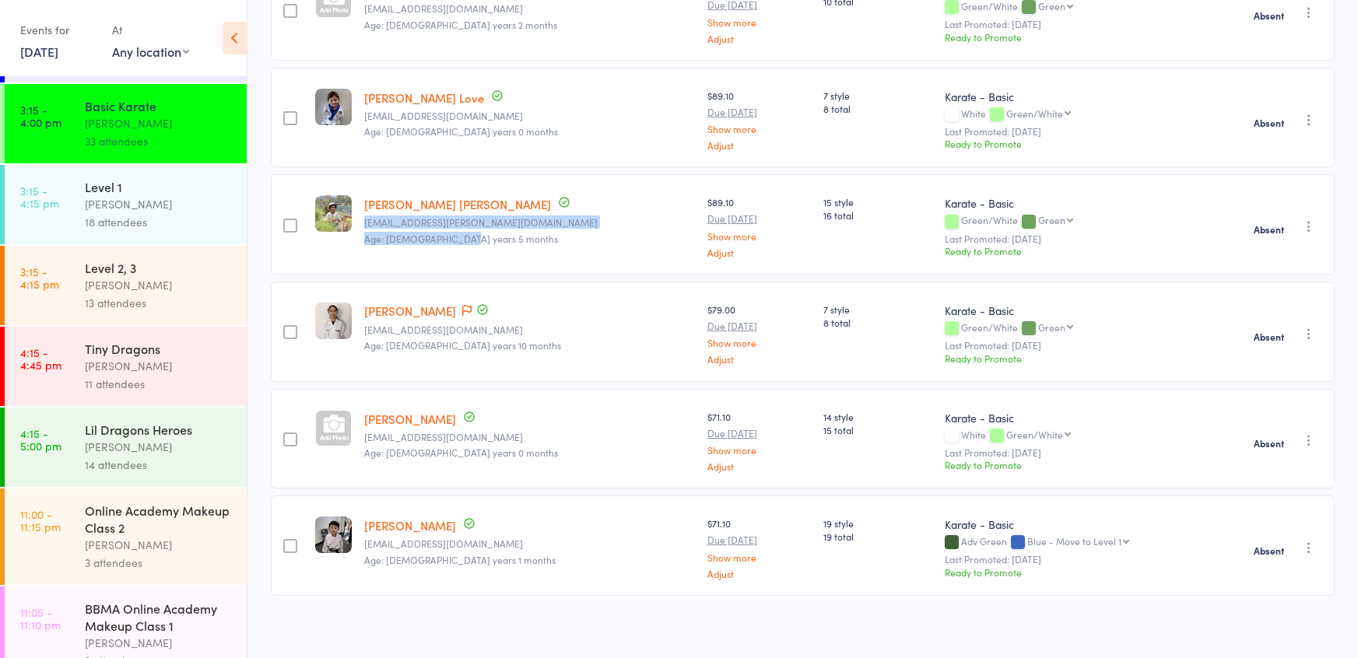
scroll to position [1724, 0]
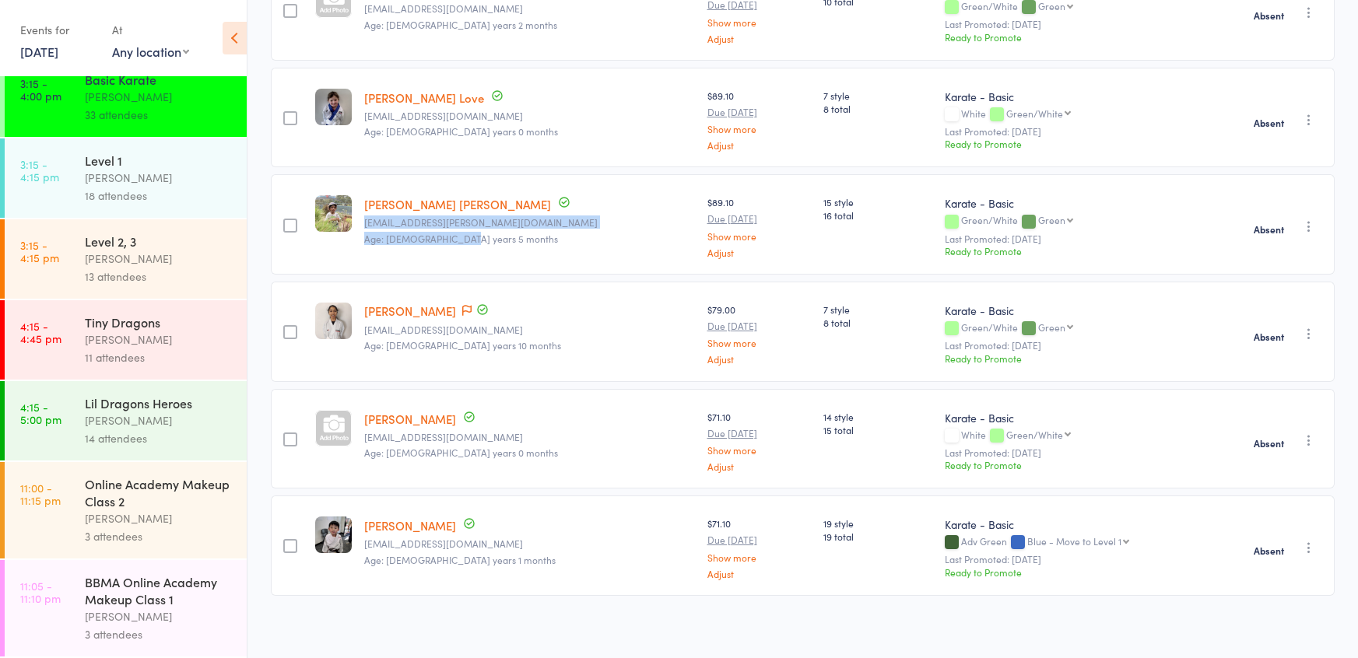
click at [133, 361] on div "11 attendees" at bounding box center [159, 358] width 149 height 18
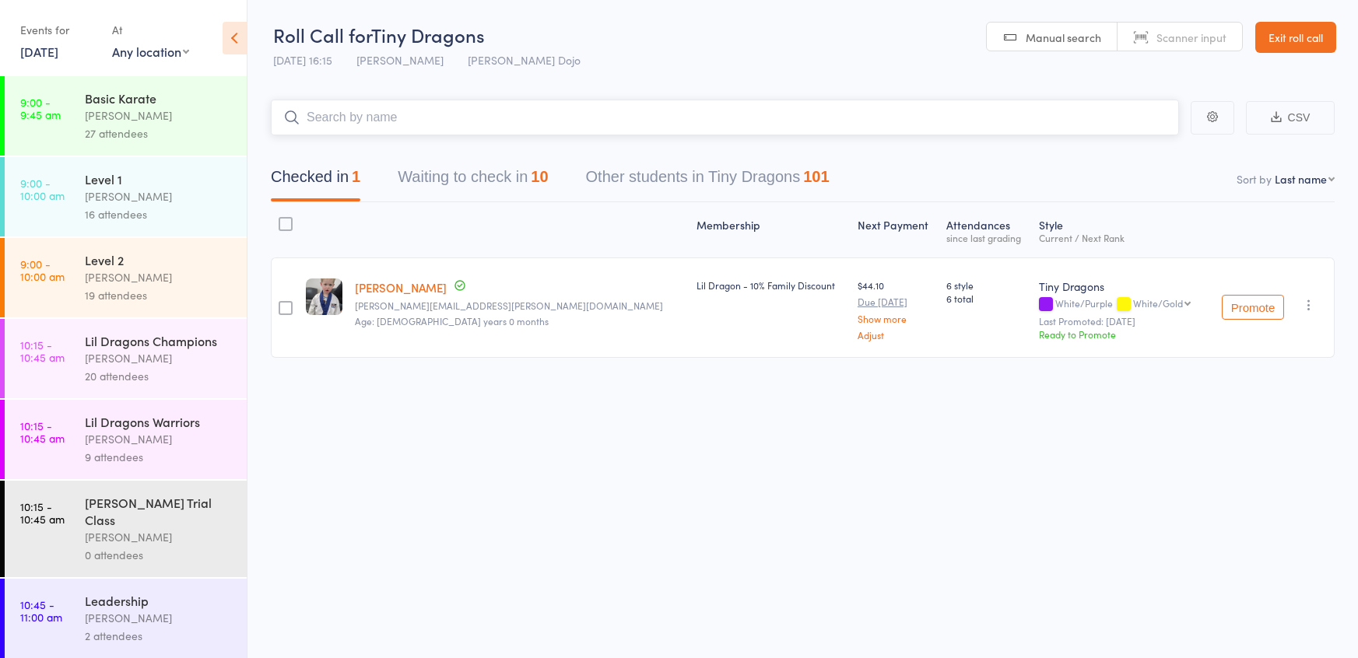
click at [455, 190] on button "Waiting to check in 10" at bounding box center [473, 180] width 150 height 41
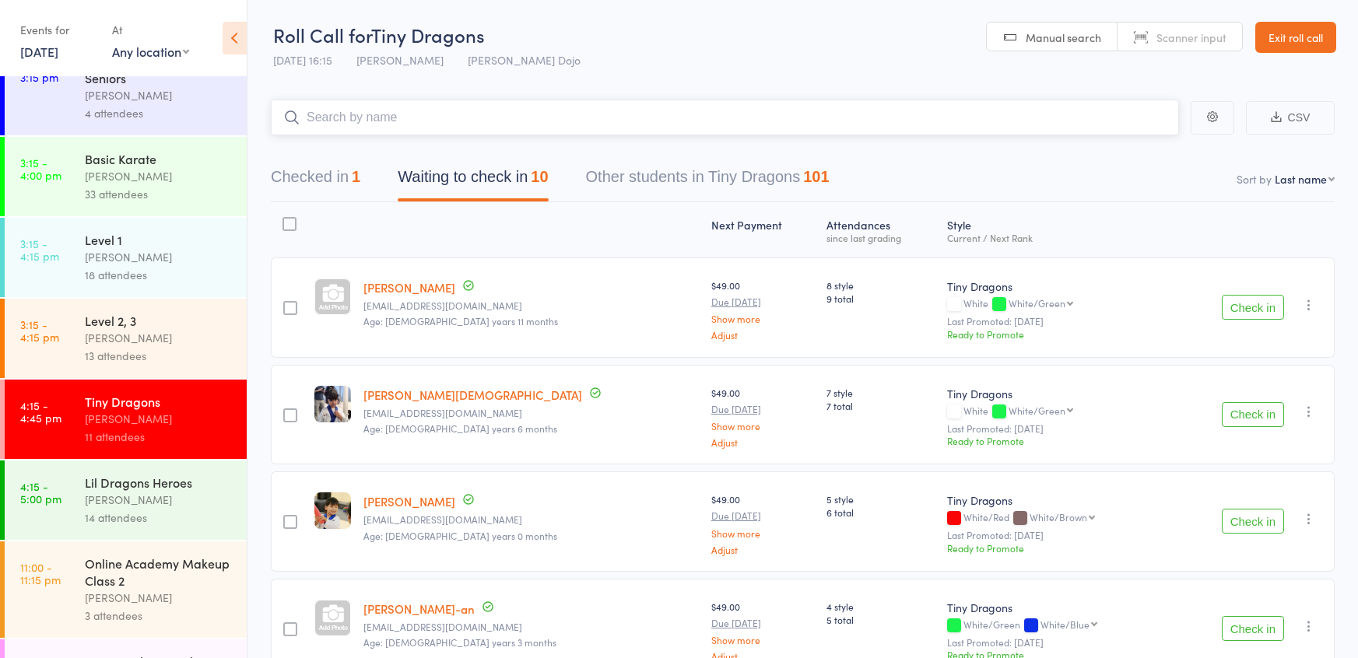
scroll to position [1645, 0]
click at [97, 198] on div "33 attendees" at bounding box center [159, 193] width 149 height 18
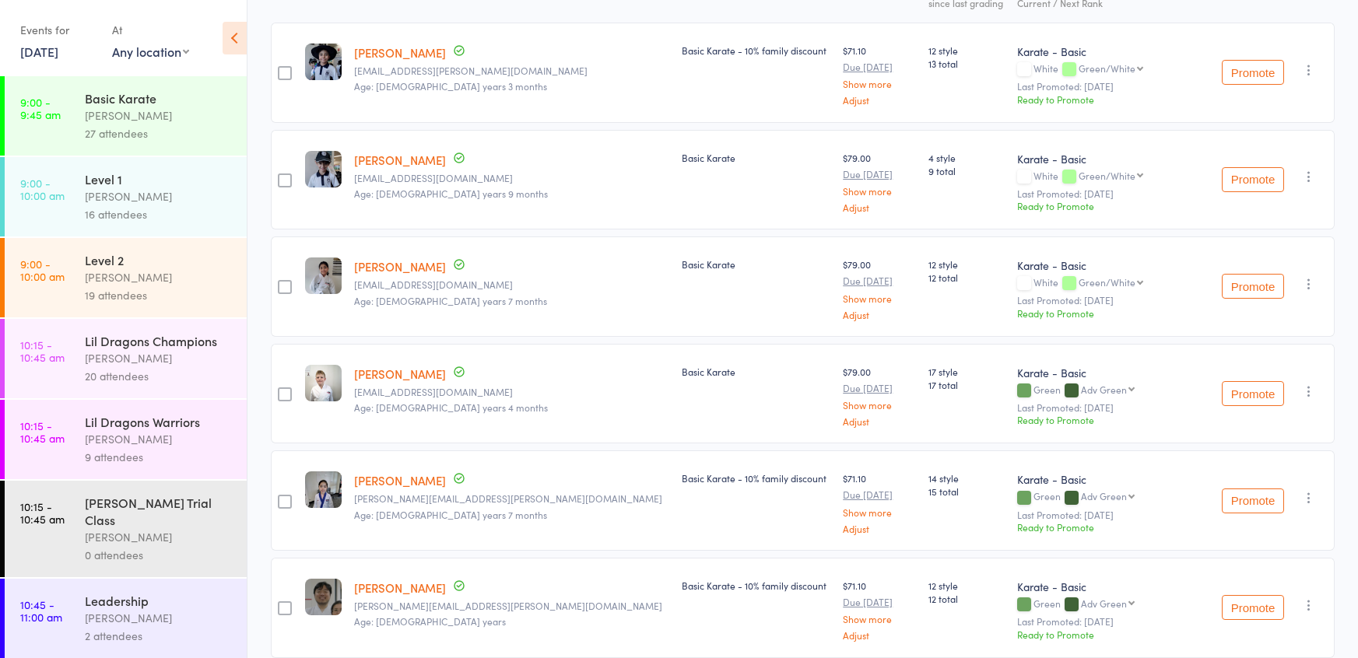
scroll to position [238, 0]
click at [922, 346] on div "17 style 17 total" at bounding box center [967, 391] width 90 height 100
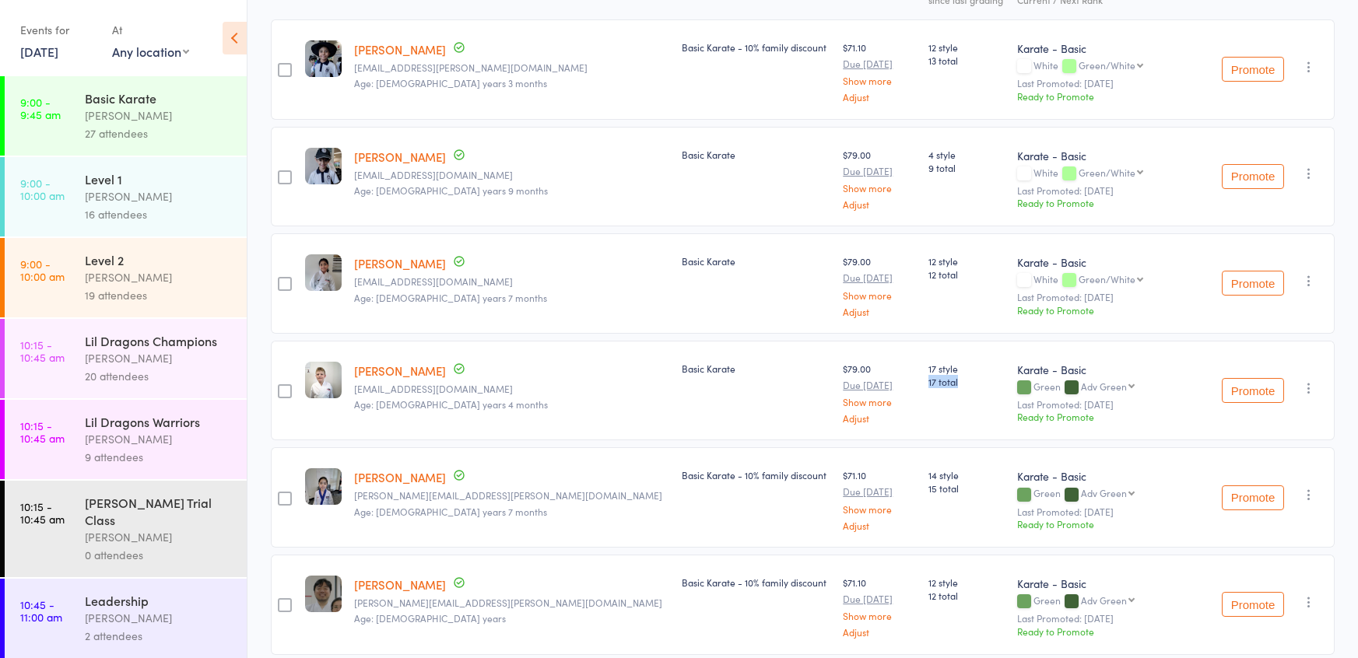
drag, startPoint x: 873, startPoint y: 377, endPoint x: 831, endPoint y: 374, distance: 42.1
click at [922, 374] on div "17 style 17 total" at bounding box center [967, 391] width 90 height 100
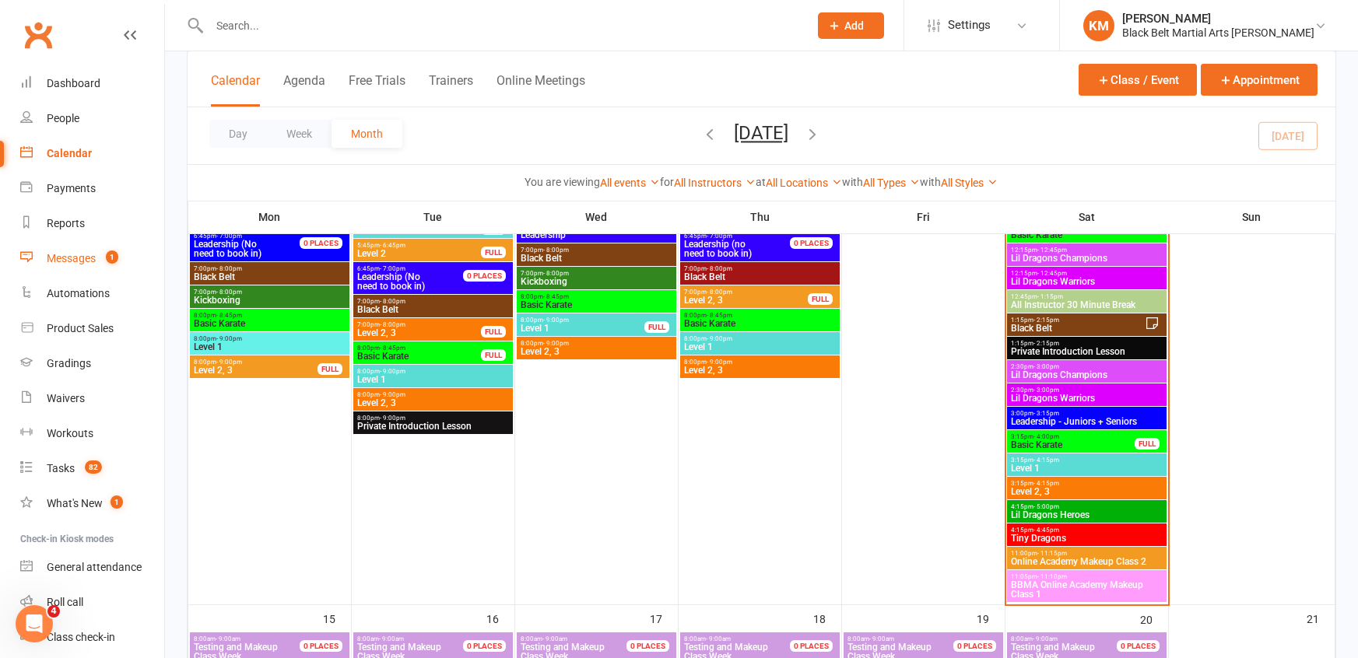
click at [65, 262] on div "Messages" at bounding box center [71, 258] width 49 height 12
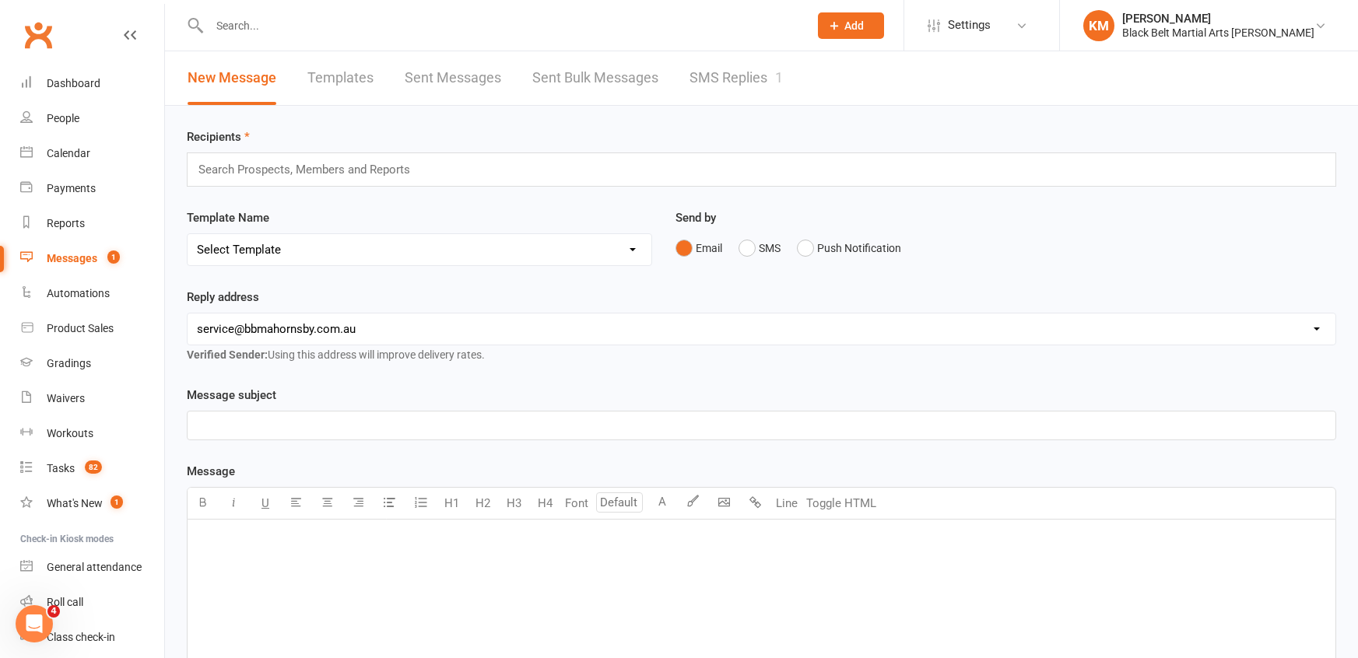
click at [752, 92] on link "SMS Replies 1" at bounding box center [736, 78] width 93 height 54
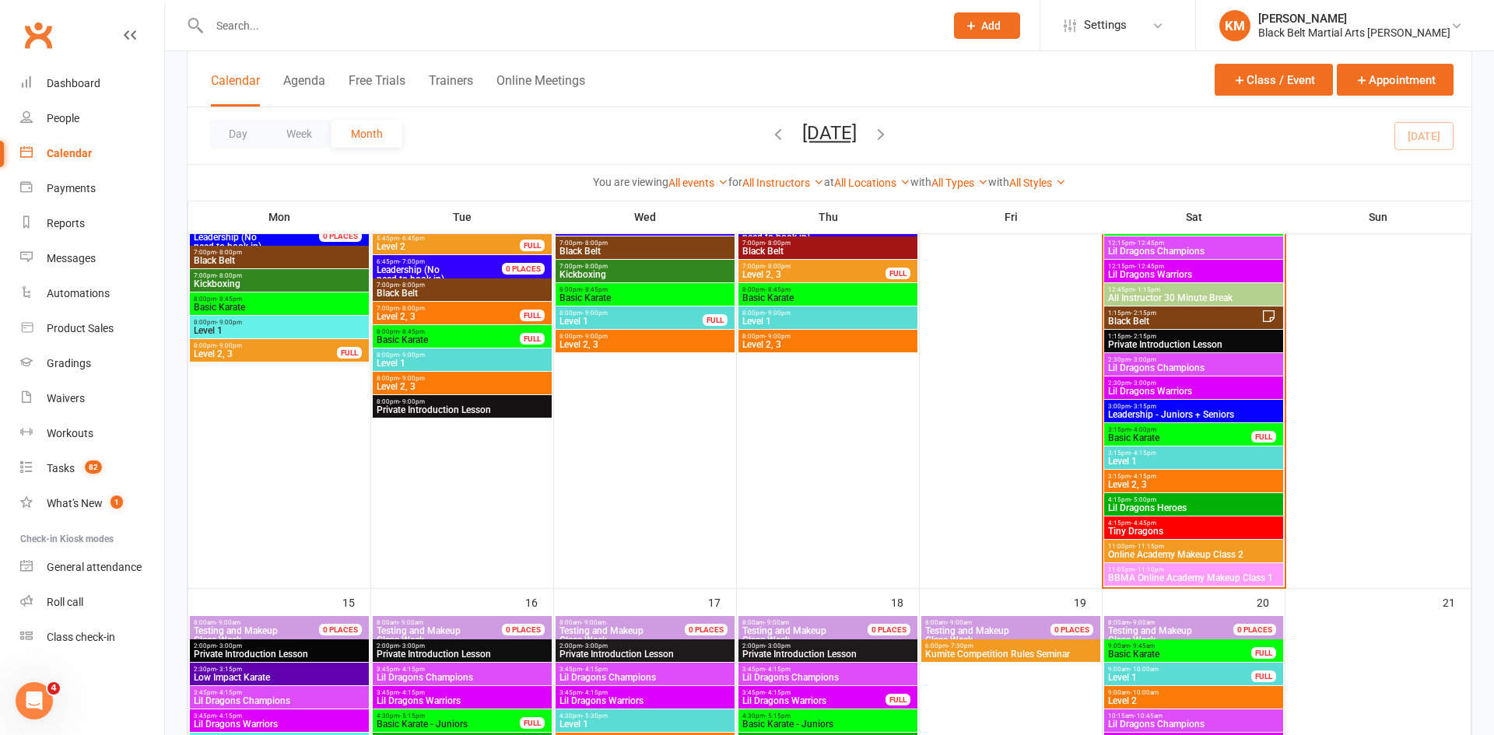
click at [1167, 437] on span "Basic Karate" at bounding box center [1180, 438] width 145 height 9
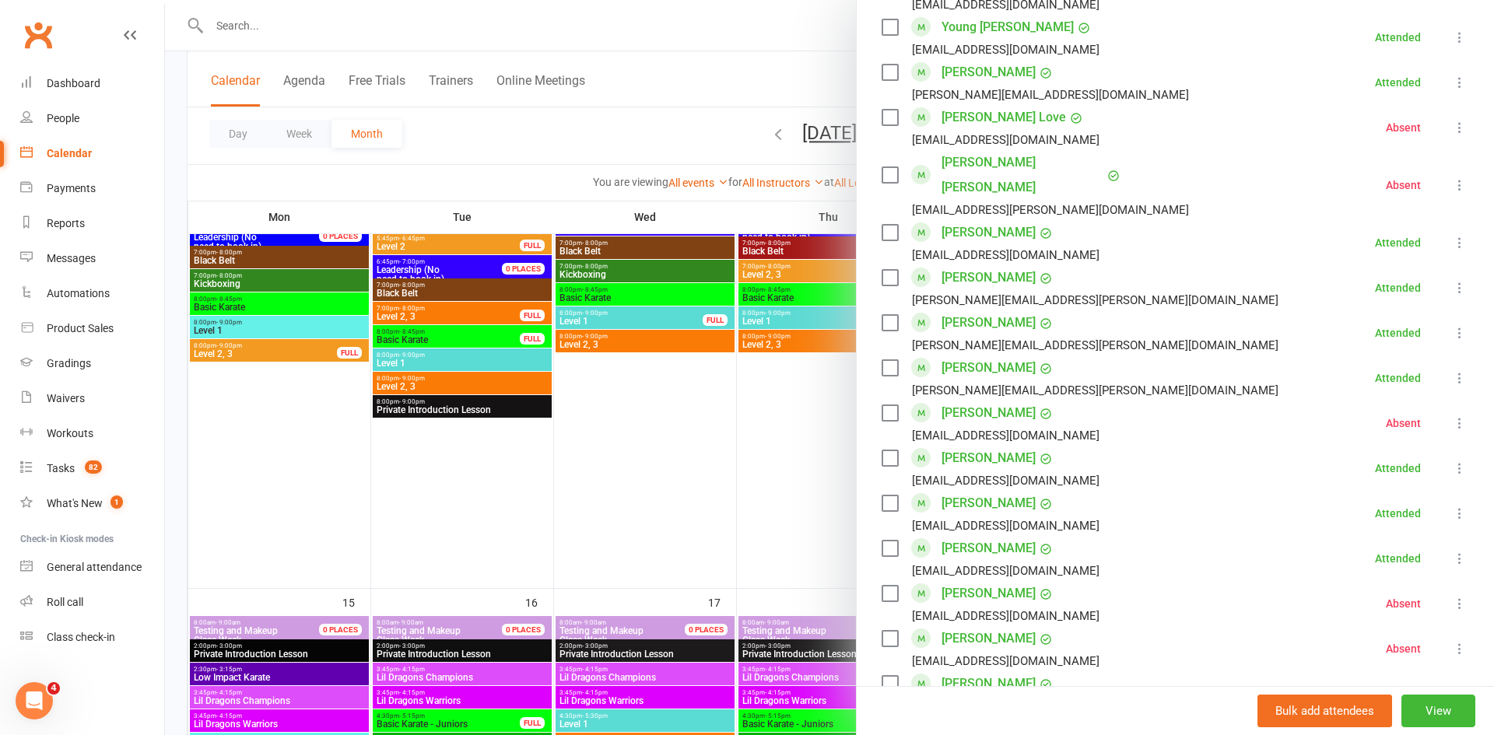
scroll to position [1144, 0]
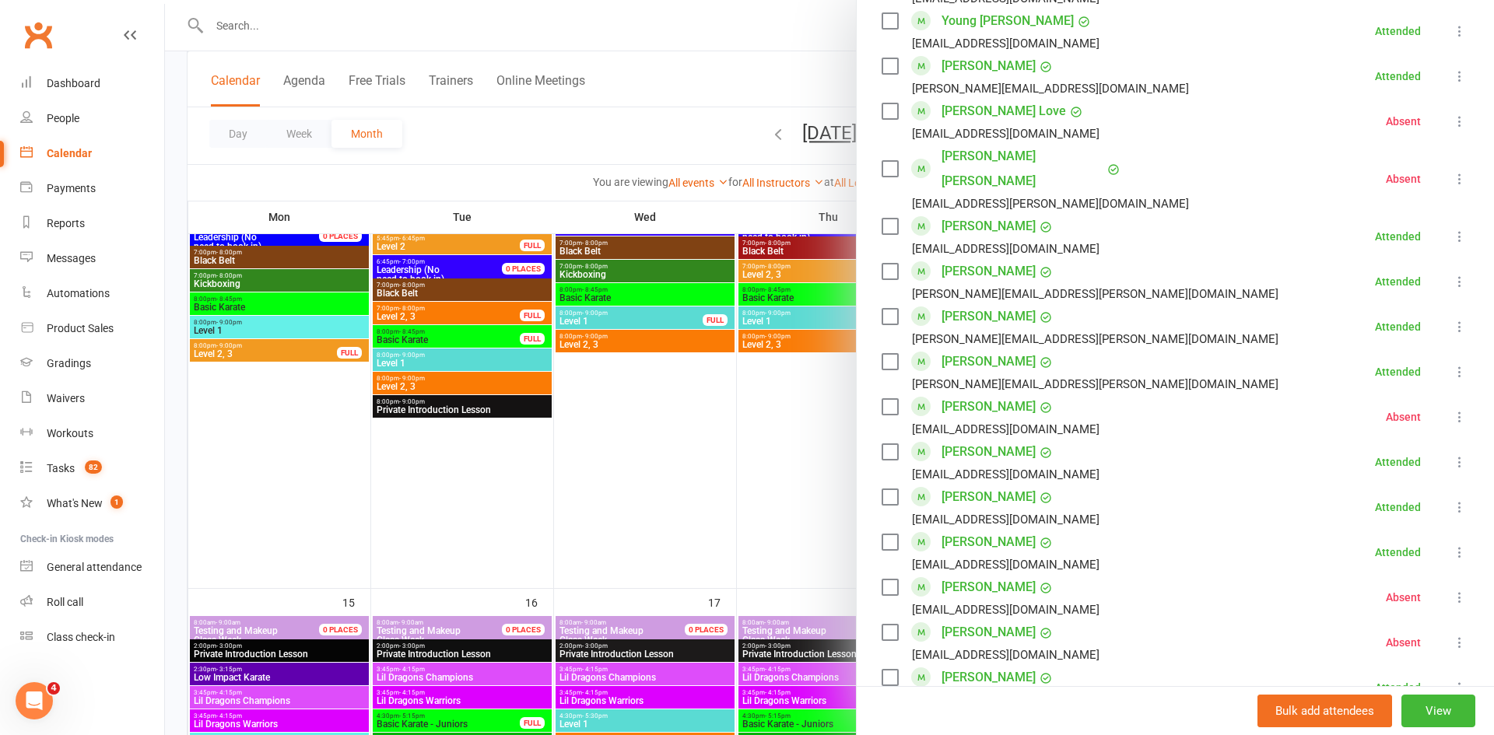
click at [624, 140] on div at bounding box center [829, 367] width 1329 height 735
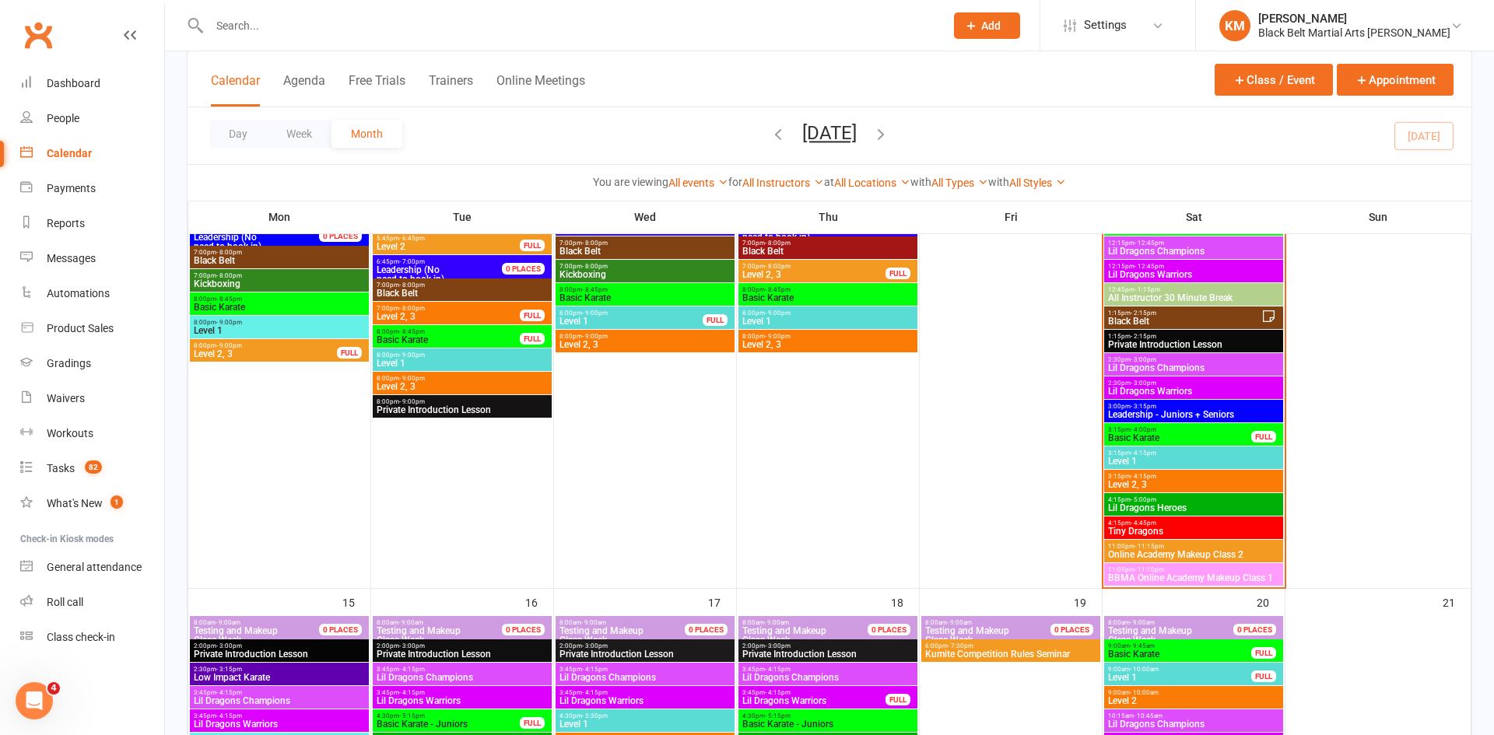
click at [1241, 462] on span "Level 1" at bounding box center [1194, 461] width 173 height 9
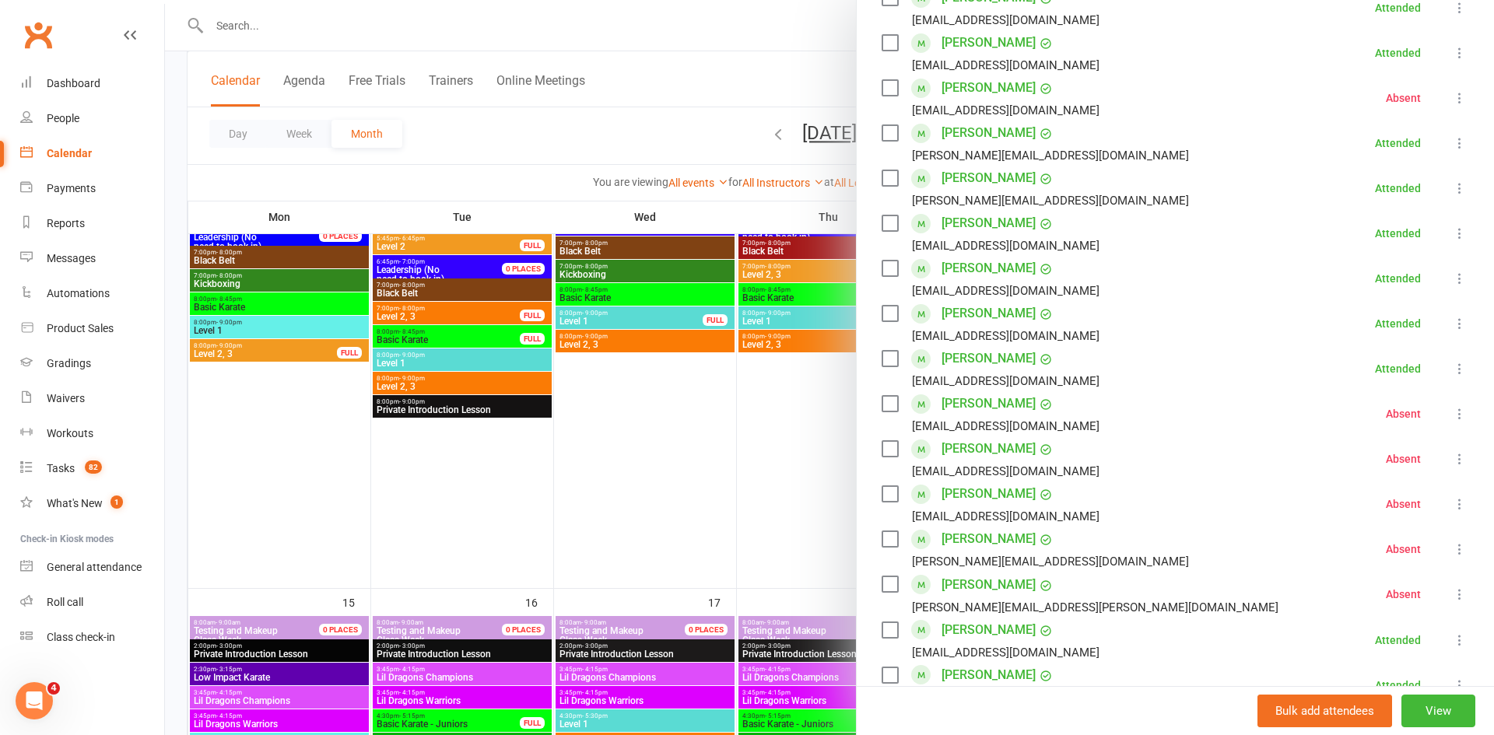
scroll to position [400, 0]
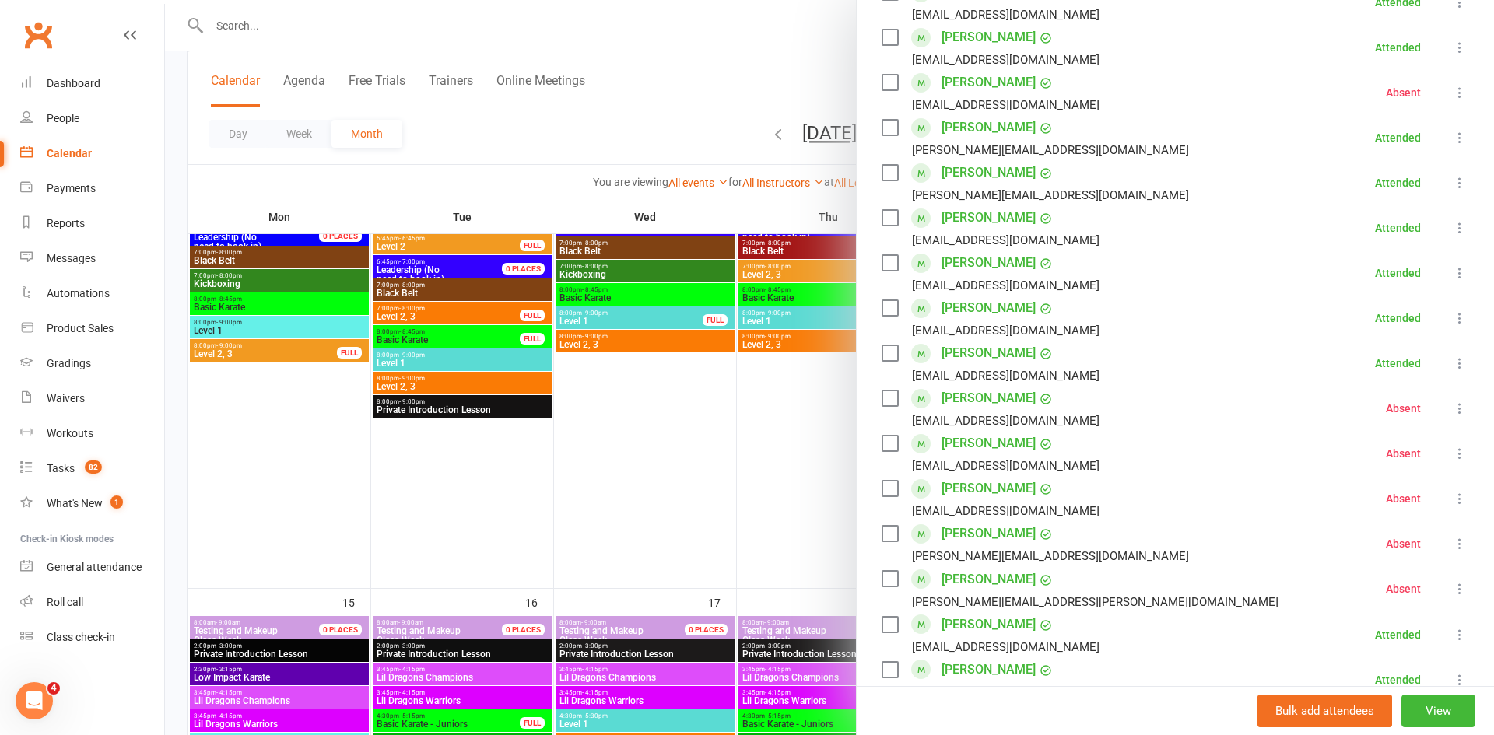
click at [677, 14] on div at bounding box center [829, 367] width 1329 height 735
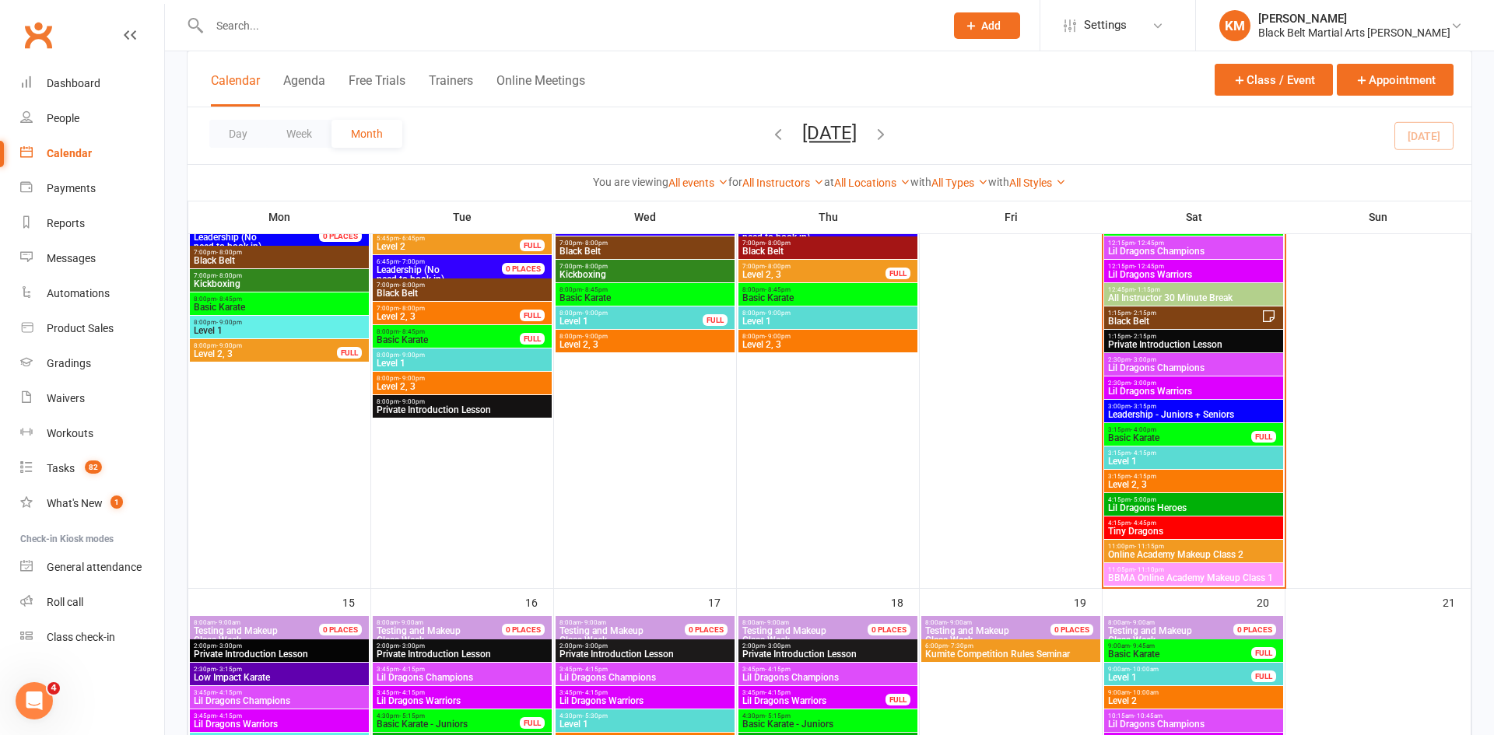
click at [1170, 514] on div "4:15pm - 5:00pm Lil Dragons Heroes" at bounding box center [1193, 504] width 179 height 23
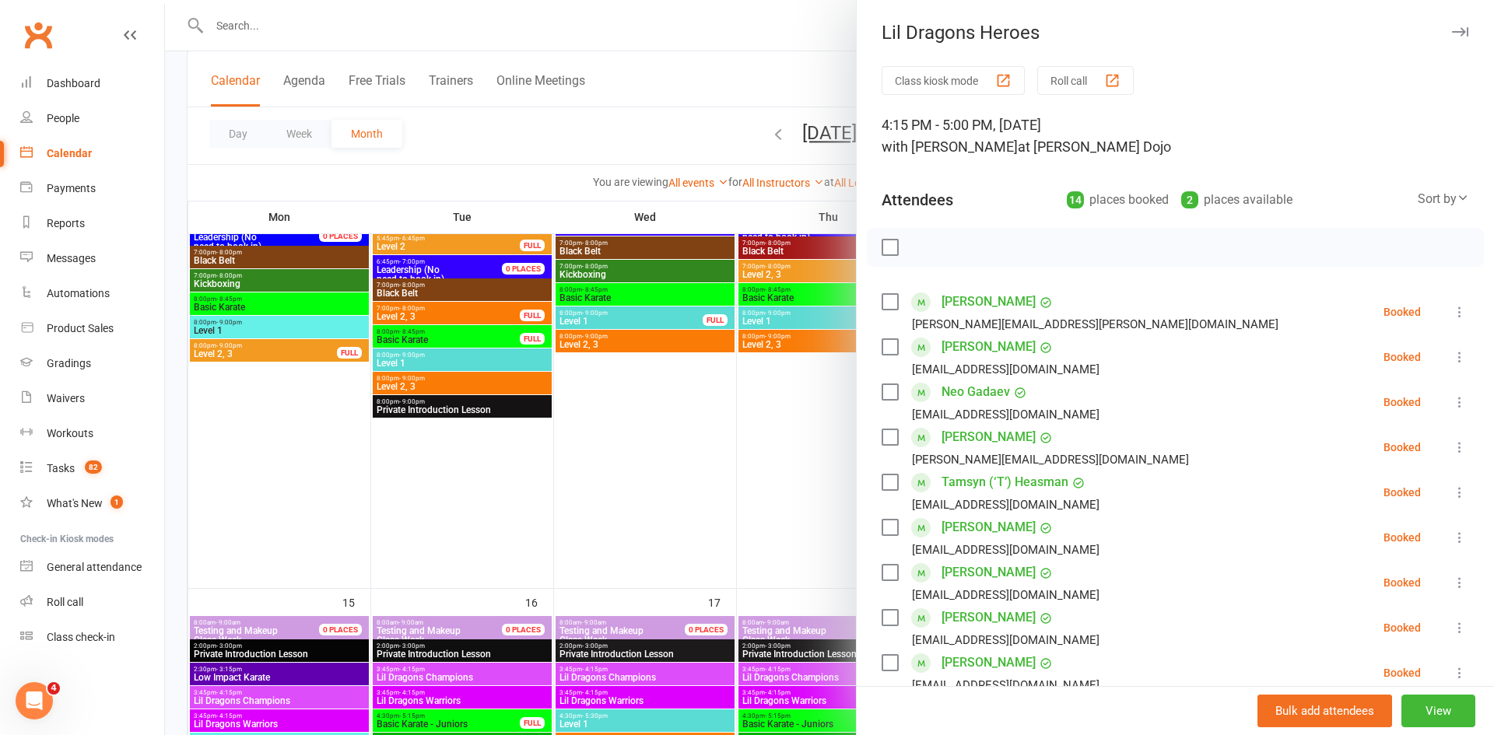
click at [637, 19] on div at bounding box center [829, 367] width 1329 height 735
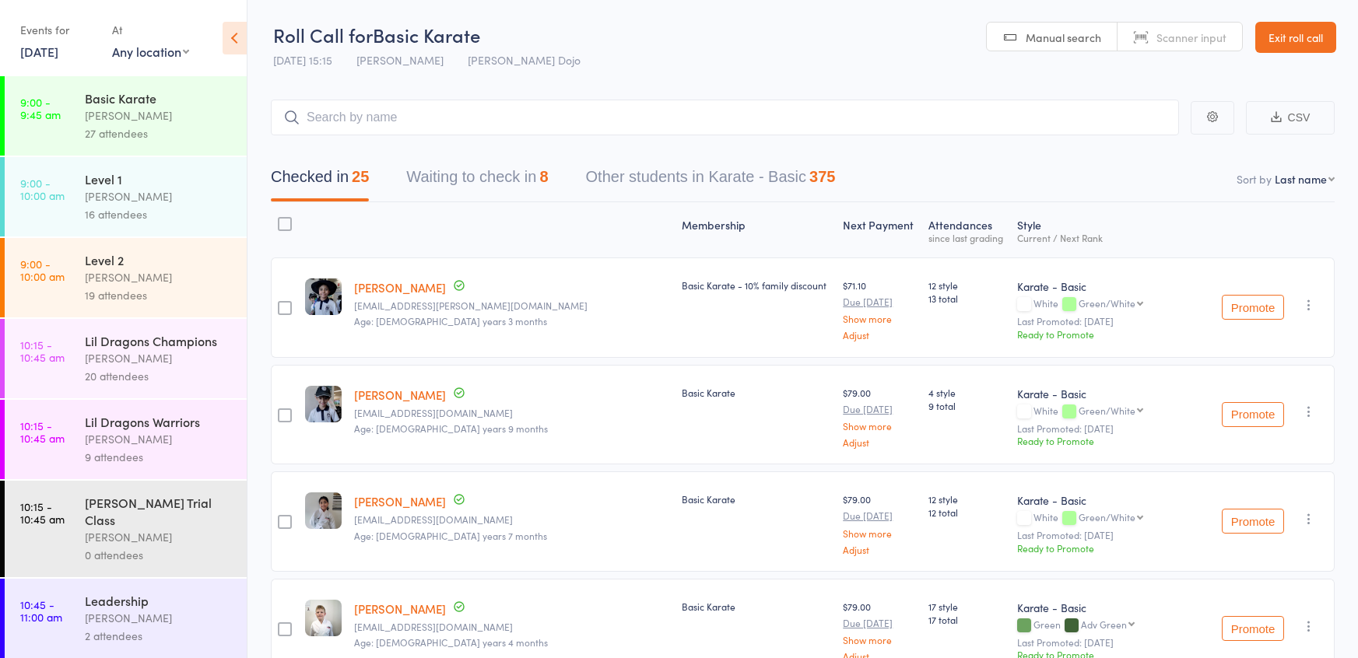
click at [465, 167] on button "Waiting to check in 8" at bounding box center [477, 180] width 142 height 41
click at [427, 168] on button "Waiting to check in 8" at bounding box center [477, 180] width 142 height 41
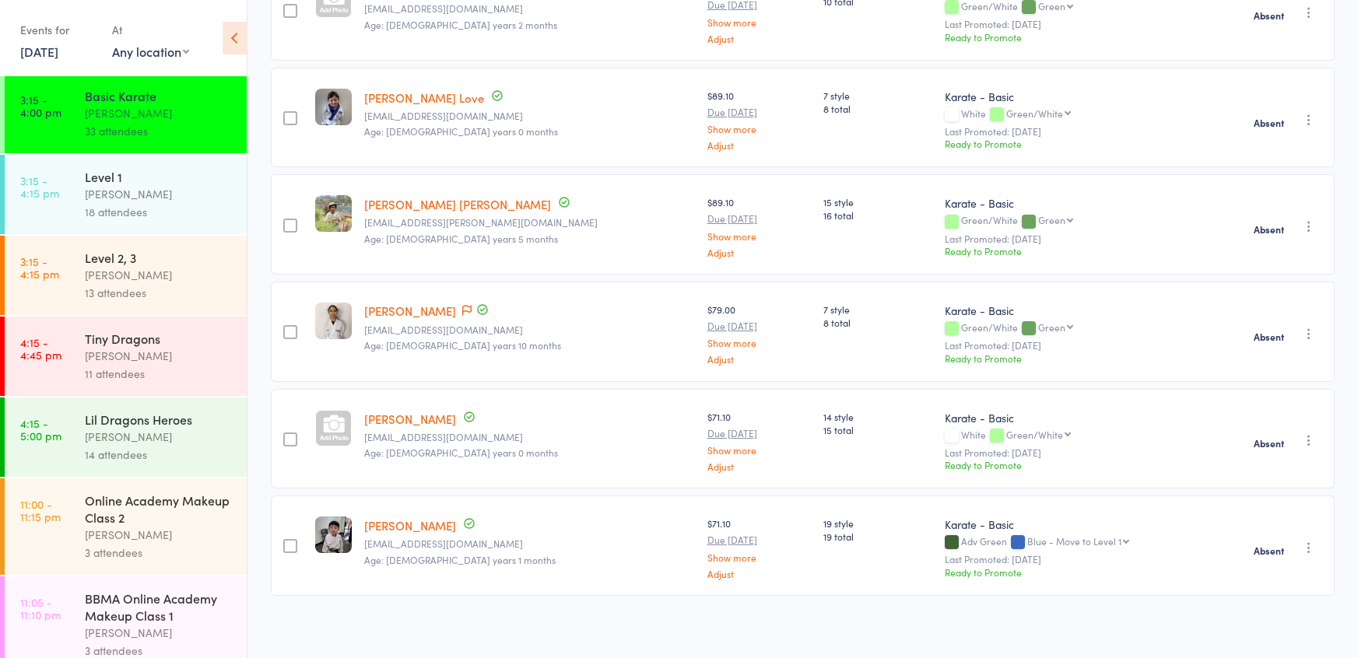
scroll to position [1715, 0]
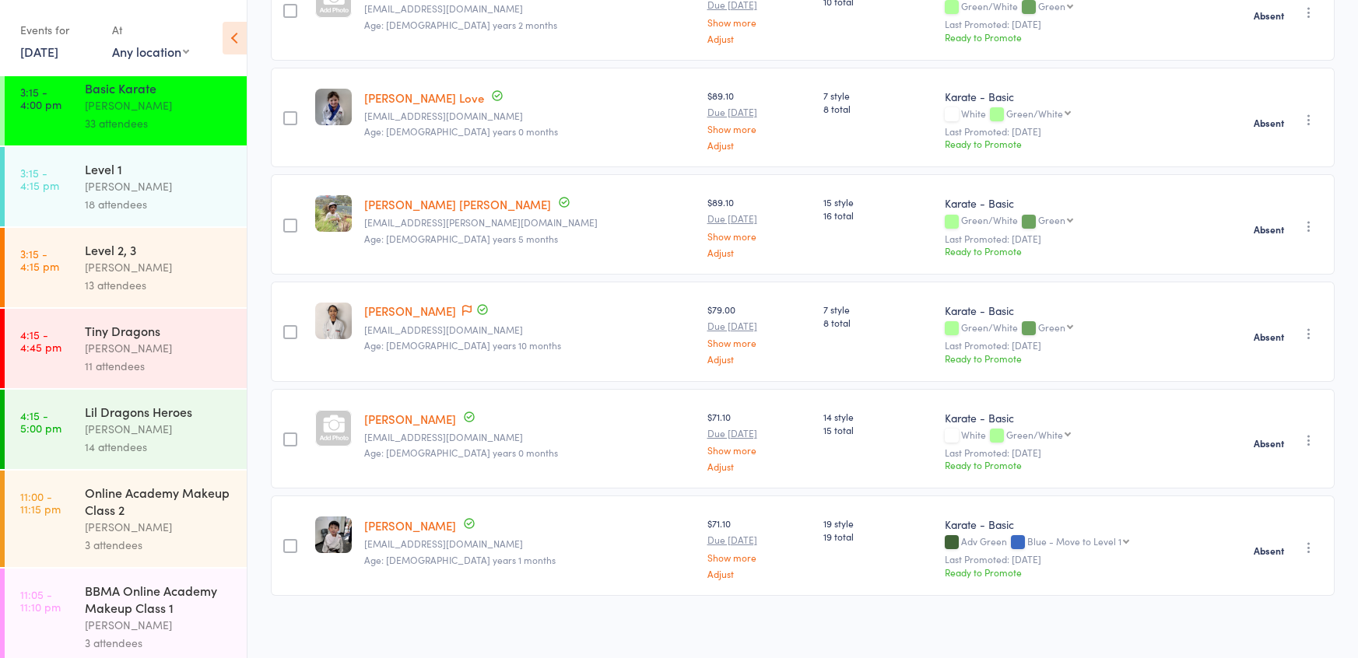
click at [156, 414] on div "Lil Dragons Heroes" at bounding box center [159, 411] width 149 height 17
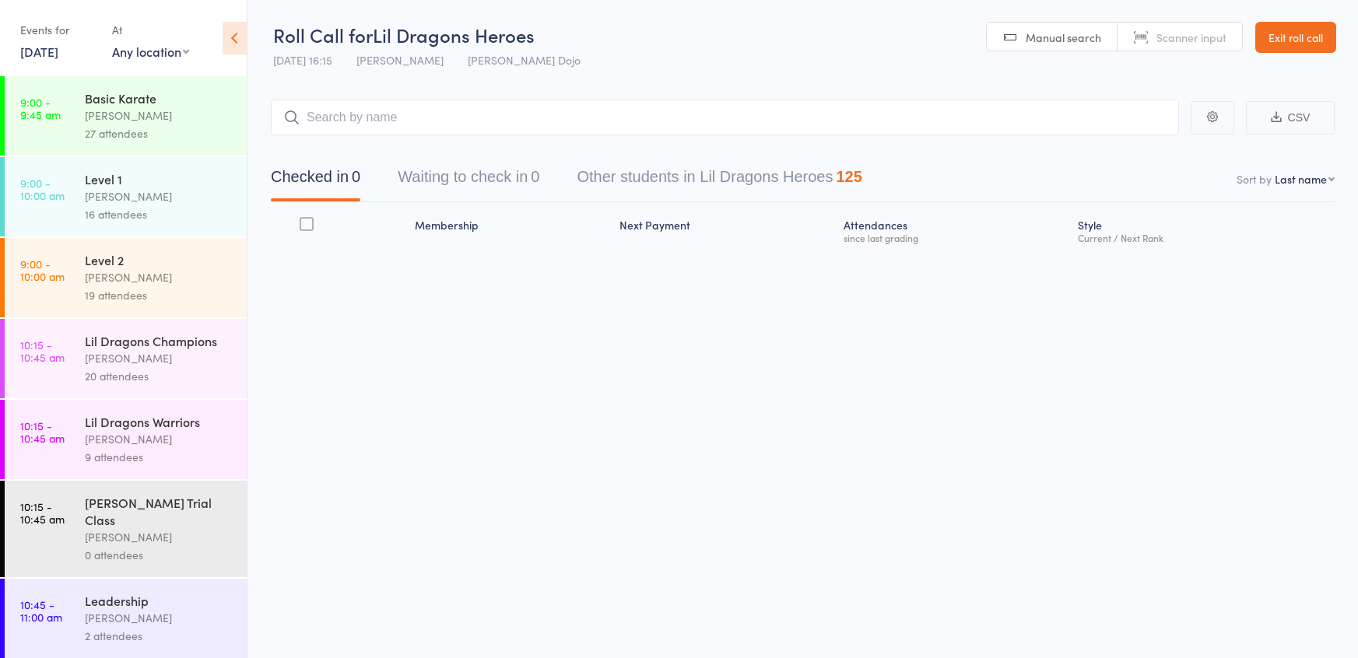
click at [457, 167] on button "Waiting to check in 0" at bounding box center [469, 180] width 142 height 41
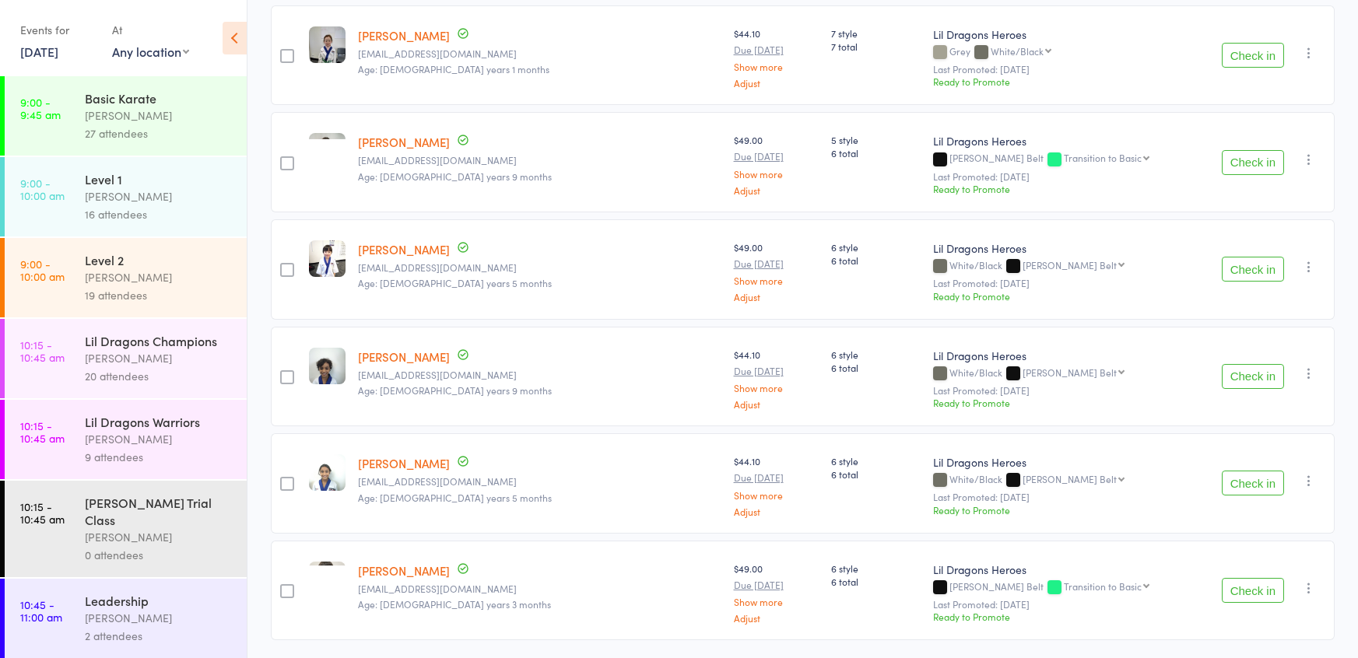
scroll to position [1149, 0]
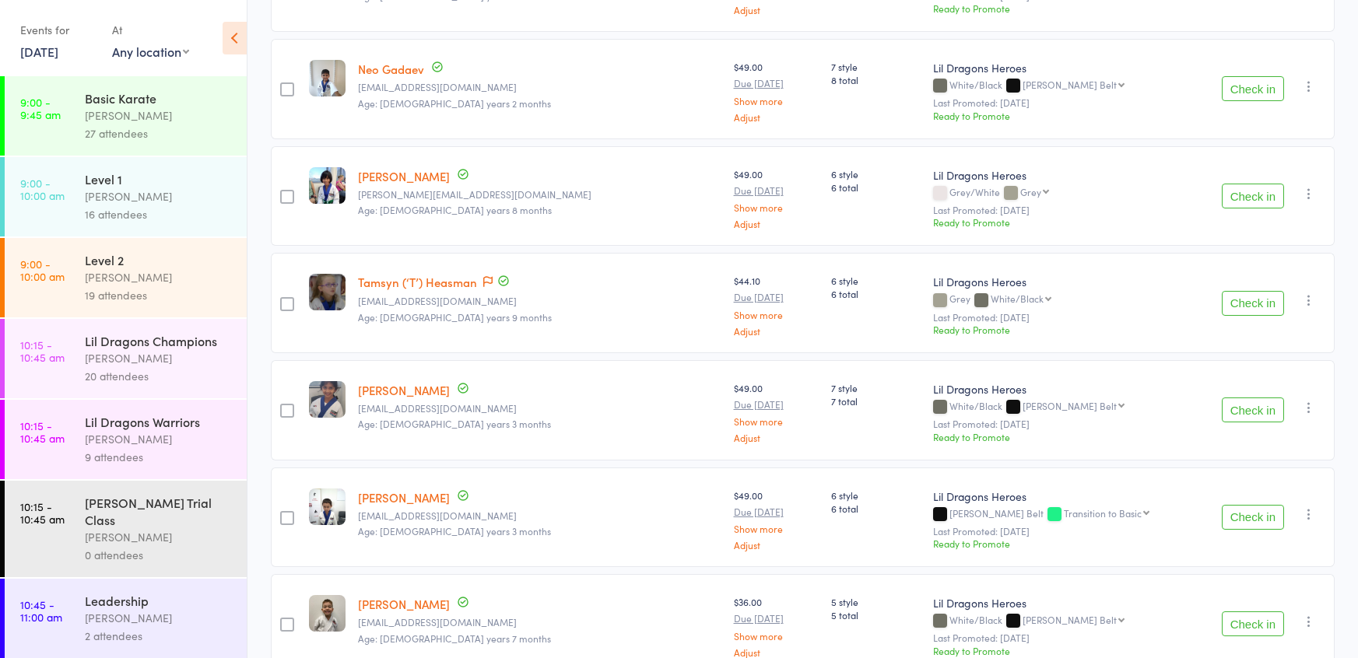
scroll to position [439, 0]
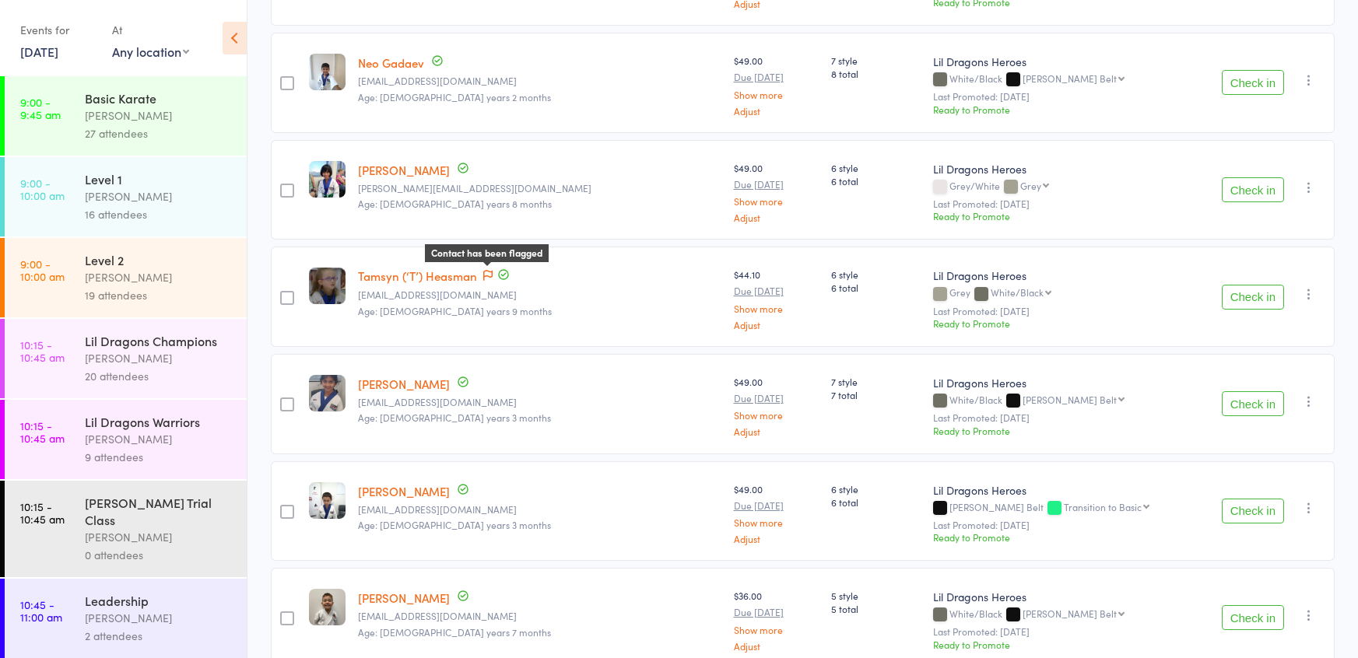
click at [493, 272] on icon at bounding box center [487, 276] width 9 height 11
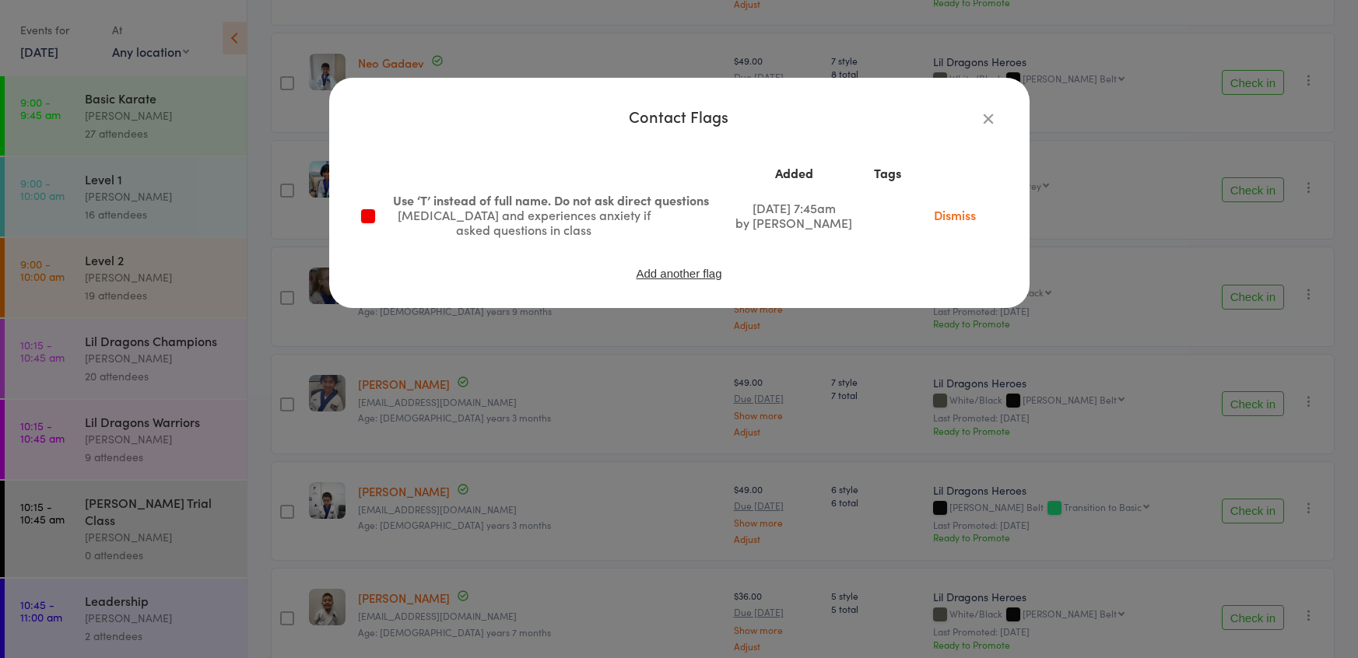
click at [558, 398] on div "Contact Flags Added Tags Use ‘T’ instead of full name. Do not ask direct questi…" at bounding box center [679, 329] width 1358 height 658
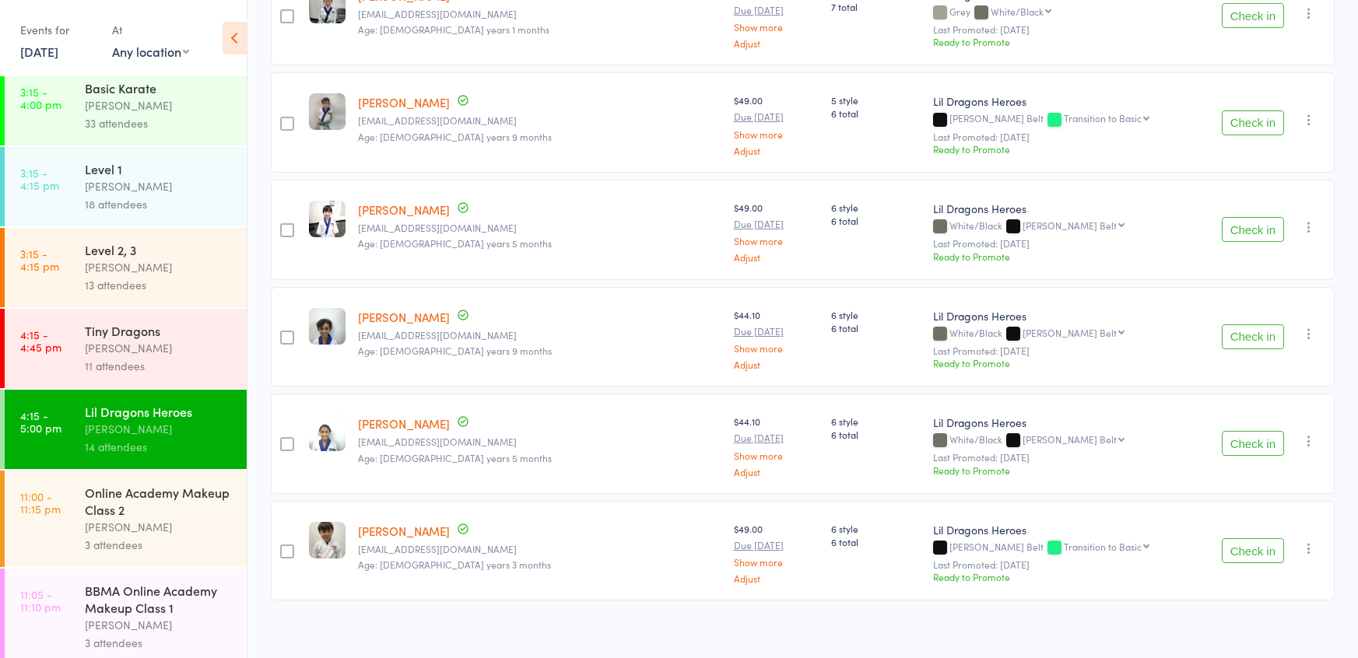
scroll to position [1724, 0]
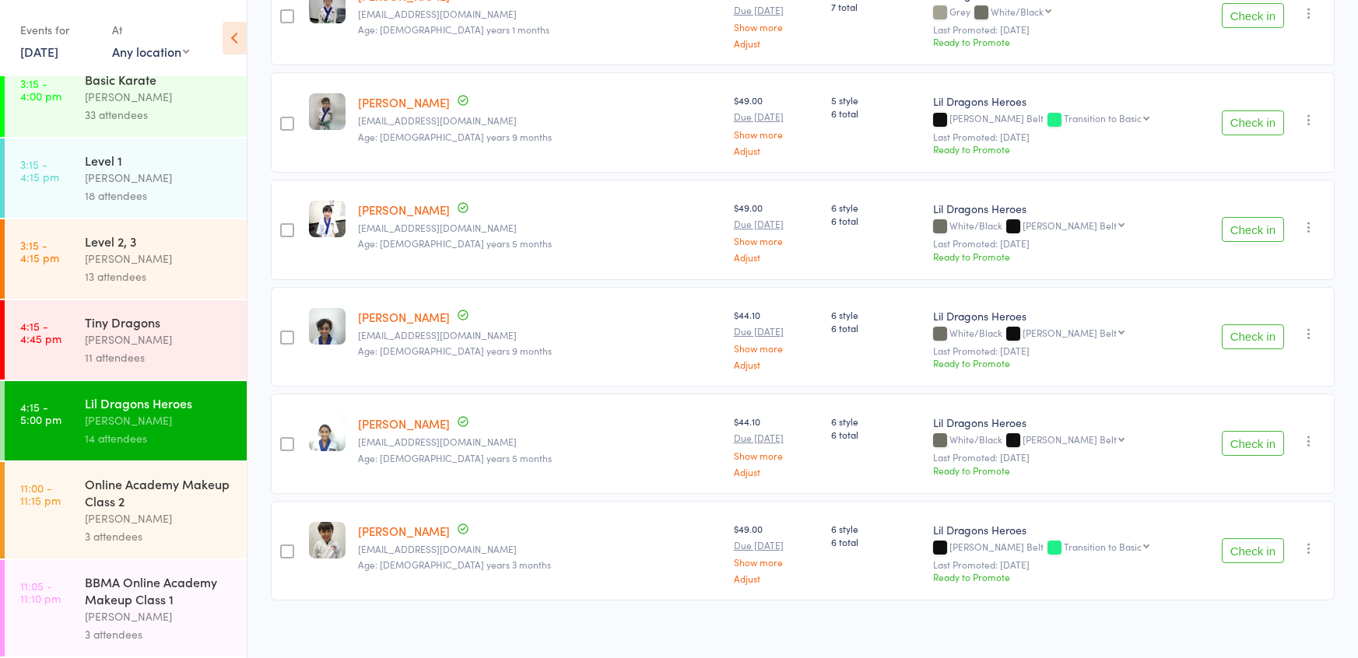
click at [191, 352] on div "11 attendees" at bounding box center [159, 358] width 149 height 18
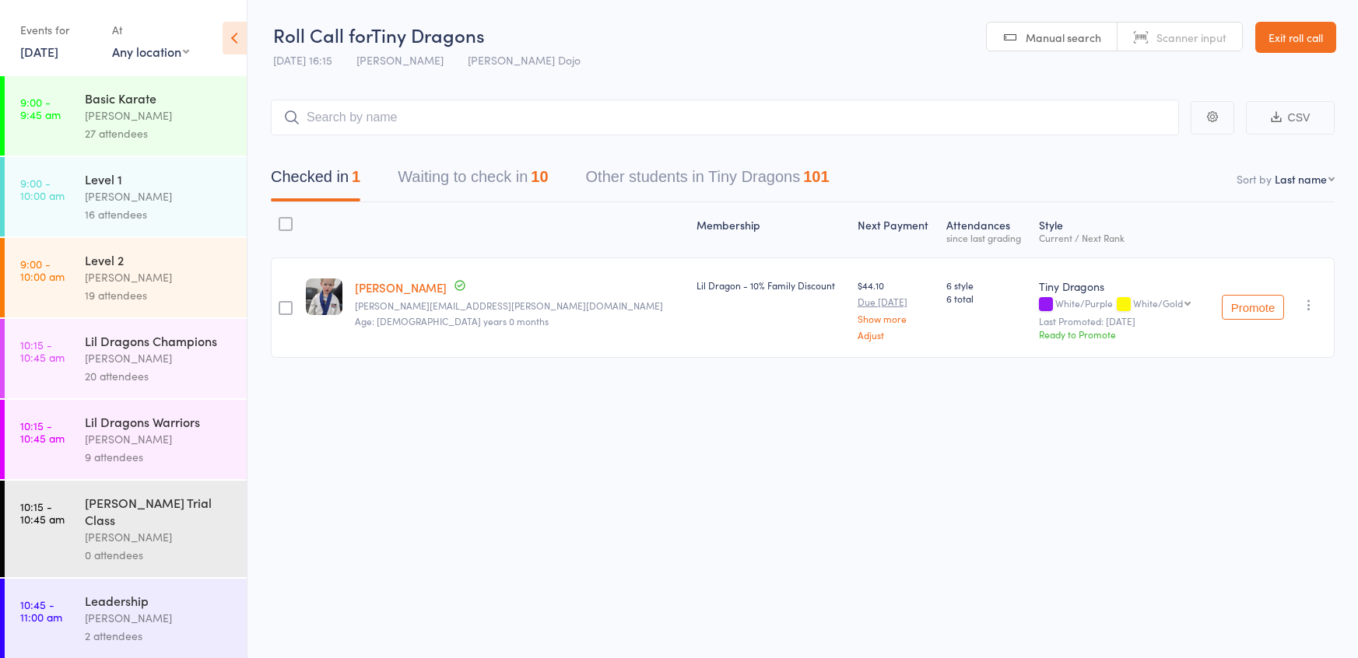
click at [449, 193] on button "Waiting to check in 10" at bounding box center [473, 180] width 150 height 41
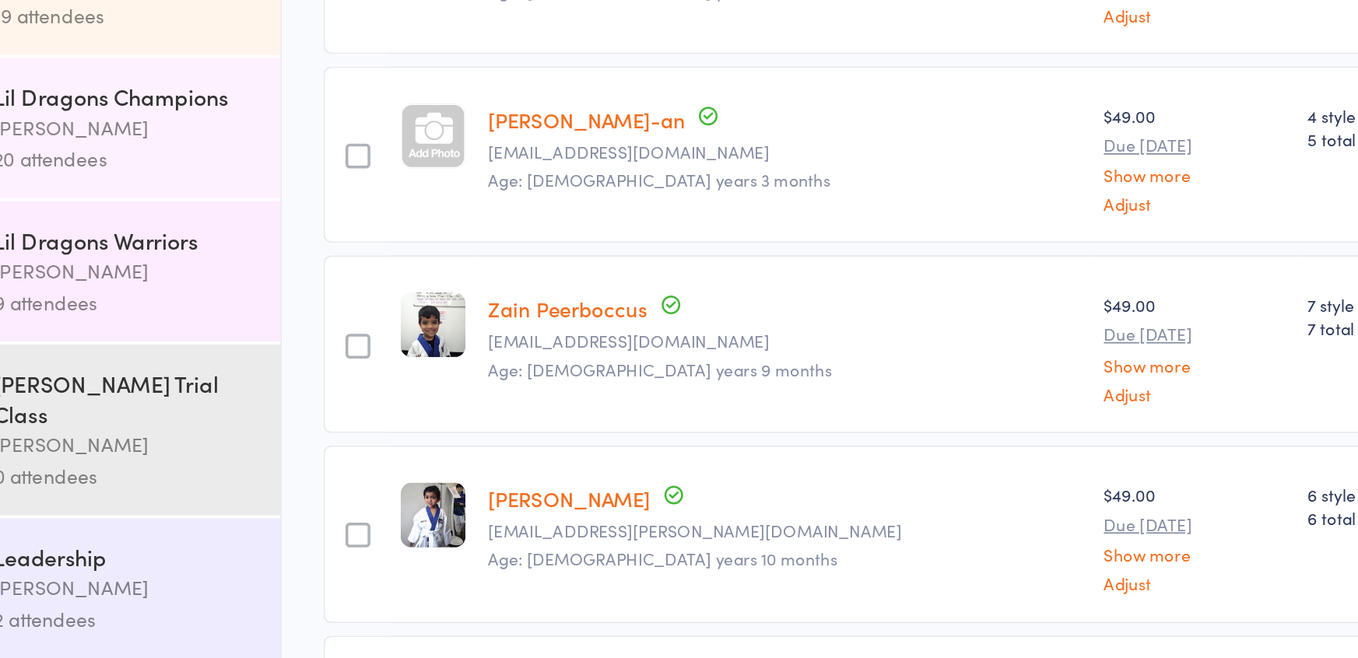
scroll to position [255, 0]
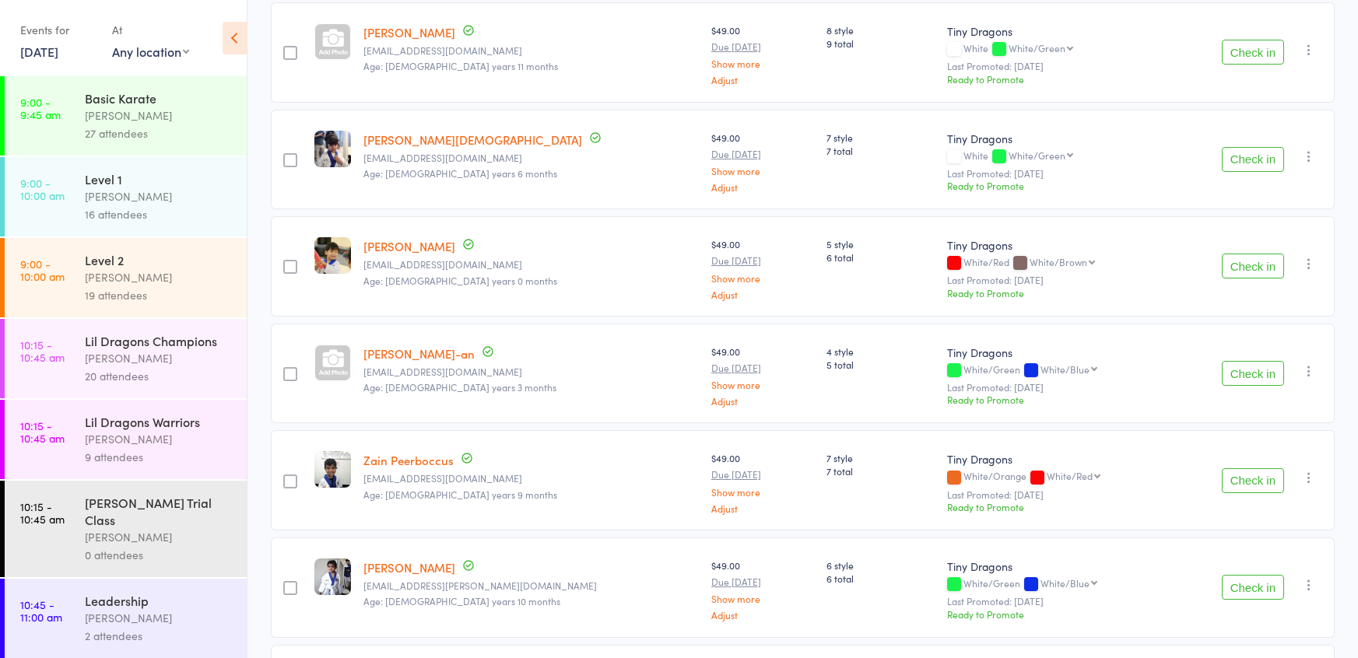
click at [1258, 484] on button "Check in" at bounding box center [1253, 481] width 62 height 25
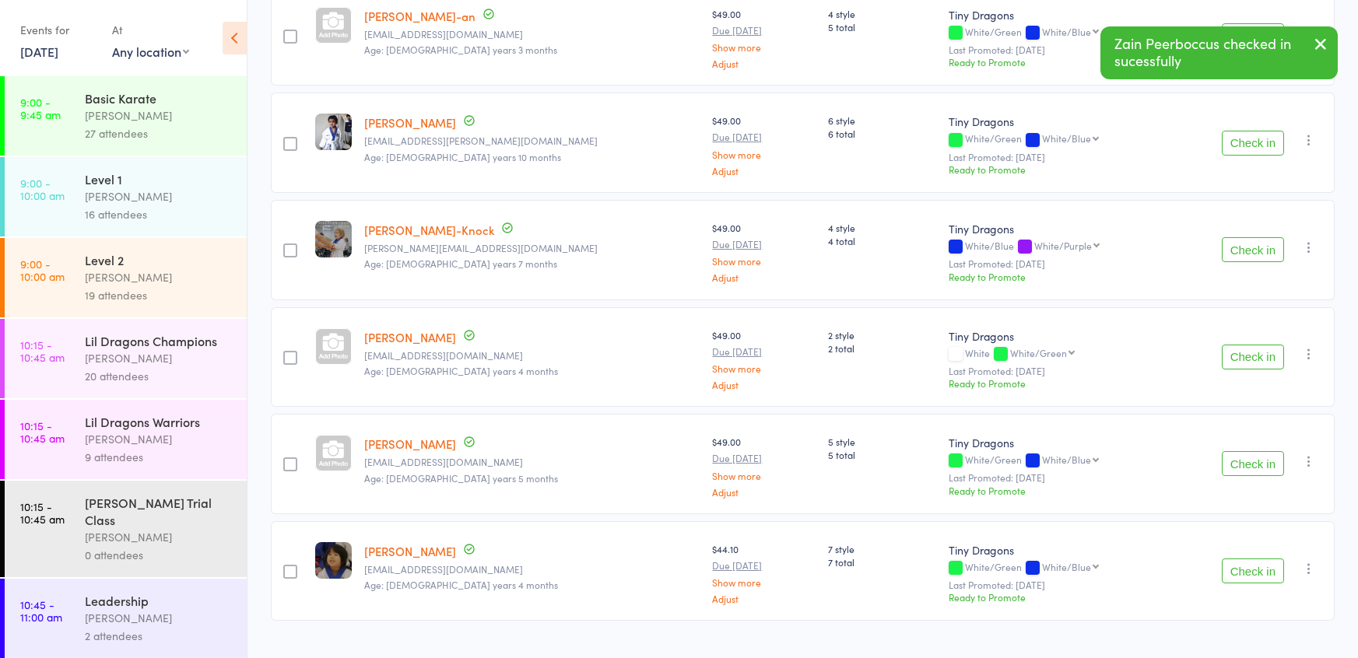
scroll to position [595, 0]
click at [1249, 356] on button "Check in" at bounding box center [1253, 355] width 62 height 25
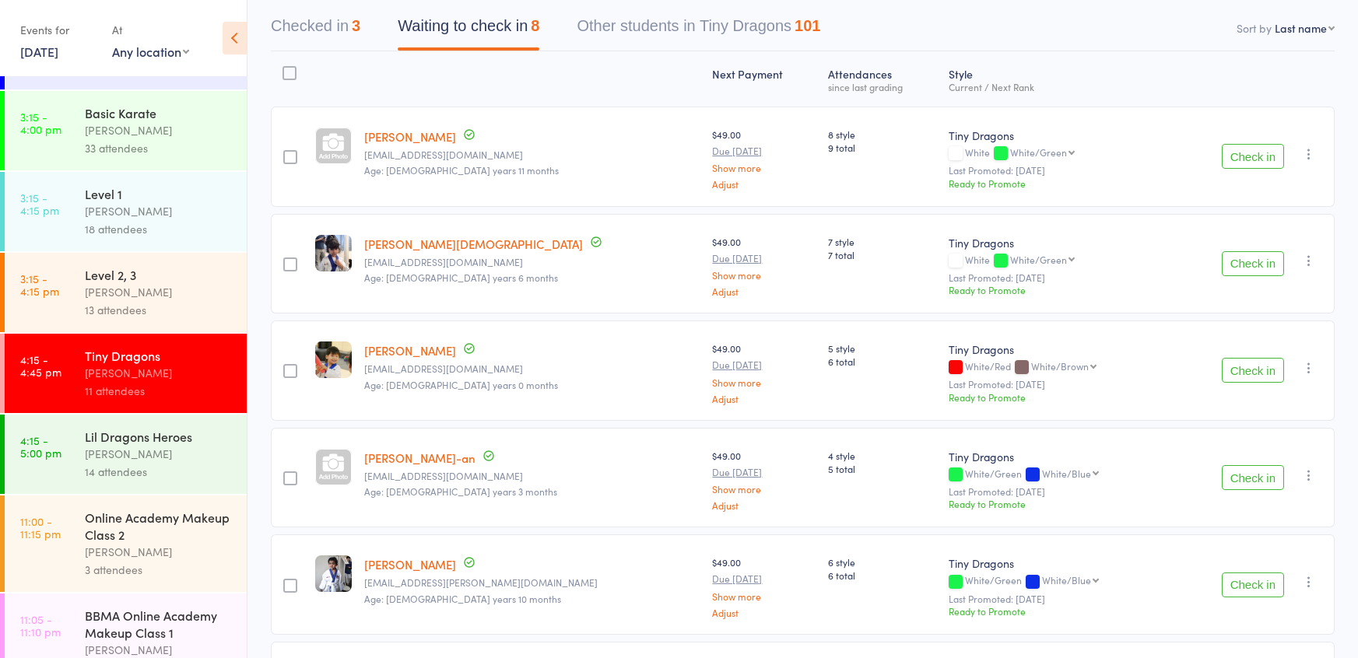
scroll to position [1724, 0]
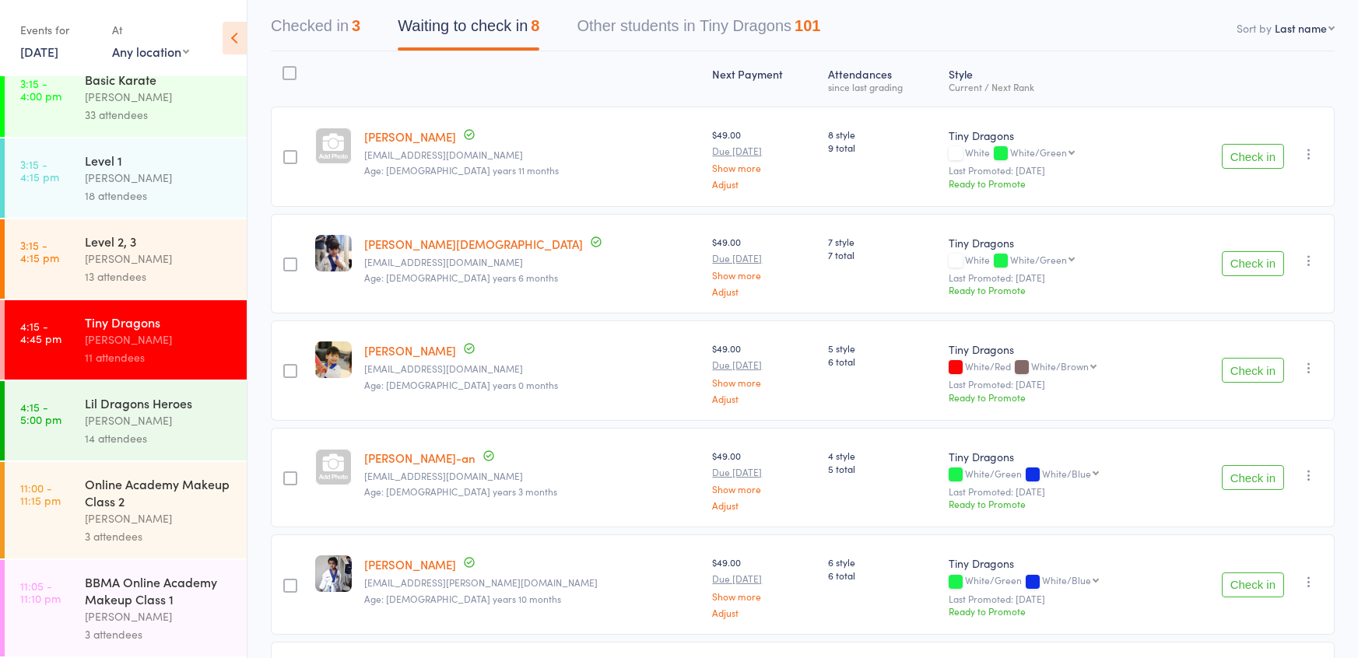
click at [190, 405] on div "Lil Dragons Heroes" at bounding box center [159, 403] width 149 height 17
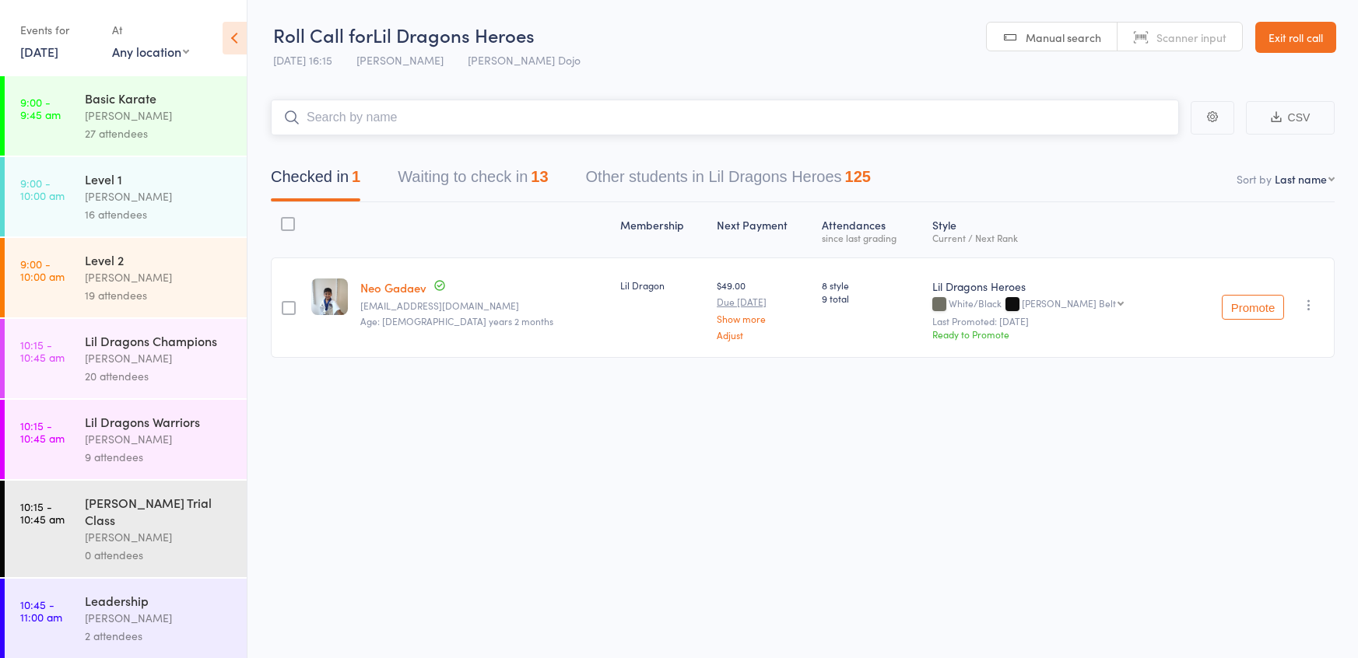
click at [495, 171] on button "Waiting to check in 13" at bounding box center [473, 180] width 150 height 41
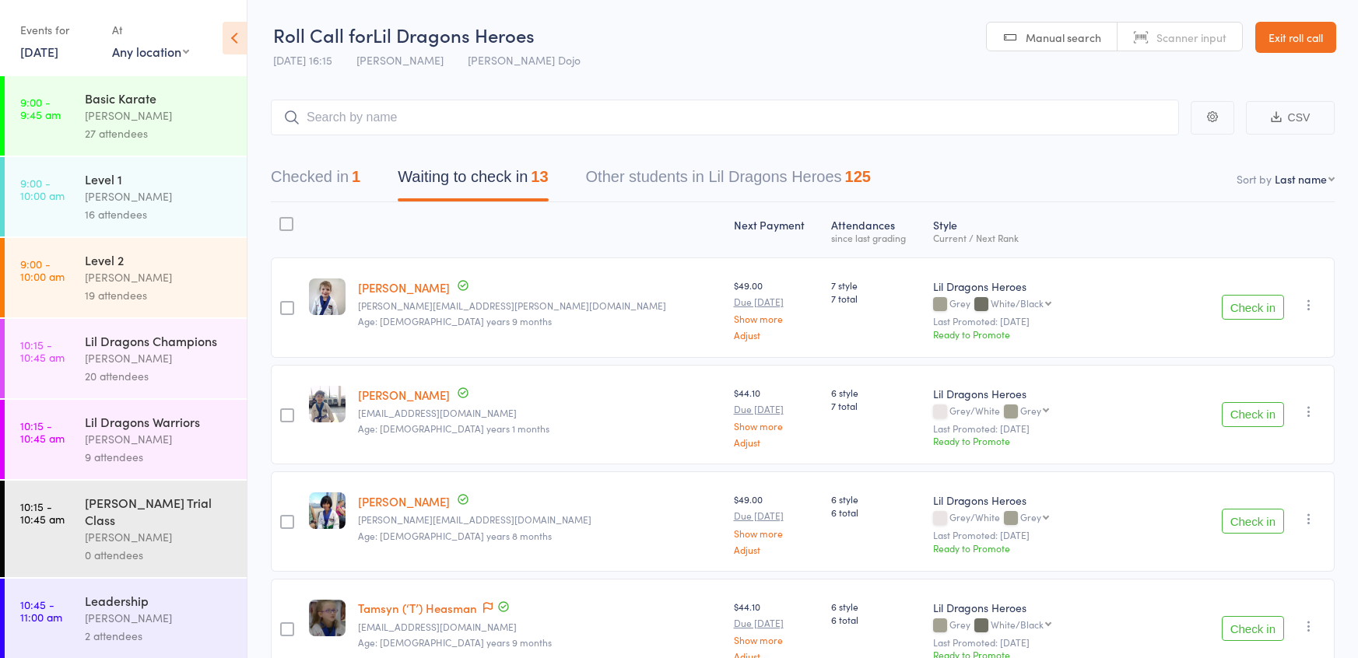
click at [1241, 308] on button "Check in" at bounding box center [1253, 307] width 62 height 25
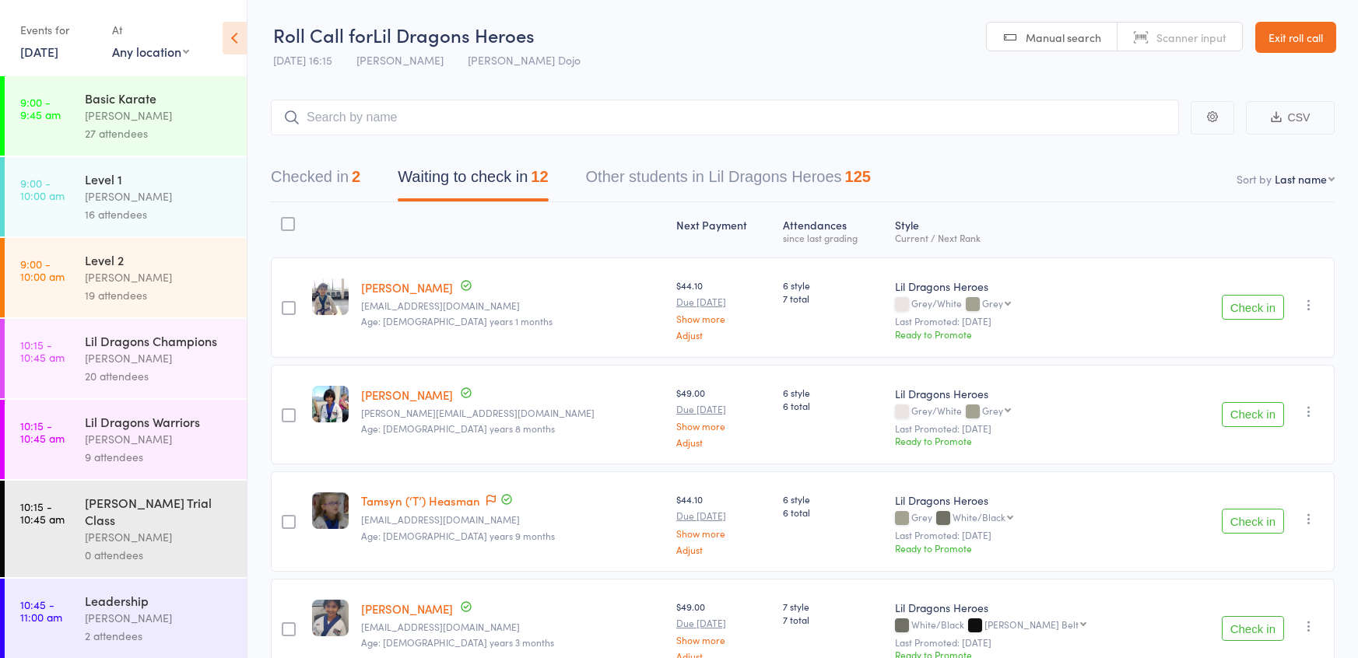
click at [320, 192] on button "Checked in 2" at bounding box center [316, 180] width 90 height 41
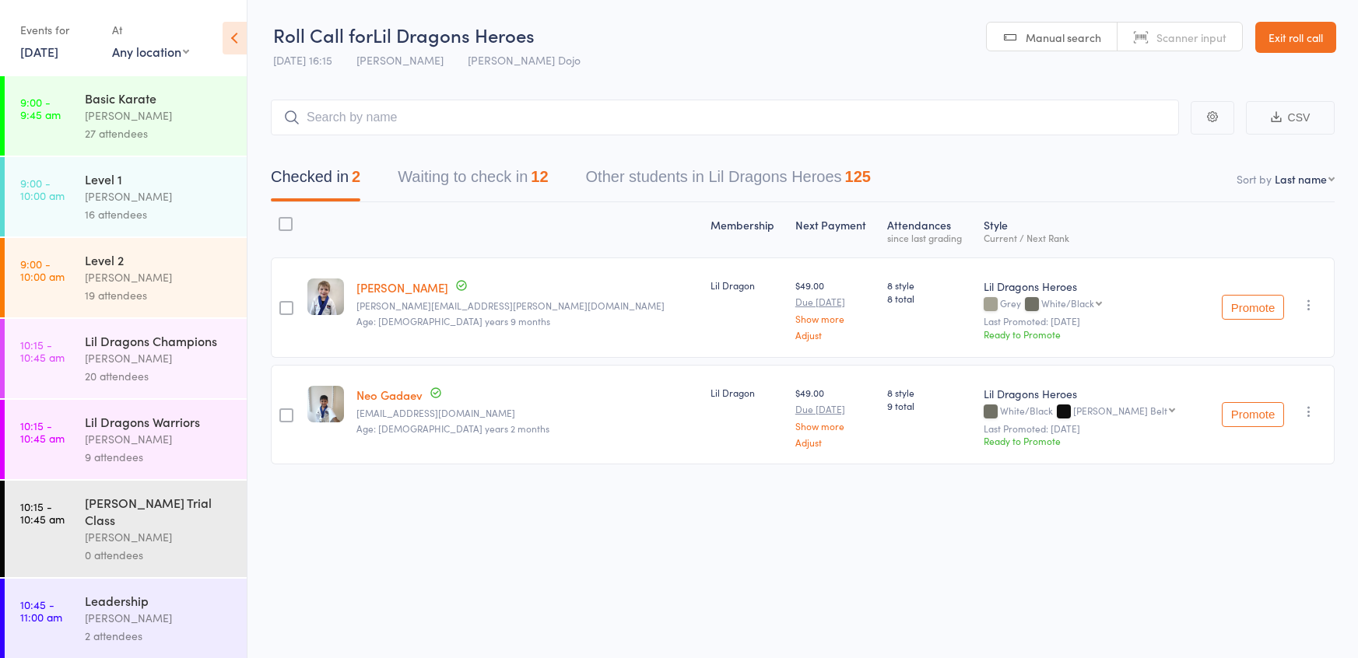
click at [452, 188] on button "Waiting to check in 12" at bounding box center [473, 180] width 150 height 41
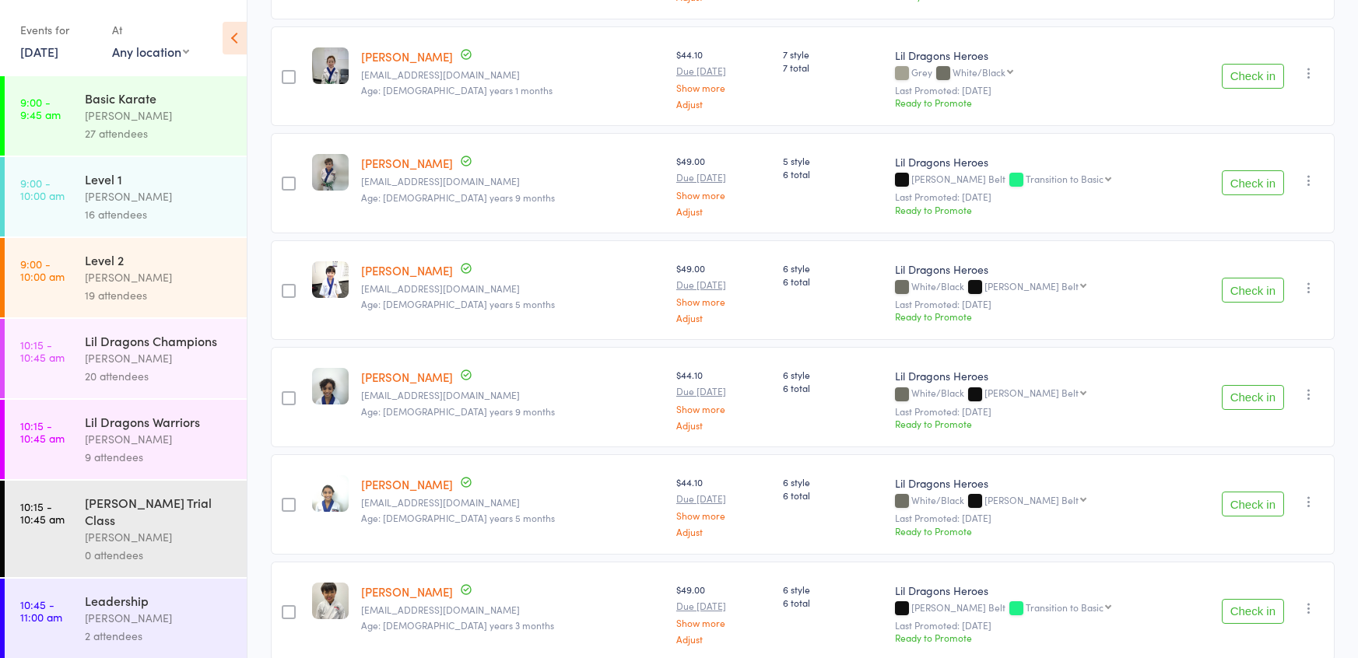
scroll to position [936, 0]
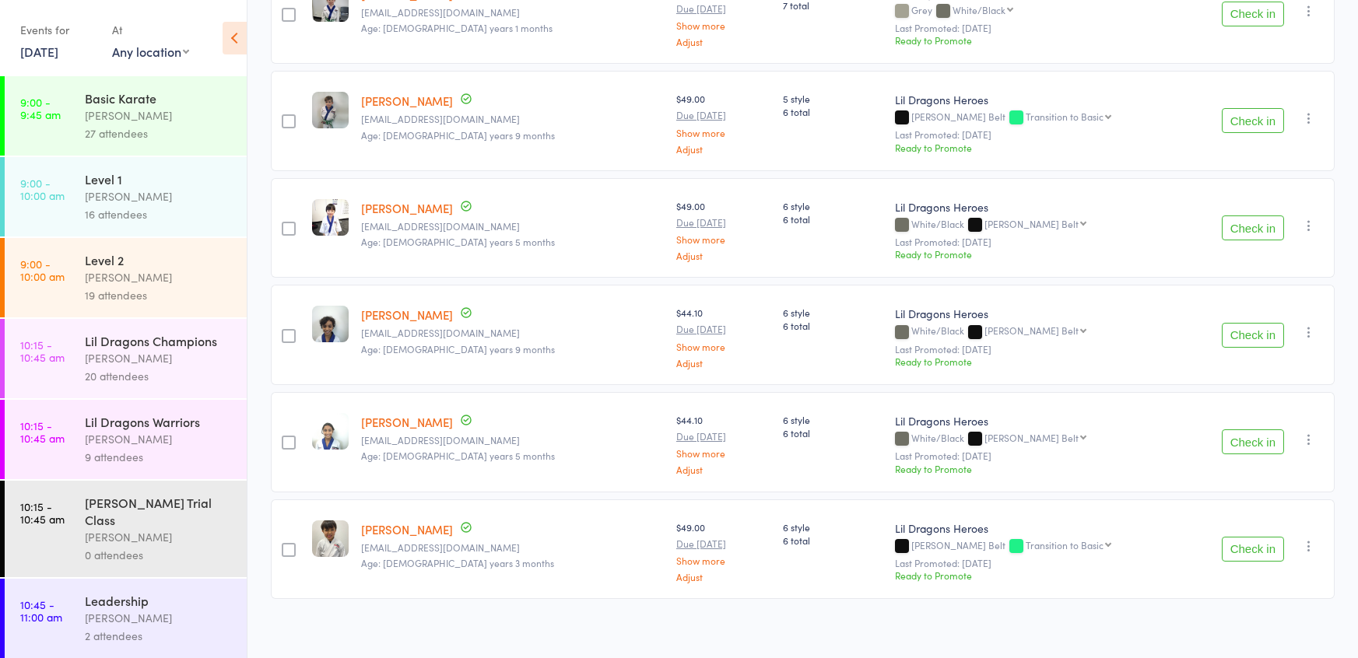
click at [1259, 217] on button "Check in" at bounding box center [1253, 228] width 62 height 25
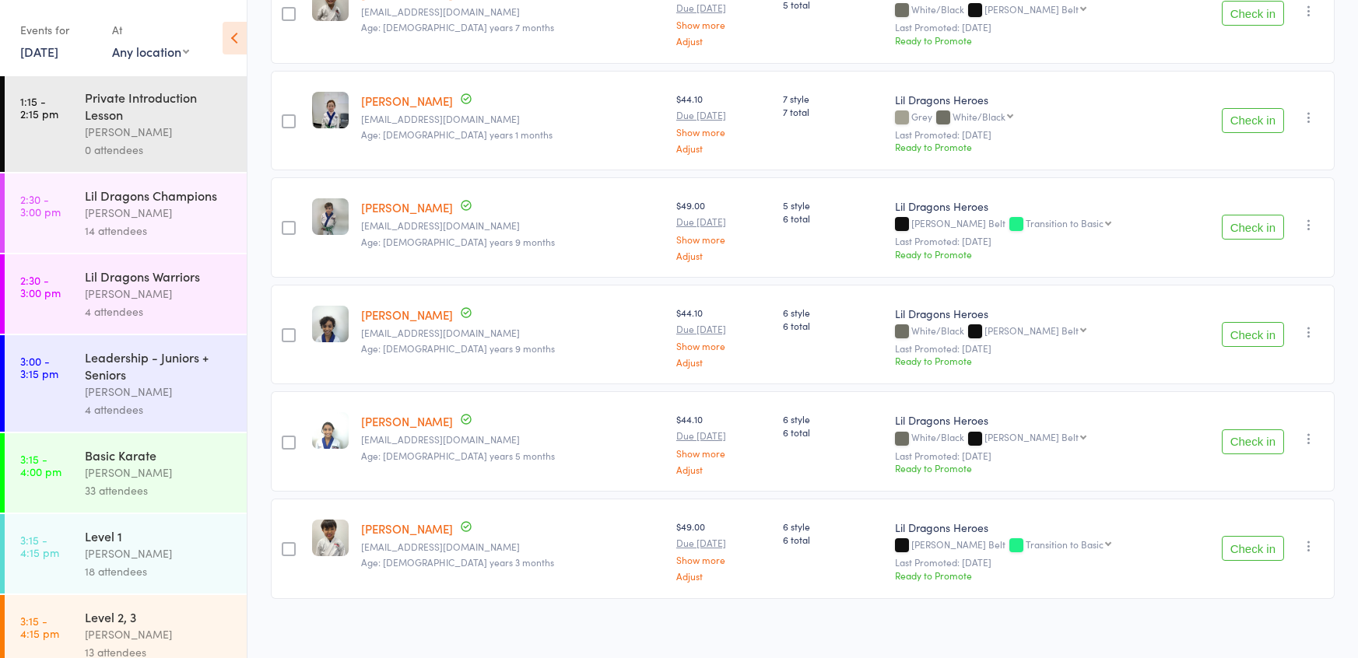
scroll to position [1724, 0]
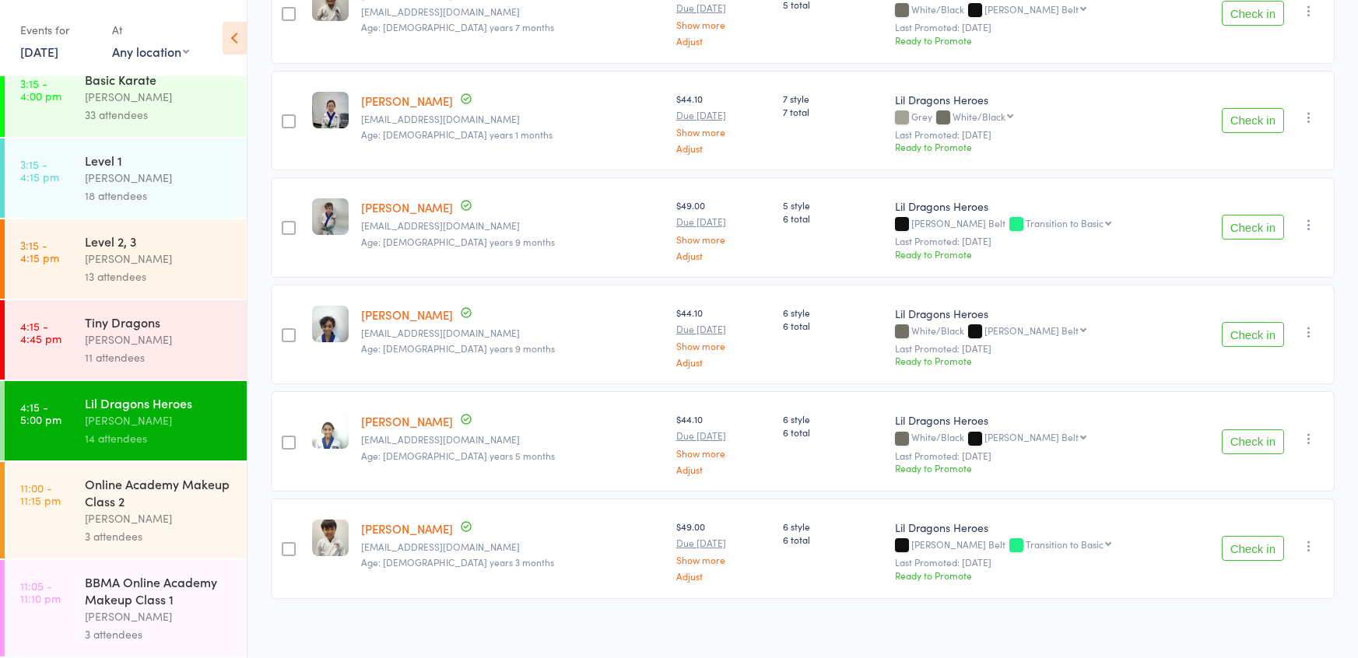
click at [102, 106] on div "33 attendees" at bounding box center [159, 115] width 149 height 18
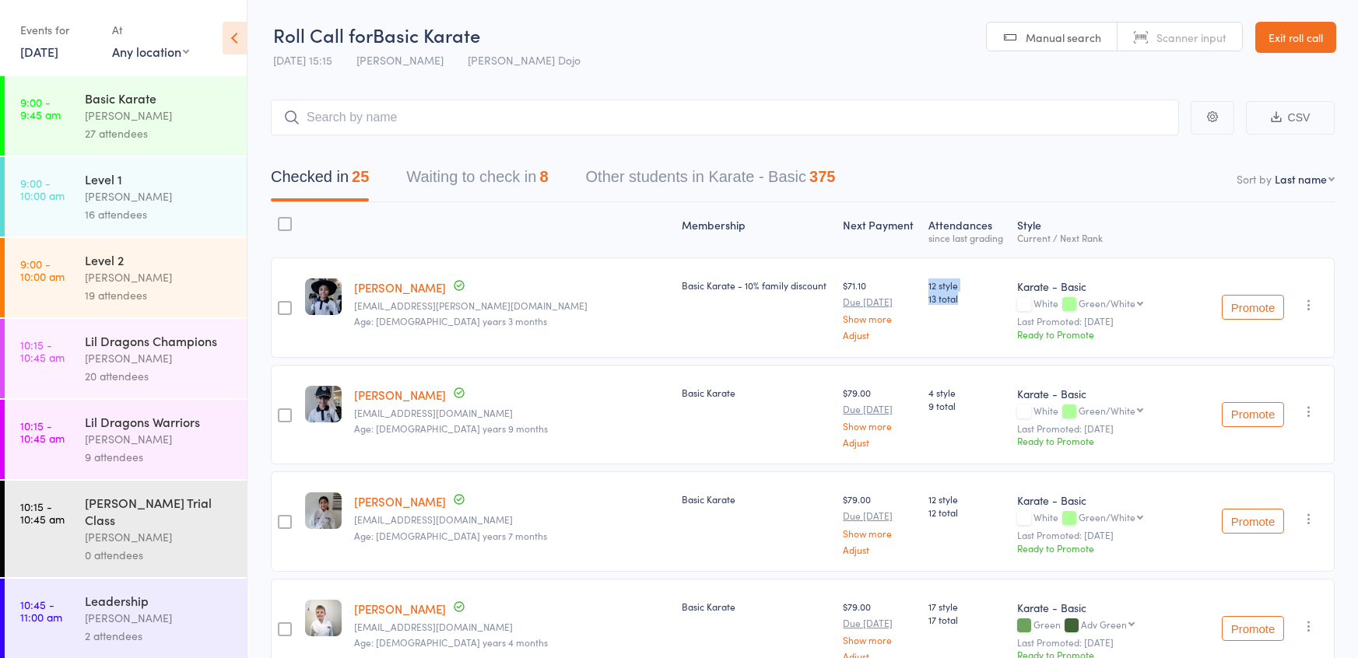
drag, startPoint x: 887, startPoint y: 308, endPoint x: 830, endPoint y: 284, distance: 61.7
click at [922, 284] on div "12 style 13 total" at bounding box center [967, 308] width 90 height 100
drag, startPoint x: 872, startPoint y: 417, endPoint x: 815, endPoint y: 379, distance: 69.1
click at [815, 379] on member-row "edit Diyako Arbabzadeh shaily1319@yahoo.com.au Age: 7 years 9 months Basic Kara…" at bounding box center [803, 415] width 1064 height 100
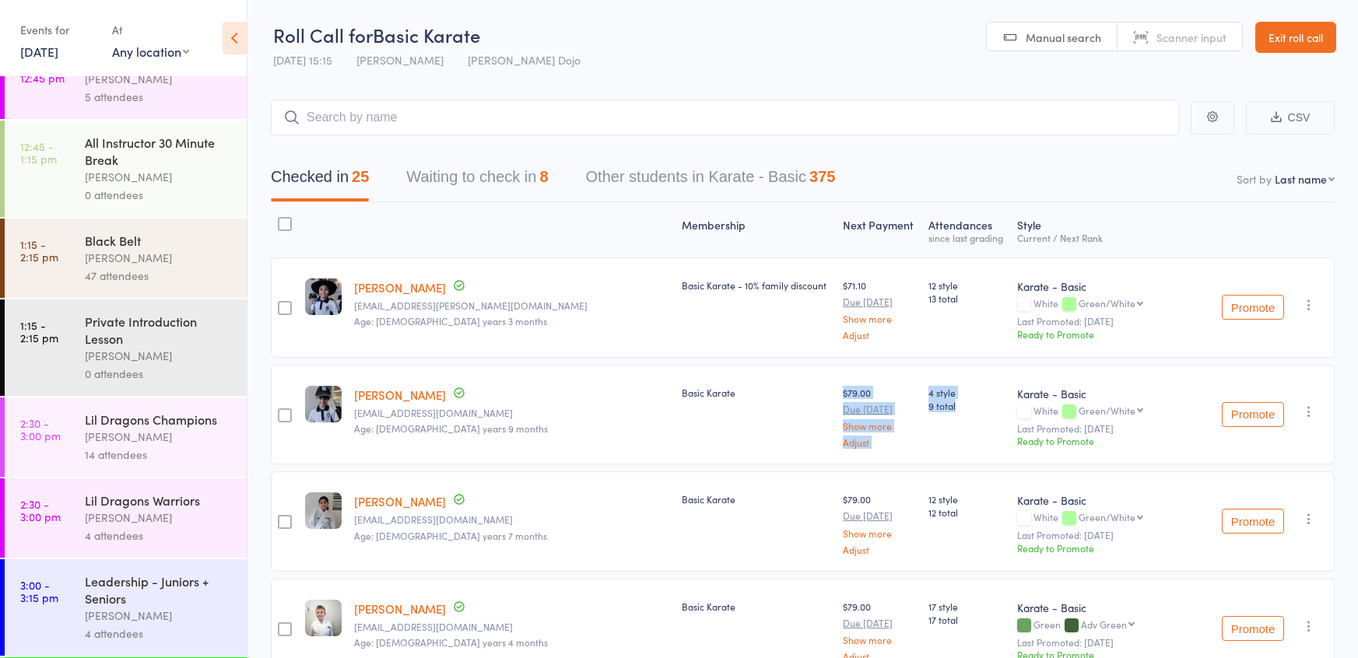
scroll to position [1724, 0]
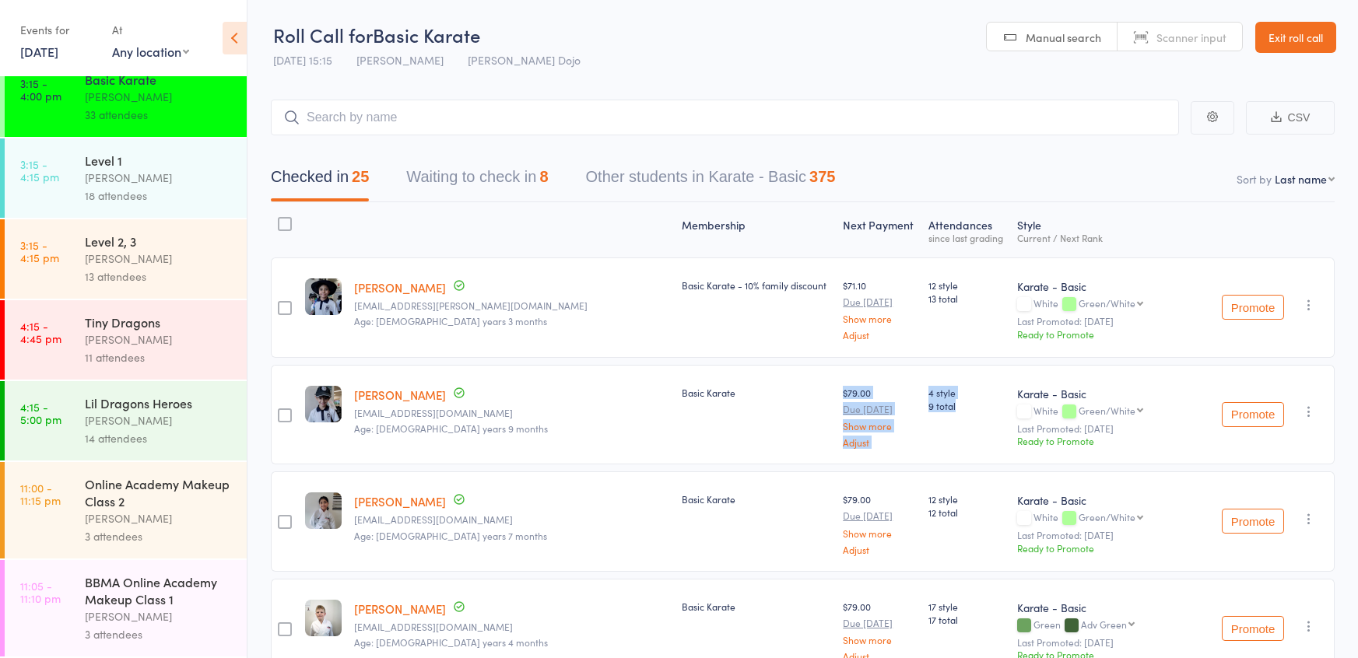
click at [144, 440] on div "14 attendees" at bounding box center [159, 439] width 149 height 18
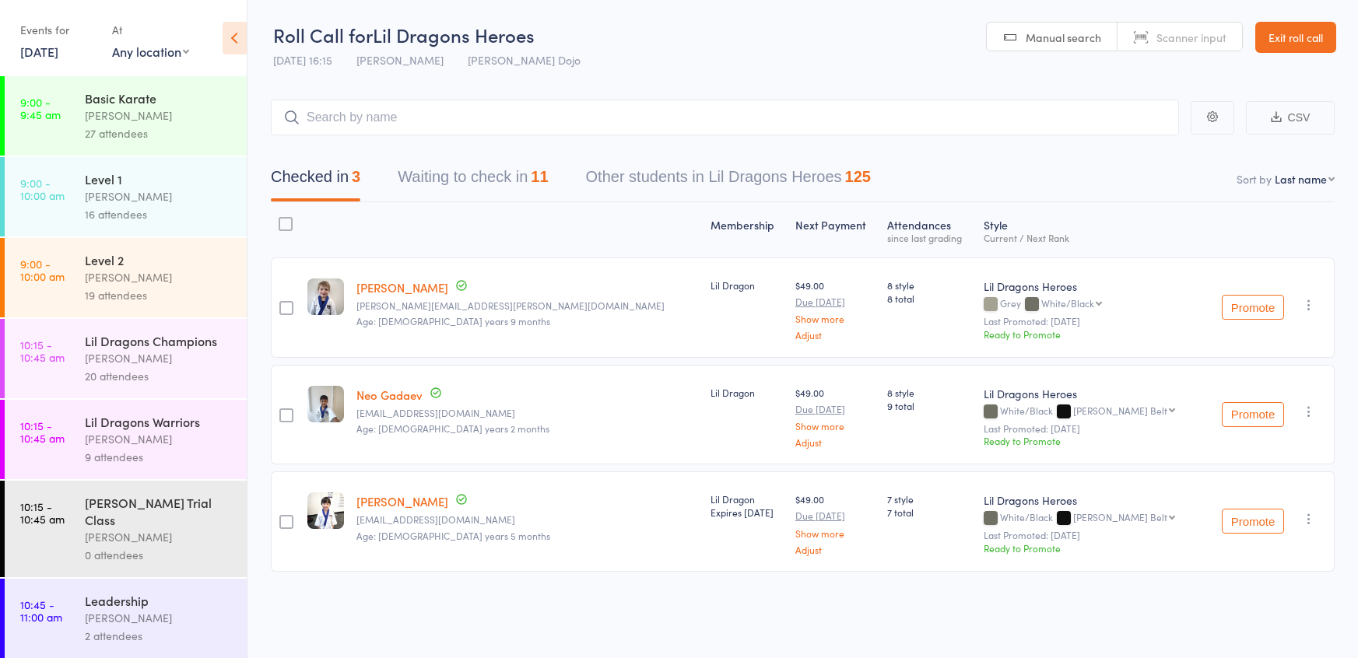
click at [480, 177] on button "Waiting to check in 11" at bounding box center [473, 180] width 150 height 41
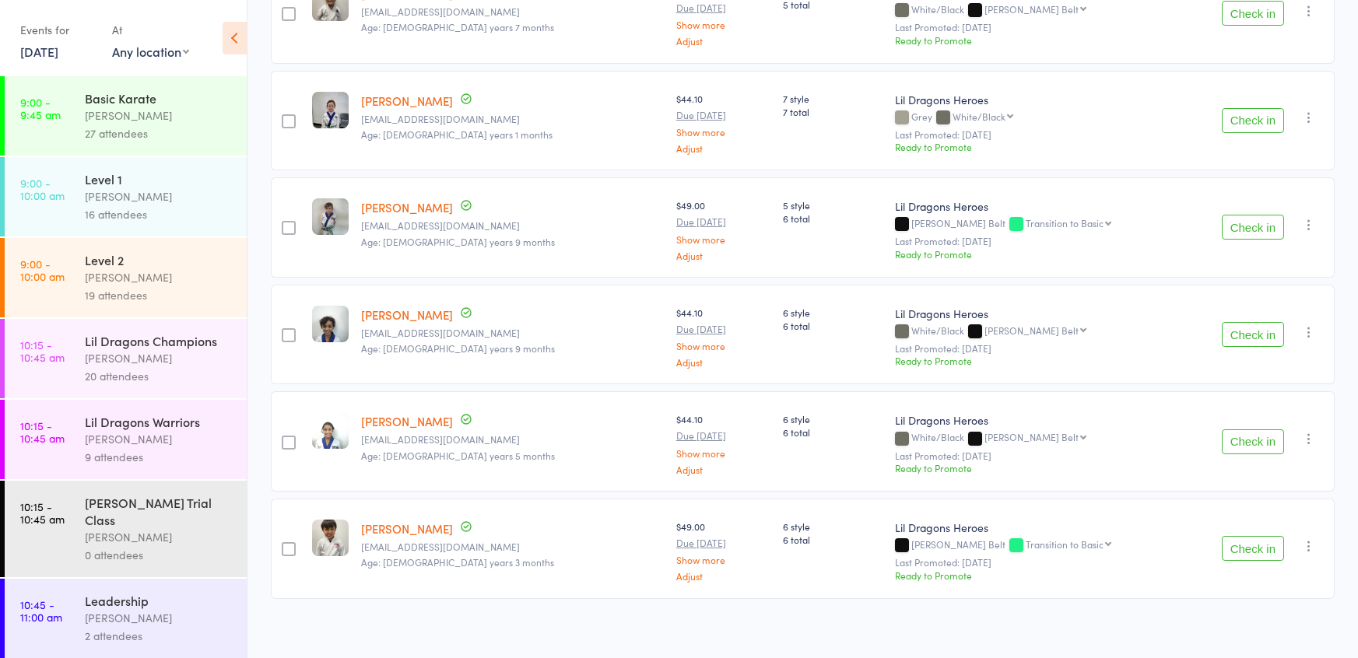
scroll to position [1724, 0]
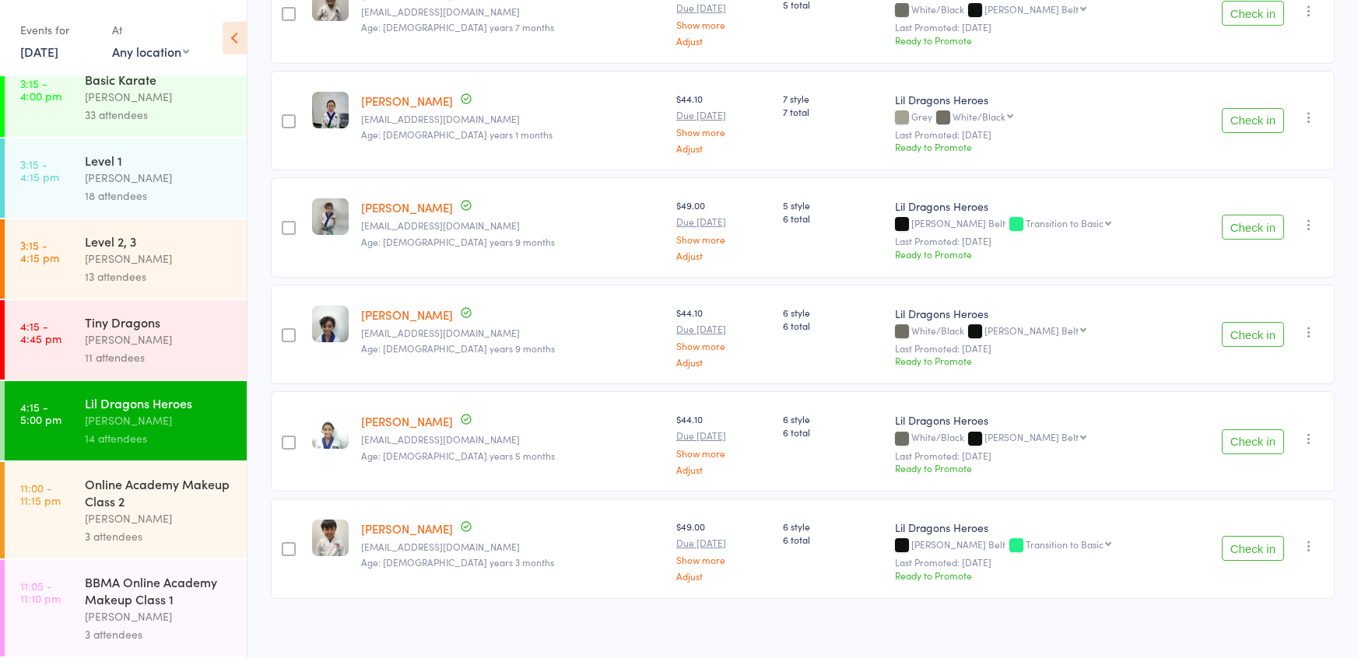
click at [129, 339] on div "Maggie Russell" at bounding box center [159, 340] width 149 height 18
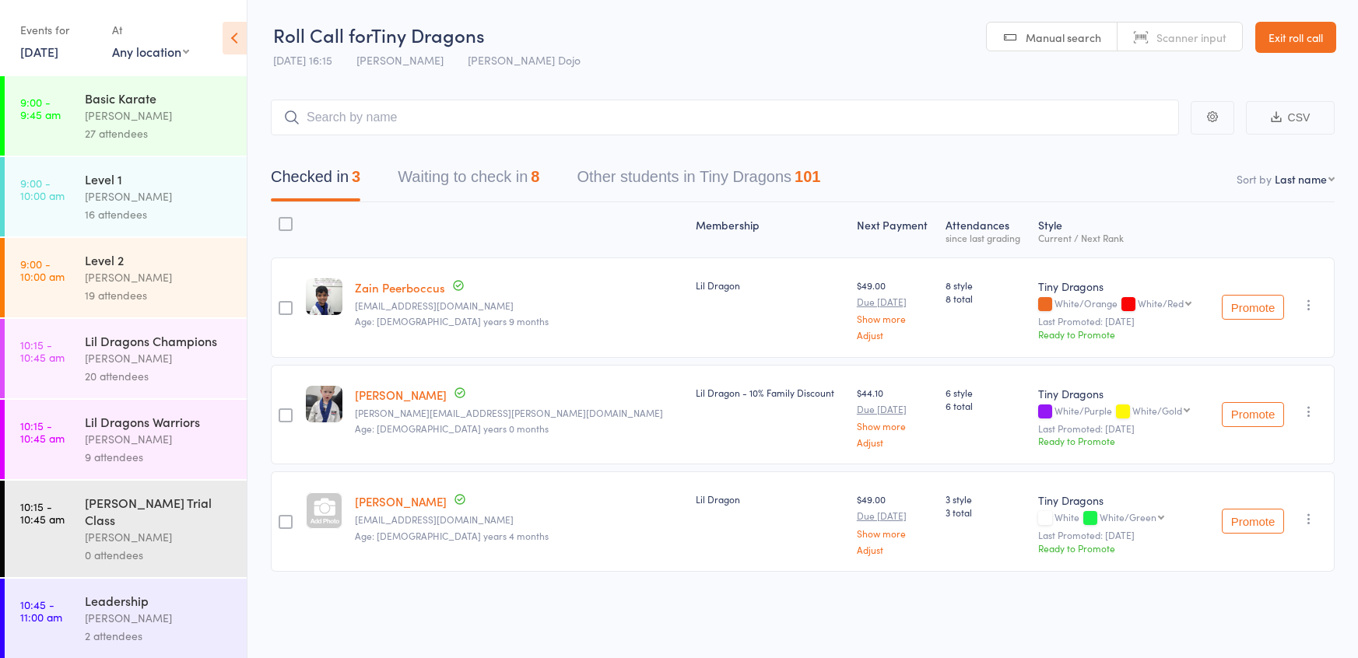
click at [512, 166] on button "Waiting to check in 8" at bounding box center [469, 180] width 142 height 41
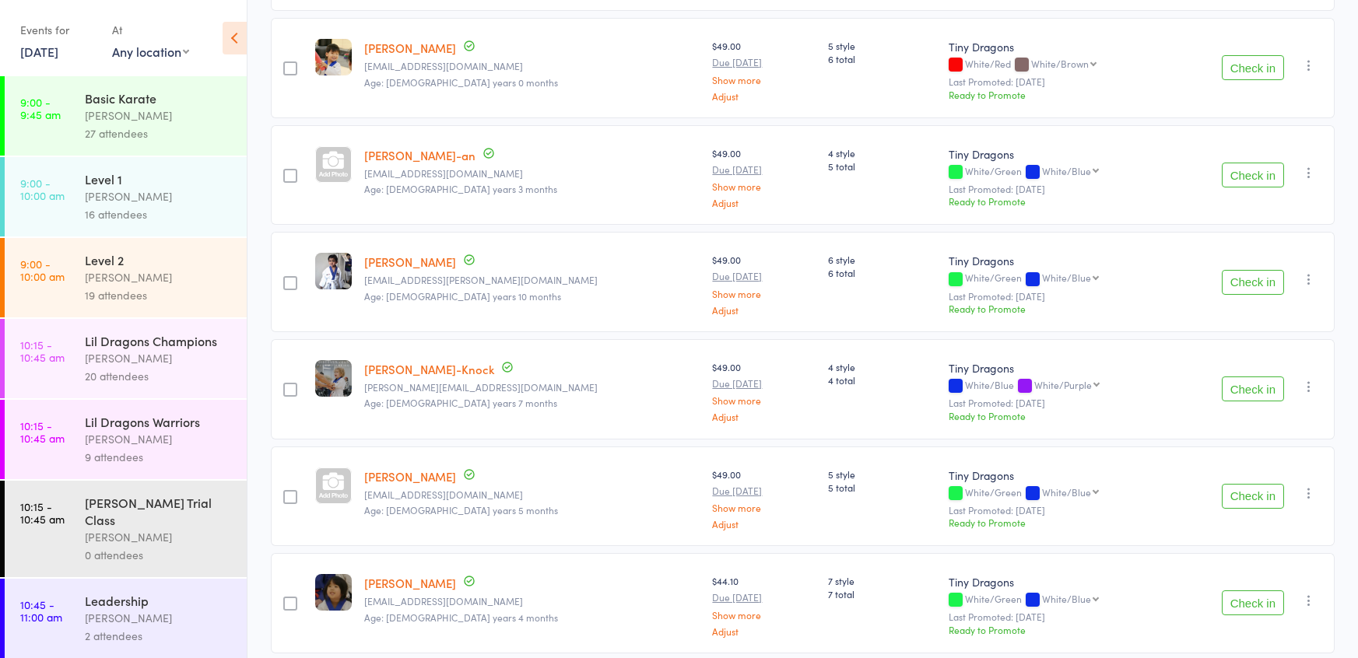
scroll to position [511, 0]
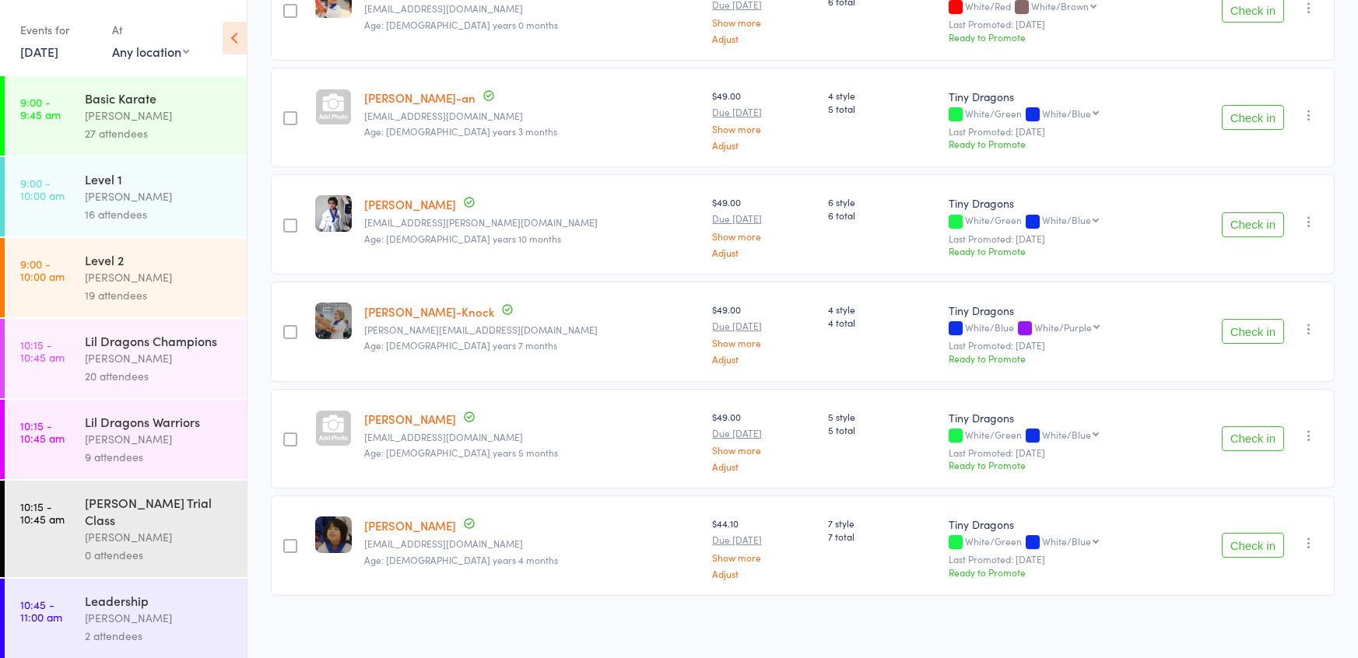
click at [1239, 428] on button "Check in" at bounding box center [1253, 439] width 62 height 25
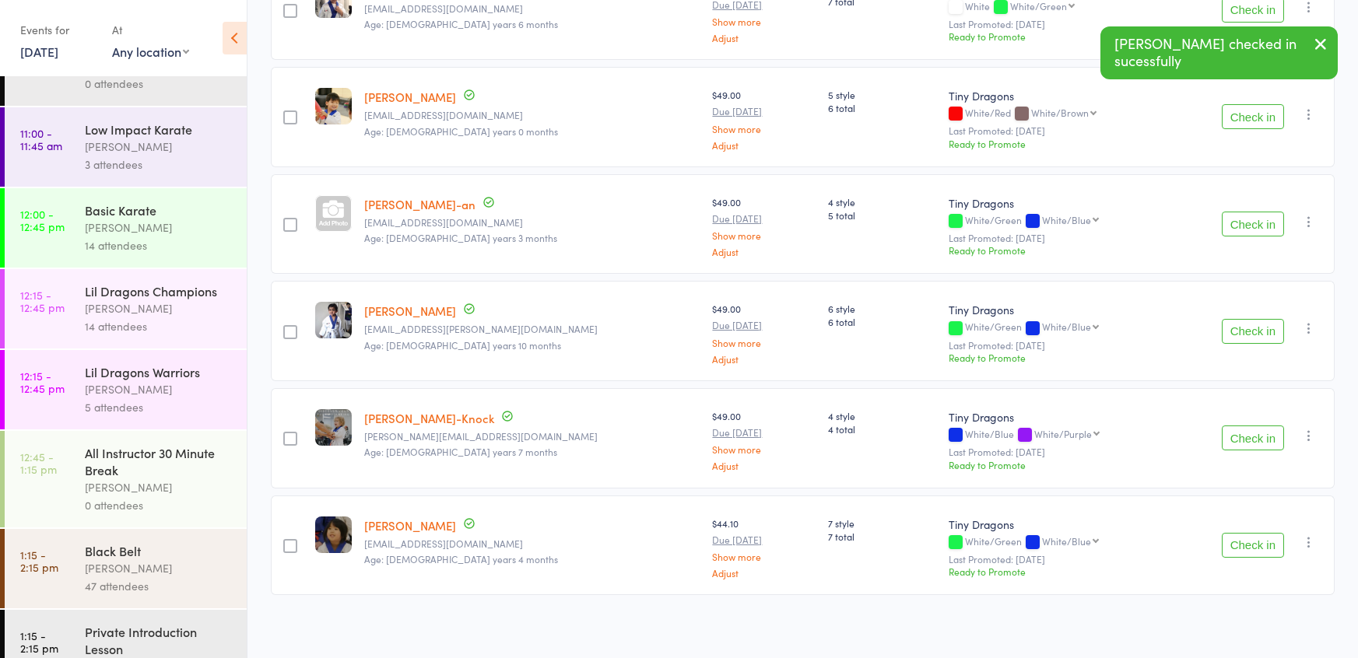
scroll to position [1724, 0]
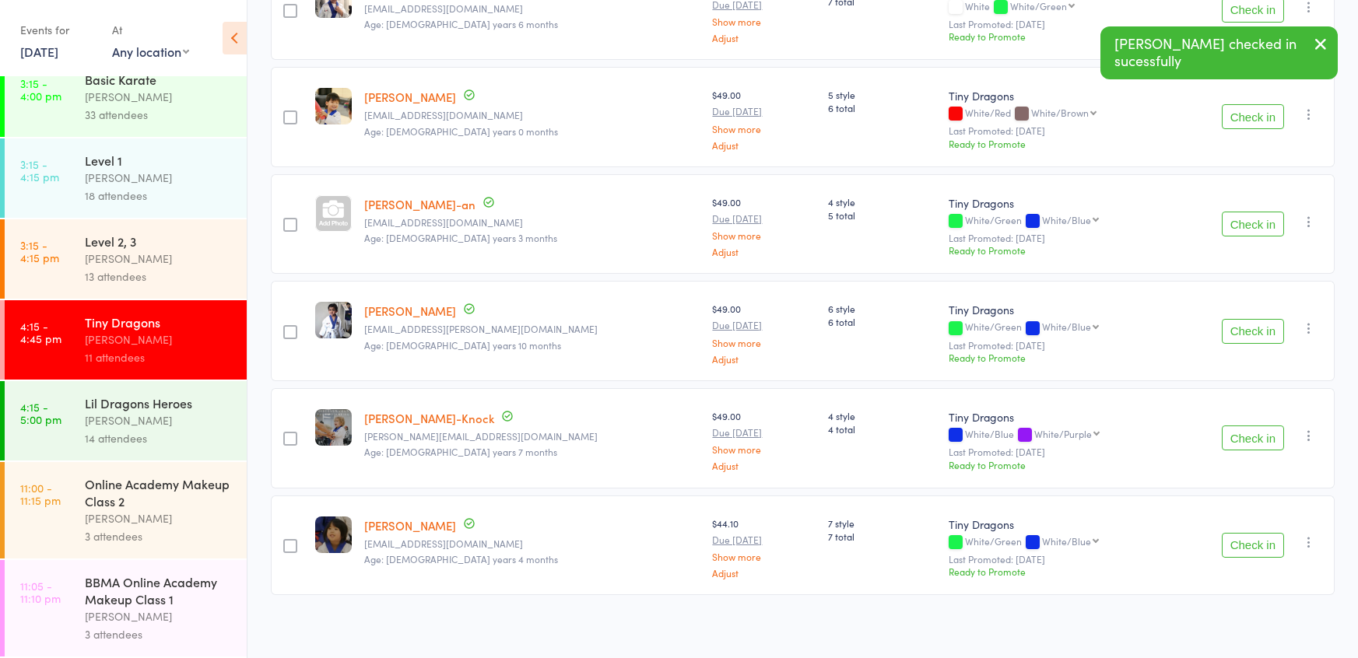
click at [171, 415] on div "[PERSON_NAME]" at bounding box center [159, 421] width 149 height 18
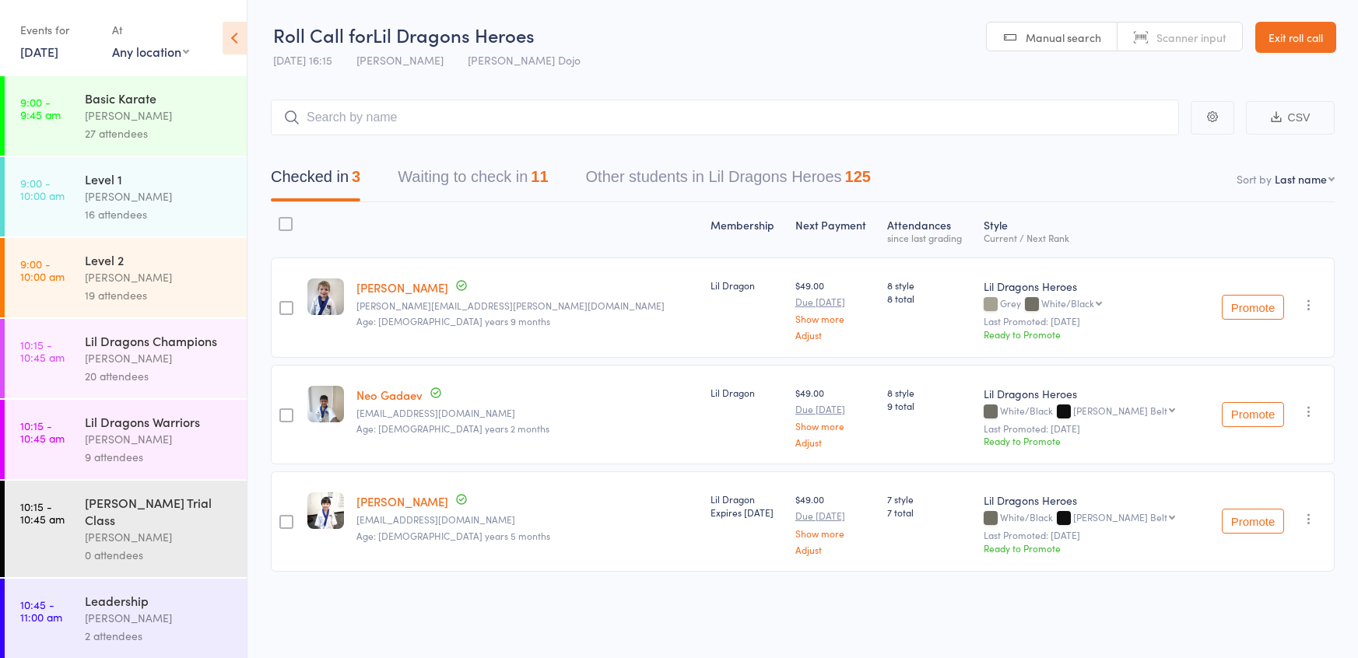
click at [450, 167] on button "Waiting to check in 11" at bounding box center [473, 180] width 150 height 41
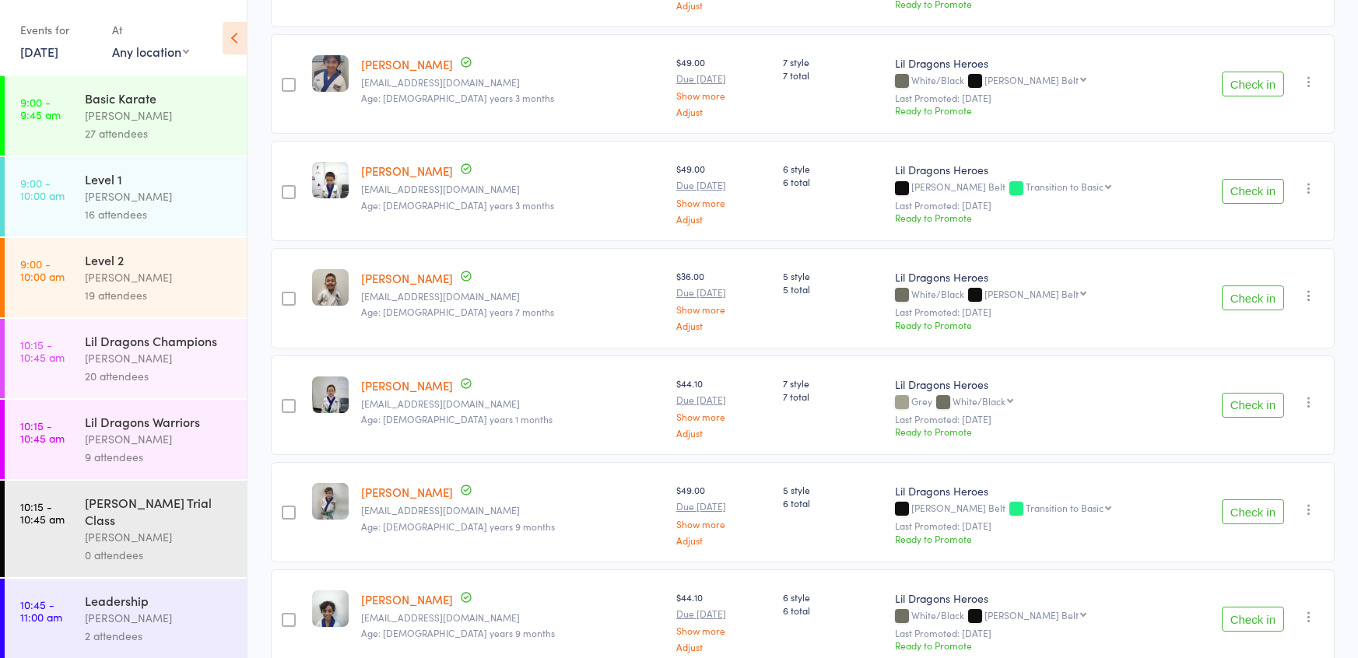
scroll to position [549, 0]
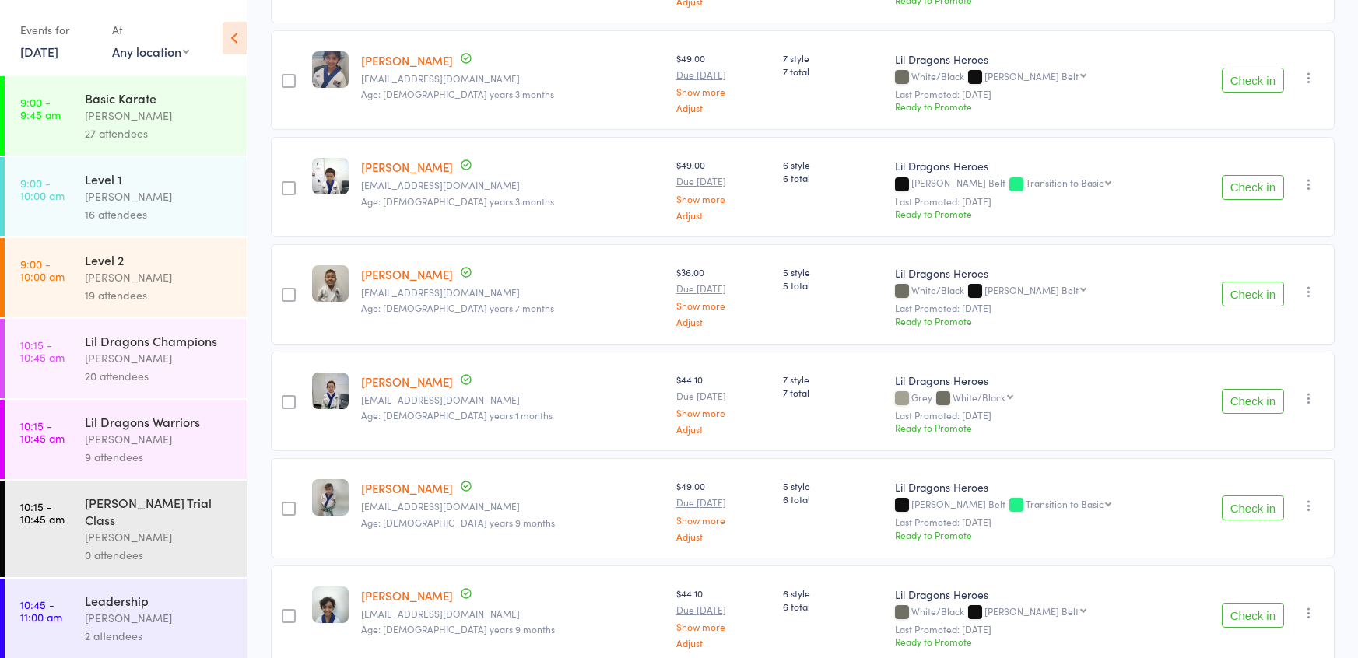
click at [1242, 404] on button "Check in" at bounding box center [1253, 401] width 62 height 25
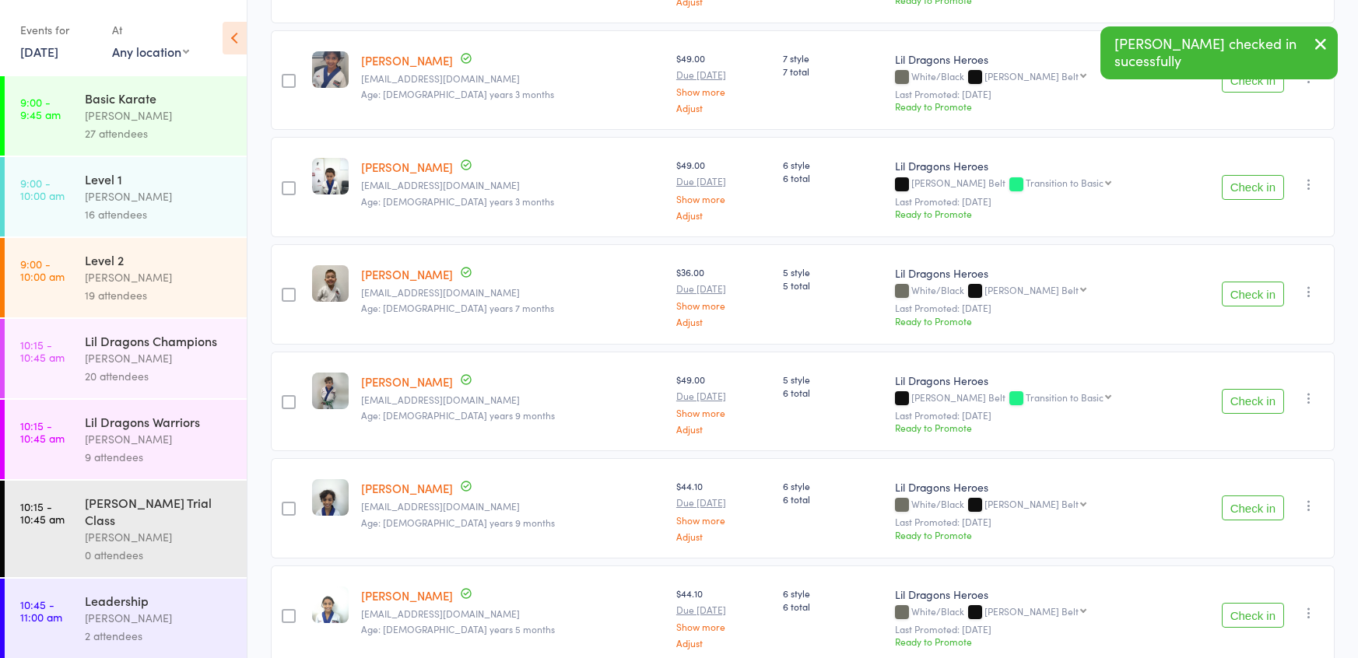
click at [1243, 497] on button "Check in" at bounding box center [1253, 508] width 62 height 25
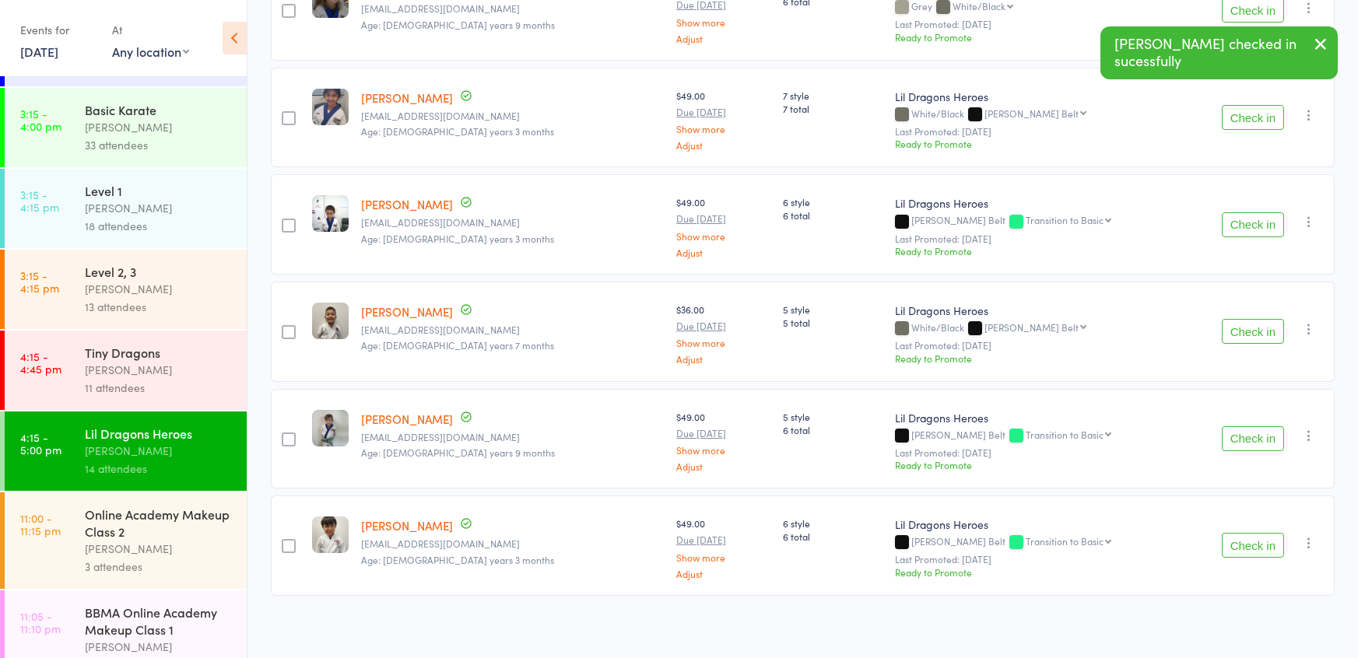
scroll to position [1724, 0]
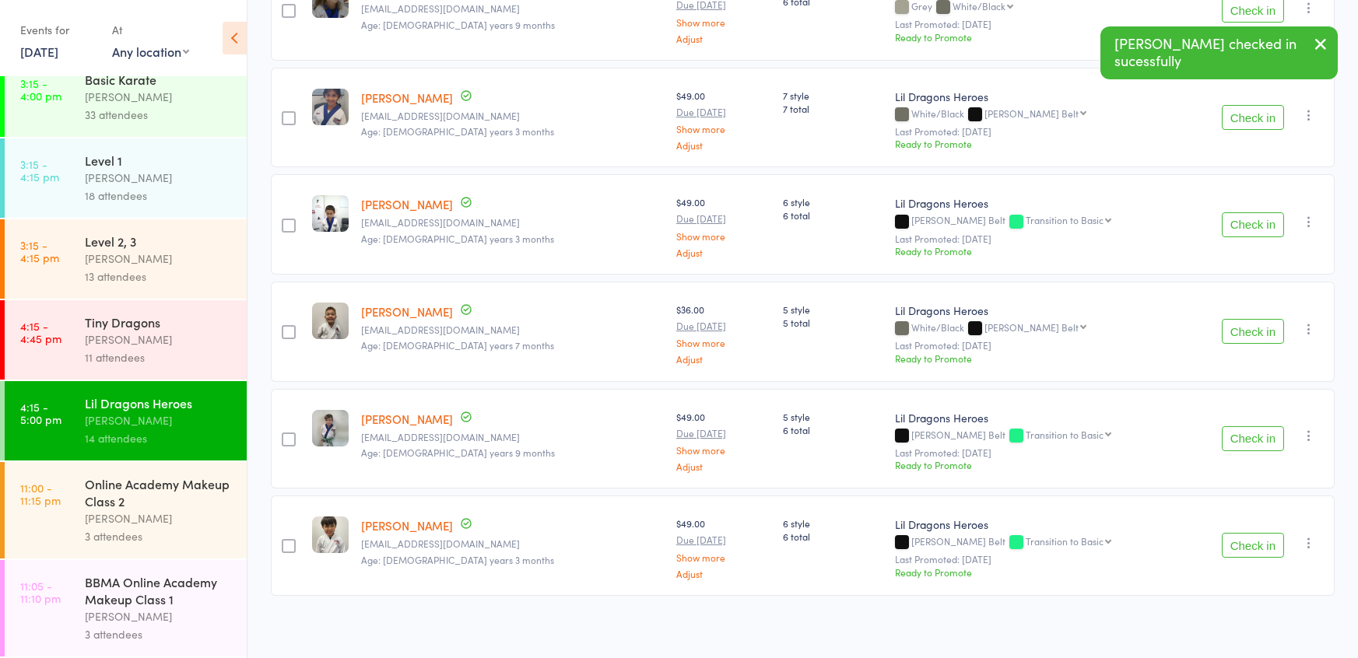
click at [99, 363] on div "11 attendees" at bounding box center [159, 358] width 149 height 18
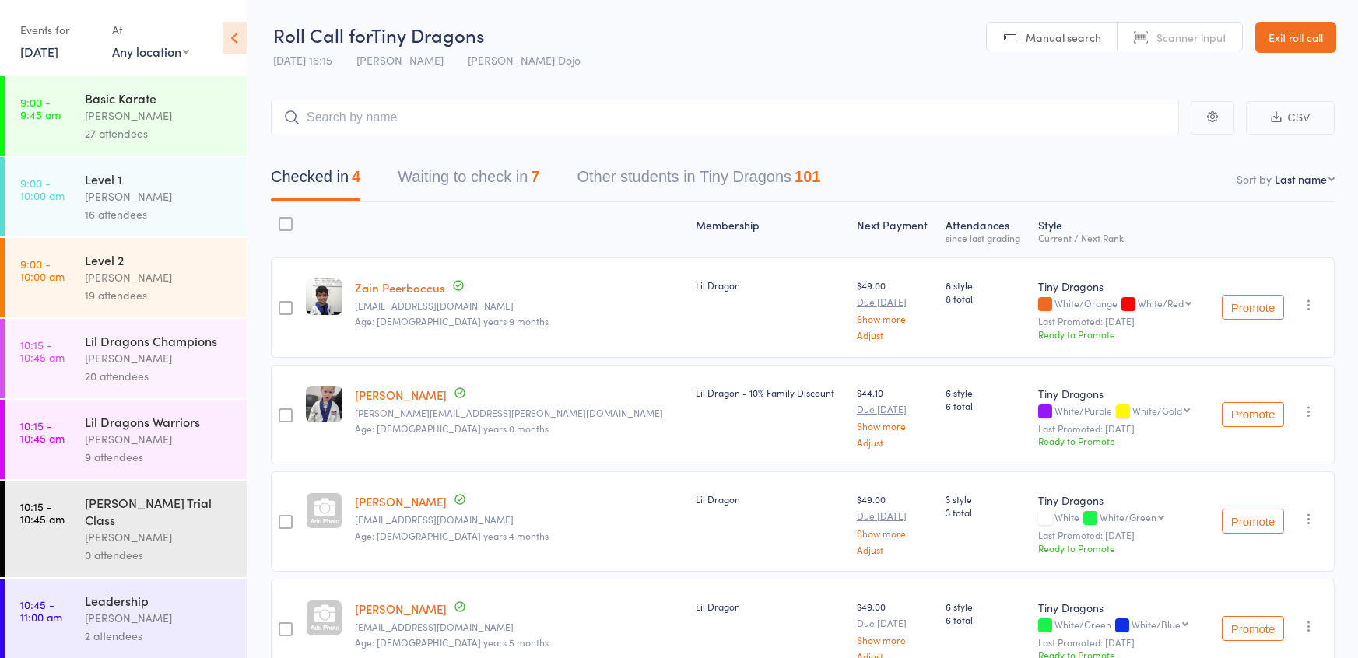
click at [474, 174] on button "Waiting to check in 7" at bounding box center [469, 180] width 142 height 41
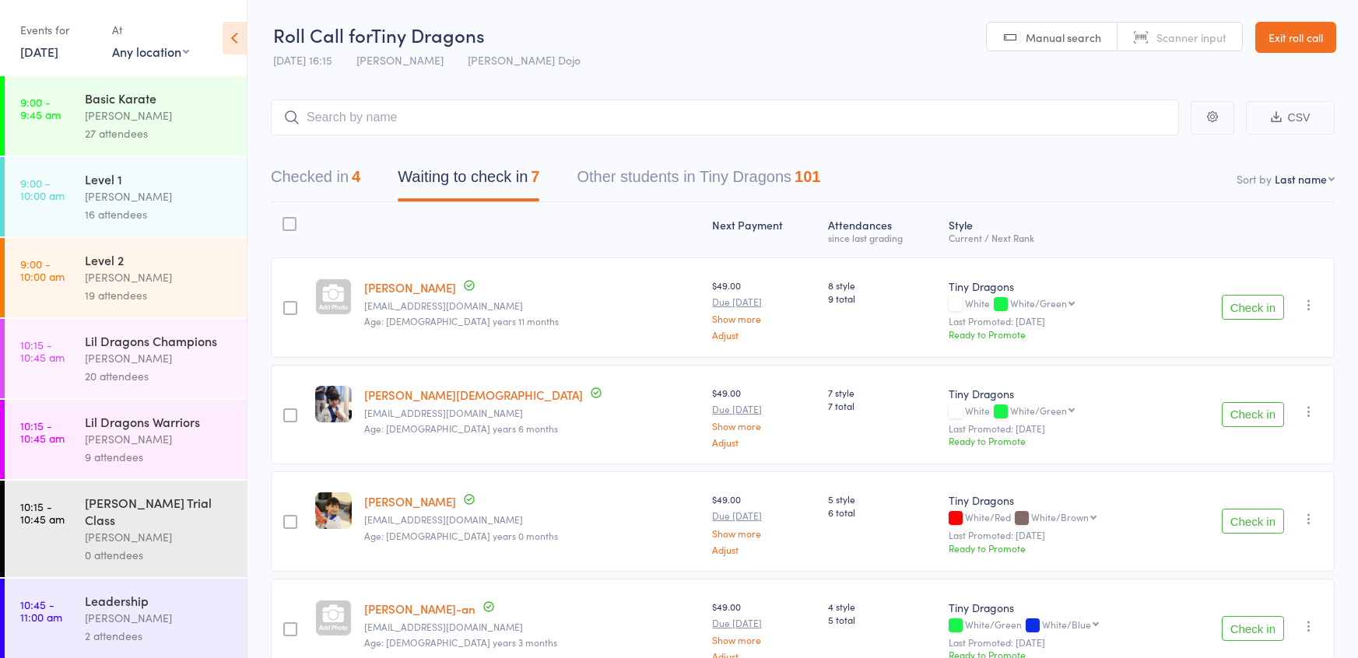
click at [1255, 306] on button "Check in" at bounding box center [1253, 307] width 62 height 25
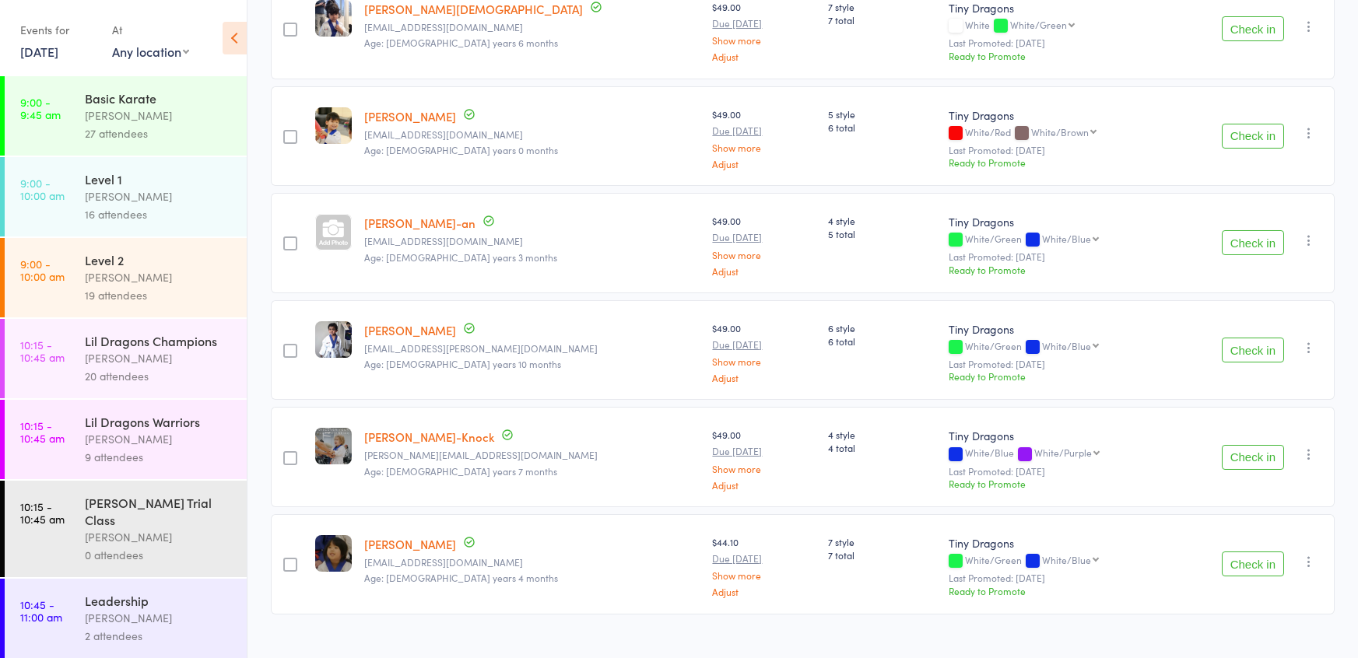
scroll to position [289, 0]
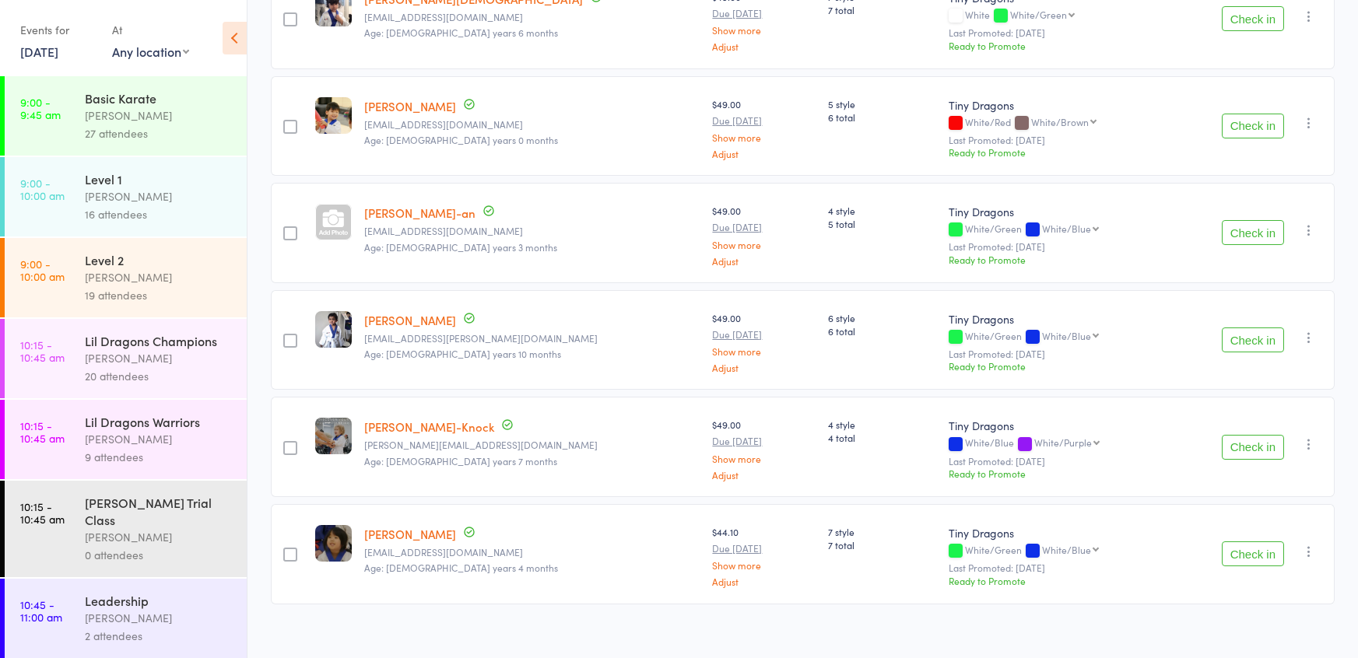
click at [1275, 547] on button "Check in" at bounding box center [1253, 554] width 62 height 25
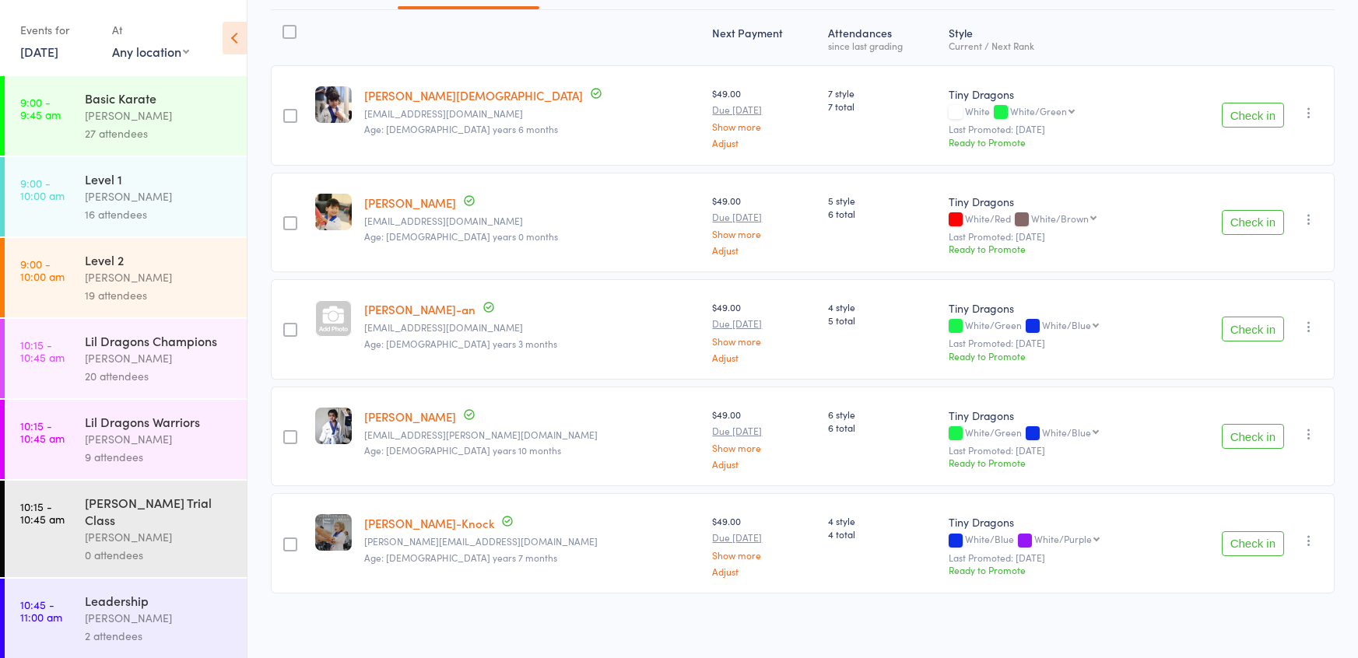
scroll to position [1724, 0]
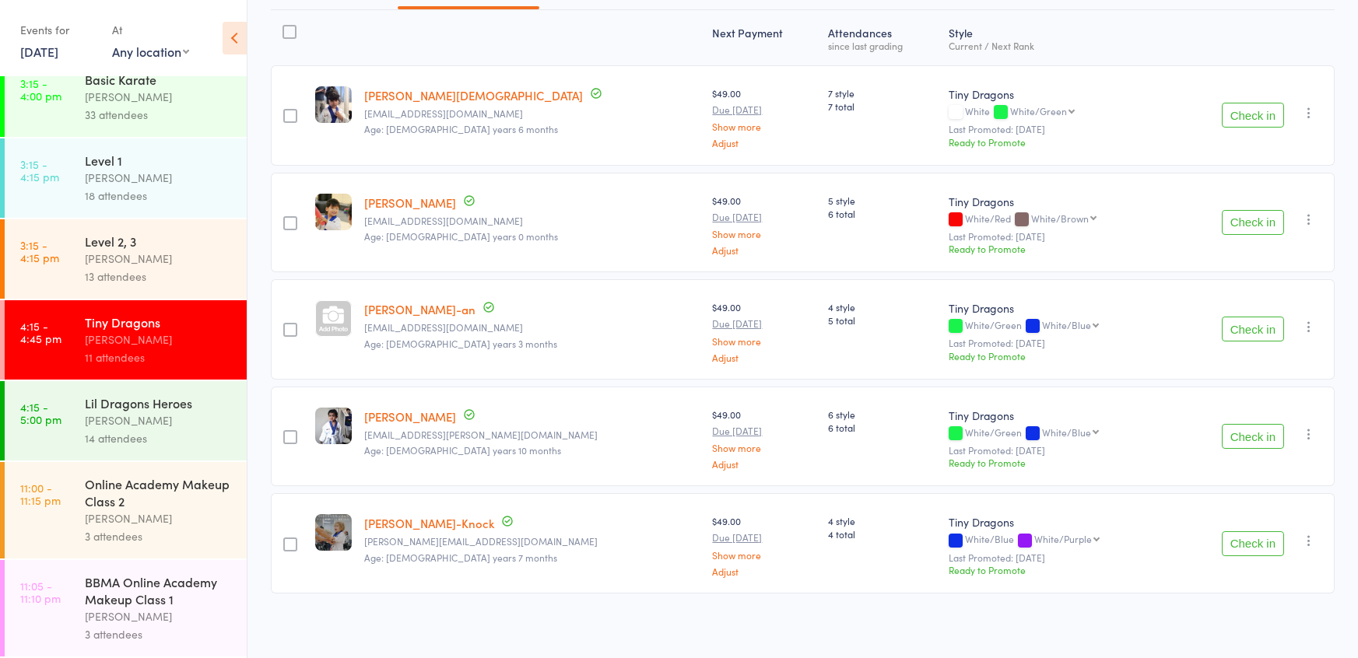
click at [216, 404] on div "Lil Dragons Heroes" at bounding box center [159, 403] width 149 height 17
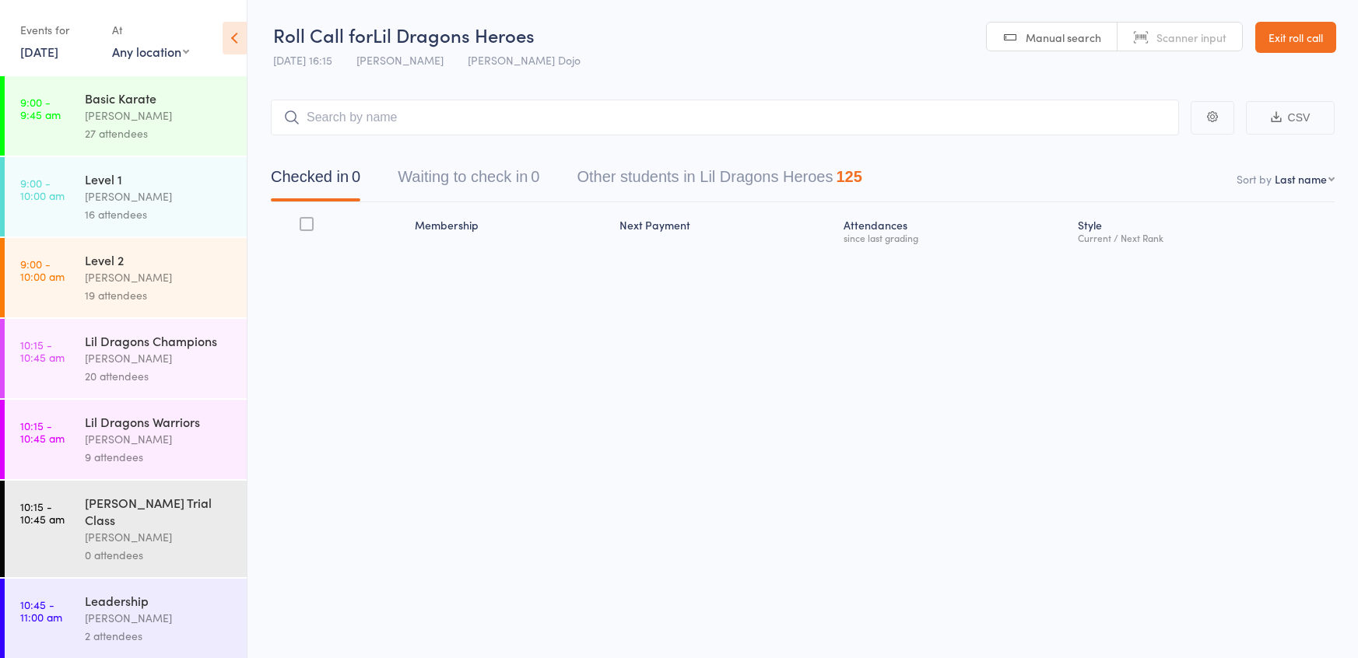
click at [427, 158] on div "Checked in 0 Waiting to check in 0 Other students in Lil Dragons Heroes 125" at bounding box center [803, 168] width 1064 height 67
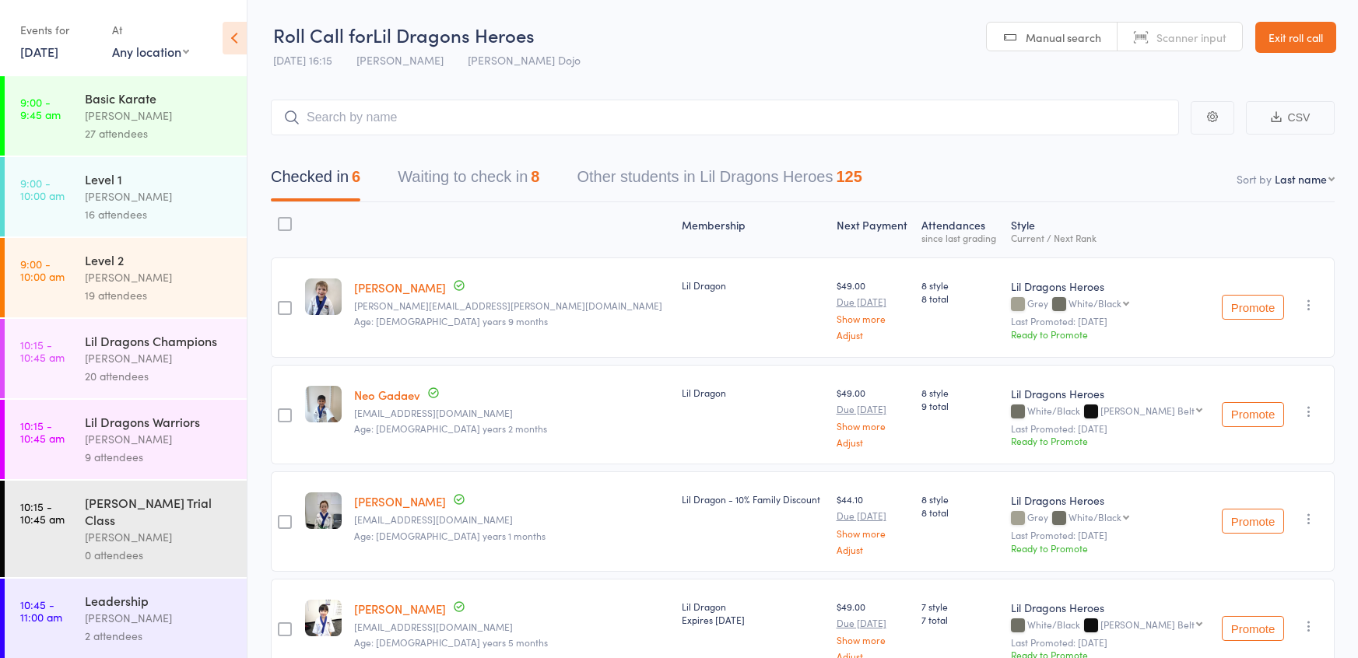
click at [424, 166] on button "Waiting to check in 8" at bounding box center [469, 180] width 142 height 41
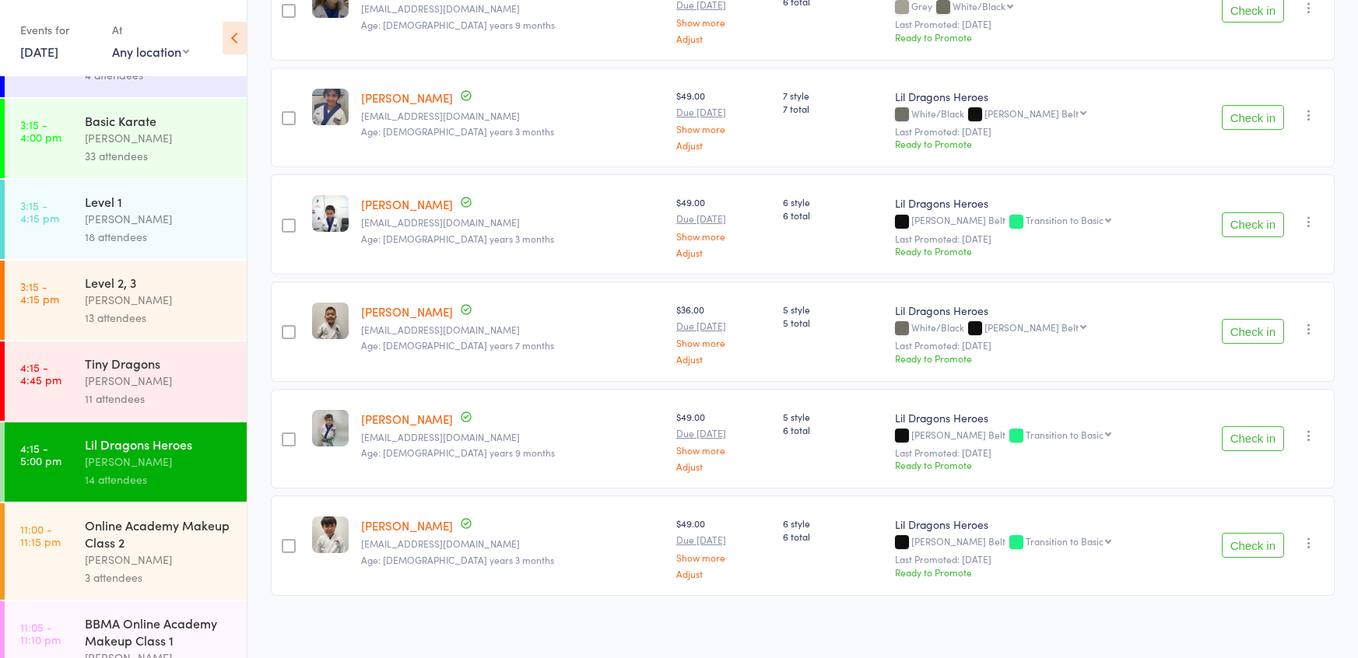
scroll to position [1690, 0]
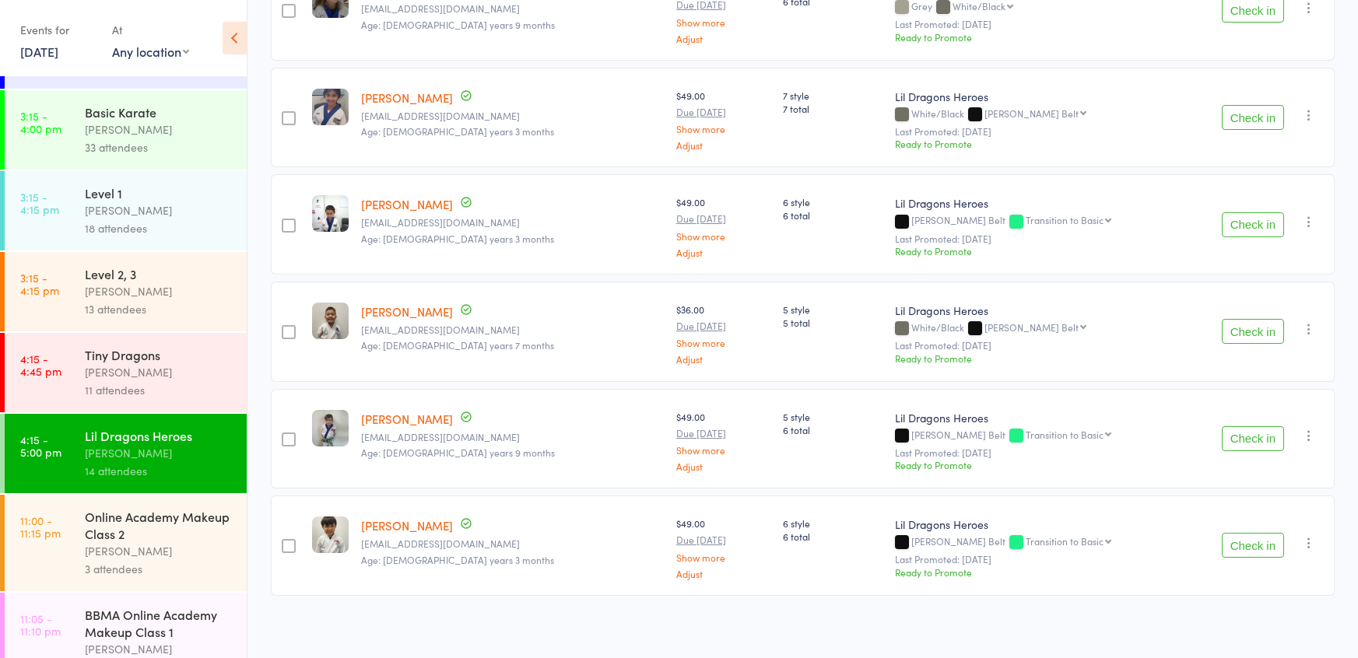
click at [179, 355] on div "Tiny Dragons" at bounding box center [159, 354] width 149 height 17
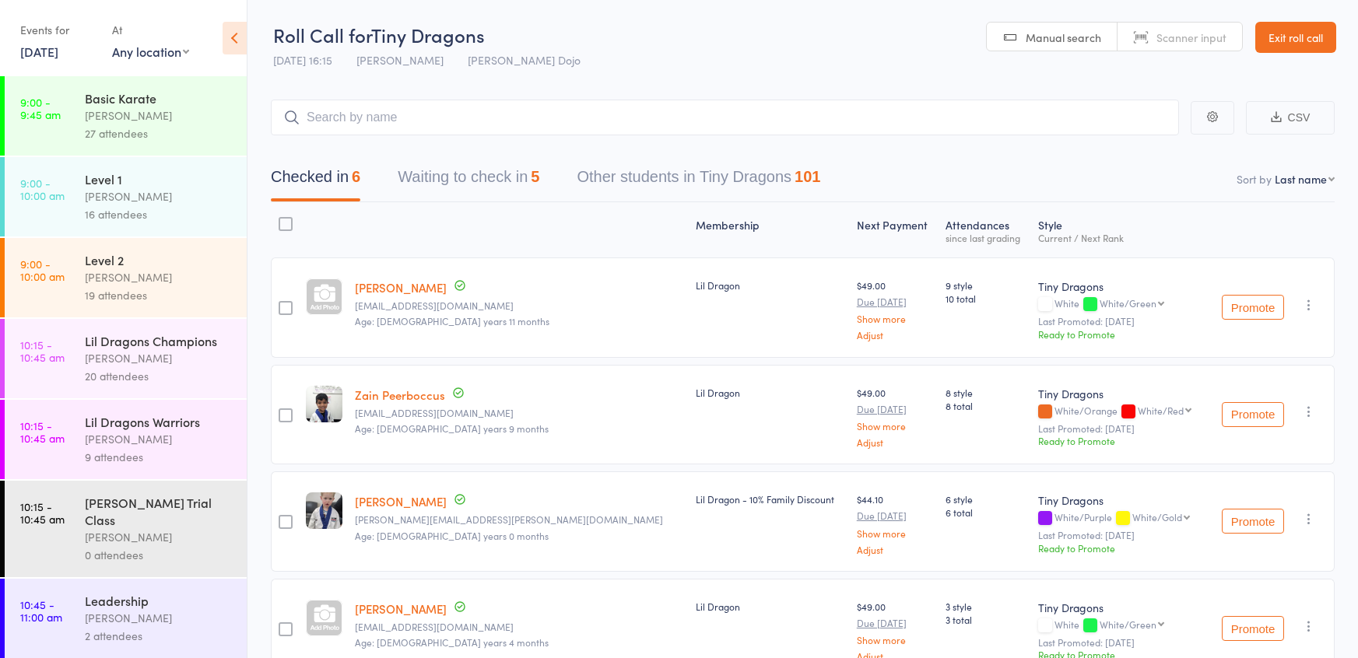
click at [423, 174] on button "Waiting to check in 5" at bounding box center [469, 180] width 142 height 41
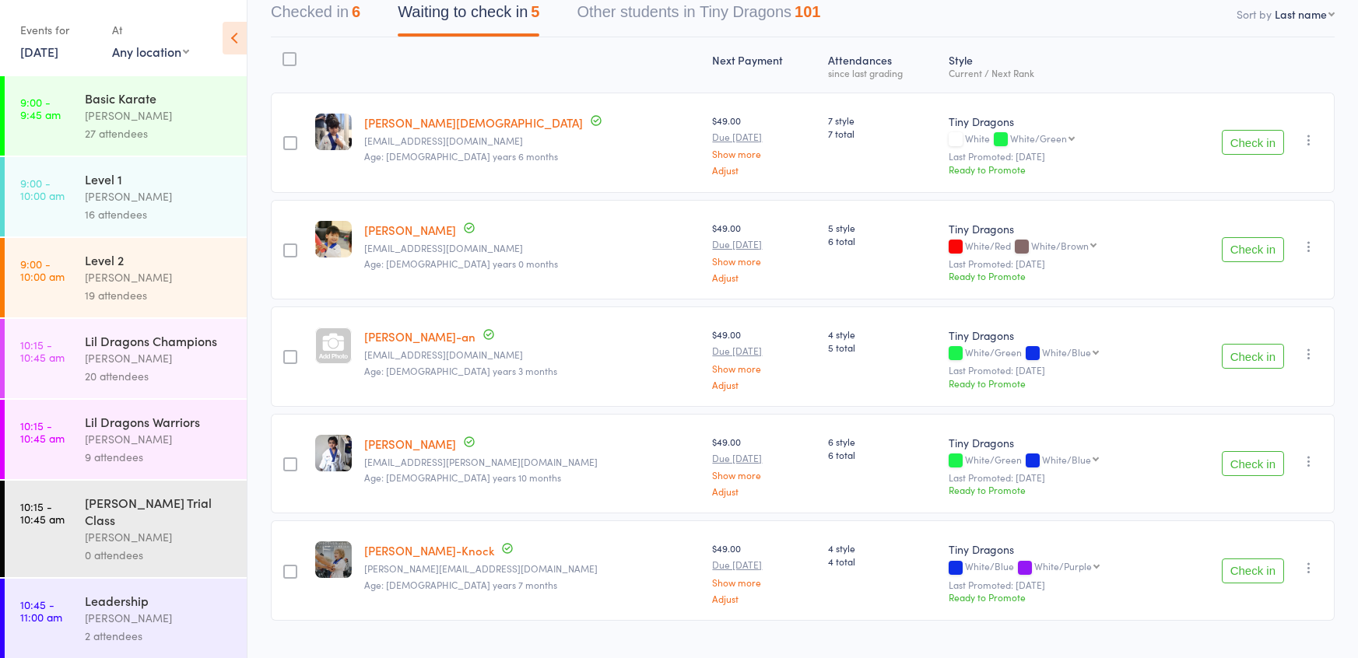
scroll to position [192, 0]
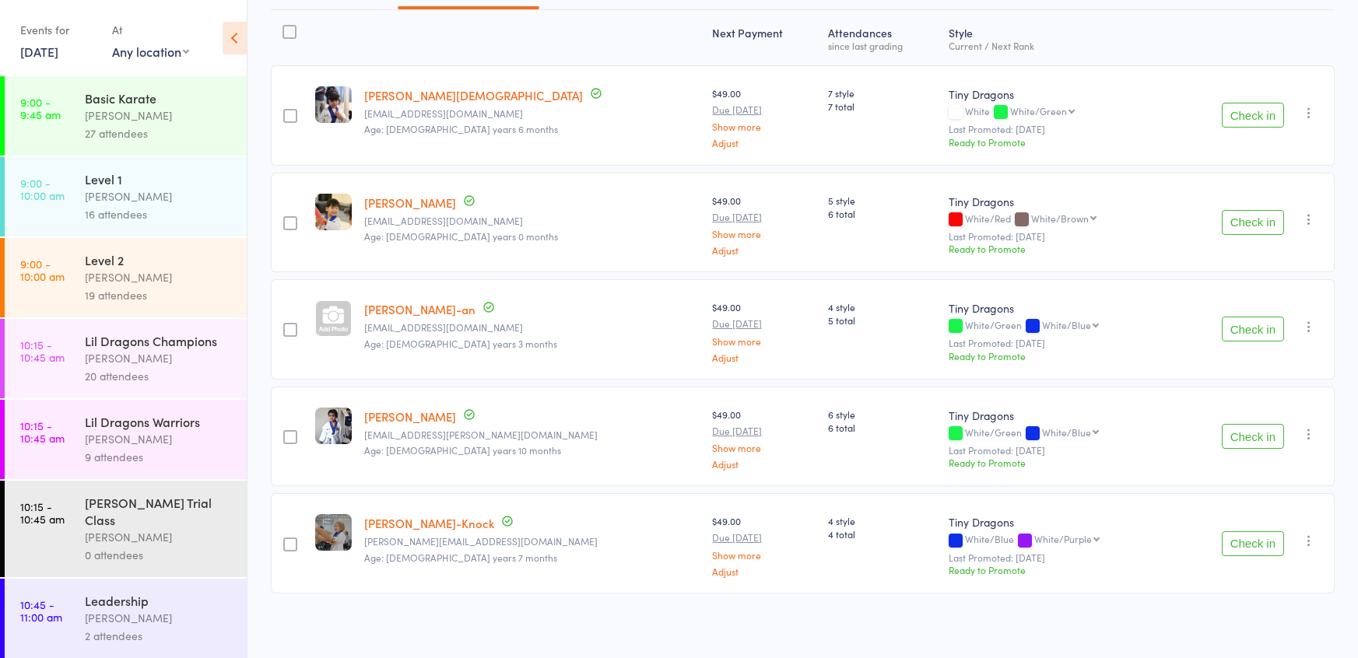
click at [1241, 443] on button "Check in" at bounding box center [1253, 436] width 62 height 25
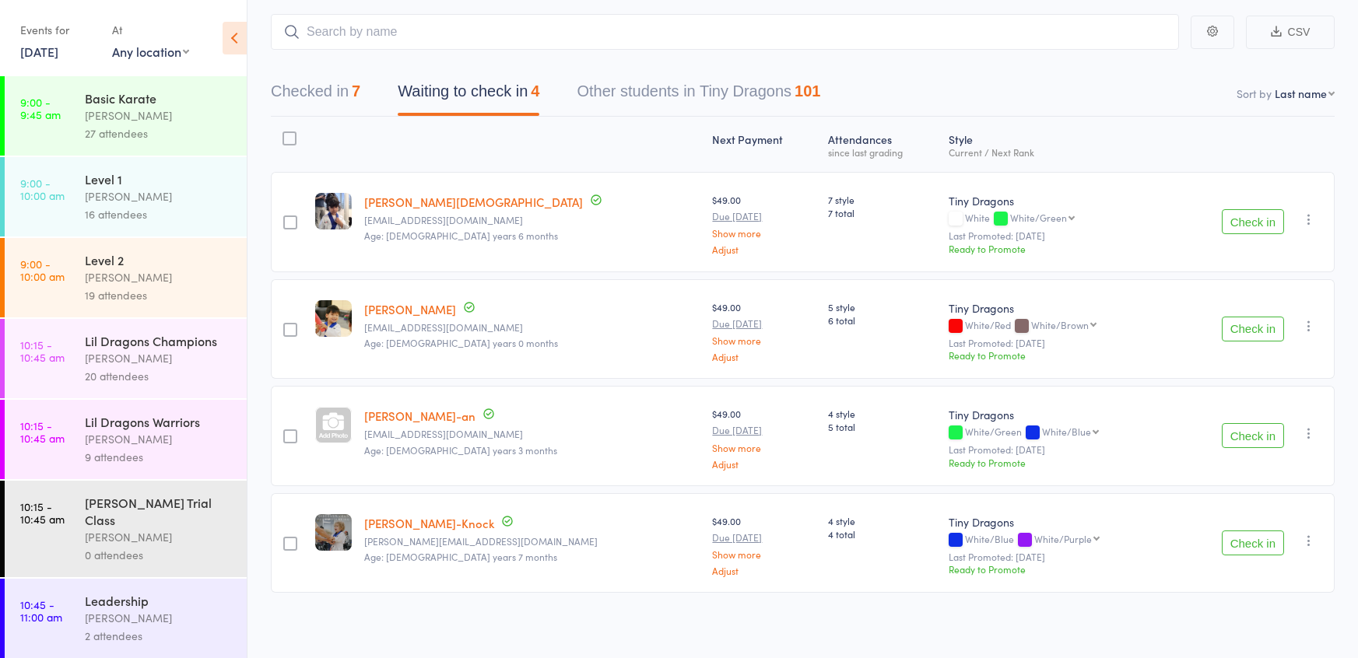
click at [1272, 437] on button "Check in" at bounding box center [1253, 435] width 62 height 25
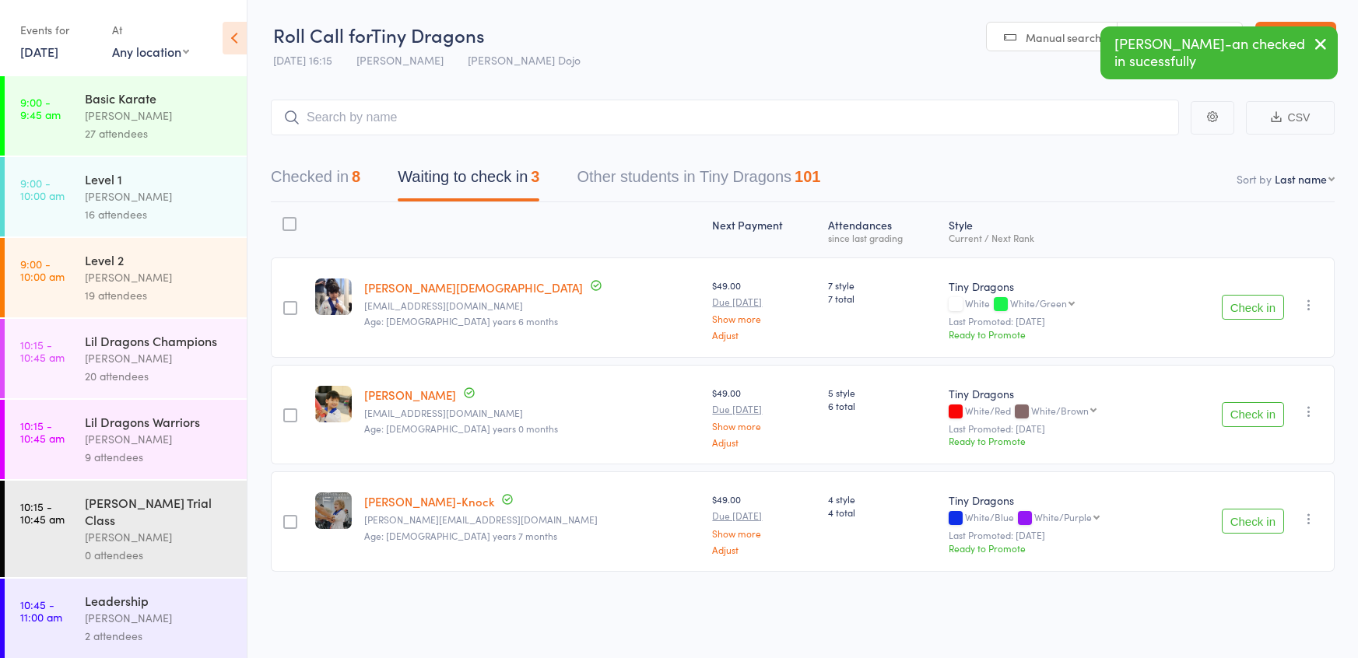
click at [320, 188] on button "Checked in 8" at bounding box center [316, 180] width 90 height 41
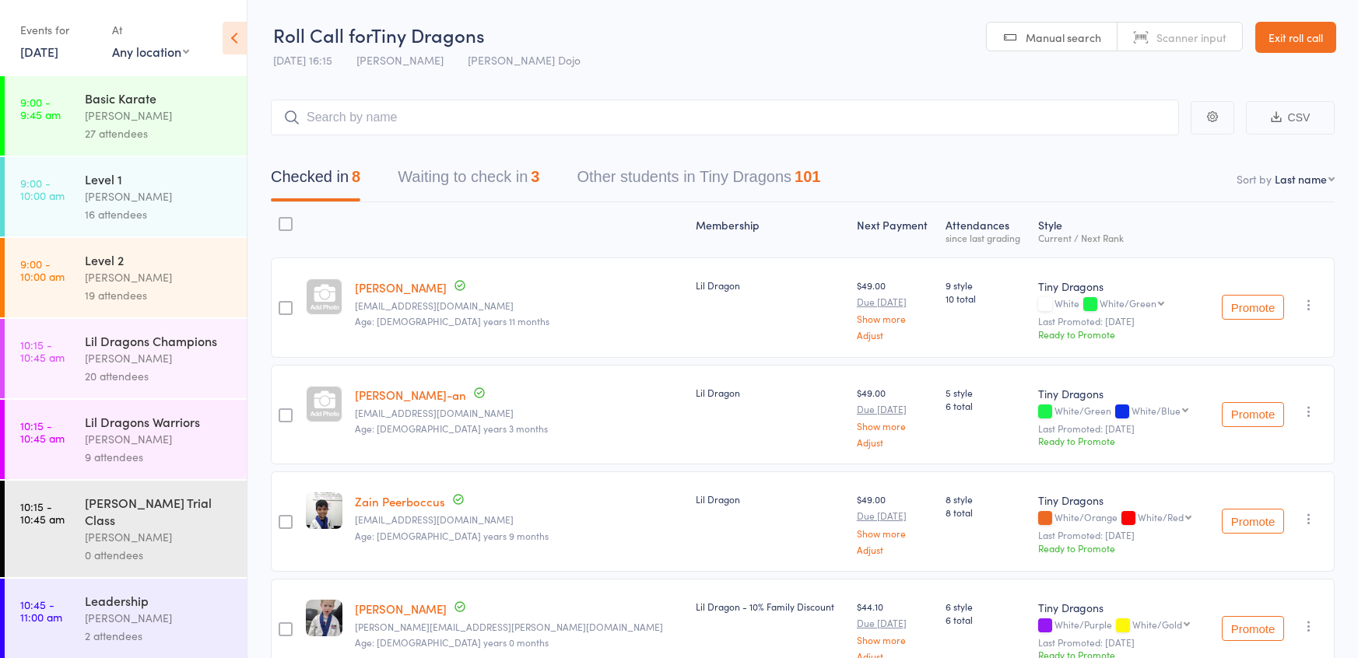
click at [434, 181] on button "Waiting to check in 3" at bounding box center [469, 180] width 142 height 41
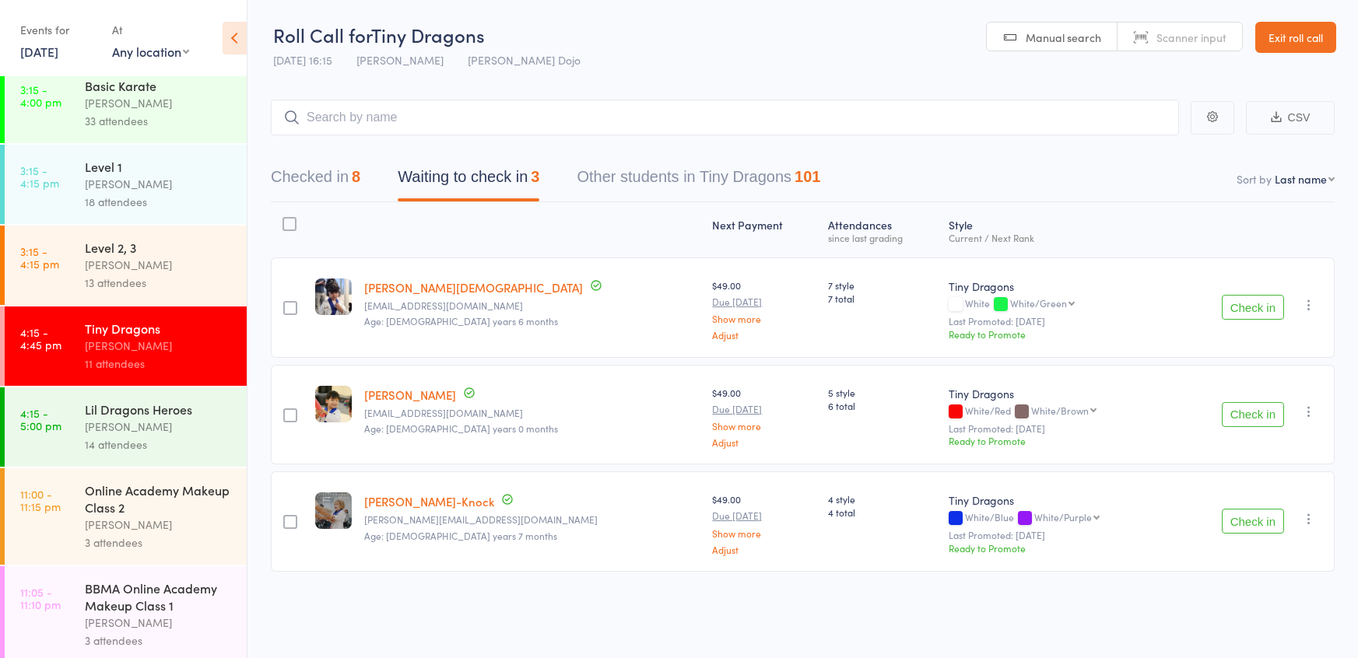
scroll to position [1724, 0]
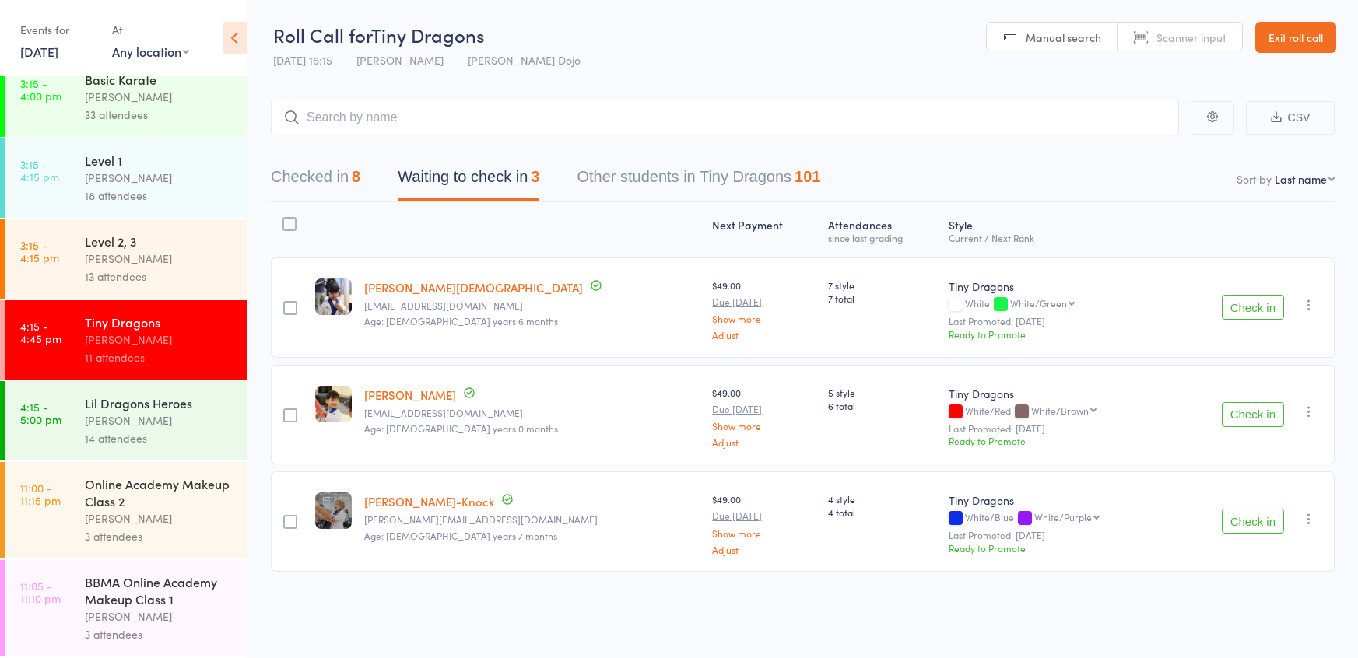
click at [138, 412] on div "[PERSON_NAME]" at bounding box center [159, 421] width 149 height 18
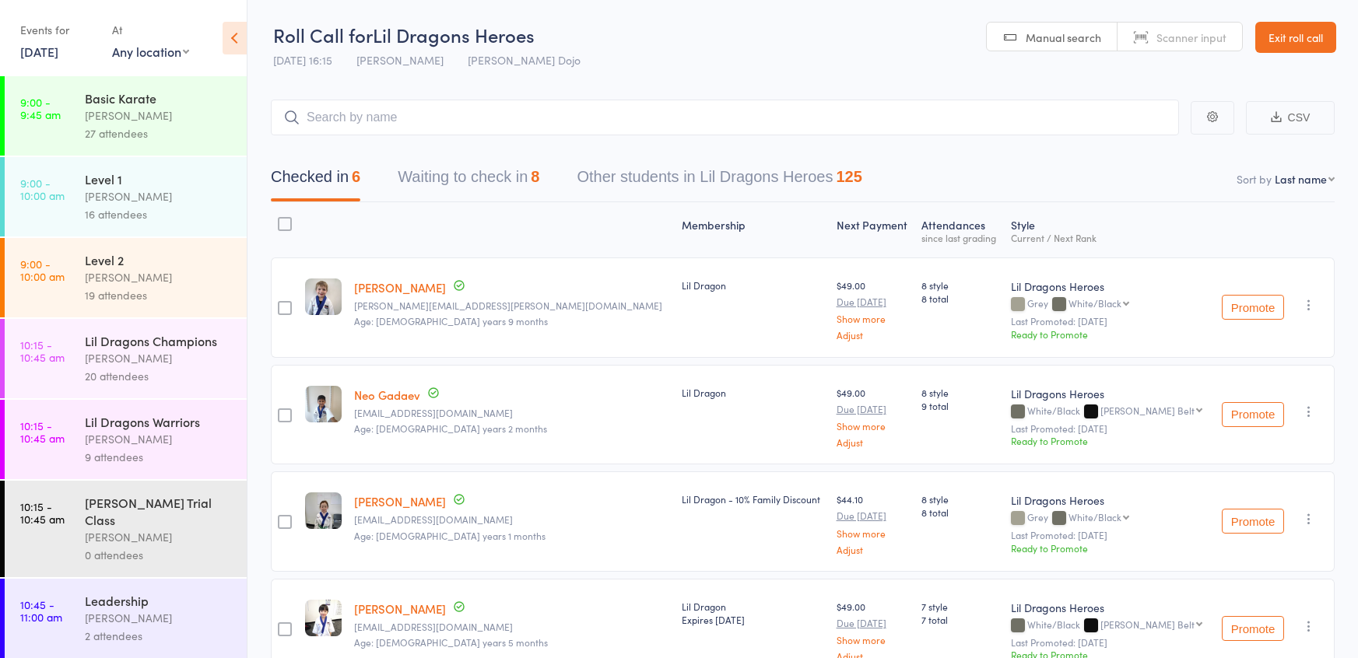
click at [457, 193] on button "Waiting to check in 8" at bounding box center [469, 180] width 142 height 41
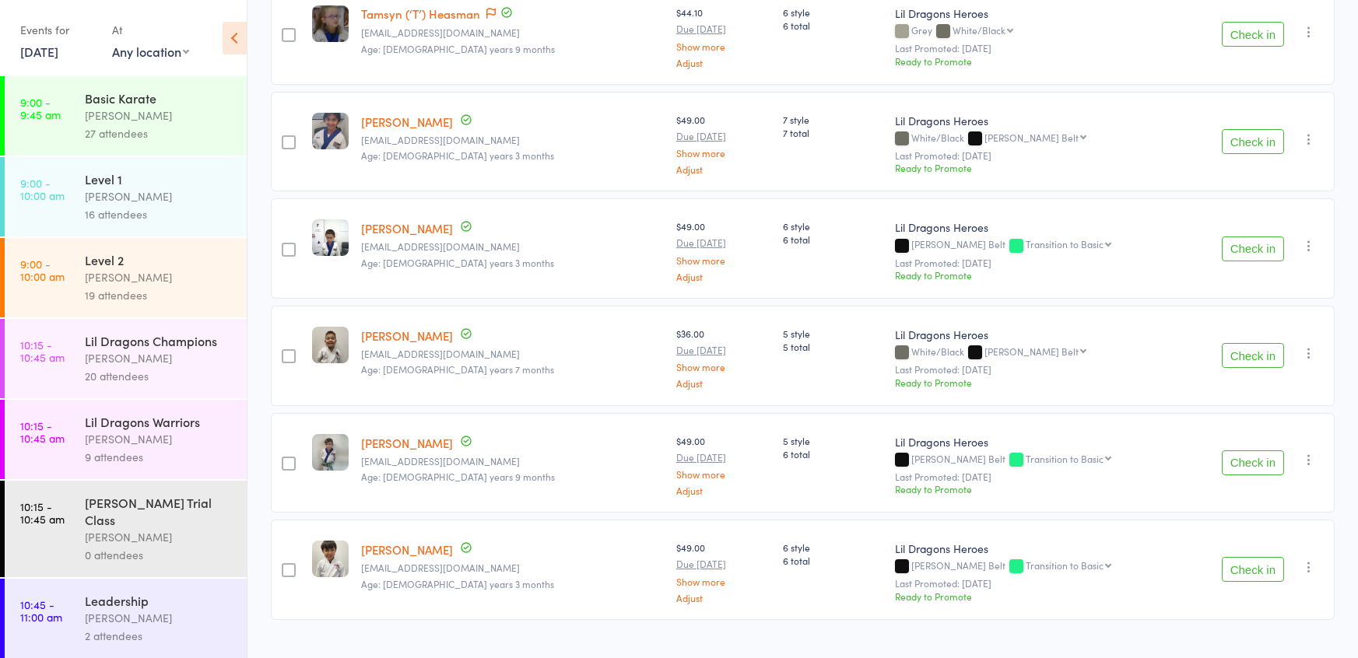
scroll to position [489, 0]
click at [1271, 148] on button "Check in" at bounding box center [1253, 140] width 62 height 25
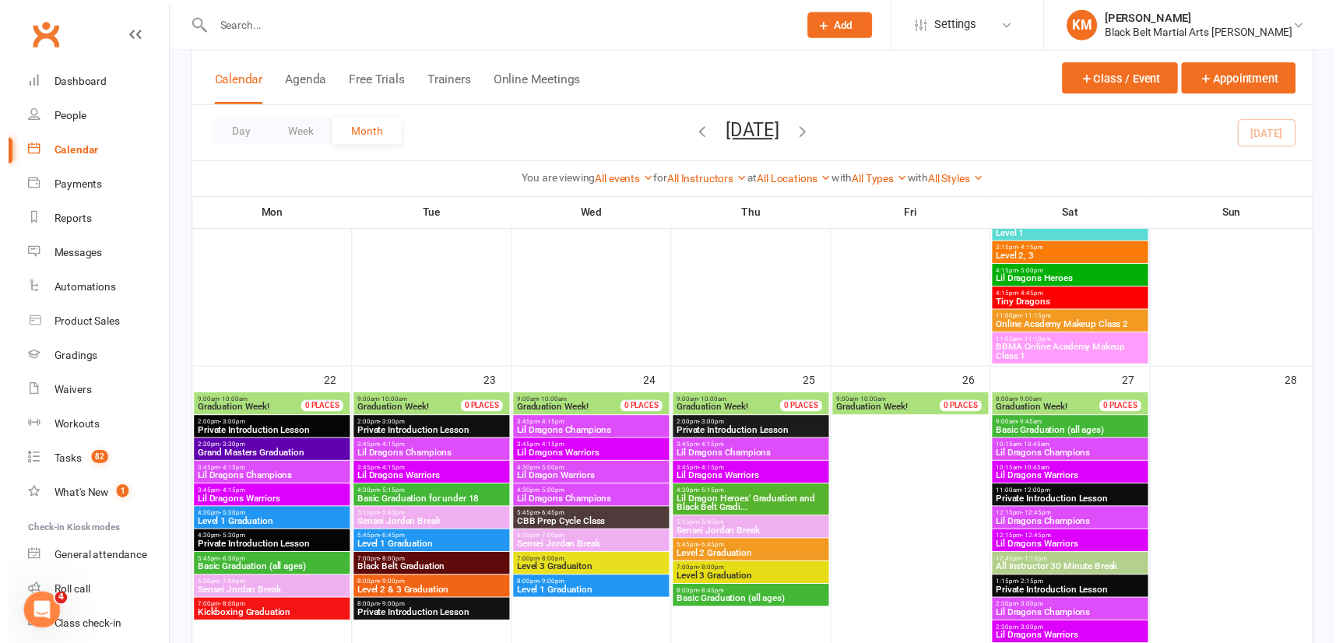
scroll to position [2002, 0]
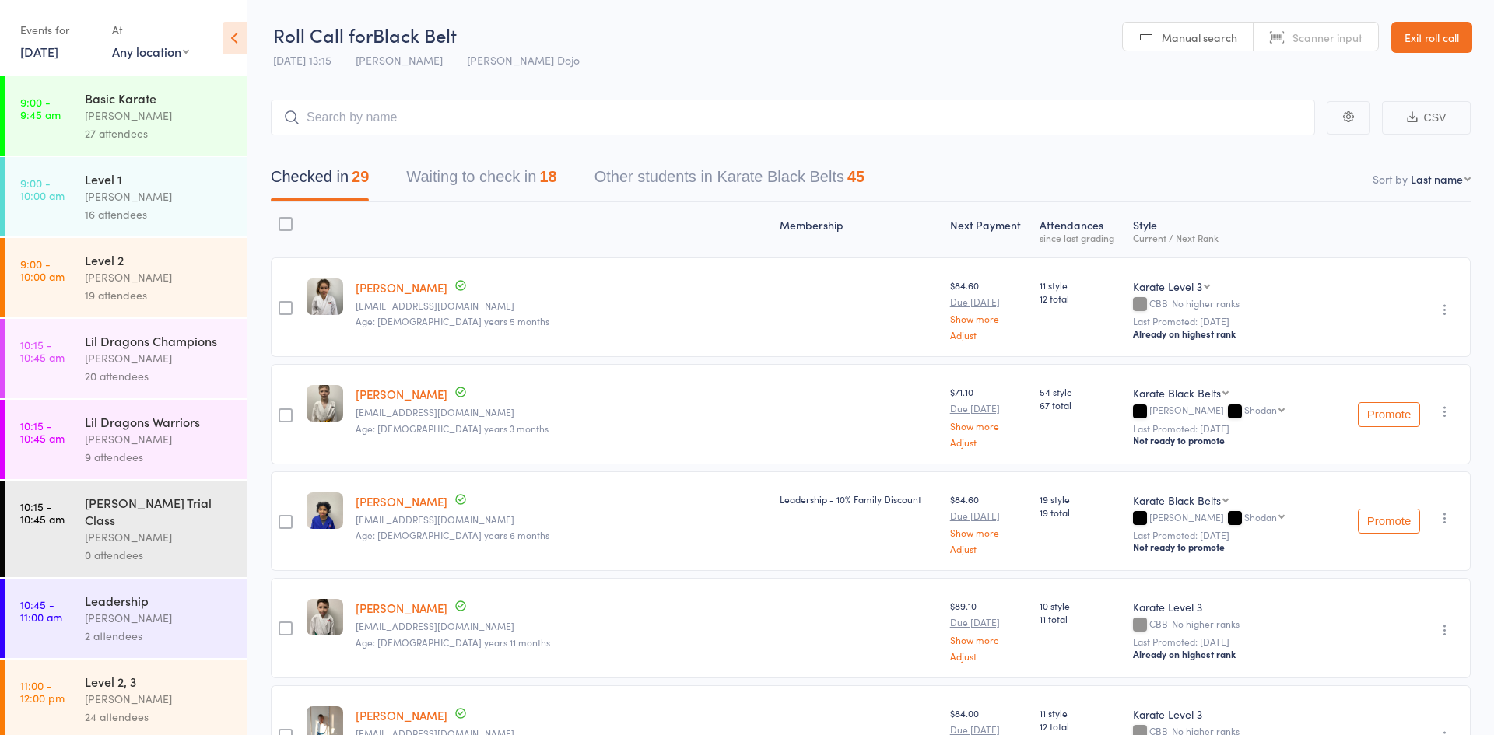
click at [54, 51] on link "13 Sep, 2025" at bounding box center [39, 51] width 38 height 17
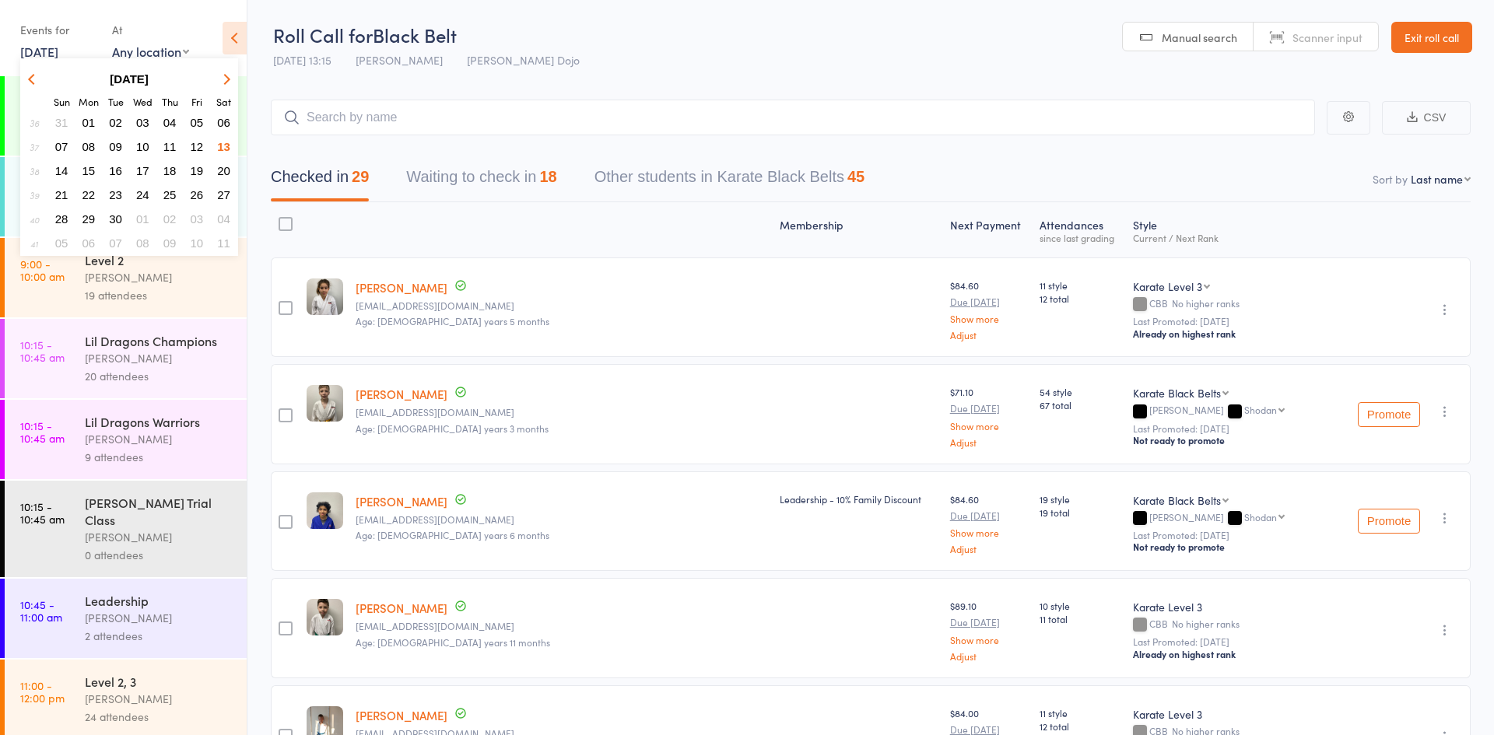
click at [195, 152] on span "12" at bounding box center [197, 146] width 13 height 13
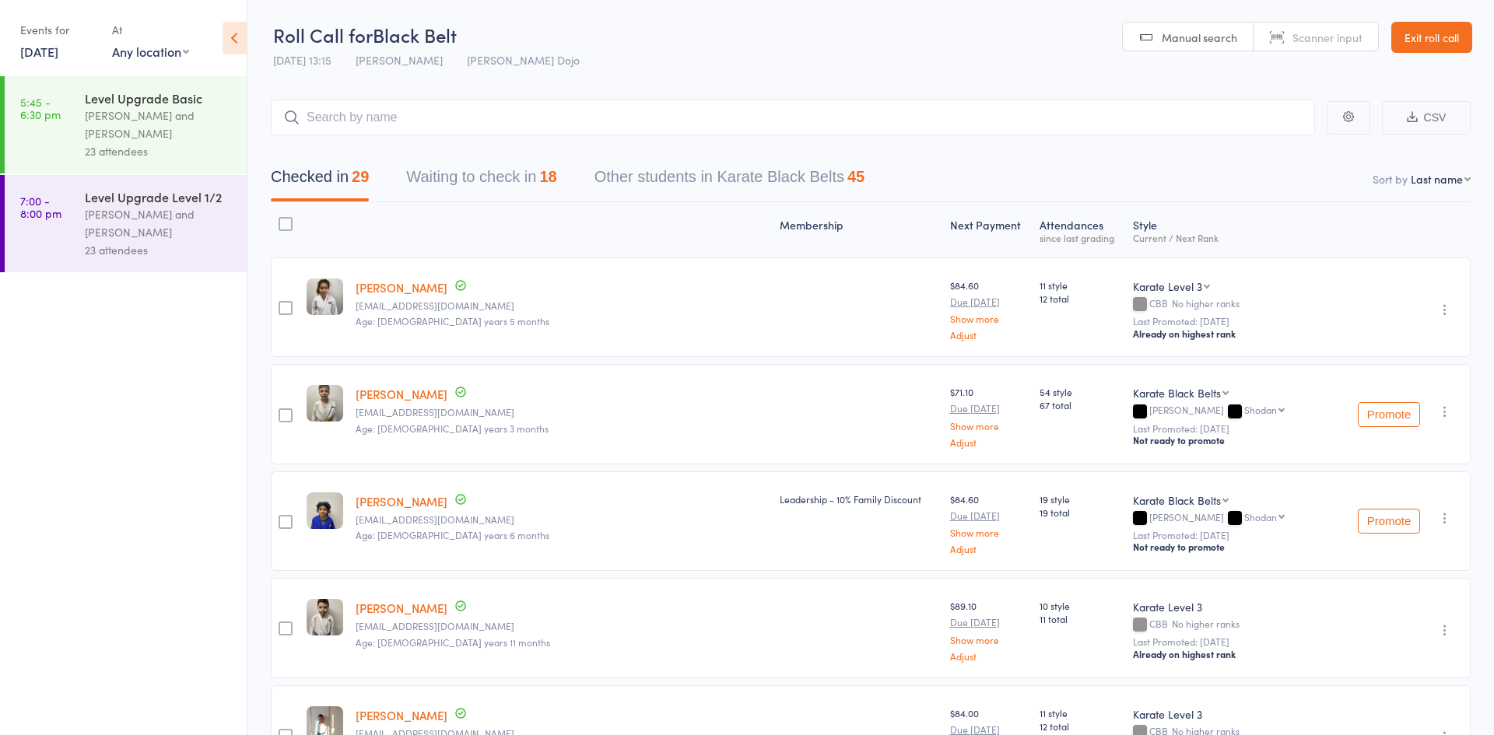
click at [195, 152] on div "23 attendees" at bounding box center [159, 151] width 149 height 18
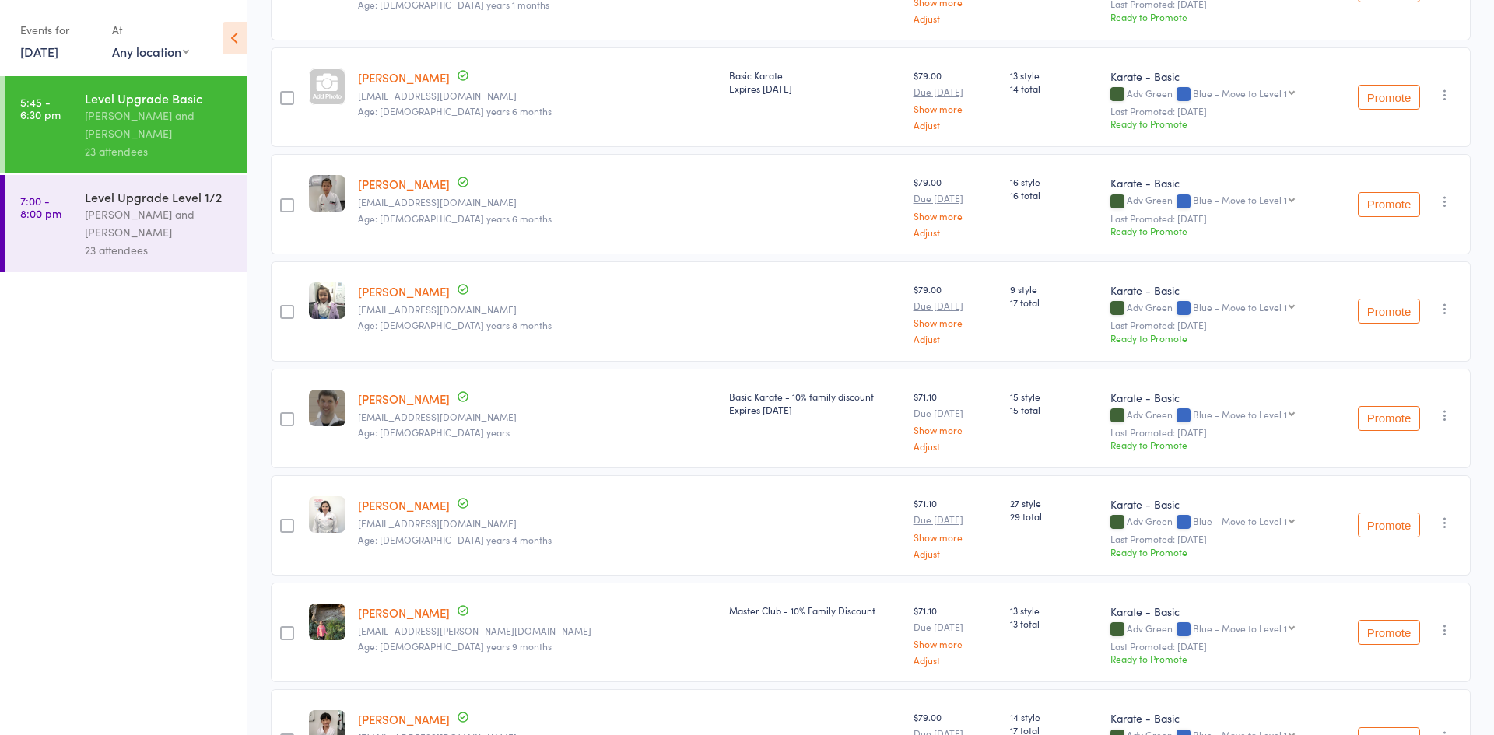
scroll to position [988, 0]
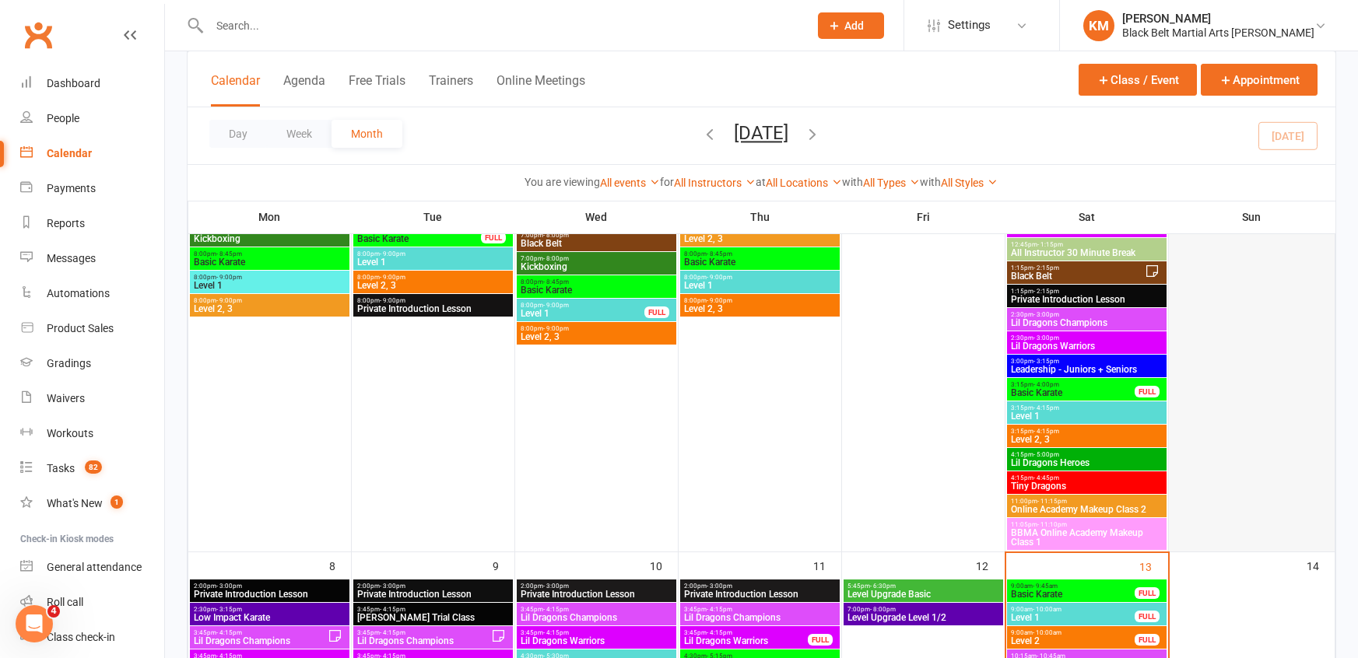
scroll to position [481, 0]
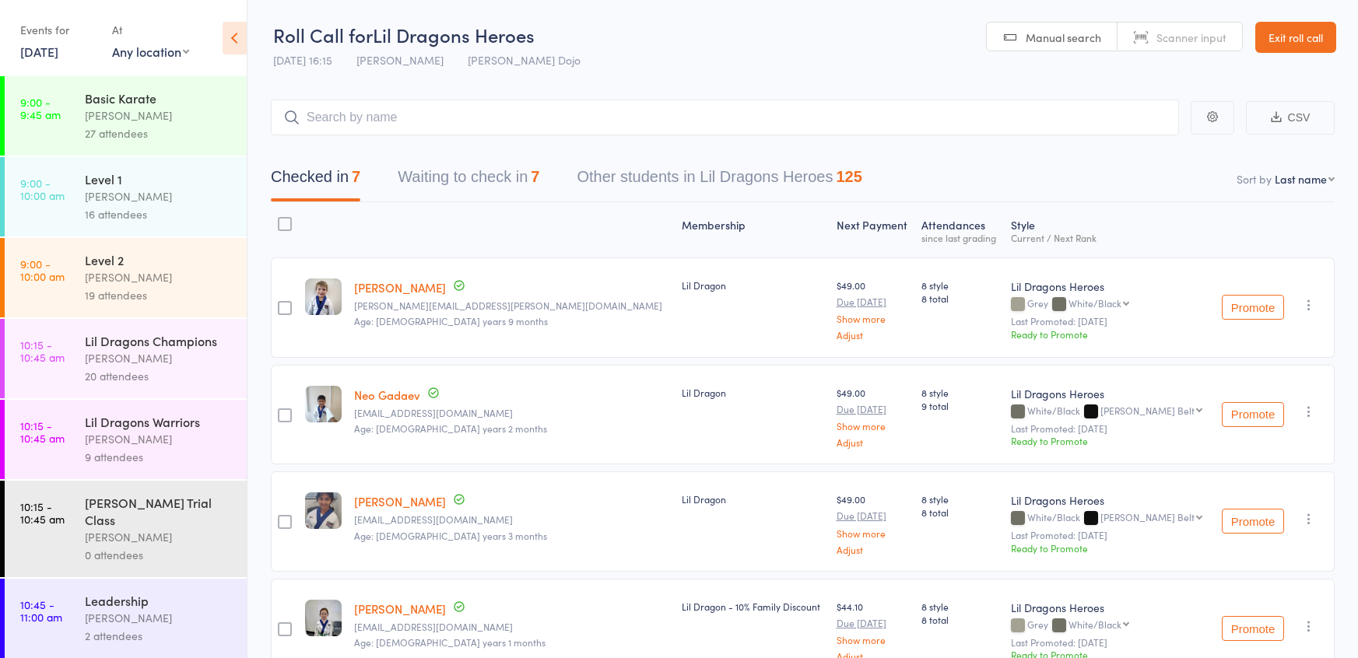
click at [402, 168] on button "Waiting to check in 7" at bounding box center [469, 180] width 142 height 41
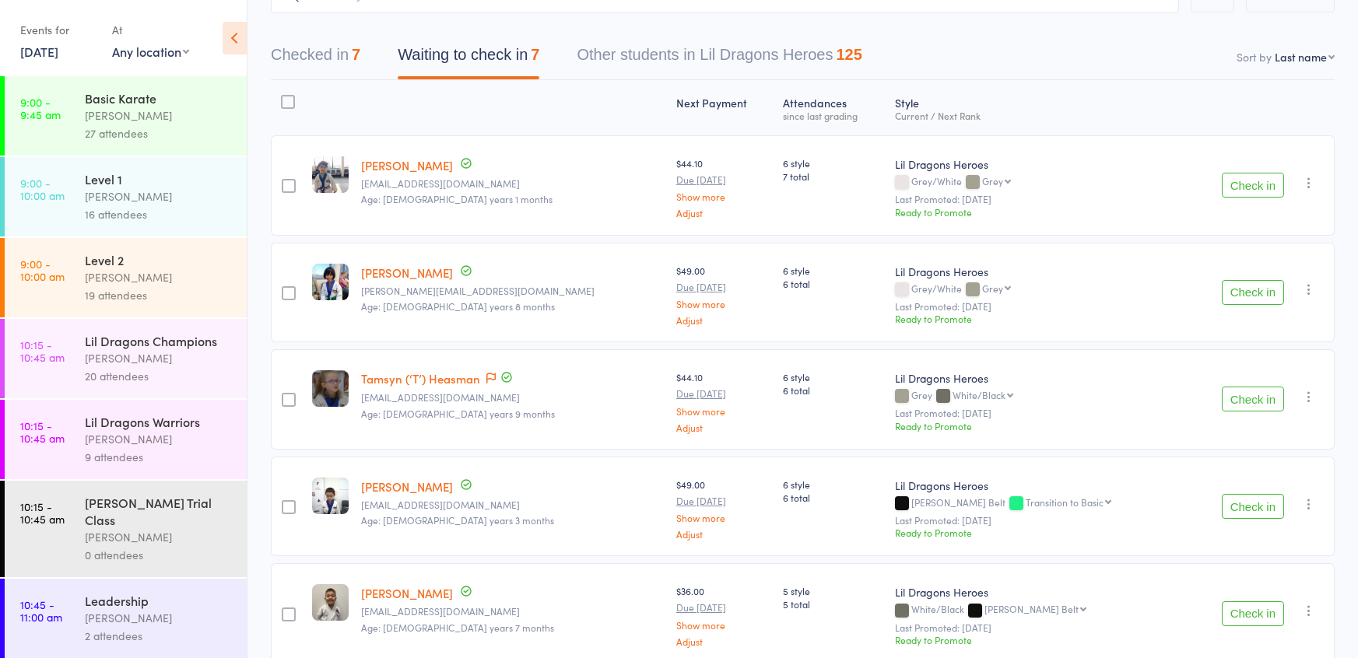
scroll to position [124, 0]
click at [1251, 281] on button "Check in" at bounding box center [1253, 291] width 62 height 25
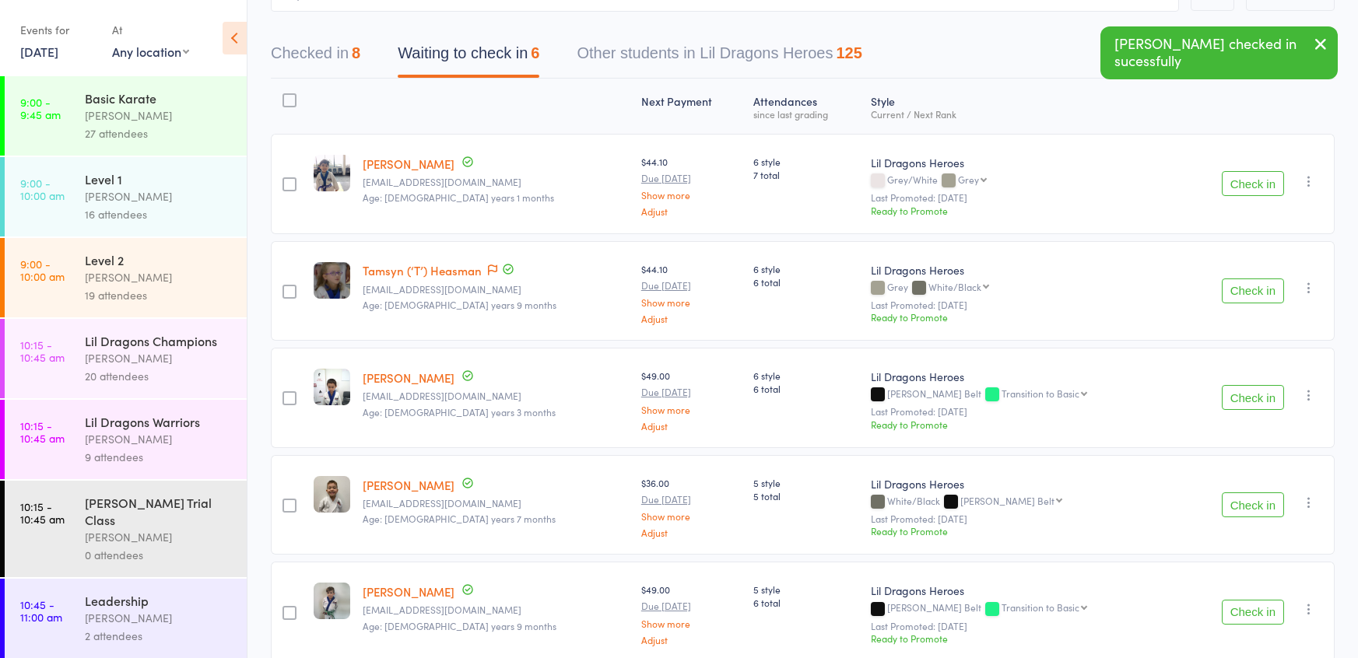
click at [1244, 392] on button "Check in" at bounding box center [1253, 397] width 62 height 25
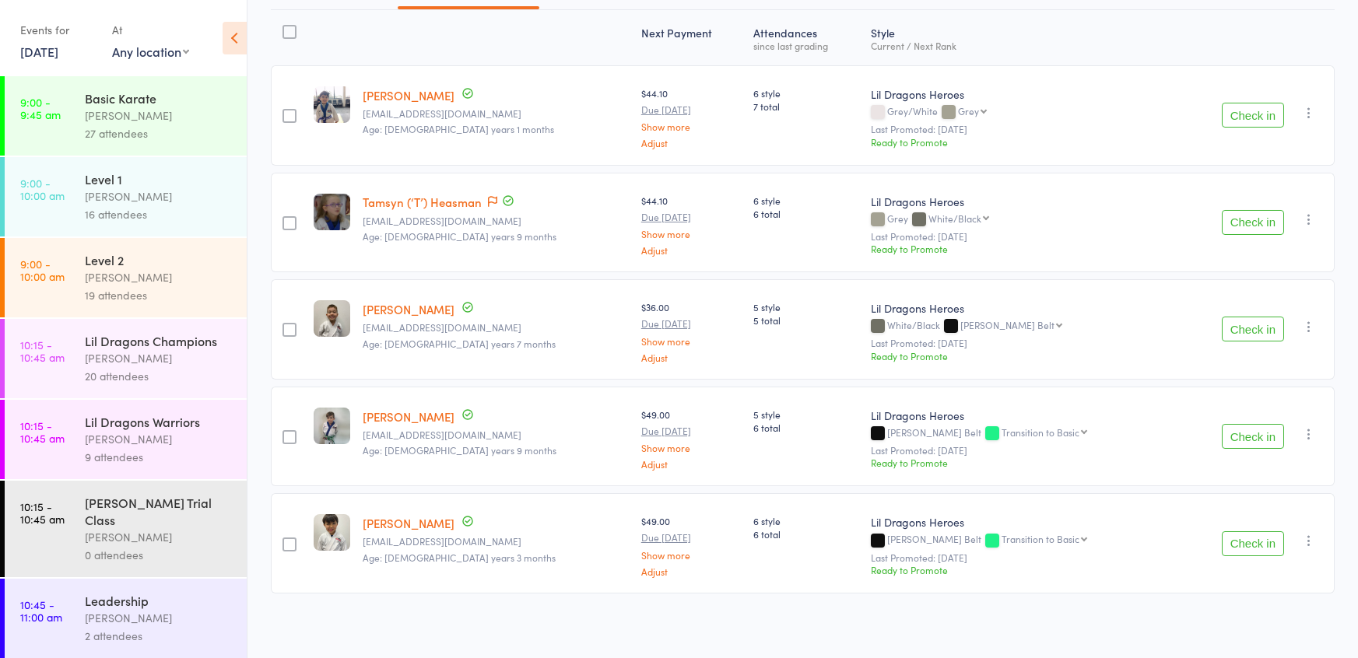
click at [1237, 114] on button "Check in" at bounding box center [1253, 115] width 62 height 25
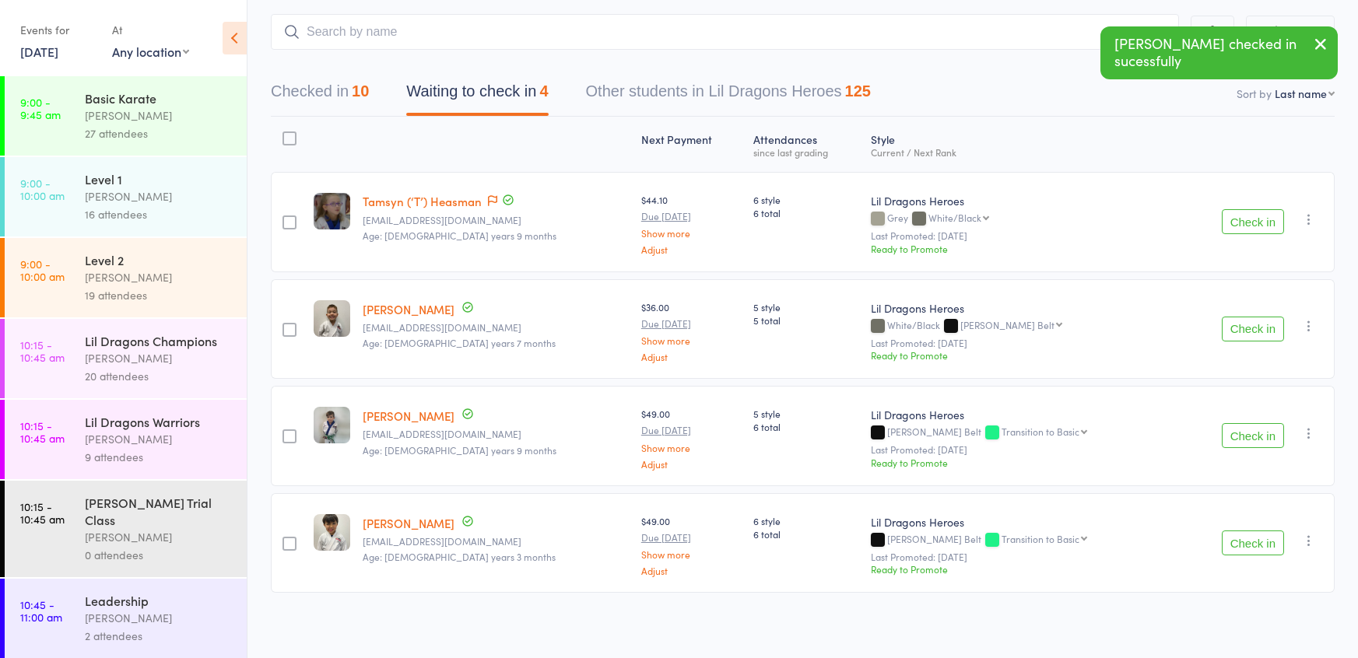
click at [1240, 435] on button "Check in" at bounding box center [1253, 435] width 62 height 25
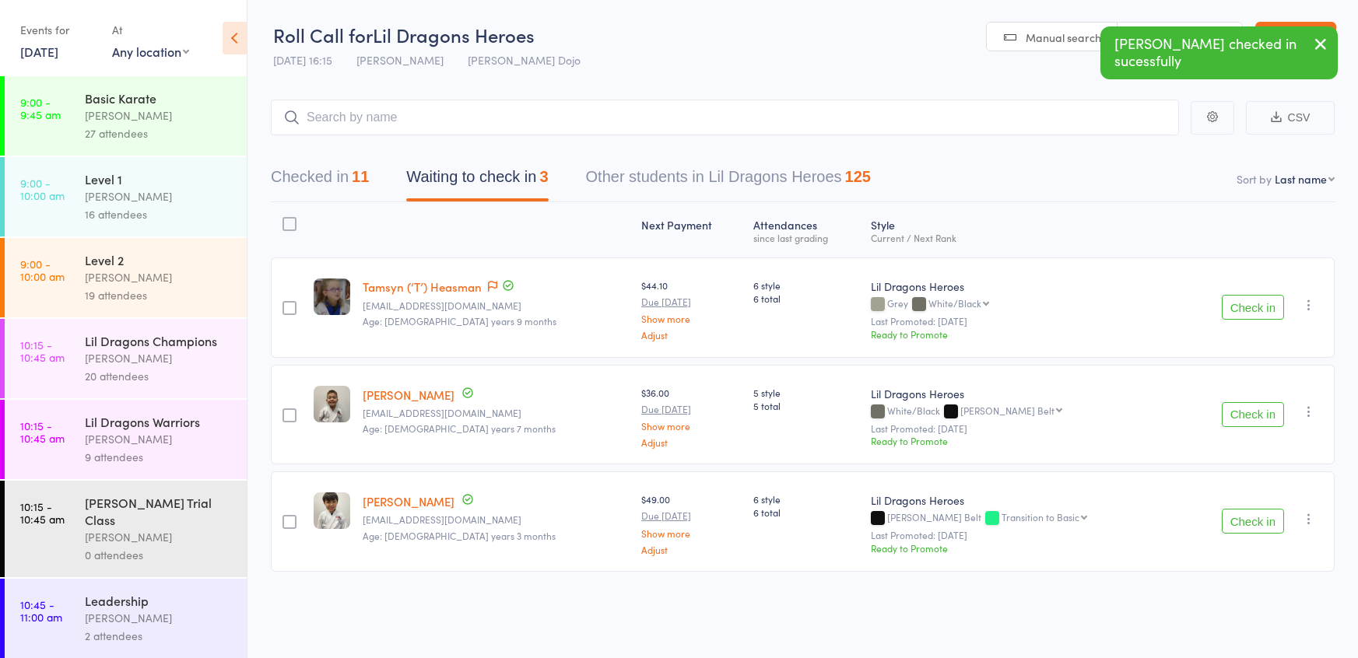
click at [1232, 520] on button "Check in" at bounding box center [1253, 521] width 62 height 25
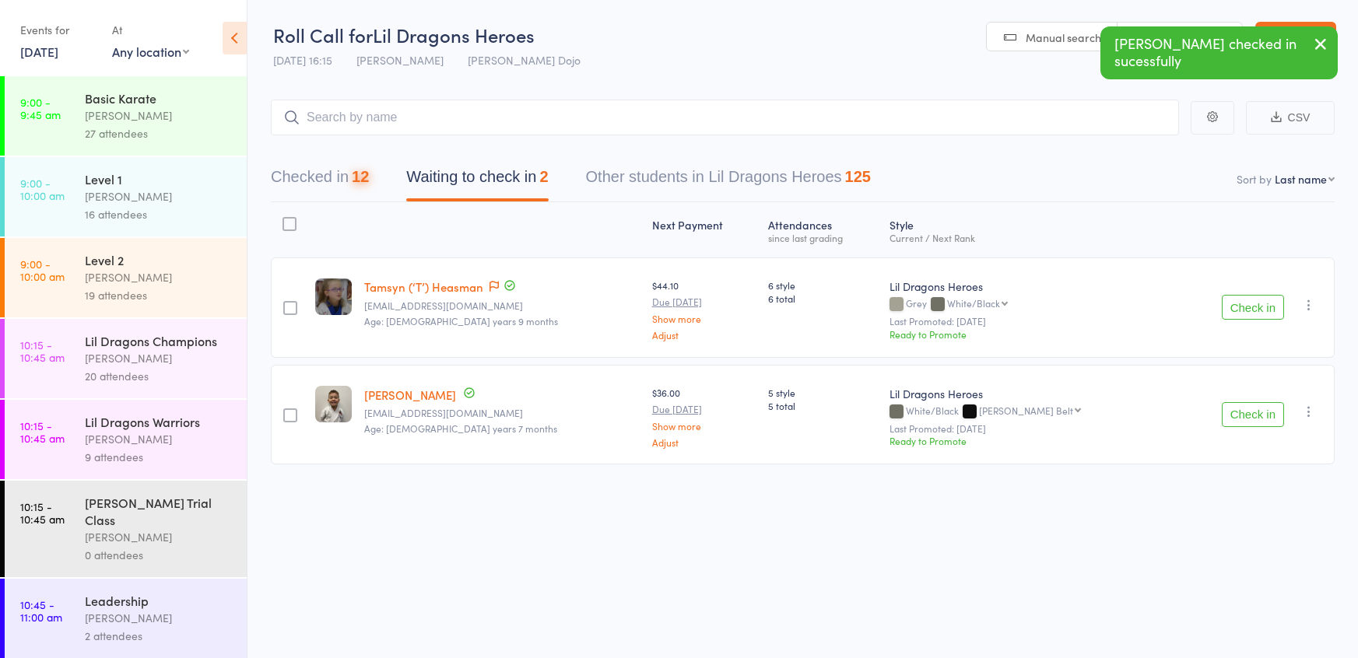
click at [290, 225] on div at bounding box center [290, 224] width 14 height 14
click at [286, 219] on input "checkbox" at bounding box center [286, 219] width 0 height 0
click at [1181, 628] on button "Mark absent" at bounding box center [1196, 626] width 93 height 33
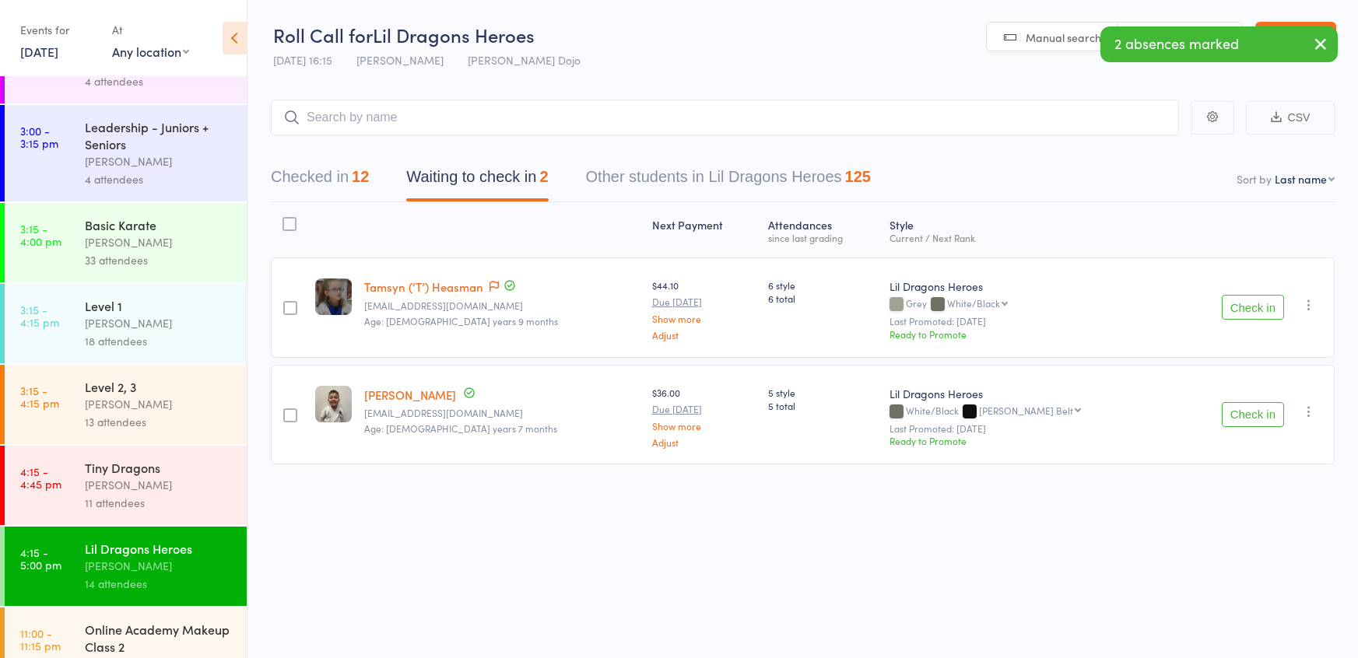
scroll to position [1724, 0]
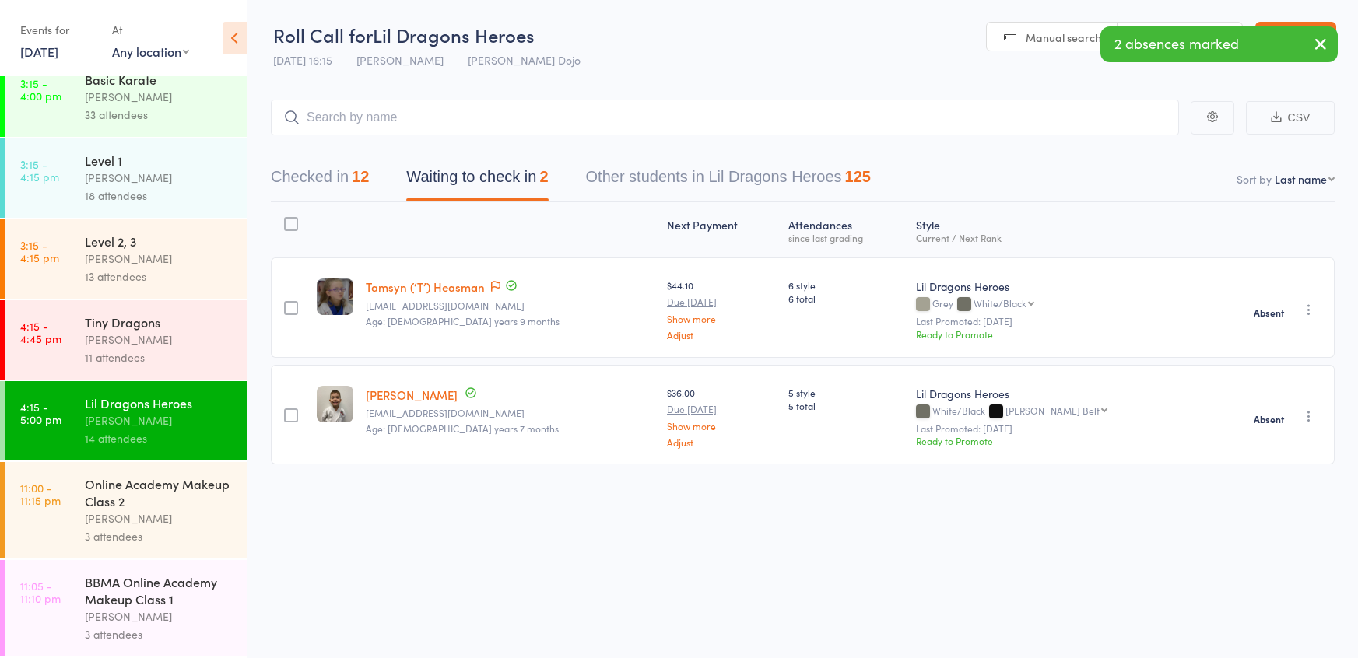
click at [167, 340] on div "[PERSON_NAME]" at bounding box center [159, 340] width 149 height 18
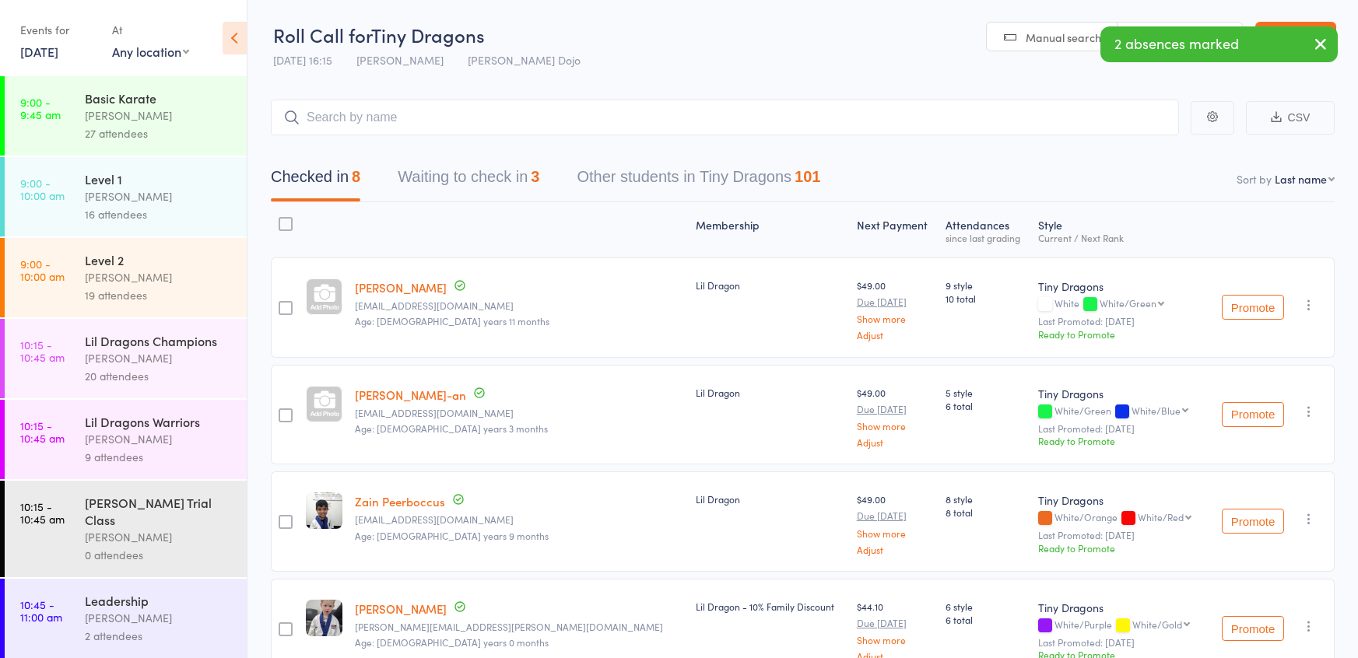
click at [495, 187] on button "Waiting to check in 3" at bounding box center [469, 180] width 142 height 41
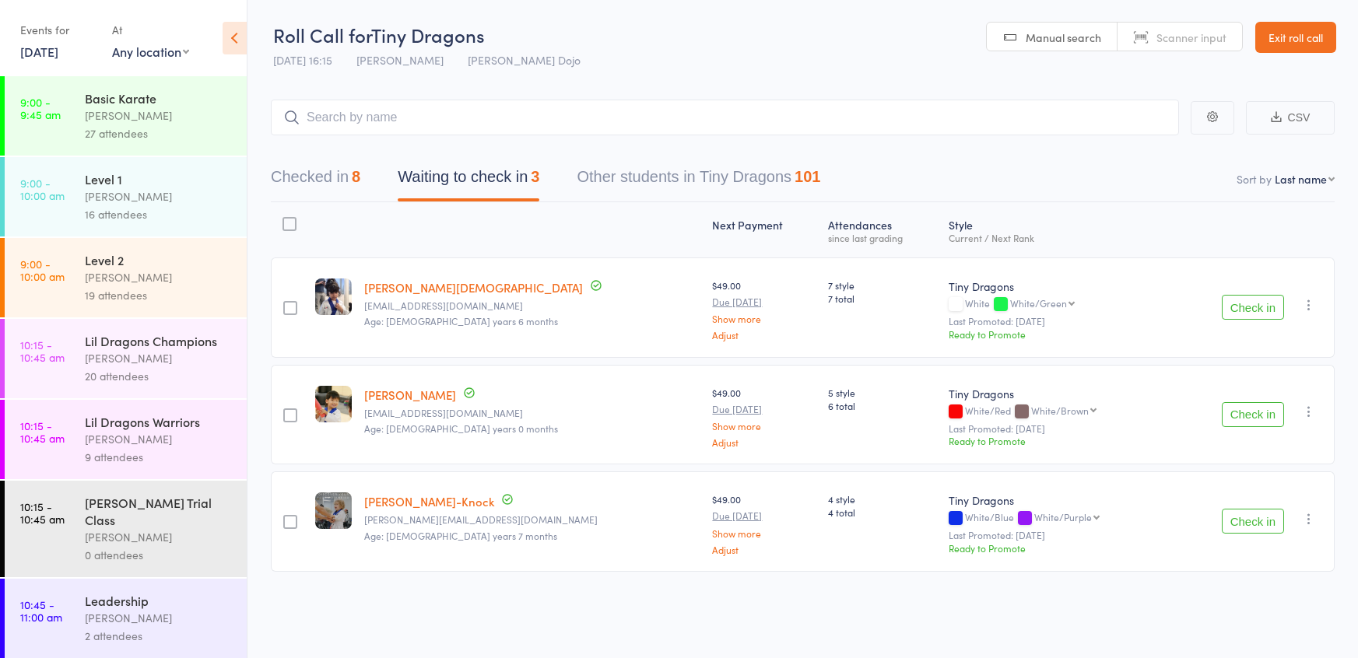
click at [1258, 416] on button "Check in" at bounding box center [1253, 414] width 62 height 25
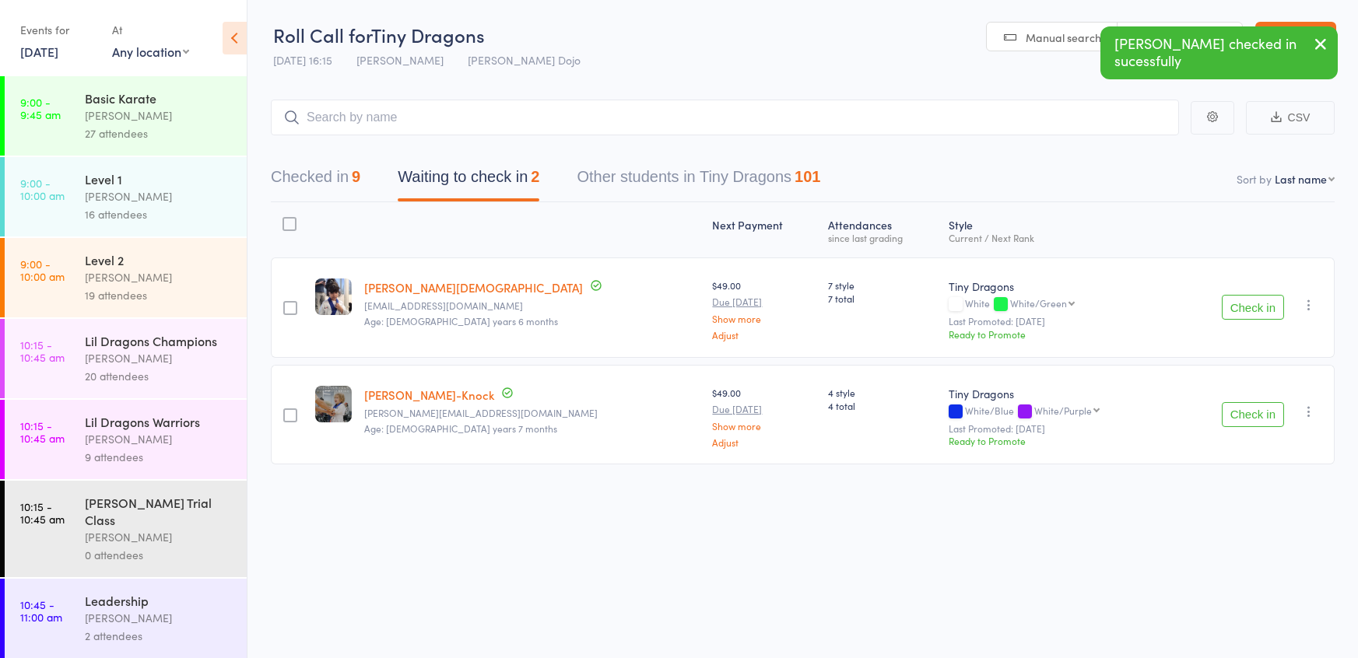
click at [293, 222] on div at bounding box center [290, 224] width 14 height 14
click at [286, 219] on input "checkbox" at bounding box center [286, 219] width 0 height 0
click at [1187, 630] on button "Mark absent" at bounding box center [1196, 626] width 93 height 33
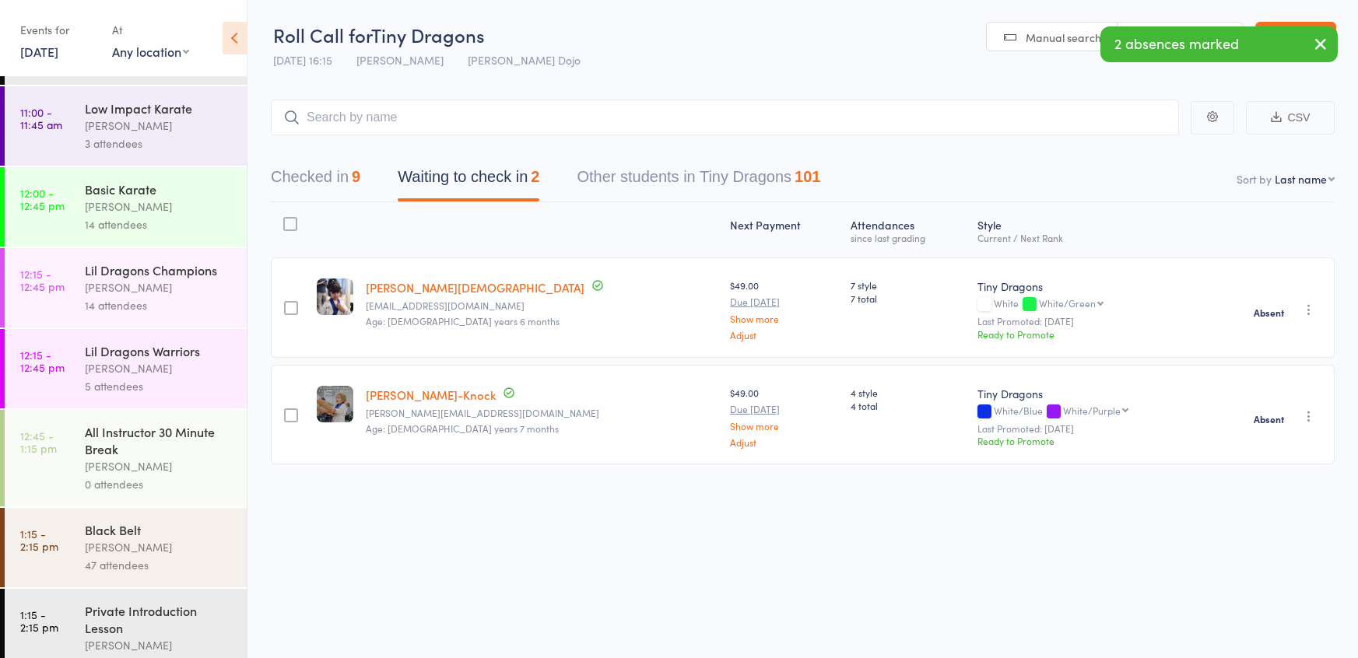
scroll to position [1724, 0]
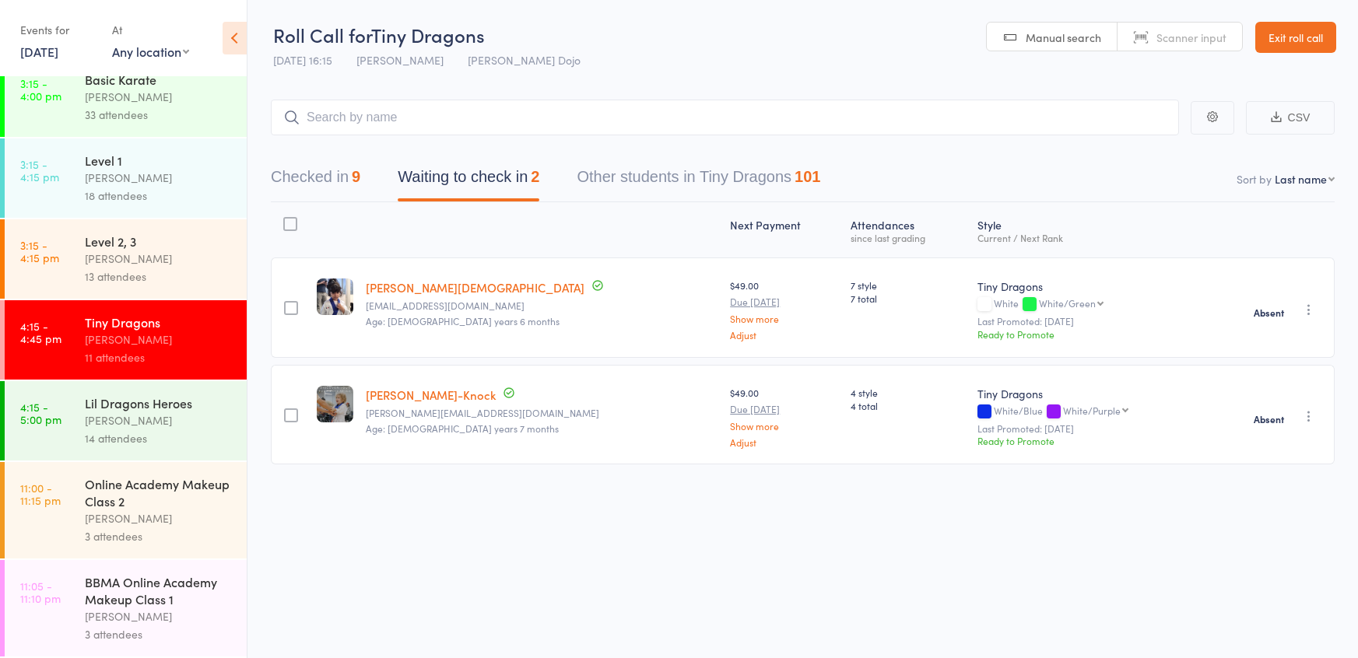
click at [322, 182] on button "Checked in 9" at bounding box center [316, 180] width 90 height 41
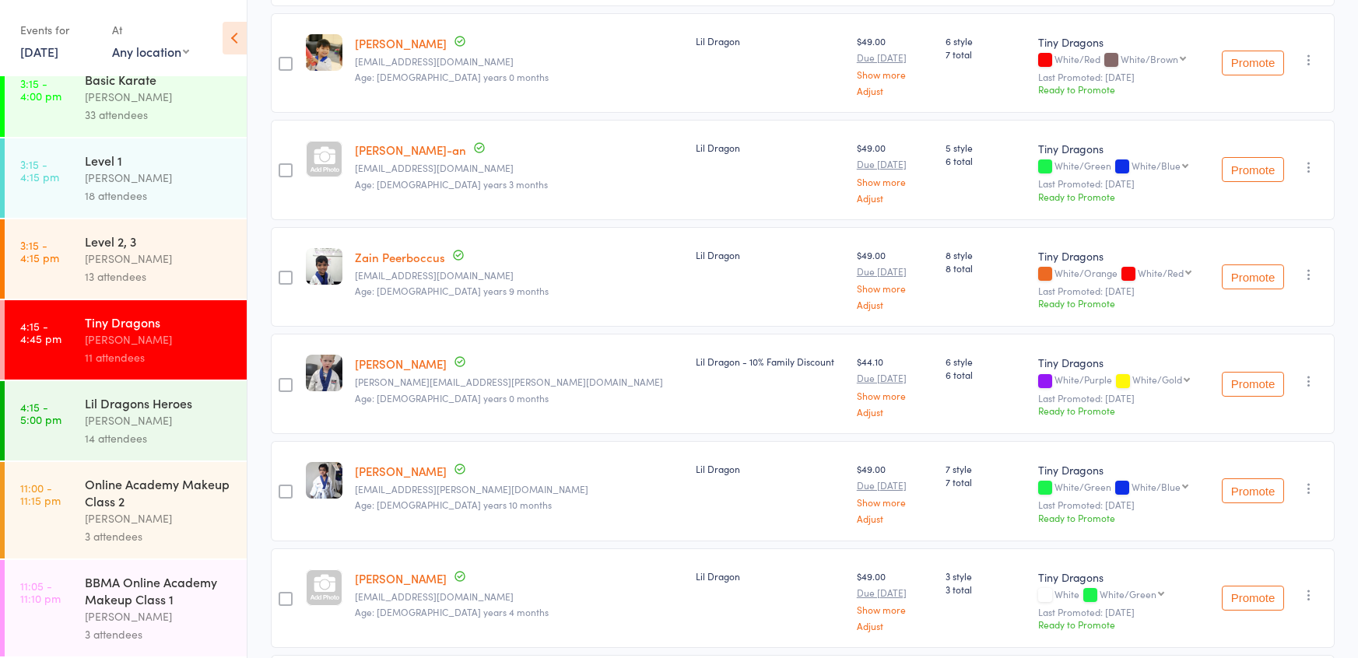
scroll to position [363, 0]
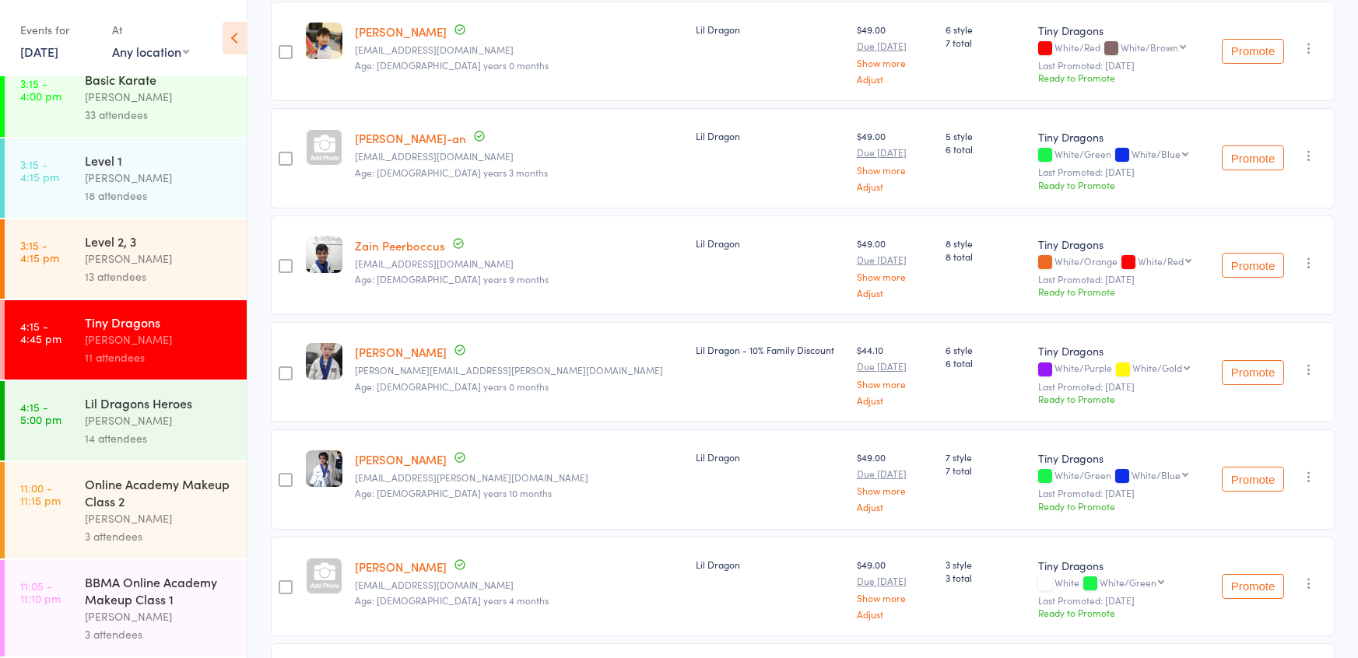
click at [195, 422] on div "[PERSON_NAME]" at bounding box center [159, 421] width 149 height 18
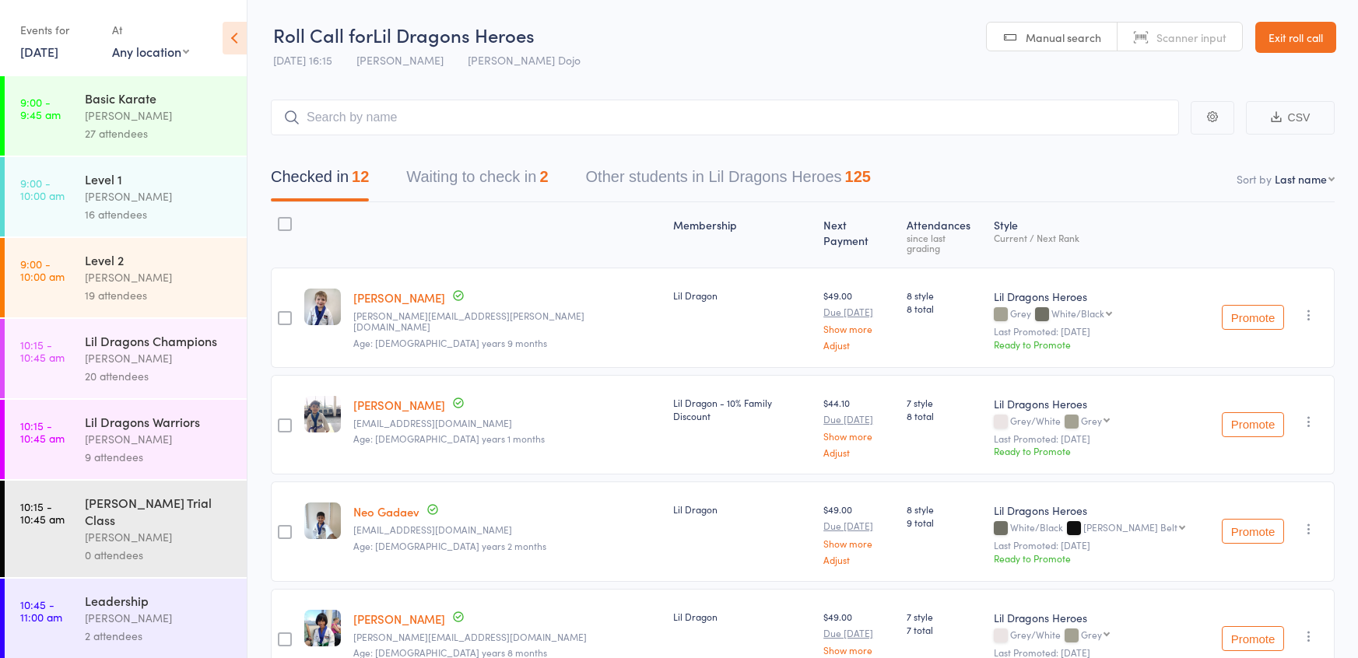
click at [532, 182] on button "Waiting to check in 2" at bounding box center [477, 180] width 142 height 41
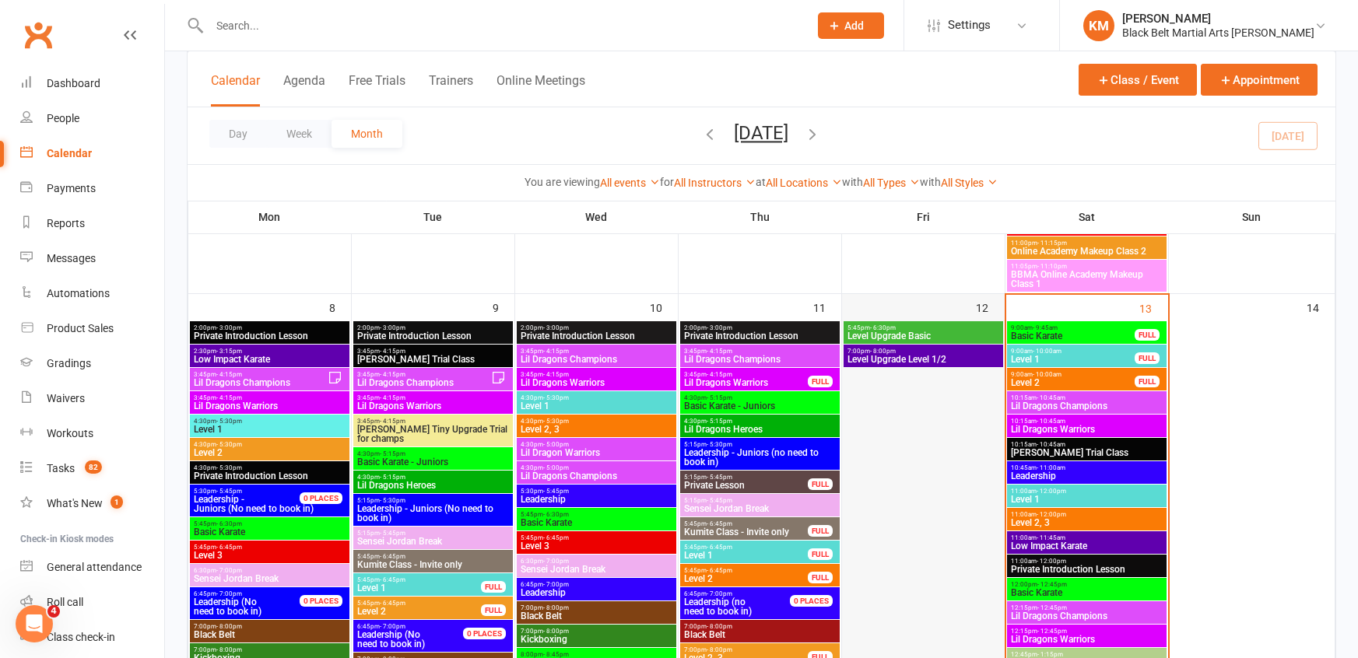
scroll to position [768, 0]
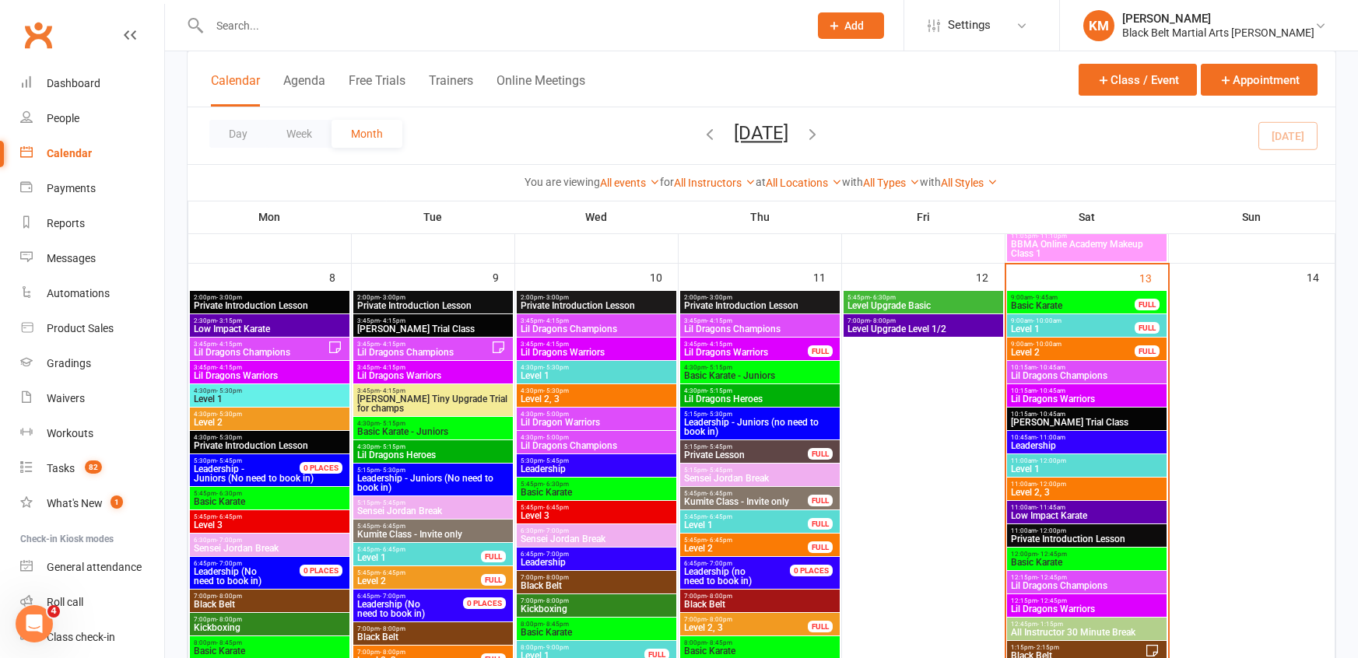
click at [902, 307] on span "Level Upgrade Basic" at bounding box center [923, 305] width 153 height 9
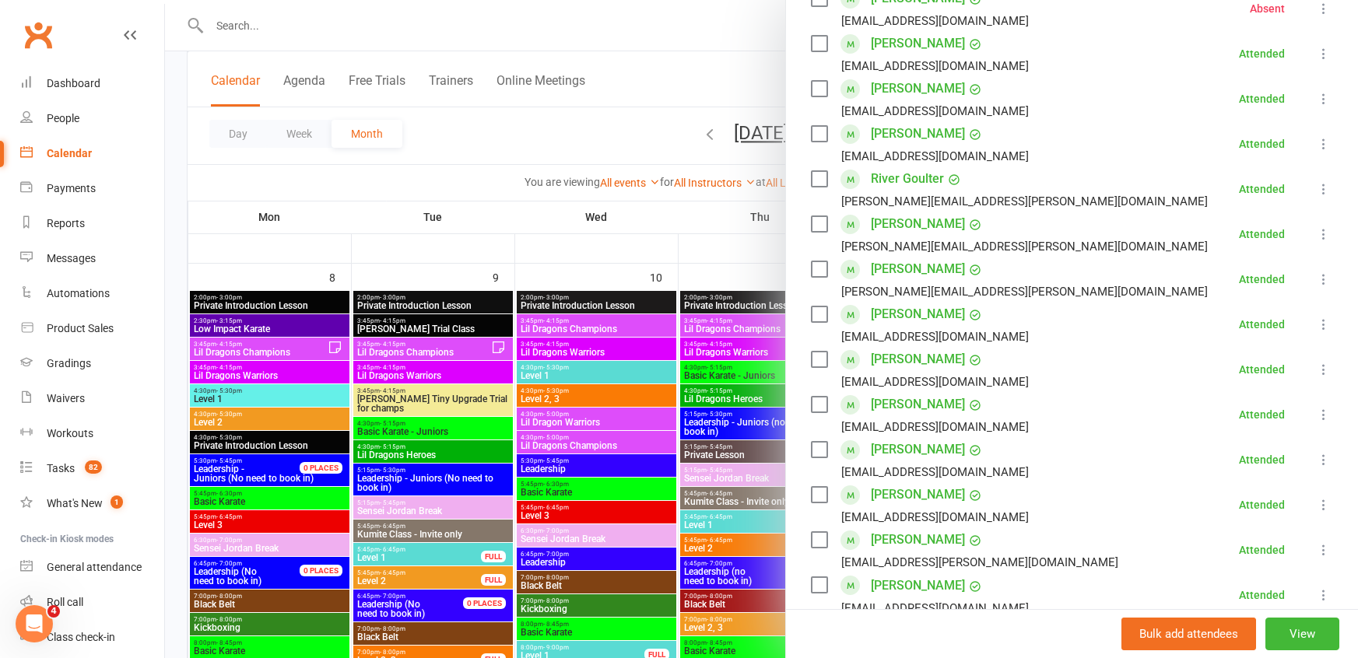
scroll to position [397, 0]
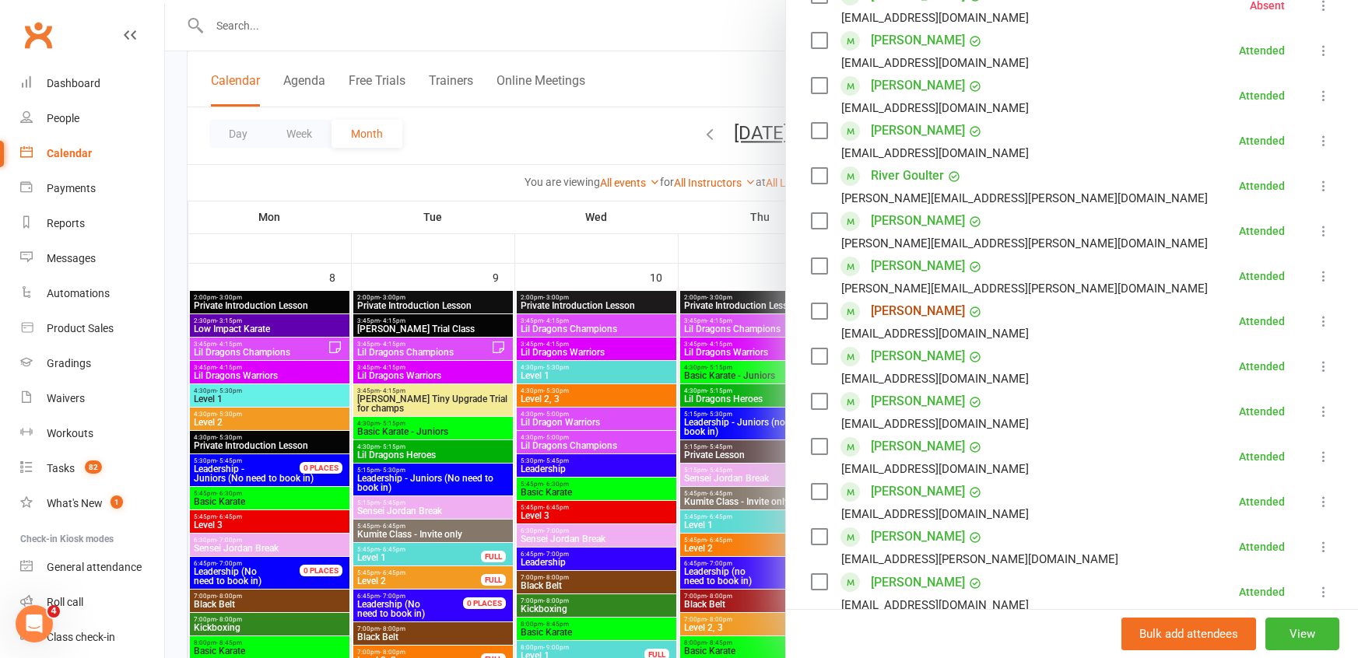
click at [902, 307] on link "Ava Khanjani" at bounding box center [918, 311] width 94 height 25
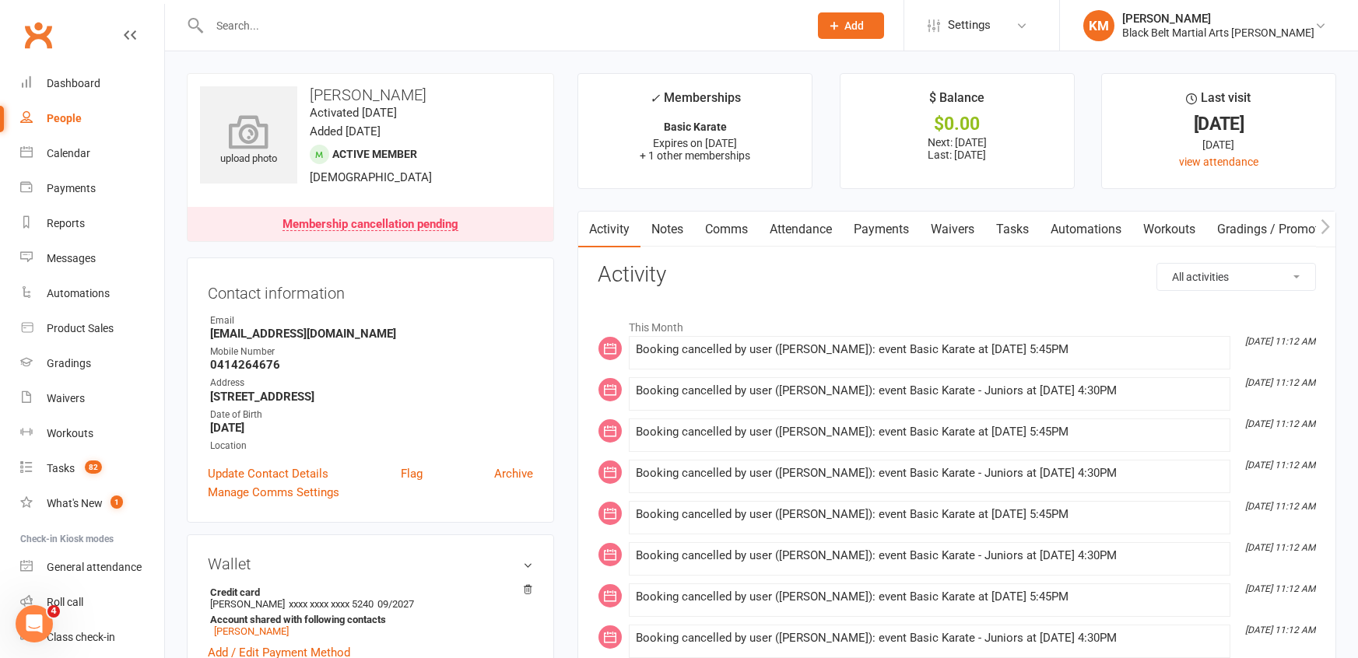
click at [246, 135] on icon at bounding box center [248, 131] width 107 height 34
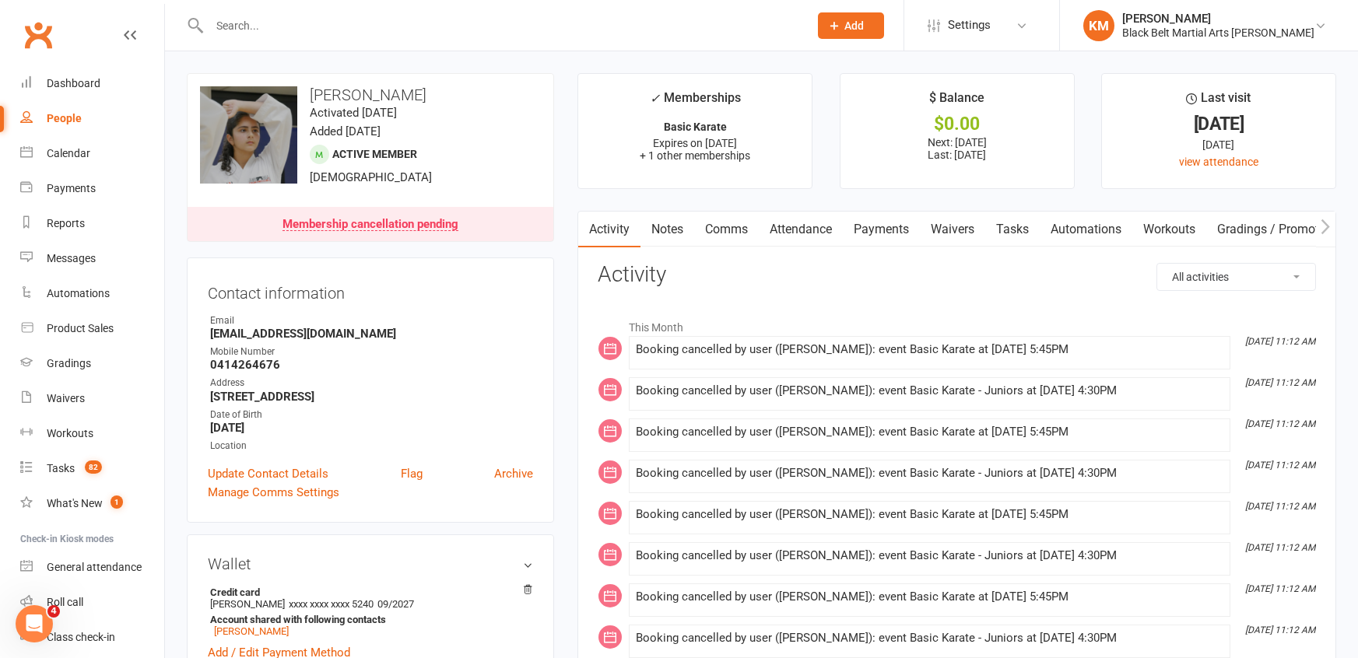
click at [446, 223] on div "Membership cancellation pending" at bounding box center [371, 225] width 176 height 12
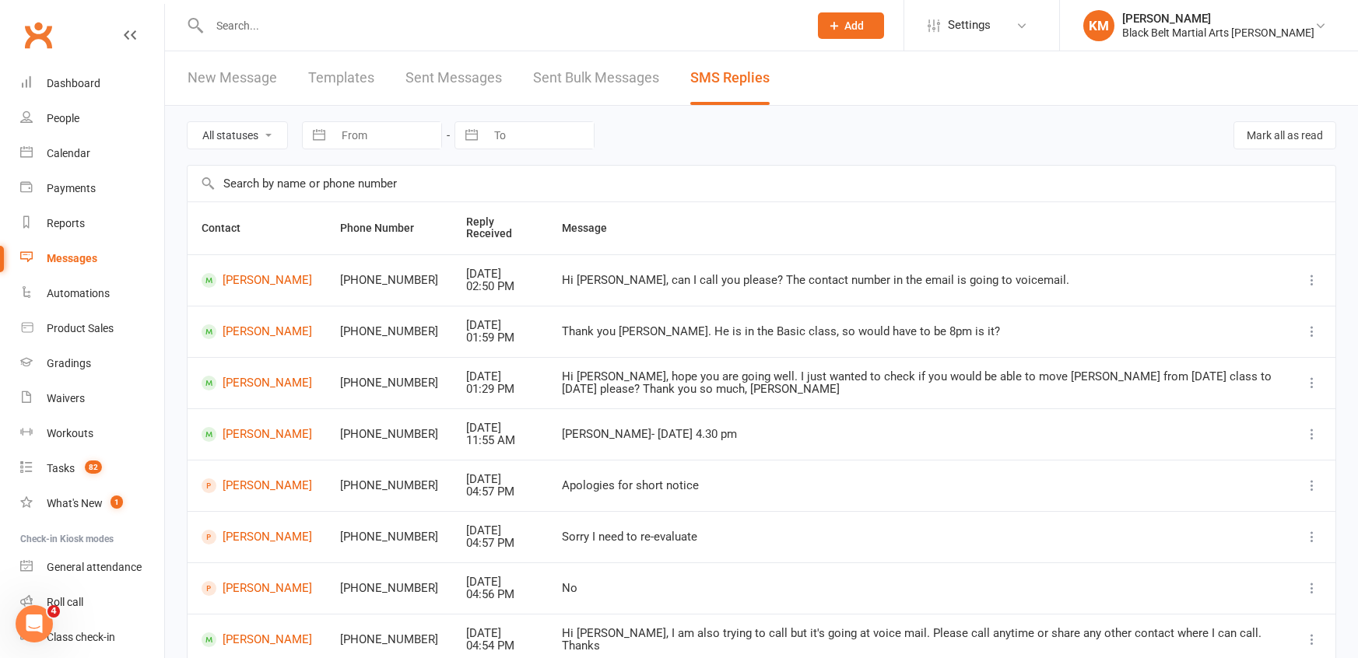
click at [720, 290] on td "Hi [PERSON_NAME], can I call you please? The contact number in the email is goi…" at bounding box center [918, 280] width 741 height 51
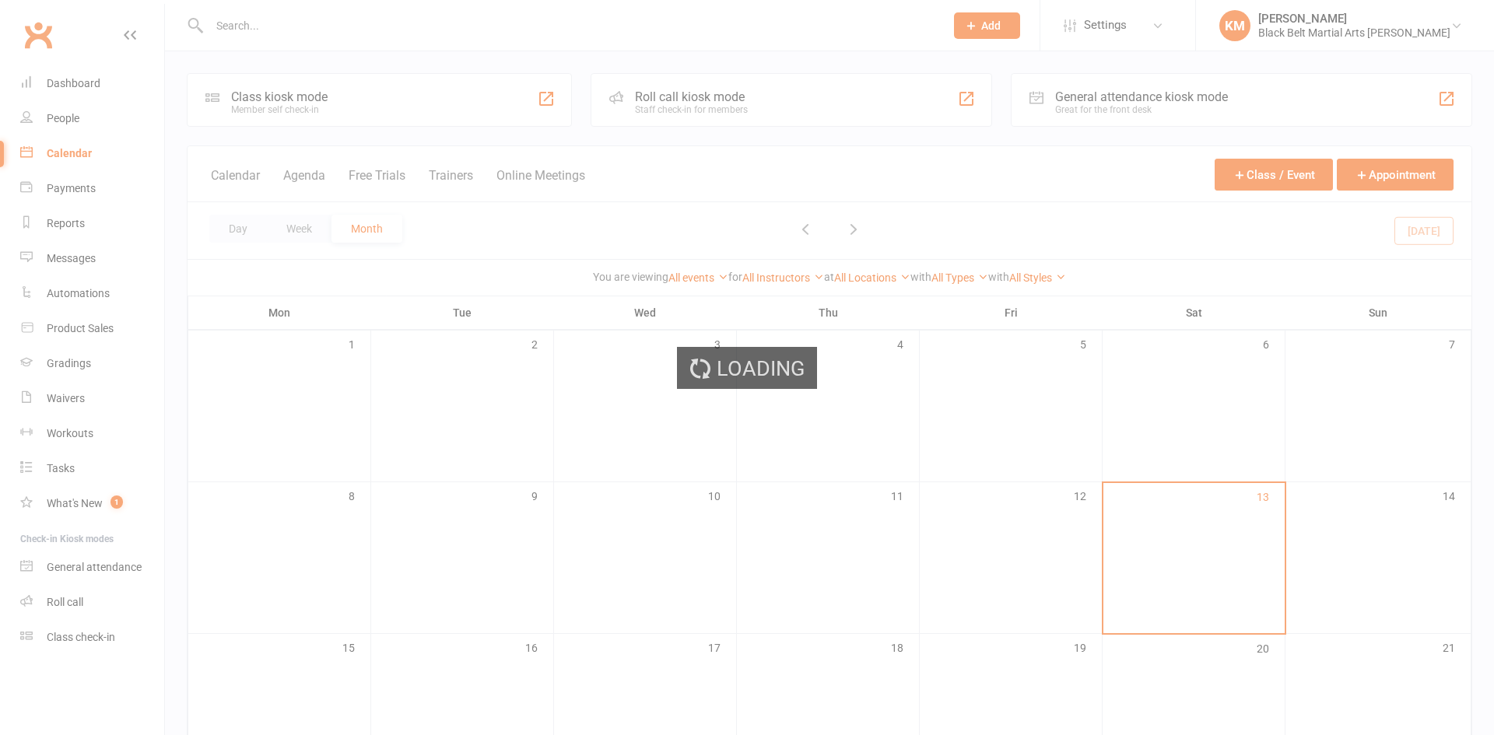
click at [252, 23] on div "Loading" at bounding box center [747, 367] width 1494 height 735
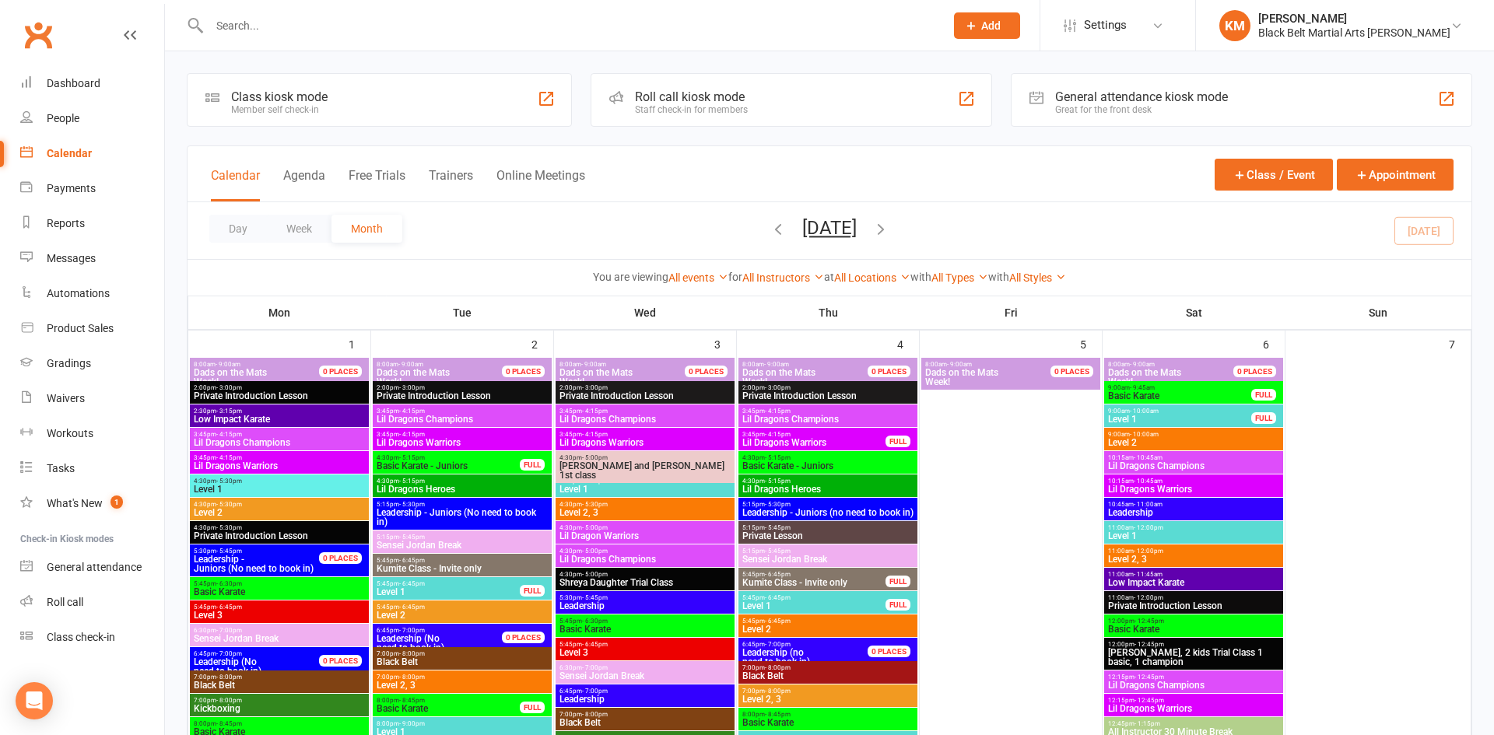
click at [237, 23] on input "text" at bounding box center [569, 26] width 729 height 22
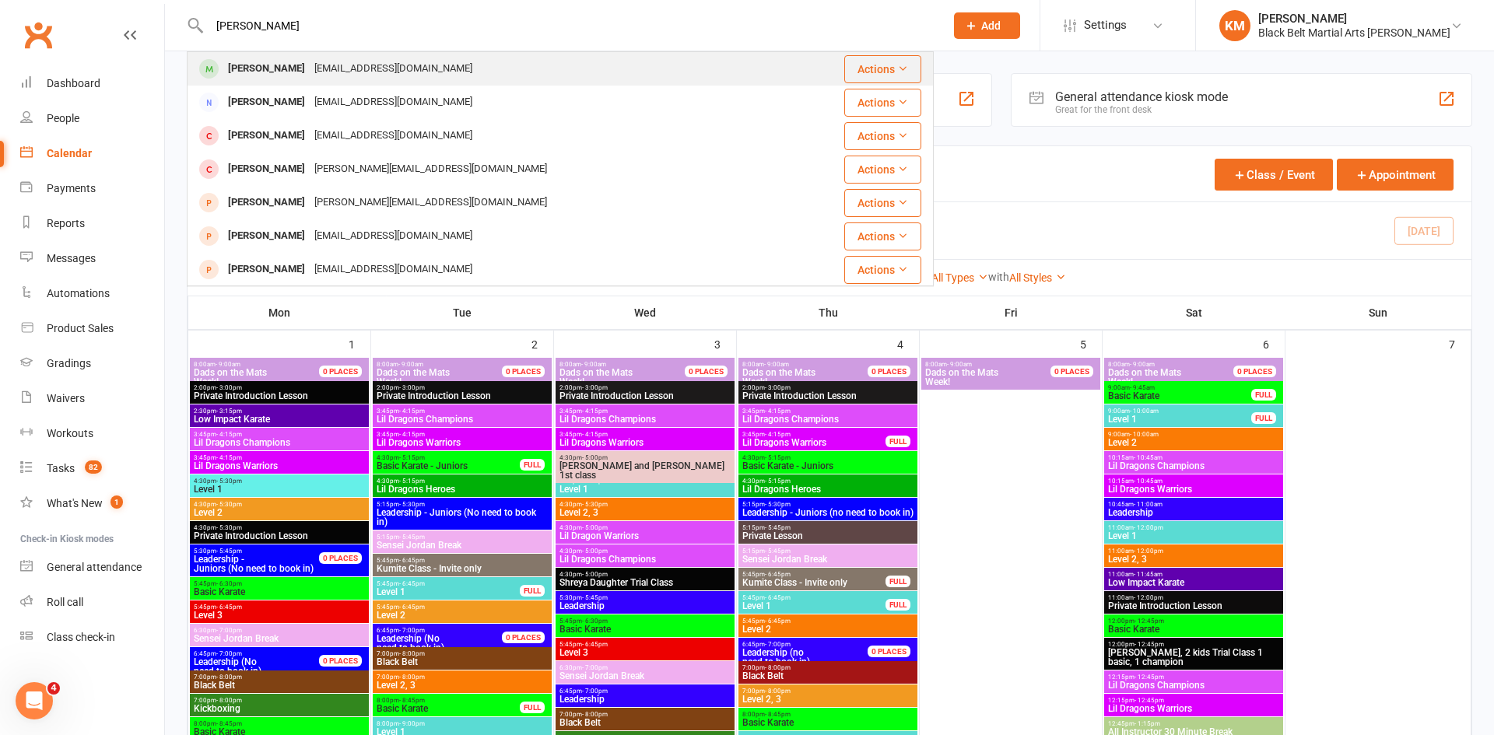
type input "[PERSON_NAME]"
click at [243, 61] on div "[PERSON_NAME]" at bounding box center [266, 69] width 86 height 23
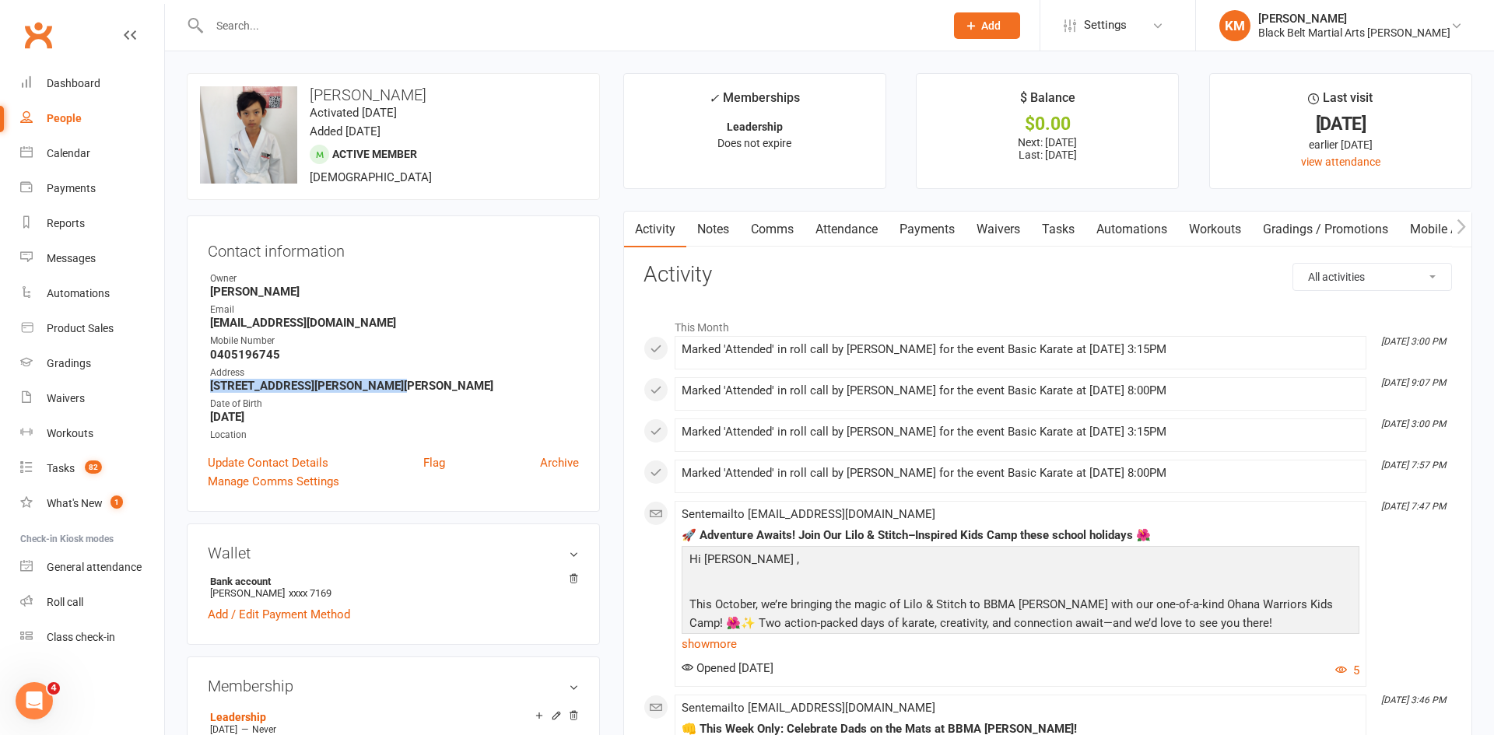
drag, startPoint x: 406, startPoint y: 378, endPoint x: 205, endPoint y: 388, distance: 201.1
click at [205, 388] on div "Contact information Owner [PERSON_NAME] Email [EMAIL_ADDRESS][DOMAIN_NAME] Mobi…" at bounding box center [393, 364] width 413 height 297
copy strong "[STREET_ADDRESS][PERSON_NAME][PERSON_NAME]"
